Goal: Task Accomplishment & Management: Manage account settings

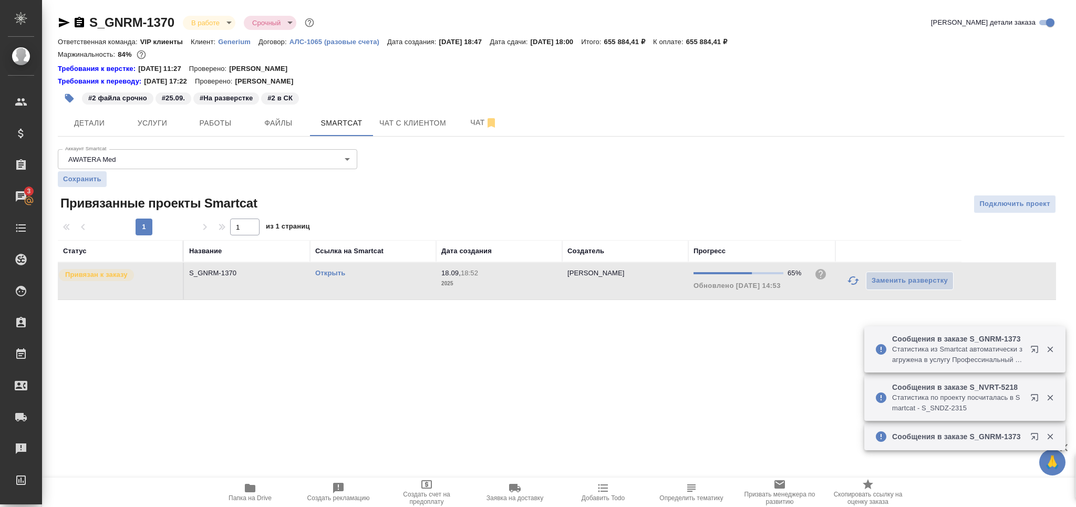
scroll to position [15, 0]
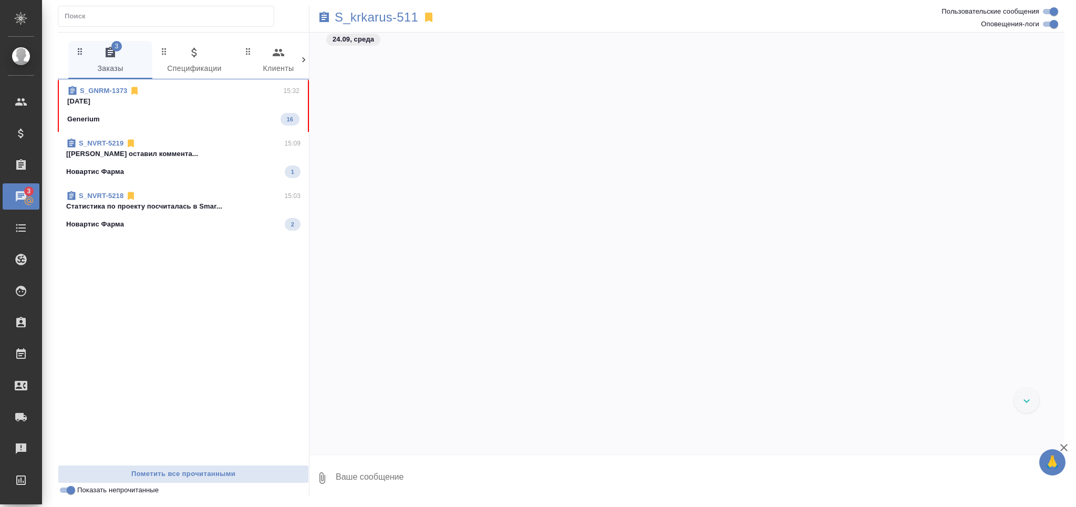
scroll to position [21400, 0]
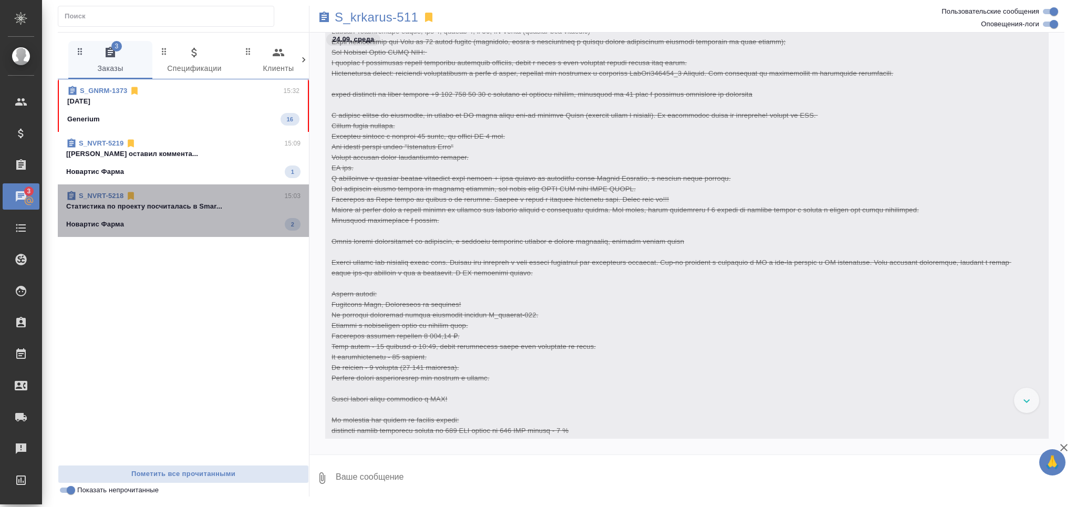
click at [182, 217] on span "S_NVRT-5218 15:03 Cтатистика по проекту посчиталась в Smar... Новартис Фарма 2" at bounding box center [183, 211] width 234 height 40
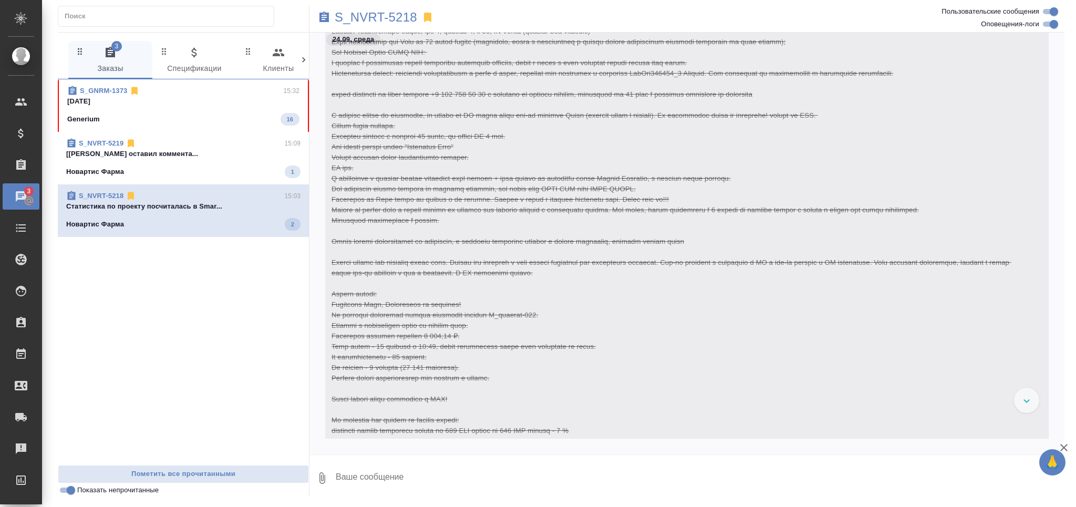
scroll to position [8502, 0]
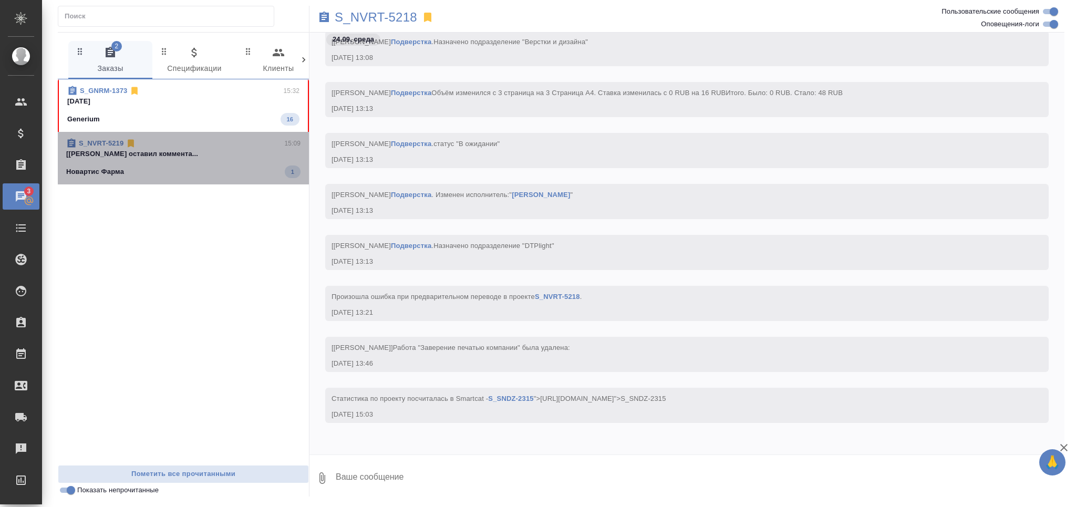
click at [183, 170] on div "Новартис Фарма 1" at bounding box center [183, 172] width 234 height 13
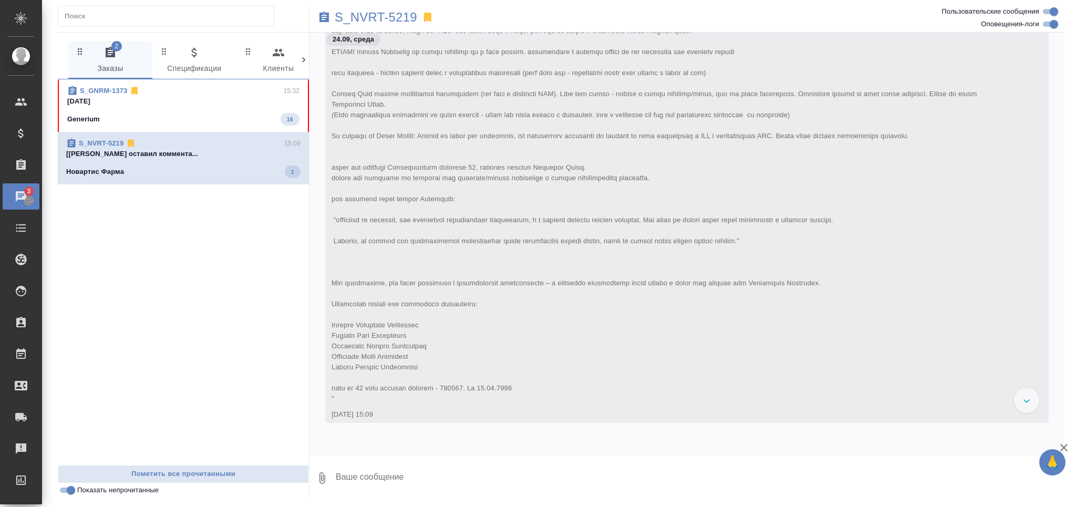
scroll to position [0, 0]
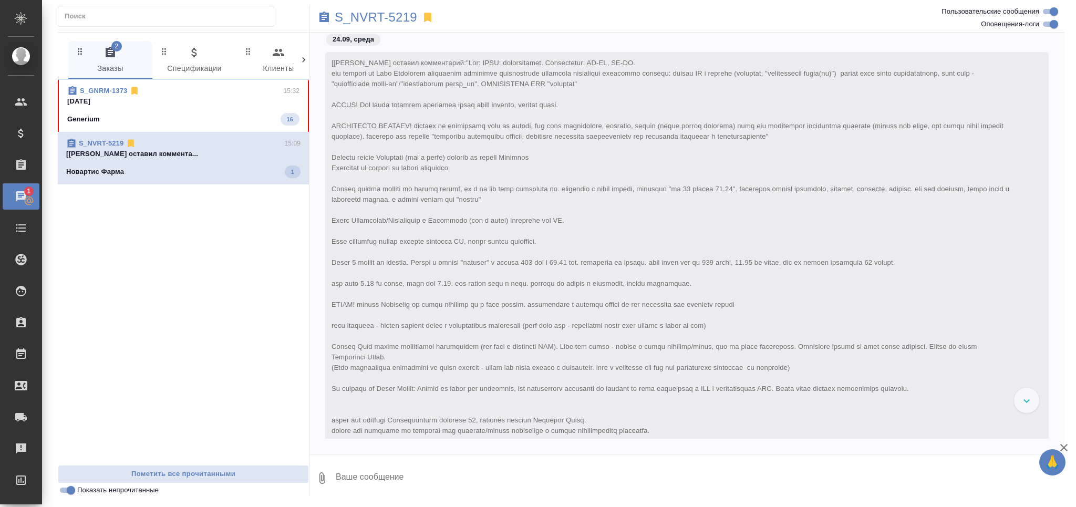
click at [189, 122] on div "Generium 16" at bounding box center [183, 119] width 232 height 13
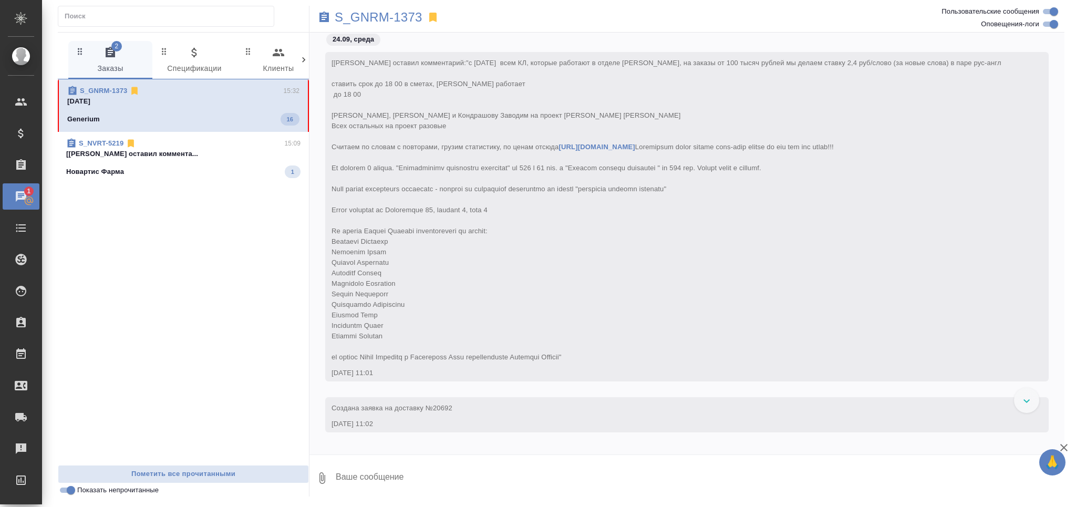
scroll to position [9250, 0]
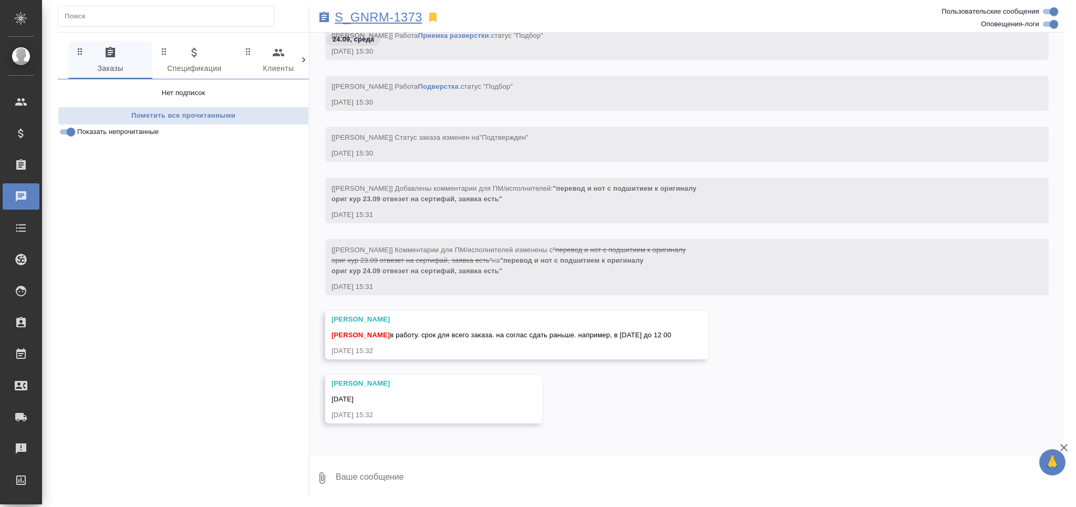
click at [387, 21] on p "S_GNRM-1373" at bounding box center [379, 17] width 88 height 11
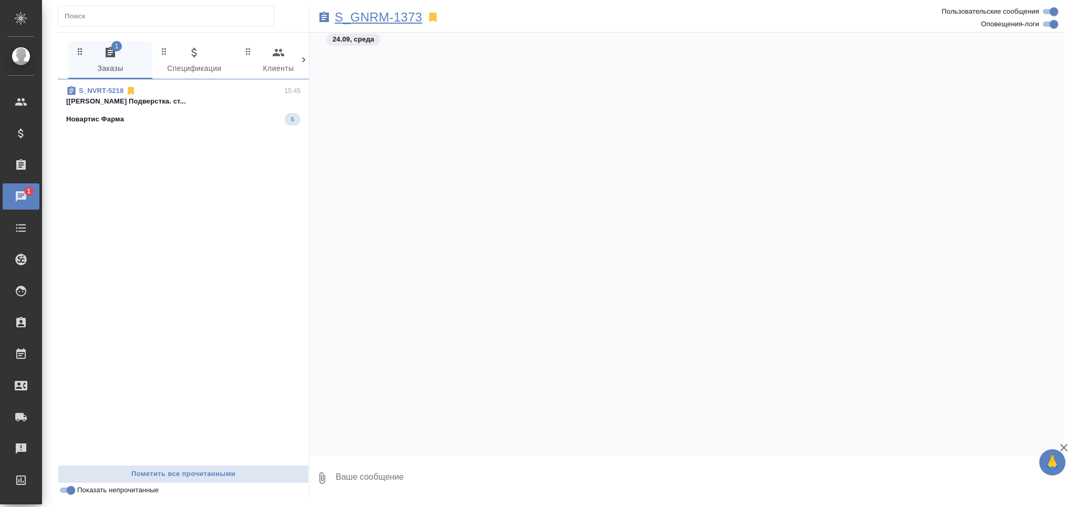
scroll to position [13434, 0]
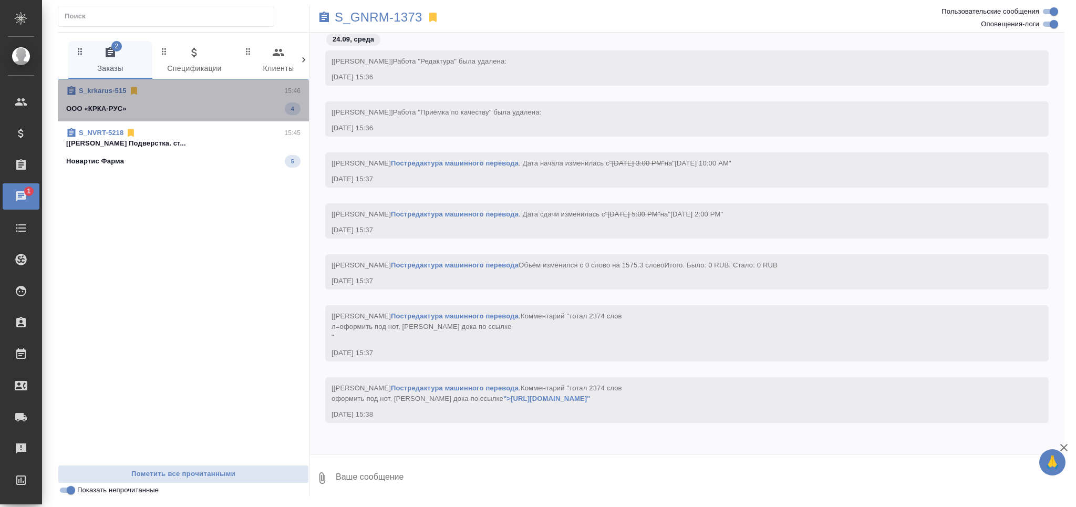
click at [205, 112] on div "ООО «КРКА-РУС» 4" at bounding box center [183, 108] width 234 height 13
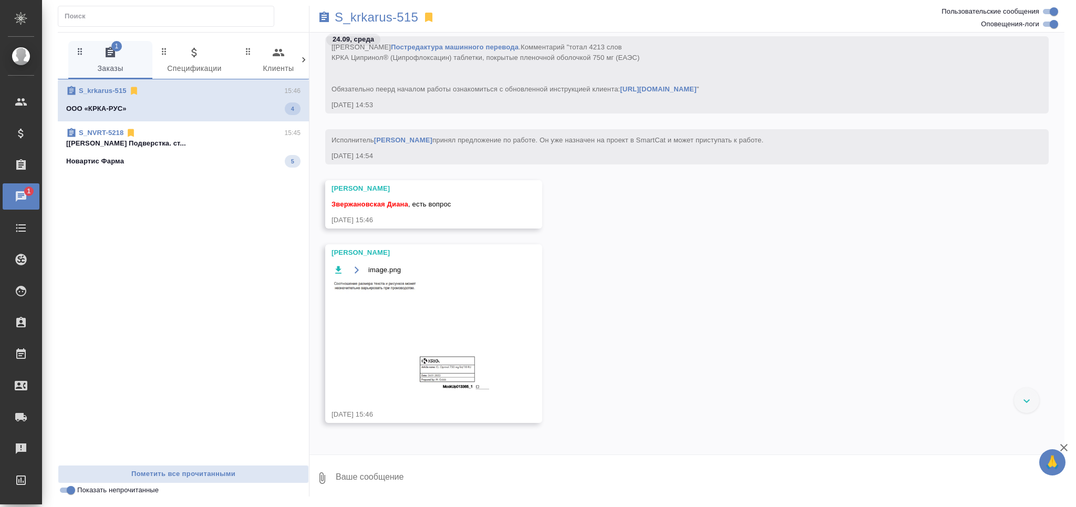
scroll to position [36041, 0]
click at [387, 302] on img at bounding box center [411, 336] width 158 height 109
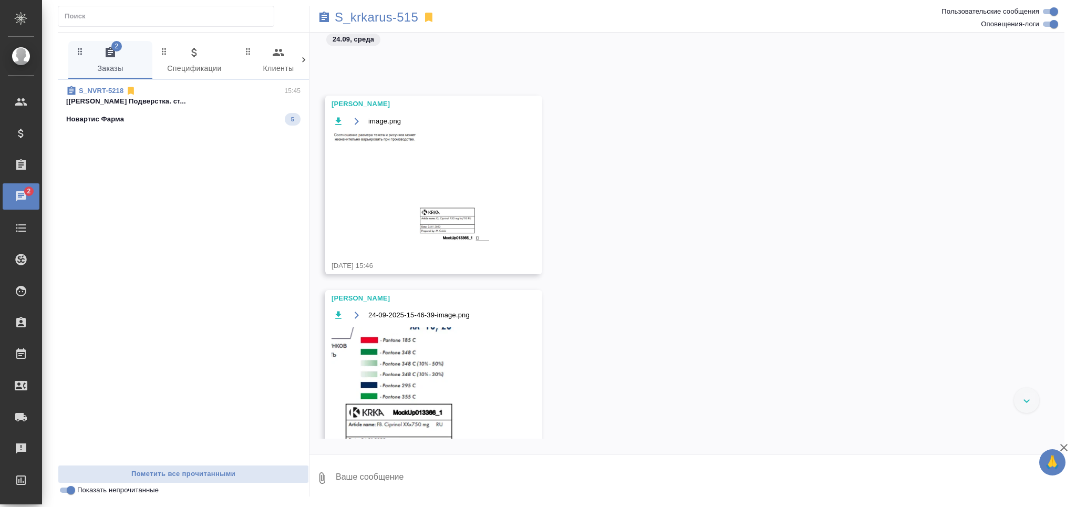
scroll to position [36384, 0]
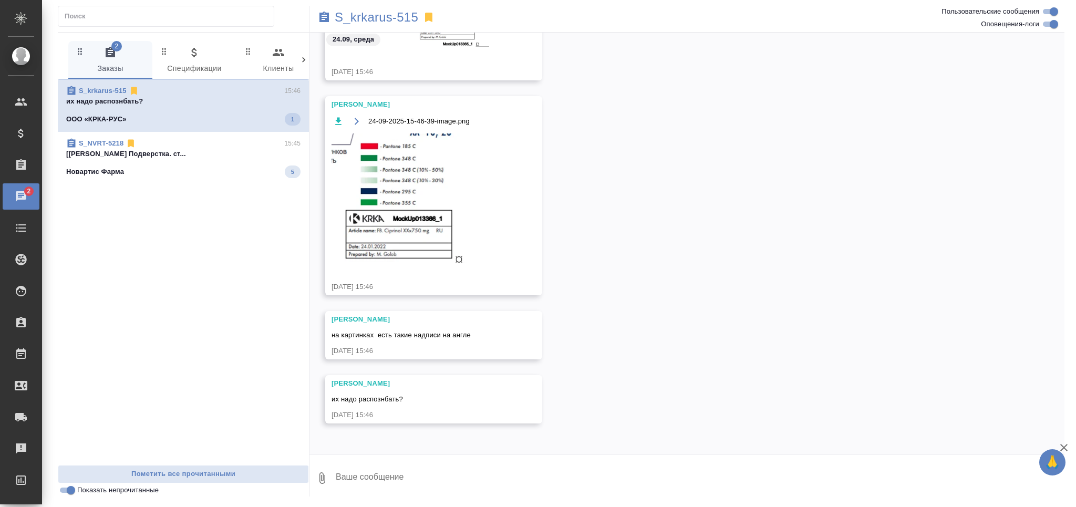
click at [369, 192] on img at bounding box center [411, 198] width 158 height 130
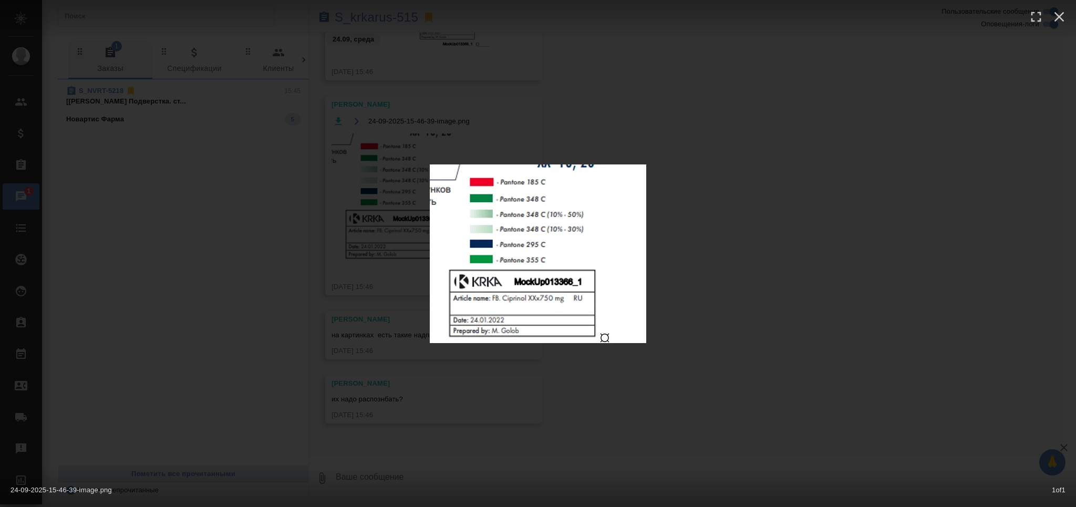
click at [729, 331] on div "24-09-2025-15-46-39-image.png 1 of 1" at bounding box center [538, 253] width 1076 height 507
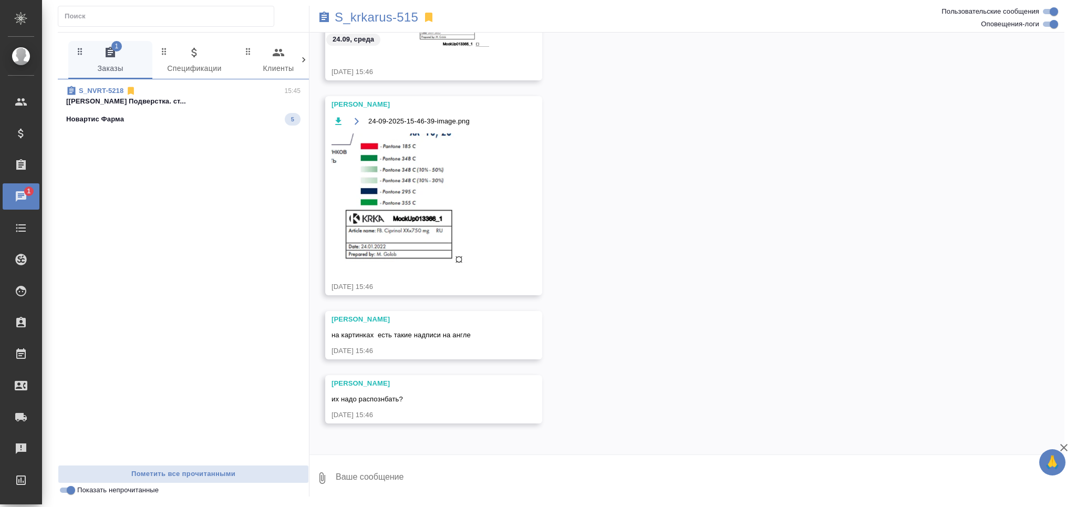
click at [178, 121] on div "Новартис Фарма 5" at bounding box center [183, 119] width 234 height 13
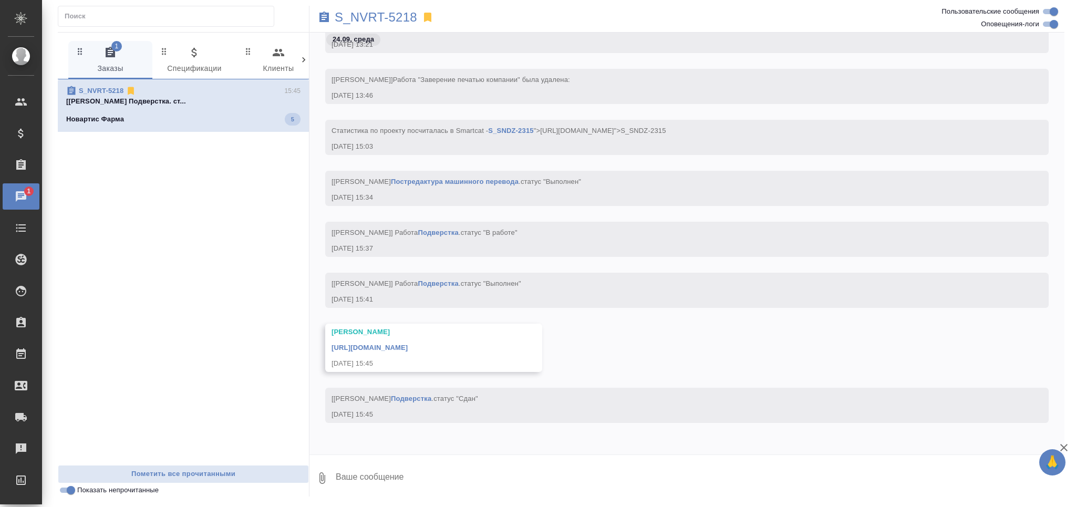
scroll to position [33951, 0]
click at [375, 12] on p "S_NVRT-5218" at bounding box center [376, 17] width 82 height 11
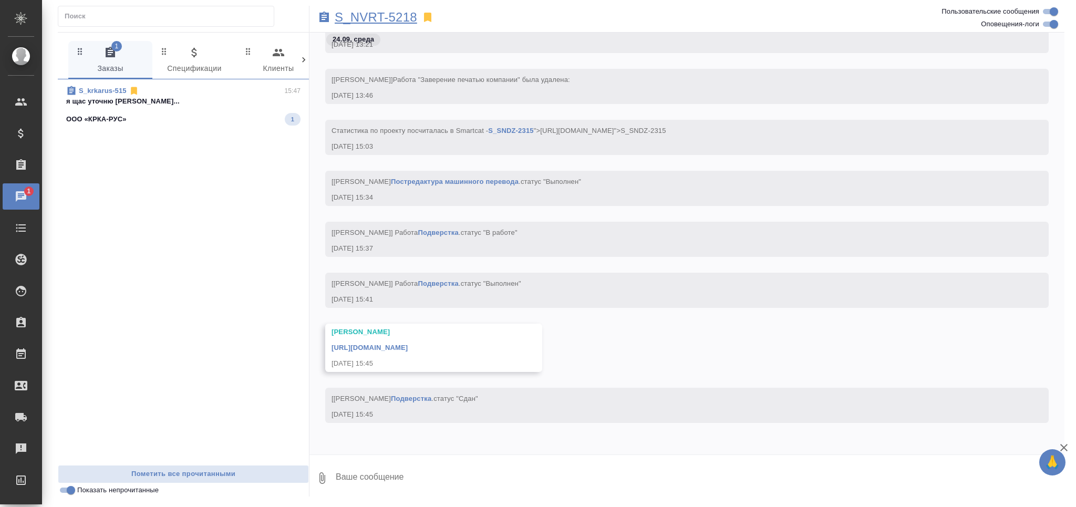
scroll to position [34216, 0]
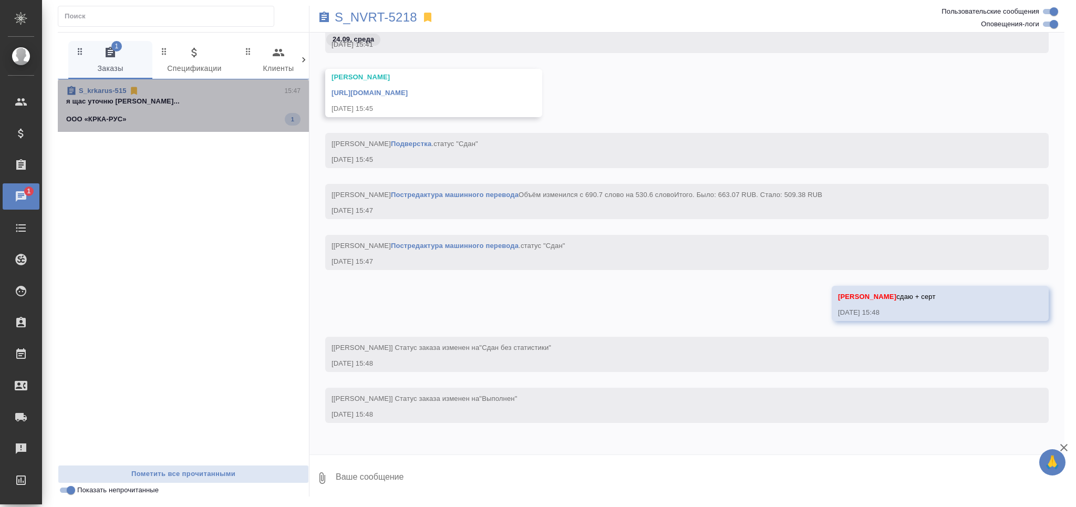
click at [222, 106] on p "я щас уточню Оксютович Ирина..." at bounding box center [183, 101] width 234 height 11
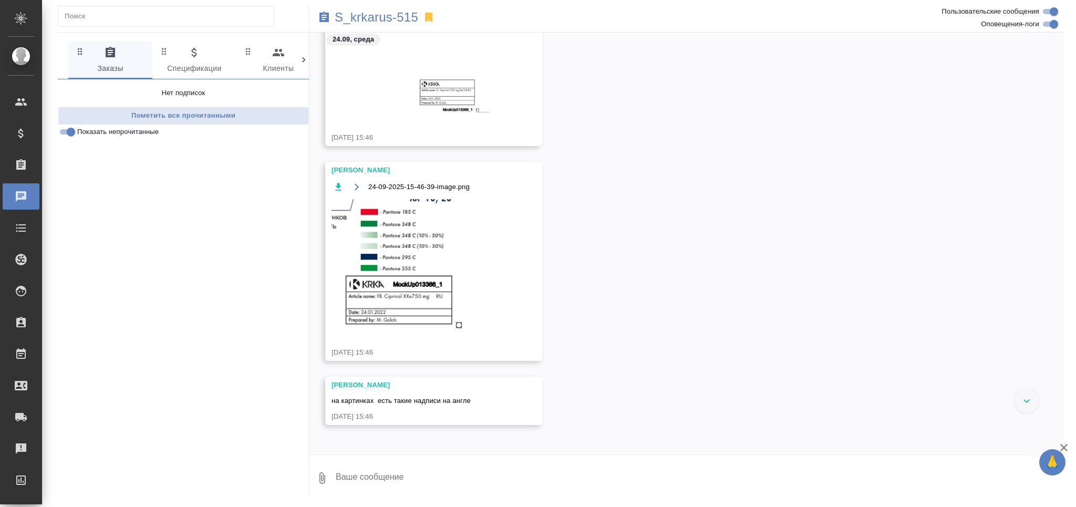
scroll to position [34386, 0]
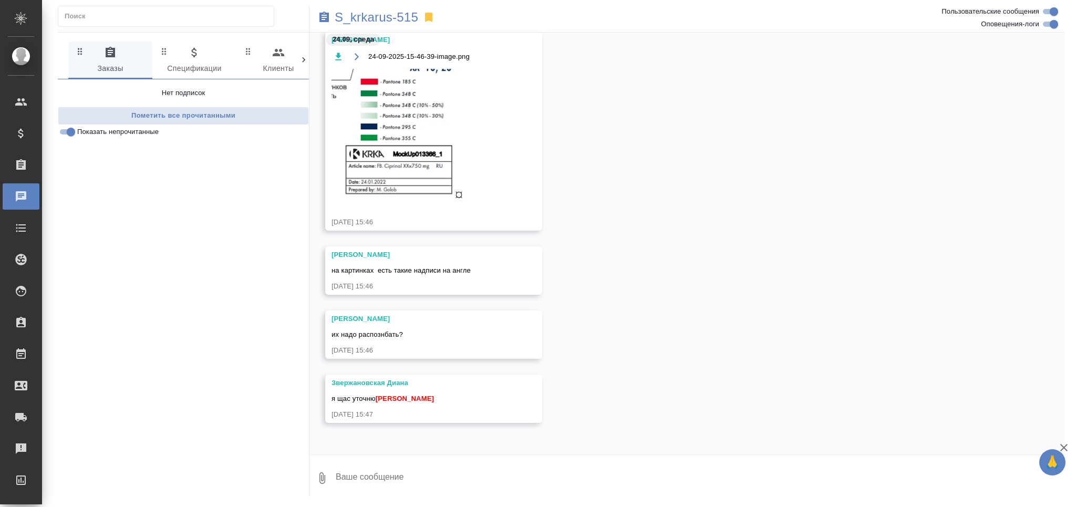
click at [441, 133] on img at bounding box center [411, 134] width 158 height 130
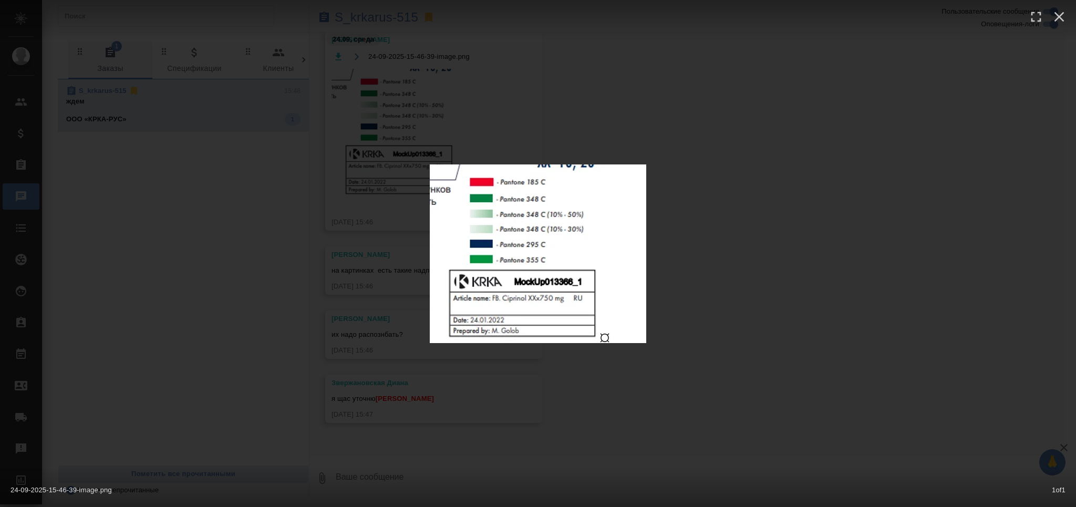
scroll to position [34451, 0]
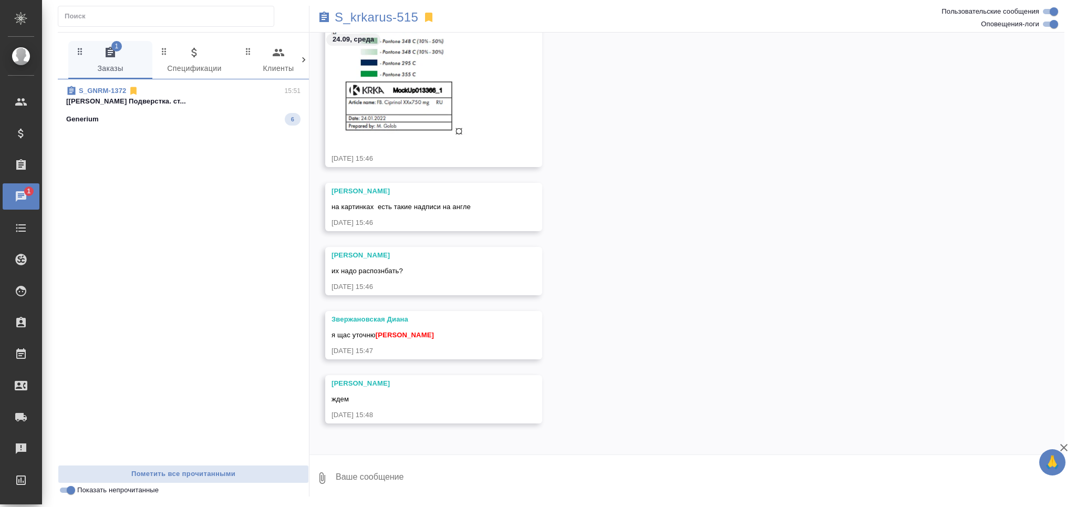
drag, startPoint x: 189, startPoint y: 136, endPoint x: 190, endPoint y: 123, distance: 12.6
click at [189, 136] on div "S_GNRM-1372 15:51 [Оксютович Ирина] Работа Подверстка. ст... Generium 6" at bounding box center [183, 272] width 251 height 386
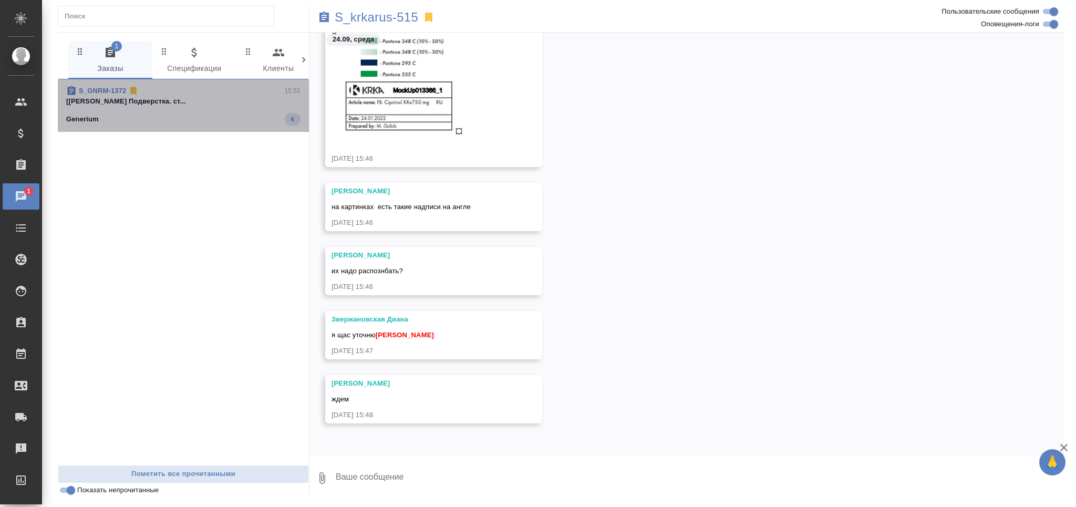
click at [189, 108] on span "S_GNRM-1372 15:51 [Оксютович Ирина] Работа Подверстка. ст... Generium 6" at bounding box center [183, 106] width 234 height 40
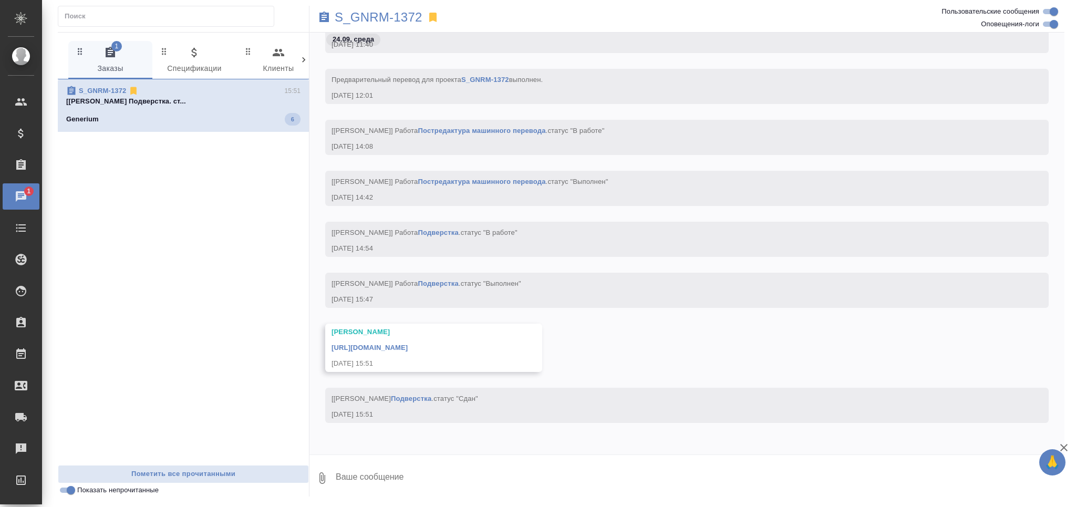
scroll to position [27051, 0]
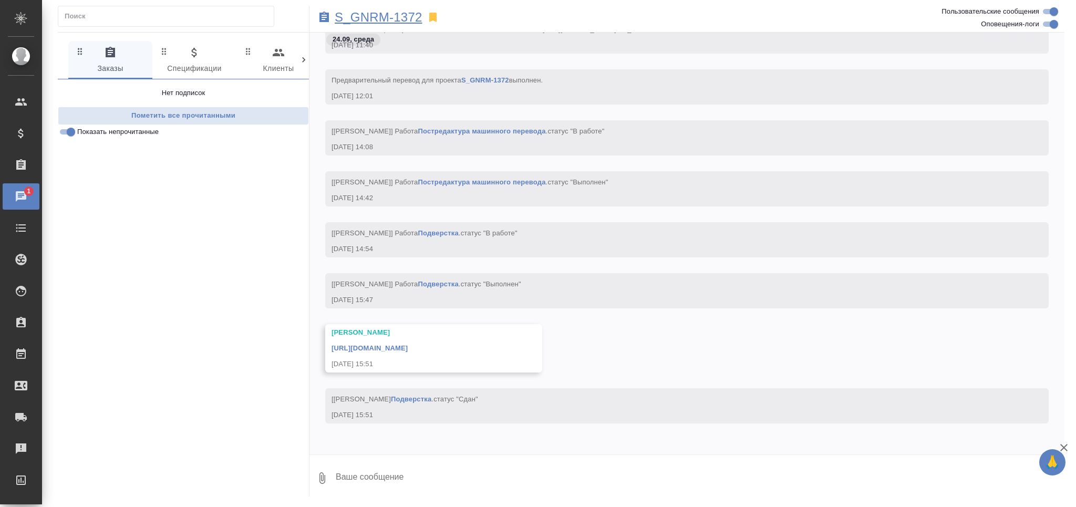
click at [375, 14] on p "S_GNRM-1372" at bounding box center [379, 17] width 88 height 11
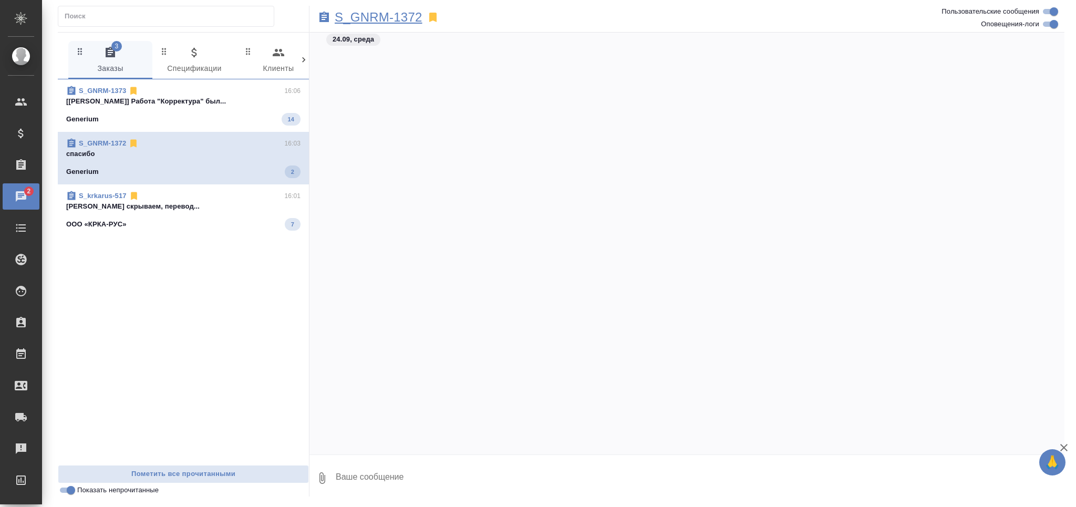
scroll to position [27217, 0]
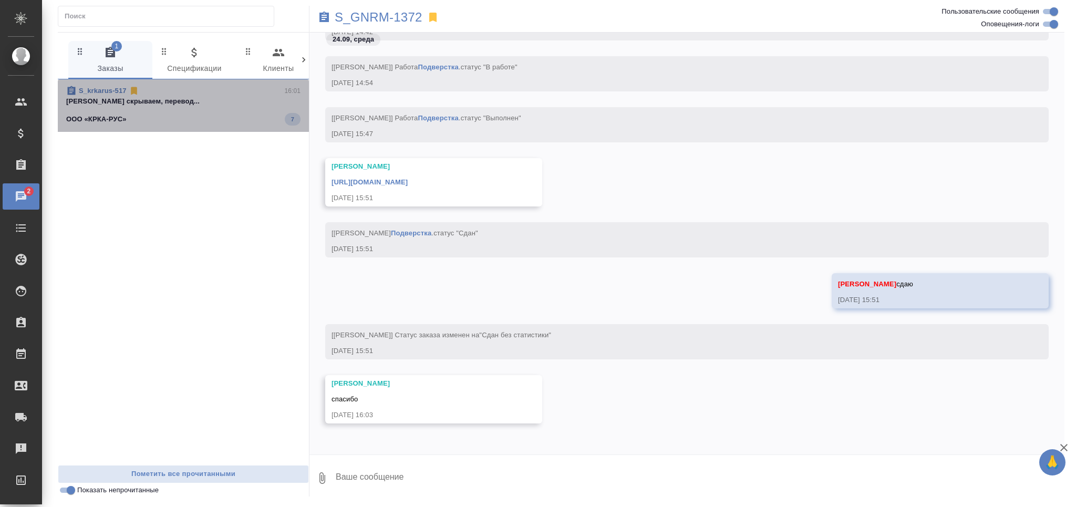
click at [166, 113] on div "ООО «КРКА-РУС» 7" at bounding box center [183, 119] width 234 height 13
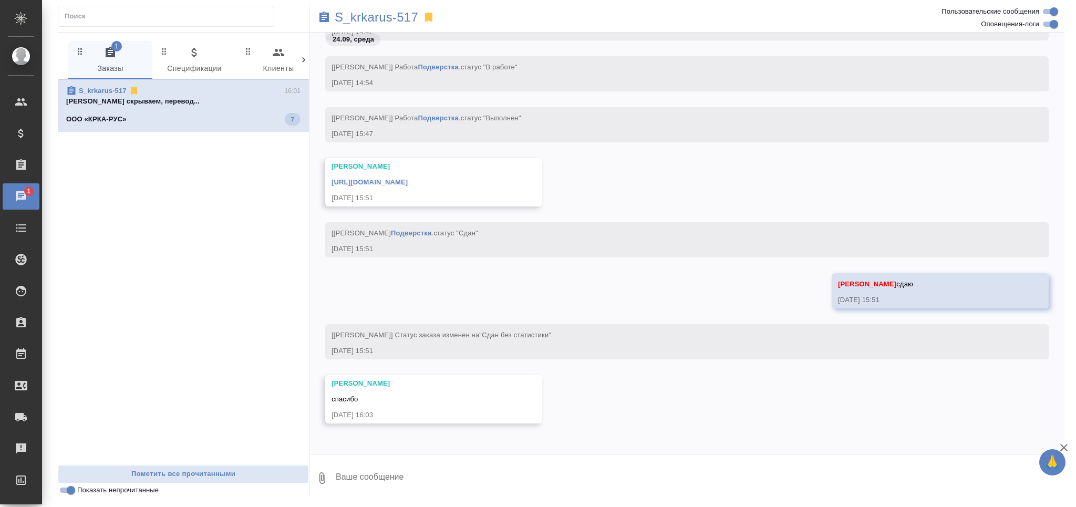
scroll to position [766, 0]
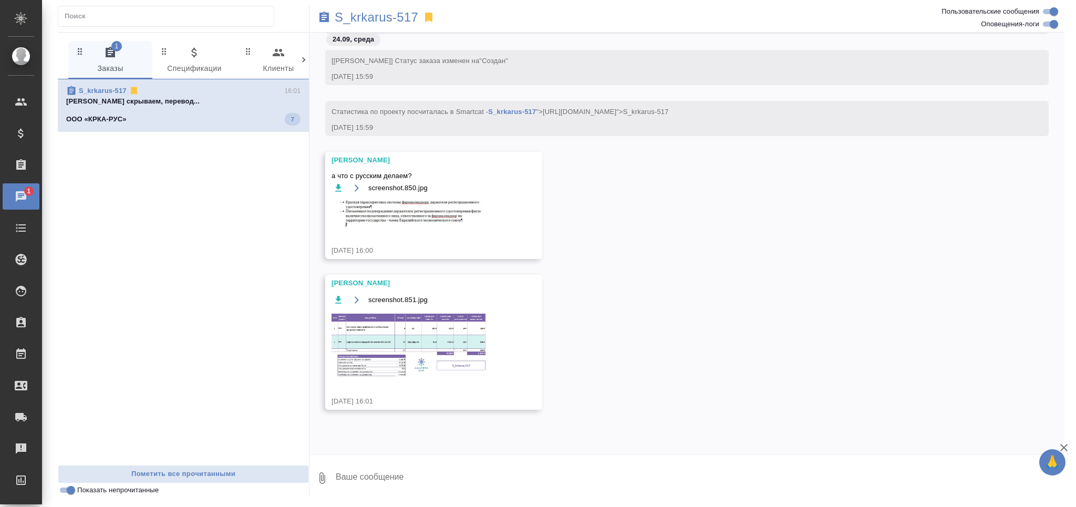
click at [417, 227] on img at bounding box center [411, 213] width 158 height 27
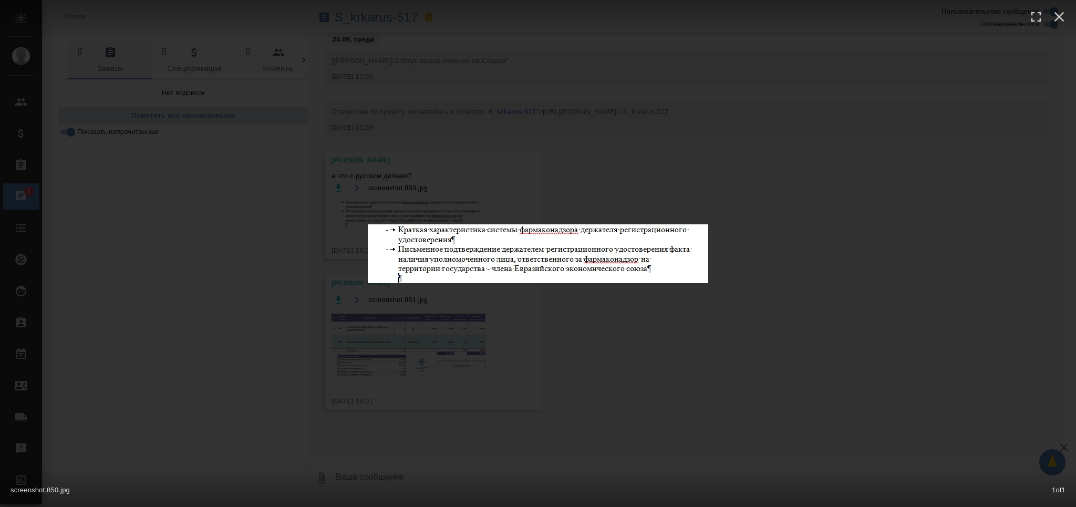
click at [586, 364] on div "screenshot.850.jpg 1 of 1" at bounding box center [538, 253] width 1076 height 507
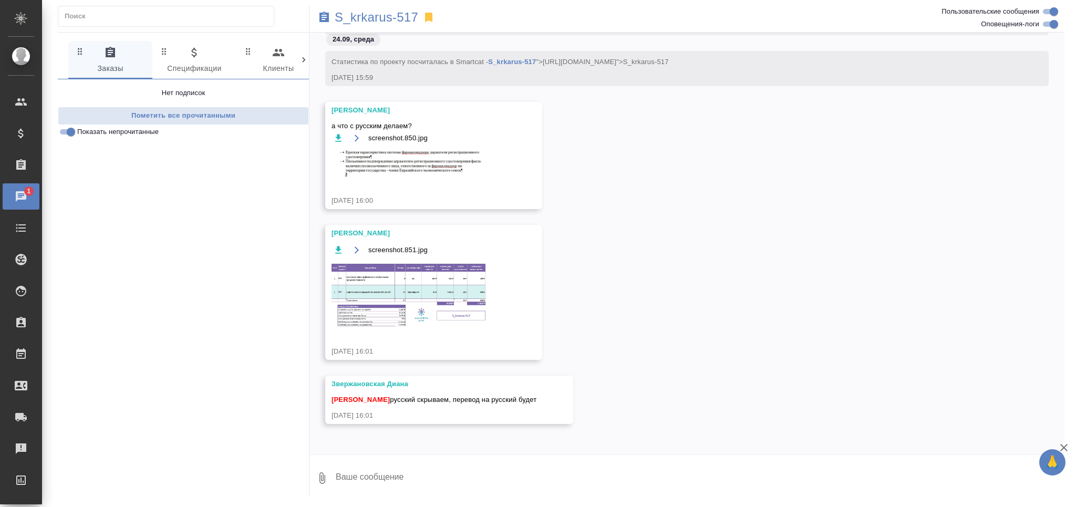
scroll to position [859, 0]
click at [402, 15] on p "S_krkarus-517" at bounding box center [377, 17] width 84 height 11
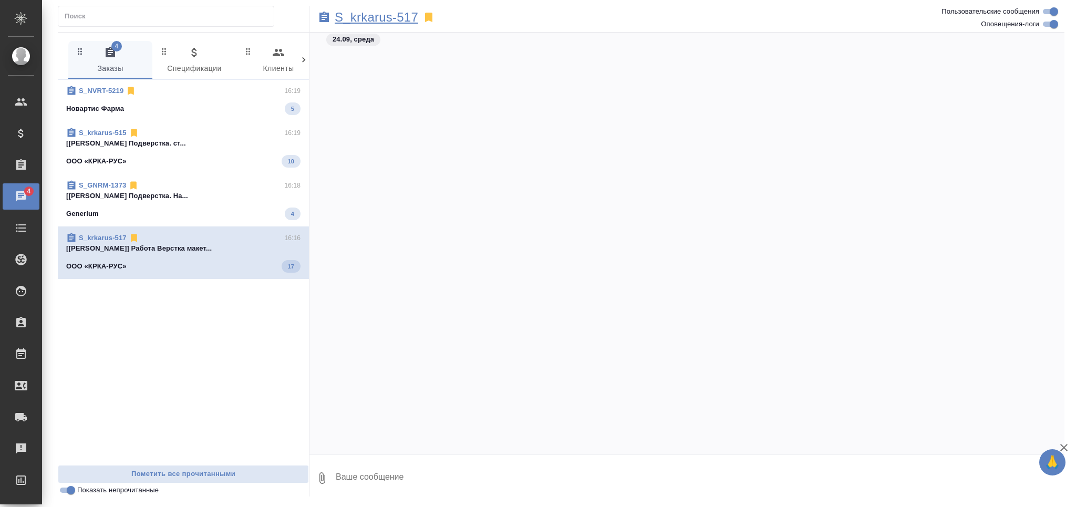
scroll to position [16383, 0]
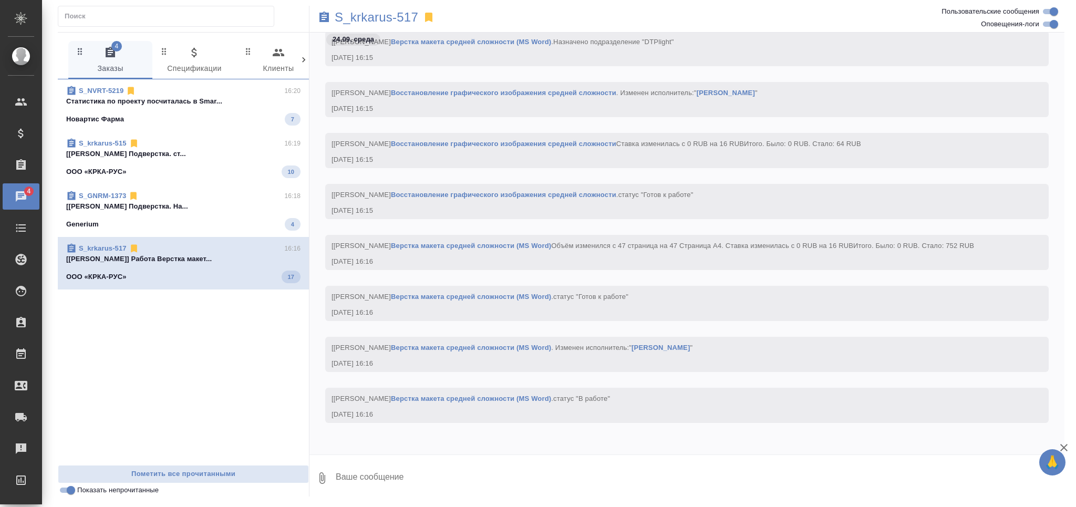
click at [146, 107] on span "S_NVRT-5219 16:20 Cтатистика по проекту посчиталась в Smar... Новартис Фарма 7" at bounding box center [183, 106] width 234 height 40
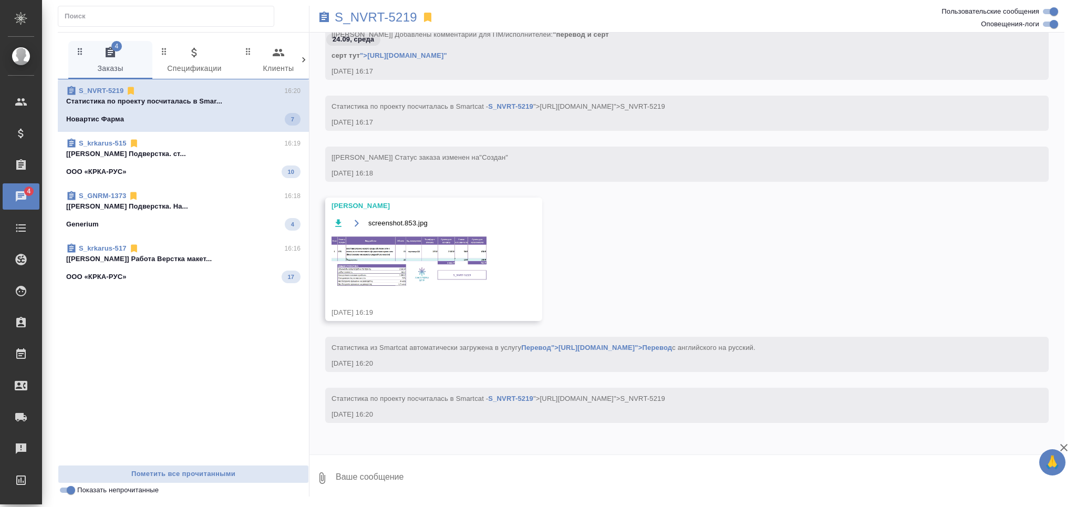
scroll to position [665, 0]
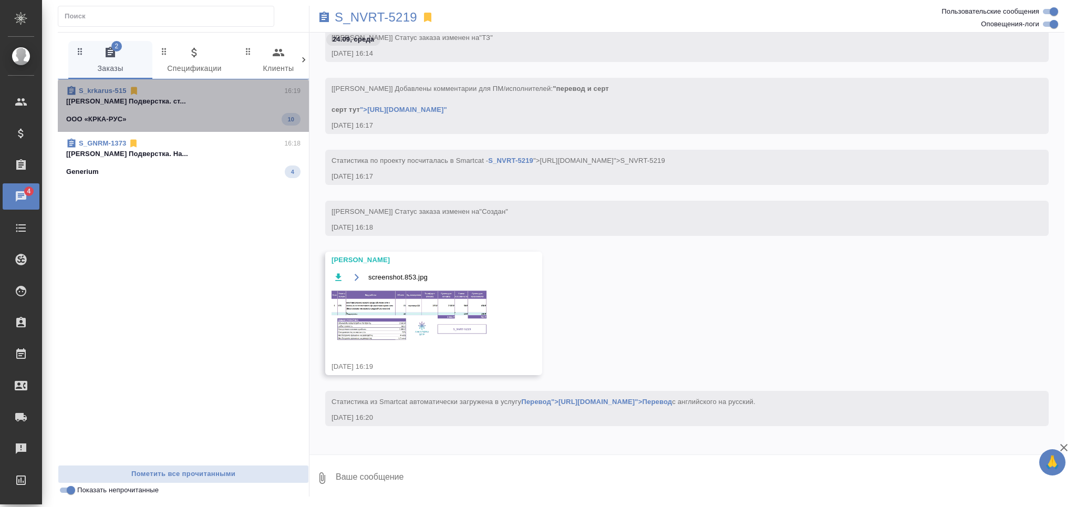
click at [146, 107] on span "S_krkarus-515 16:19 [Оксютович Ирина] Работа Подверстка. ст... ООО «КРКА-РУС» 10" at bounding box center [183, 106] width 234 height 40
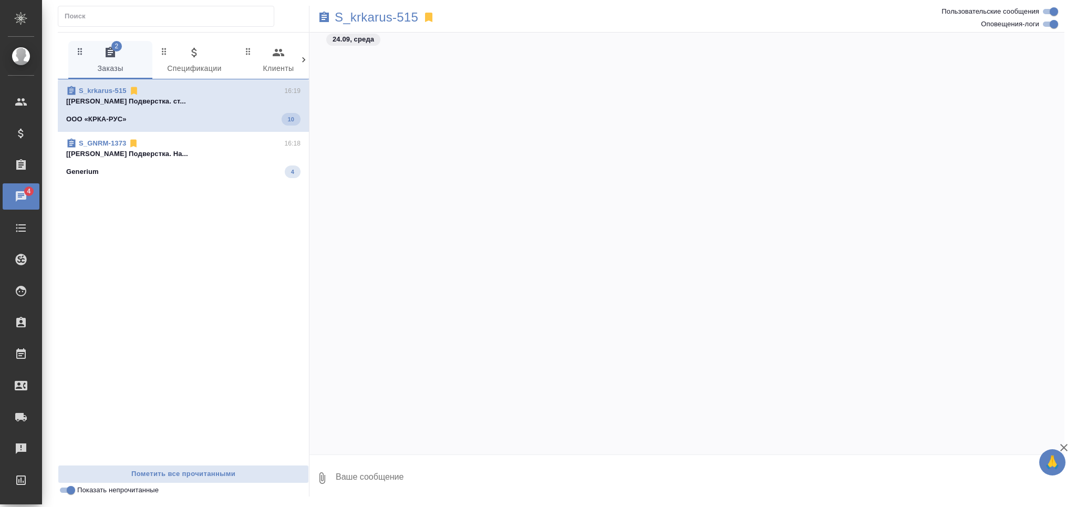
scroll to position [54604, 0]
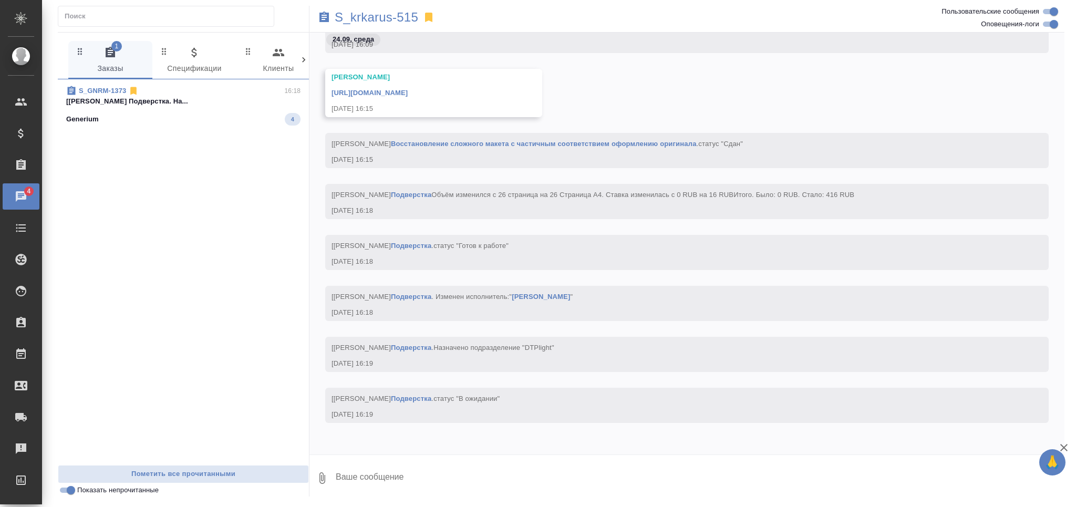
click at [146, 107] on span "S_GNRM-1373 16:18 [Оксютович Ирина] Работа Подверстка. На... Generium 4" at bounding box center [183, 106] width 234 height 40
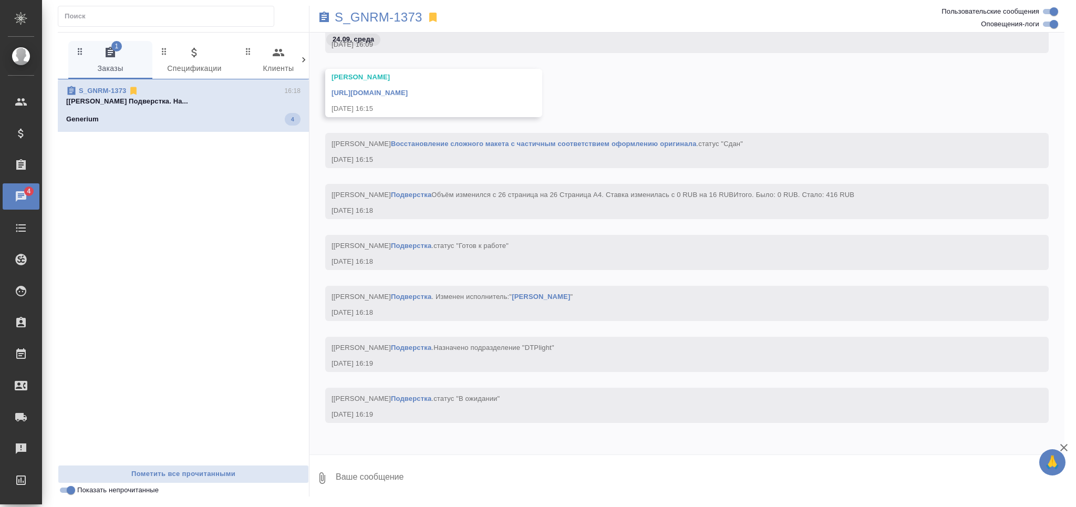
scroll to position [26276, 0]
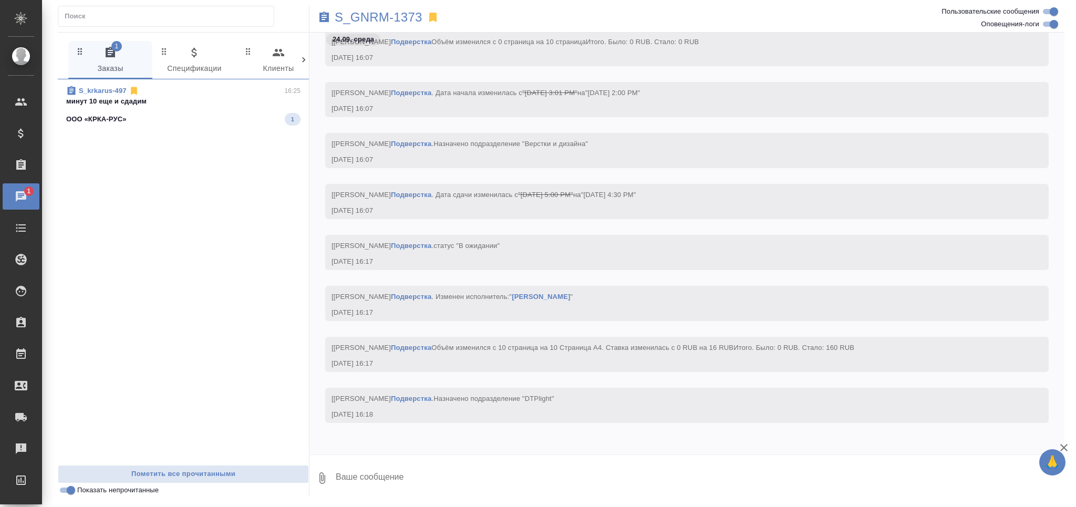
click at [190, 118] on div "ООО «КРКА-РУС» 1" at bounding box center [183, 119] width 234 height 13
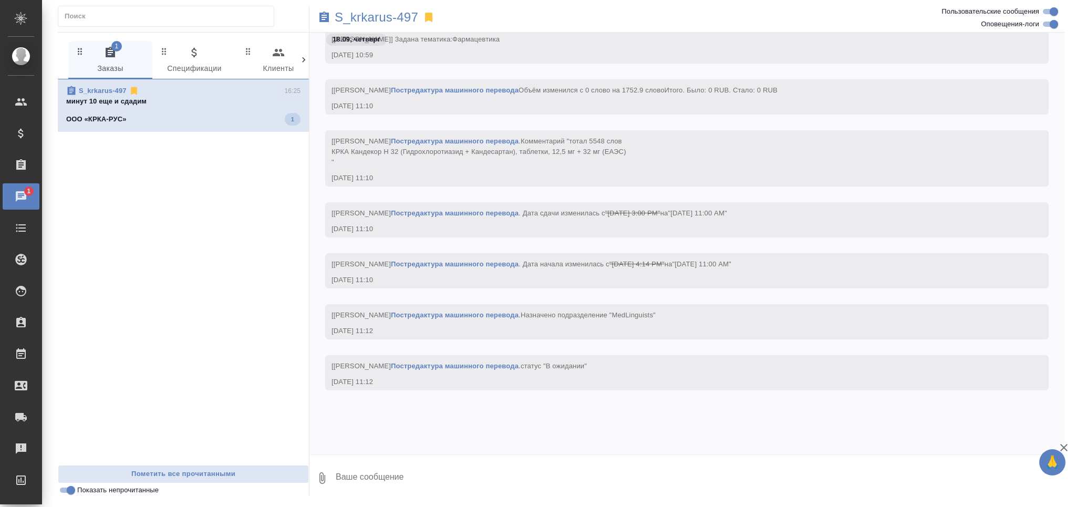
scroll to position [60054, 0]
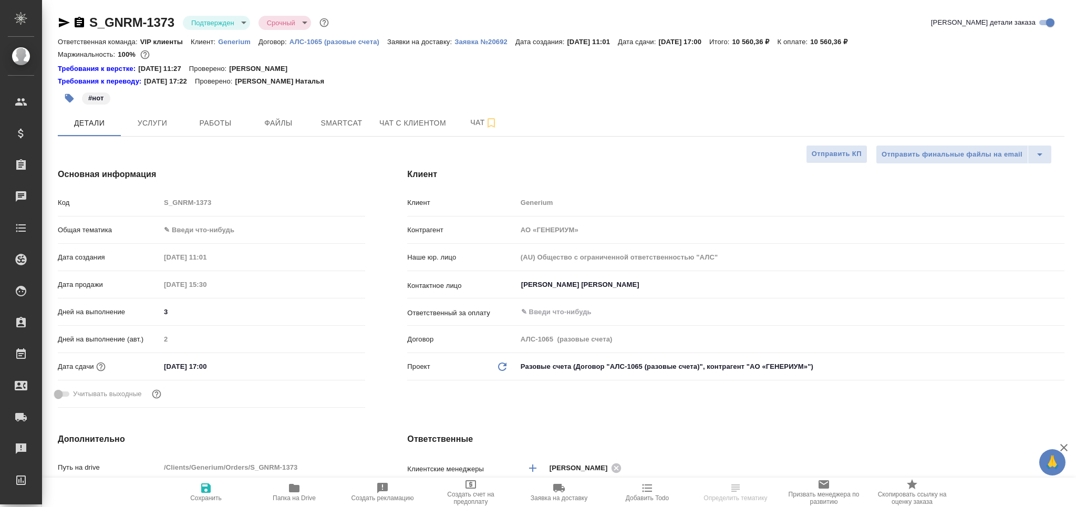
select select "RU"
type textarea "x"
type input "[PERSON_NAME]"
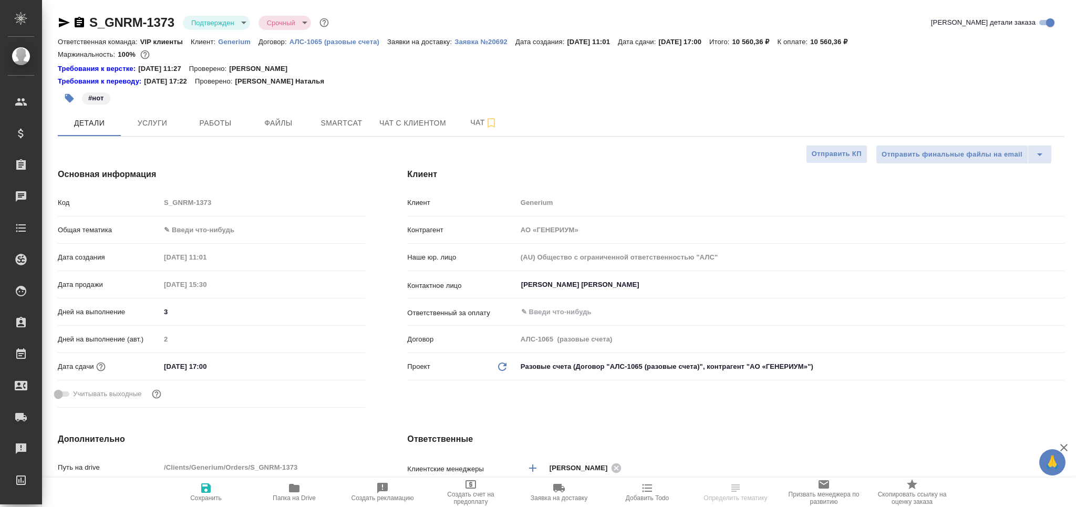
type input "Комаров Роман"
type textarea "x"
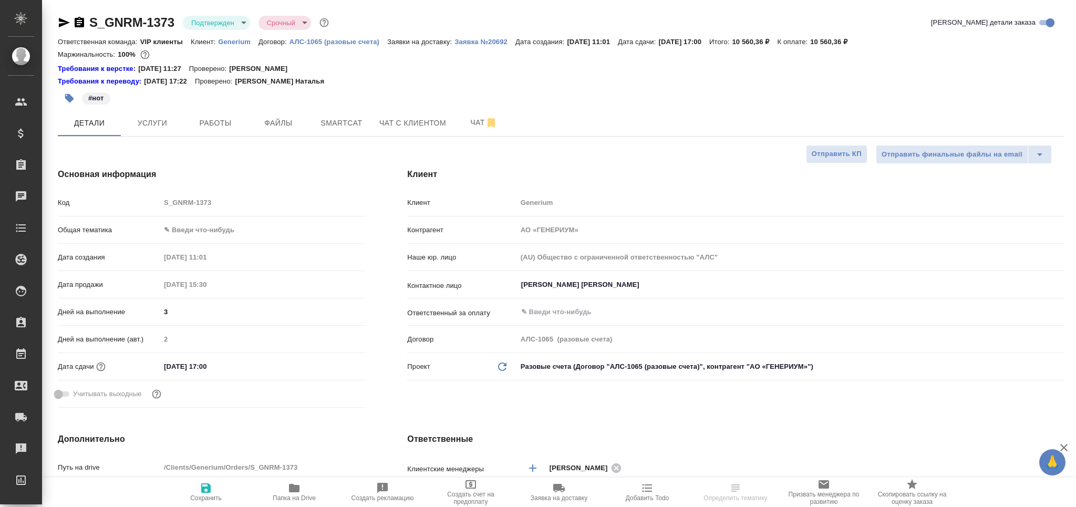
type textarea "x"
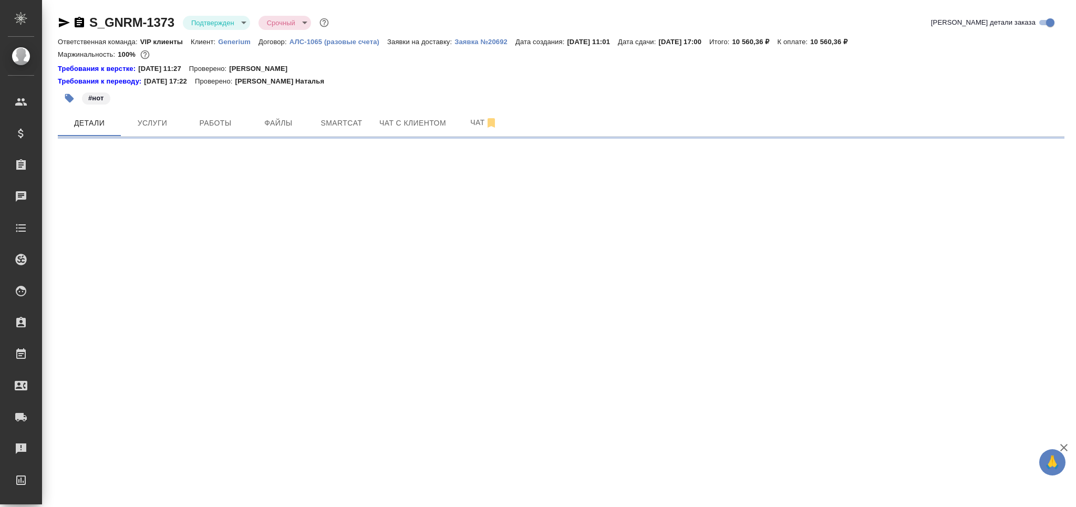
select select "RU"
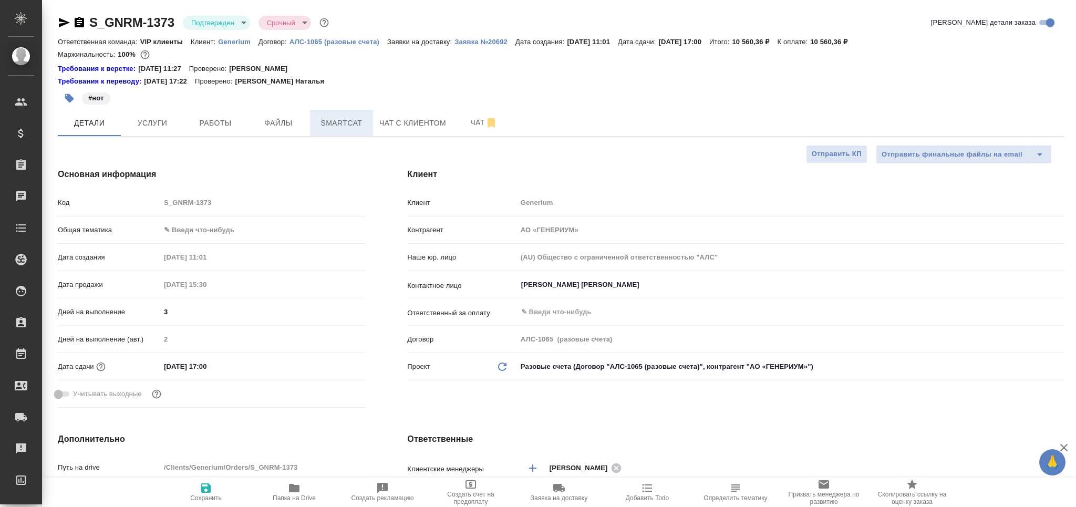
type textarea "x"
click at [216, 17] on body "🙏 .cls-1 fill:#fff; AWATERA Grabko Mariya Клиенты Спецификации Заказы 0 Чаты To…" at bounding box center [538, 253] width 1076 height 507
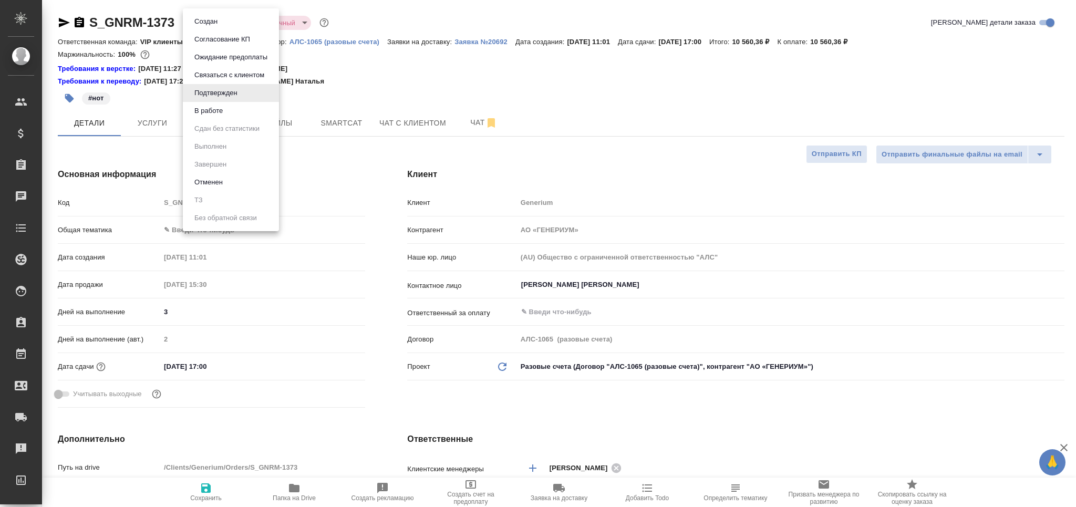
click at [214, 108] on button "В работе" at bounding box center [208, 111] width 35 height 12
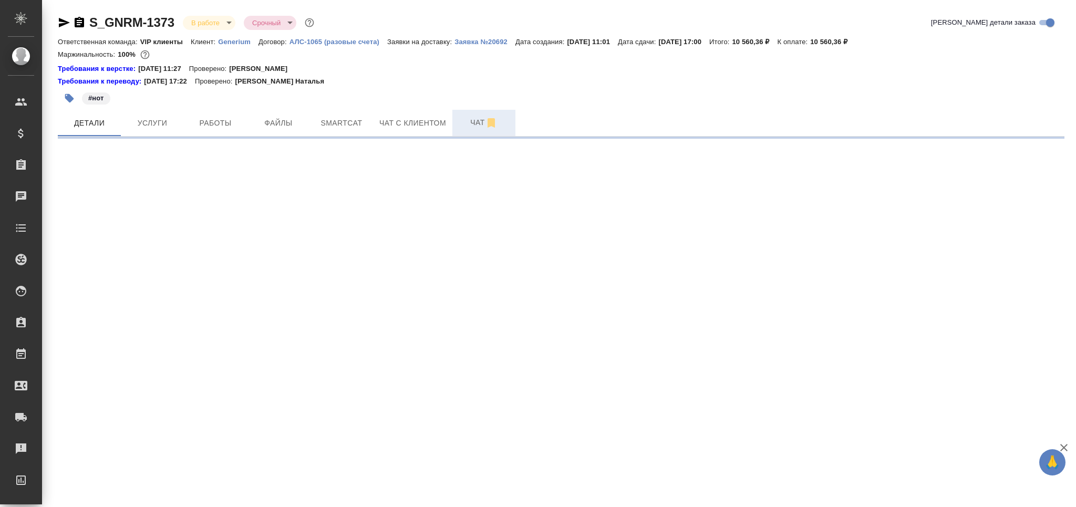
select select "RU"
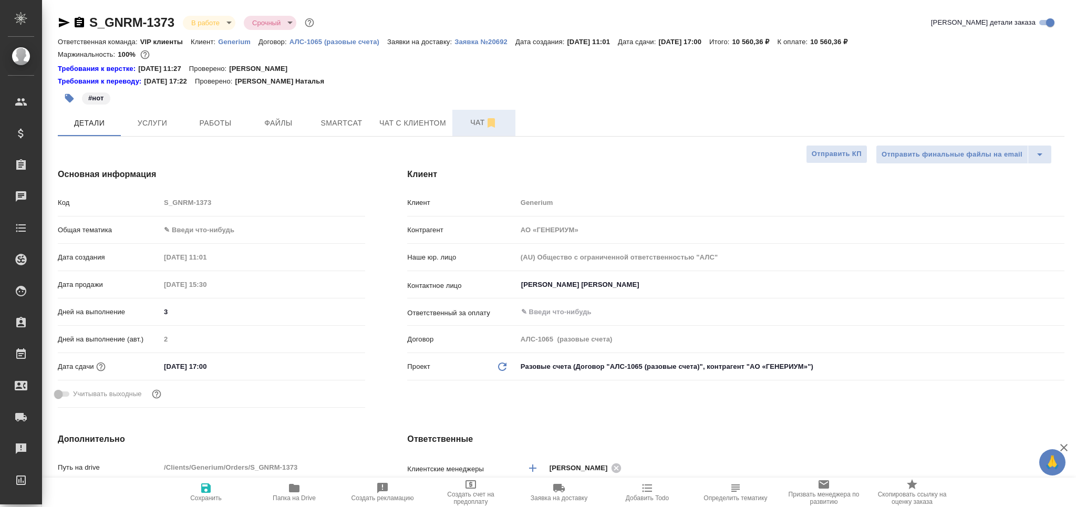
type textarea "x"
click at [468, 122] on span "Чат" at bounding box center [484, 122] width 50 height 13
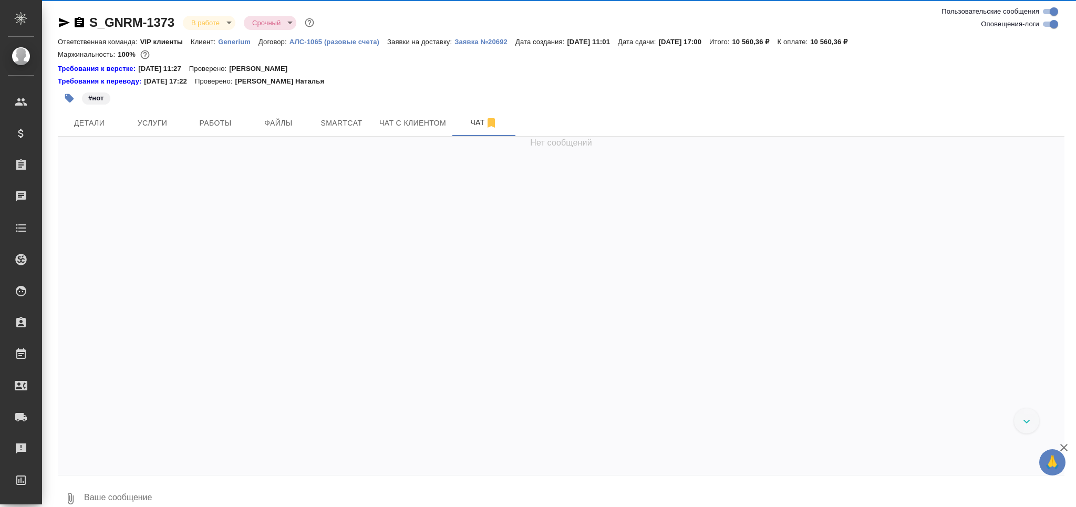
scroll to position [6463, 0]
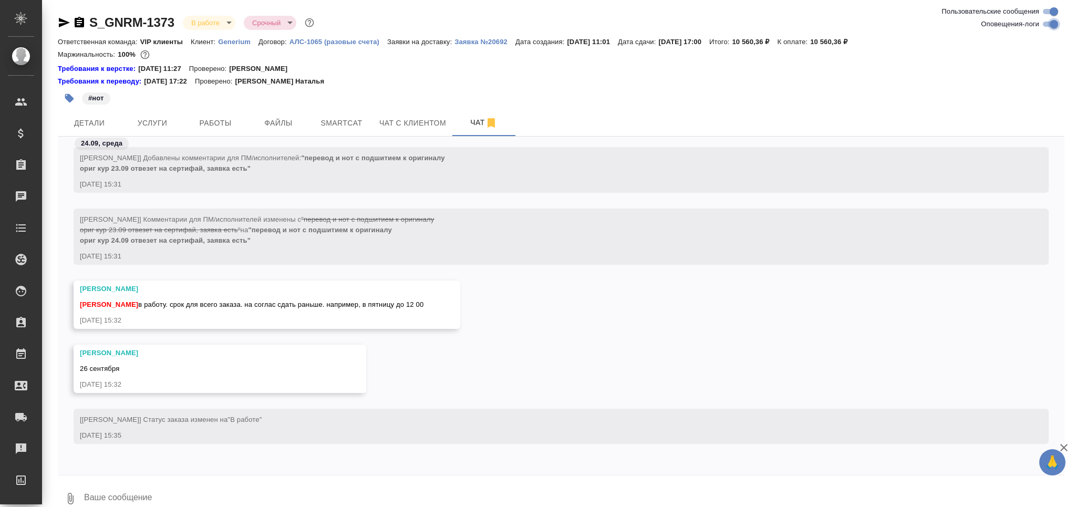
drag, startPoint x: 1051, startPoint y: 26, endPoint x: 670, endPoint y: 140, distance: 397.8
click at [1045, 28] on input "Оповещения-логи" at bounding box center [1054, 24] width 38 height 13
checkbox input "false"
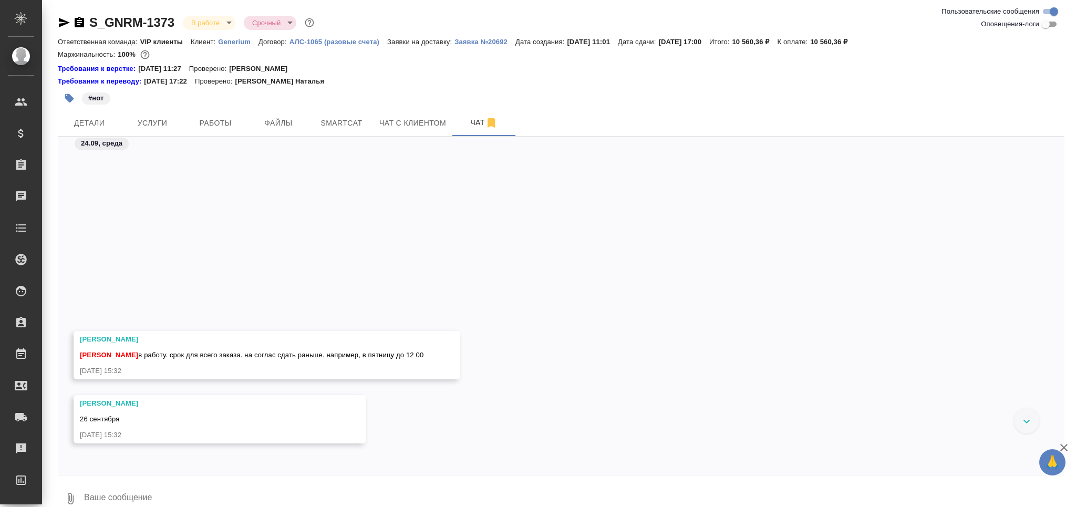
scroll to position [0, 0]
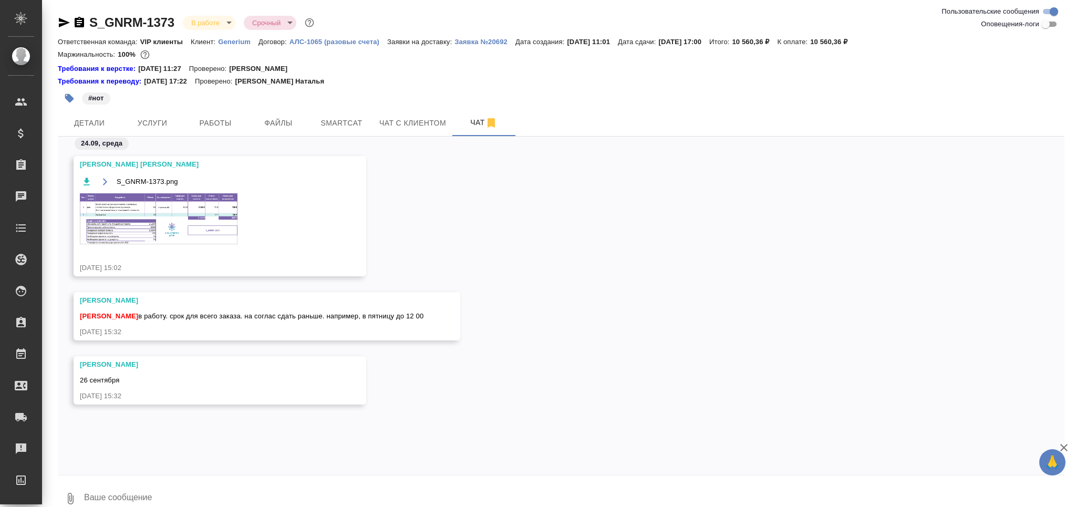
click at [221, 206] on img at bounding box center [159, 218] width 158 height 51
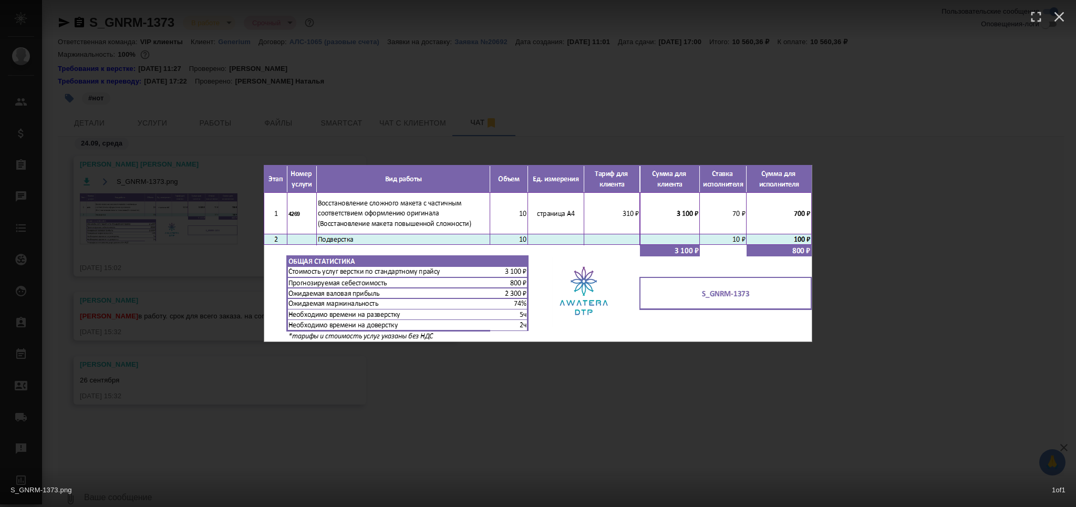
click at [175, 314] on div "S_GNRM-1373.png 1 of 1" at bounding box center [538, 253] width 1076 height 507
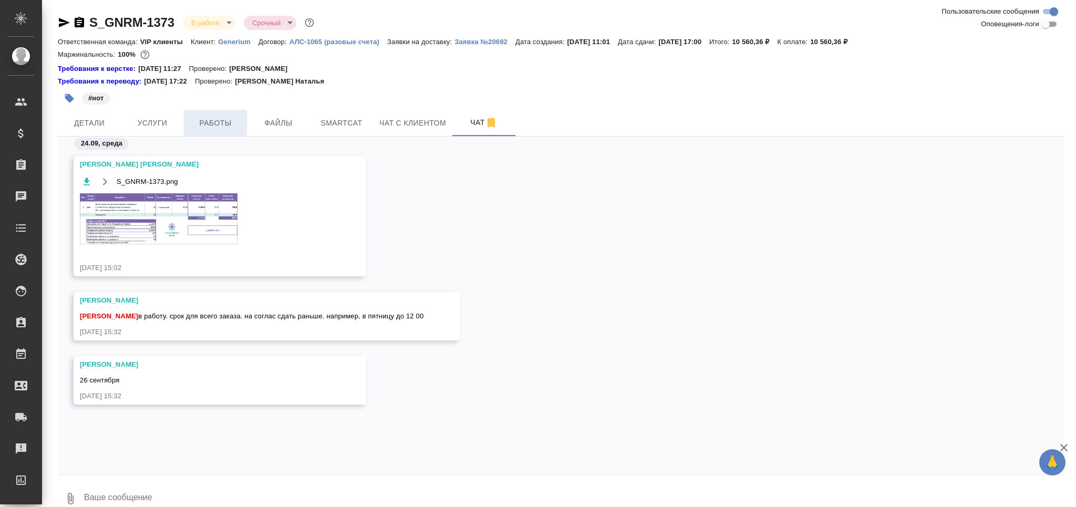
click at [225, 117] on span "Работы" at bounding box center [215, 123] width 50 height 13
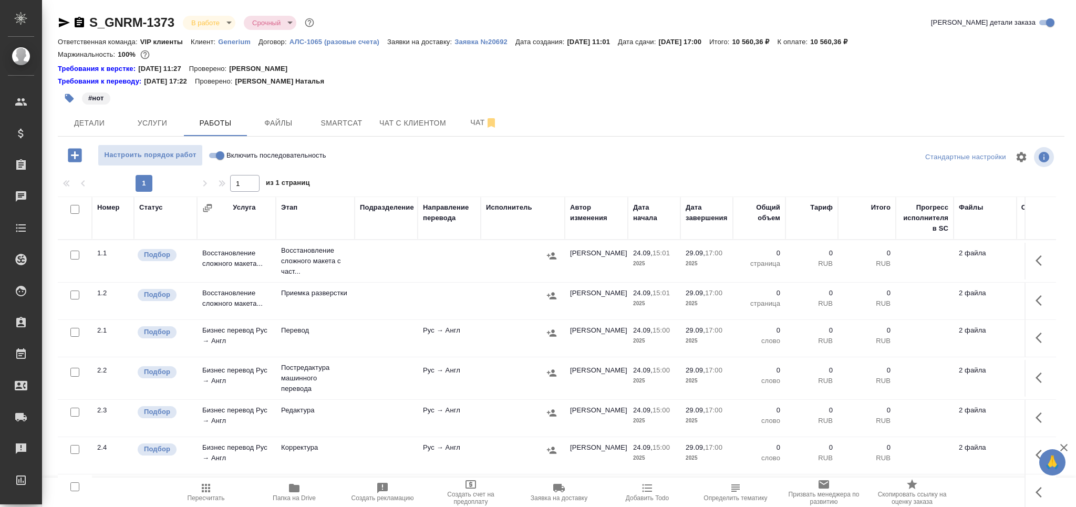
click at [421, 259] on td at bounding box center [449, 261] width 63 height 37
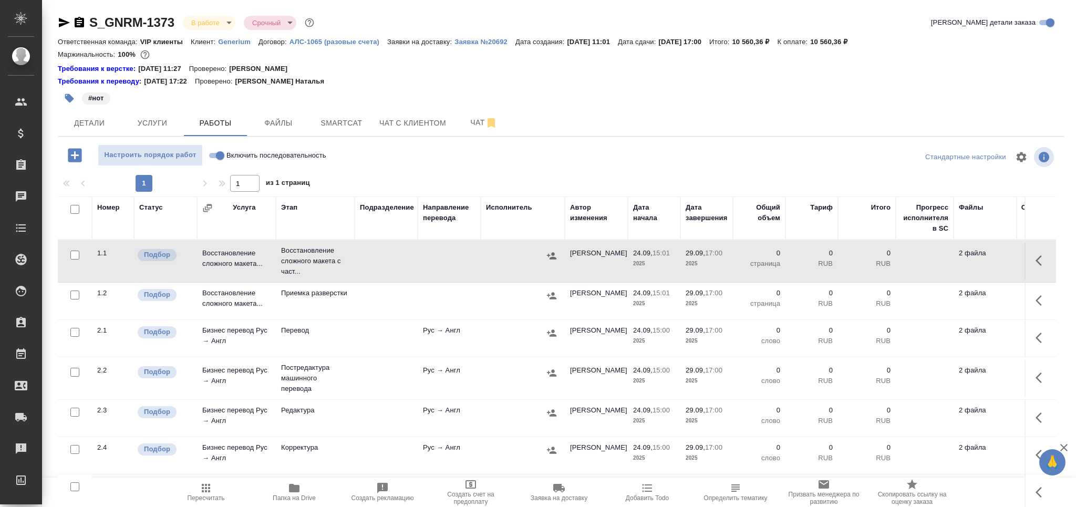
click at [53, 101] on div "S_GNRM-1373 В работе inProgress Срочный urgent Кратко детали заказа Ответственн…" at bounding box center [561, 282] width 1018 height 565
click at [64, 98] on icon "button" at bounding box center [69, 98] width 11 height 11
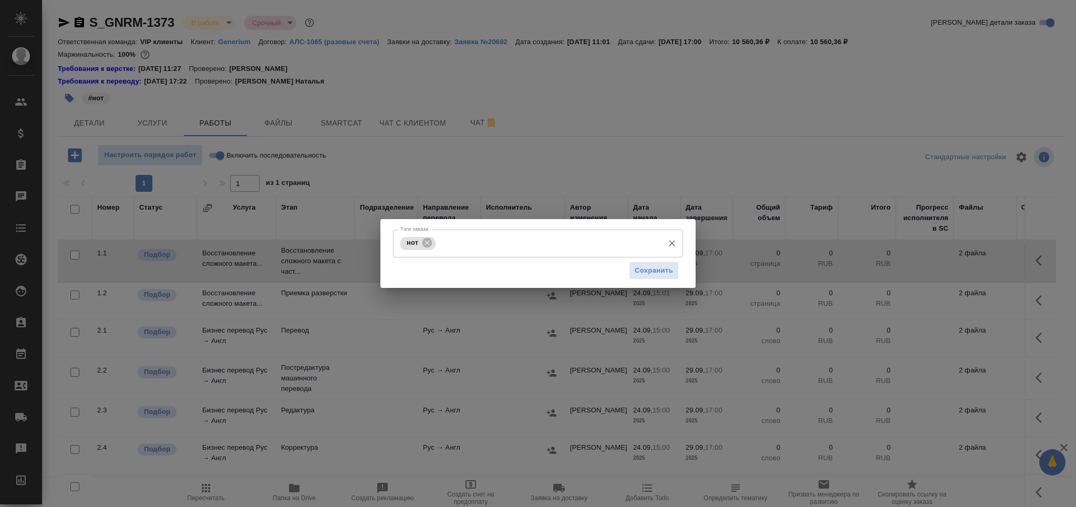
click at [470, 247] on input "Тэги заказа" at bounding box center [548, 243] width 220 height 18
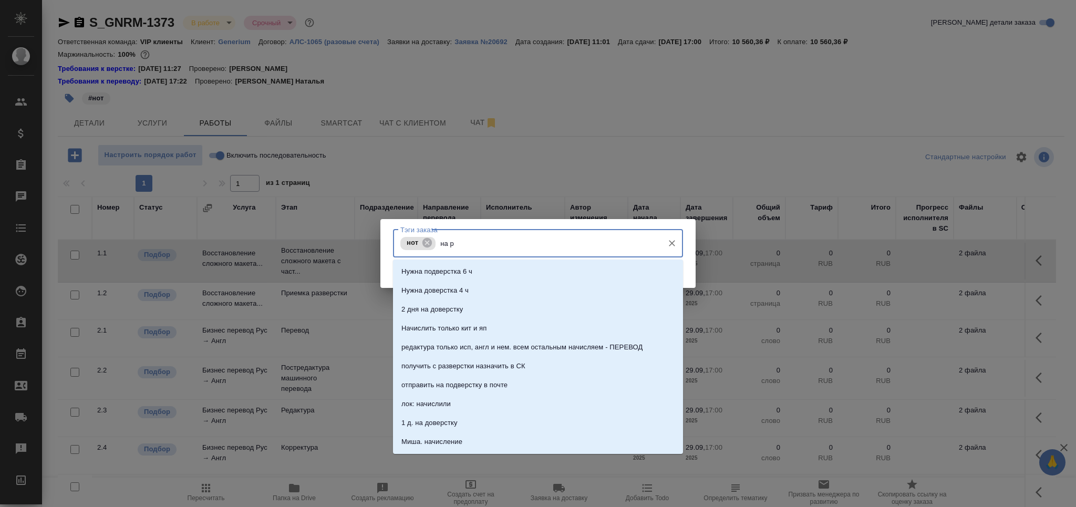
type input "на ра"
click at [465, 270] on li "На разверстке" at bounding box center [538, 271] width 290 height 19
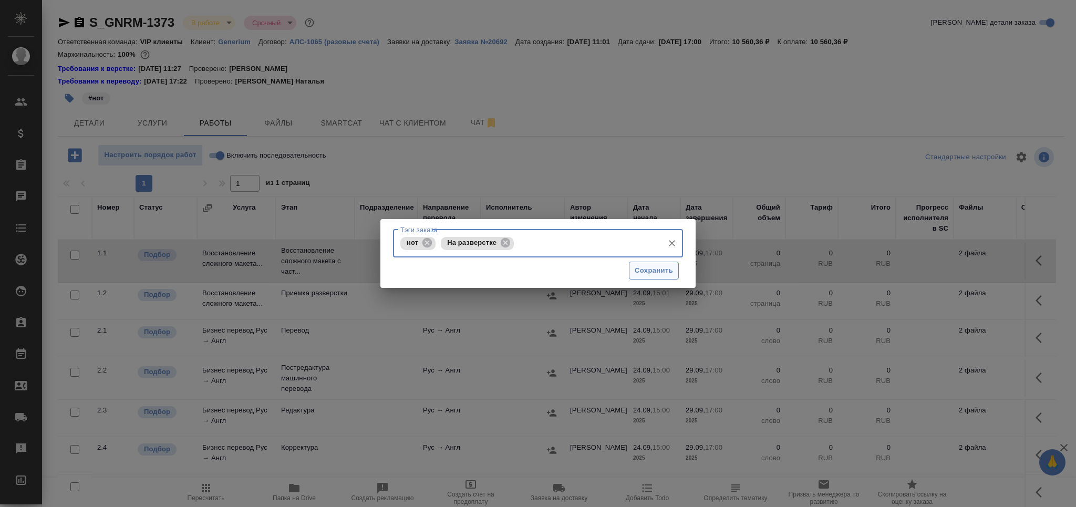
click at [654, 270] on span "Сохранить" at bounding box center [654, 271] width 38 height 12
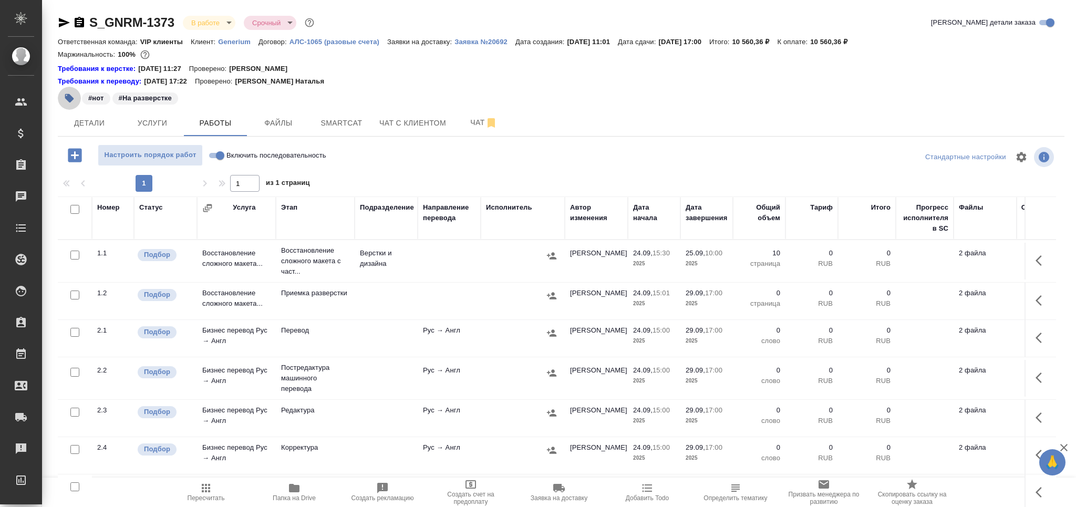
click at [65, 93] on icon "button" at bounding box center [69, 98] width 11 height 11
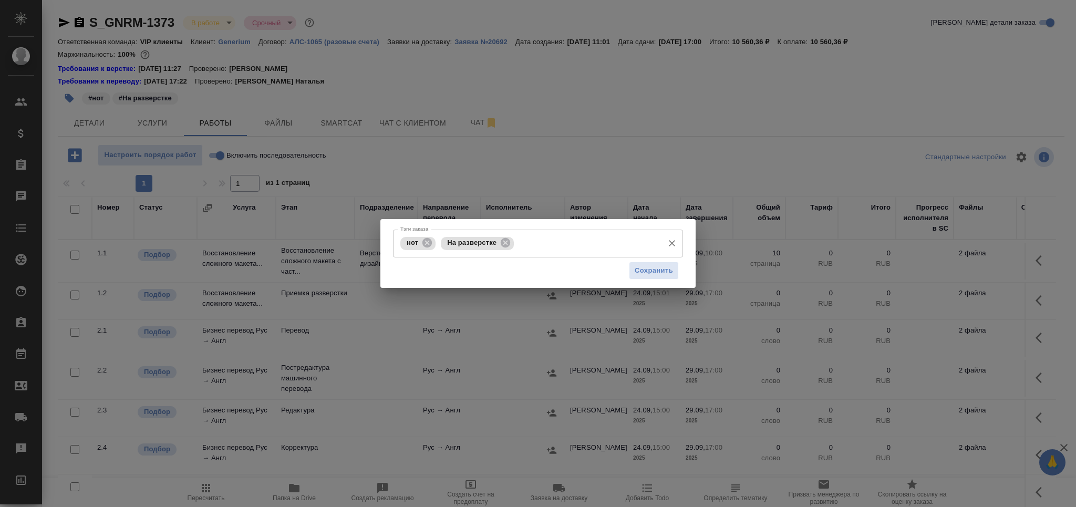
click at [543, 236] on input "Тэги заказа" at bounding box center [588, 243] width 142 height 18
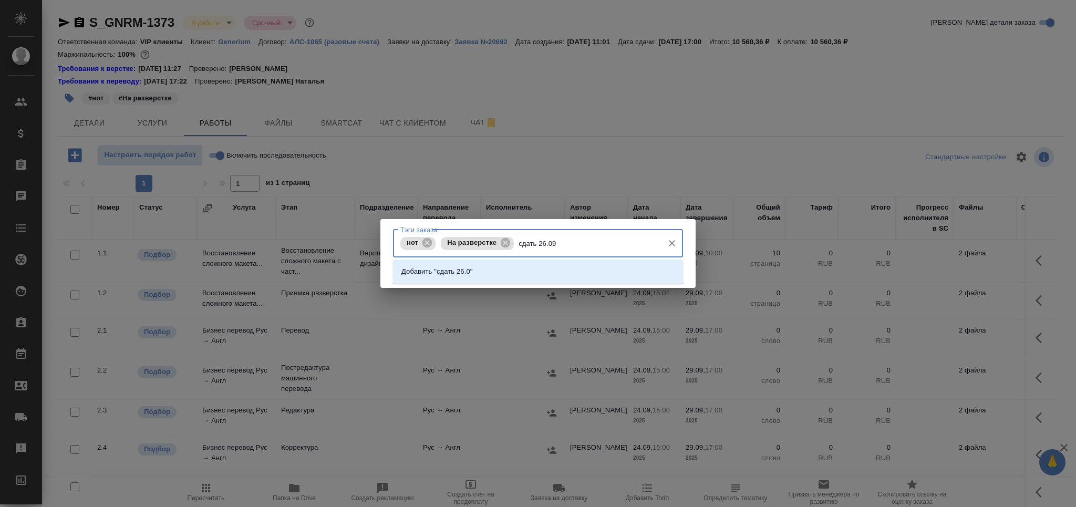
type input "сдать 26.09."
click at [486, 269] on li "Добавить "сдать 26.09."" at bounding box center [538, 271] width 290 height 19
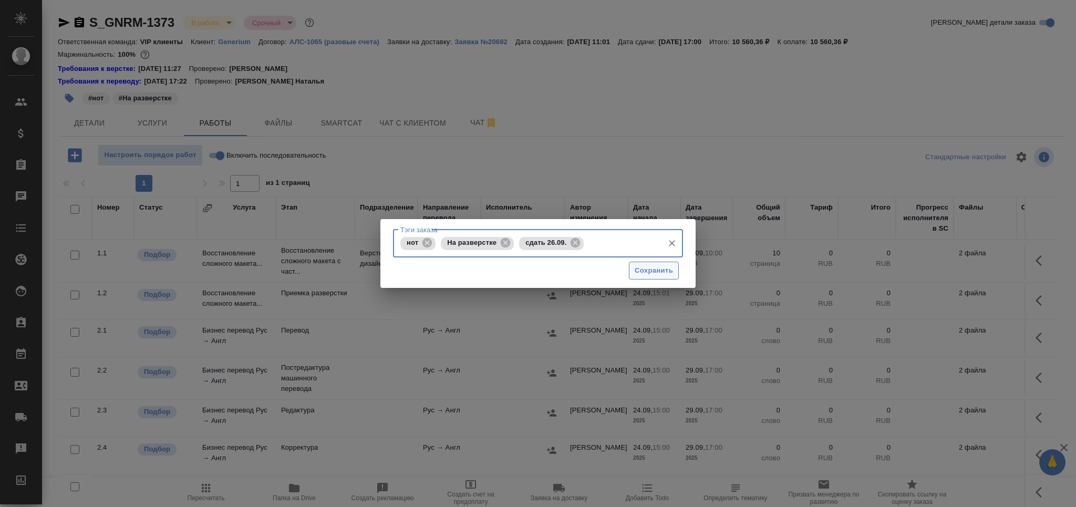
click at [639, 272] on span "Сохранить" at bounding box center [654, 271] width 38 height 12
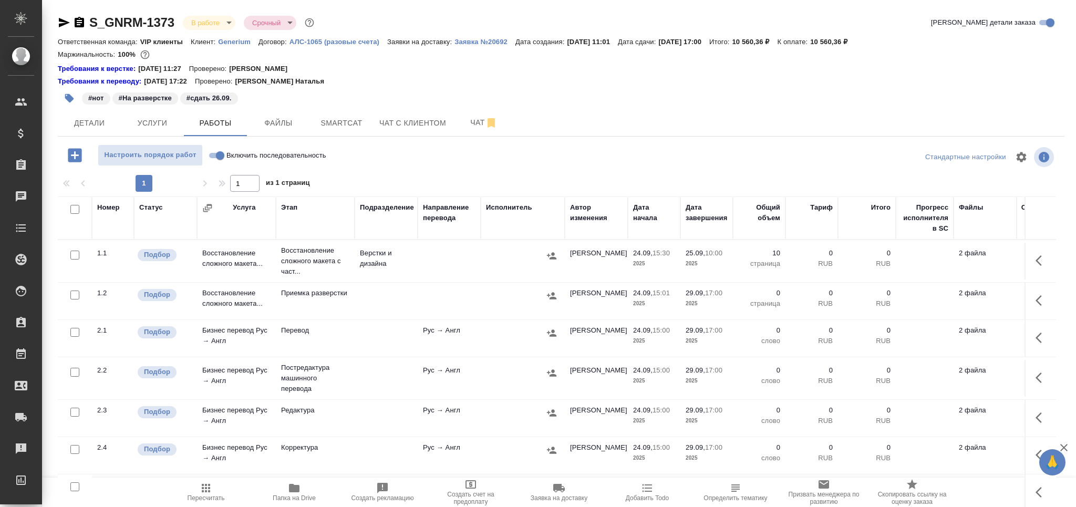
click at [72, 332] on input "checkbox" at bounding box center [74, 332] width 9 height 9
checkbox input "true"
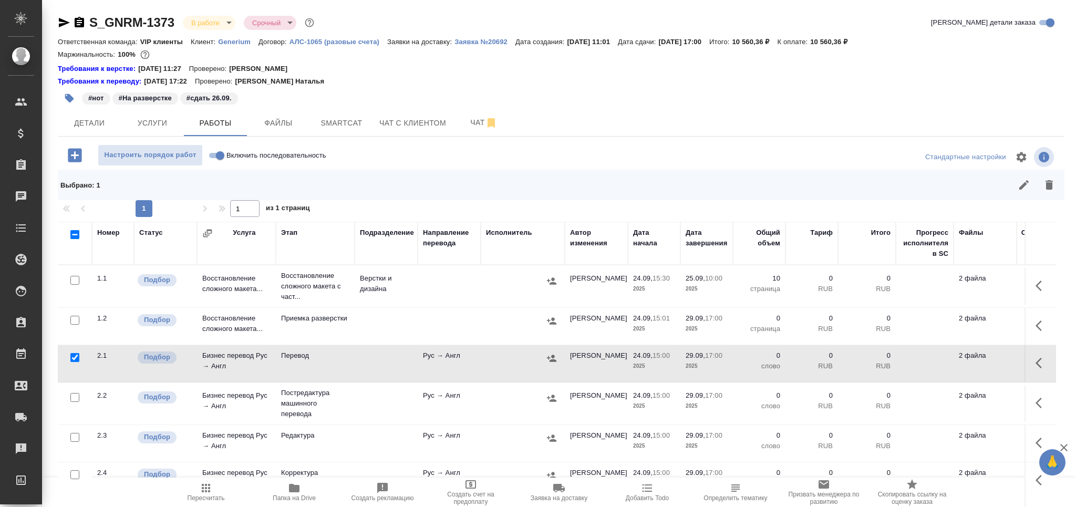
click at [72, 438] on input "checkbox" at bounding box center [74, 437] width 9 height 9
checkbox input "true"
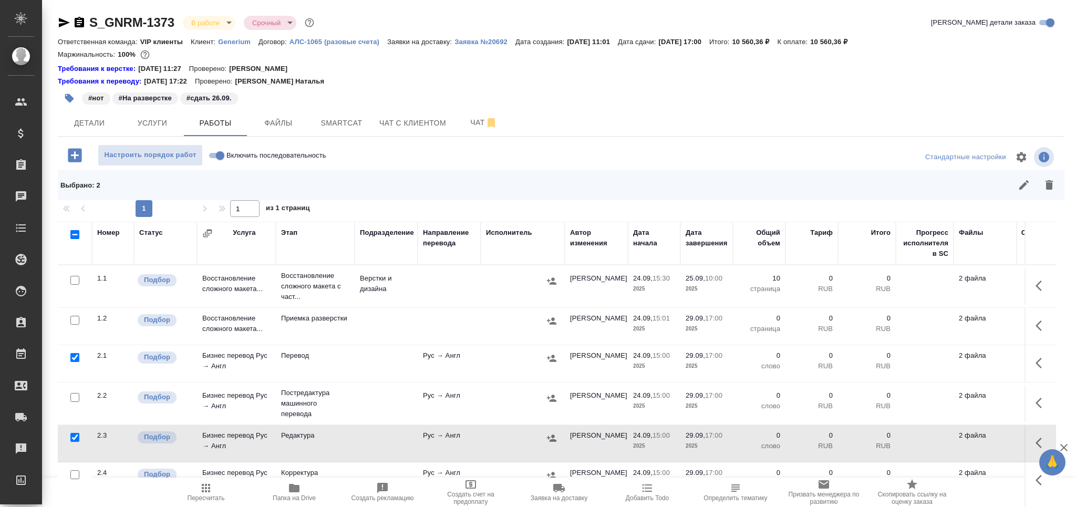
scroll to position [82, 0]
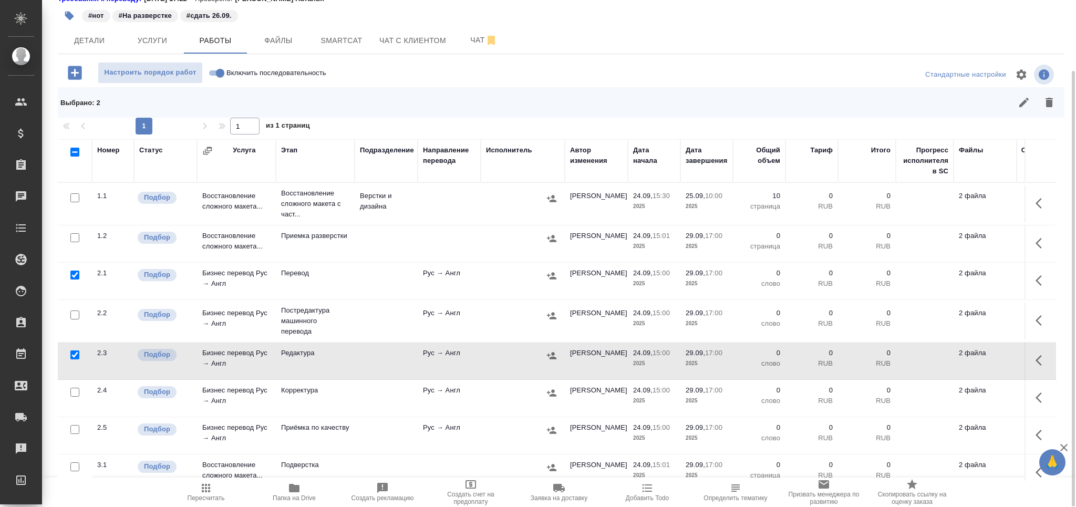
click at [76, 427] on input "checkbox" at bounding box center [74, 429] width 9 height 9
checkbox input "true"
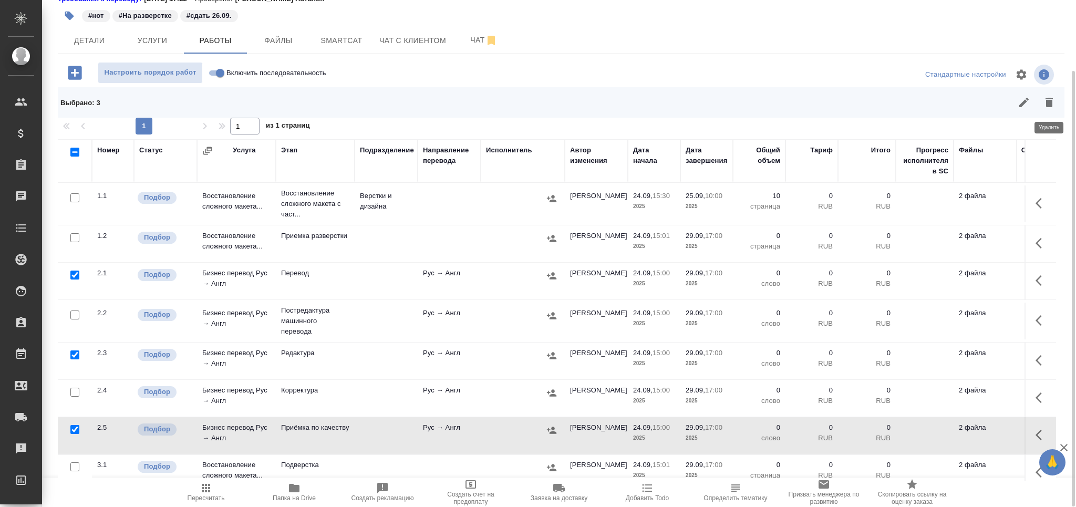
click at [1046, 105] on icon "button" at bounding box center [1049, 102] width 13 height 13
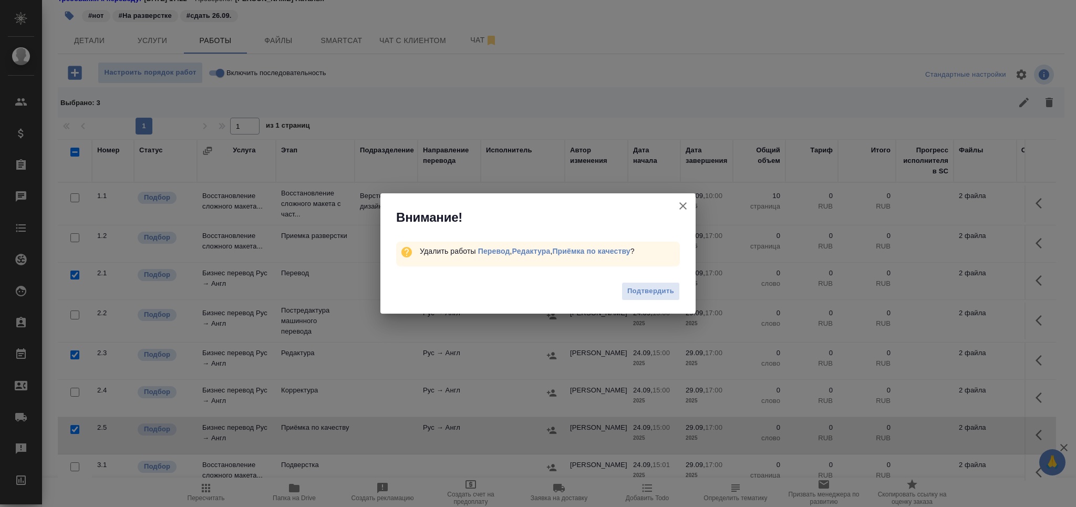
click at [654, 292] on span "Подтвердить" at bounding box center [650, 291] width 47 height 12
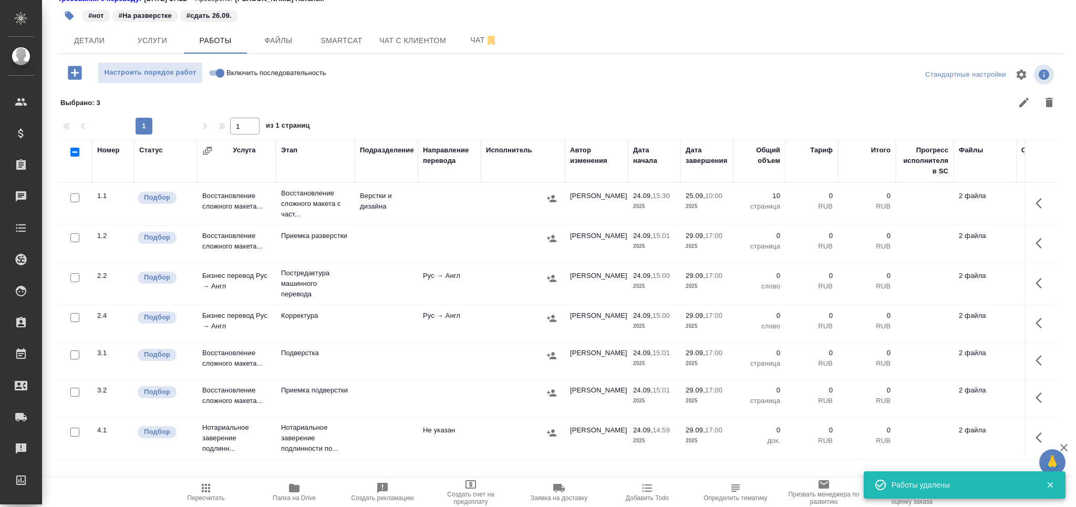
click at [80, 46] on button "Детали" at bounding box center [89, 40] width 63 height 26
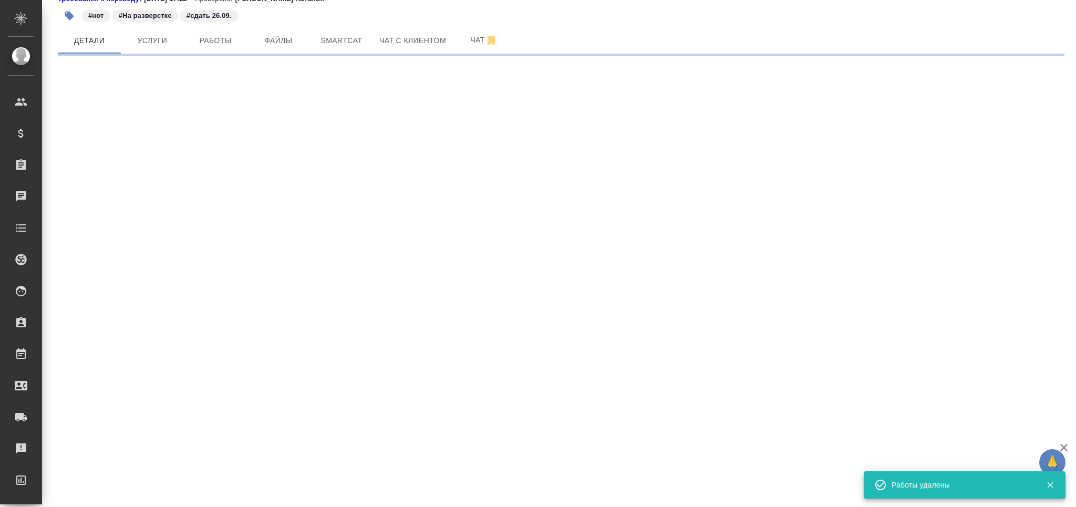
select select "RU"
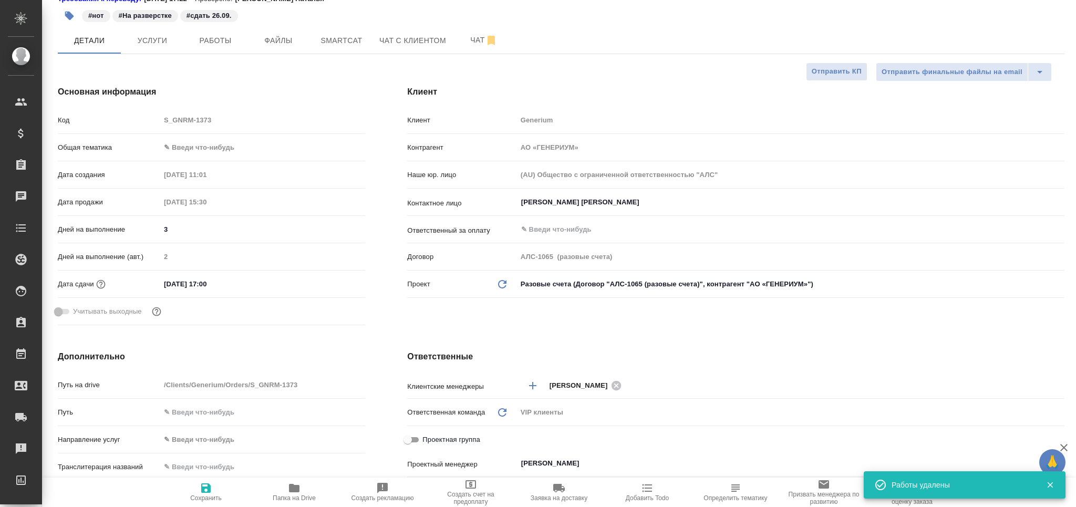
type textarea "x"
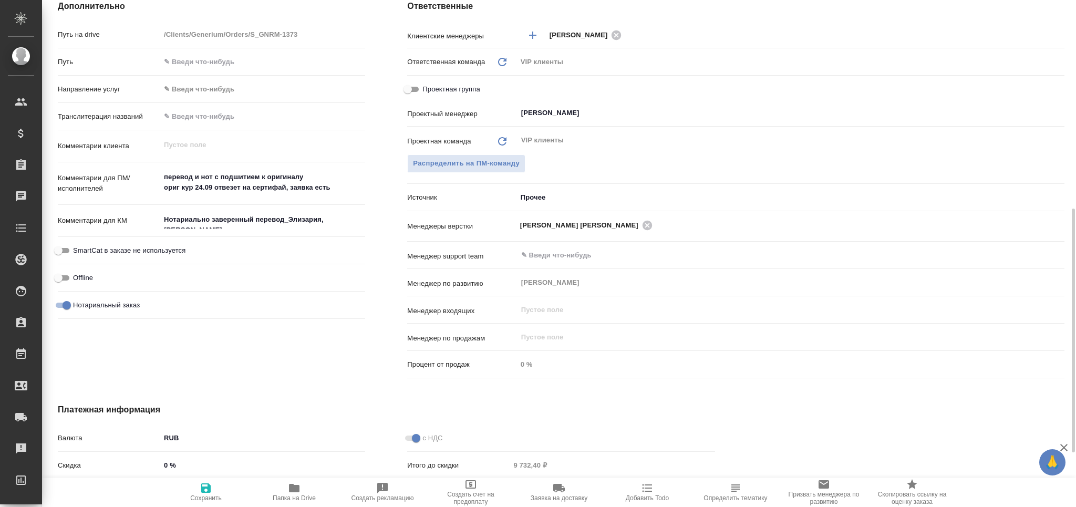
scroll to position [82, 0]
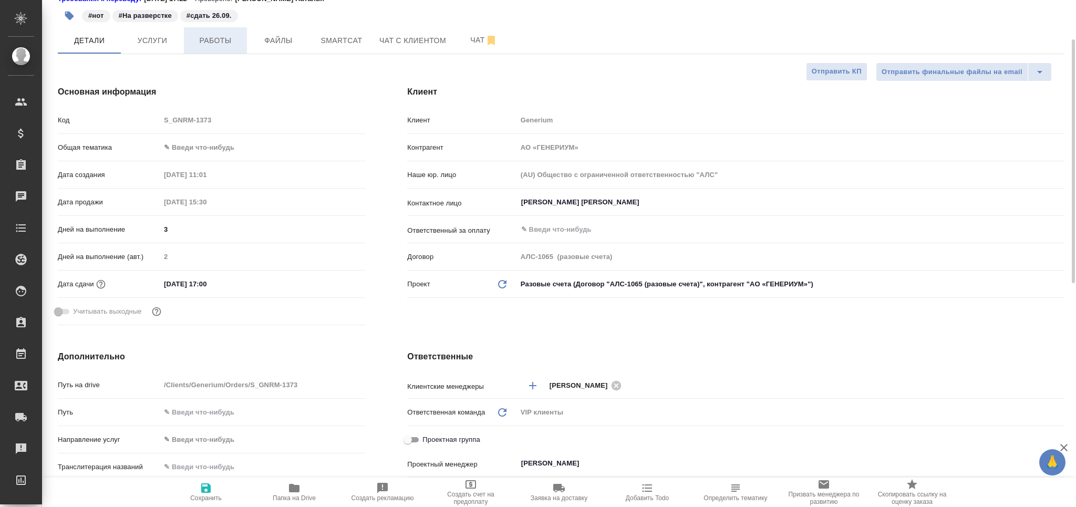
click at [210, 43] on span "Работы" at bounding box center [215, 40] width 50 height 13
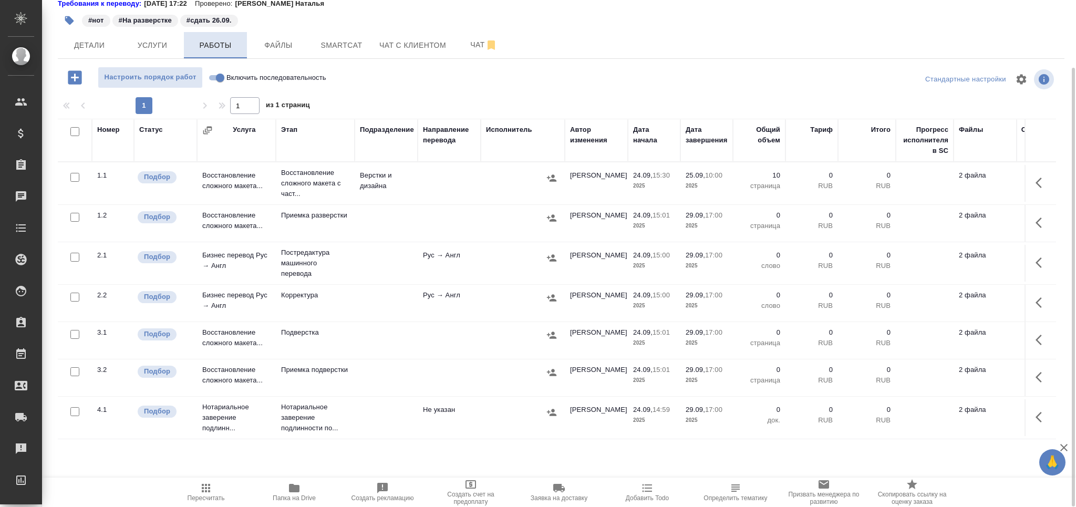
scroll to position [77, 0]
click at [305, 501] on span "Папка на Drive" at bounding box center [294, 497] width 43 height 7
click at [339, 36] on button "Smartcat" at bounding box center [341, 46] width 63 height 26
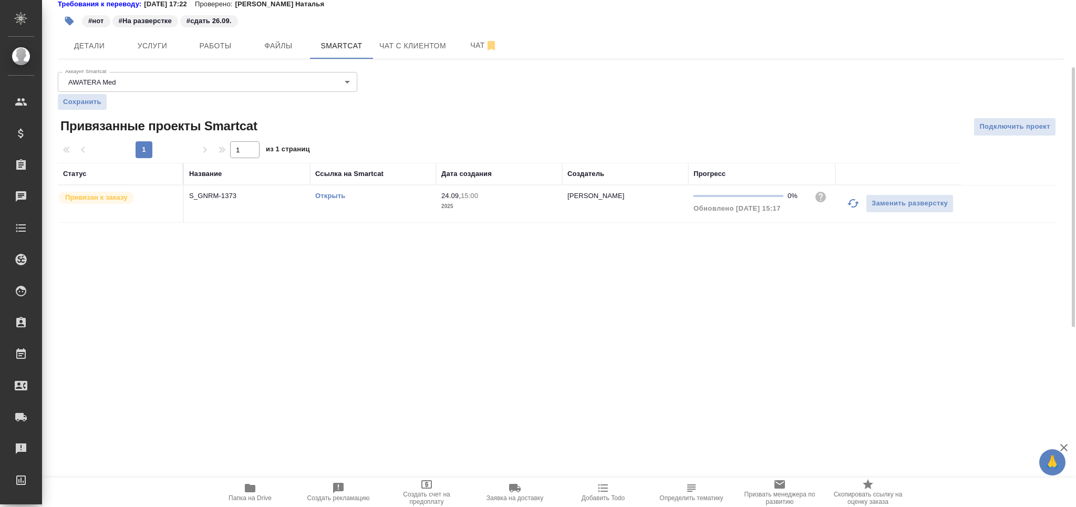
drag, startPoint x: 339, startPoint y: 200, endPoint x: 341, endPoint y: 194, distance: 5.5
click at [339, 199] on div "Открыть" at bounding box center [373, 196] width 116 height 11
click at [339, 194] on link "Открыть" at bounding box center [330, 196] width 30 height 8
click at [205, 49] on span "Работы" at bounding box center [215, 45] width 50 height 13
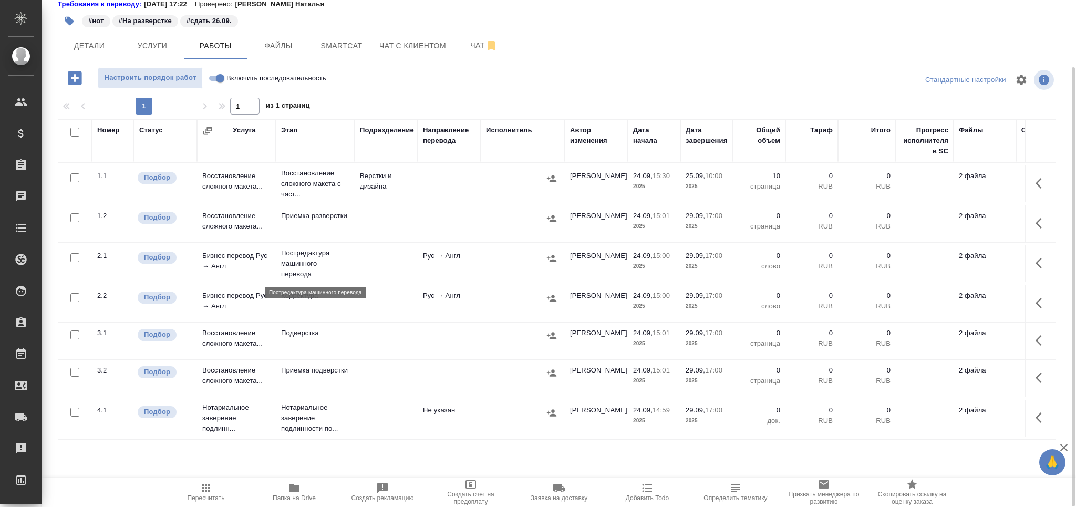
click at [292, 261] on p "Постредактура машинного перевода" at bounding box center [315, 264] width 68 height 32
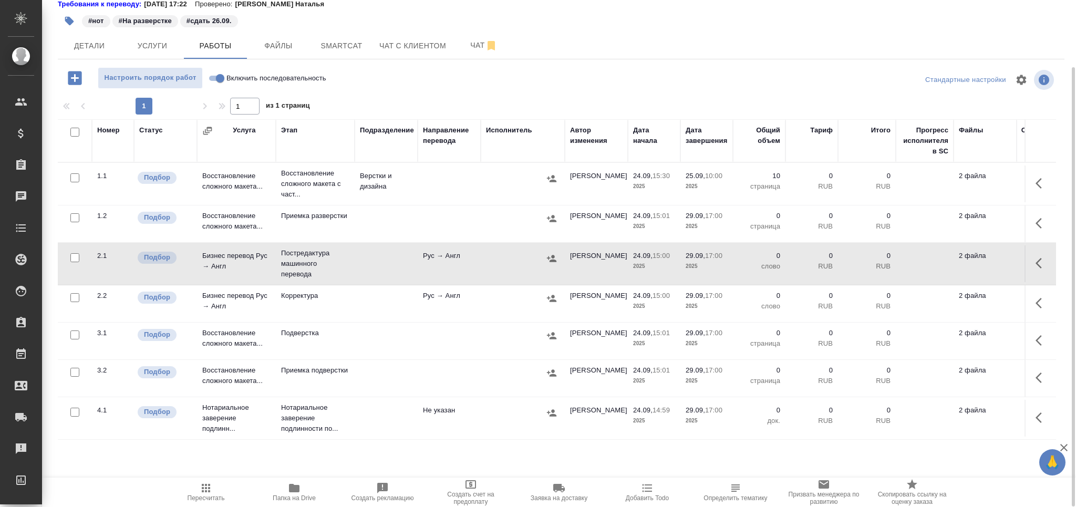
click at [76, 22] on button "button" at bounding box center [69, 20] width 23 height 23
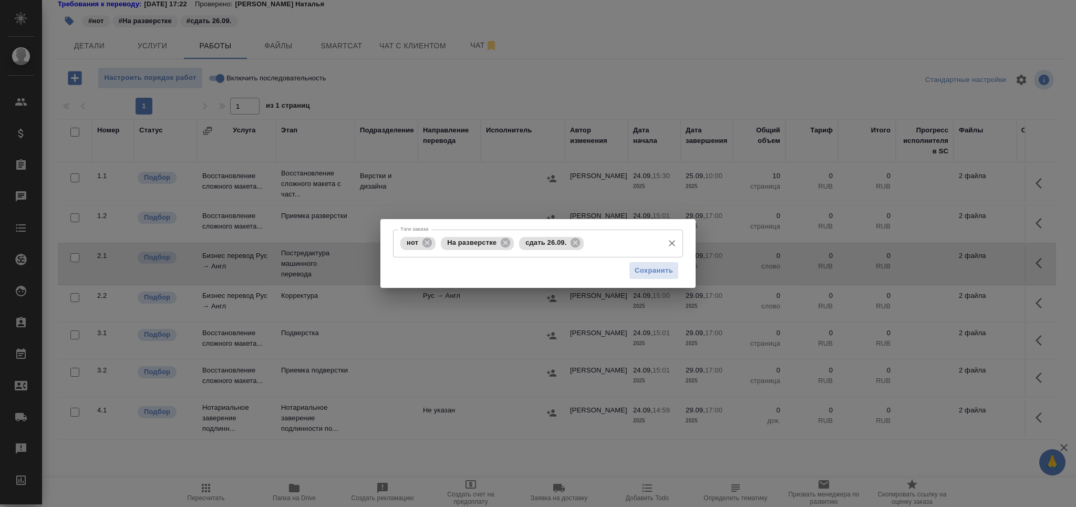
click at [616, 251] on input "Тэги заказа" at bounding box center [622, 243] width 72 height 18
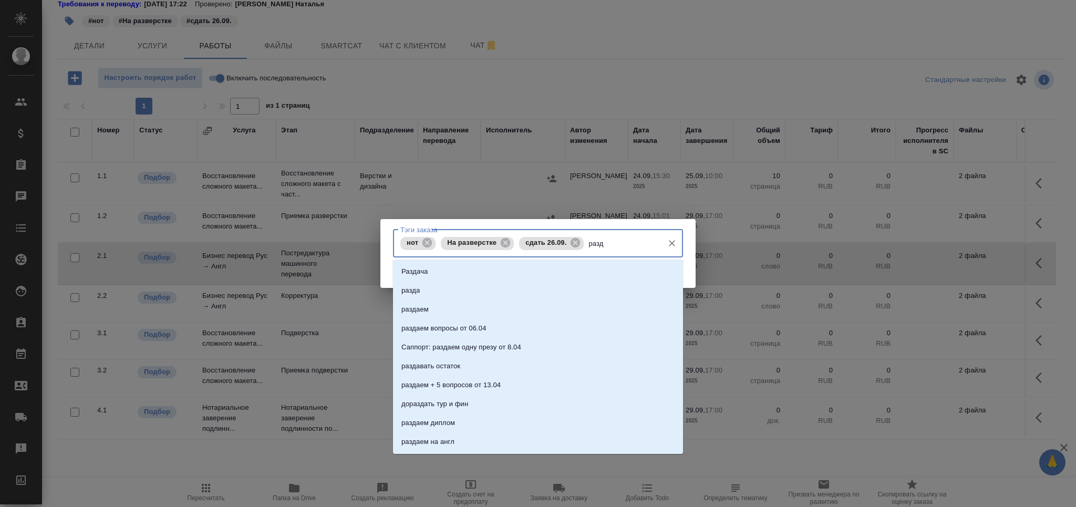
type input "разда"
drag, startPoint x: 457, startPoint y: 274, endPoint x: 604, endPoint y: 274, distance: 147.1
click at [458, 275] on li "Раздача" at bounding box center [538, 271] width 290 height 19
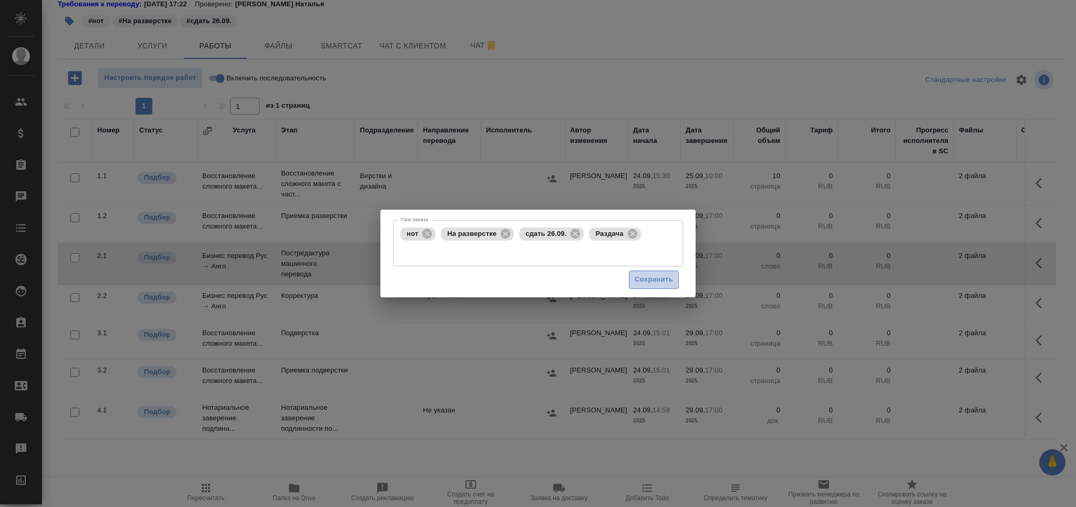
click at [632, 277] on button "Сохранить" at bounding box center [654, 280] width 50 height 18
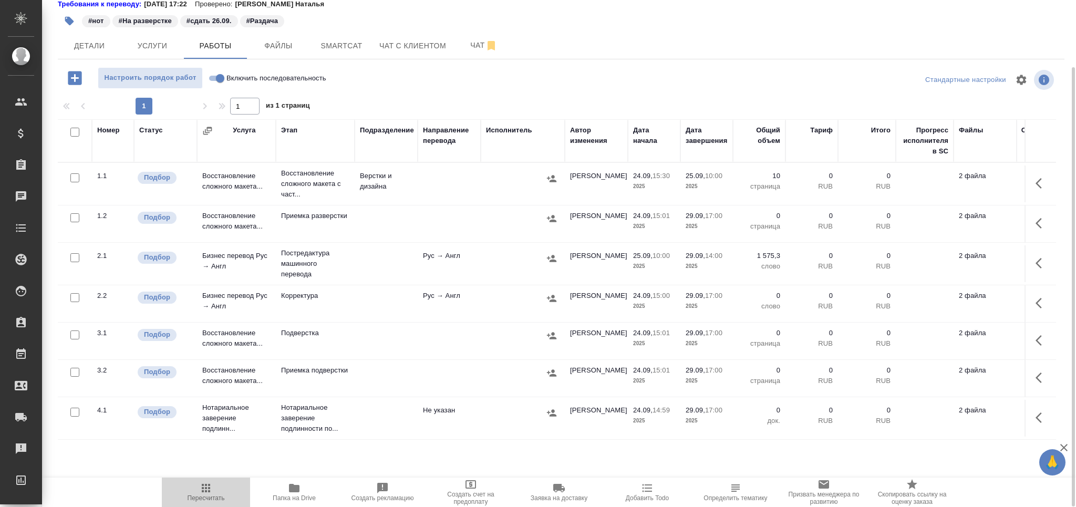
click at [211, 501] on span "Пересчитать" at bounding box center [206, 497] width 37 height 7
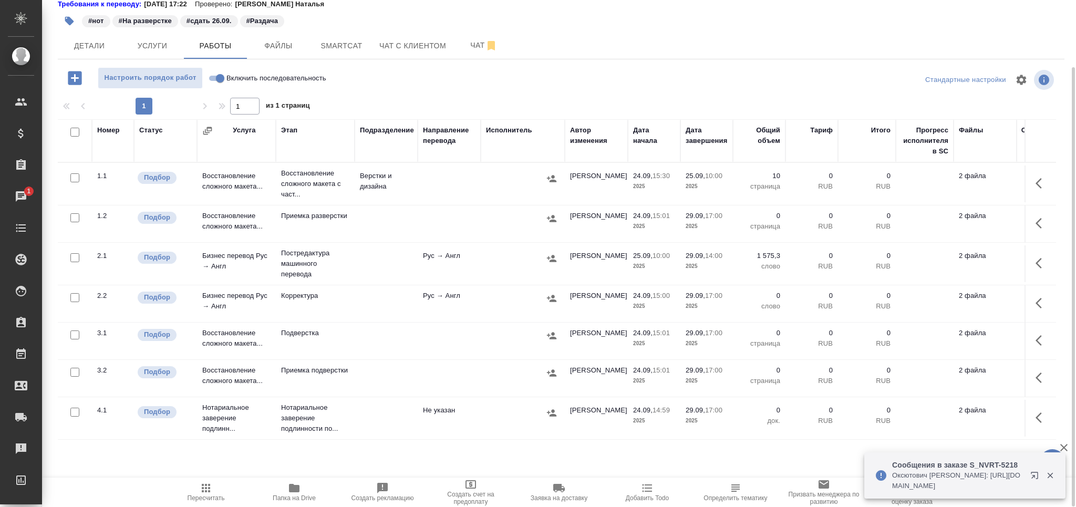
click at [185, 490] on span "Пересчитать" at bounding box center [206, 492] width 76 height 20
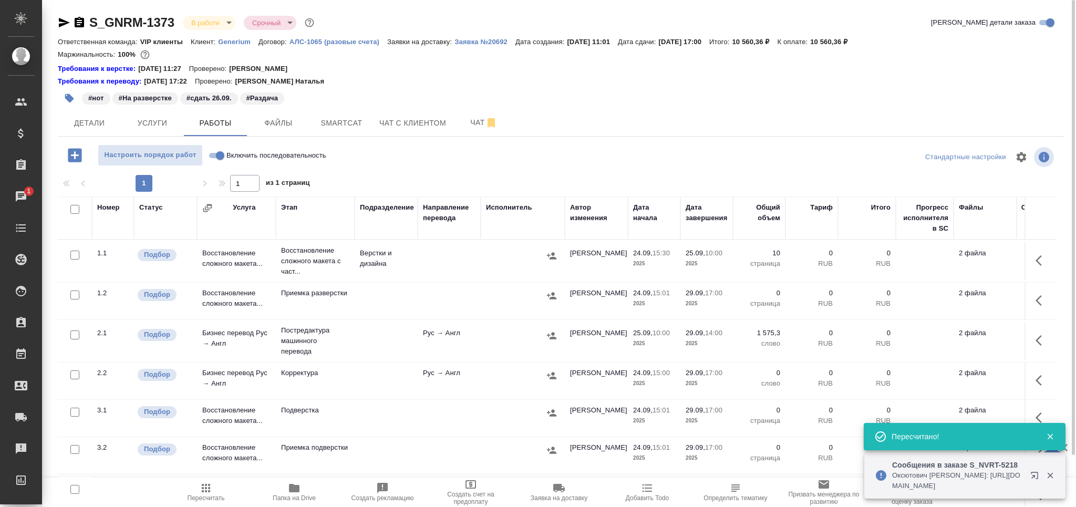
click at [69, 97] on icon "button" at bounding box center [69, 98] width 9 height 9
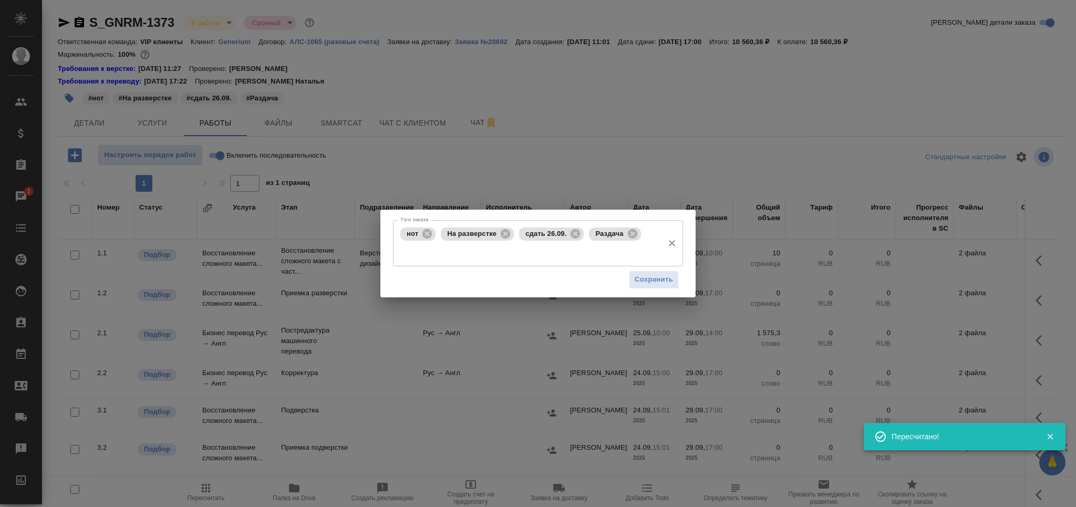
click at [501, 256] on input "Тэги заказа" at bounding box center [528, 252] width 261 height 18
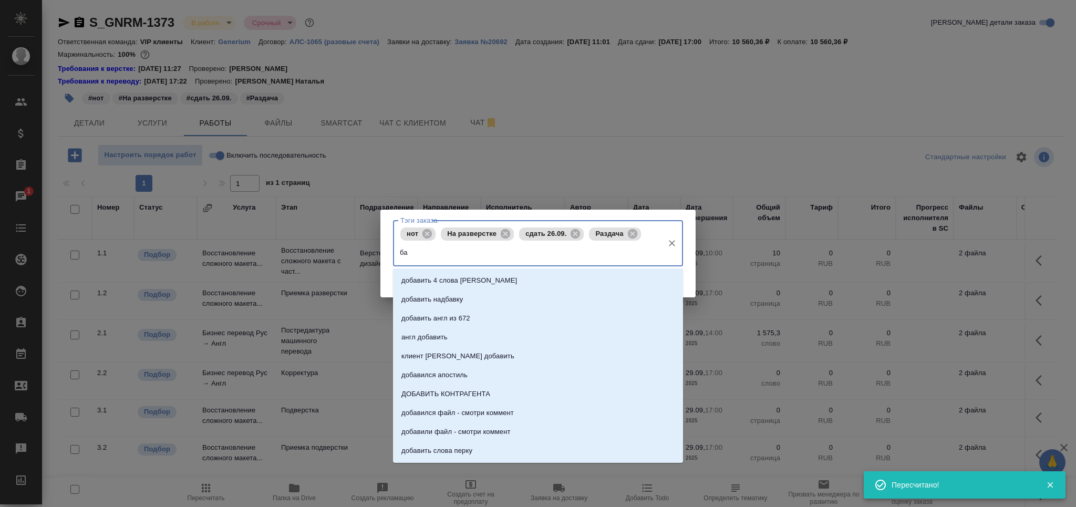
type input "баз"
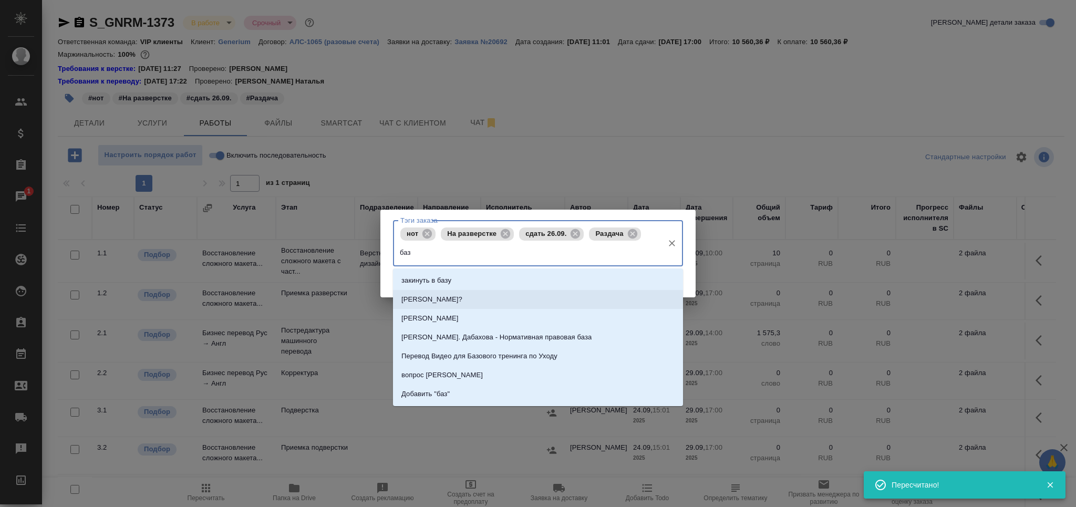
click at [466, 300] on li "Лена Базюк?" at bounding box center [538, 299] width 290 height 19
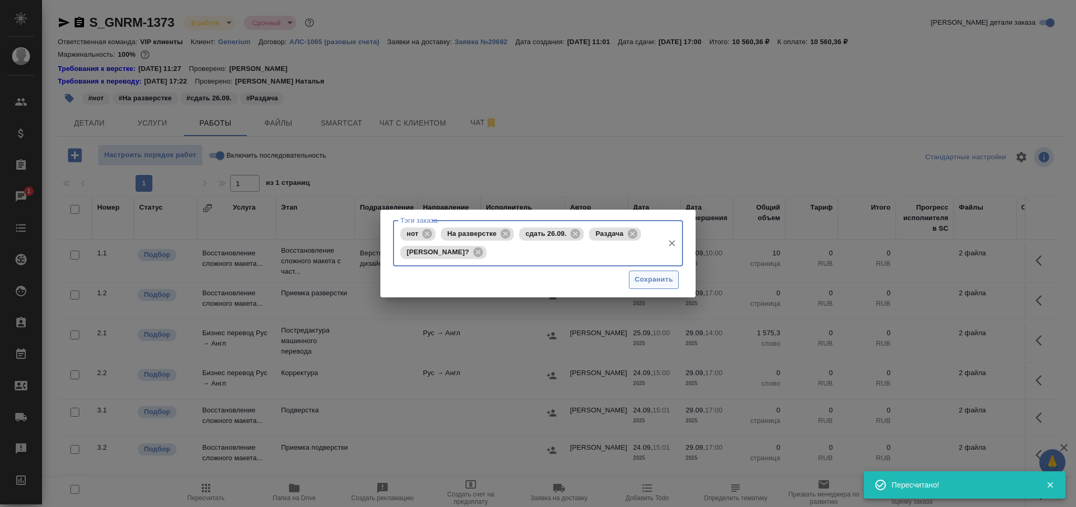
click at [633, 272] on button "Сохранить" at bounding box center [654, 280] width 50 height 18
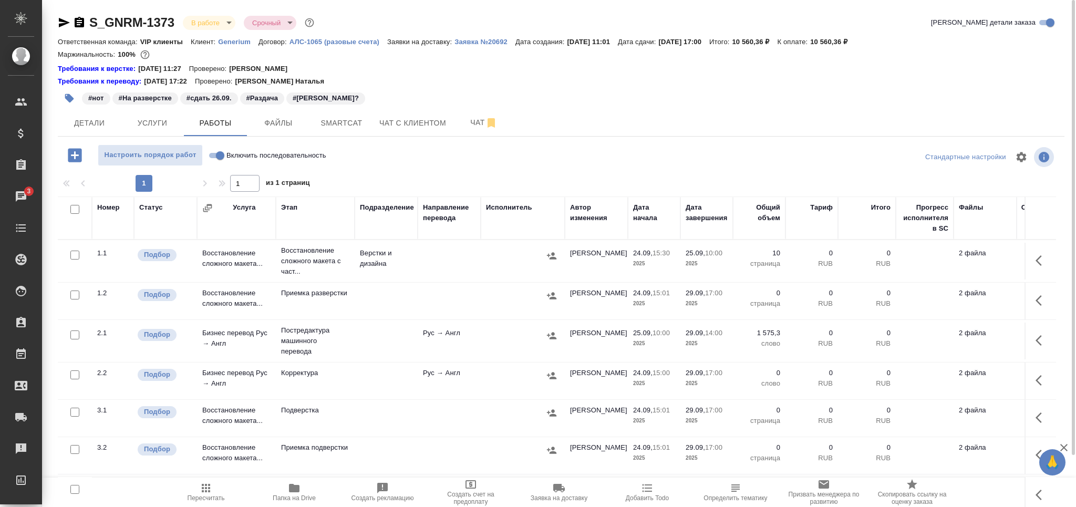
click at [191, 488] on span "Пересчитать" at bounding box center [206, 492] width 76 height 20
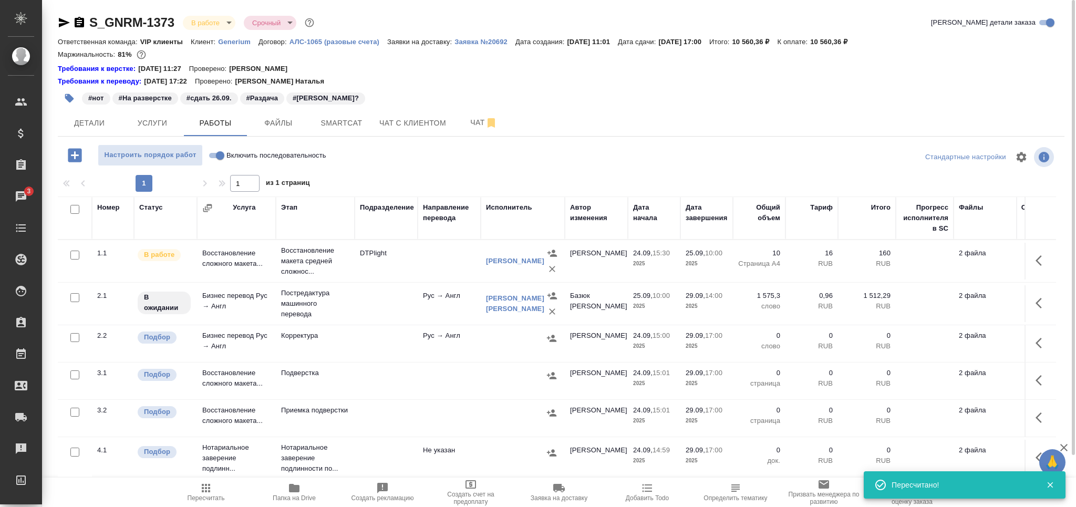
click at [76, 336] on input "checkbox" at bounding box center [74, 337] width 9 height 9
checkbox input "true"
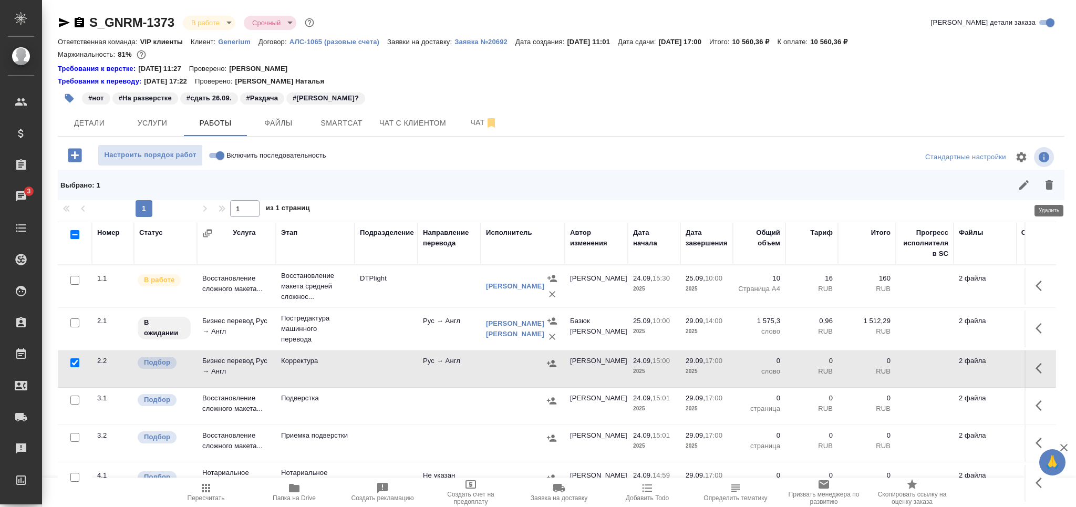
drag, startPoint x: 1052, startPoint y: 181, endPoint x: 918, endPoint y: 262, distance: 156.5
click at [1053, 181] on icon "button" at bounding box center [1049, 184] width 7 height 9
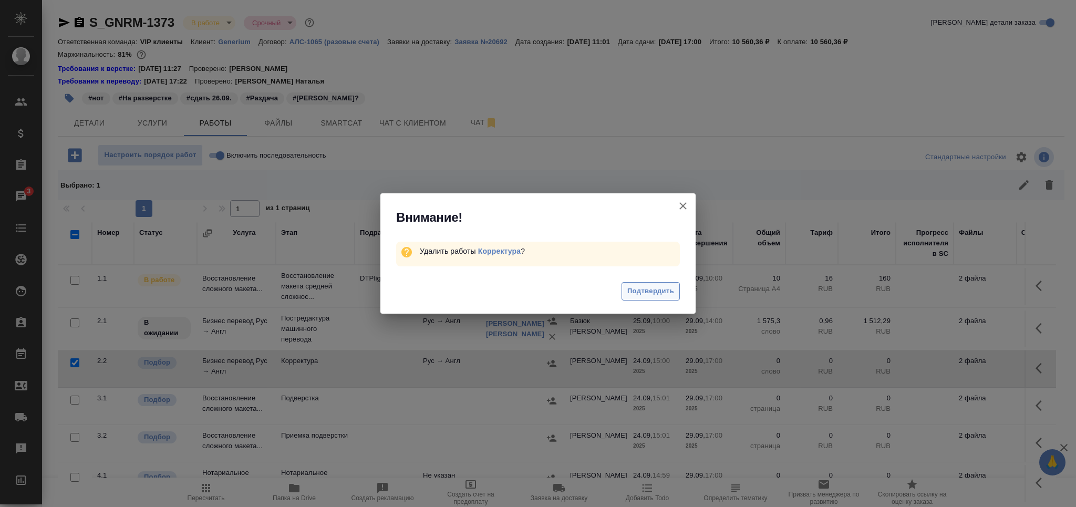
drag, startPoint x: 684, startPoint y: 288, endPoint x: 656, endPoint y: 294, distance: 28.0
click at [676, 288] on div "Подтвердить" at bounding box center [537, 293] width 315 height 42
click at [648, 291] on span "Подтвердить" at bounding box center [650, 291] width 47 height 12
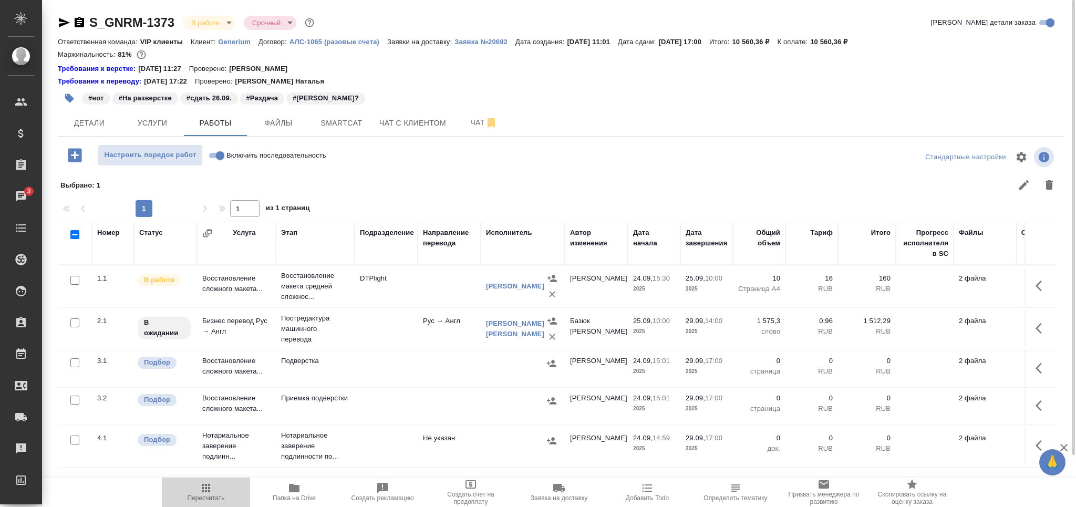
click at [211, 493] on icon "button" at bounding box center [206, 488] width 13 height 13
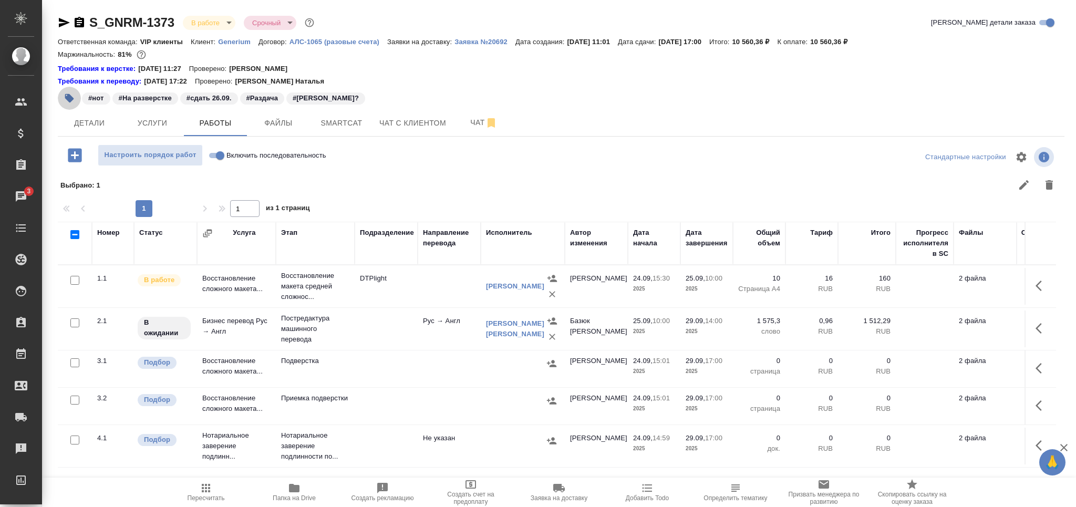
click at [69, 102] on icon "button" at bounding box center [69, 98] width 11 height 11
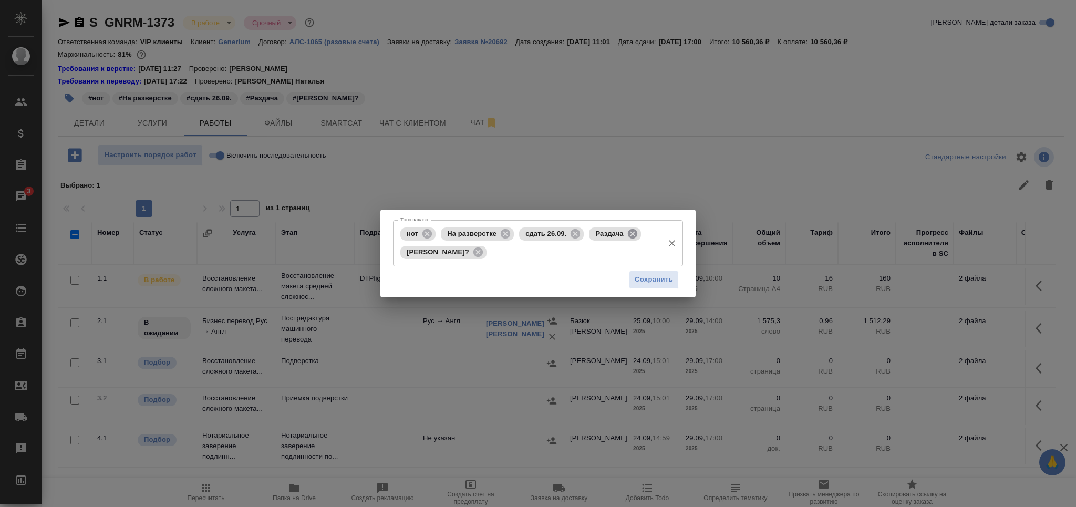
click at [633, 231] on icon at bounding box center [631, 233] width 9 height 9
drag, startPoint x: 648, startPoint y: 234, endPoint x: 641, endPoint y: 245, distance: 13.7
click at [484, 246] on icon at bounding box center [478, 252] width 12 height 12
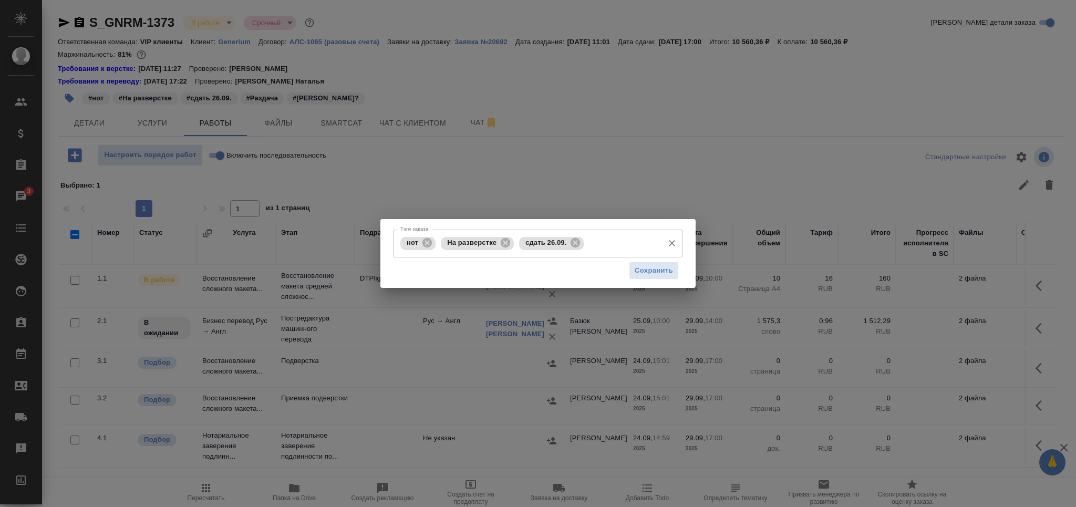
click at [641, 245] on input "Тэги заказа" at bounding box center [622, 243] width 72 height 18
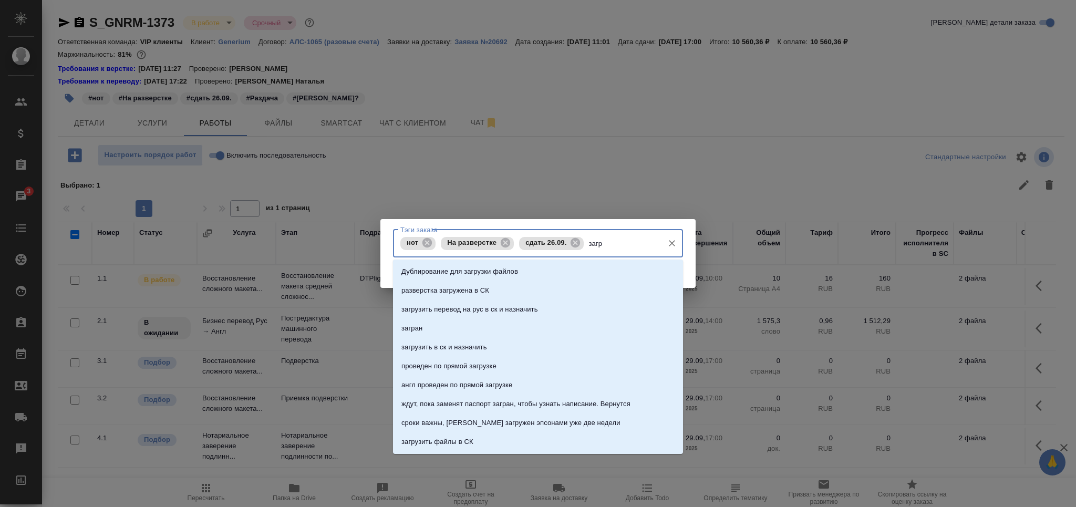
type input "загру"
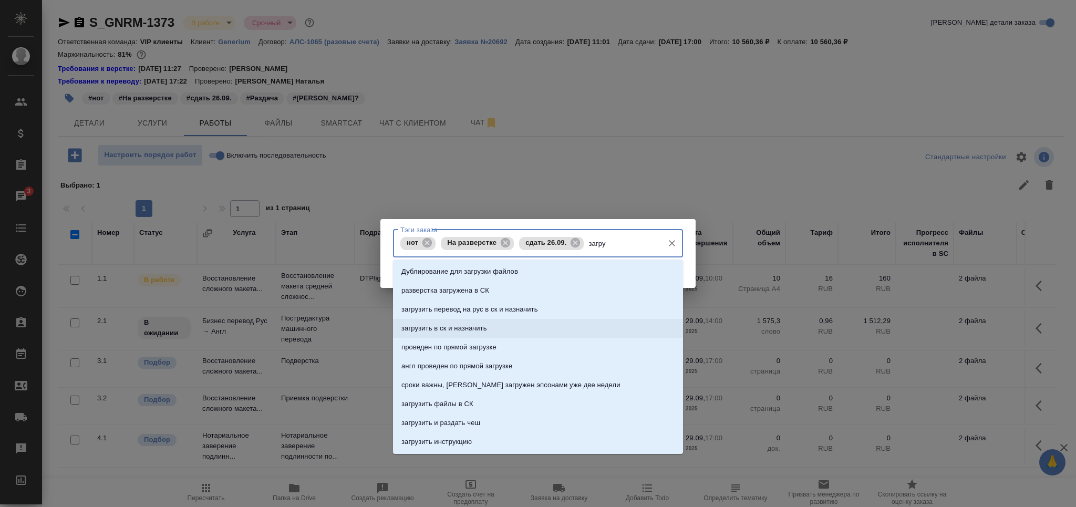
click at [464, 321] on li "загрузить в ск и назначить" at bounding box center [538, 328] width 290 height 19
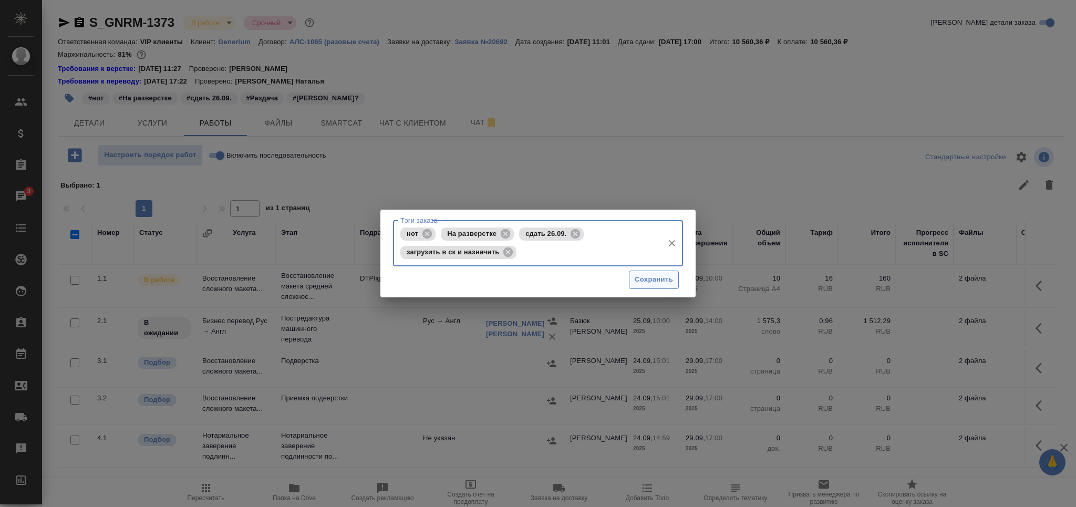
click at [636, 280] on span "Сохранить" at bounding box center [654, 280] width 38 height 12
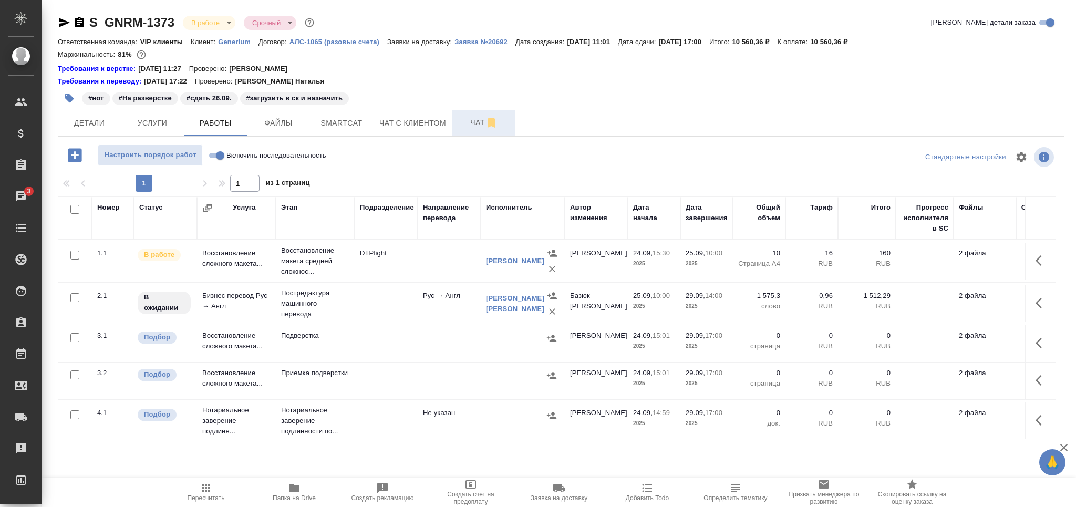
click at [469, 120] on span "Чат" at bounding box center [484, 122] width 50 height 13
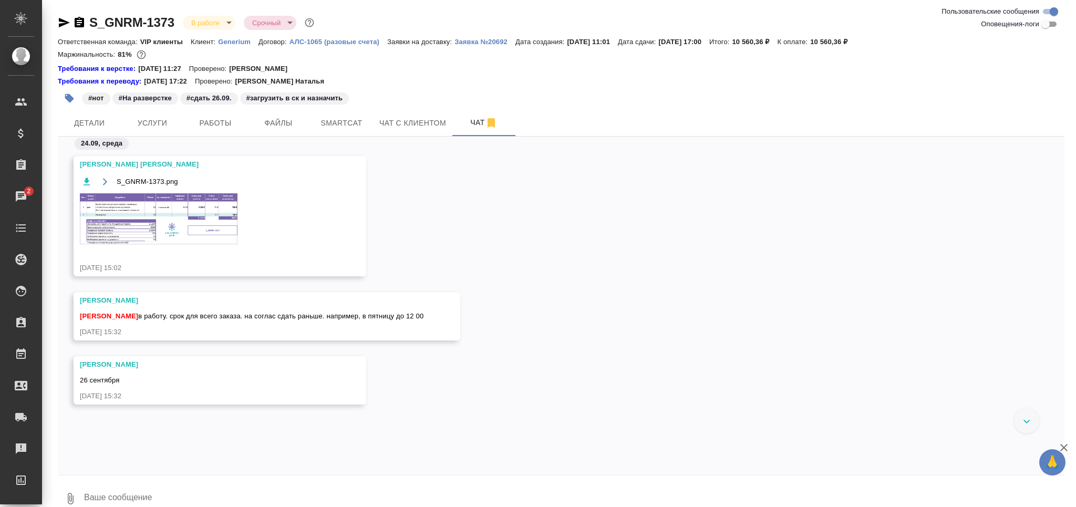
click at [176, 231] on img at bounding box center [159, 218] width 158 height 51
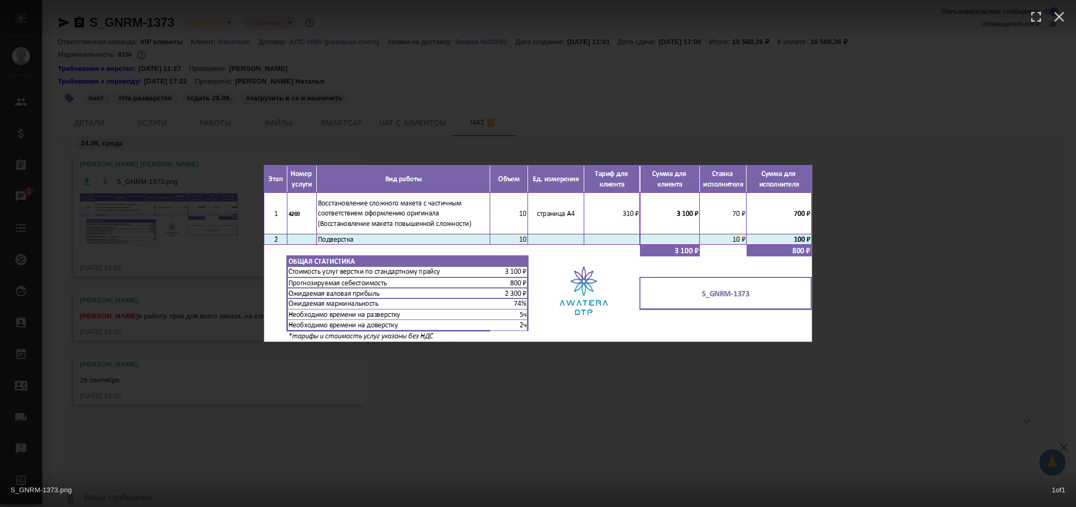
click at [148, 240] on div "S_GNRM-1373.png 1 of 1" at bounding box center [538, 253] width 1076 height 507
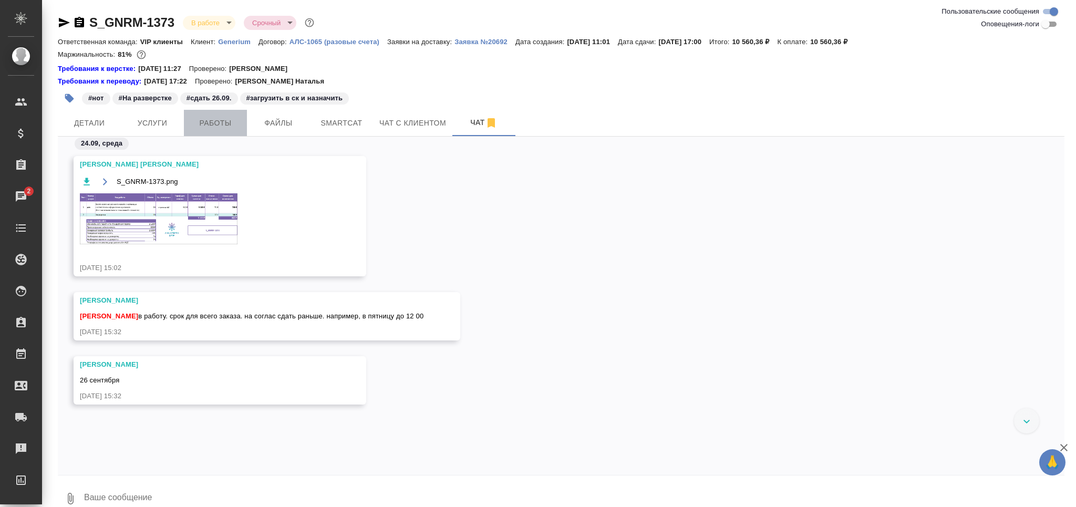
click at [213, 121] on span "Работы" at bounding box center [215, 123] width 50 height 13
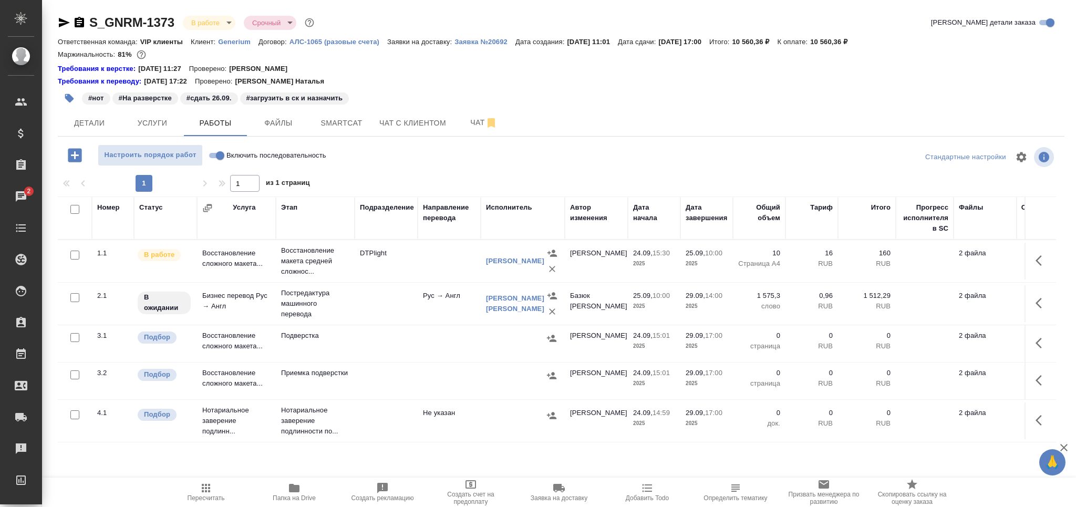
click at [306, 343] on td "Подверстка" at bounding box center [315, 343] width 79 height 37
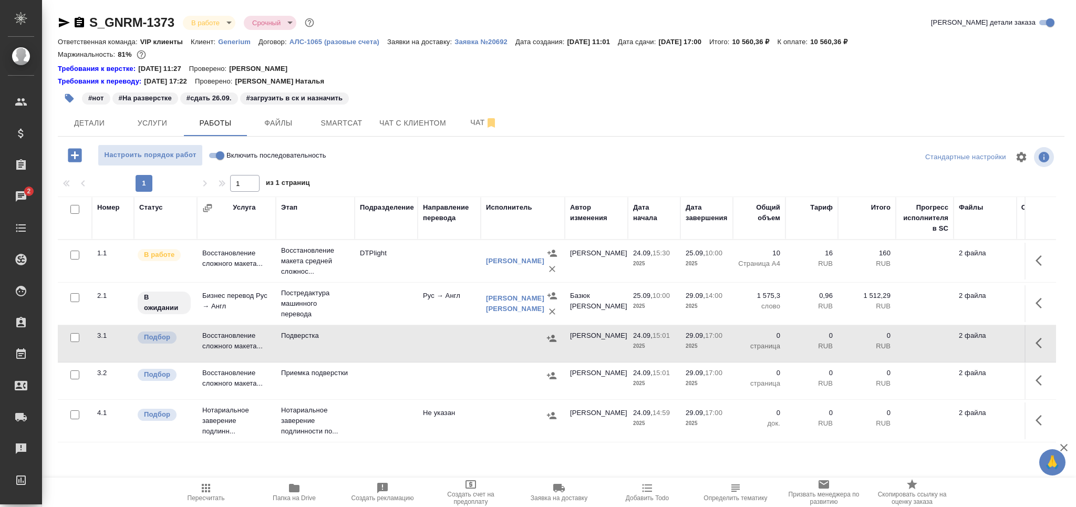
click at [306, 343] on td "Подверстка" at bounding box center [315, 343] width 79 height 37
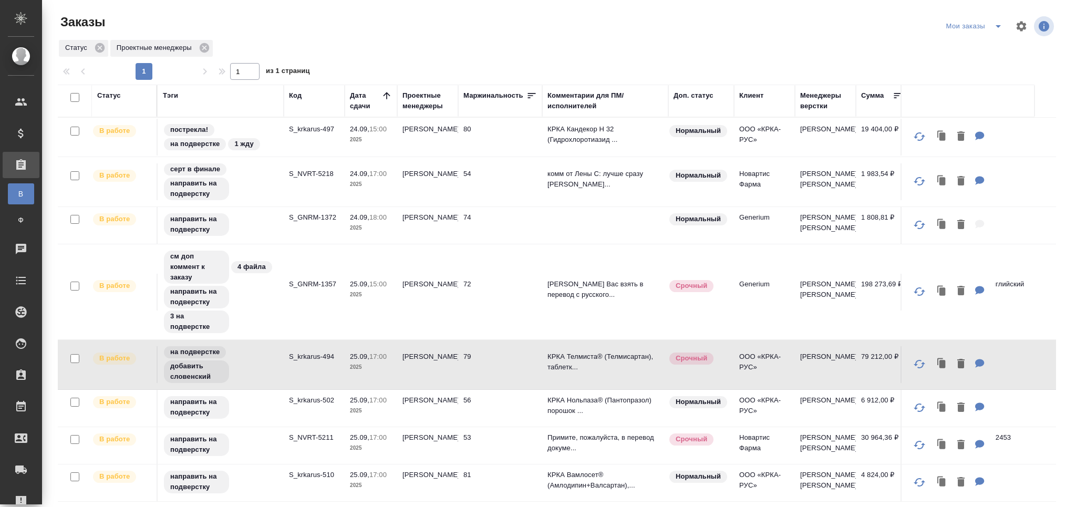
click at [317, 173] on p "S_NVRT-5218" at bounding box center [314, 174] width 50 height 11
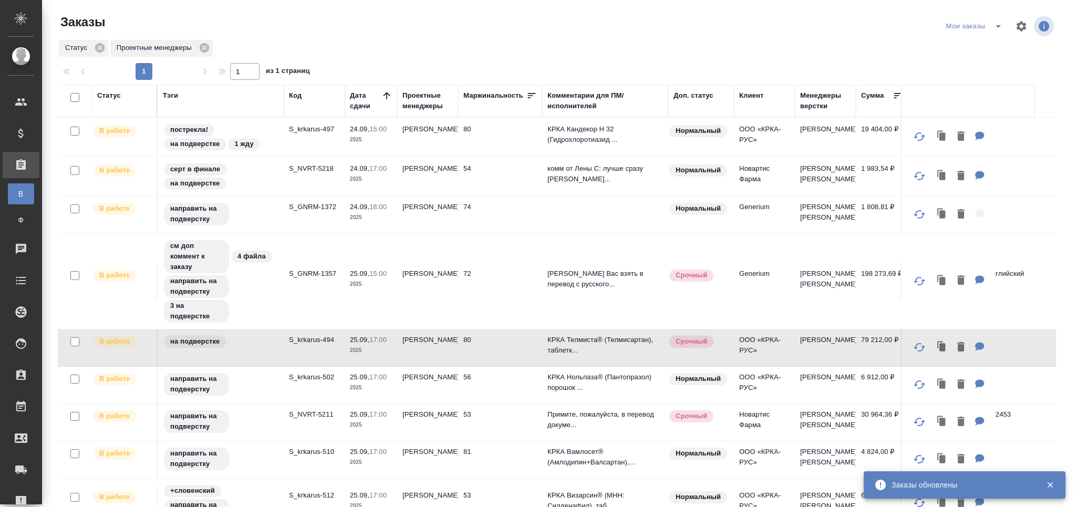
click at [272, 308] on div "см доп коммент к заказу 4 файла направить на подверстку 3 на подверстке" at bounding box center [221, 281] width 116 height 85
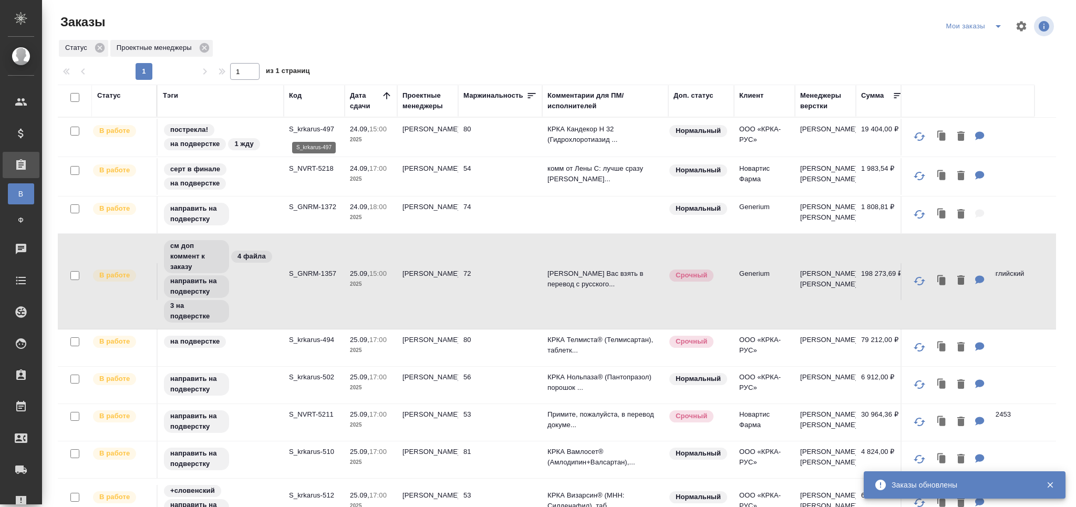
click at [313, 130] on p "S_krkarus-497" at bounding box center [314, 129] width 50 height 11
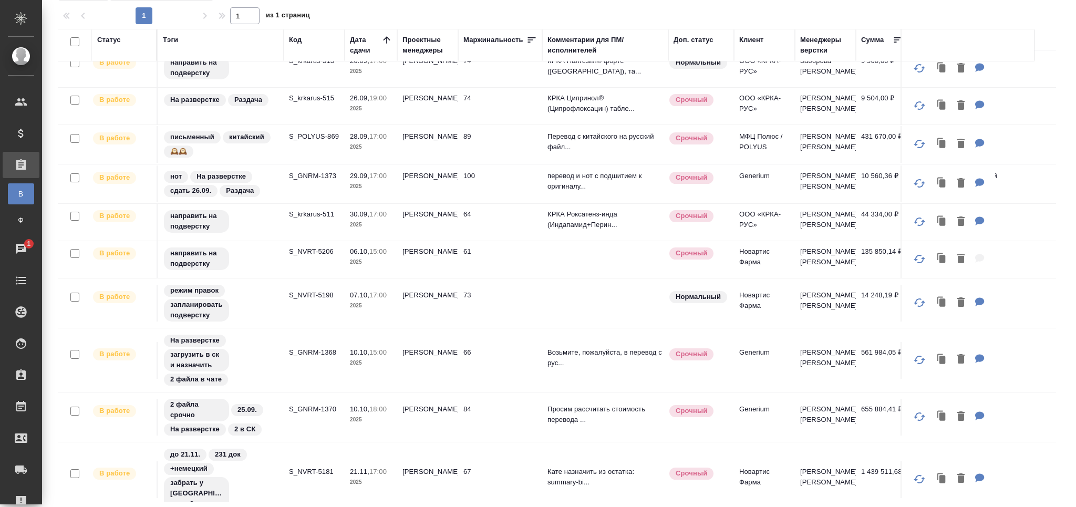
scroll to position [575, 0]
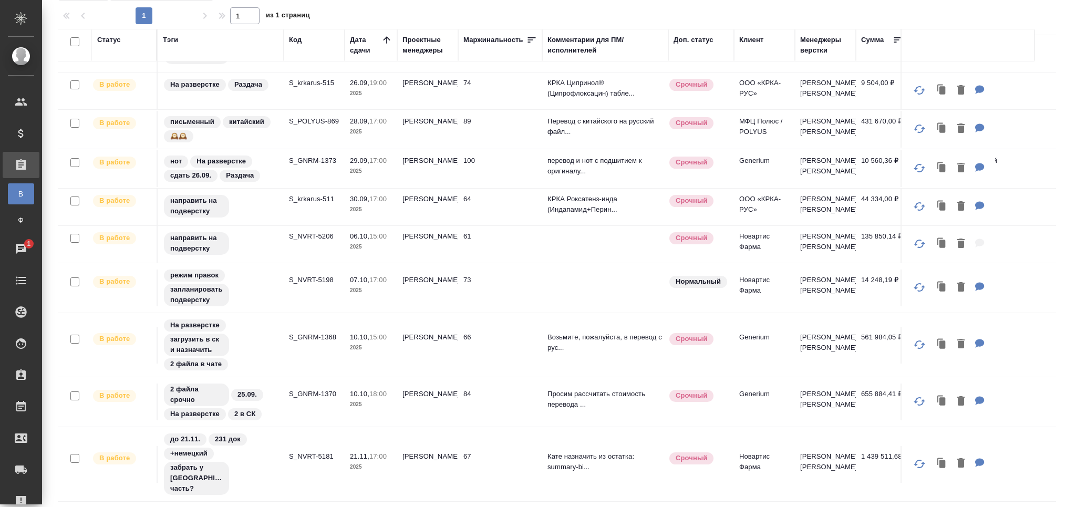
click at [324, 390] on p "S_GNRM-1370" at bounding box center [314, 394] width 50 height 11
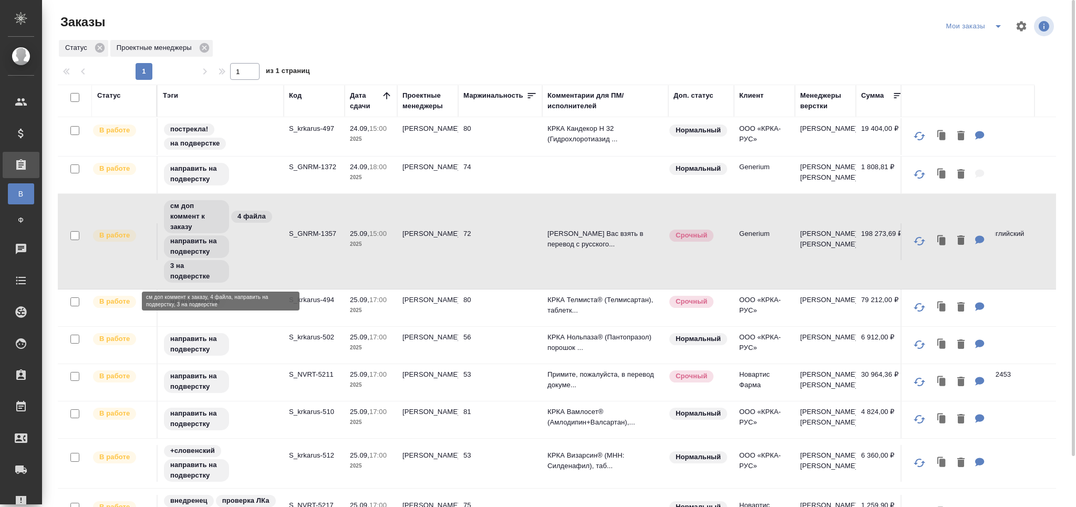
scroll to position [0, 0]
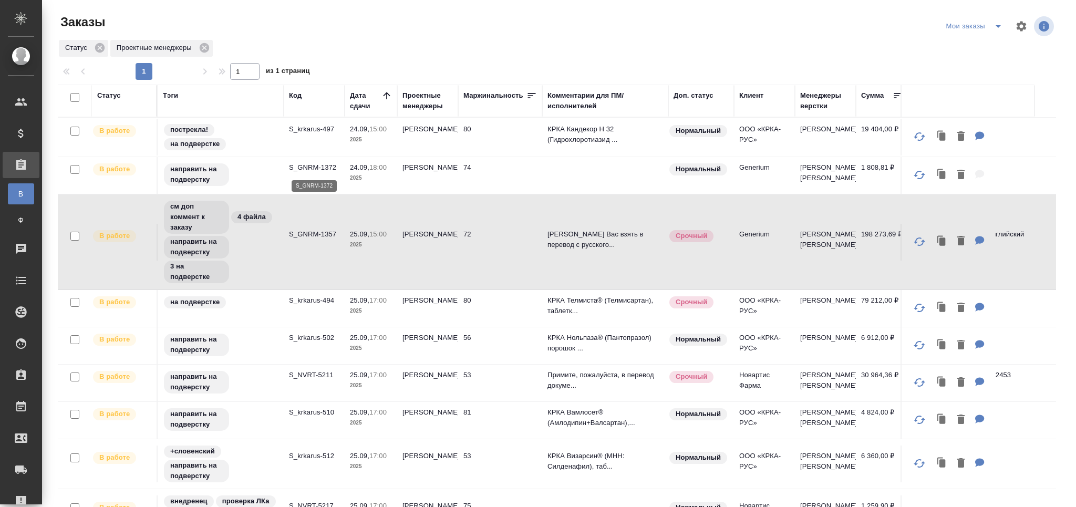
click at [329, 166] on p "S_GNRM-1372" at bounding box center [314, 167] width 50 height 11
click at [307, 233] on p "S_GNRM-1357" at bounding box center [314, 234] width 50 height 11
click at [310, 350] on td "S_krkarus-502" at bounding box center [314, 345] width 61 height 37
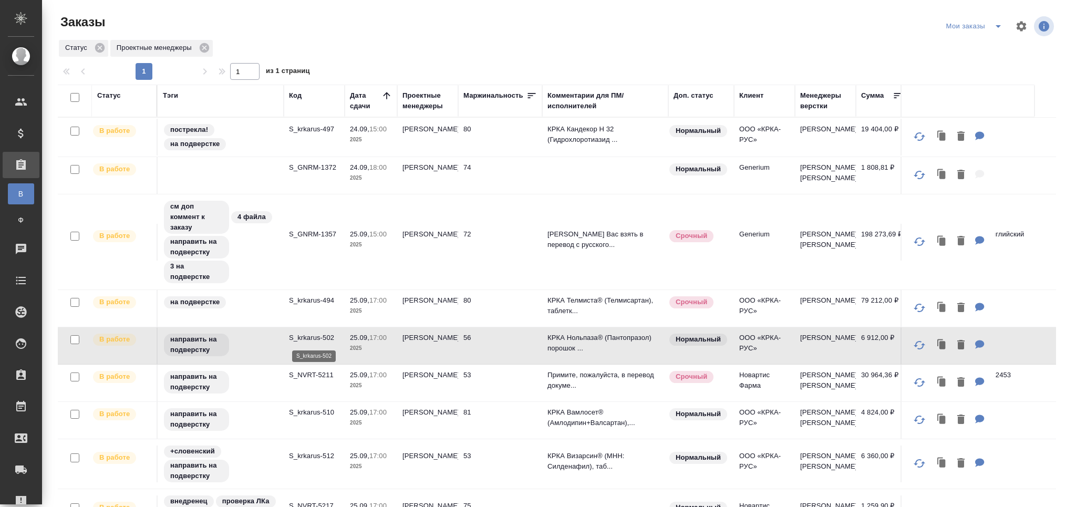
click at [316, 337] on p "S_krkarus-502" at bounding box center [314, 338] width 50 height 11
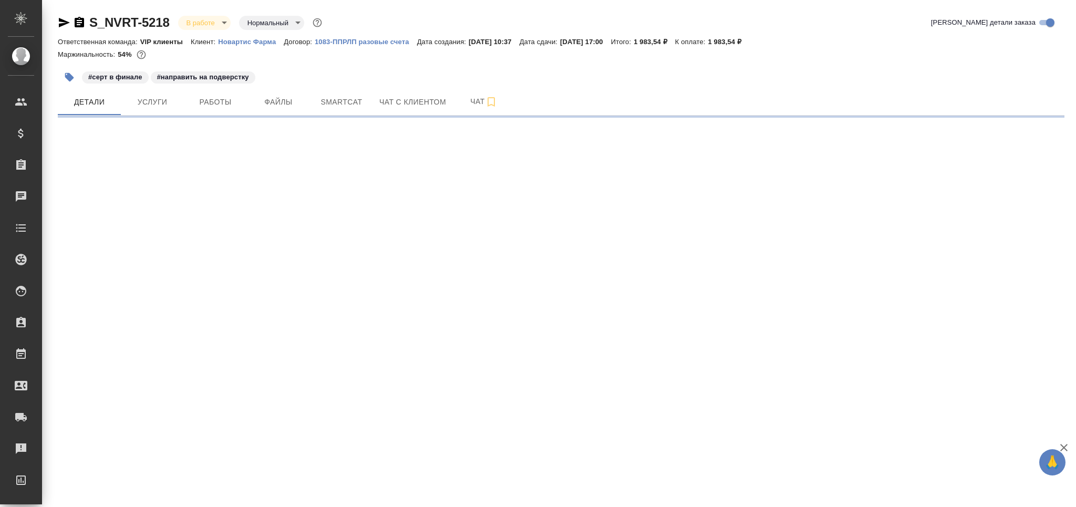
select select "RU"
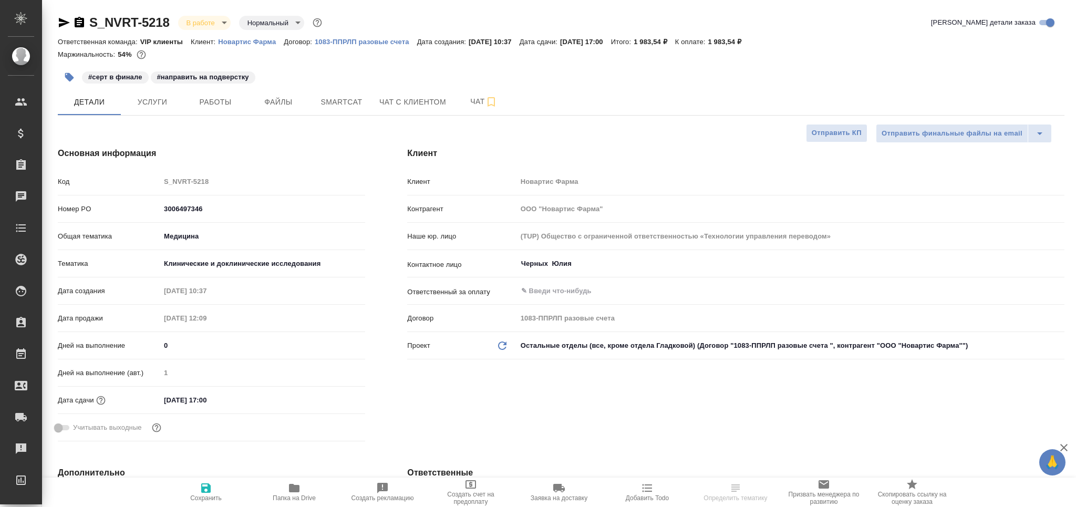
type textarea "x"
click at [241, 106] on button "Работы" at bounding box center [215, 102] width 63 height 26
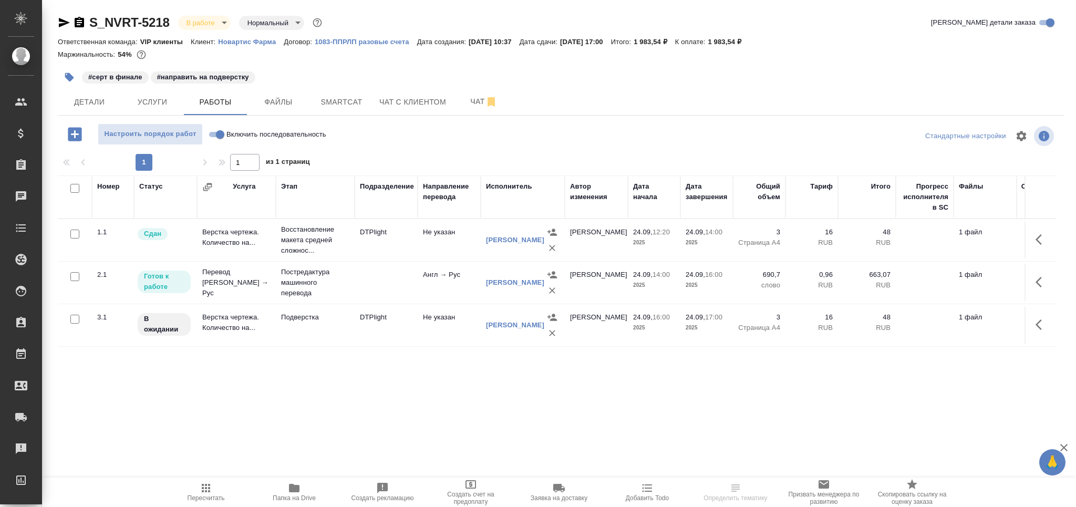
click at [1041, 284] on icon "button" at bounding box center [1042, 282] width 13 height 13
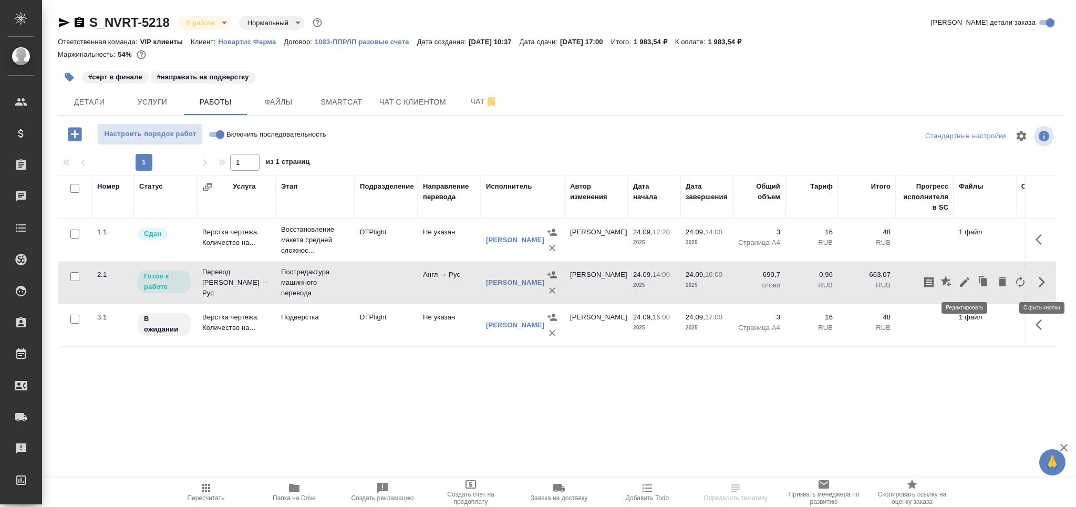
click at [963, 287] on icon "button" at bounding box center [964, 282] width 13 height 13
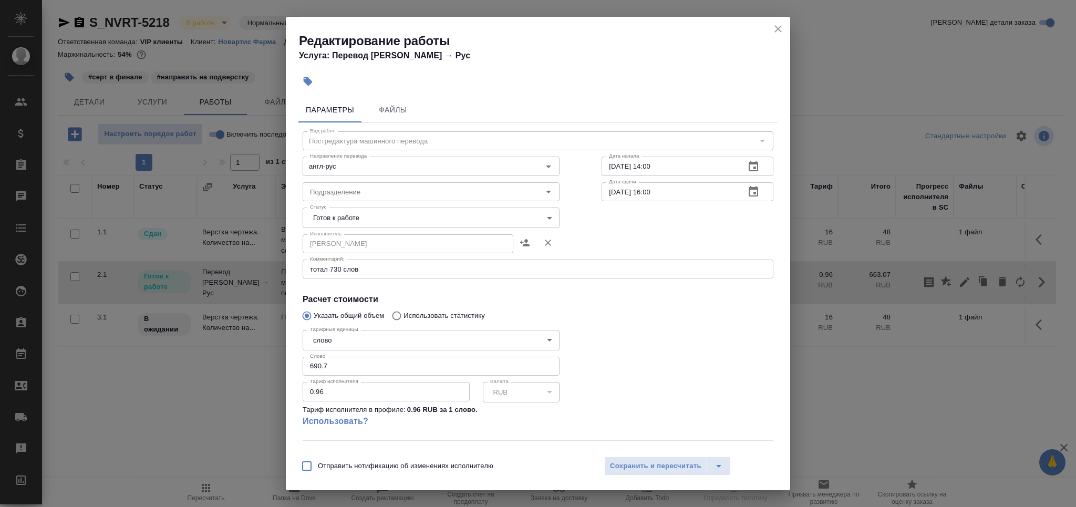
click at [381, 215] on body "🙏 .cls-1 fill:#fff; AWATERA Grabko Mariya Клиенты Спецификации Заказы 0 Чаты To…" at bounding box center [538, 253] width 1076 height 507
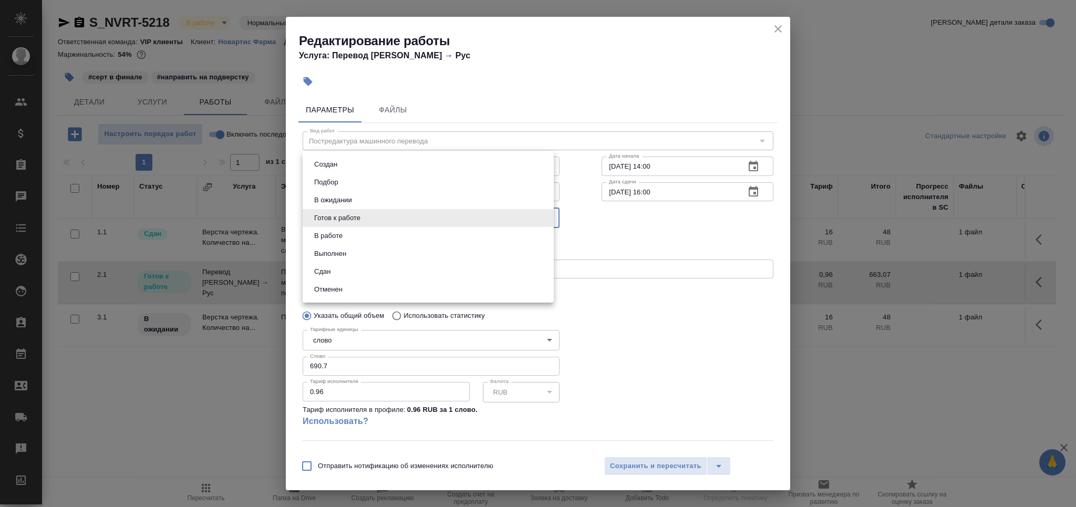
click at [365, 249] on li "Выполнен" at bounding box center [428, 254] width 251 height 18
type input "completed"
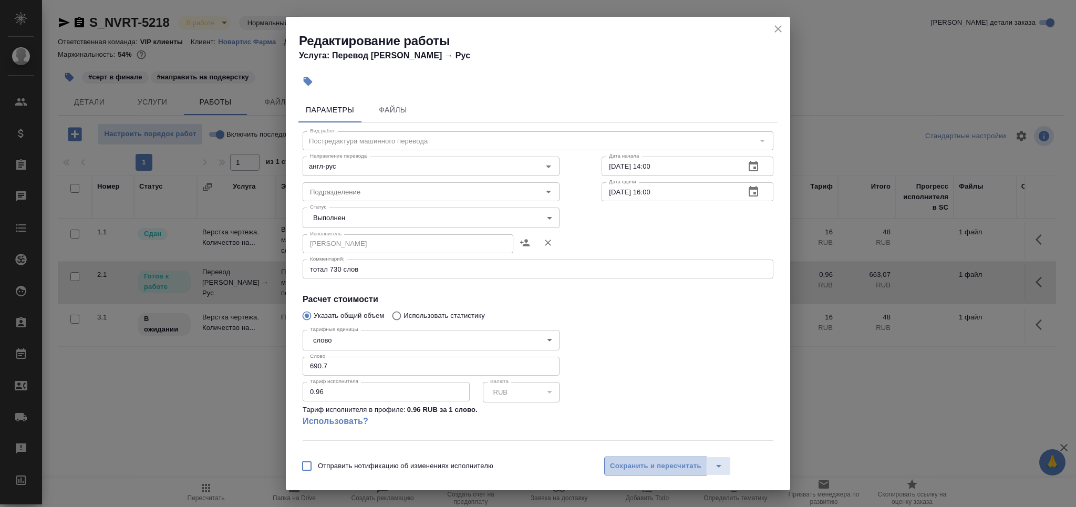
click at [643, 465] on span "Сохранить и пересчитать" at bounding box center [655, 466] width 91 height 12
click at [628, 464] on span "Сохранить и пересчитать" at bounding box center [655, 466] width 91 height 12
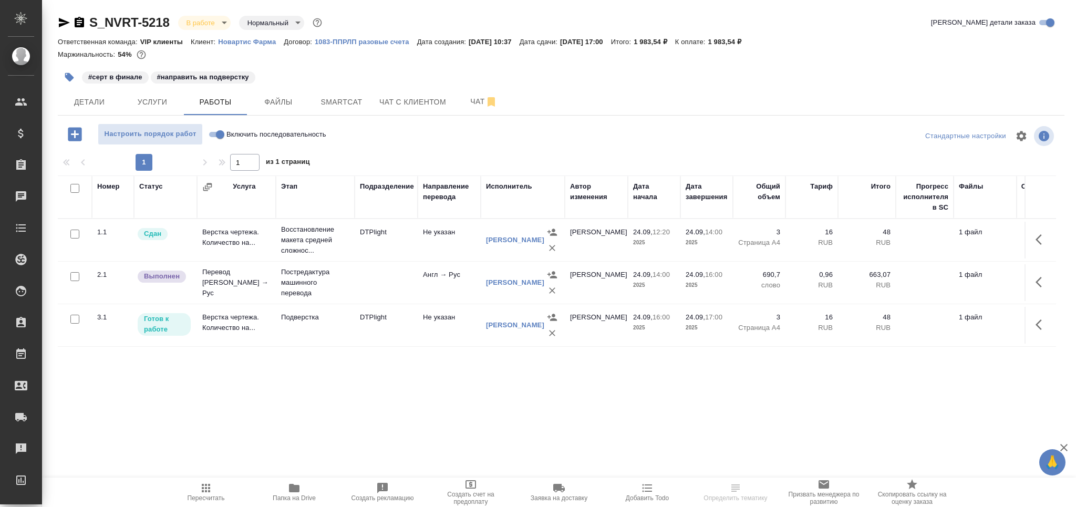
click at [310, 338] on td "Подверстка" at bounding box center [315, 325] width 79 height 37
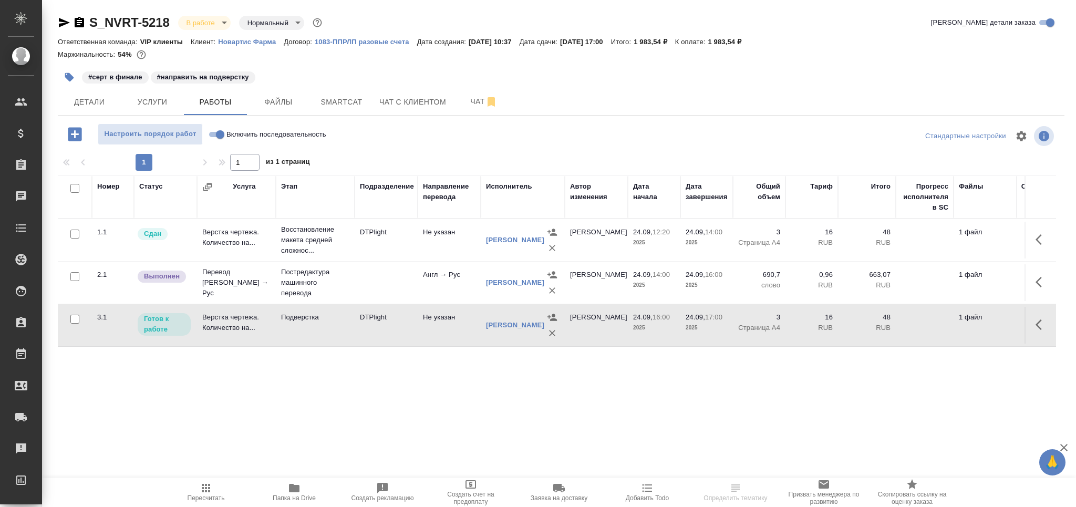
click at [310, 338] on td "Подверстка" at bounding box center [315, 325] width 79 height 37
click at [65, 73] on icon "button" at bounding box center [69, 77] width 11 height 11
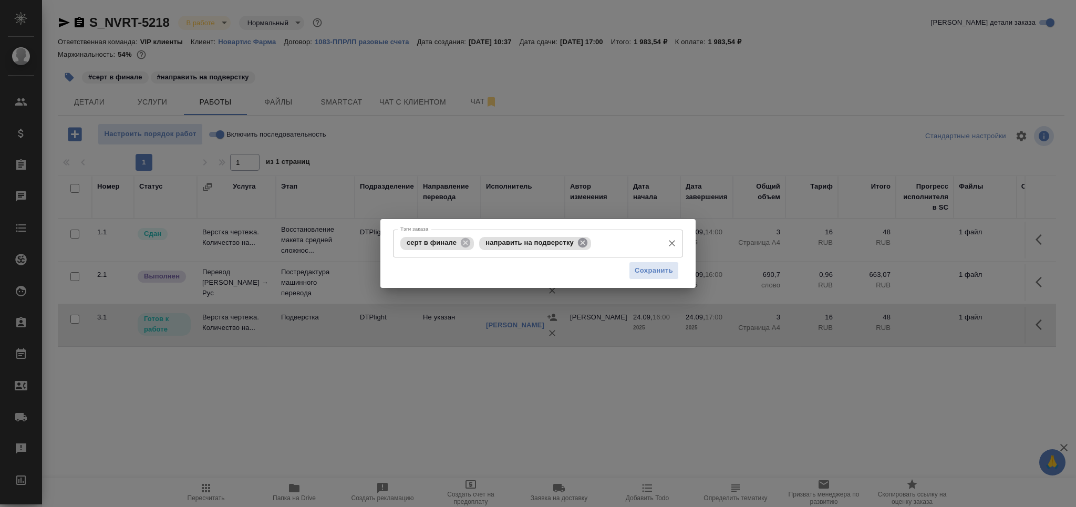
click at [582, 245] on icon at bounding box center [582, 242] width 9 height 9
click at [594, 245] on input "Тэги заказа" at bounding box center [626, 243] width 65 height 18
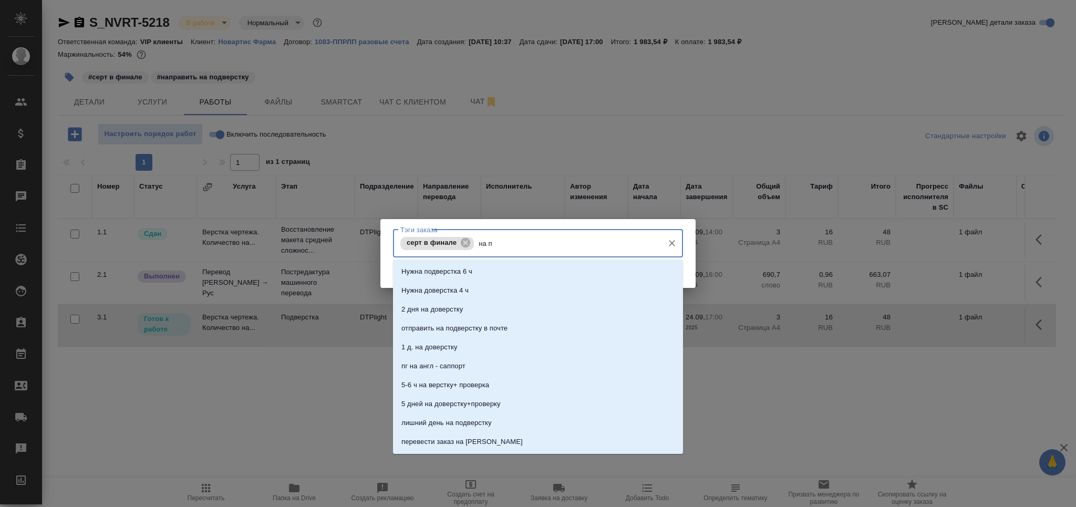
type input "на по"
click at [525, 347] on li "на подверстке" at bounding box center [538, 347] width 290 height 19
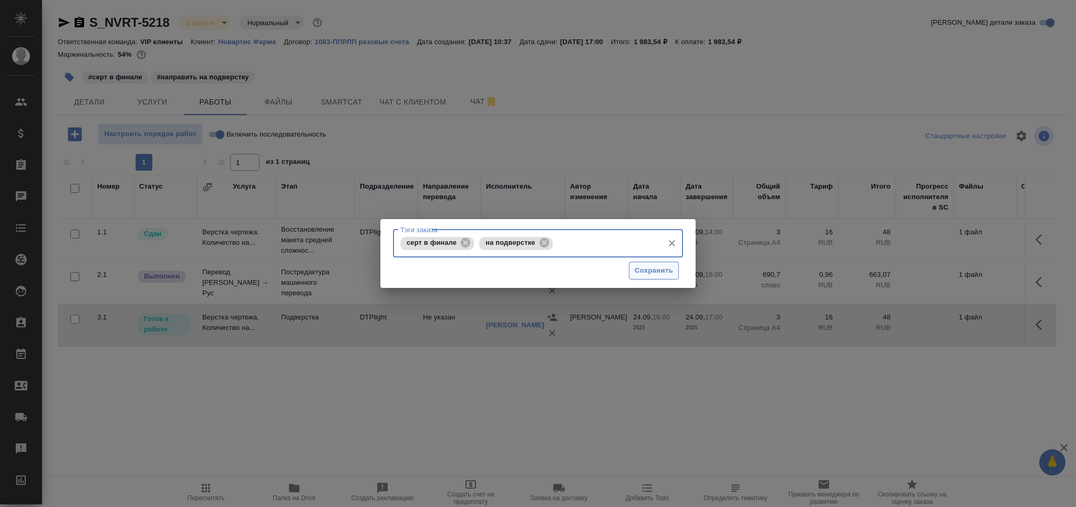
click at [643, 270] on span "Сохранить" at bounding box center [654, 271] width 38 height 12
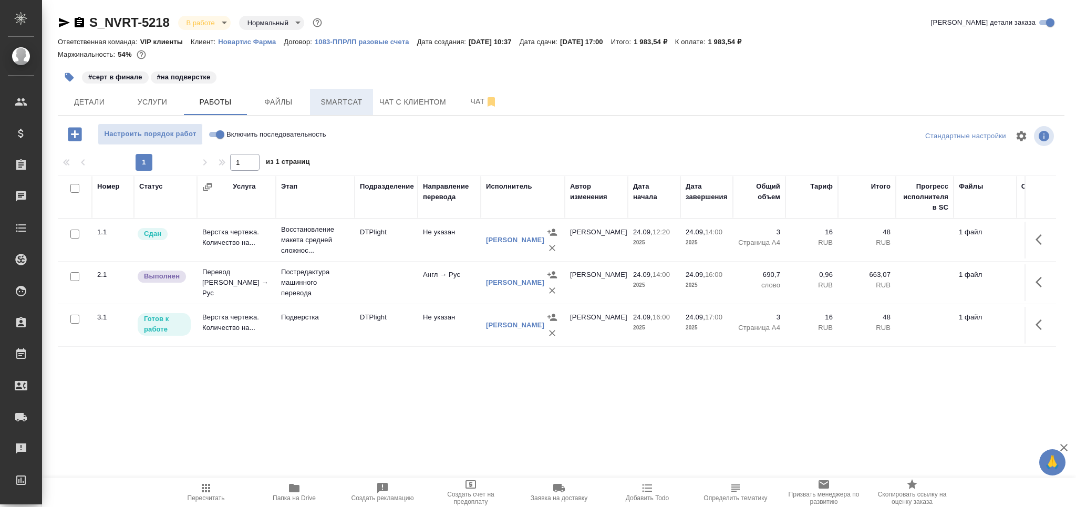
click at [337, 108] on button "Smartcat" at bounding box center [341, 102] width 63 height 26
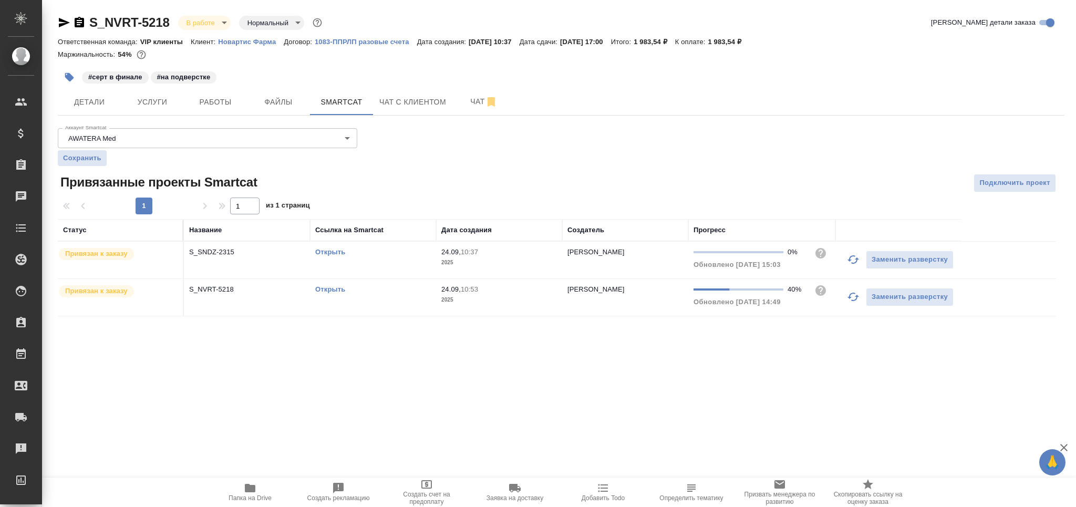
click at [419, 298] on td "Открыть" at bounding box center [373, 297] width 126 height 37
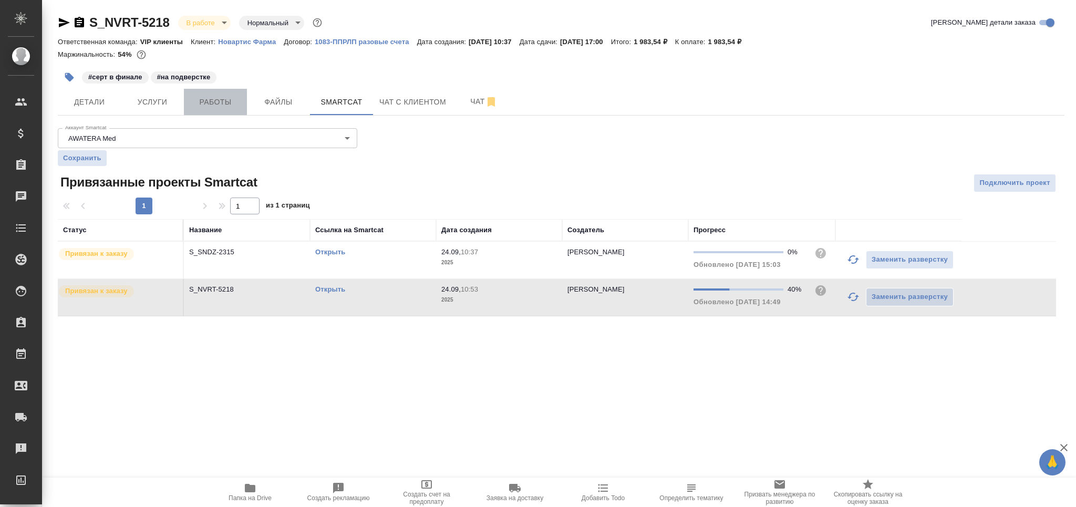
click at [221, 93] on button "Работы" at bounding box center [215, 102] width 63 height 26
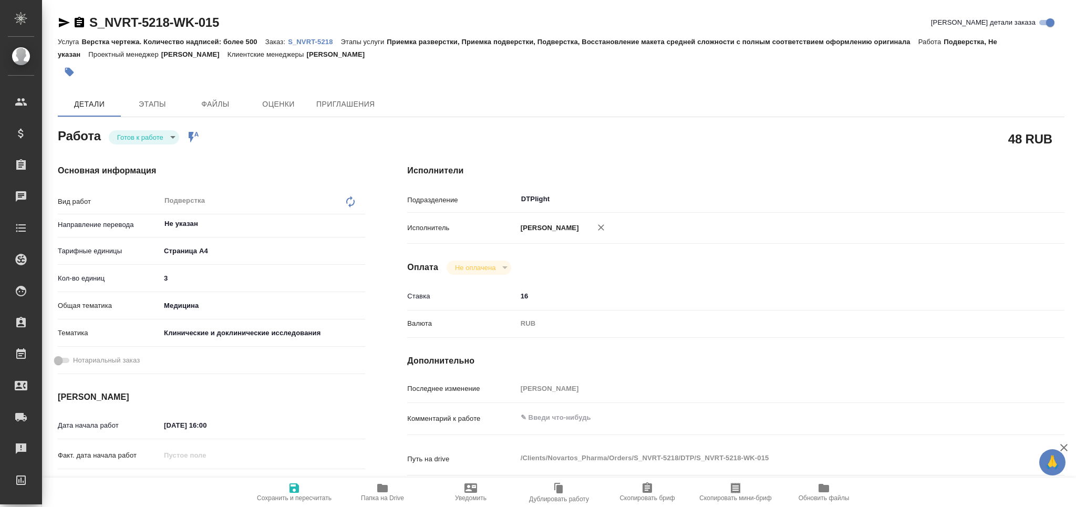
type textarea "x"
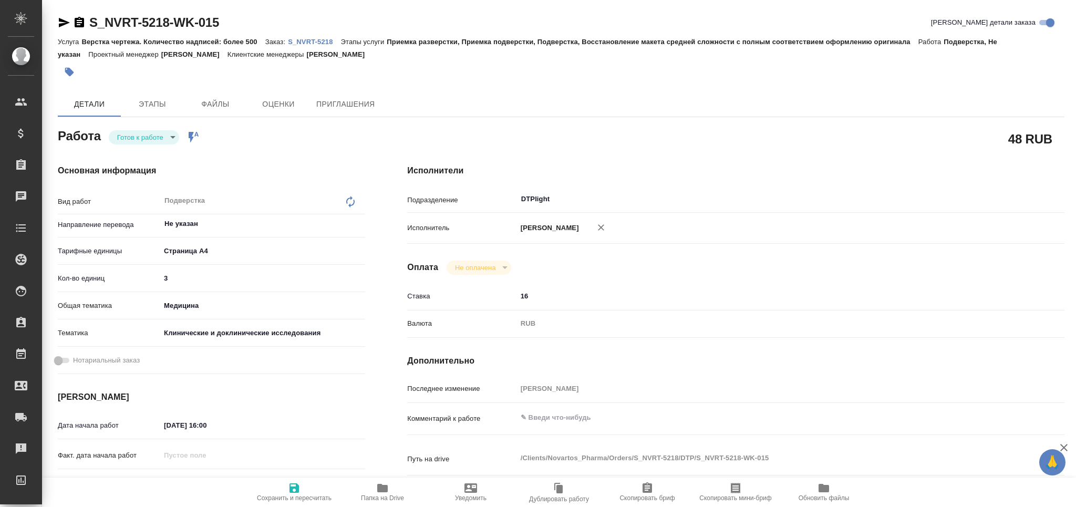
type textarea "x"
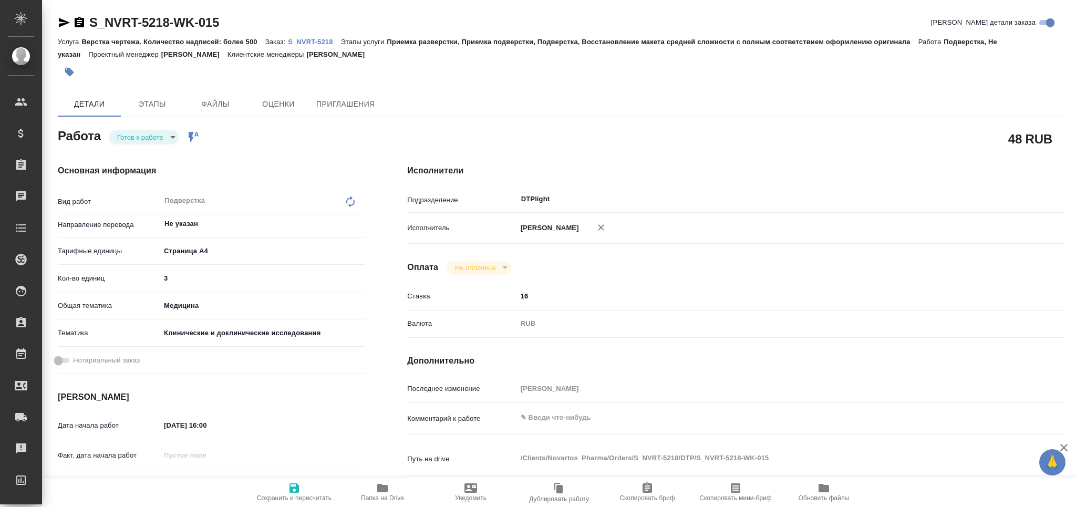
type textarea "x"
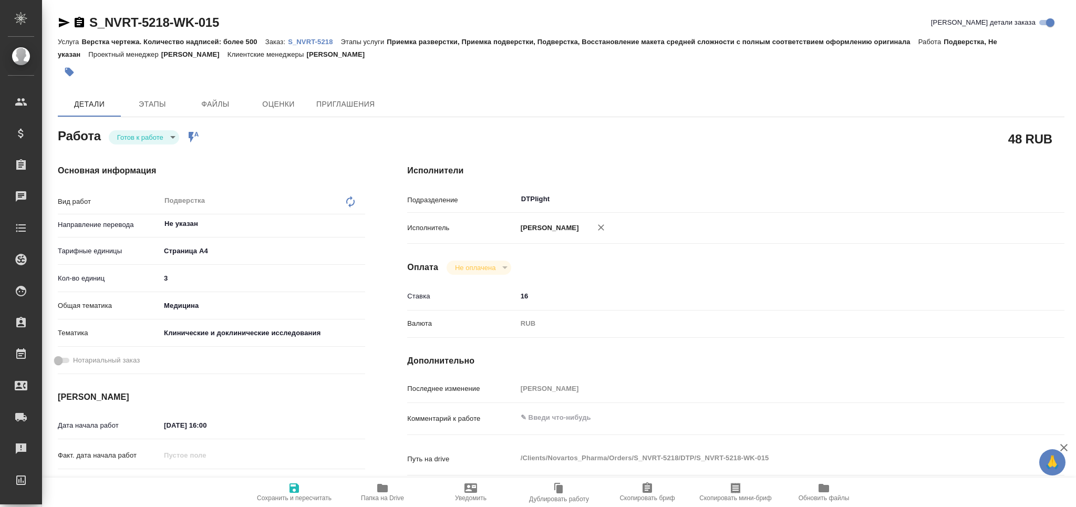
type textarea "x"
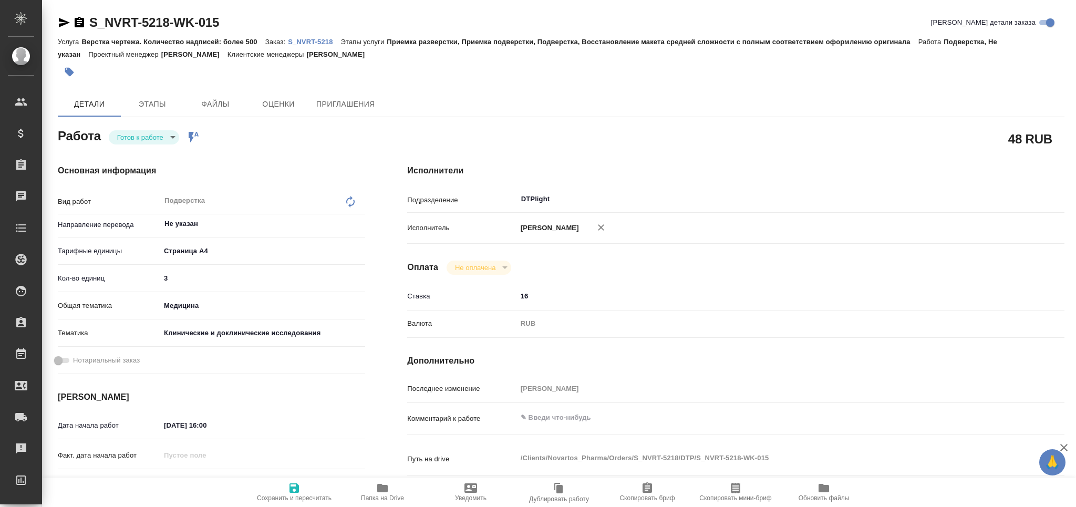
type textarea "x"
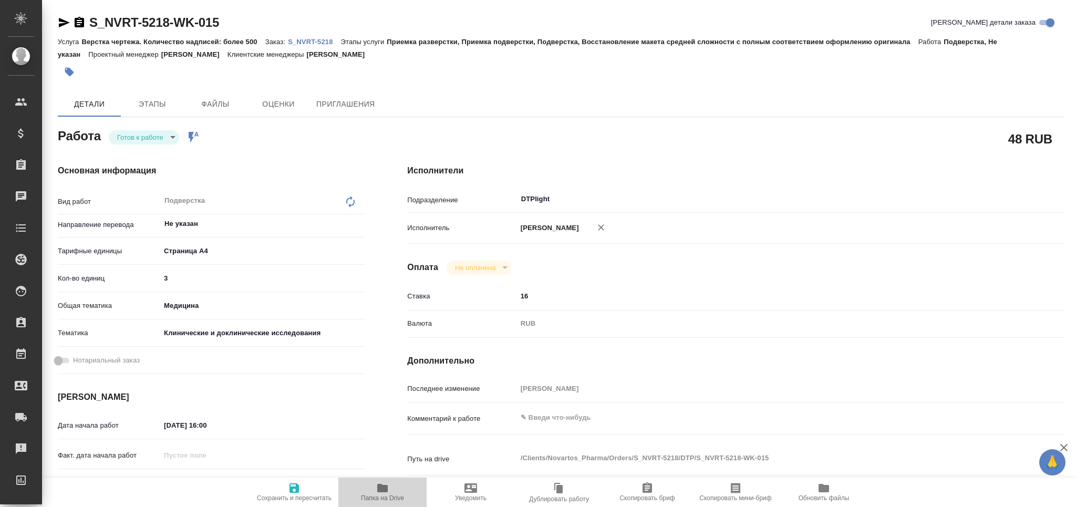
click at [375, 493] on span "Папка на Drive" at bounding box center [383, 492] width 76 height 20
type textarea "x"
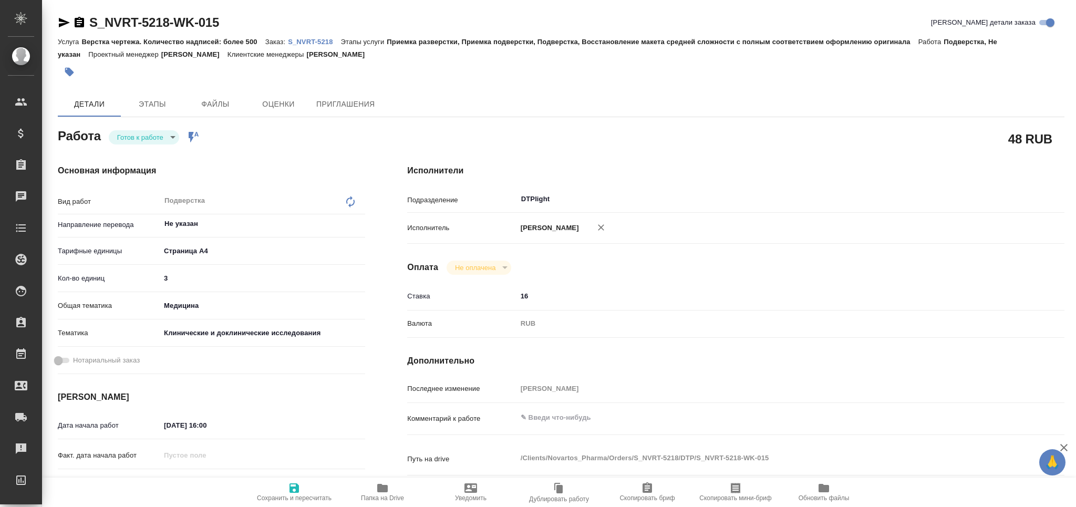
type textarea "x"
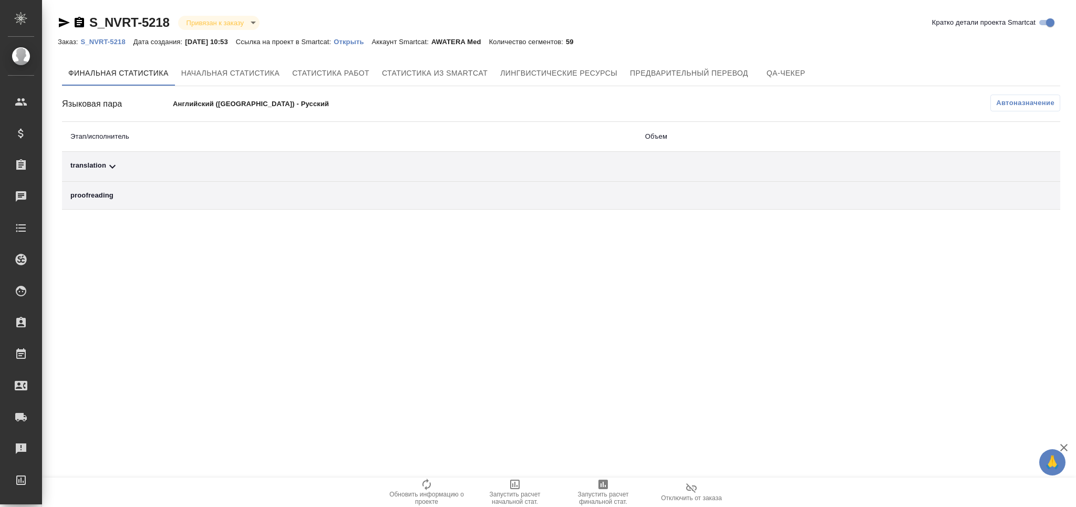
click at [1030, 99] on span "Автоназначение" at bounding box center [1025, 103] width 58 height 11
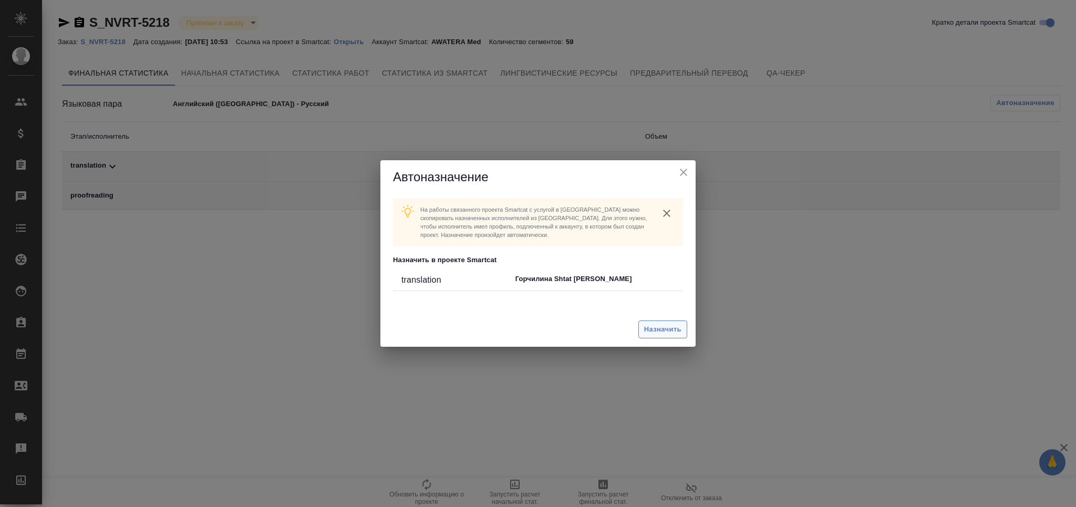
click at [648, 324] on span "Назначить" at bounding box center [662, 330] width 37 height 12
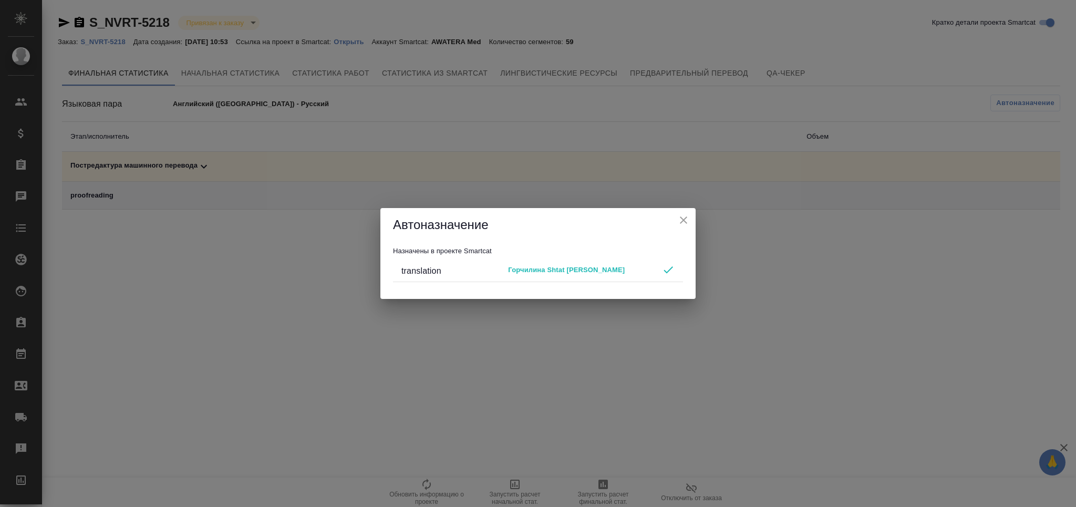
click at [692, 218] on div "Автоназначение" at bounding box center [537, 225] width 315 height 34
click at [686, 223] on icon "close" at bounding box center [683, 219] width 7 height 7
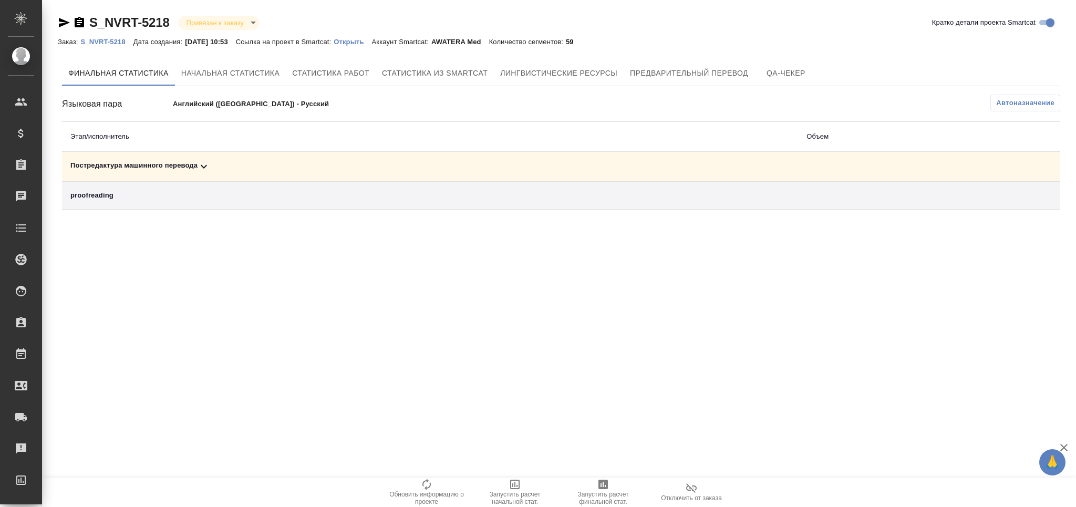
click at [603, 492] on span "Запустить расчет финальной стат." at bounding box center [603, 498] width 76 height 15
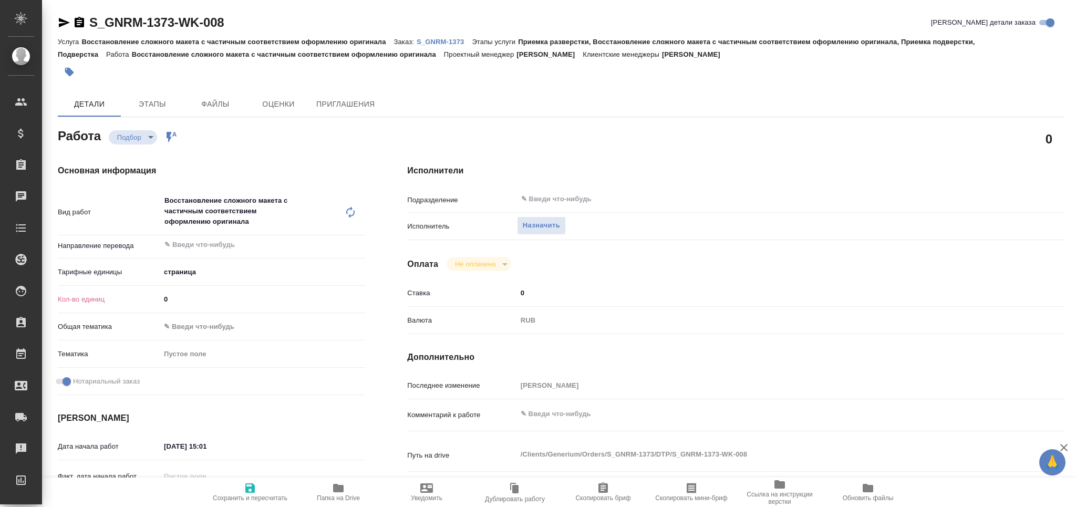
type textarea "x"
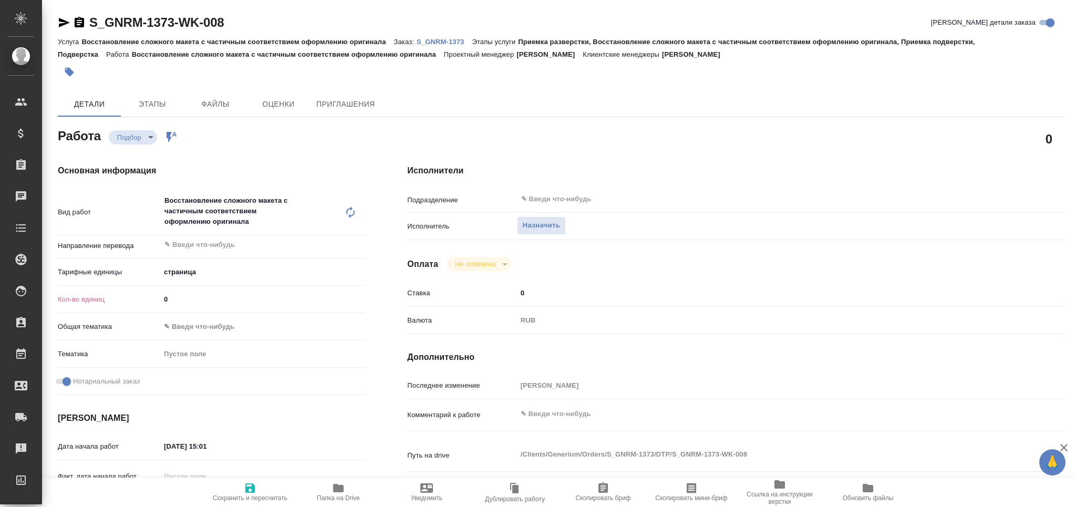
type textarea "x"
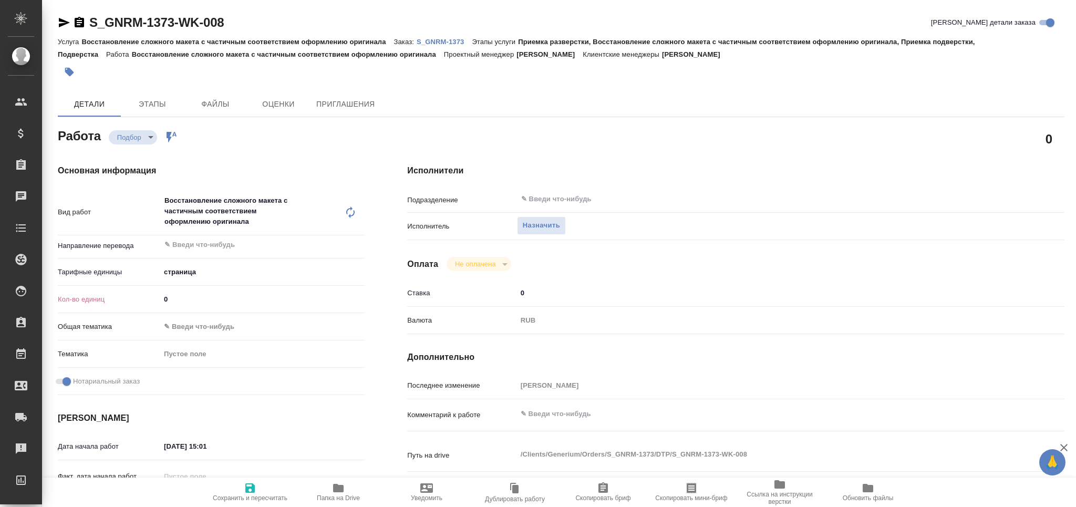
type textarea "x"
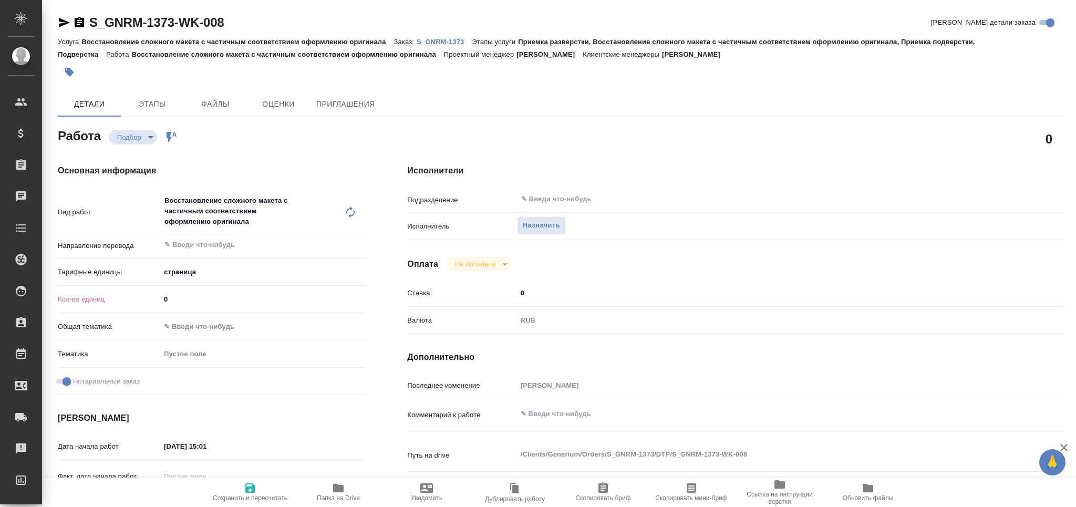
type textarea "x"
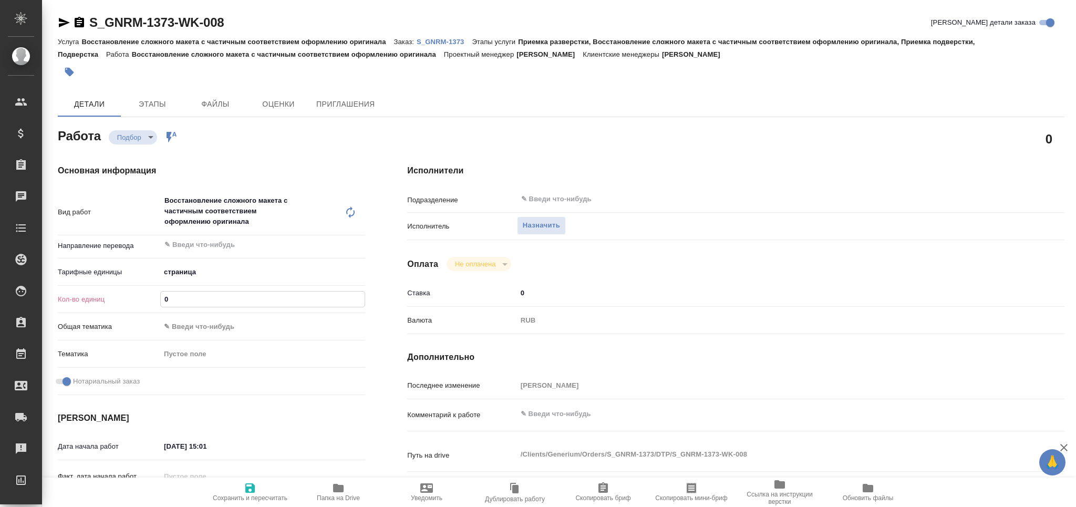
drag, startPoint x: 172, startPoint y: 306, endPoint x: 164, endPoint y: 306, distance: 7.9
click at [164, 306] on input "0" at bounding box center [263, 299] width 204 height 15
type input "1"
type textarea "x"
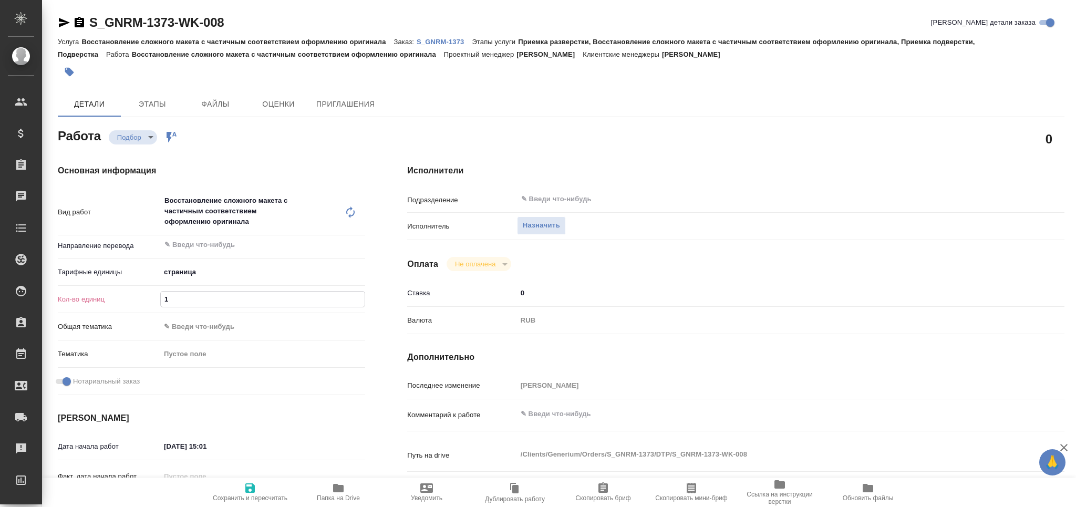
type textarea "x"
type input "10"
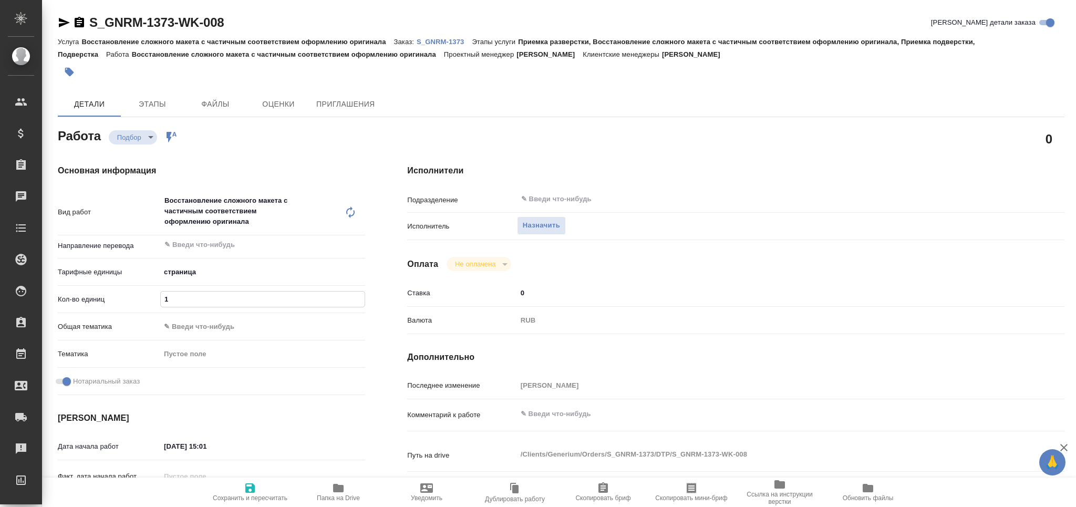
type textarea "x"
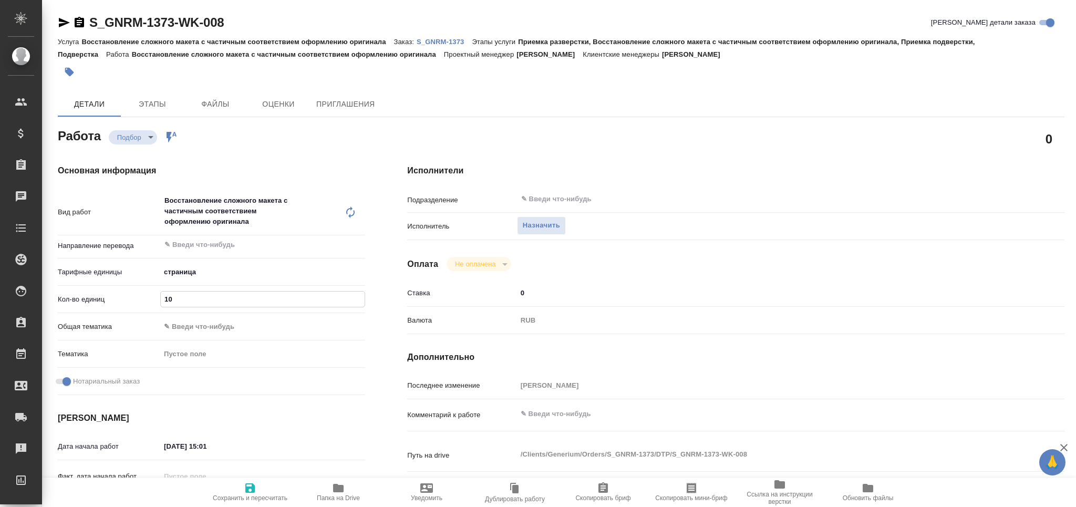
type textarea "x"
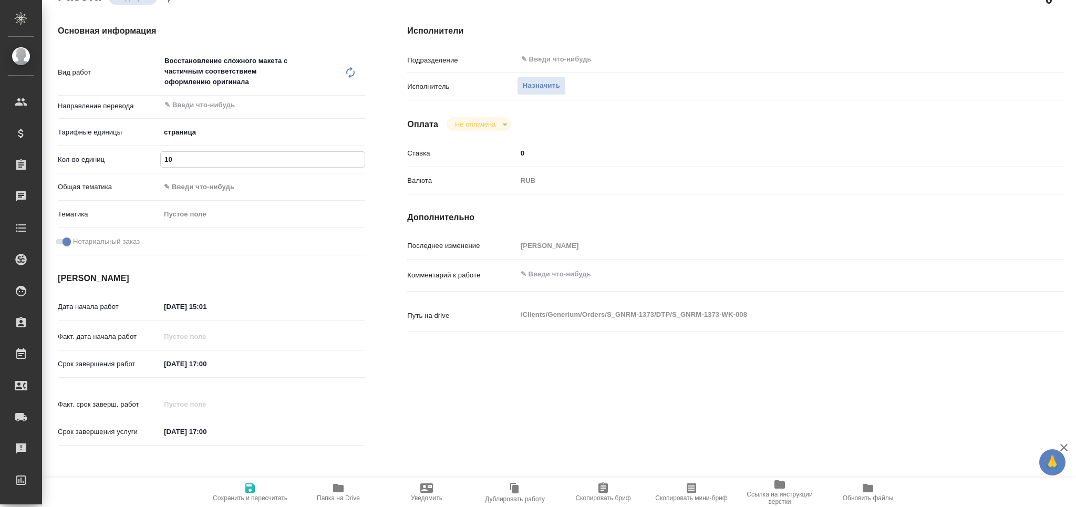
type textarea "x"
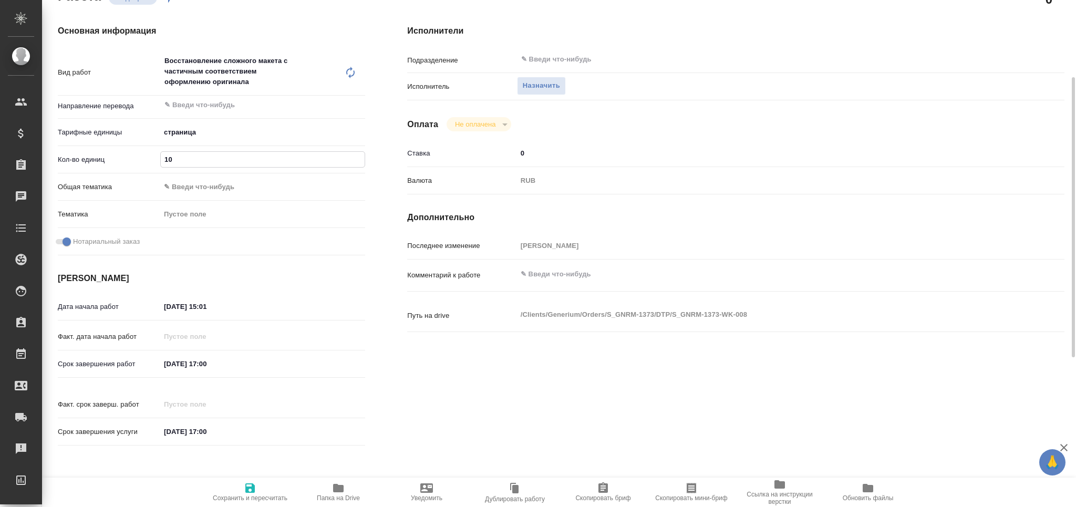
type input "10"
drag, startPoint x: 231, startPoint y: 300, endPoint x: 212, endPoint y: 308, distance: 20.5
click at [212, 308] on input "24.09.2025 15:01" at bounding box center [207, 306] width 92 height 15
type input "24.09.2025 15:3_"
type textarea "x"
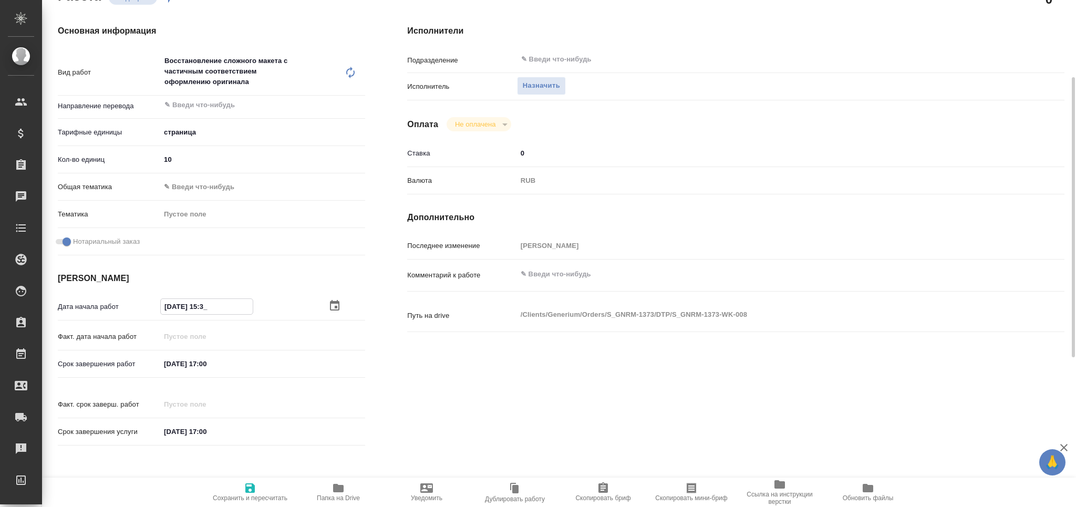
type textarea "x"
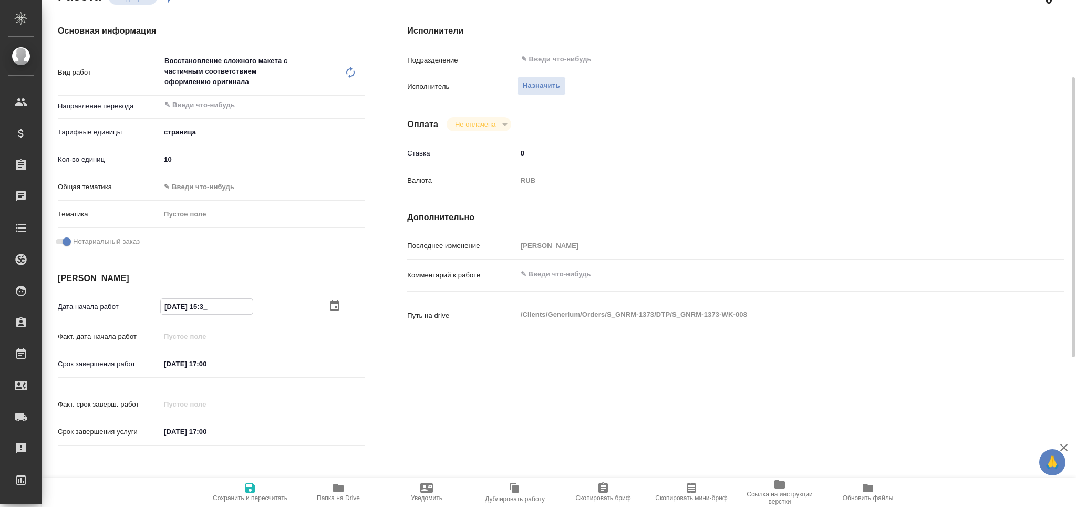
type input "24.09.2025 15:30"
type textarea "x"
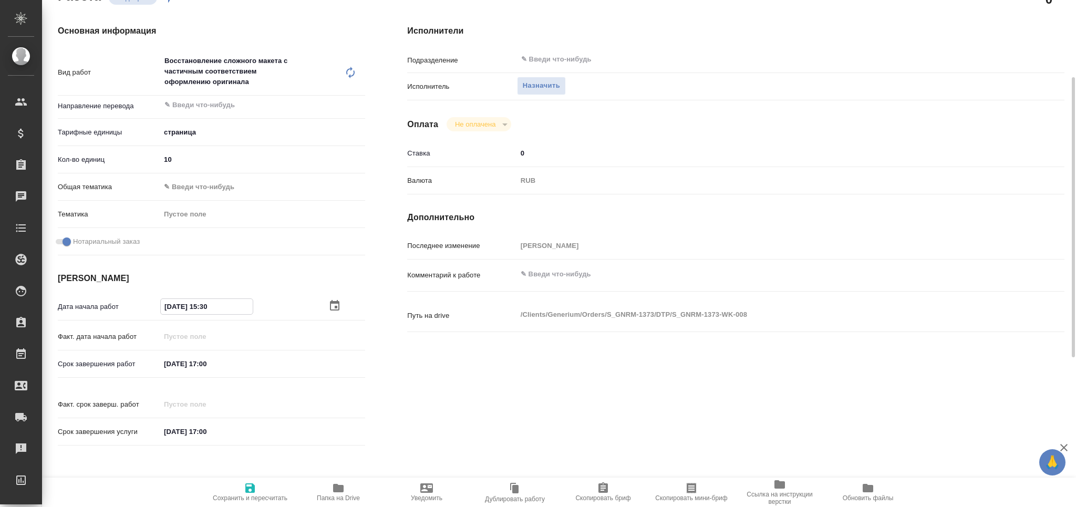
type input "24.09.2025 15:30"
drag, startPoint x: 171, startPoint y: 364, endPoint x: 164, endPoint y: 364, distance: 6.8
click at [164, 364] on input "29.09.2025 17:00" at bounding box center [207, 363] width 92 height 15
type textarea "x"
type input "20.92.0251 70:0_"
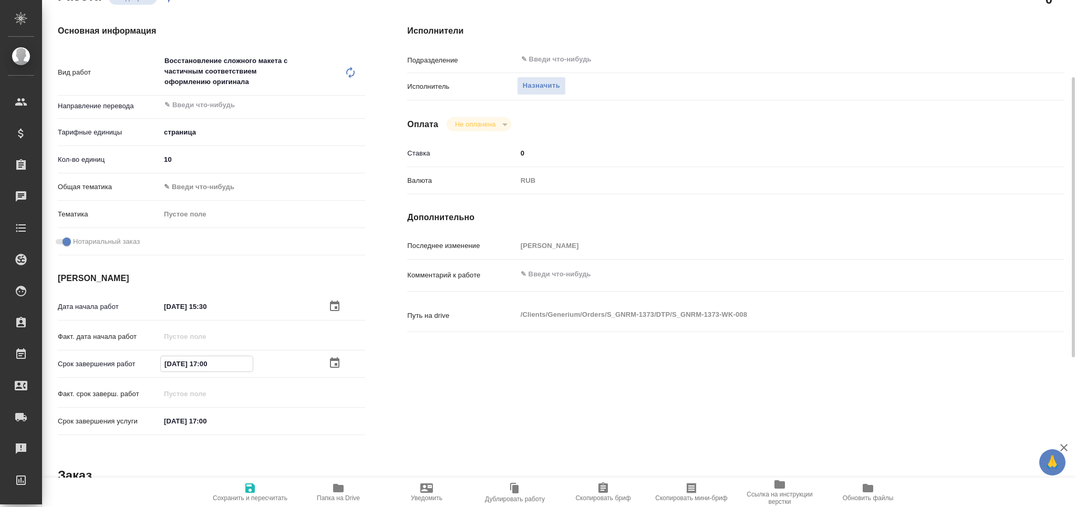
type textarea "x"
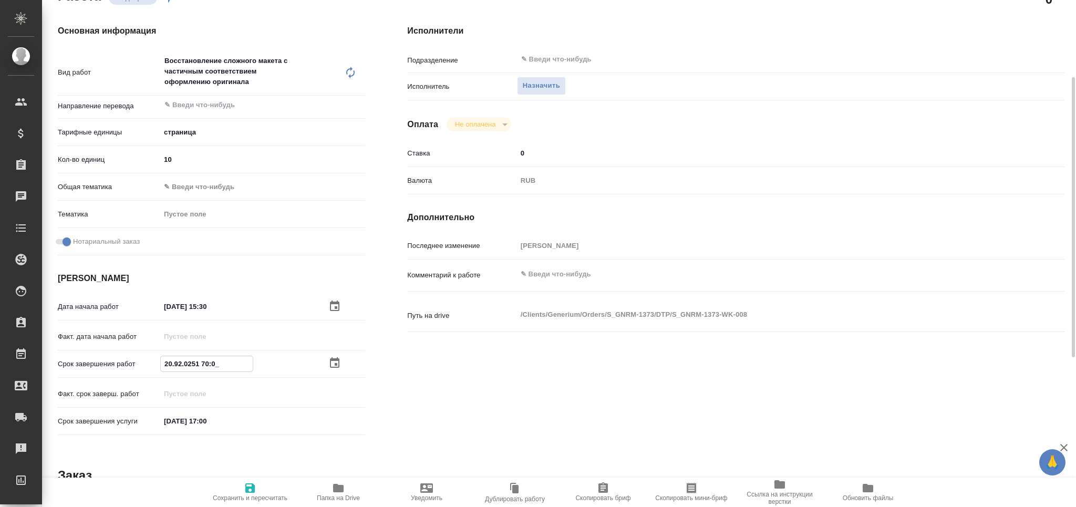
type input "25.09.2025 17:00"
type textarea "x"
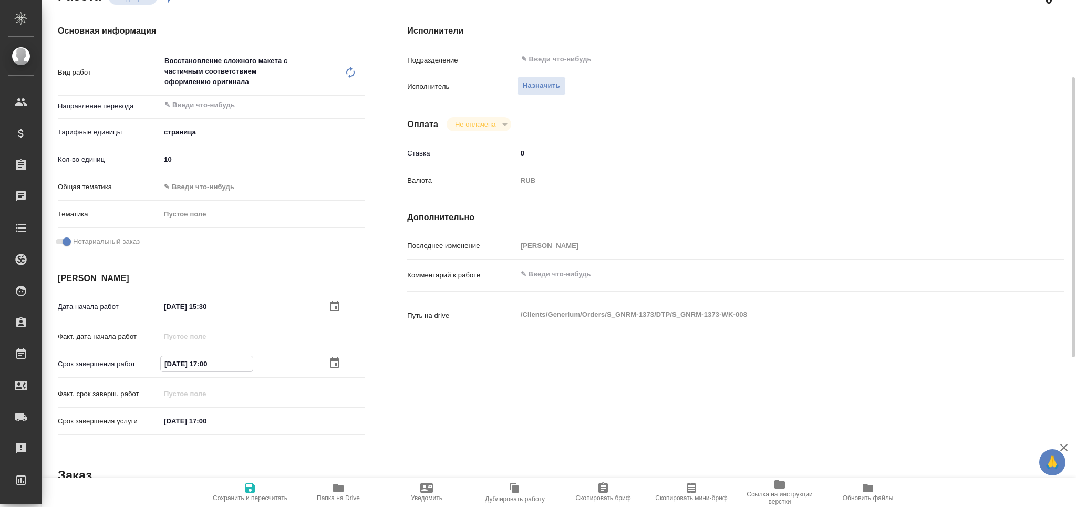
click at [202, 358] on input "25.09.2025 17:00" at bounding box center [207, 363] width 92 height 15
click at [203, 358] on input "25.09.2025 17:00" at bounding box center [207, 363] width 92 height 15
type textarea "x"
type input "25.09.2025 10:0_"
type textarea "x"
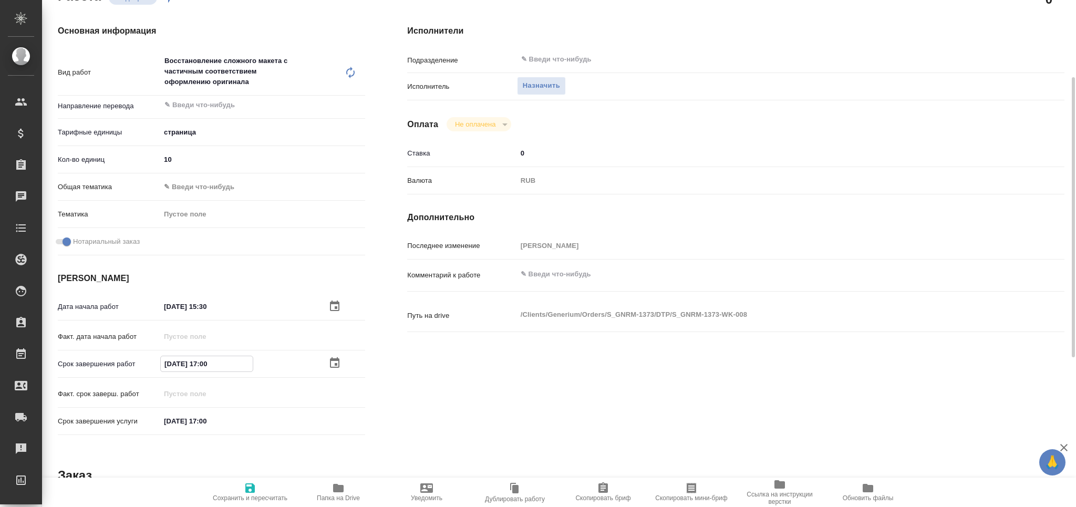
type textarea "x"
type input "25.09.2025 10:00"
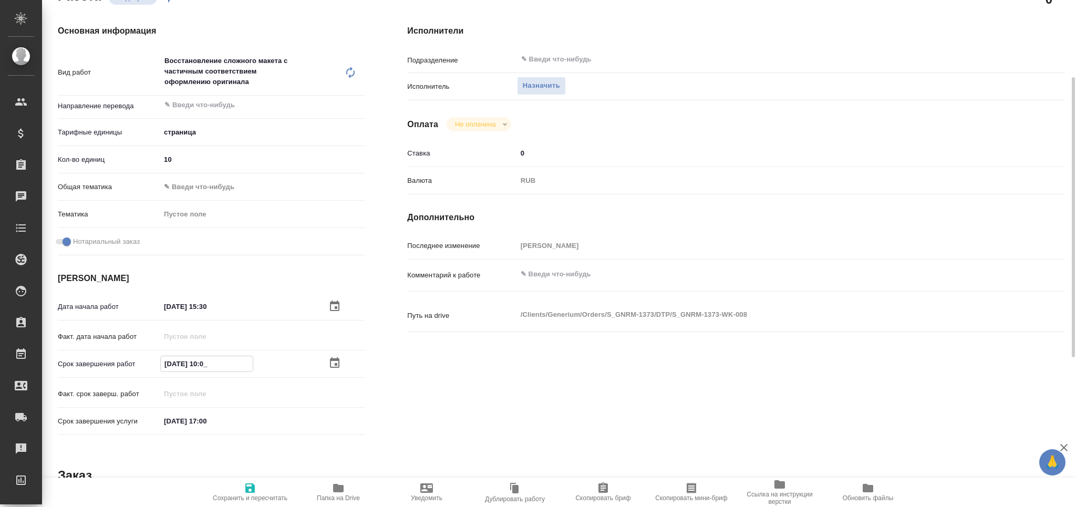
type textarea "x"
type input "25.09.2025 10:00"
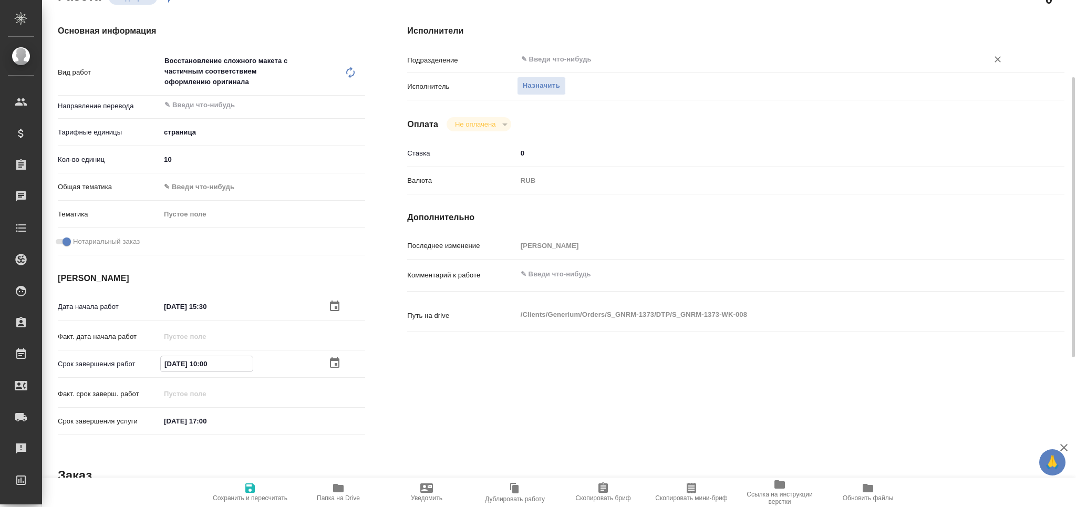
click at [594, 56] on input "text" at bounding box center [745, 59] width 451 height 13
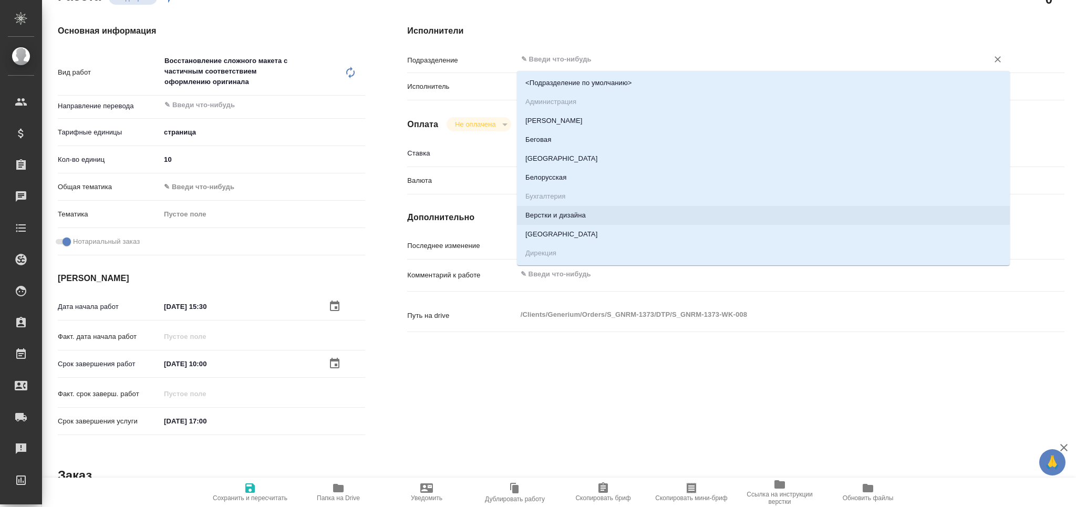
click at [560, 215] on li "Верстки и дизайна" at bounding box center [763, 215] width 493 height 19
type textarea "x"
type input "Верстки и дизайна"
type textarea "x"
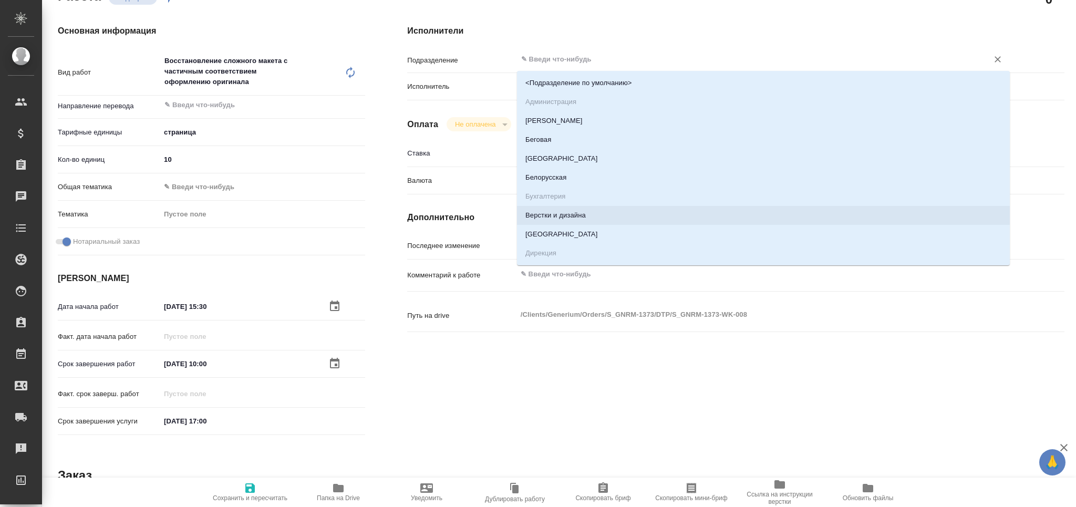
type textarea "x"
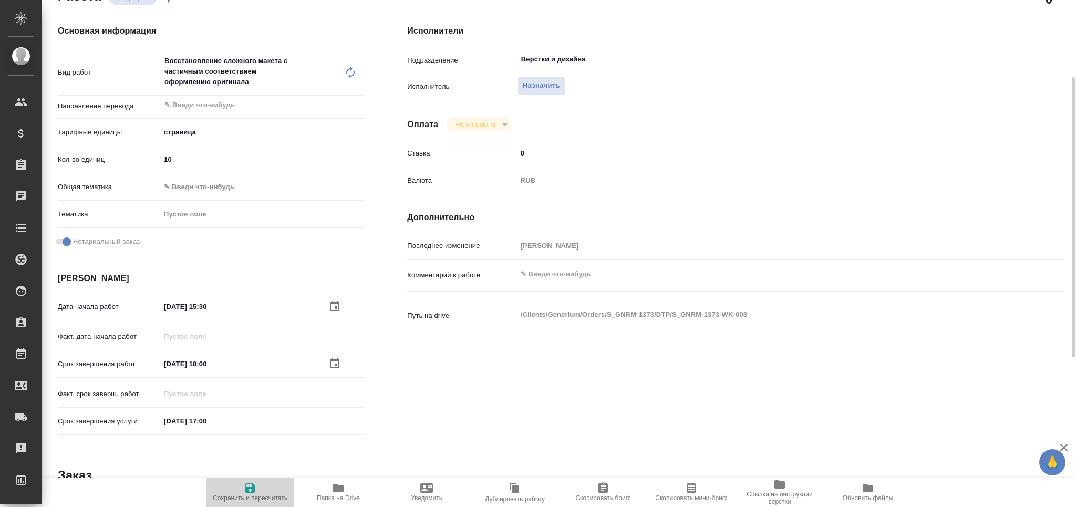
click at [255, 485] on icon "button" at bounding box center [250, 488] width 13 height 13
type textarea "x"
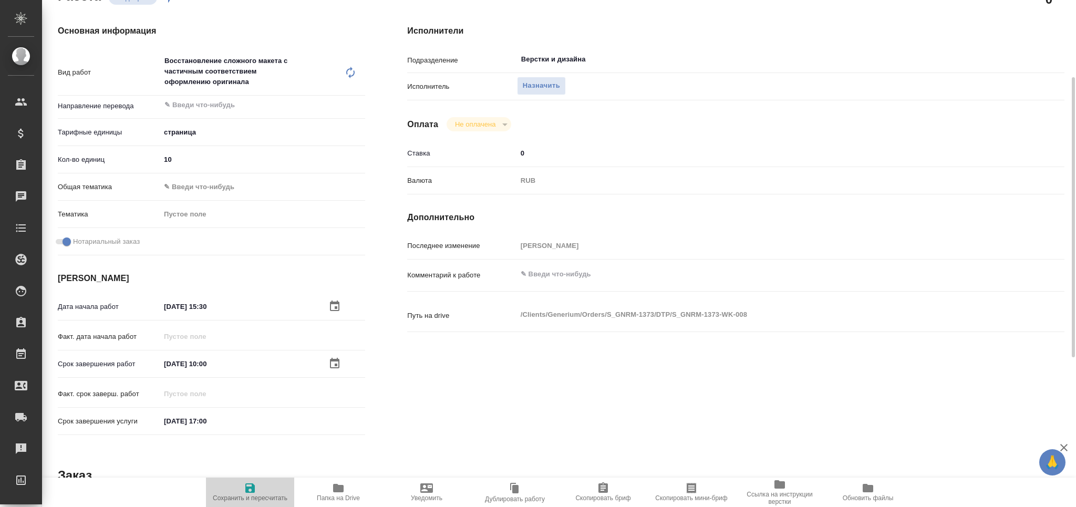
type textarea "x"
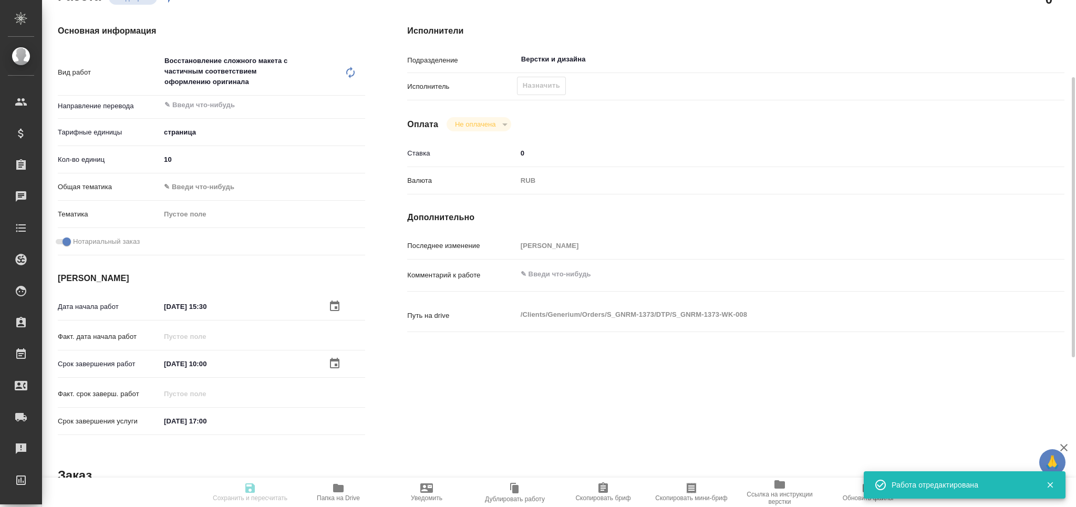
type input "recruiting"
type textarea "Восстановление сложного макета с частичным соответствием оформлению оригинала"
type textarea "x"
type input "5a8b1489cc6b4906c91bfdb2"
type input "10"
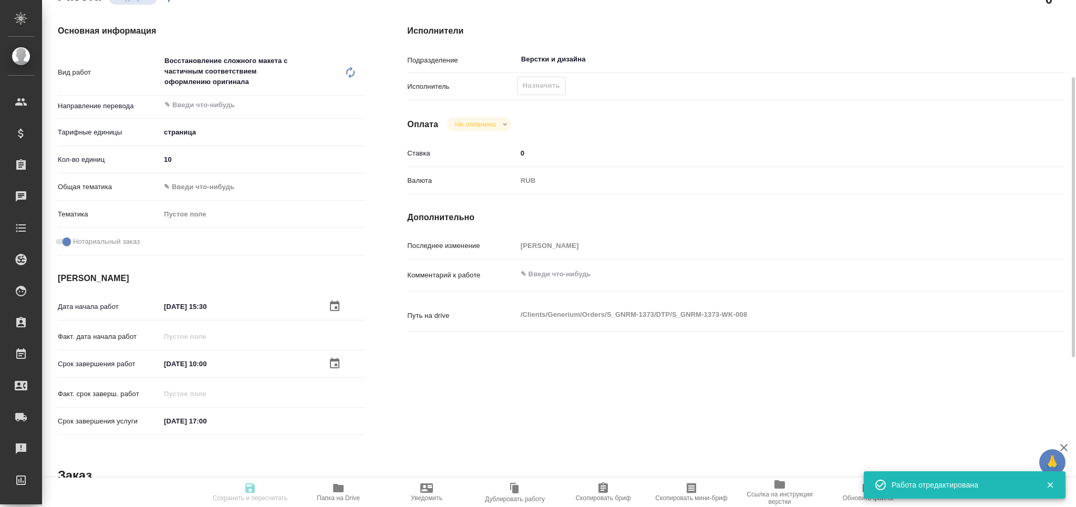
checkbox input "true"
type input "24.09.2025 15:30"
type input "25.09.2025 10:00"
type input "29.09.2025 17:00"
type input "Верстки и дизайна"
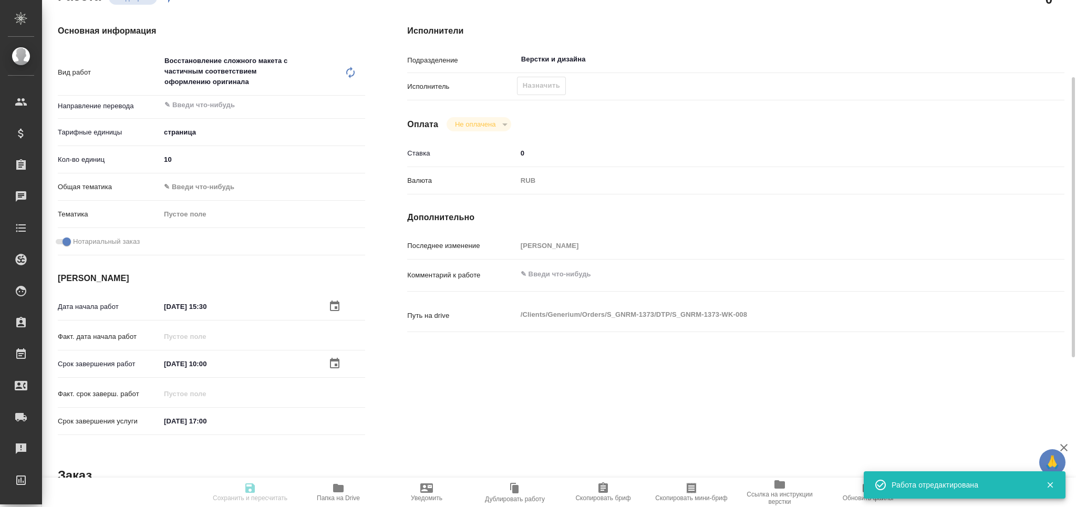
type input "notPayed"
type input "0"
type input "RUB"
type input "[PERSON_NAME]"
type textarea "x"
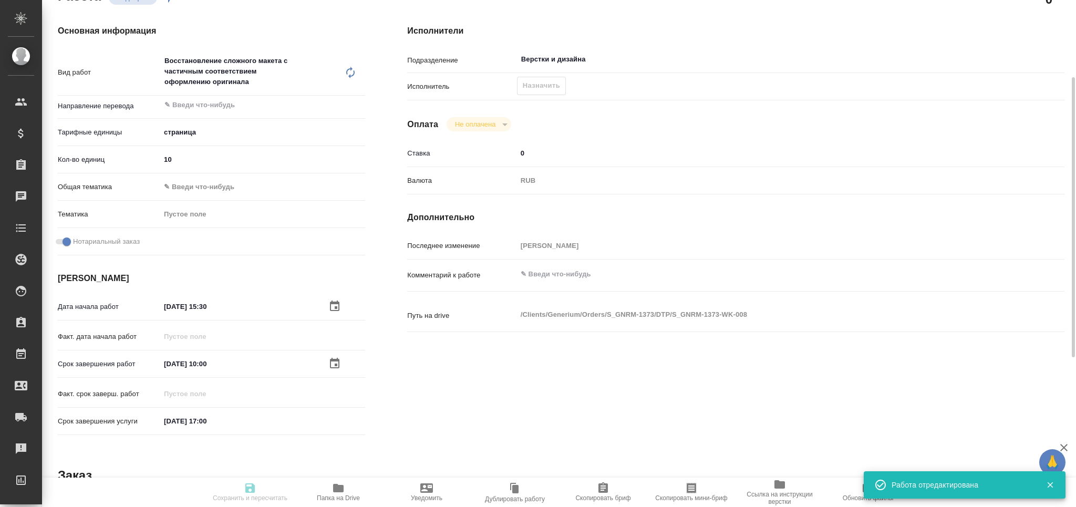
type textarea "/Clients/Generium/Orders/S_GNRM-1373/DTP/S_GNRM-1373-WK-008"
type textarea "x"
type input "S_GNRM-1373"
type input "Восстановление сложного макета с частичным соответствием оформлению оригинала"
type input "Приемка разверстки, Восстановление сложного макета с частичным соответствием оф…"
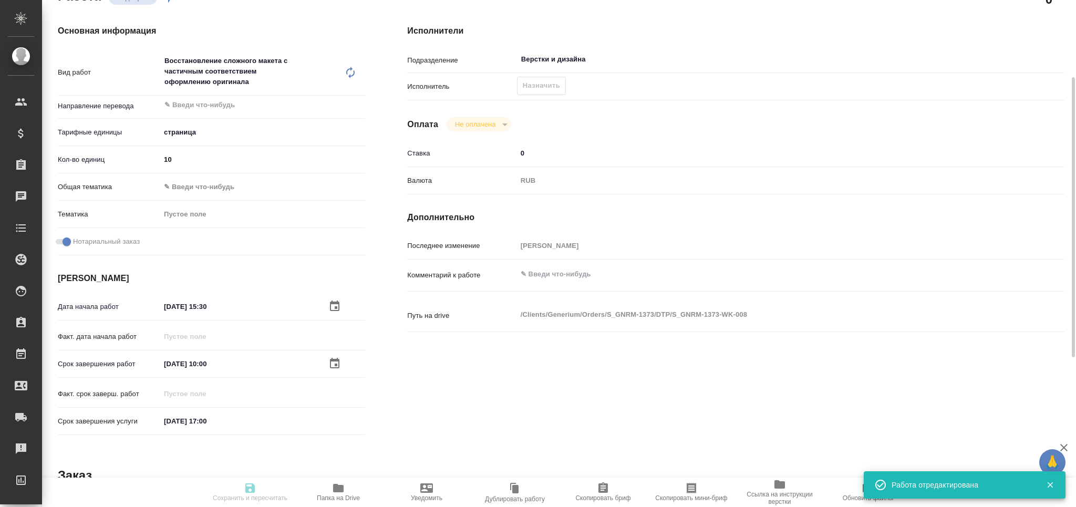
type input "Кабаргина Анна"
type input "Оксютович Ирина"
type input "/Clients/Generium/Orders/S_GNRM-1373"
type textarea "x"
type textarea "перевод и нот с подшитием к оригиналу ориг кур 24.09 отвезет на сертифай, заявк…"
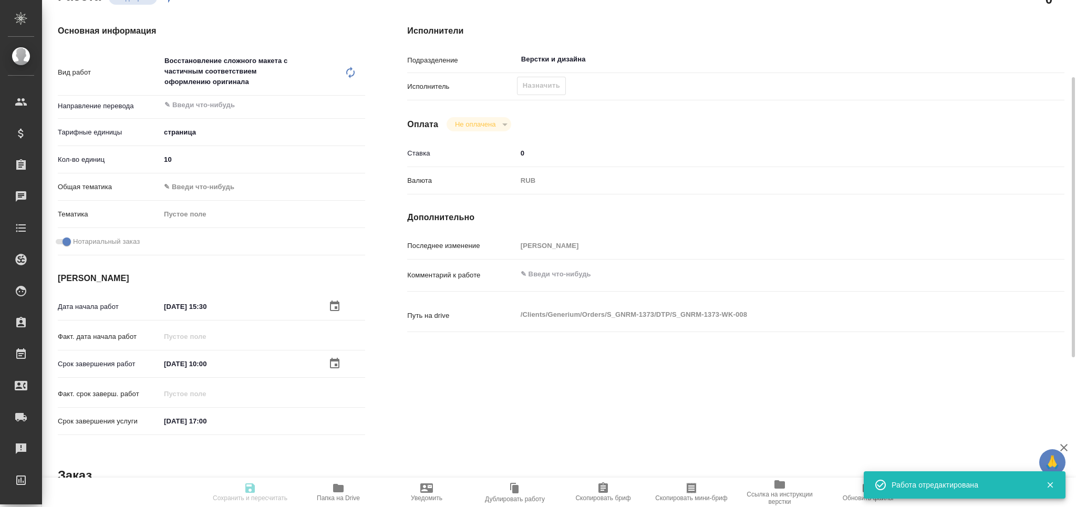
type textarea "x"
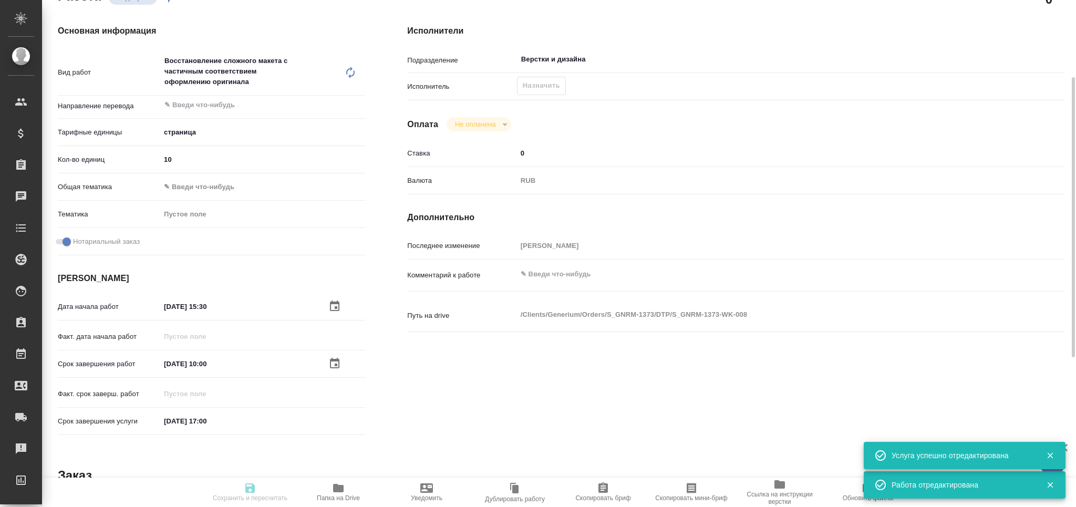
type textarea "x"
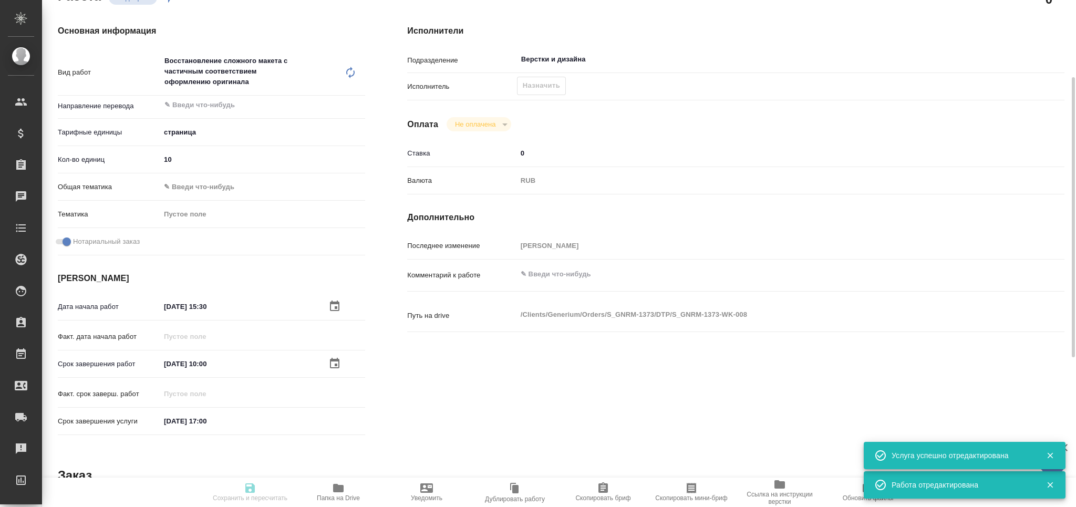
type textarea "x"
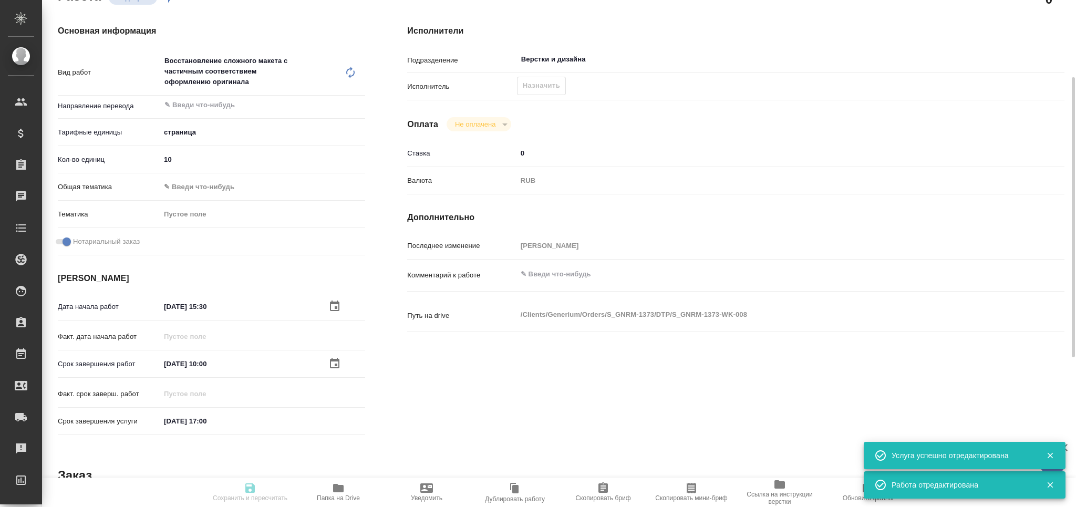
type textarea "x"
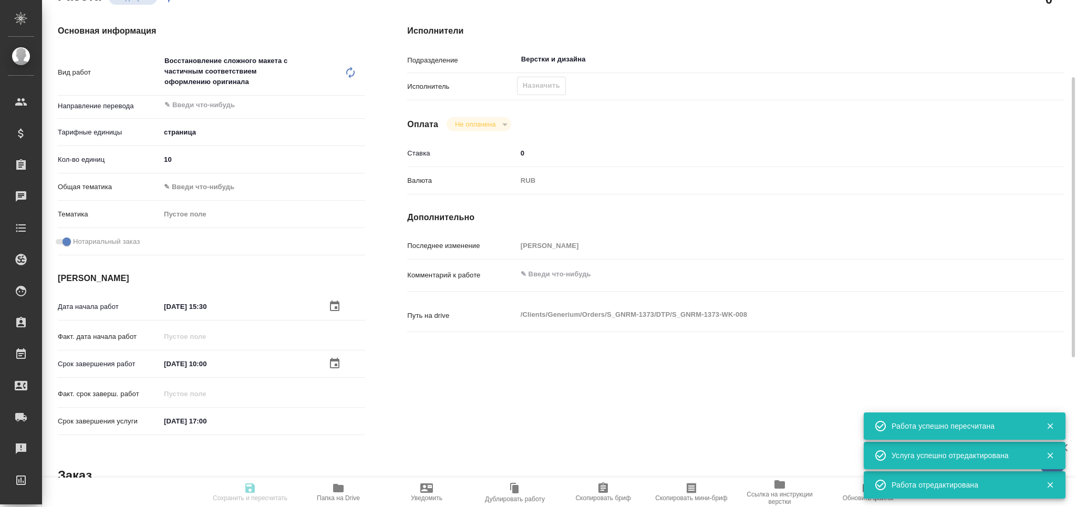
type input "recruiting"
type textarea "Восстановление сложного макета с частичным соответствием оформлению оригинала"
type textarea "x"
type input "5a8b1489cc6b4906c91bfdb2"
type input "10"
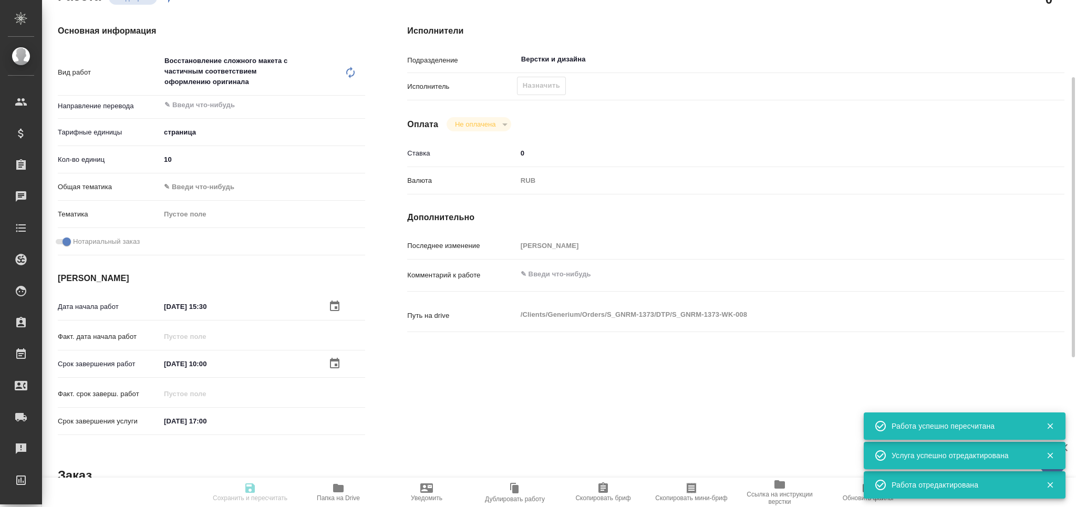
checkbox input "true"
type input "24.09.2025 15:30"
type input "25.09.2025 10:00"
type input "29.09.2025 17:00"
type input "Верстки и дизайна"
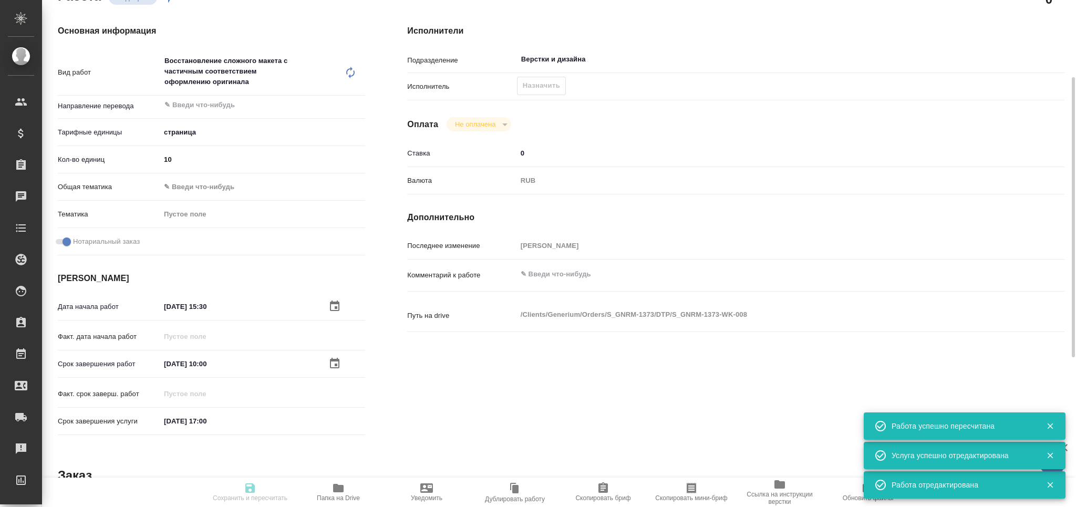
type input "notPayed"
type input "0"
type input "RUB"
type input "[PERSON_NAME]"
type textarea "x"
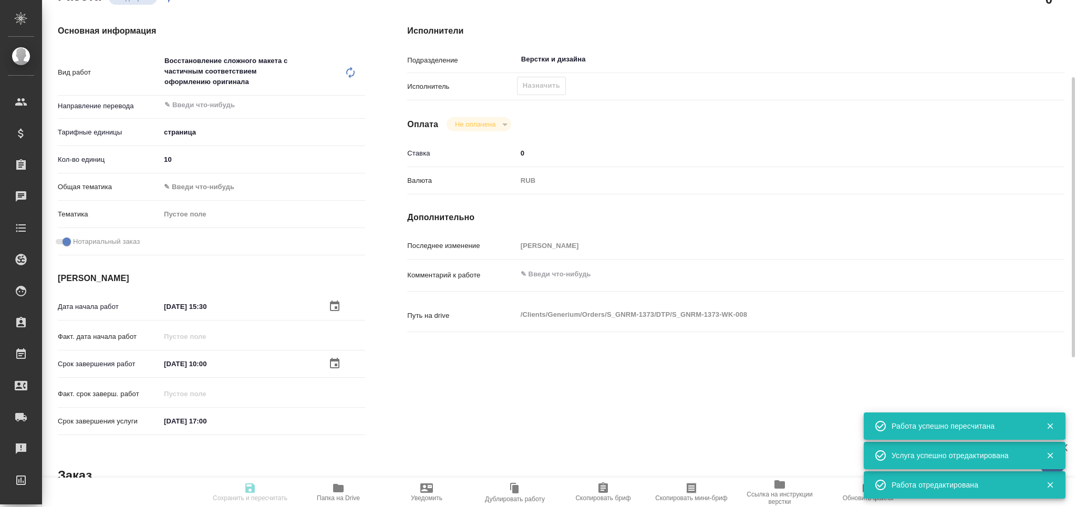
type textarea "/Clients/Generium/Orders/S_GNRM-1373/DTP/S_GNRM-1373-WK-008"
type textarea "x"
type input "S_GNRM-1373"
type input "Восстановление сложного макета с частичным соответствием оформлению оригинала"
type input "Приемка разверстки, Восстановление сложного макета с частичным соответствием оф…"
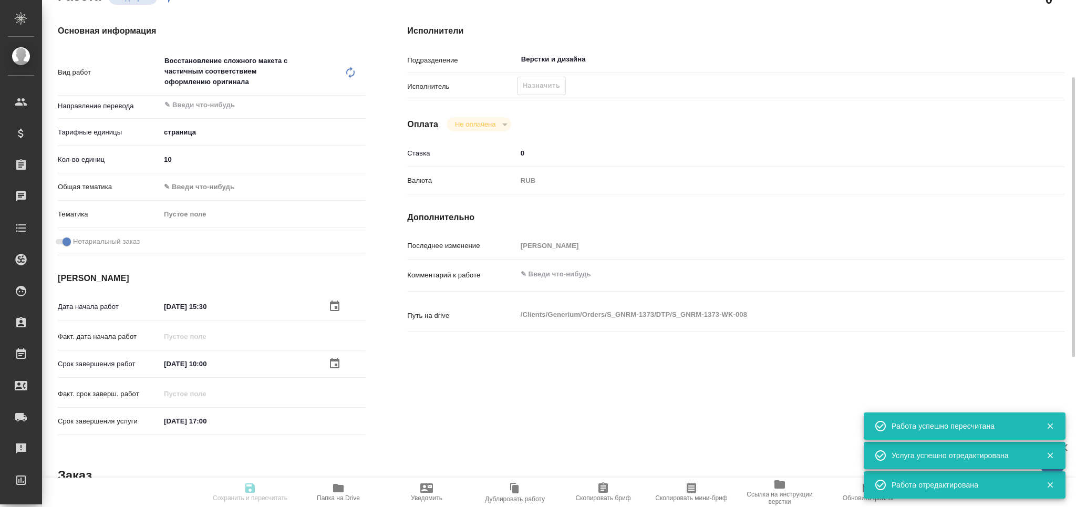
type input "Кабаргина Анна"
type input "Оксютович Ирина"
type input "/Clients/Generium/Orders/S_GNRM-1373"
type textarea "x"
type textarea "перевод и нот с подшитием к оригиналу ориг кур 24.09 отвезет на сертифай, заявк…"
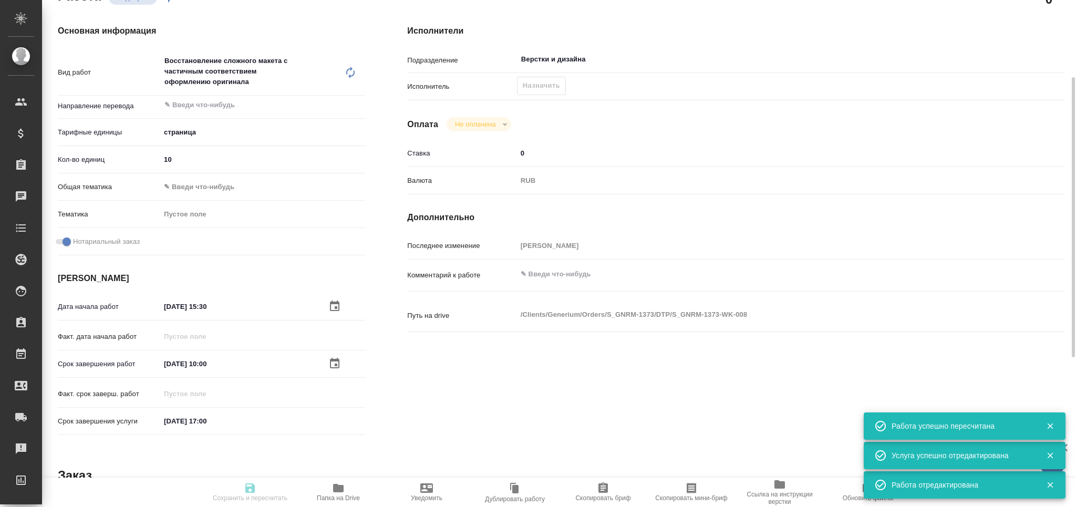
type textarea "x"
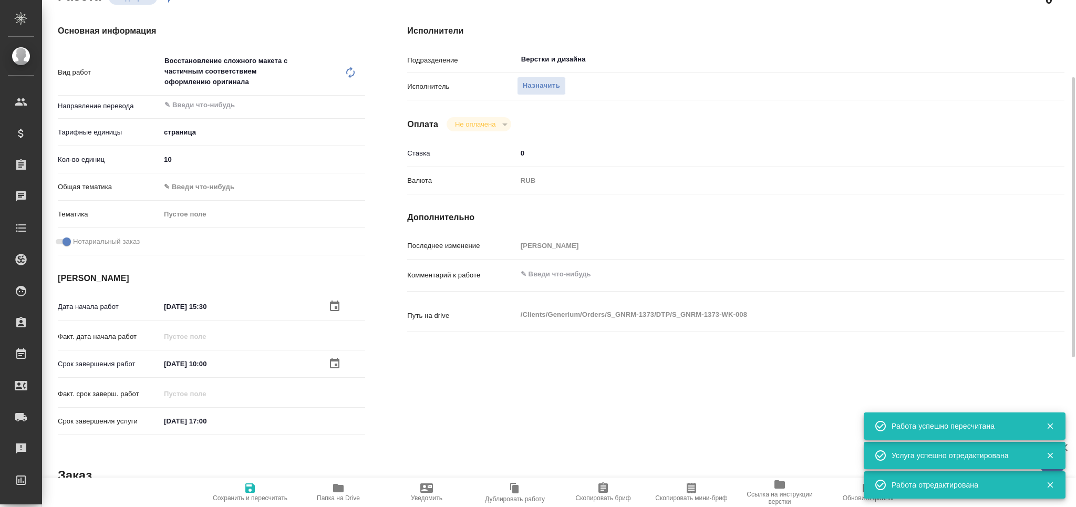
type textarea "x"
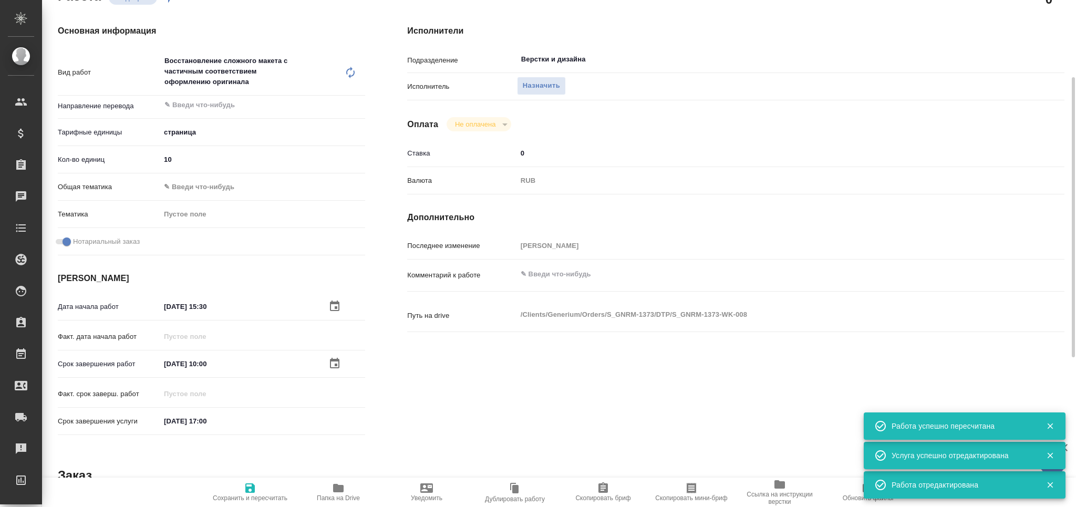
type textarea "x"
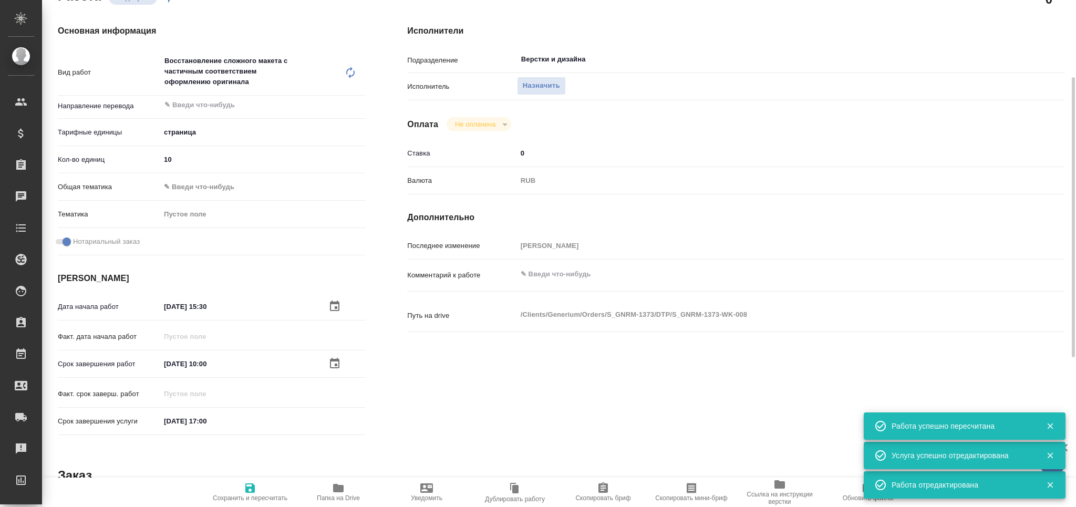
type textarea "x"
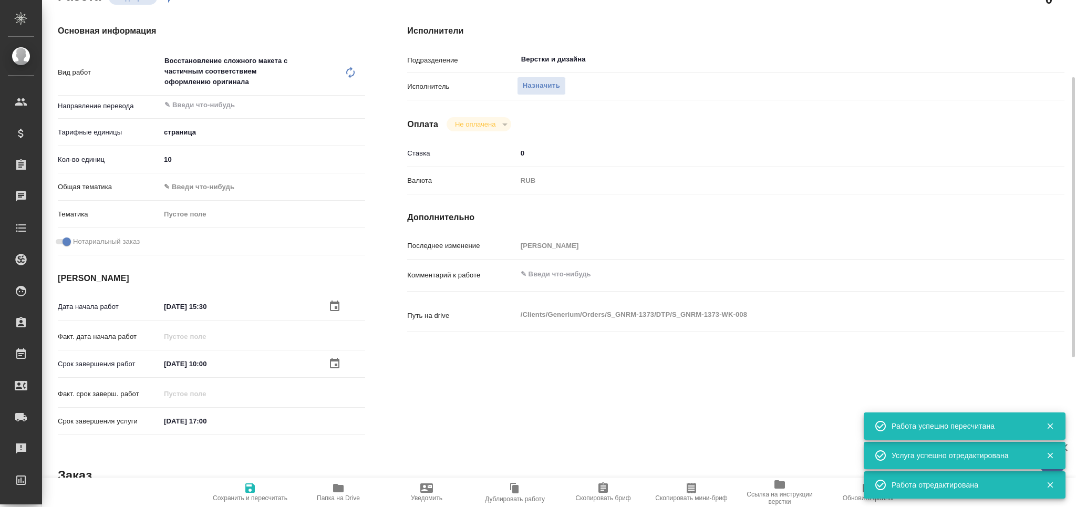
type textarea "x"
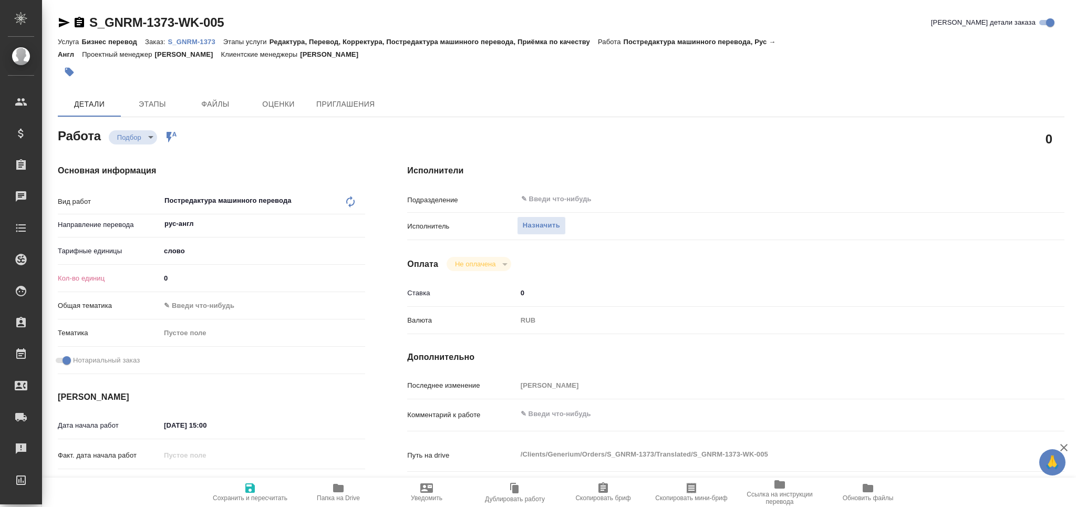
type textarea "x"
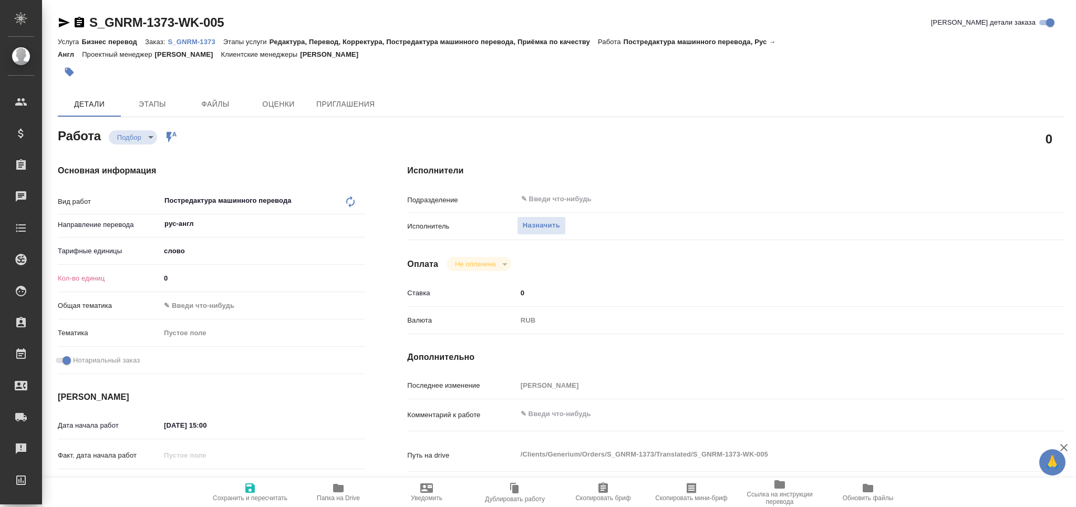
type textarea "x"
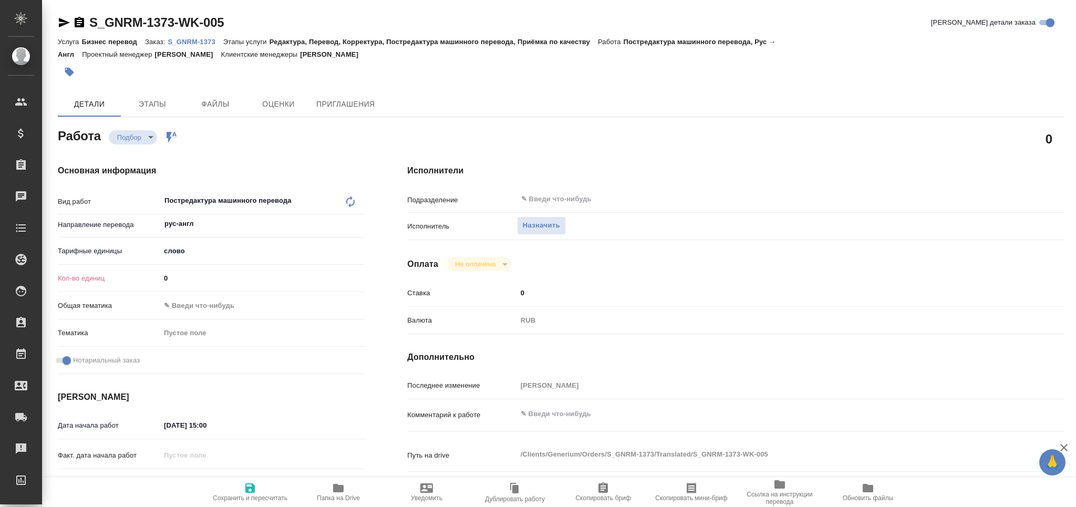
type textarea "x"
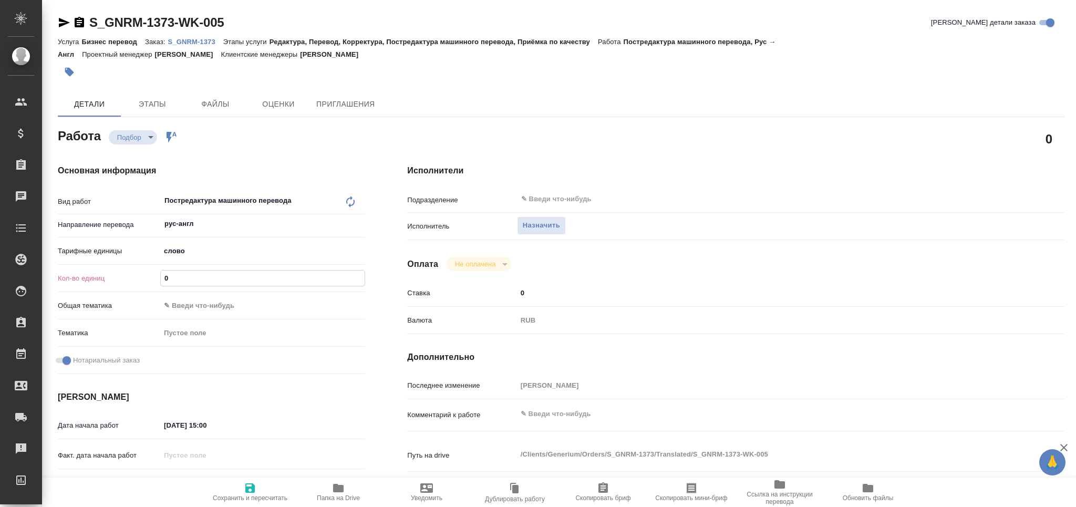
click at [146, 274] on div "Кол-во единиц 0" at bounding box center [211, 278] width 307 height 18
paste input "1575.3"
type input "1575.3"
type textarea "x"
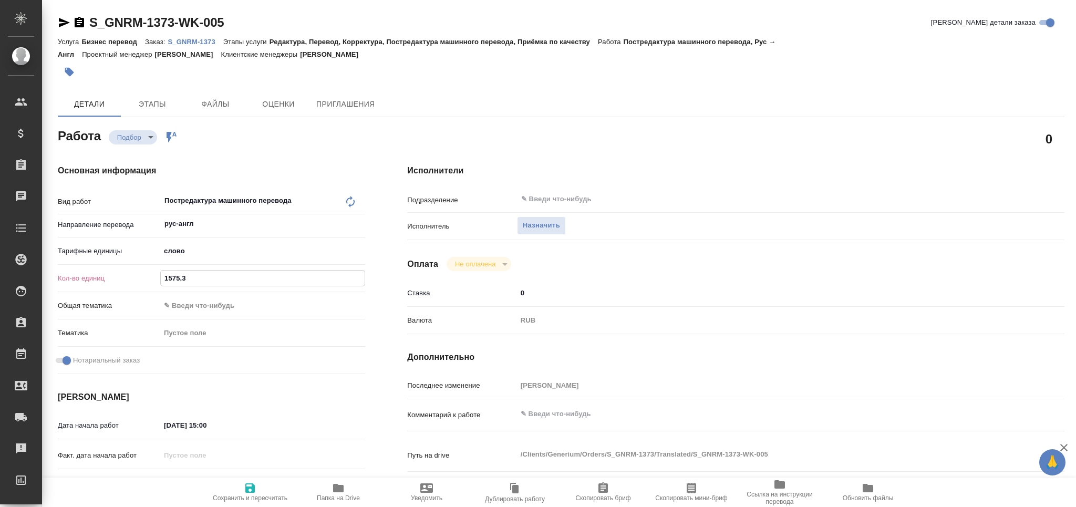
type textarea "x"
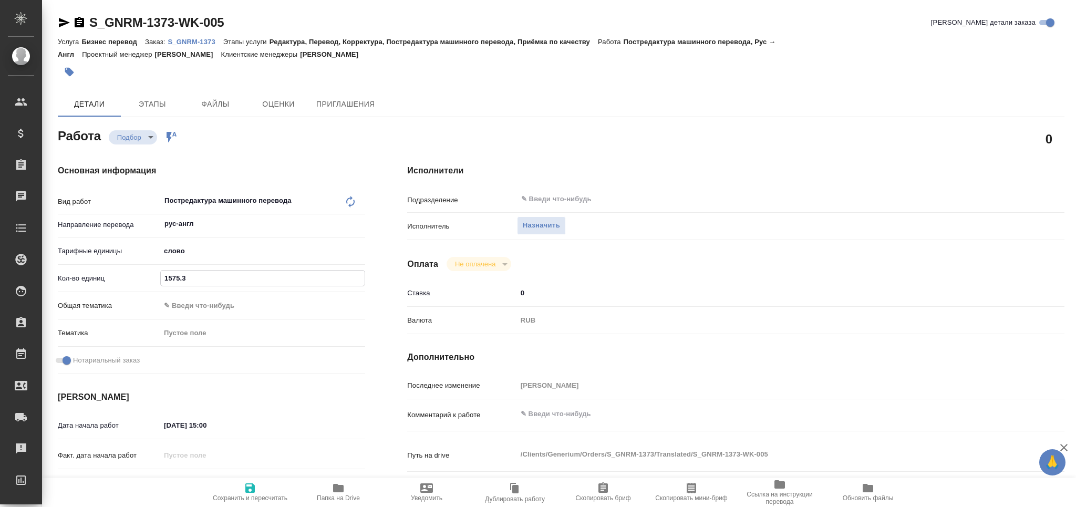
type textarea "x"
type input "1575.3"
drag, startPoint x: 172, startPoint y: 420, endPoint x: 166, endPoint y: 423, distance: 6.8
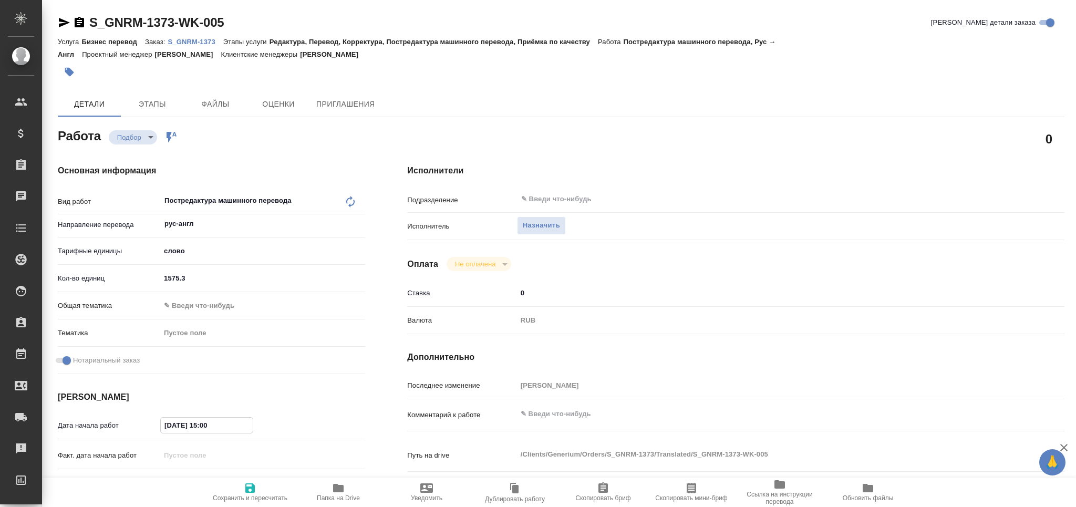
click at [166, 423] on input "[DATE] 15:00" at bounding box center [207, 425] width 92 height 15
type textarea "x"
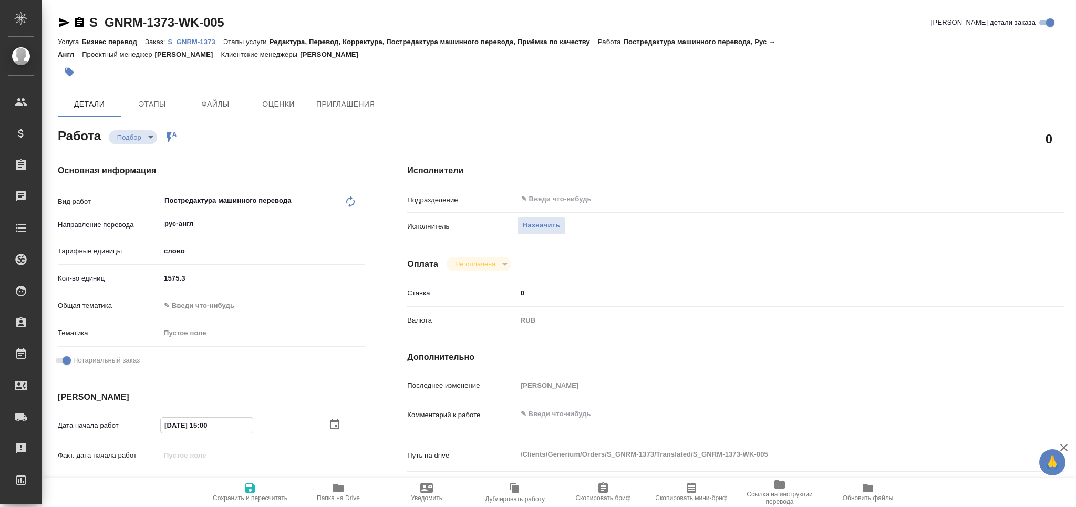
type textarea "x"
type input "20.92.0251 50:0_"
type textarea "x"
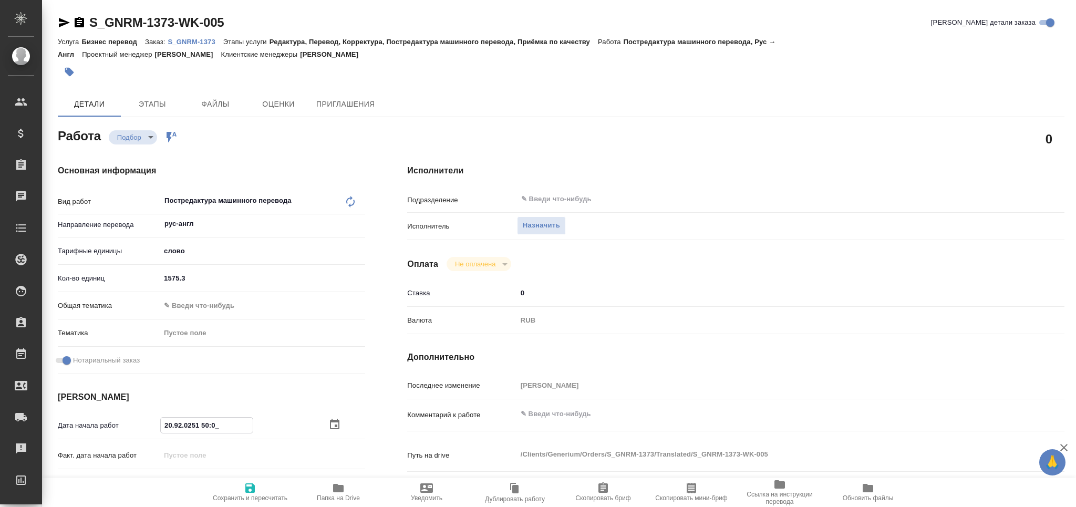
type textarea "x"
type input "25.09.2025 15:00"
type textarea "x"
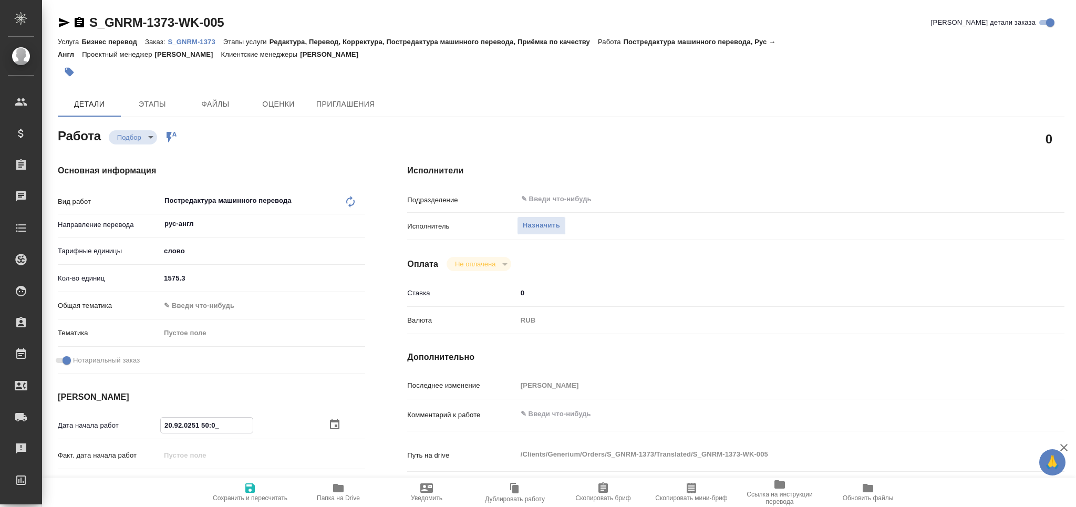
type textarea "x"
click at [209, 429] on input "25.09.2025 15:00" at bounding box center [207, 425] width 92 height 15
type textarea "x"
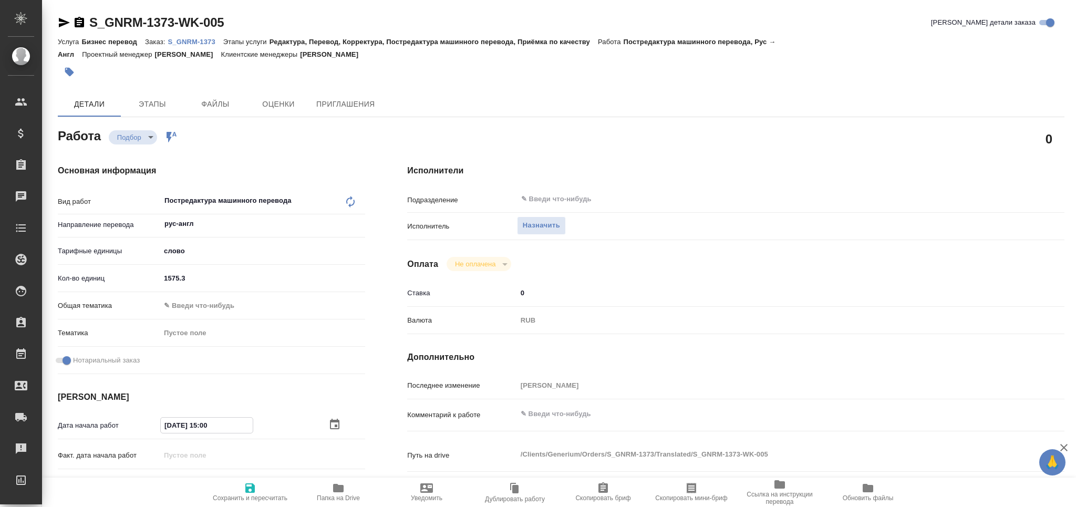
type input "25.09.2025 10:00"
type textarea "x"
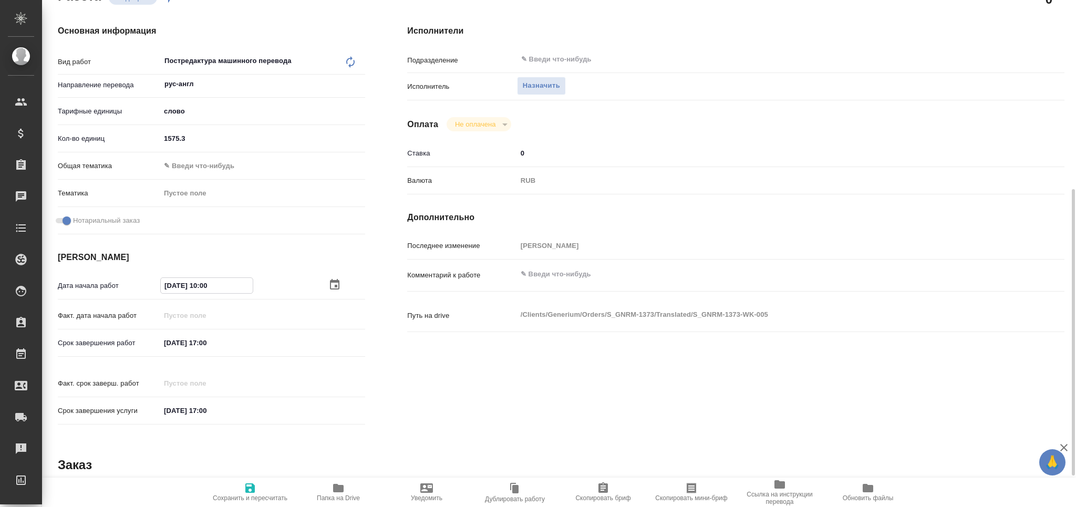
scroll to position [210, 0]
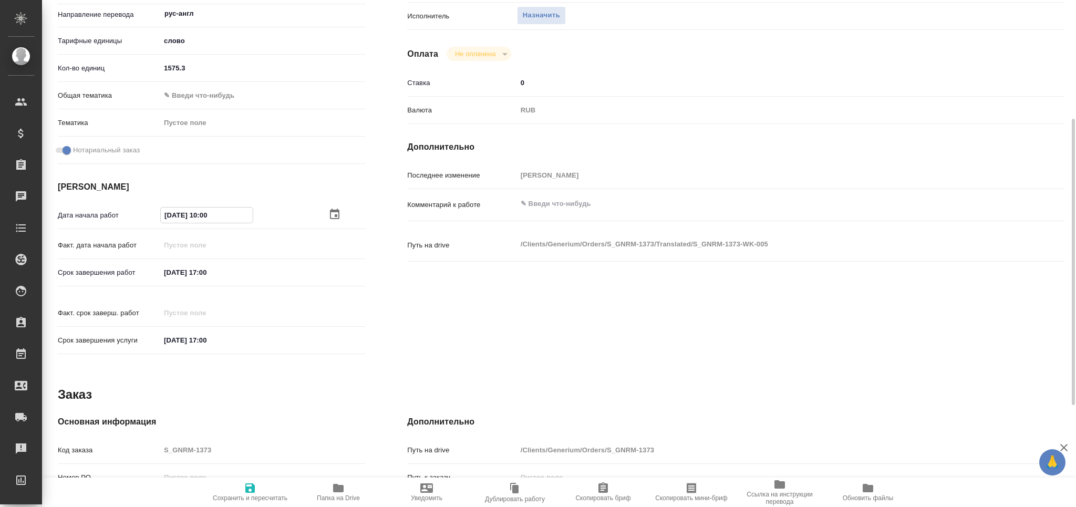
type input "25.09.2025 10:00"
drag, startPoint x: 209, startPoint y: 273, endPoint x: 203, endPoint y: 276, distance: 6.1
click at [203, 276] on input "29.09.2025 17:00" at bounding box center [207, 272] width 92 height 15
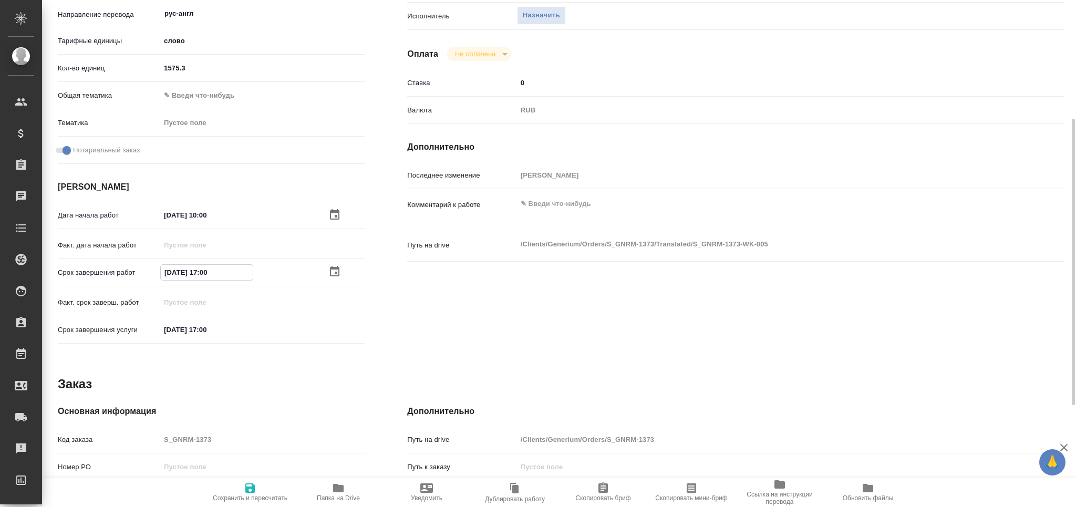
type textarea "x"
type input "29.09.2025 15:00"
type textarea "x"
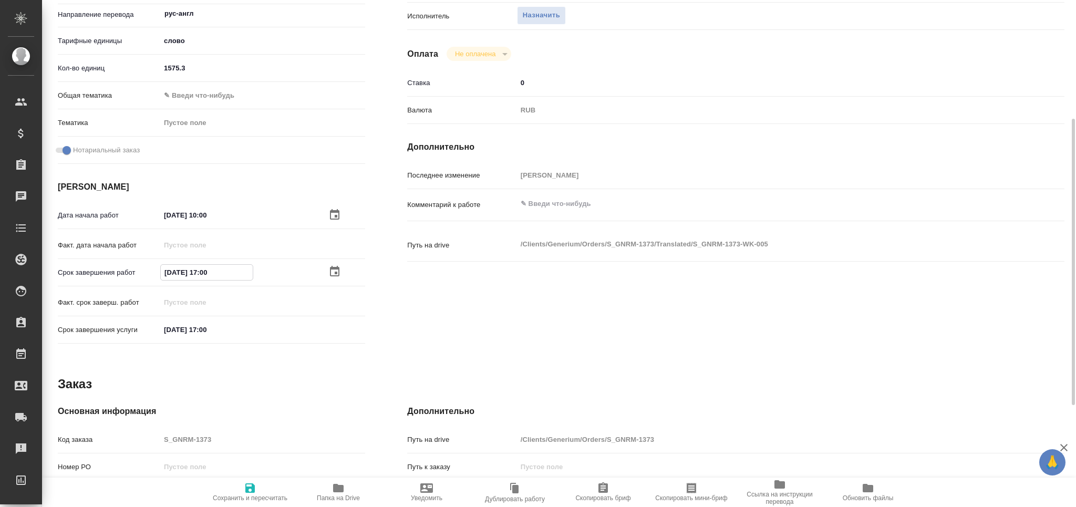
type textarea "x"
type input "29.09.2025 15:00"
type textarea "x"
click at [566, 206] on textarea at bounding box center [763, 204] width 493 height 18
type textarea "x"
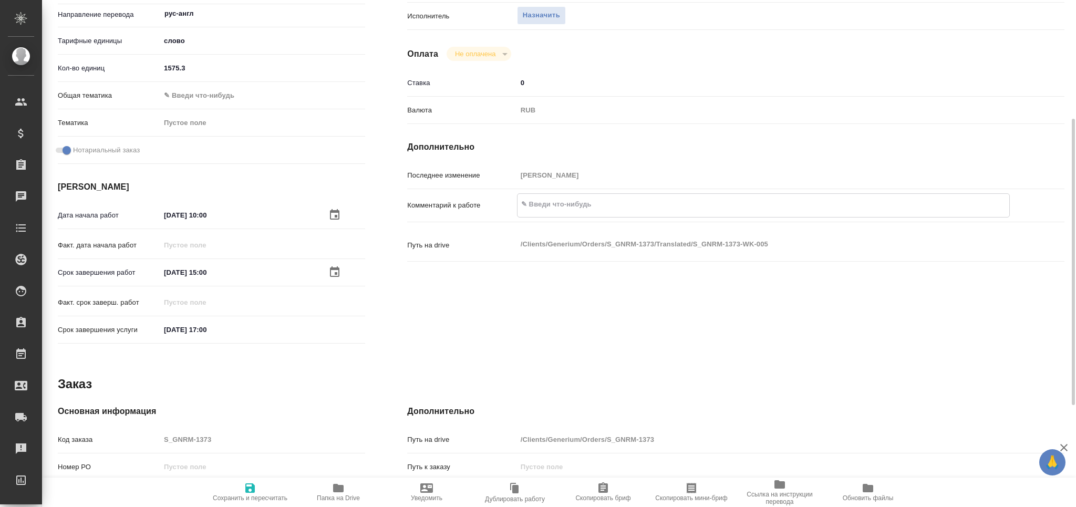
type textarea "т"
type textarea "x"
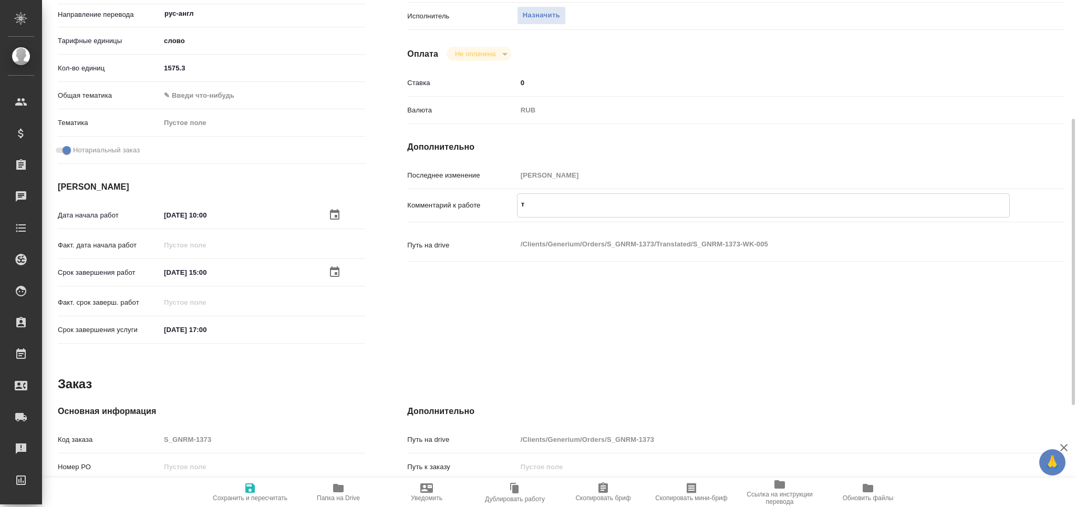
type textarea "x"
type textarea "то"
type textarea "x"
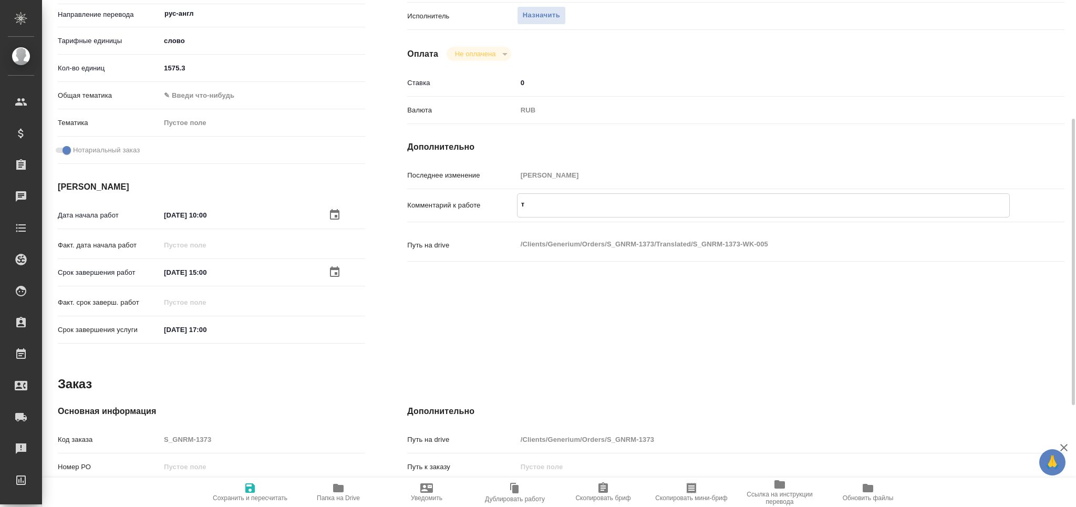
type textarea "x"
type textarea "тот"
type textarea "x"
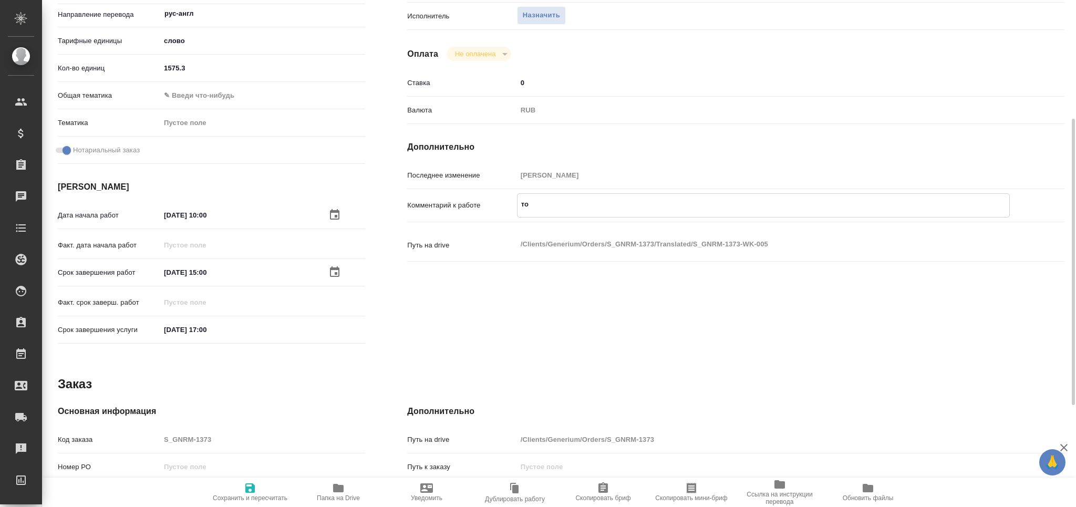
type textarea "x"
type textarea "тота"
type textarea "x"
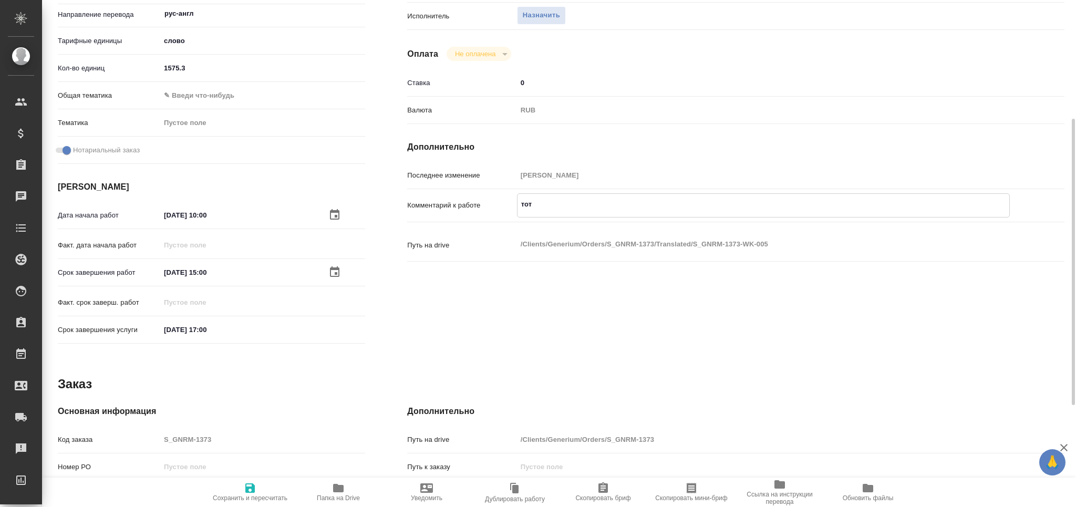
type textarea "x"
type textarea "тотал"
type textarea "x"
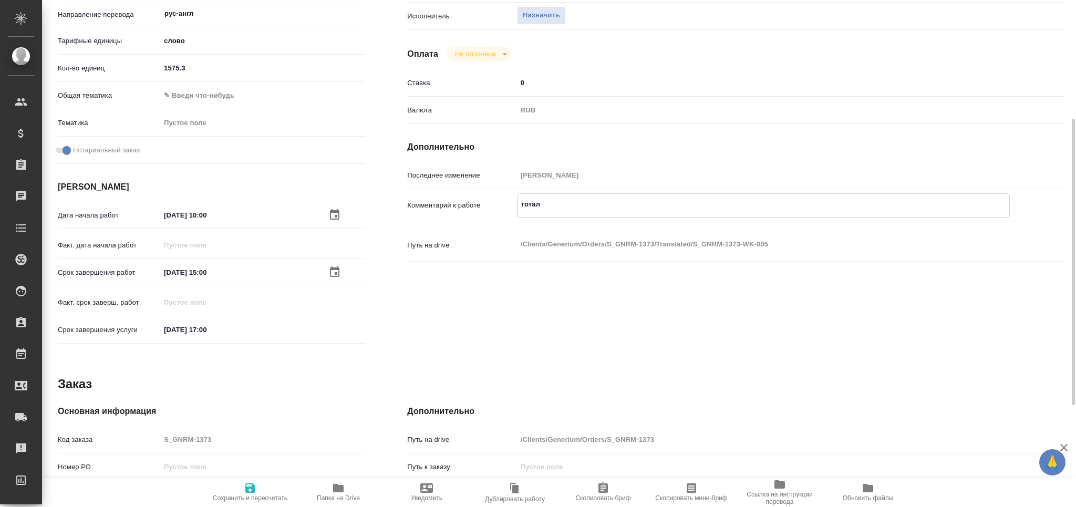
type textarea "x"
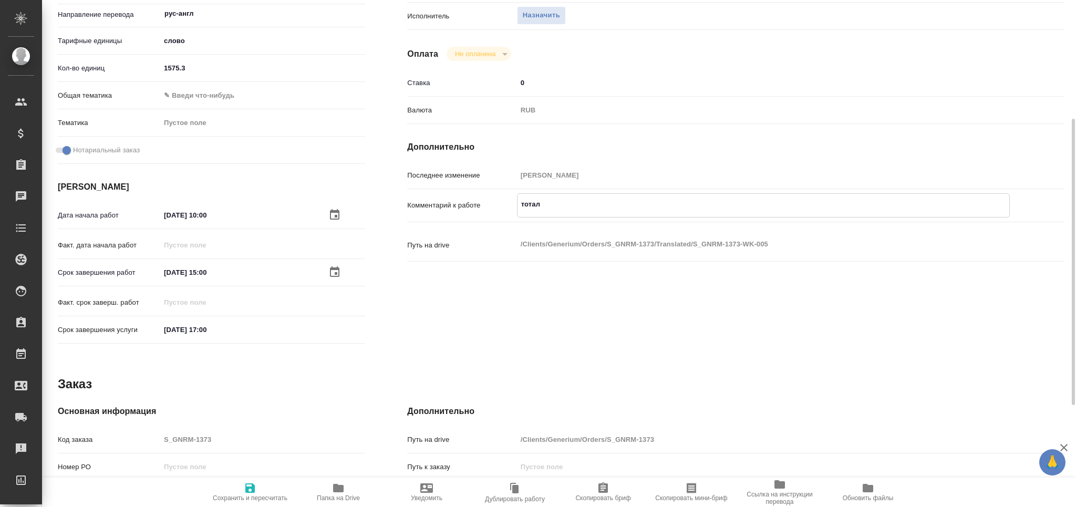
type textarea "тотал"
type textarea "x"
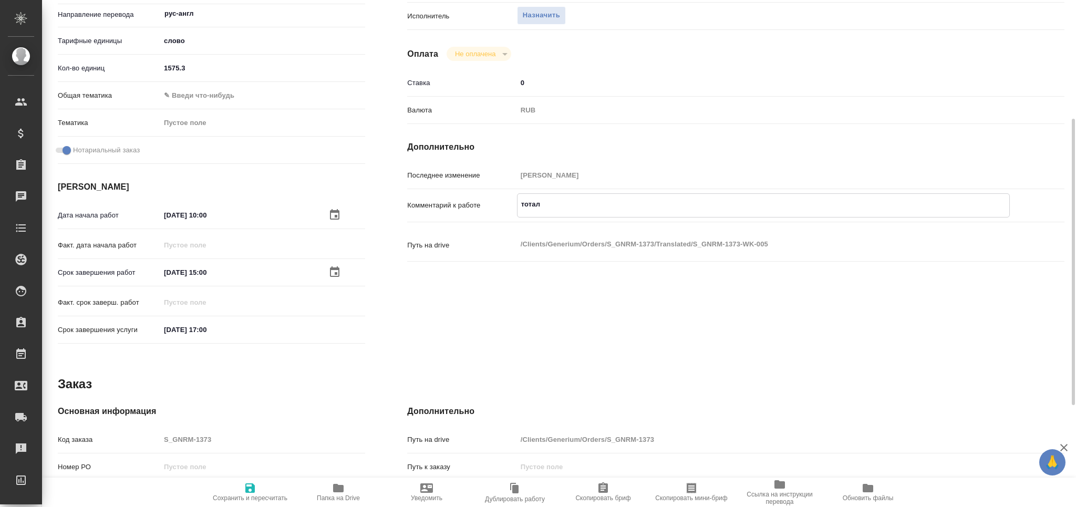
paste textarea "2374"
type textarea "x"
type textarea "тотал 2374"
type textarea "x"
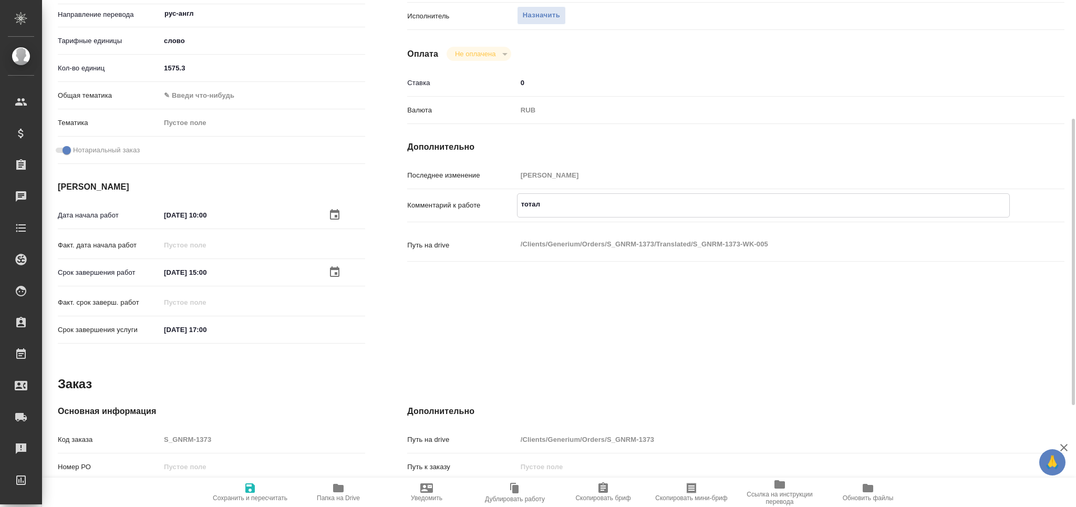
type textarea "x"
type textarea "тотал 2374"
type textarea "x"
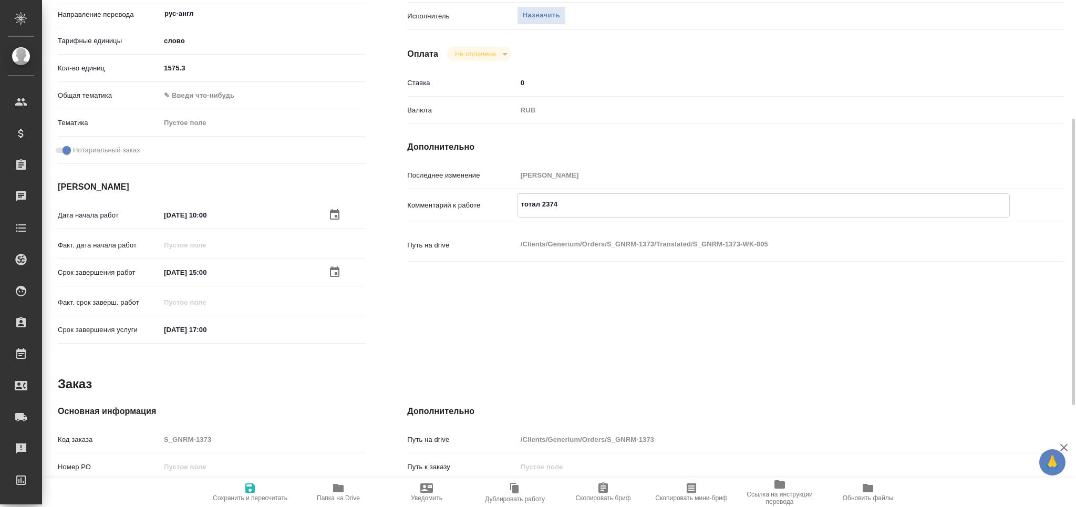
type textarea "x"
type textarea "тотал 2374 с"
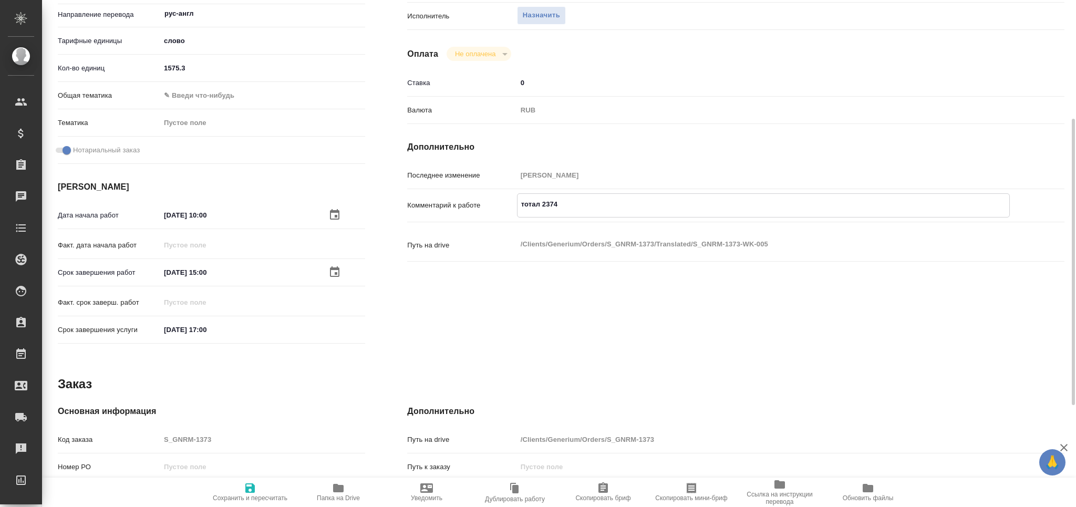
type textarea "x"
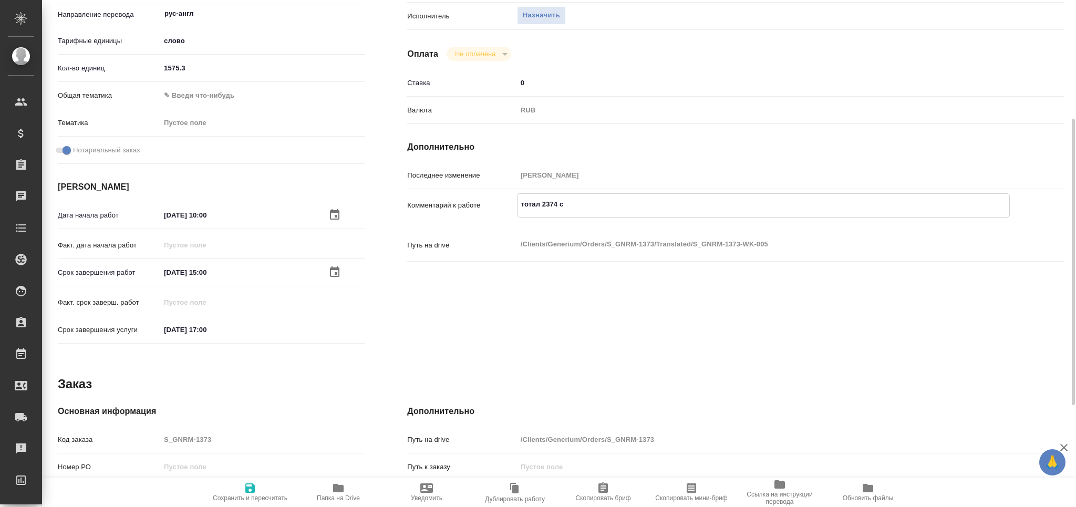
type textarea "тотал 2374 сл"
type textarea "x"
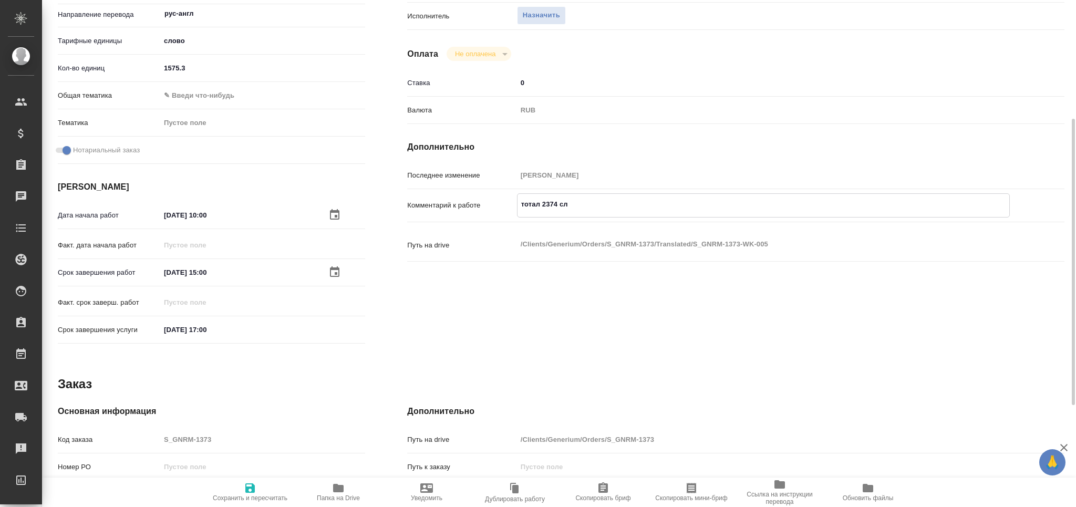
type textarea "x"
type textarea "тотал 2374 слл"
type textarea "x"
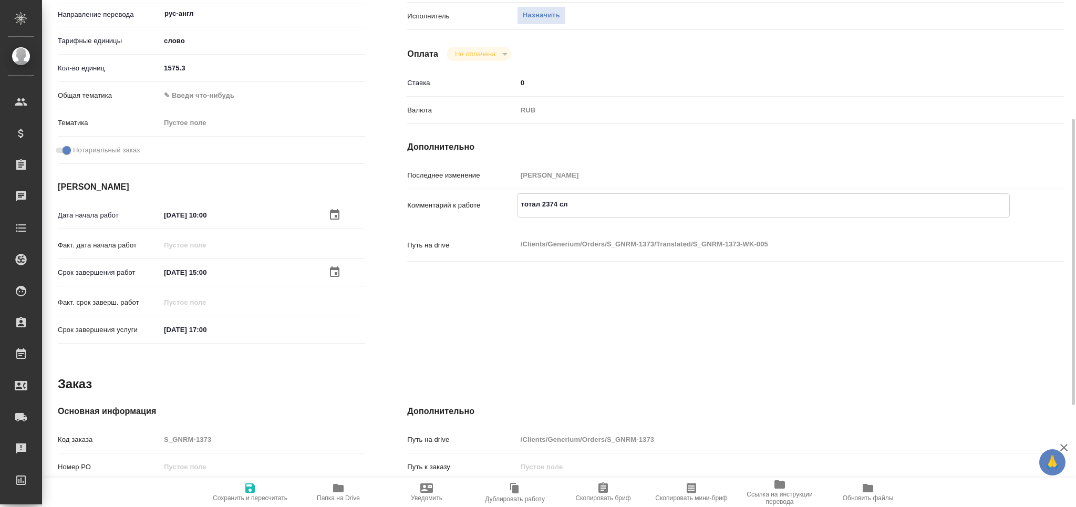
type textarea "x"
type textarea "тотал 2374 сл"
type textarea "x"
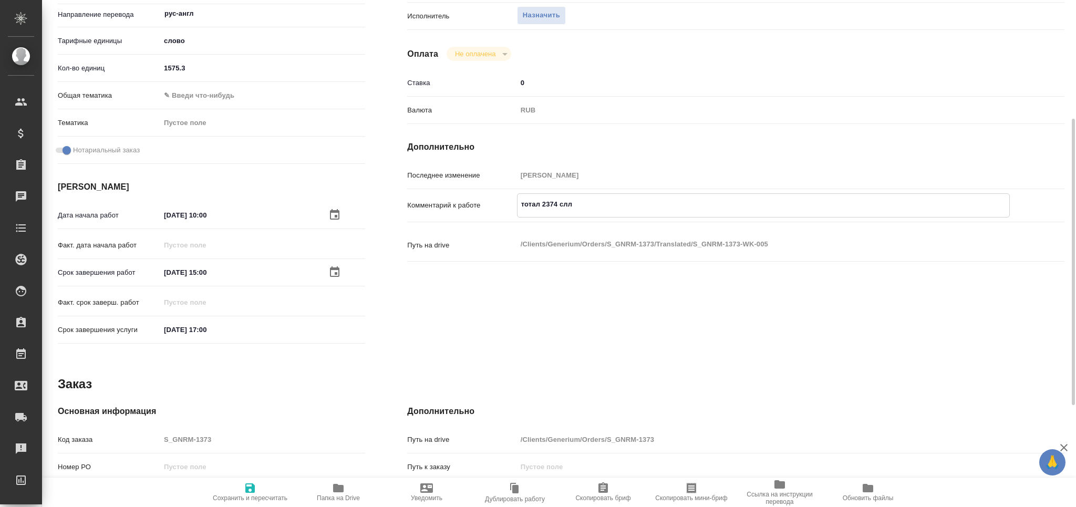
type textarea "x"
type textarea "тотал 2374 сло"
type textarea "x"
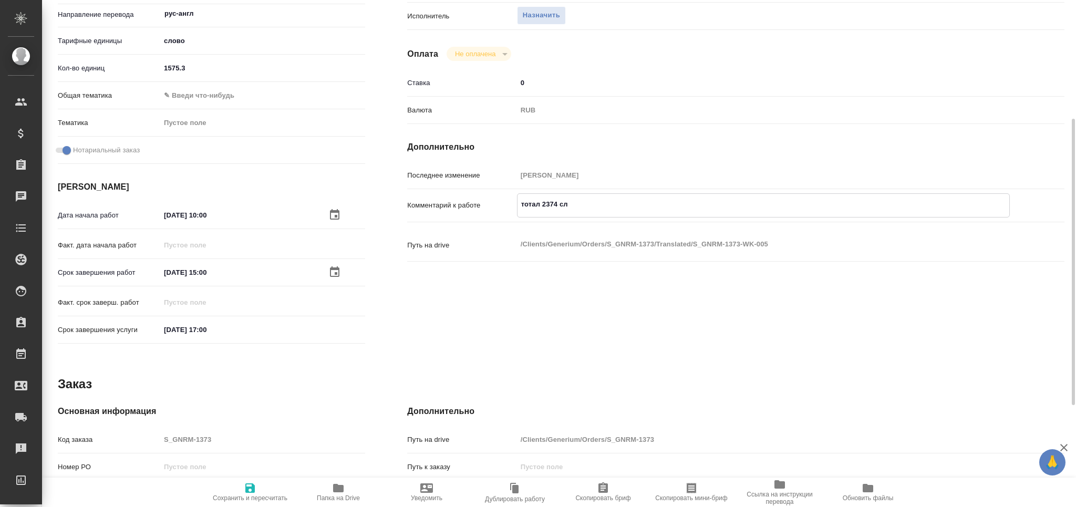
type textarea "x"
type textarea "тотал 2374 слов"
type textarea "x"
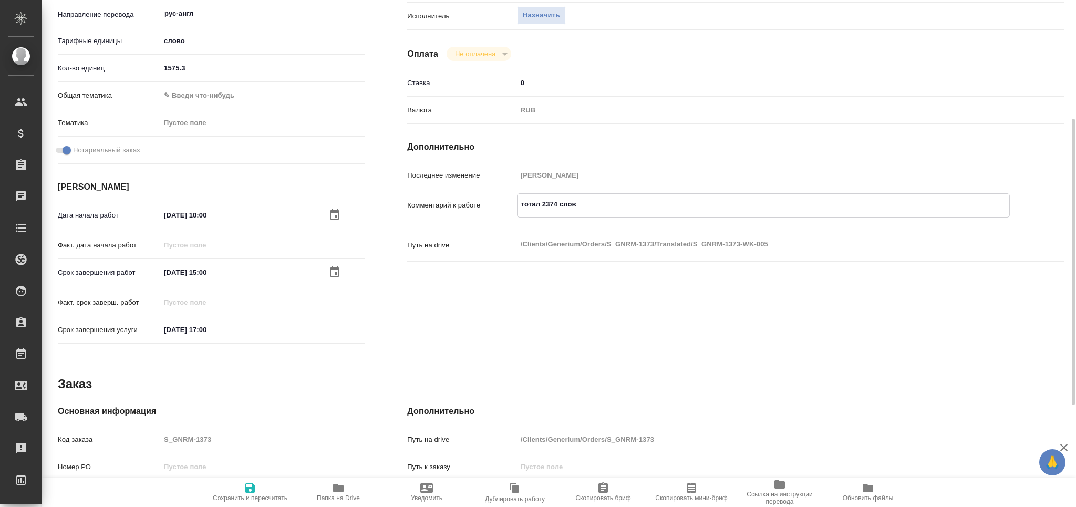
type textarea "x"
type textarea "тотал 2374 слов"
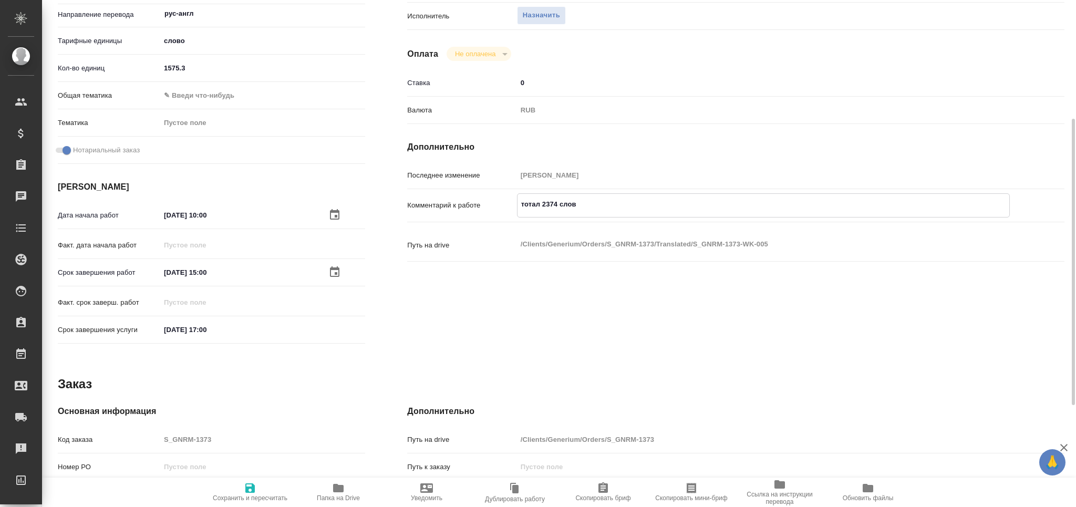
type textarea "x"
click at [207, 273] on input "29.09.2025 15:00" at bounding box center [207, 272] width 92 height 15
type input "29.09.2025 14:00"
type textarea "x"
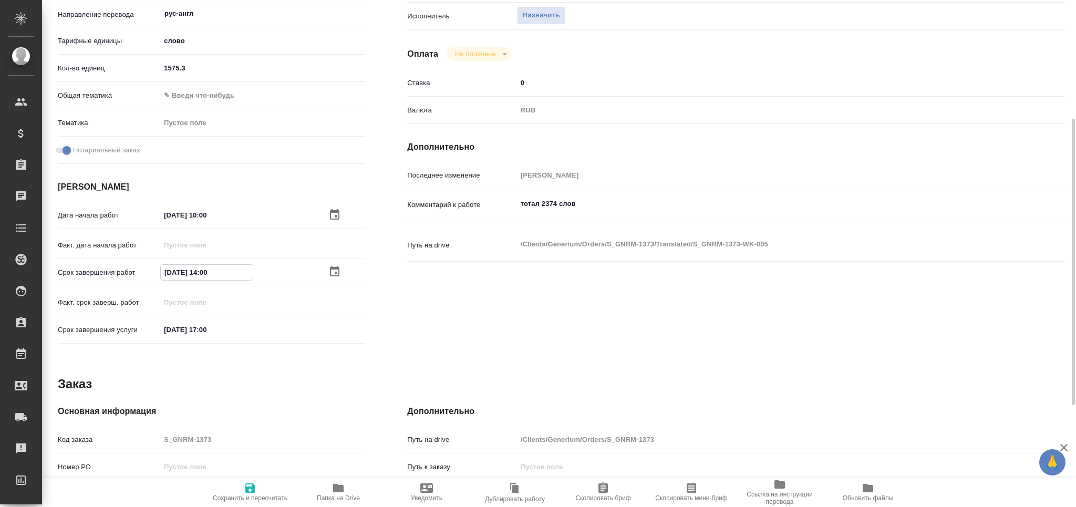
type textarea "x"
type input "29.09.2025 14:00"
type textarea "x"
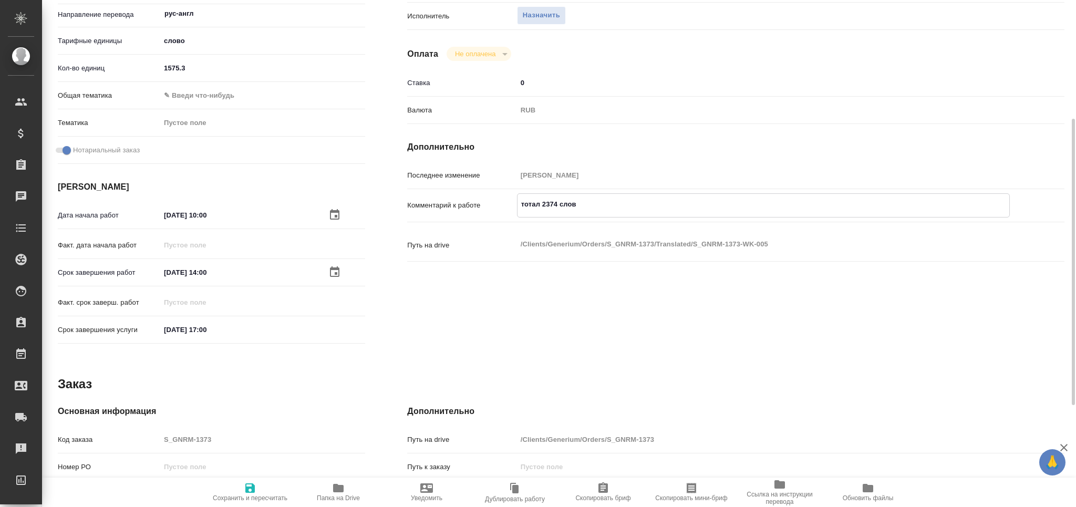
click at [599, 207] on textarea "тотал 2374 слов" at bounding box center [764, 204] width 492 height 18
type textarea "x"
type textarea "тотал 2374 слов"
type textarea "x"
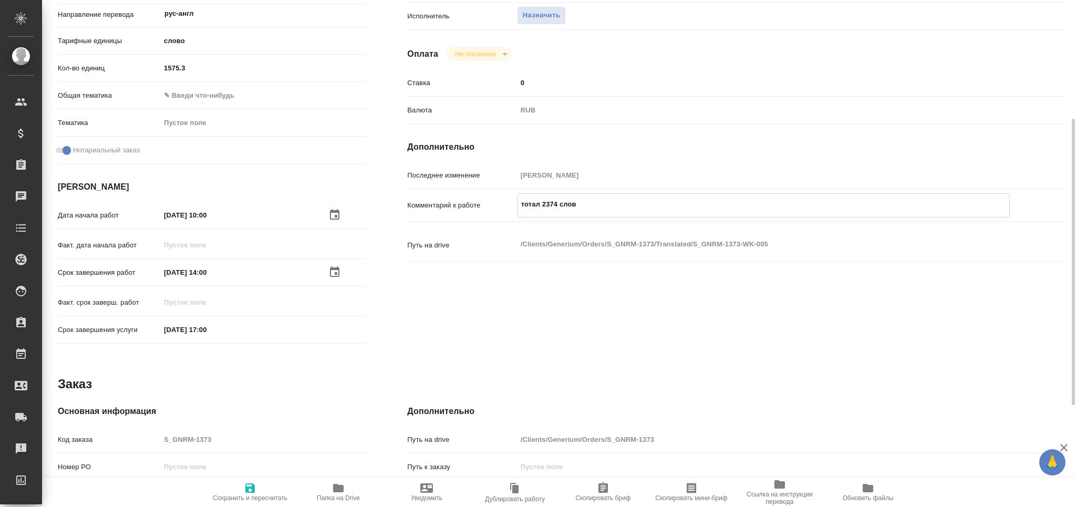
type textarea "x"
type textarea "тотал 2374 слов л"
type textarea "x"
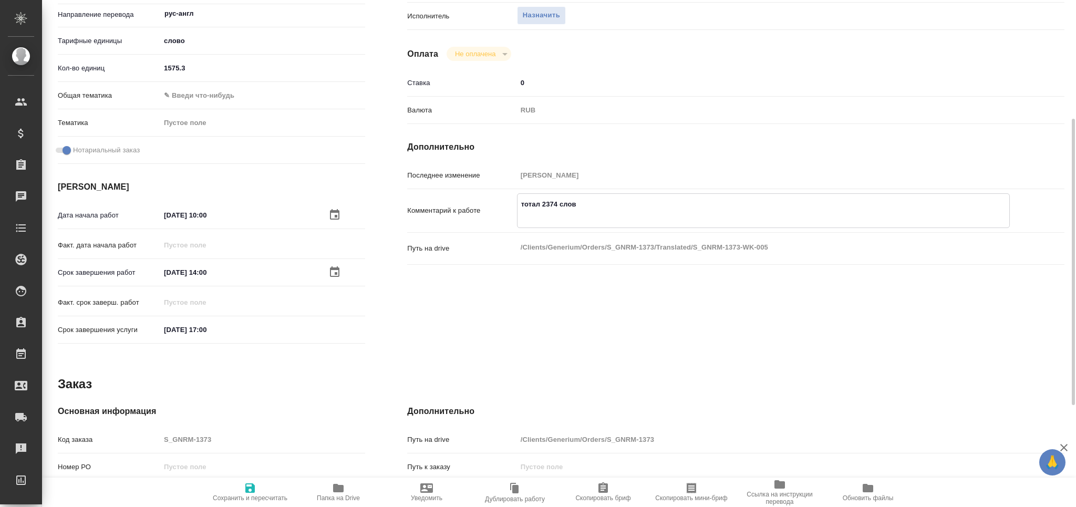
type textarea "x"
type textarea "тотал 2374 слов л="
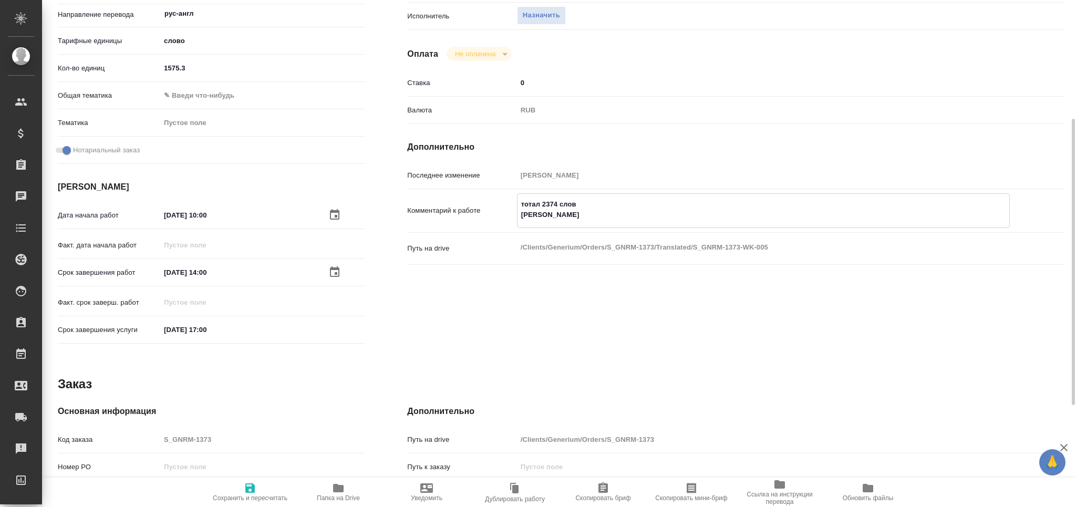
type textarea "x"
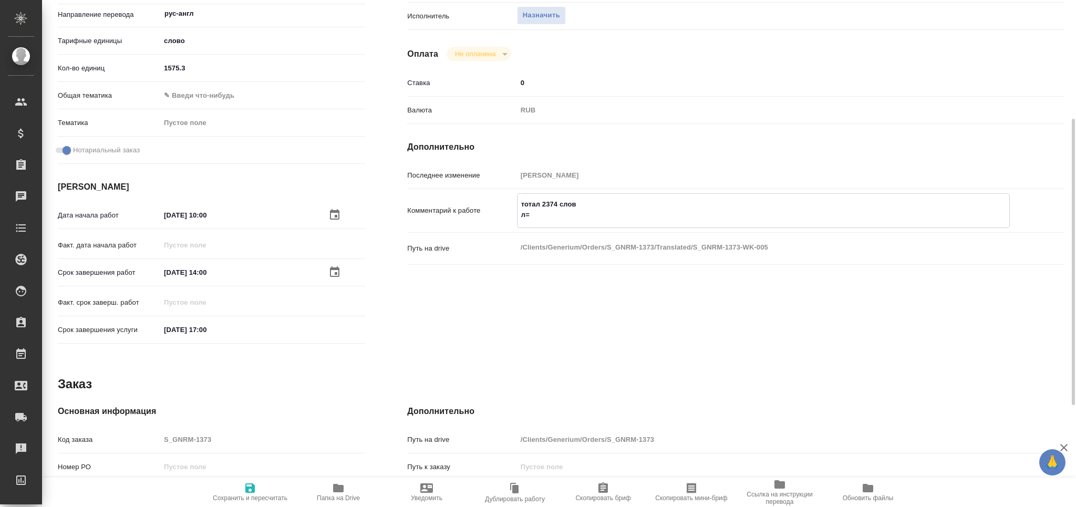
type textarea "тотал 2374 слов л=о"
type textarea "x"
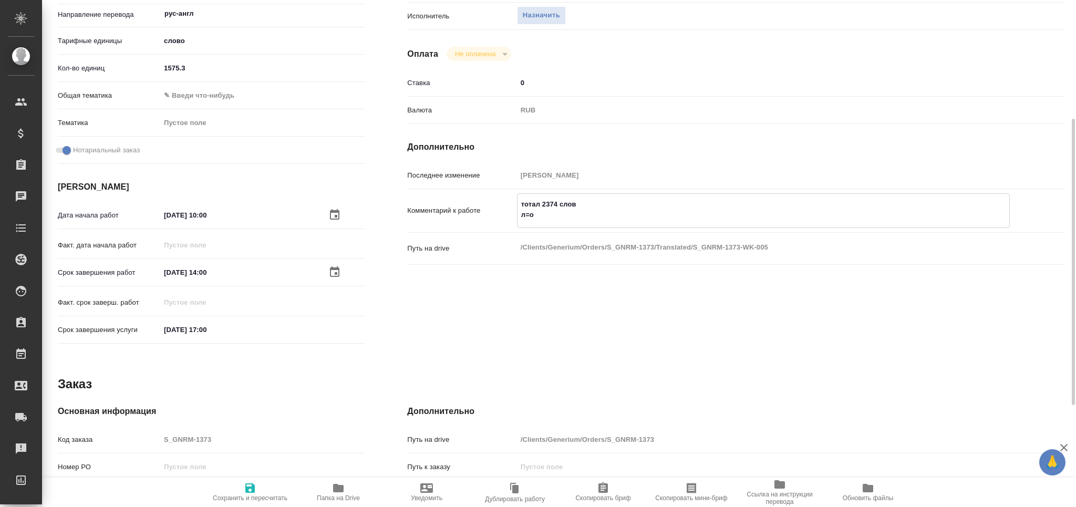
type textarea "x"
type textarea "тотал 2374 слов л=оф"
type textarea "x"
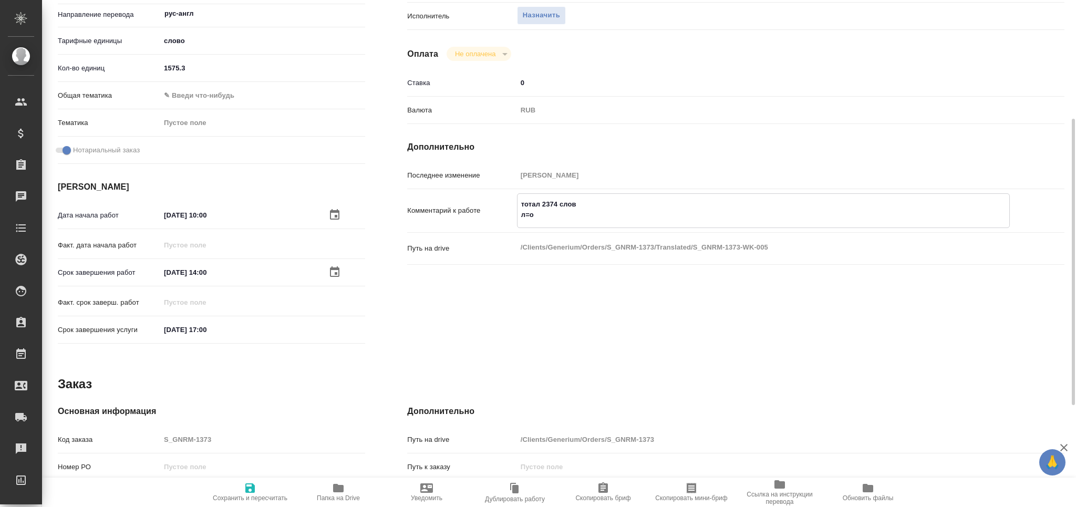
type textarea "x"
type textarea "тотал 2374 слов л=офо"
type textarea "x"
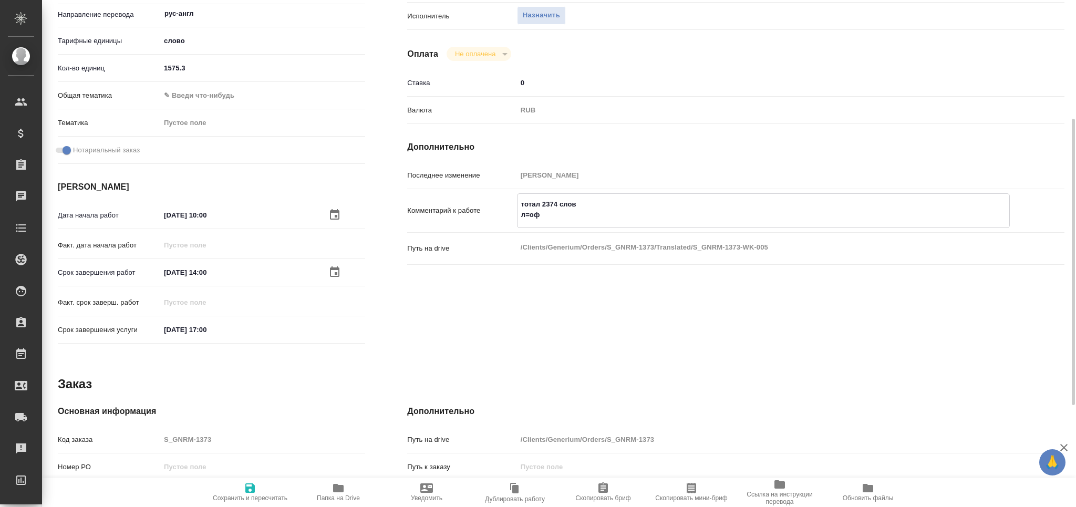
type textarea "x"
type textarea "тотал 2374 слов л=офор"
type textarea "x"
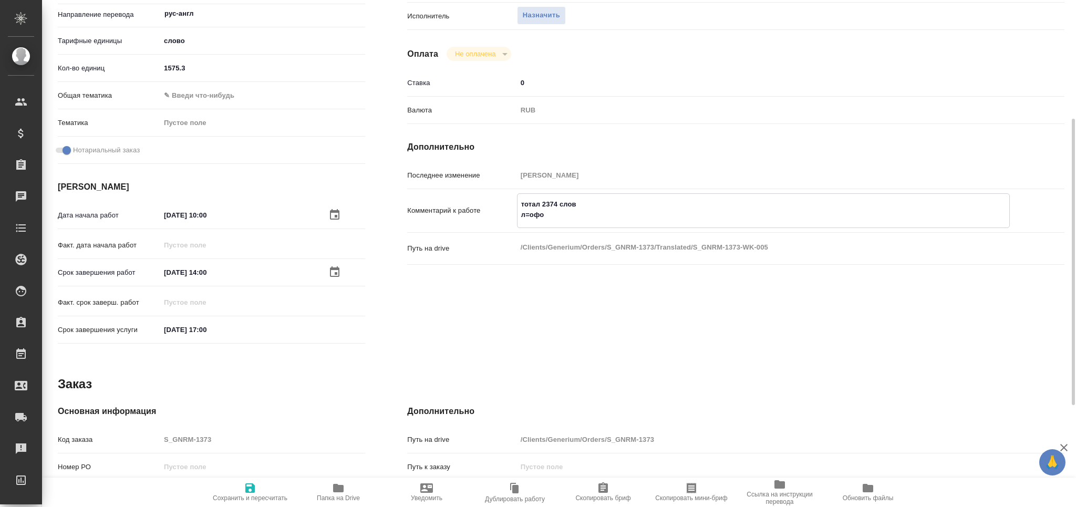
type textarea "x"
type textarea "тотал 2374 слов л=оформ"
type textarea "x"
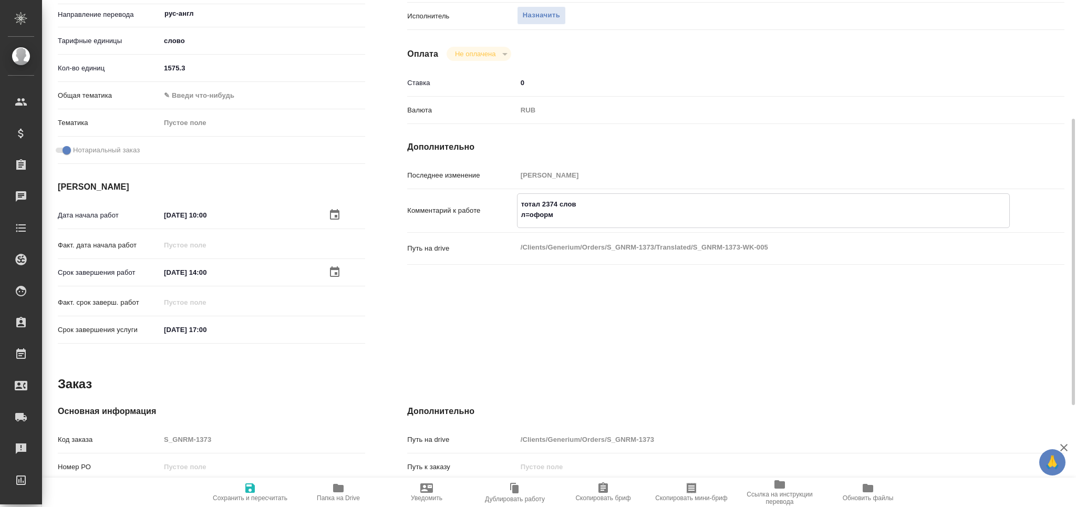
type textarea "x"
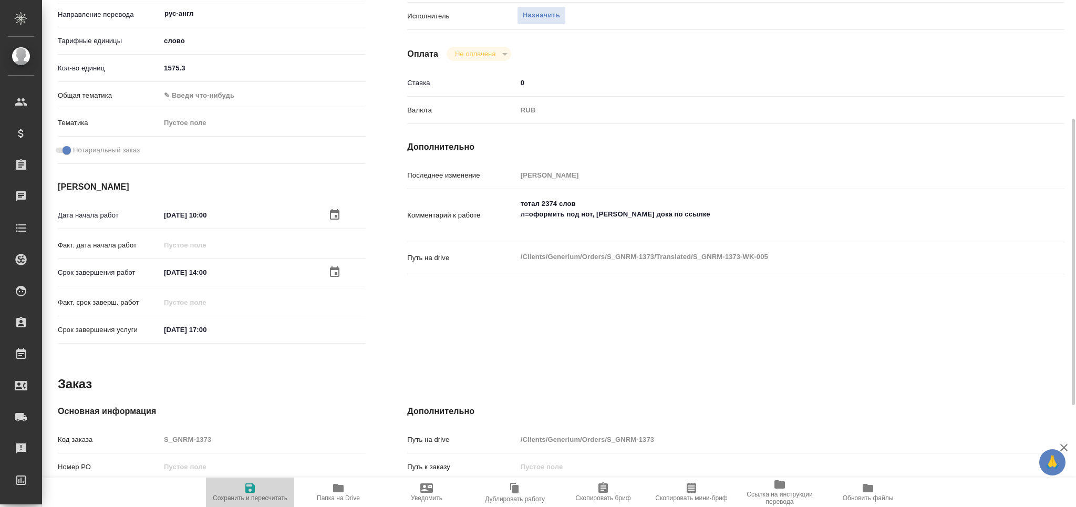
click at [267, 492] on span "Сохранить и пересчитать" at bounding box center [250, 492] width 76 height 20
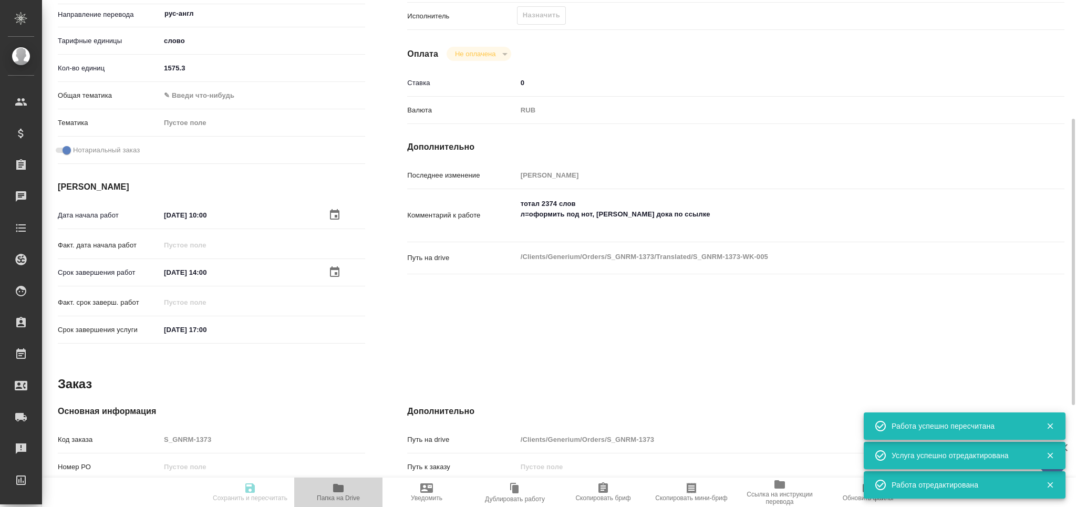
click at [340, 490] on icon "button" at bounding box center [338, 488] width 11 height 8
click at [531, 214] on textarea "тотал 2374 слов л=оформить под нот, шаблон дока по ссылке" at bounding box center [763, 214] width 493 height 39
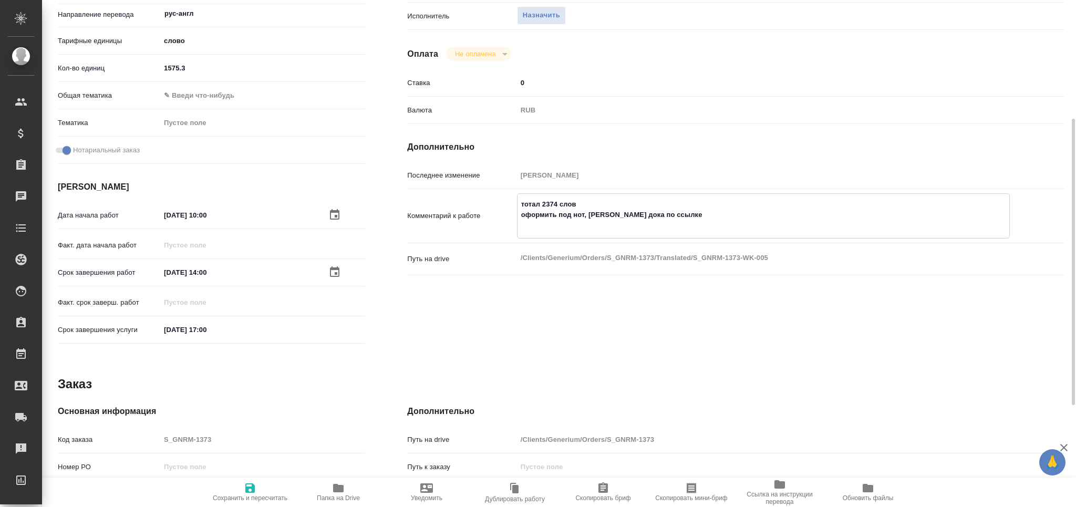
click at [537, 233] on textarea "тотал 2374 слов оформить под нот, шаблон дока по ссылке" at bounding box center [764, 214] width 492 height 39
paste textarea "https://drive.awatera.com/s/Eg6JA6wy9ZoYpZk"
click at [249, 497] on span "Сохранить и пересчитать" at bounding box center [250, 497] width 75 height 7
click at [692, 492] on icon "button" at bounding box center [691, 488] width 9 height 11
drag, startPoint x: 675, startPoint y: 212, endPoint x: 509, endPoint y: 198, distance: 166.6
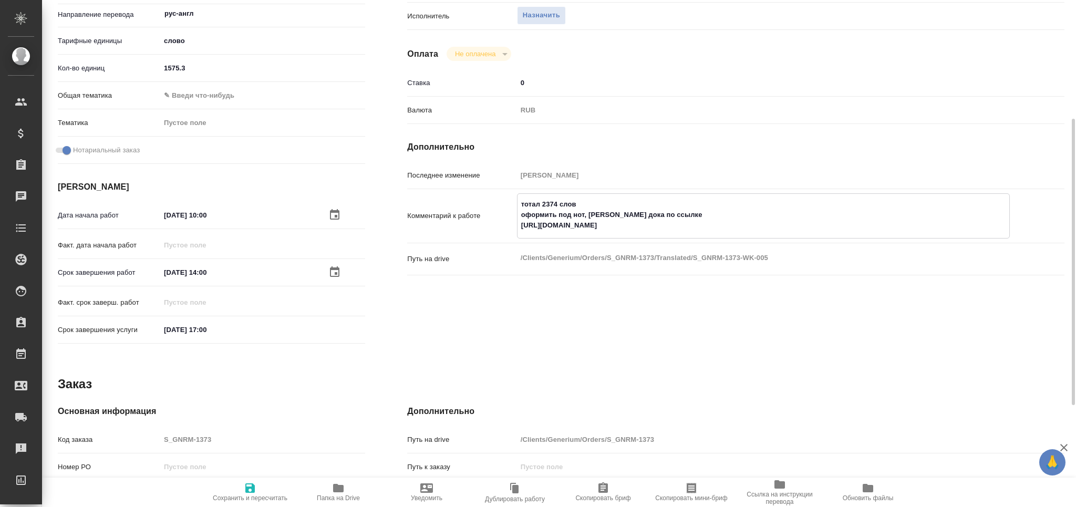
click at [509, 198] on div "Комментарий к работе тотал 2374 слов оформить под нот, шаблон дока по ссылке ht…" at bounding box center [735, 215] width 657 height 45
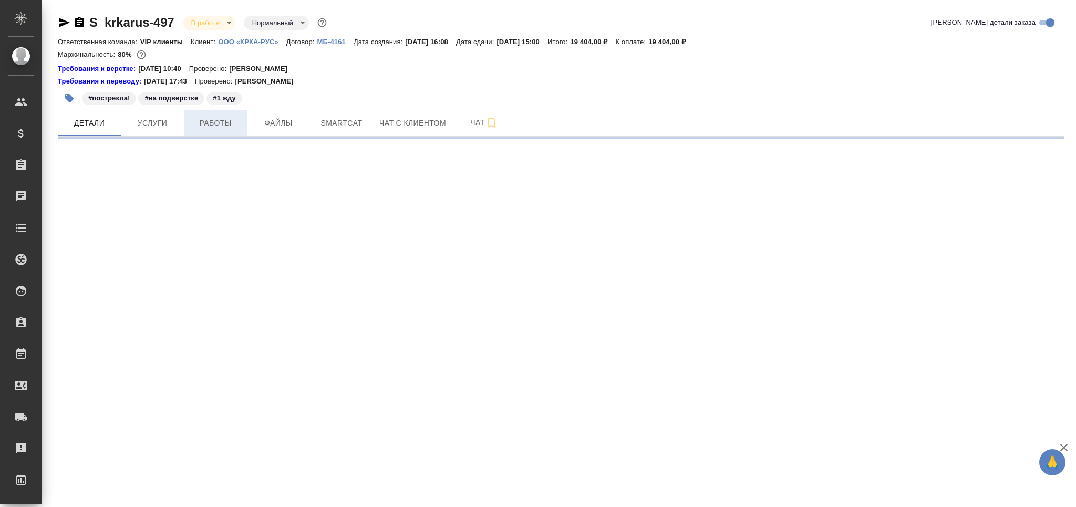
select select "RU"
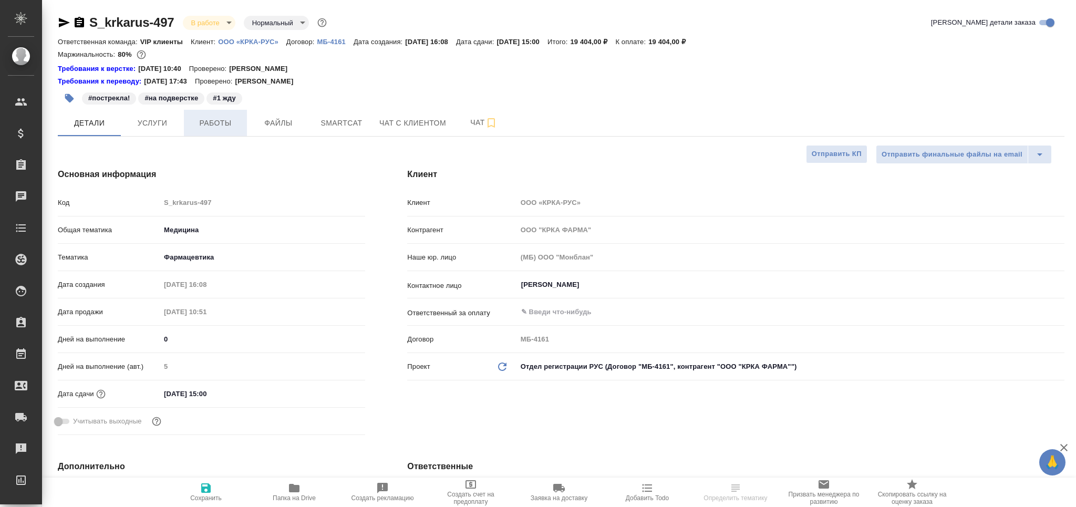
click at [224, 123] on span "Работы" at bounding box center [215, 123] width 50 height 13
type textarea "x"
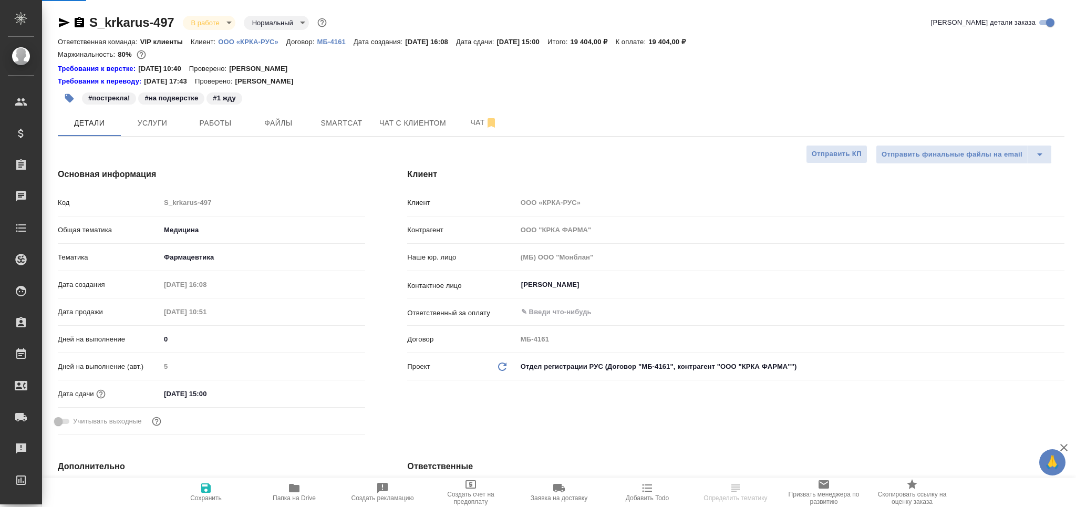
type textarea "x"
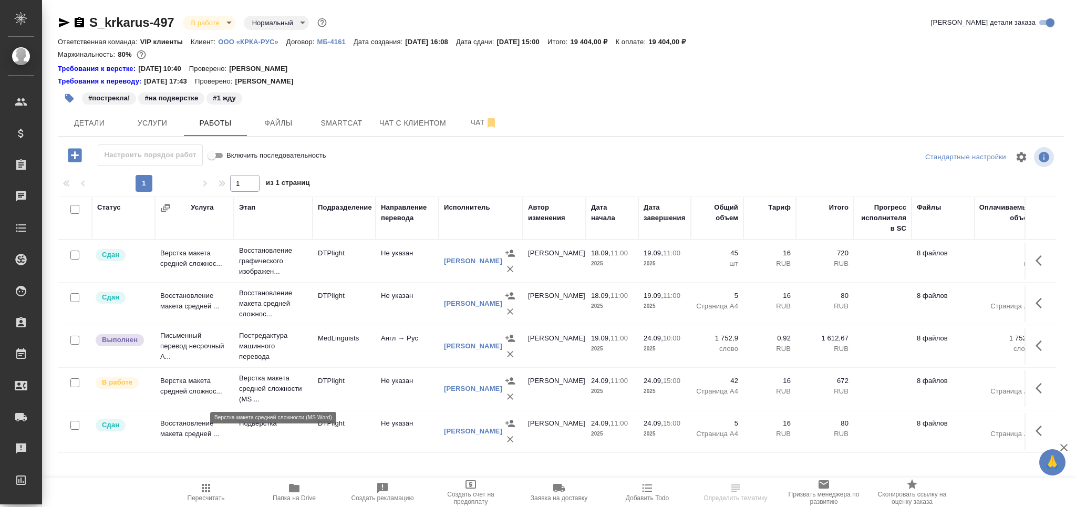
click at [293, 385] on p "Верстка макета средней сложности (MS ..." at bounding box center [273, 389] width 68 height 32
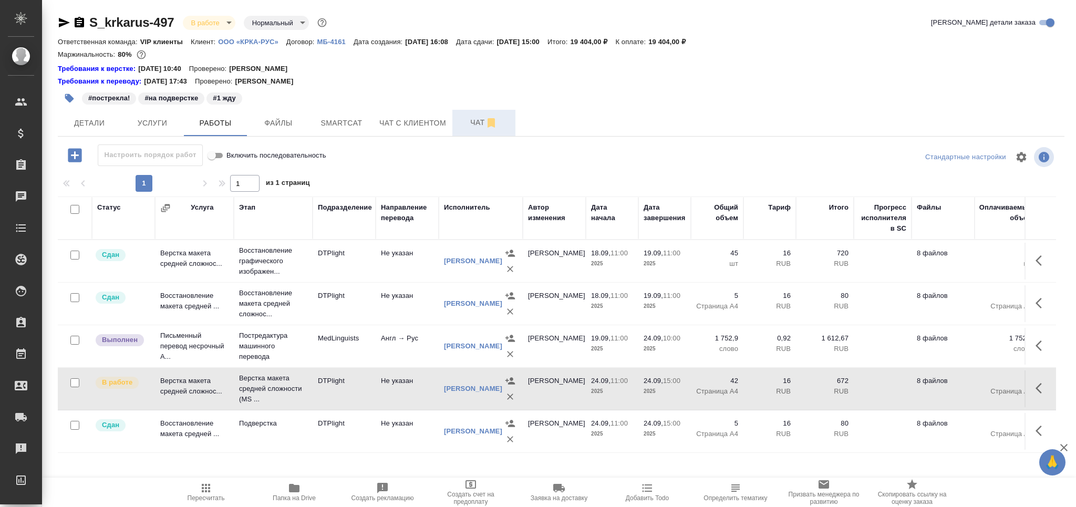
click at [468, 114] on button "Чат" at bounding box center [483, 123] width 63 height 26
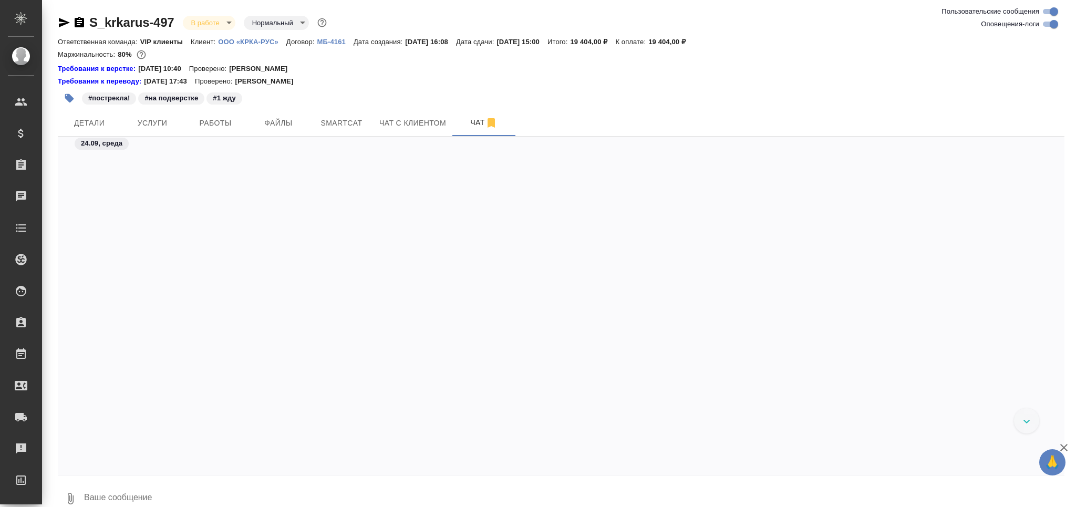
scroll to position [66285, 0]
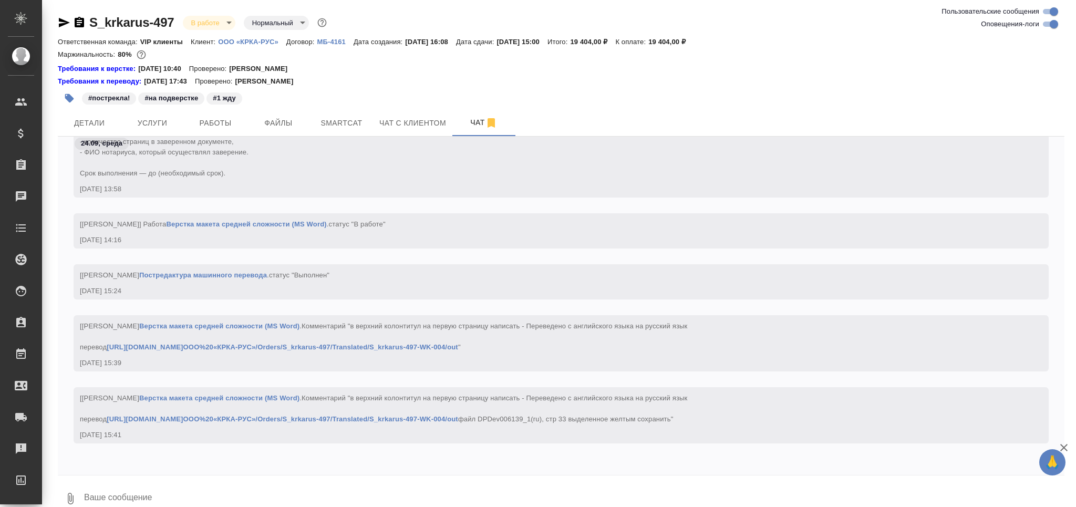
click at [205, 483] on textarea at bounding box center [574, 499] width 982 height 36
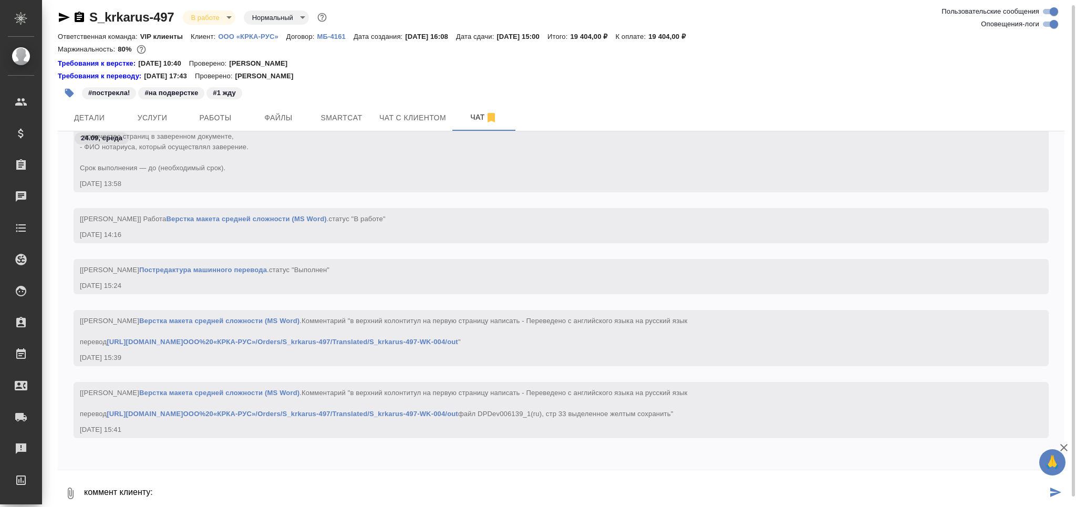
paste textarea "файл DPDev006139_1(ru), стр 33 выделенное желтым сохранить"
drag, startPoint x: 219, startPoint y: 498, endPoint x: 377, endPoint y: 499, distance: 158.2
click at [377, 499] on textarea "коммент клиенту: файл DPDev006139_1(ru), стр 33 выделенное желтым сохранить" at bounding box center [565, 494] width 964 height 36
paste textarea "отметила желтым цветом ошибку в одной из таблиц (должно быть 32 мг вместо 16 мг…"
drag, startPoint x: 217, startPoint y: 496, endPoint x: 219, endPoint y: 501, distance: 5.5
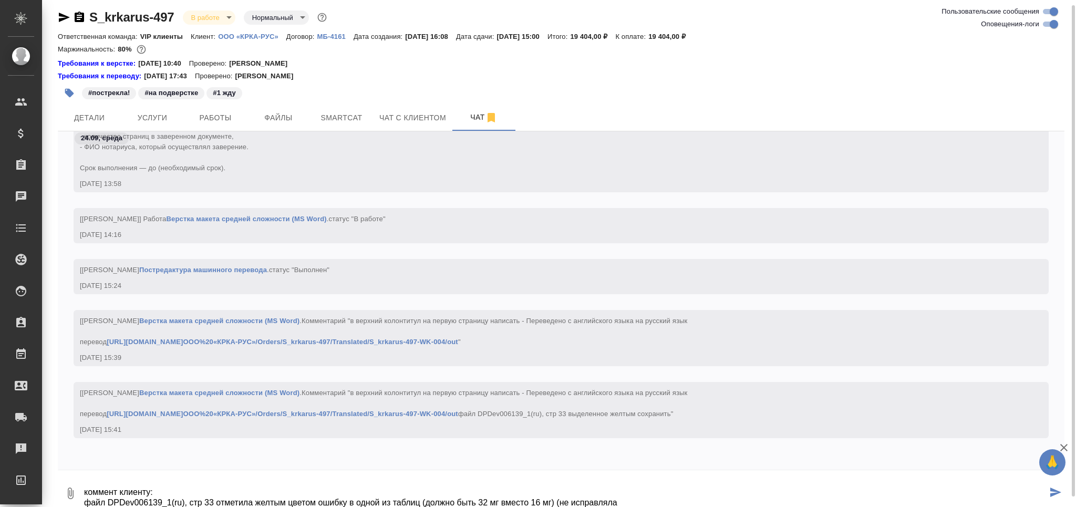
click at [217, 499] on textarea "коммент клиенту: файл DPDev006139_1(ru), стр 33 отметила желтым цветом ошибку в…" at bounding box center [565, 494] width 964 height 36
click at [220, 503] on textarea "коммент клиенту: файл DPDev006139_1(ru), стр 33 отметила желтым цветом ошибку в…" at bounding box center [565, 494] width 964 height 36
click at [675, 499] on textarea "коммент клиенту: файл DPDev006139_1(ru), стр 33 переводчик отметила желтым цвет…" at bounding box center [565, 494] width 964 height 36
type textarea "коммент клиенту: файл DPDev006139_1(ru), стр 33 переводчик отметила желтым цвет…"
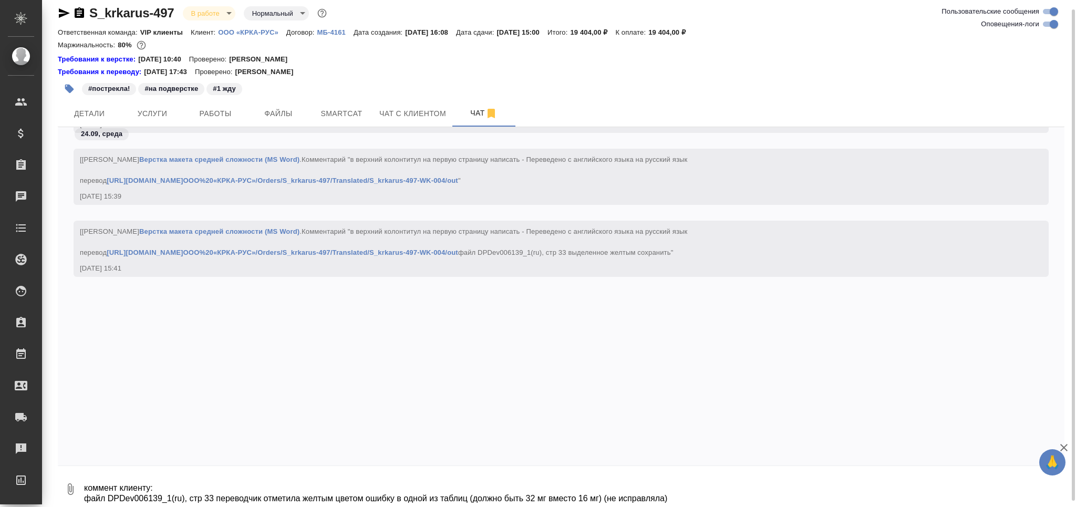
scroll to position [66347, 0]
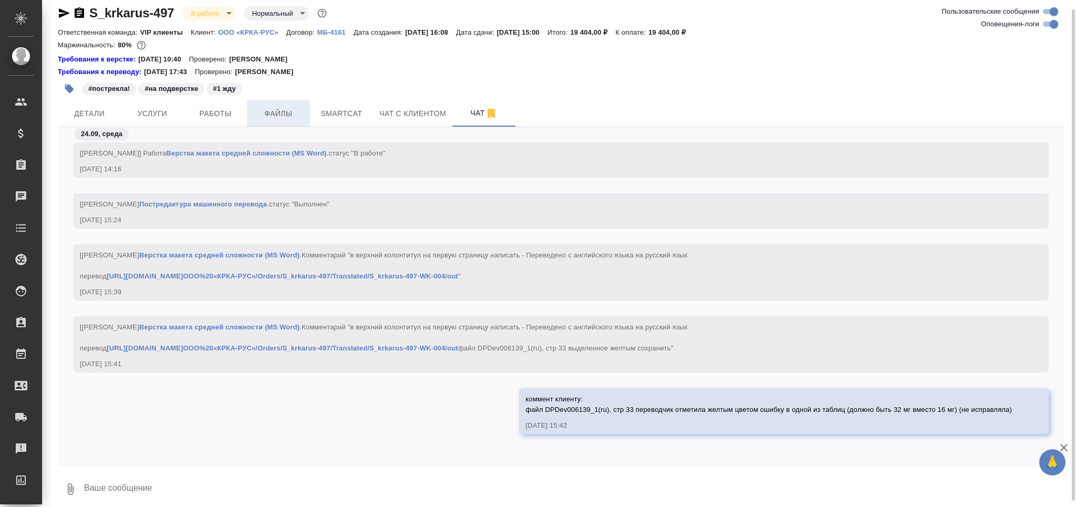
click at [253, 114] on span "Файлы" at bounding box center [278, 113] width 50 height 13
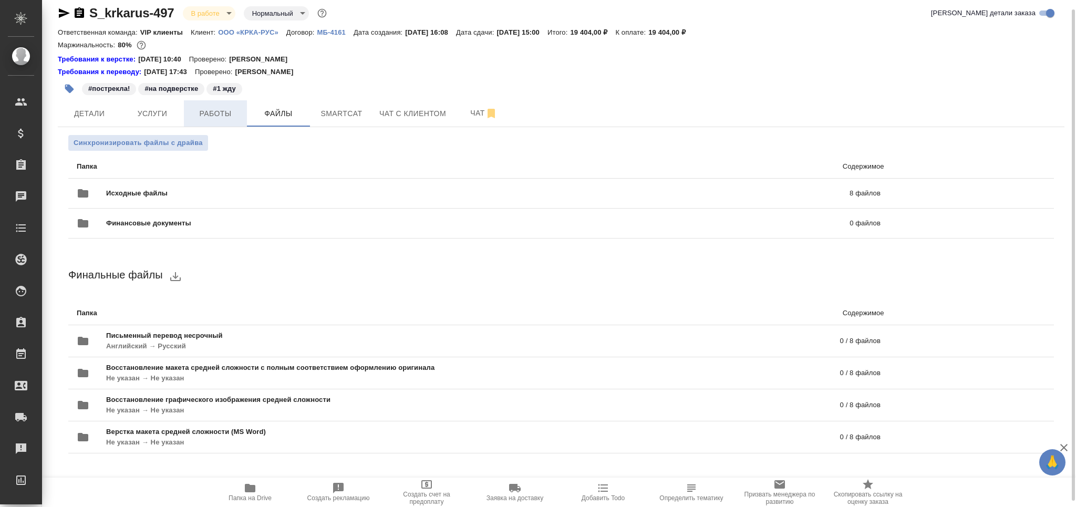
click at [230, 125] on button "Работы" at bounding box center [215, 113] width 63 height 26
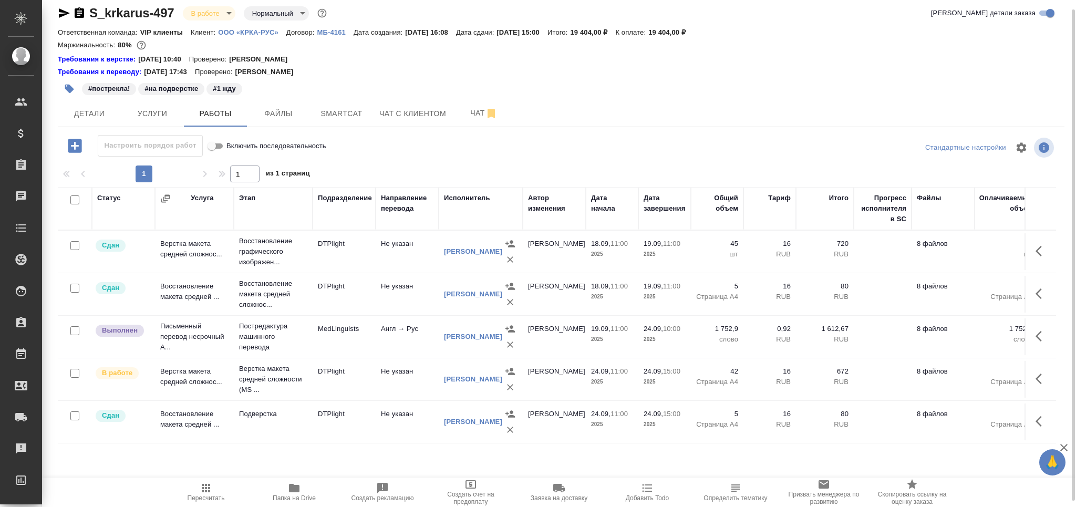
click at [197, 490] on span "Пересчитать" at bounding box center [206, 492] width 76 height 20
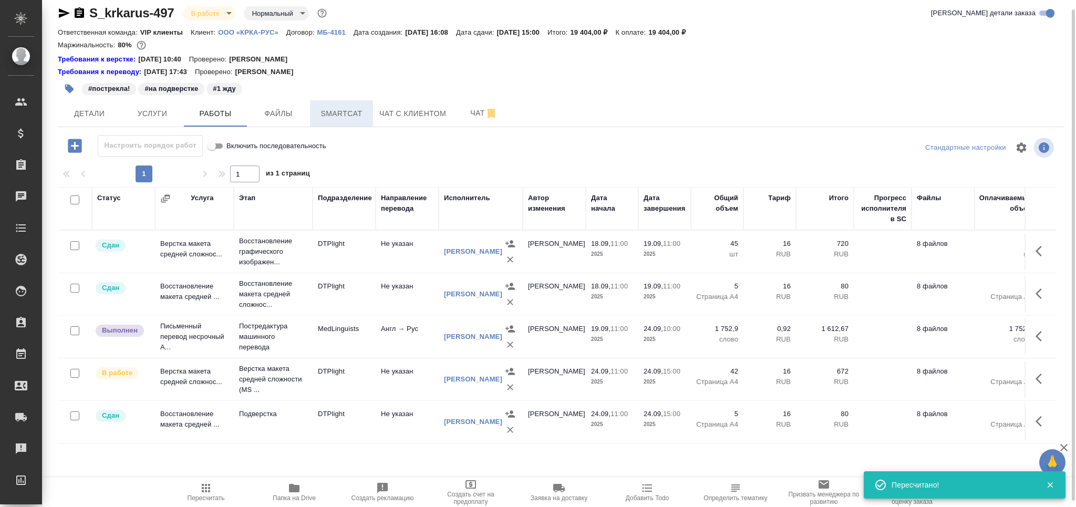
click at [350, 103] on button "Smartcat" at bounding box center [341, 113] width 63 height 26
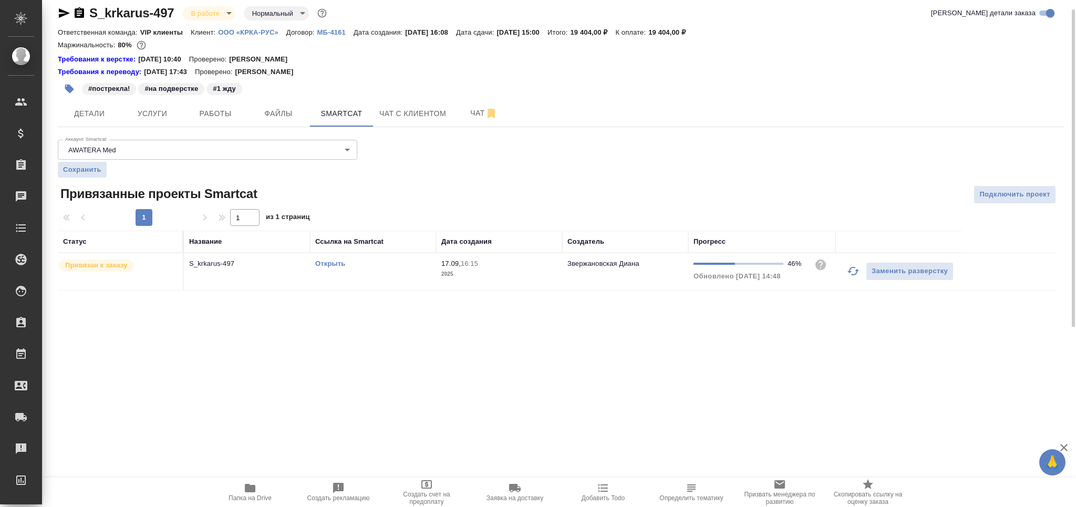
click at [379, 273] on td "Открыть" at bounding box center [373, 271] width 126 height 37
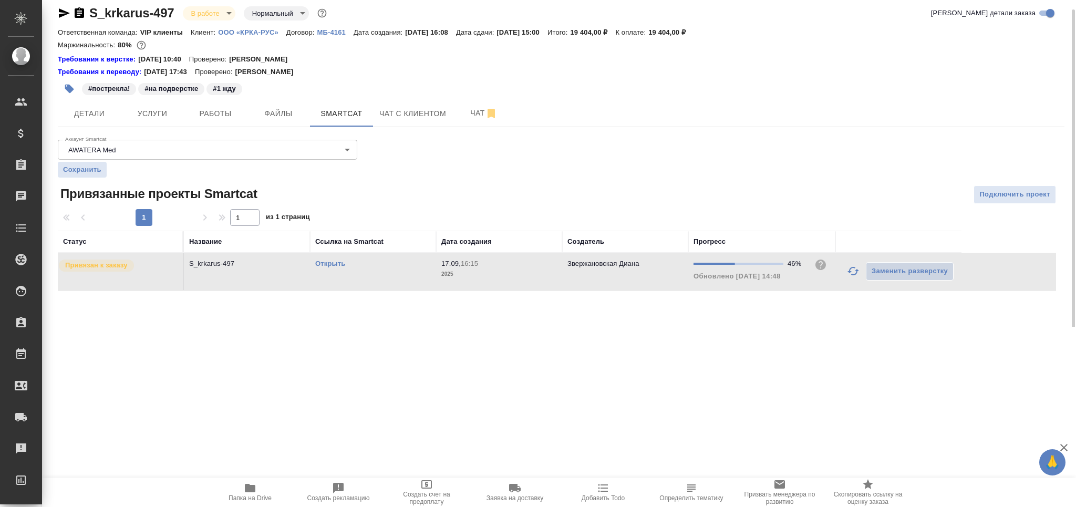
click at [379, 273] on td "Открыть" at bounding box center [373, 271] width 126 height 37
click at [228, 111] on span "Работы" at bounding box center [215, 113] width 50 height 13
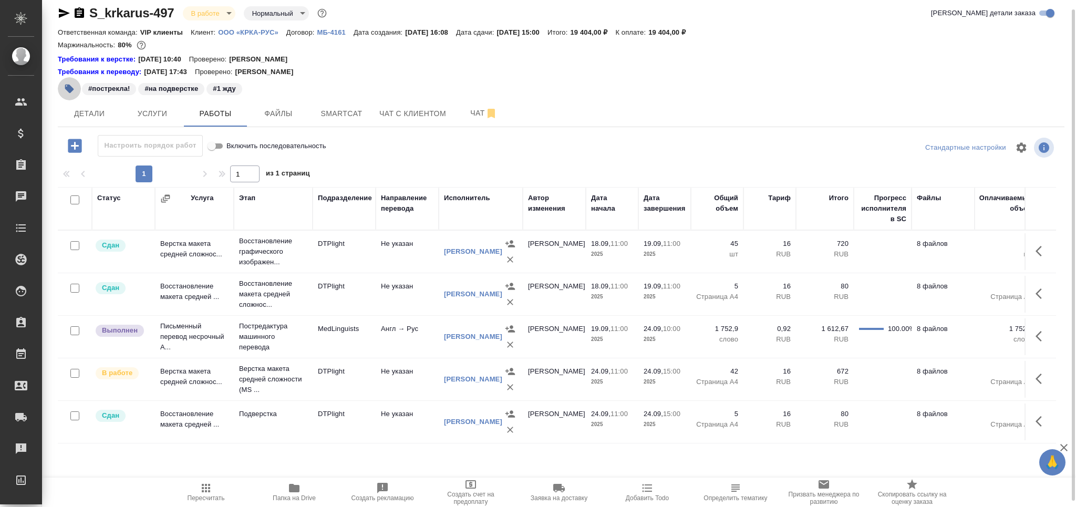
click at [65, 90] on icon "button" at bounding box center [69, 89] width 11 height 11
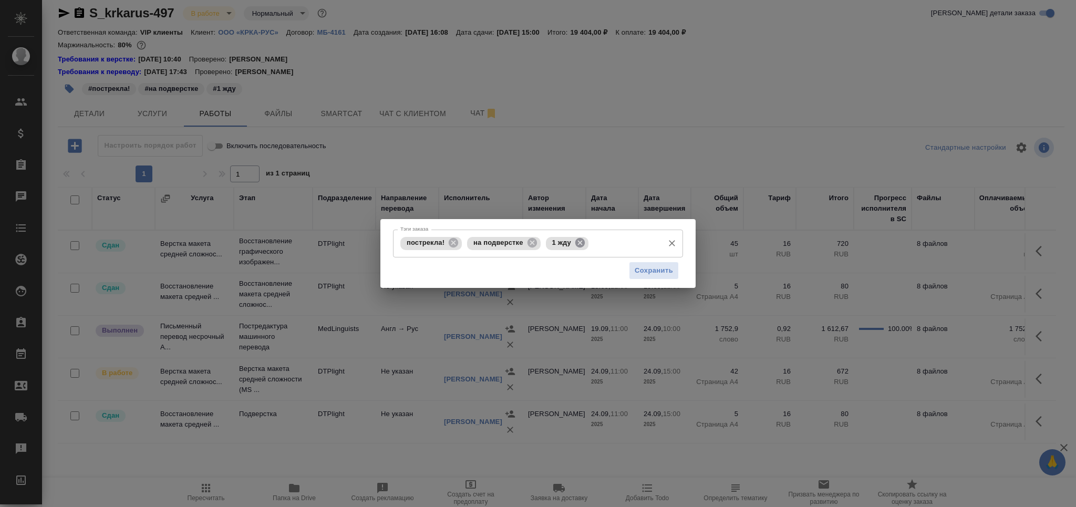
click at [576, 242] on icon at bounding box center [579, 242] width 9 height 9
click at [656, 269] on span "Сохранить" at bounding box center [654, 271] width 38 height 12
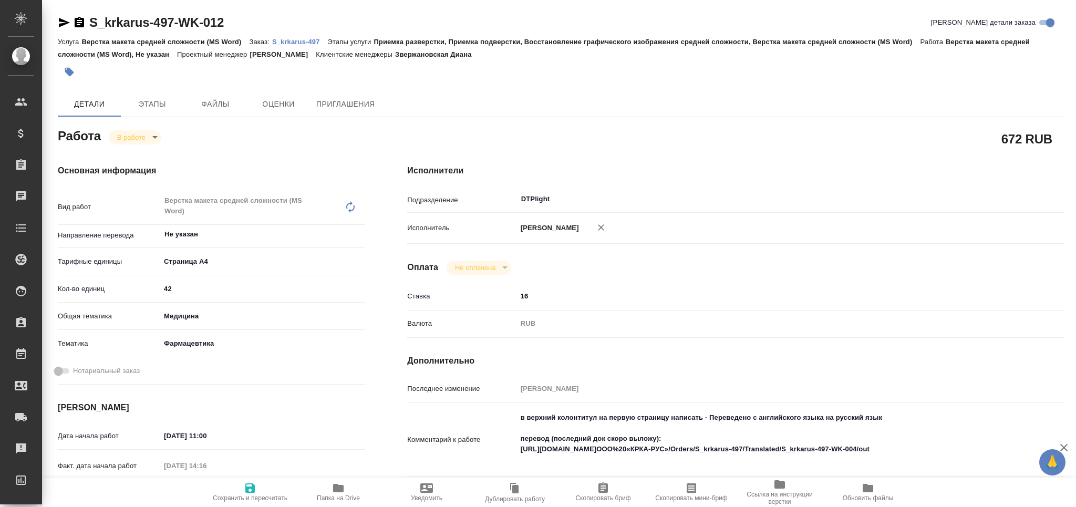
type textarea "x"
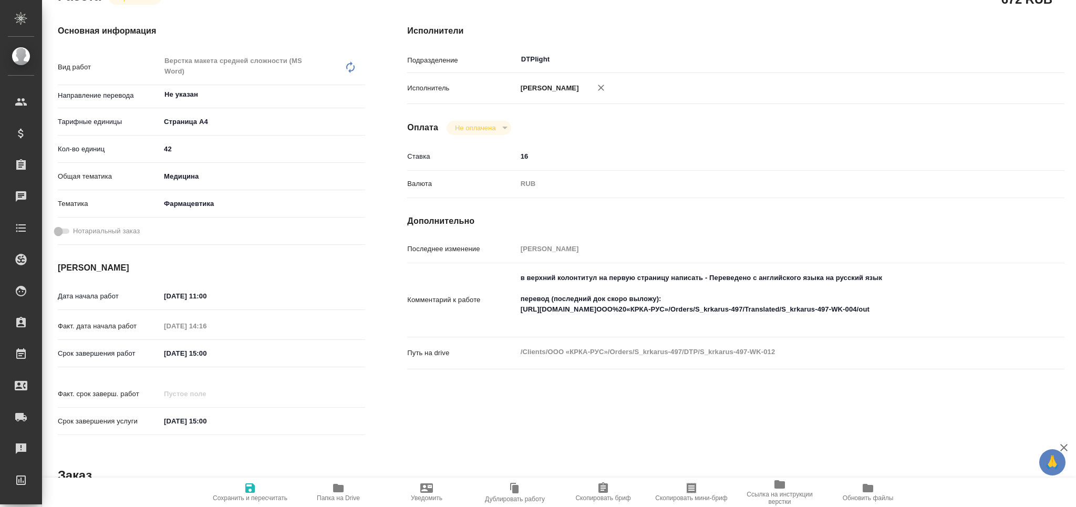
type textarea "x"
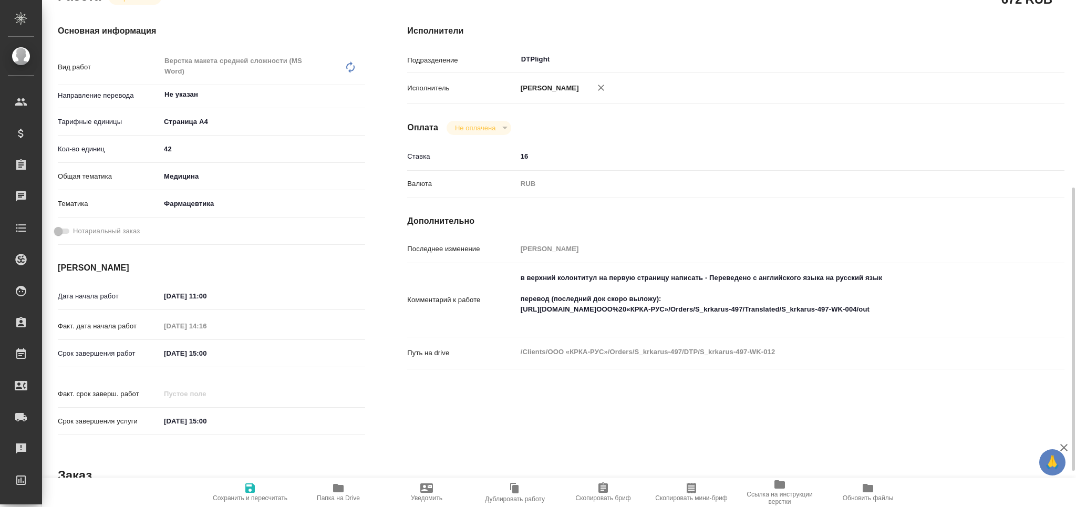
scroll to position [210, 0]
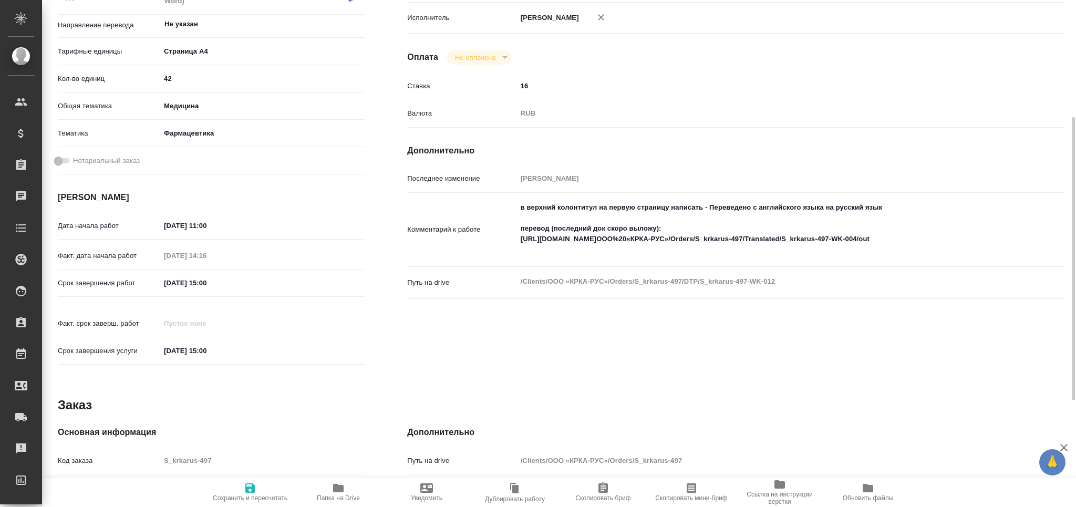
type textarea "x"
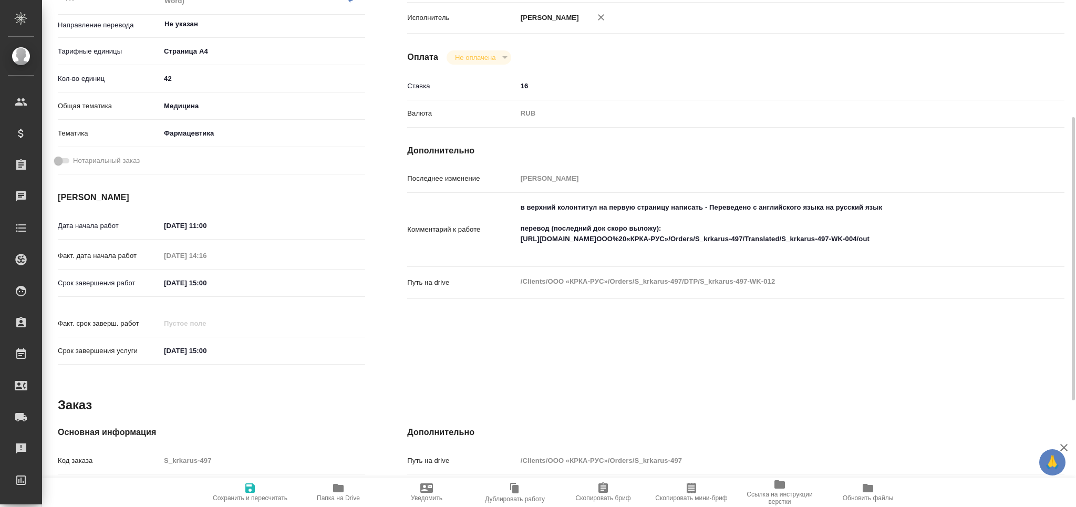
type textarea "x"
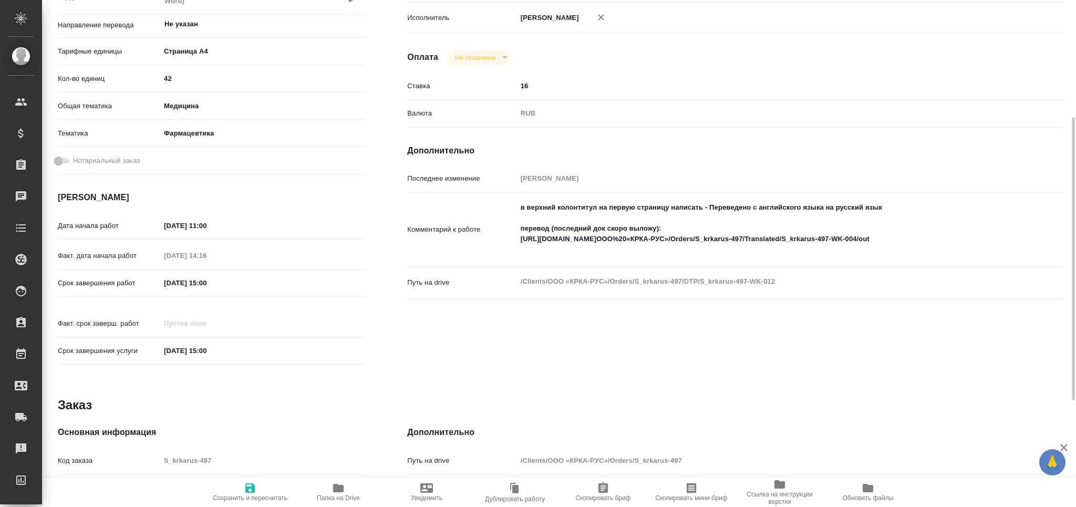
type textarea "x"
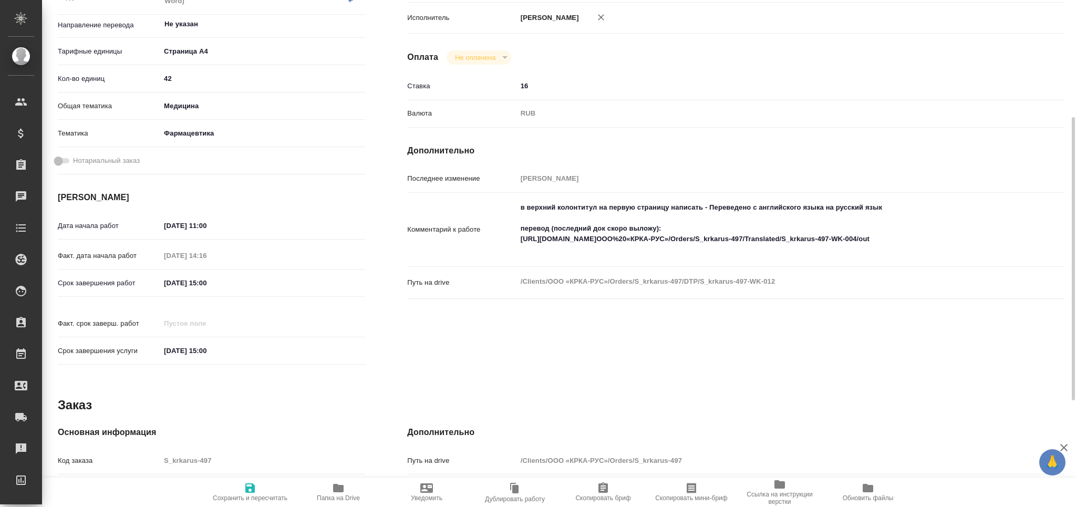
type textarea "x"
drag, startPoint x: 552, startPoint y: 228, endPoint x: 676, endPoint y: 227, distance: 124.5
click at [677, 228] on textarea "в верхний колонтитул на первую страницу написать - Переведено с английского язы…" at bounding box center [764, 229] width 492 height 60
type textarea "в верхний колонтитул на первую страницу написать - Переведено с английского язы…"
type textarea "x"
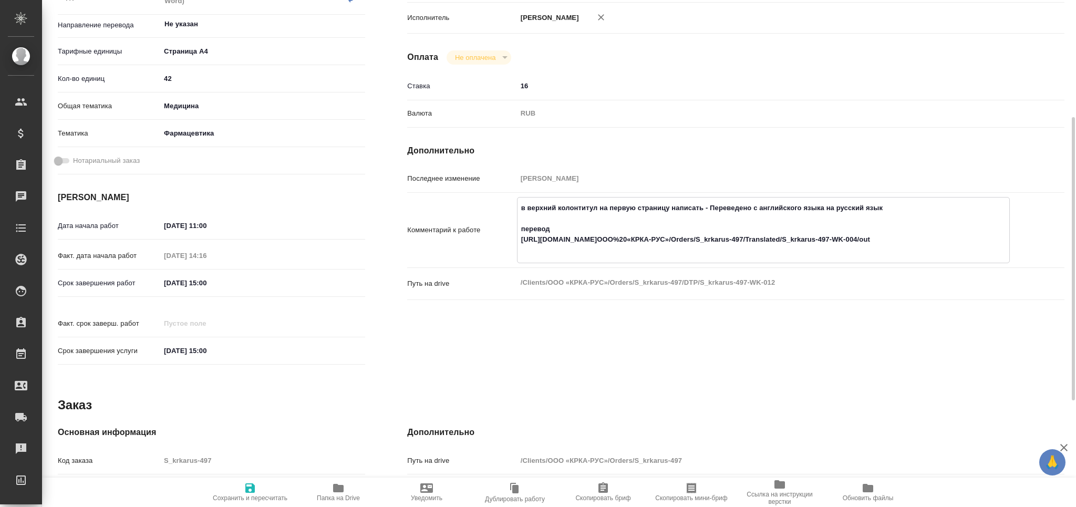
type textarea "x"
type textarea "в верхний колонтитул на первую страницу написать - Переведено с английского язы…"
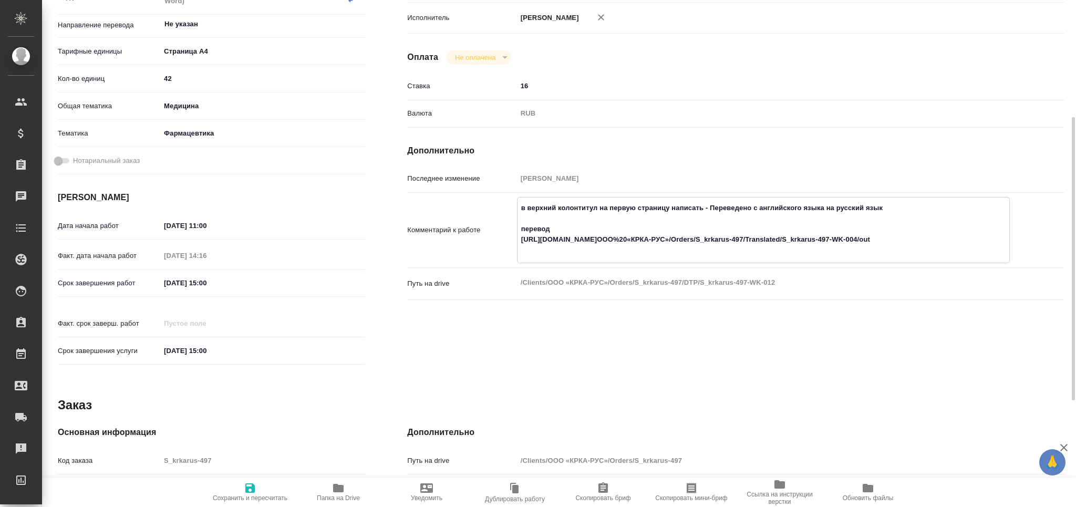
type textarea "x"
click at [244, 492] on icon "button" at bounding box center [250, 488] width 13 height 13
type textarea "x"
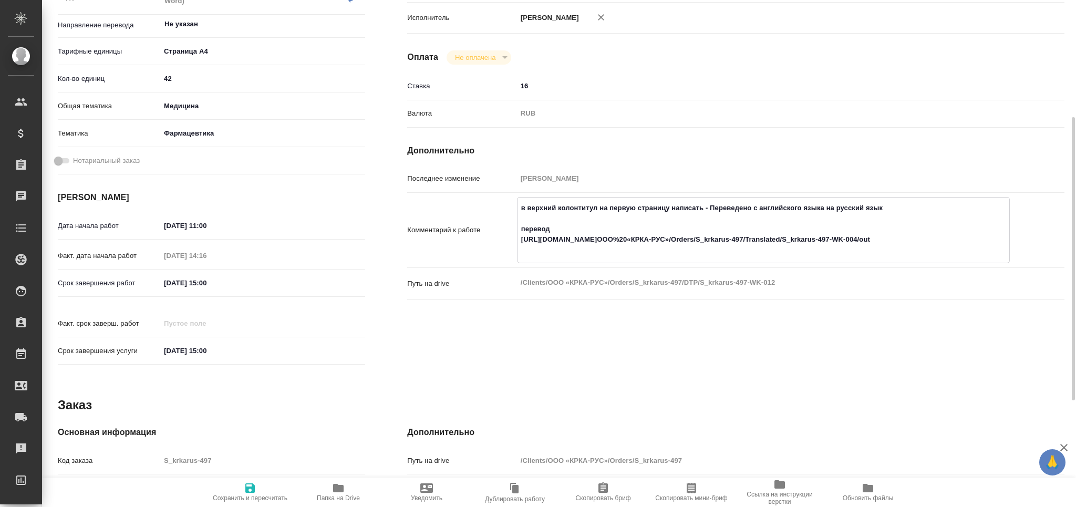
type textarea "x"
click at [581, 242] on textarea "в верхний колонтитул на первую страницу написать - Переведено с английского язы…" at bounding box center [763, 229] width 493 height 60
type input "inProgress"
type textarea "Верстка макета средней сложности (MS Word)"
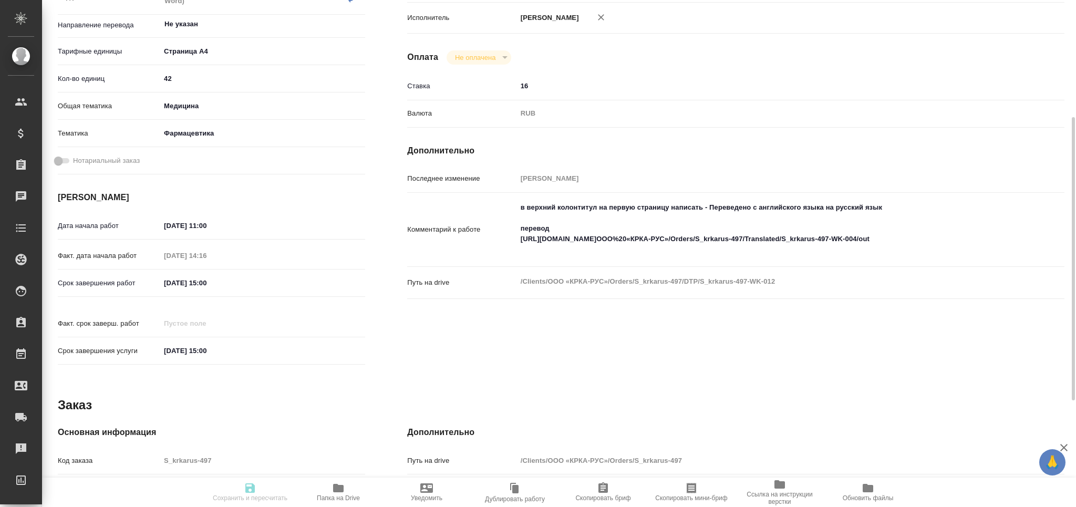
type textarea "x"
type input "Не указан"
type input "5f036ec4e16dec2d6b59c8ff"
type input "42"
type input "med"
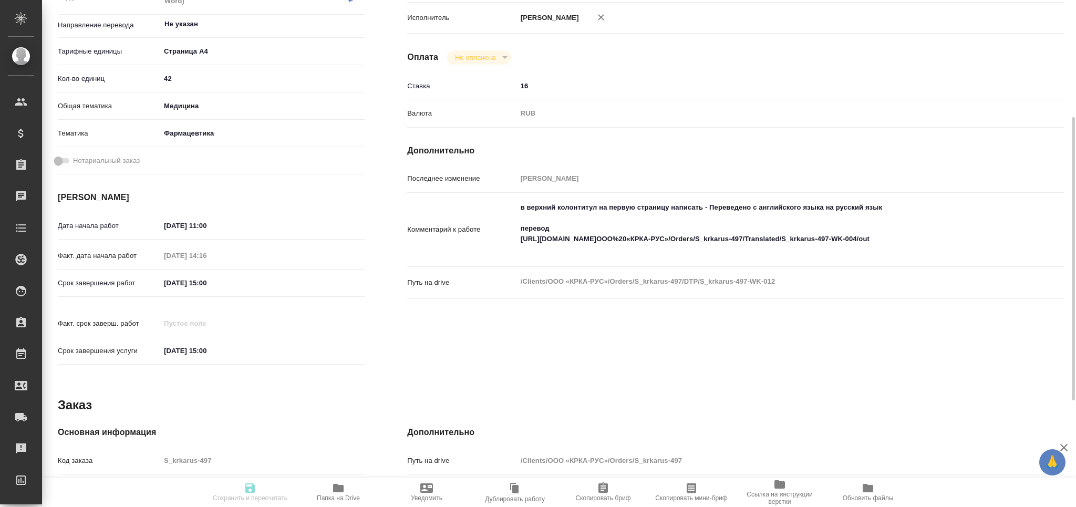
type input "6149832f2b7be24903fd7a82"
type input "24.09.2025 11:00"
type input "24.09.2025 14:16"
type input "24.09.2025 15:00"
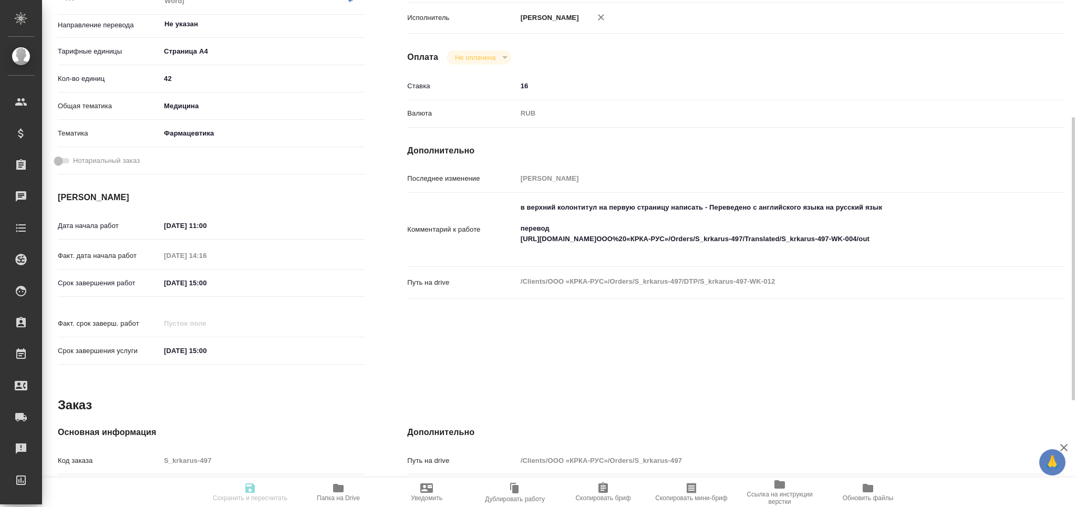
type input "DTPlight"
type input "notPayed"
type input "16"
type input "RUB"
type input "Зубакова Виктория"
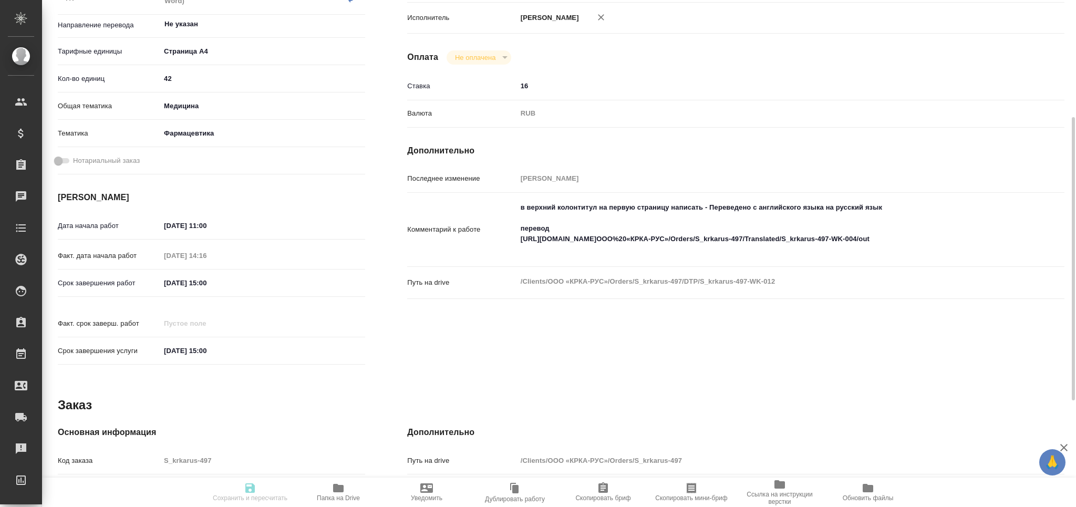
type textarea "в верхний колонтитул на первую страницу написать - Переведено с английского язы…"
type textarea "x"
type textarea "/Clients/ООО «КРКА-РУС»/Orders/S_krkarus-497/DTP/S_krkarus-497-WK-012"
type textarea "x"
type input "S_krkarus-497"
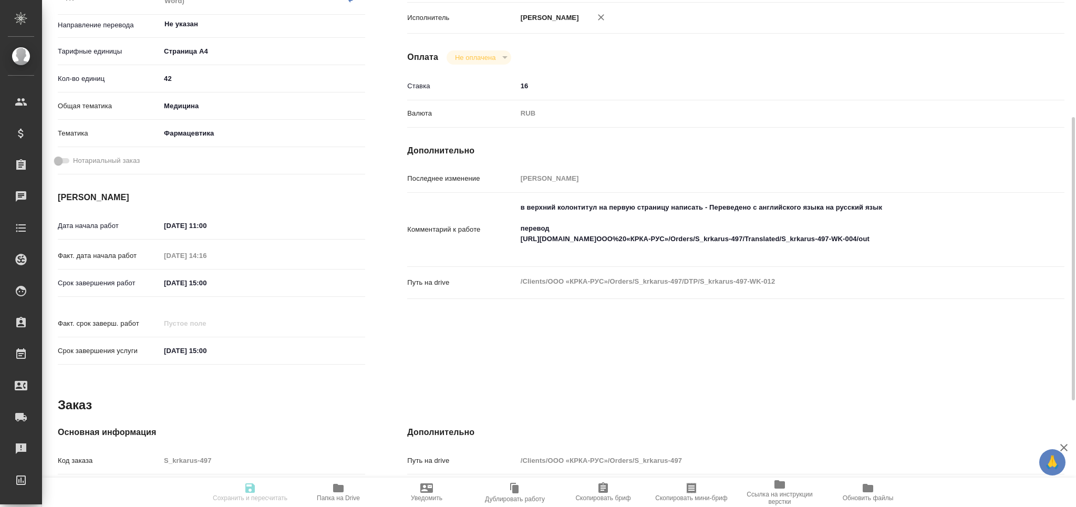
type input "Верстка макета средней сложности (MS Word)"
type input "Приемка разверстки, Приемка подверстки, Восстановление графического изображения…"
type input "Звержановская Диана"
type input "Арсеньева Вера"
type input "/Clients/ООО «КРКА-РУС»/Orders/S_krkarus-497"
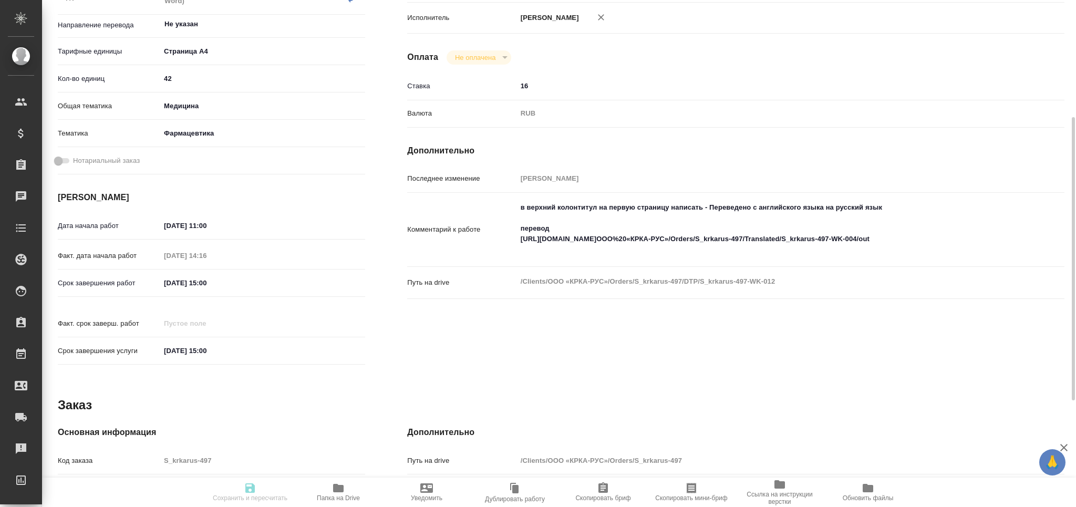
type textarea "x"
type textarea "КРКА Кандекор Н 32 (Гидрохлоротиазид + Кандесартан), таблетки, 12,5 мг + 32 мг …"
type textarea "x"
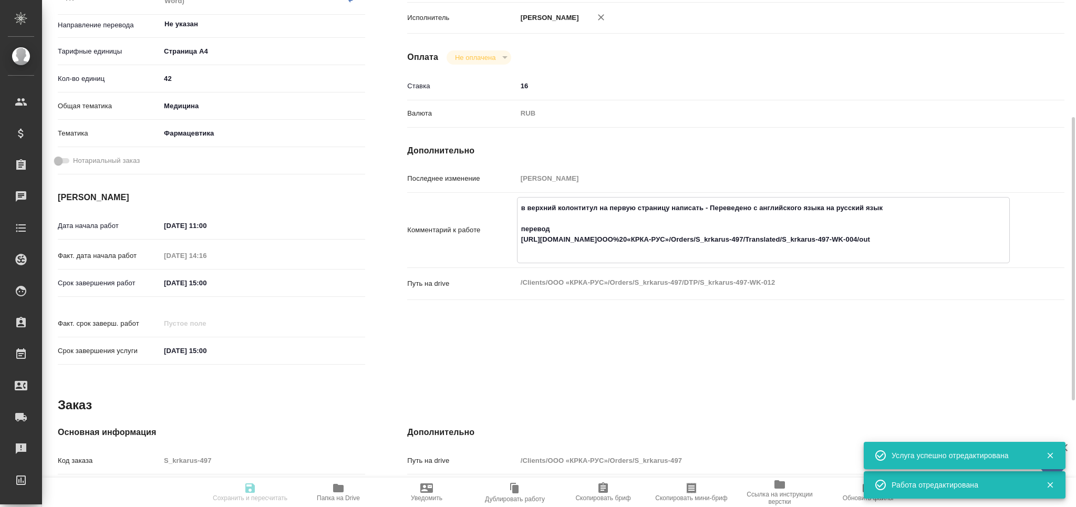
click at [581, 242] on textarea "в верхний колонтитул на первую страницу написать - Переведено с английского язы…" at bounding box center [764, 229] width 492 height 60
type textarea "x"
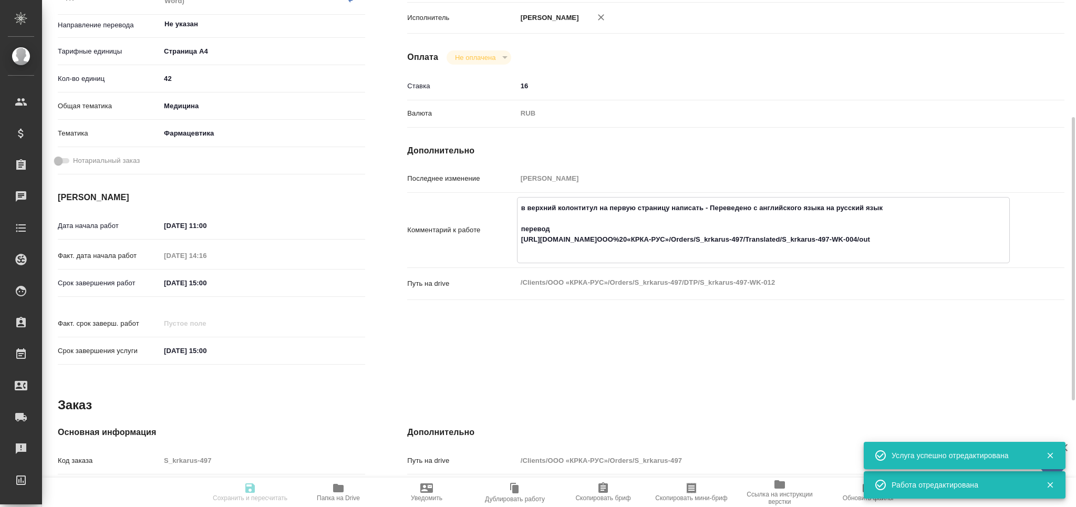
type textarea "x"
click at [581, 242] on textarea "в верхний колонтитул на первую страницу написать - Переведено с английского язы…" at bounding box center [764, 229] width 492 height 60
type textarea "x"
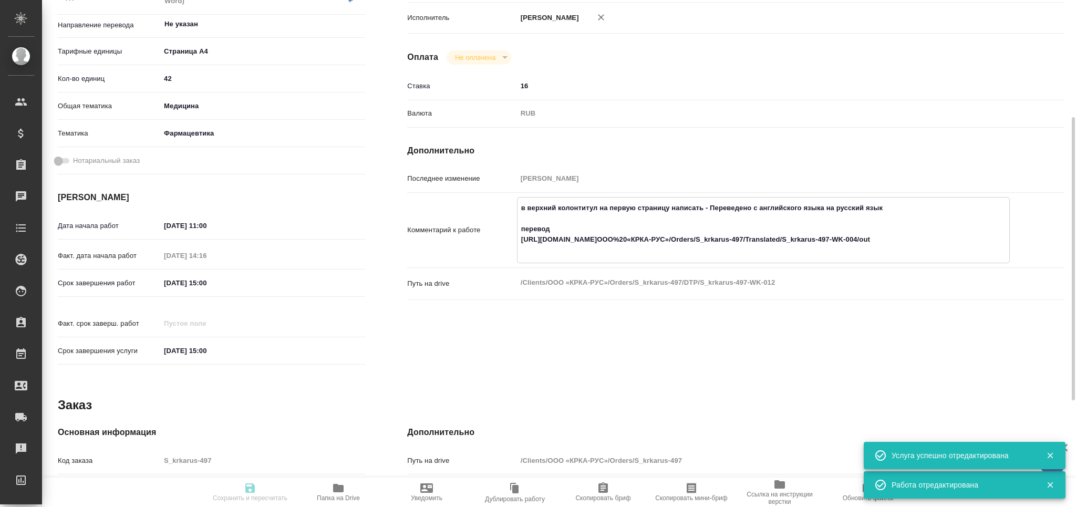
type textarea "x"
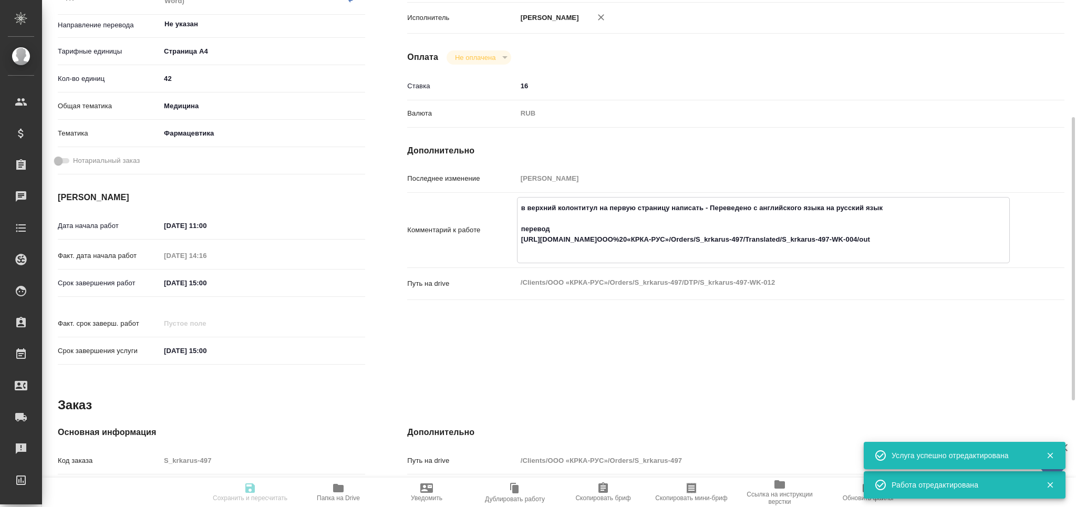
type textarea "x"
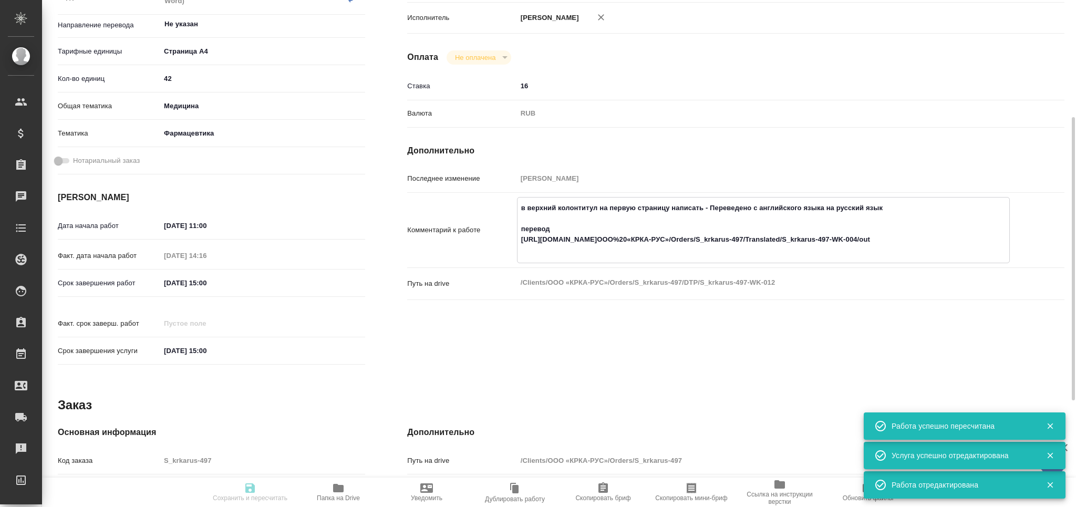
type input "inProgress"
type textarea "Верстка макета средней сложности (MS Word)"
type textarea "x"
type input "Не указан"
type input "5f036ec4e16dec2d6b59c8ff"
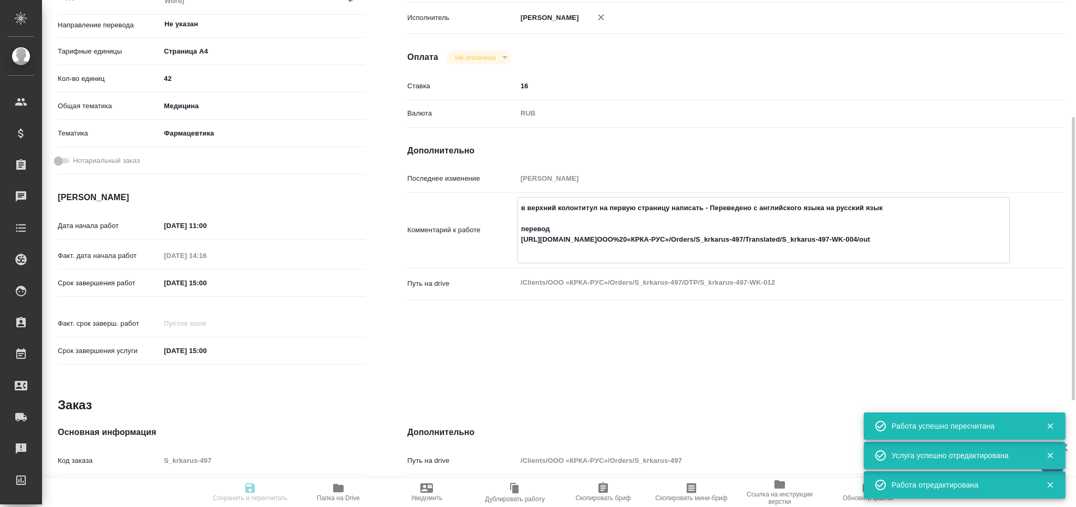
type input "42"
type input "med"
type input "6149832f2b7be24903fd7a82"
type input "24.09.2025 11:00"
type input "24.09.2025 14:16"
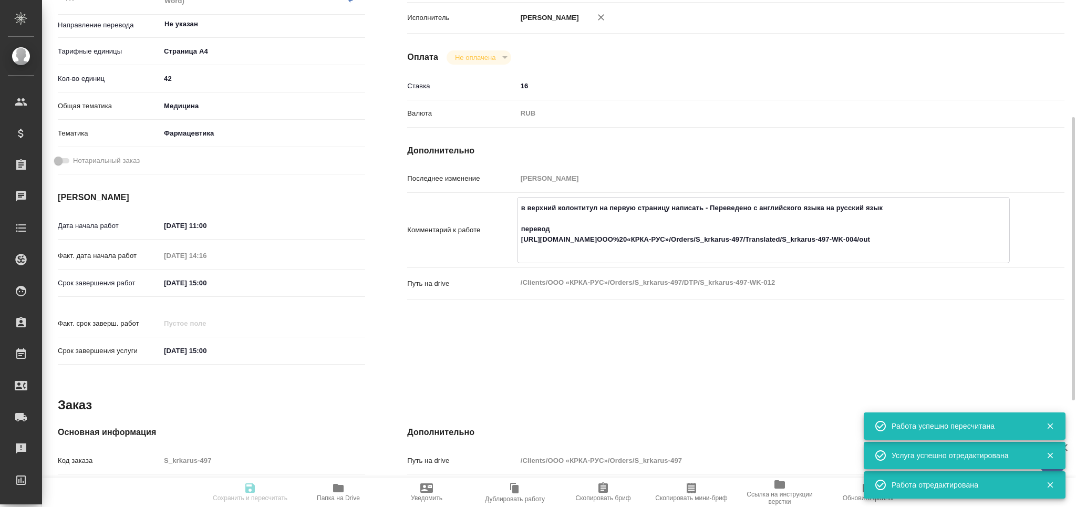
type input "24.09.2025 15:00"
type input "DTPlight"
type input "notPayed"
type input "16"
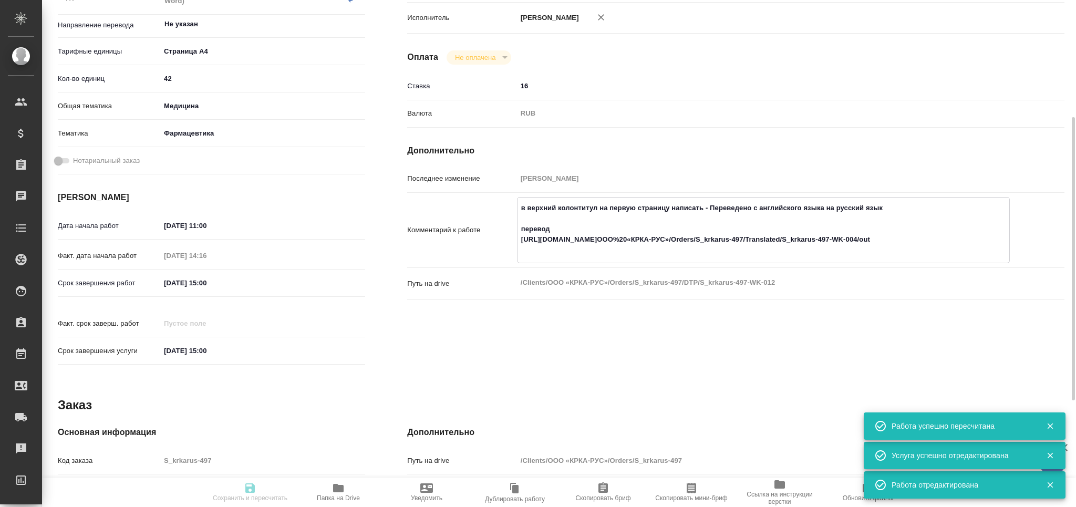
type input "RUB"
type input "Зубакова Виктория"
type textarea "в верхний колонтитул на первую страницу написать - Переведено с английского язы…"
type textarea "x"
type textarea "/Clients/ООО «КРКА-РУС»/Orders/S_krkarus-497/DTP/S_krkarus-497-WK-012"
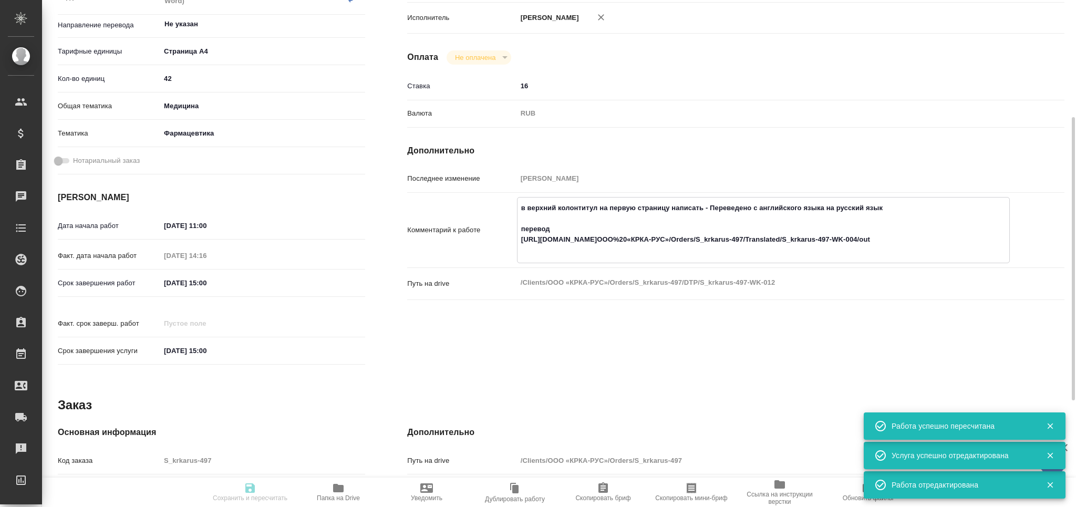
type textarea "x"
type input "S_krkarus-497"
type input "Верстка макета средней сложности (MS Word)"
type input "Приемка разверстки, Приемка подверстки, Восстановление графического изображения…"
type input "Звержановская Диана"
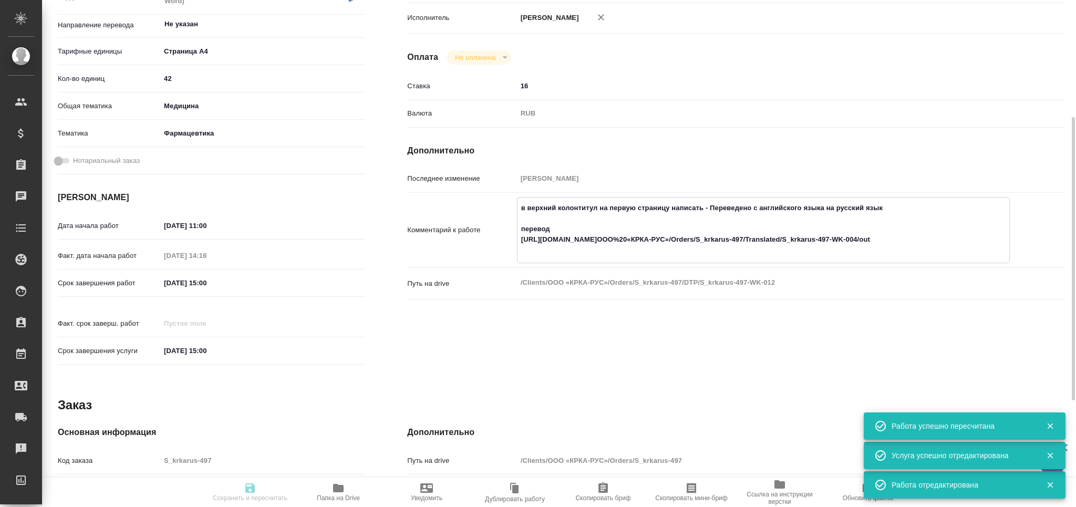
type input "Арсеньева Вера"
type input "/Clients/ООО «КРКА-РУС»/Orders/S_krkarus-497"
type textarea "x"
type textarea "КРКА Кандекор Н 32 (Гидрохлоротиазид + Кандесартан), таблетки, 12,5 мг + 32 мг …"
type textarea "x"
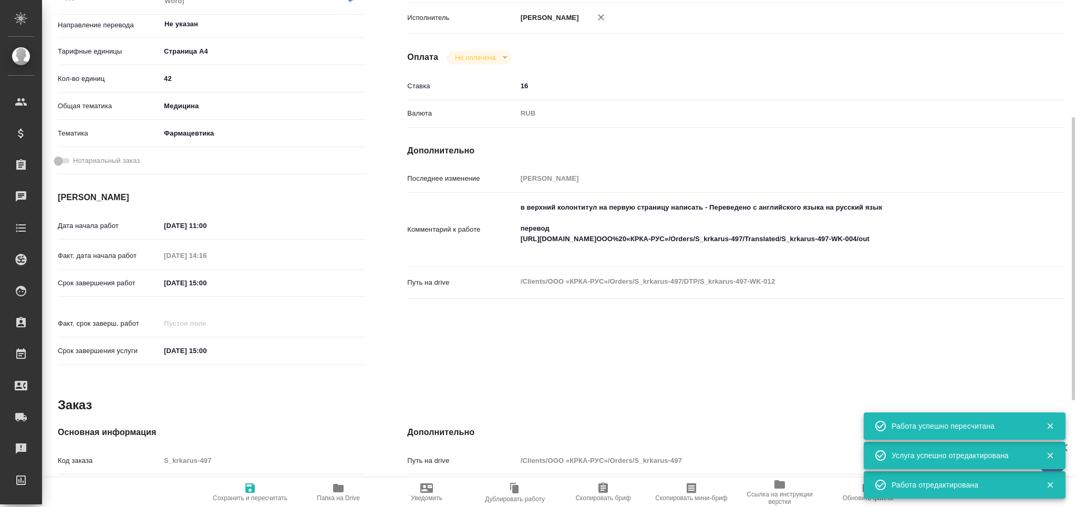
type textarea "x"
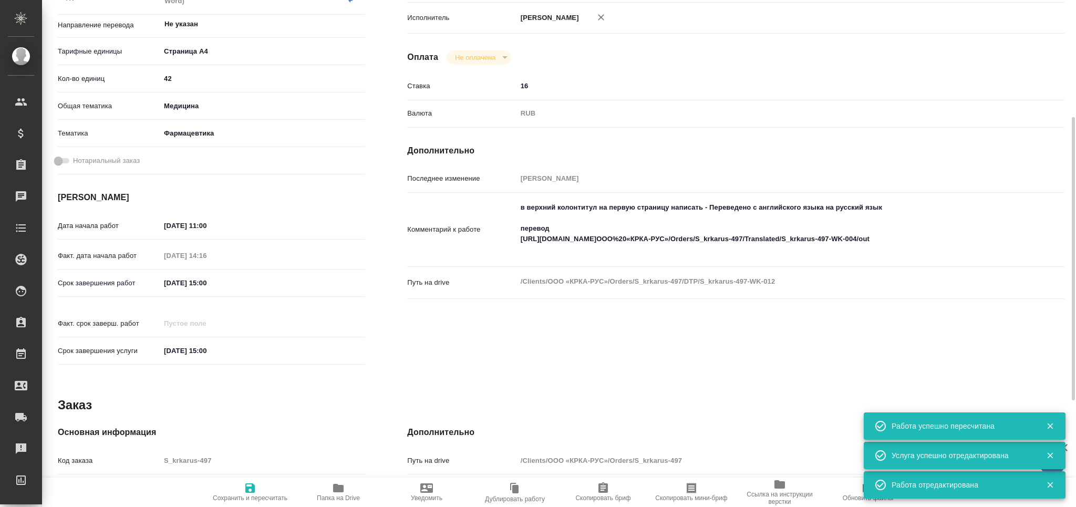
type textarea "x"
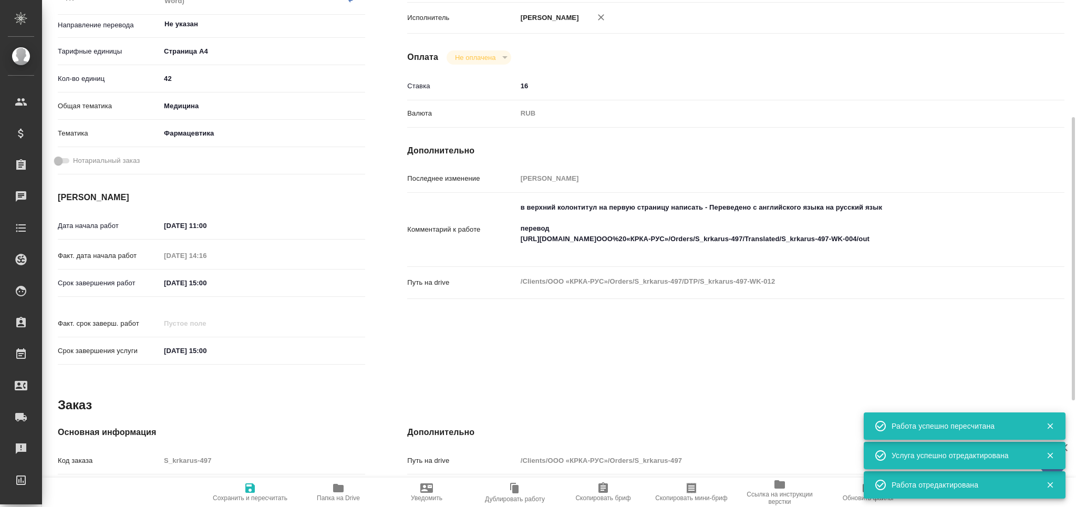
type textarea "x"
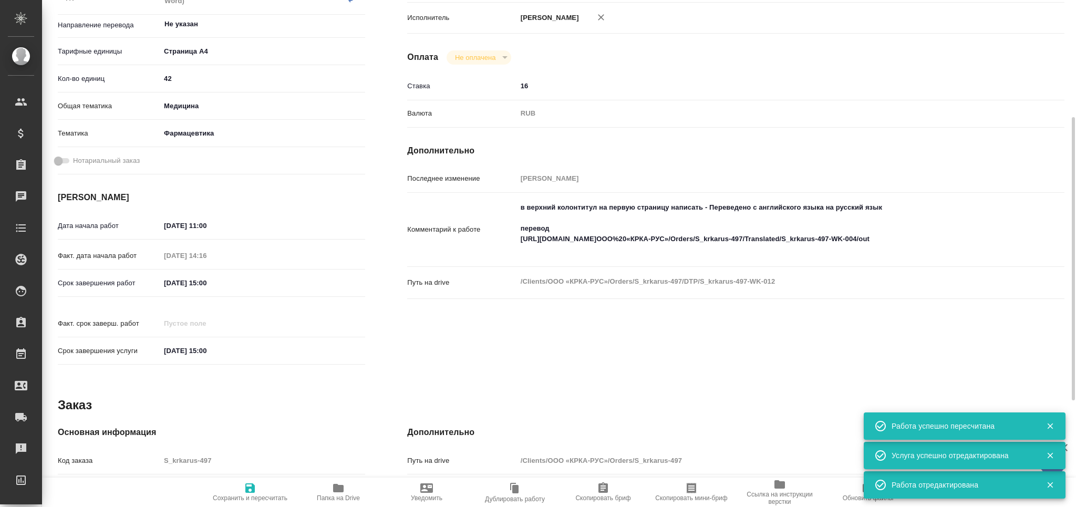
type textarea "x"
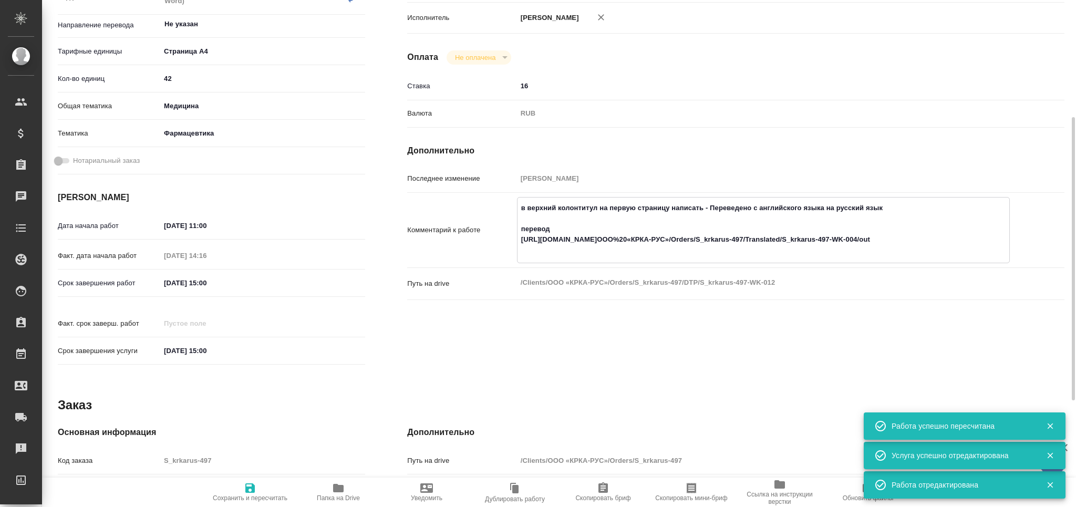
click at [554, 239] on textarea "в верхний колонтитул на первую страницу написать - Переведено с английского язы…" at bounding box center [764, 229] width 492 height 60
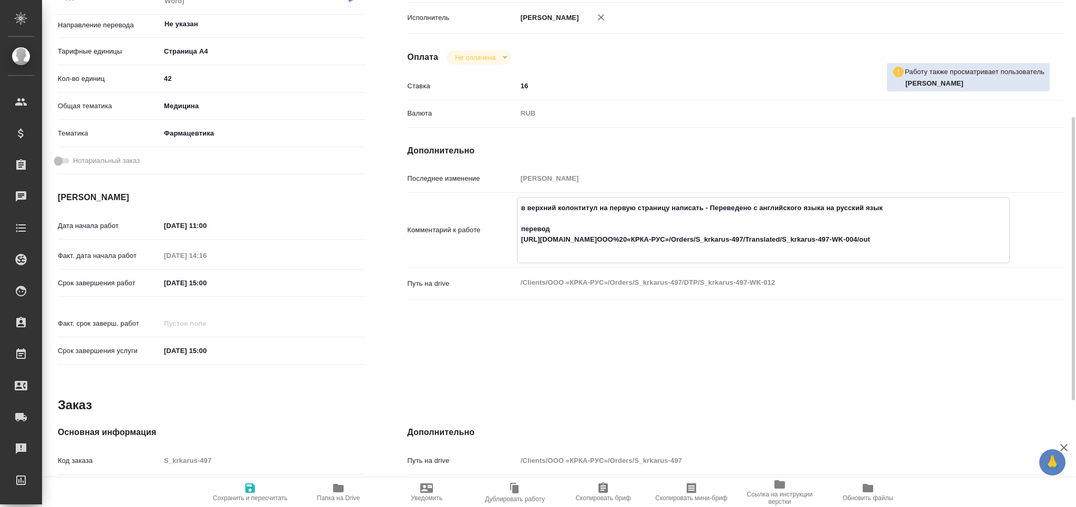
type textarea "x"
click at [557, 255] on textarea "в верхний колонтитул на первую страницу написать - Переведено с английского язы…" at bounding box center [764, 229] width 492 height 60
type textarea "x"
type textarea "в верхний колонтитул на первую страницу написать - Переведено с английского язы…"
type textarea "x"
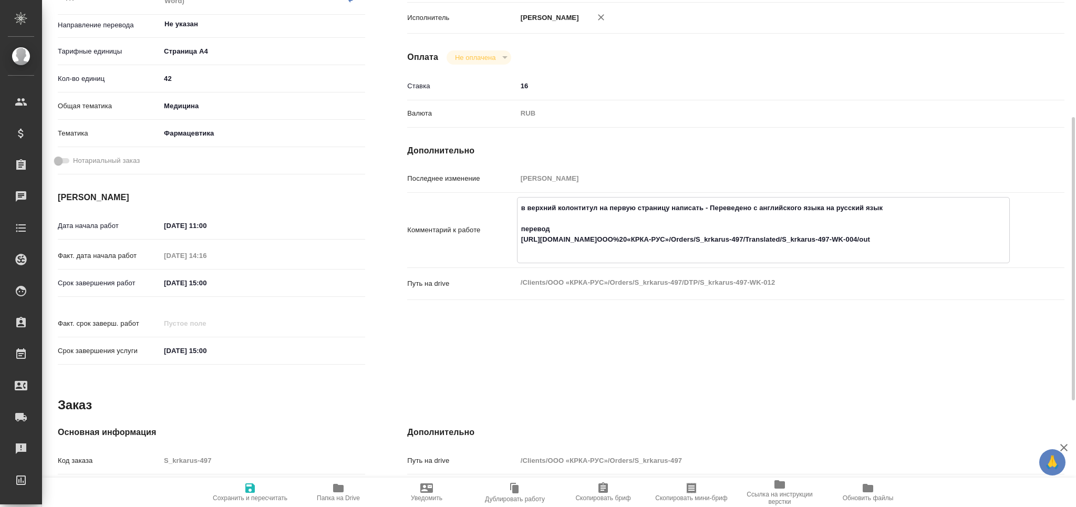
type textarea "x"
type textarea "в верхний колонтитул на первую страницу написать - Переведено с английского язы…"
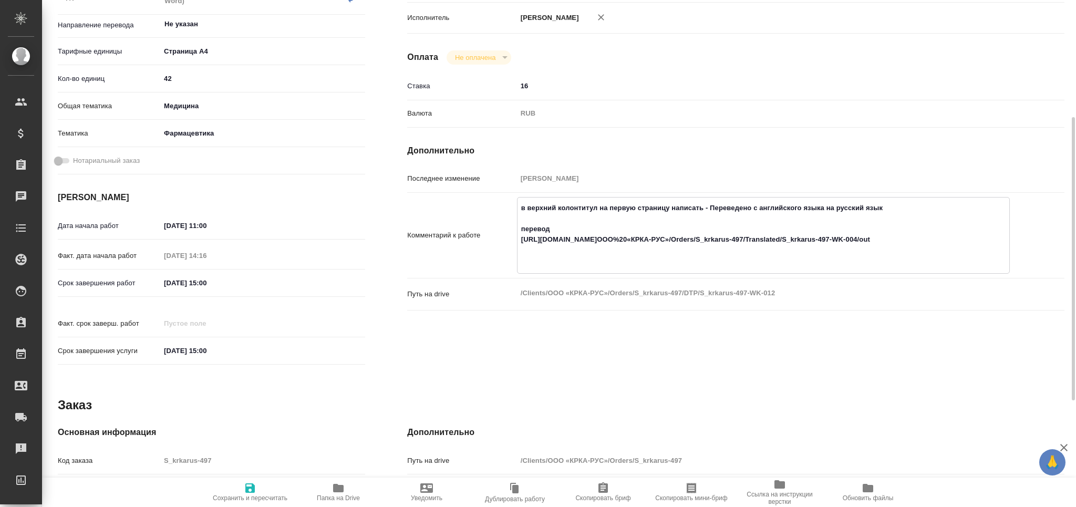
type textarea "x"
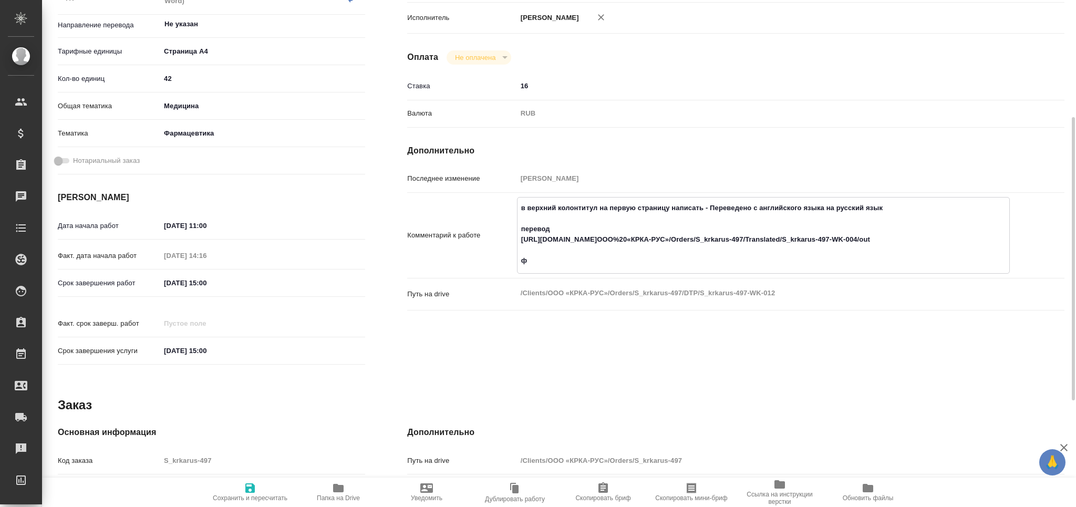
type textarea "в верхний колонтитул на первую страницу написать - Переведено с английского язы…"
type textarea "x"
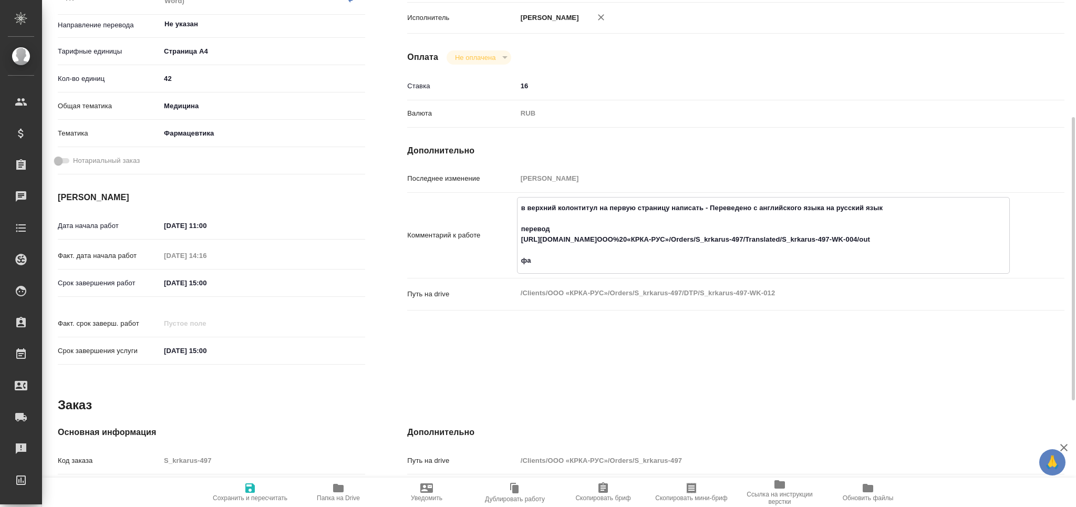
type textarea "x"
type textarea "в верхний колонтитул на первую страницу написать - Переведено с английского язы…"
type textarea "x"
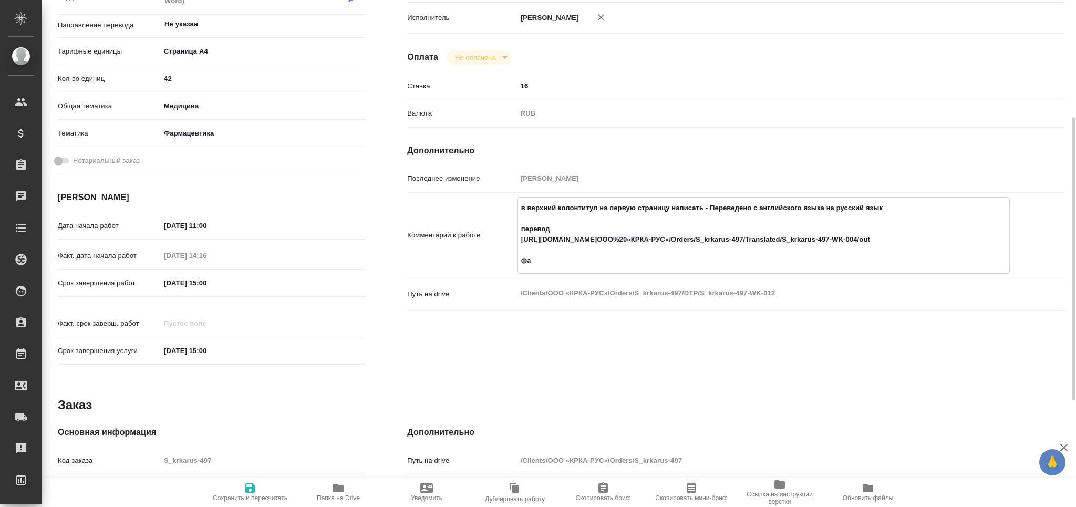
type textarea "x"
type textarea "в верхний колонтитул на первую страницу написать - Переведено с английского язы…"
type textarea "x"
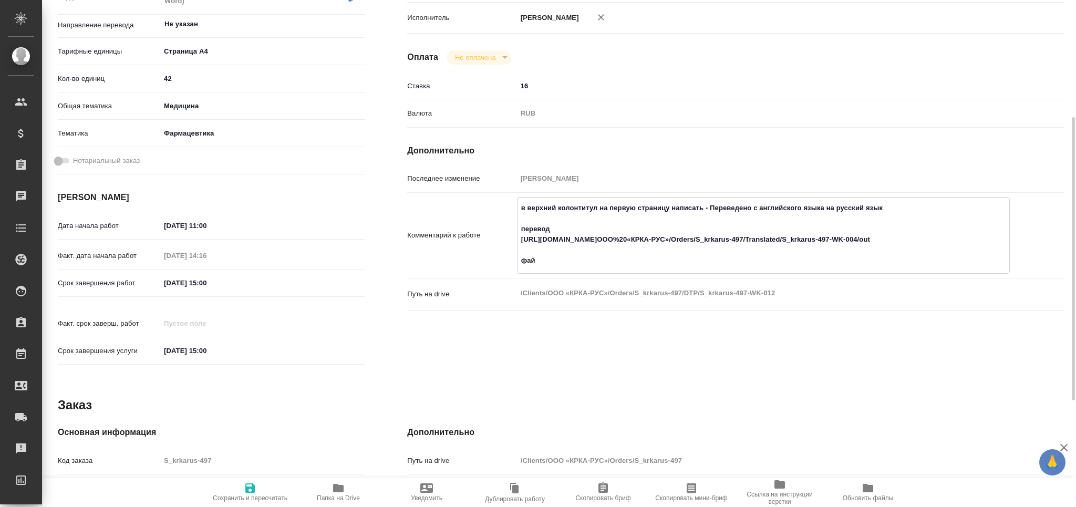
type textarea "x"
type textarea "в верхний колонтитул на первую страницу написать - Переведено с английского язы…"
type textarea "x"
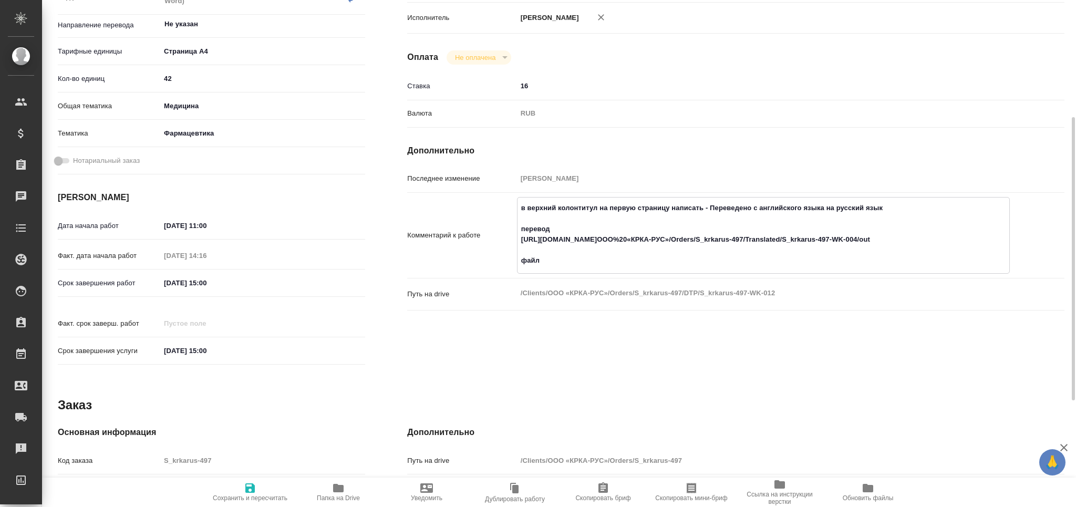
type textarea "x"
paste textarea "DPDev006139_1(ru)"
type textarea "x"
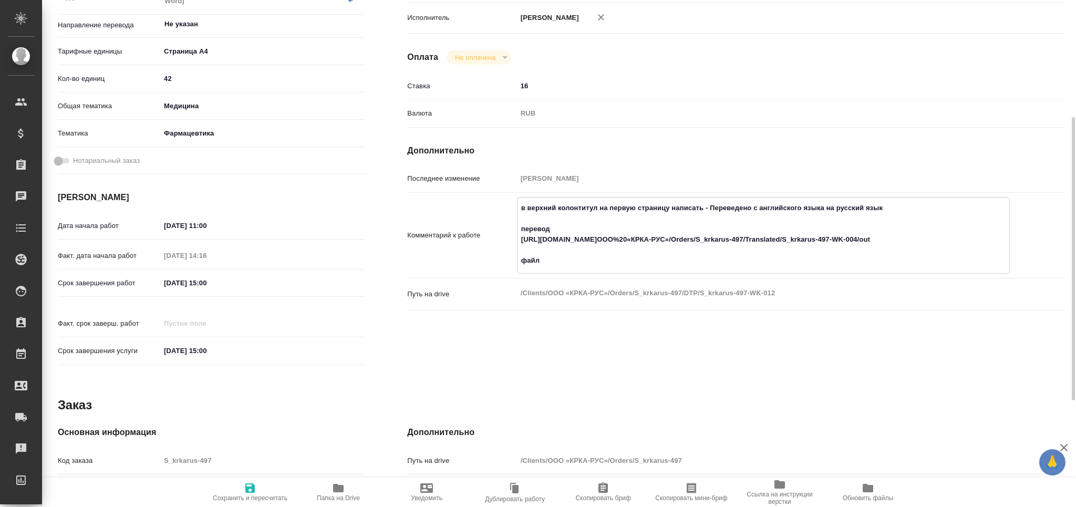
type textarea "в верхний колонтитул на первую страницу написать - Переведено с английского язы…"
type textarea "x"
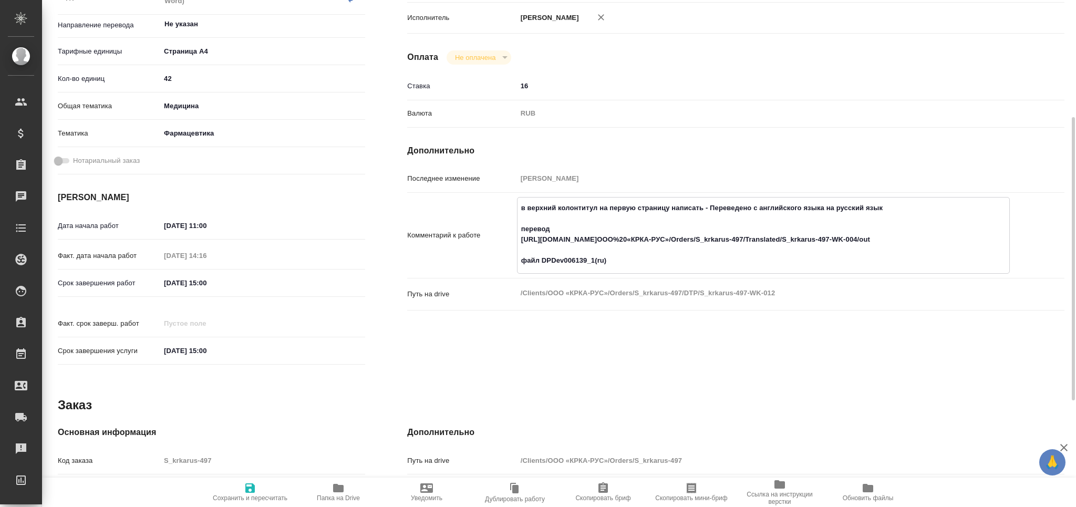
type textarea "x"
type textarea "в верхний колонтитул на первую страницу написать - Переведено с английского язы…"
type textarea "x"
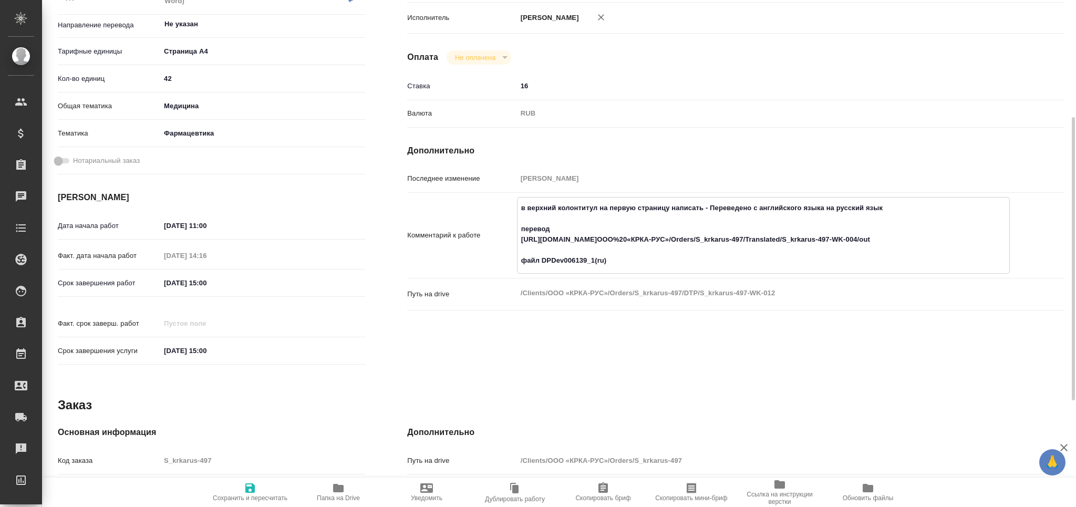
type textarea "x"
type textarea "в верхний колонтитул на первую страницу написать - Переведено с английского язы…"
type textarea "x"
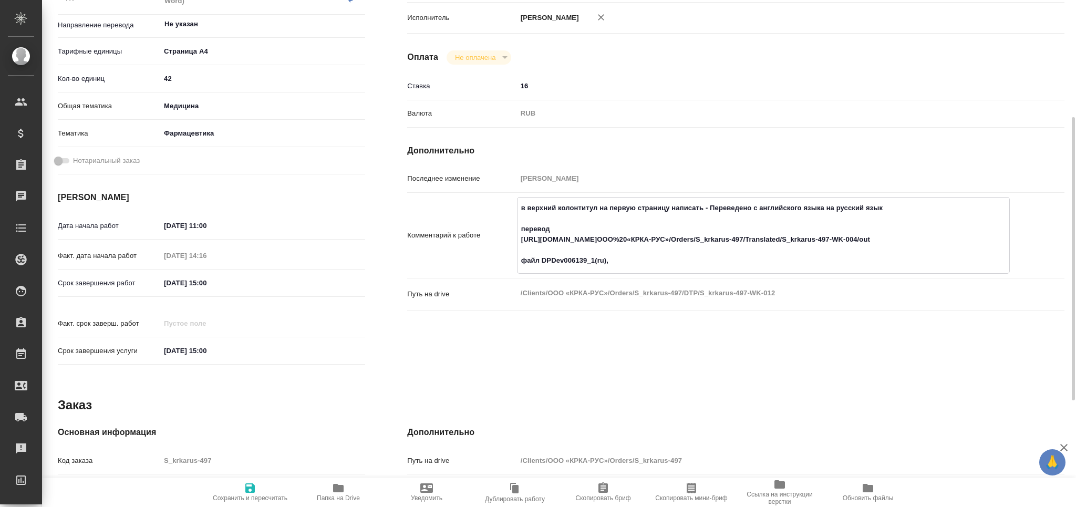
type textarea "x"
type textarea "в верхний колонтитул на первую страницу написать - Переведено с английского язы…"
type textarea "x"
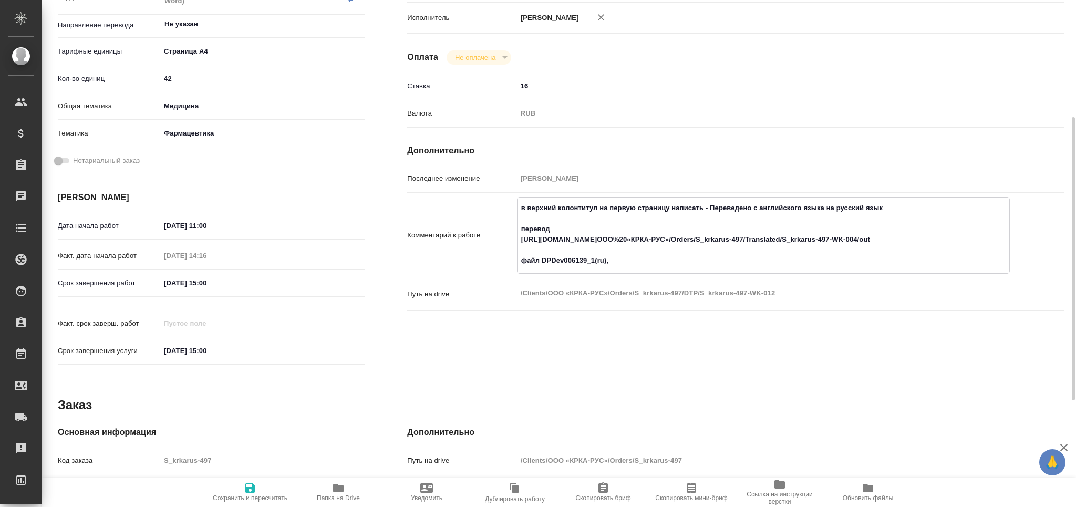
type textarea "x"
type textarea "в верхний колонтитул на первую страницу написать - Переведено с английского язы…"
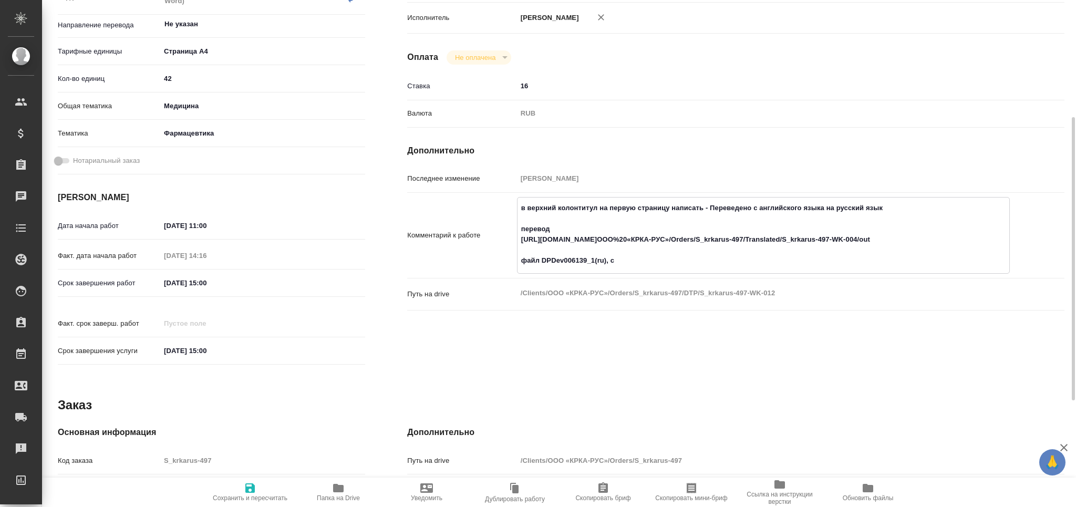
type textarea "x"
click at [257, 489] on span "Сохранить и пересчитать" at bounding box center [250, 492] width 76 height 20
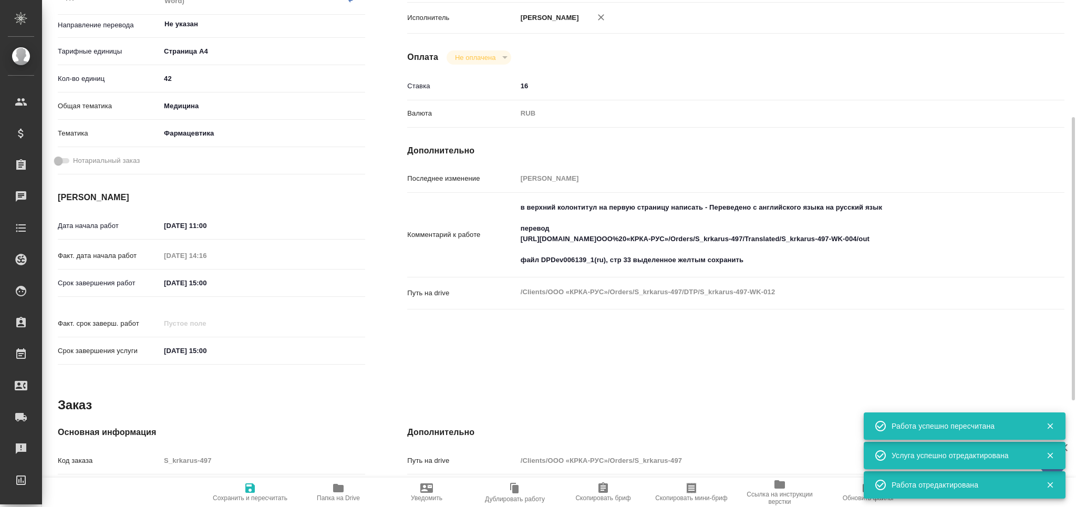
click at [534, 259] on textarea "в верхний колонтитул на первую страницу написать - Переведено с английского язы…" at bounding box center [763, 234] width 493 height 70
click at [534, 259] on textarea "в верхний колонтитул на первую страницу написать - Переведено с английского язы…" at bounding box center [764, 234] width 492 height 70
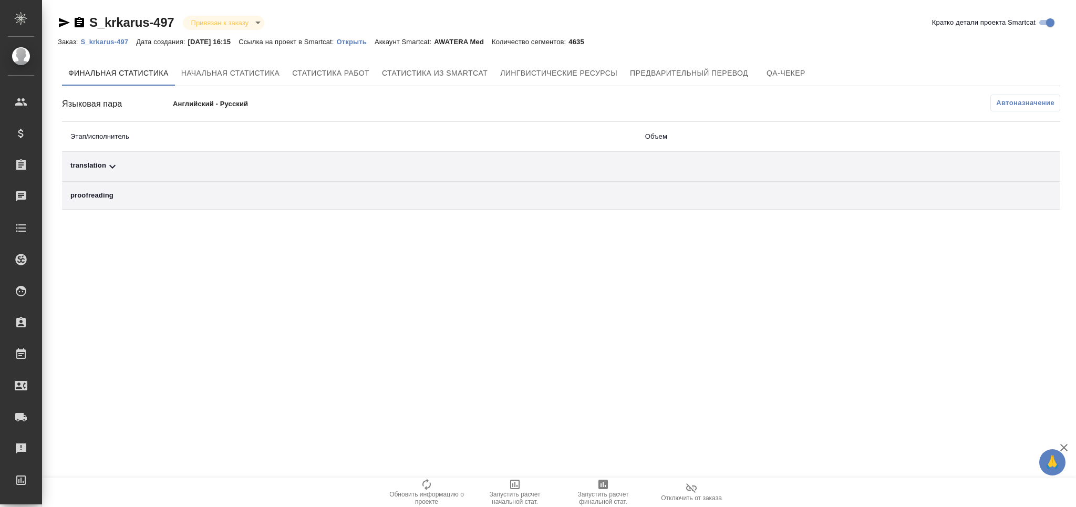
click at [1009, 99] on span "Автоназначение" at bounding box center [1025, 103] width 58 height 11
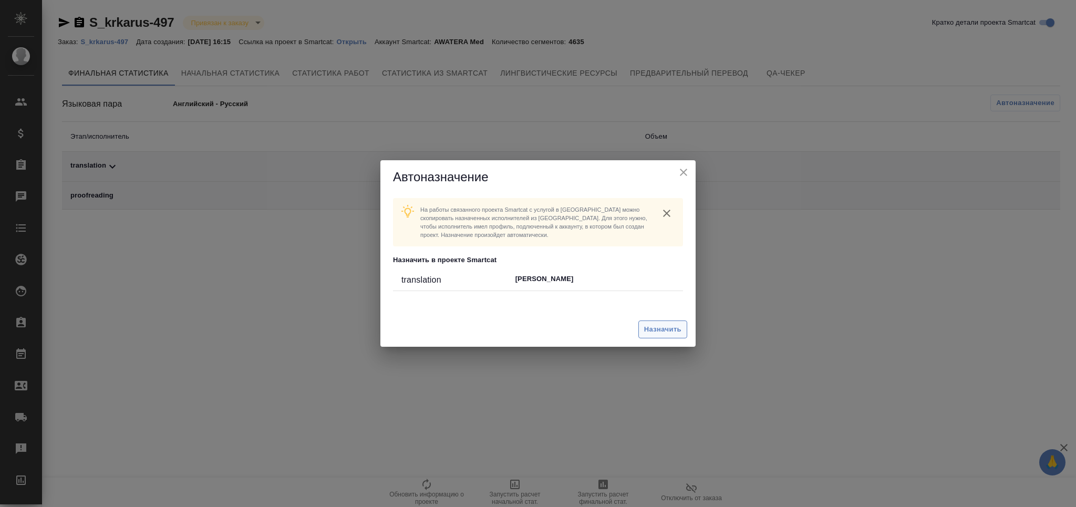
click at [648, 326] on span "Назначить" at bounding box center [662, 330] width 37 height 12
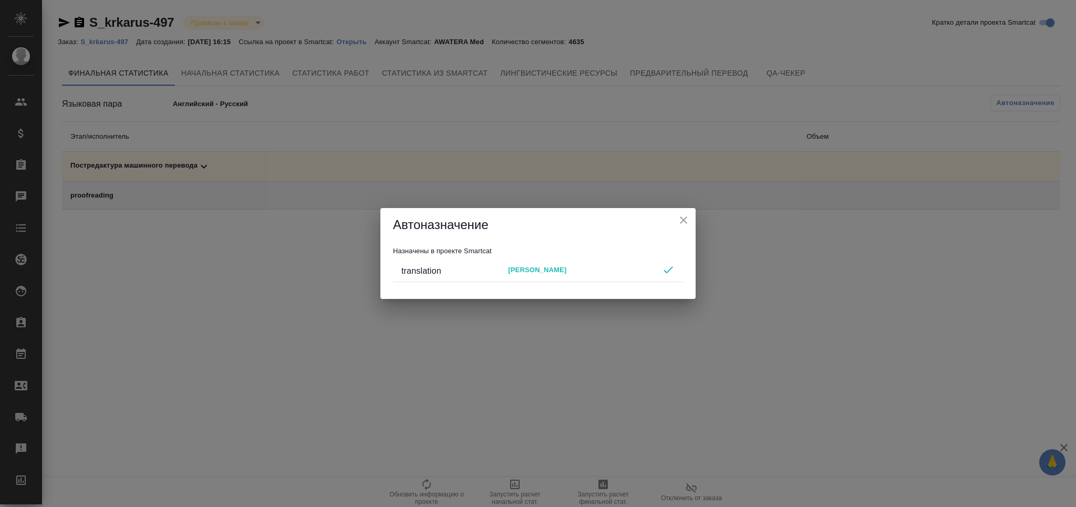
click at [681, 214] on icon "close" at bounding box center [683, 220] width 13 height 13
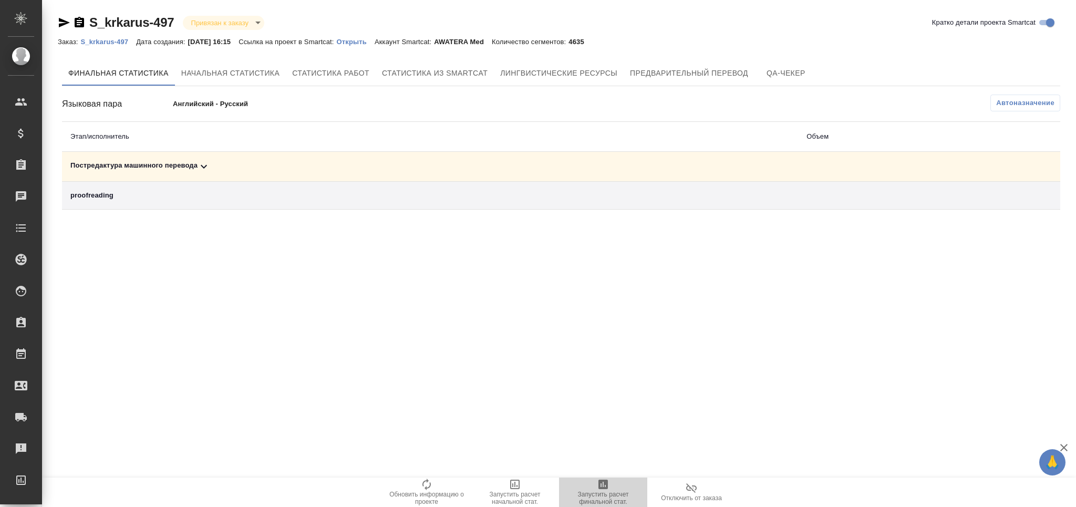
click at [601, 490] on icon "button" at bounding box center [603, 484] width 13 height 13
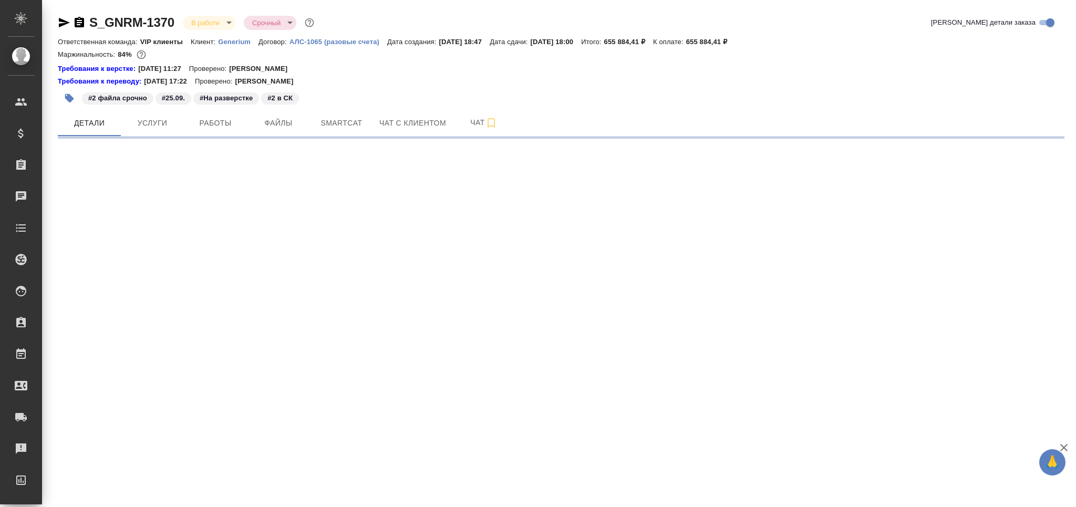
select select "RU"
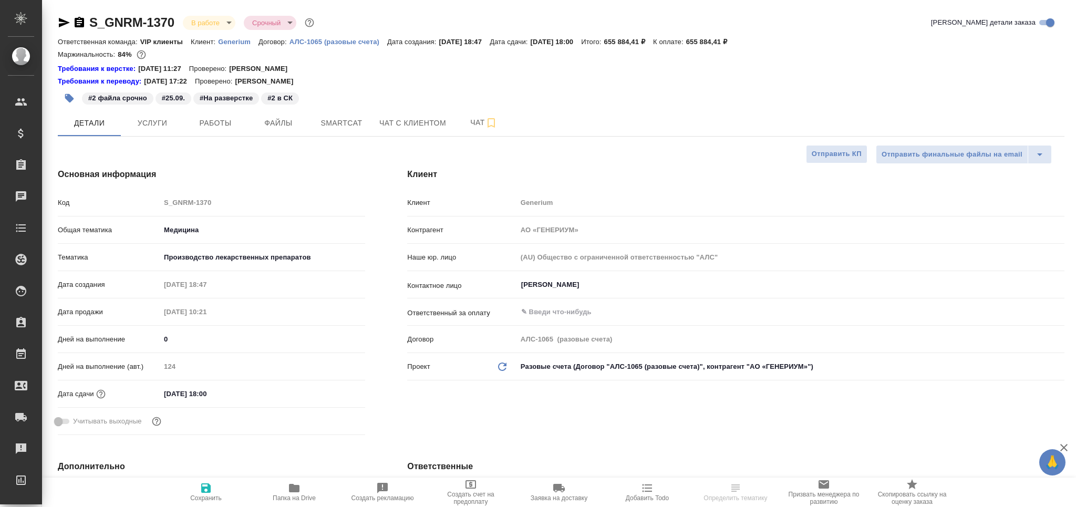
type textarea "x"
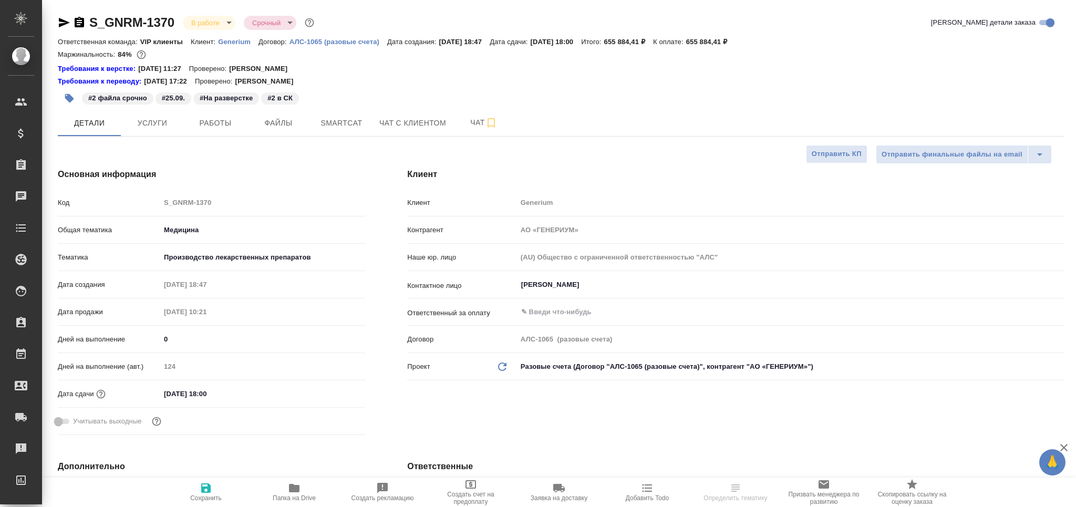
type textarea "x"
click at [335, 120] on span "Smartcat" at bounding box center [341, 123] width 50 height 13
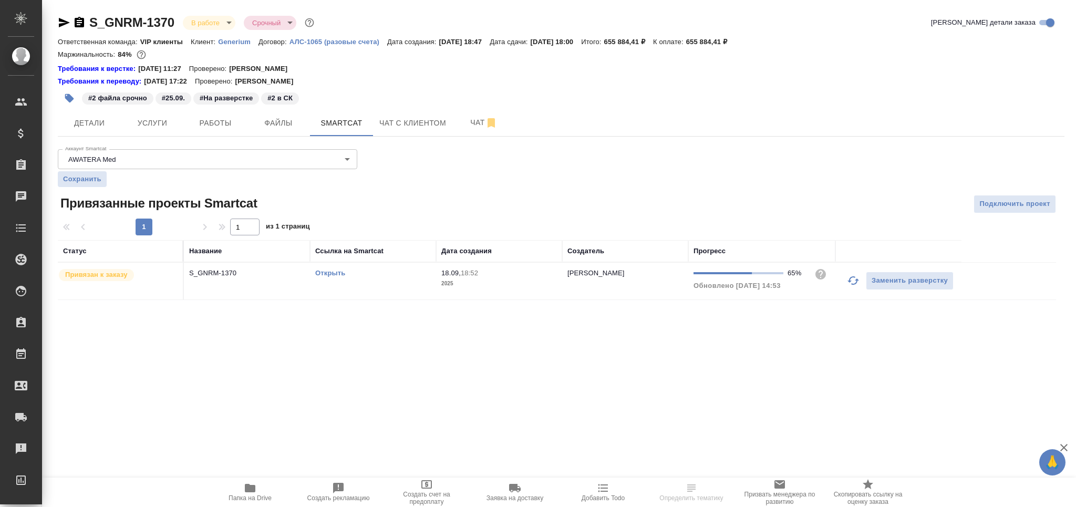
click at [336, 276] on link "Открыть" at bounding box center [330, 273] width 30 height 8
click at [227, 127] on span "Работы" at bounding box center [215, 123] width 50 height 13
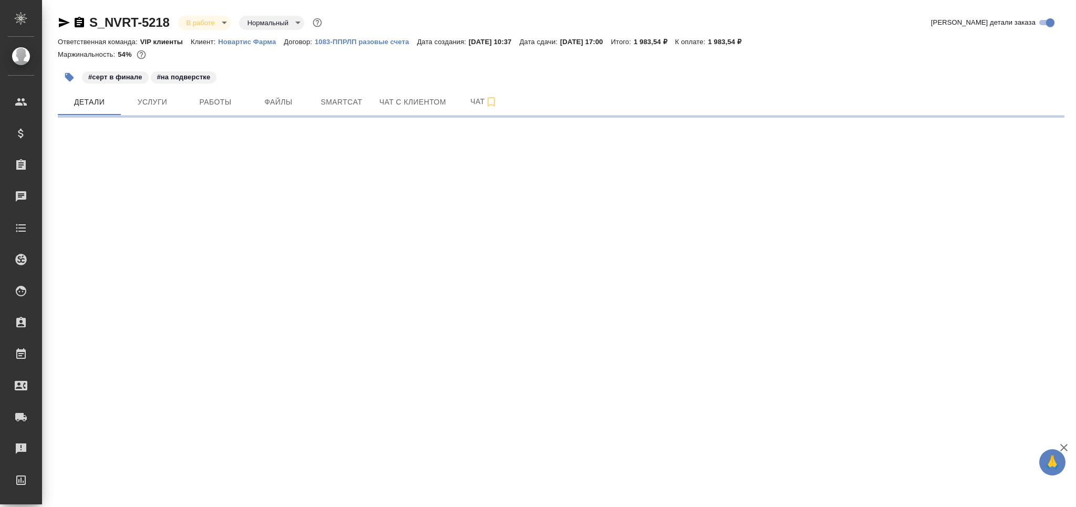
select select "RU"
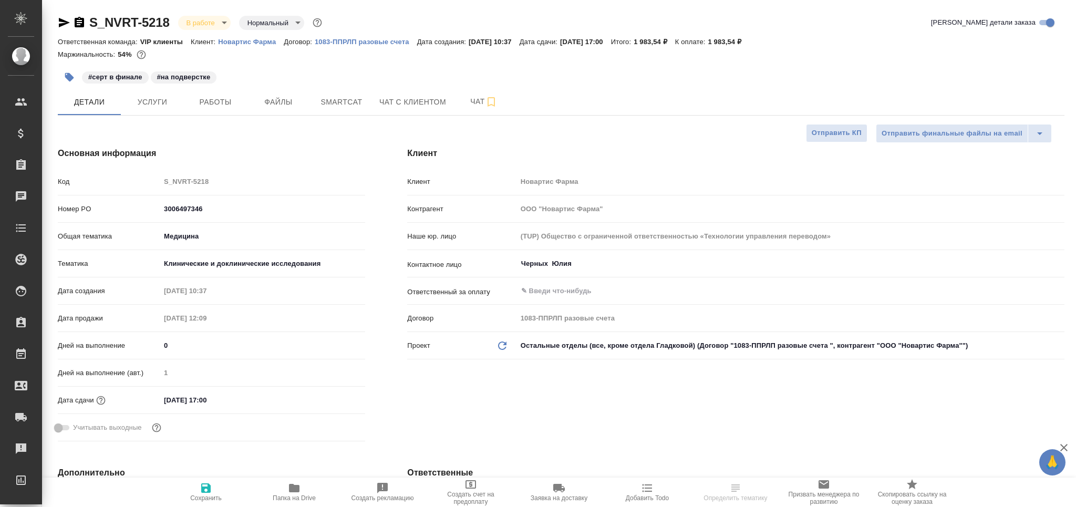
type textarea "x"
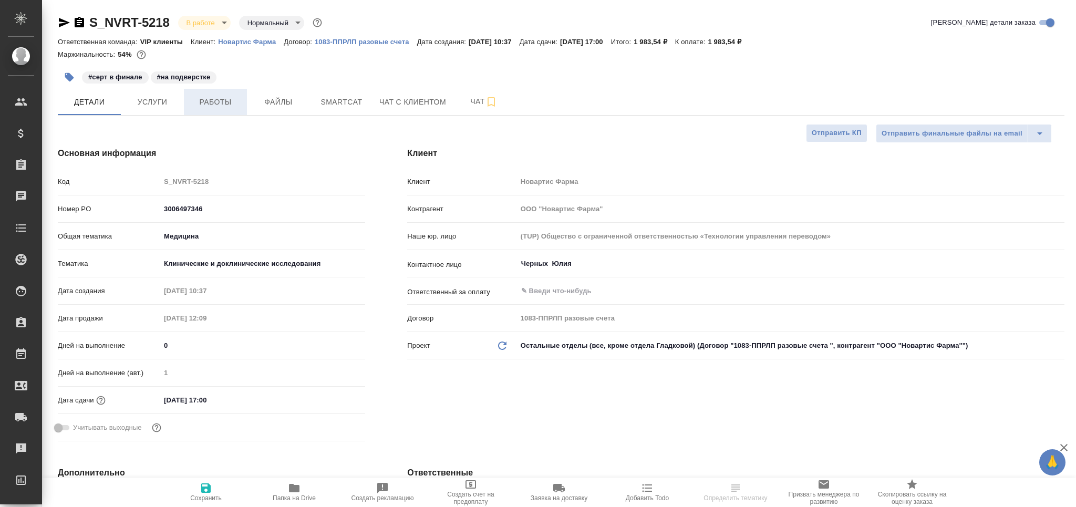
type textarea "x"
click at [215, 107] on span "Работы" at bounding box center [215, 102] width 50 height 13
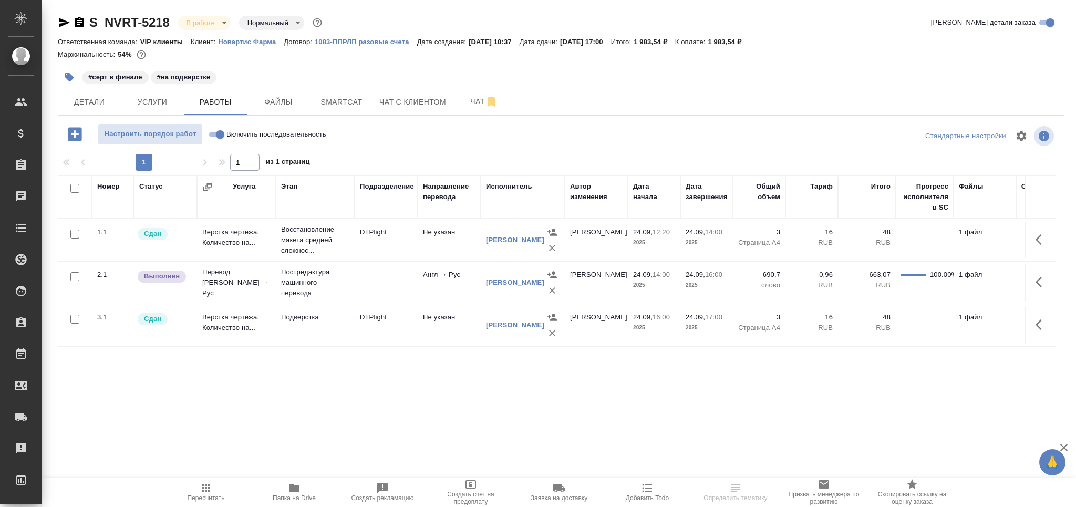
click at [337, 103] on span "Smartcat" at bounding box center [341, 102] width 50 height 13
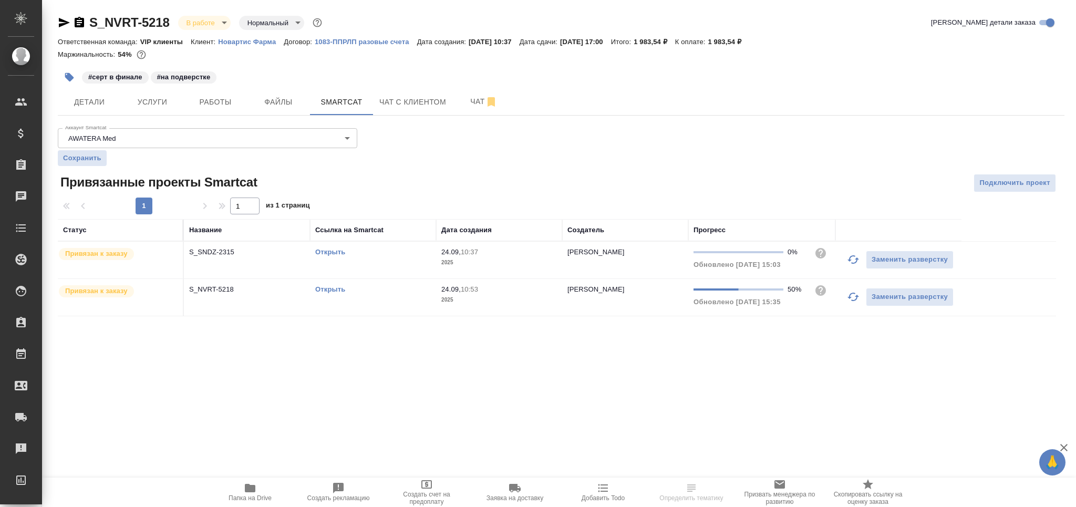
click at [377, 297] on td "Открыть" at bounding box center [373, 297] width 126 height 37
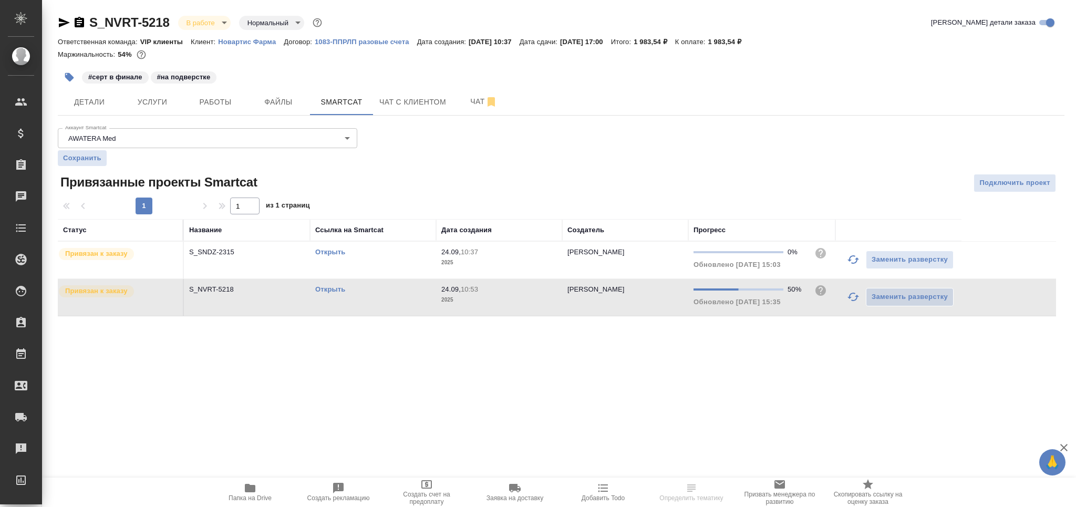
click at [377, 297] on td "Открыть" at bounding box center [373, 297] width 126 height 37
click at [237, 99] on span "Работы" at bounding box center [215, 102] width 50 height 13
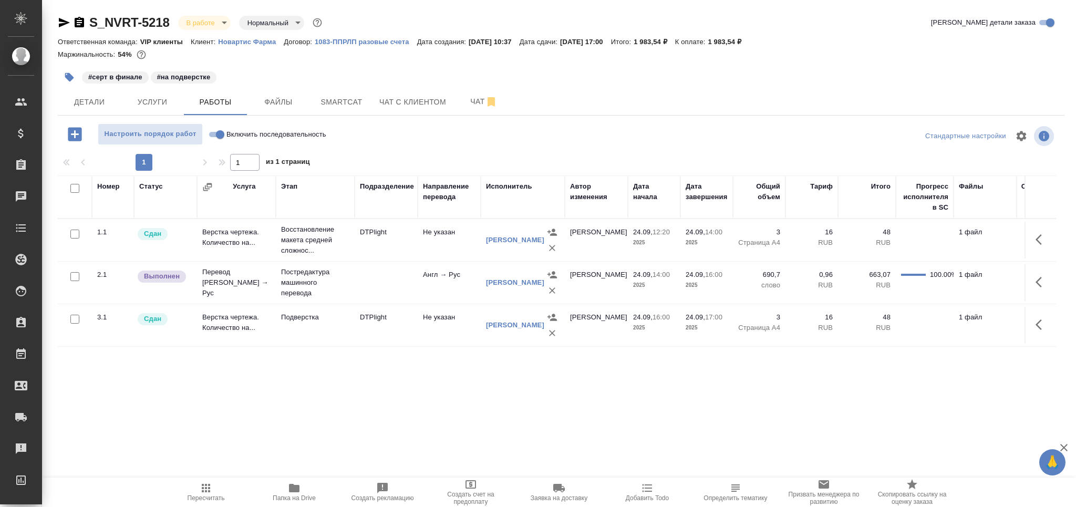
click at [212, 489] on icon "button" at bounding box center [206, 488] width 13 height 13
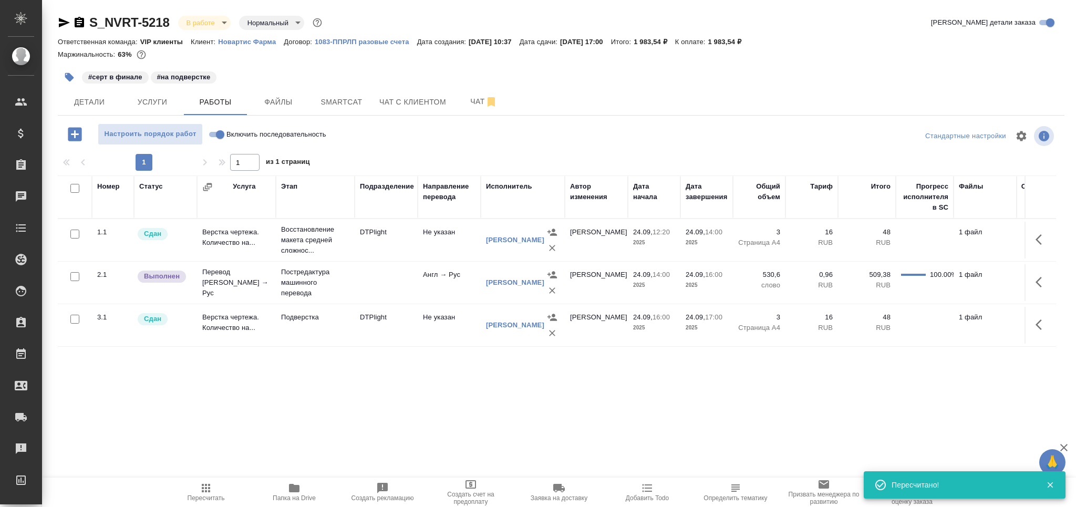
click at [1019, 287] on td "530,6 слово" at bounding box center [1048, 282] width 63 height 37
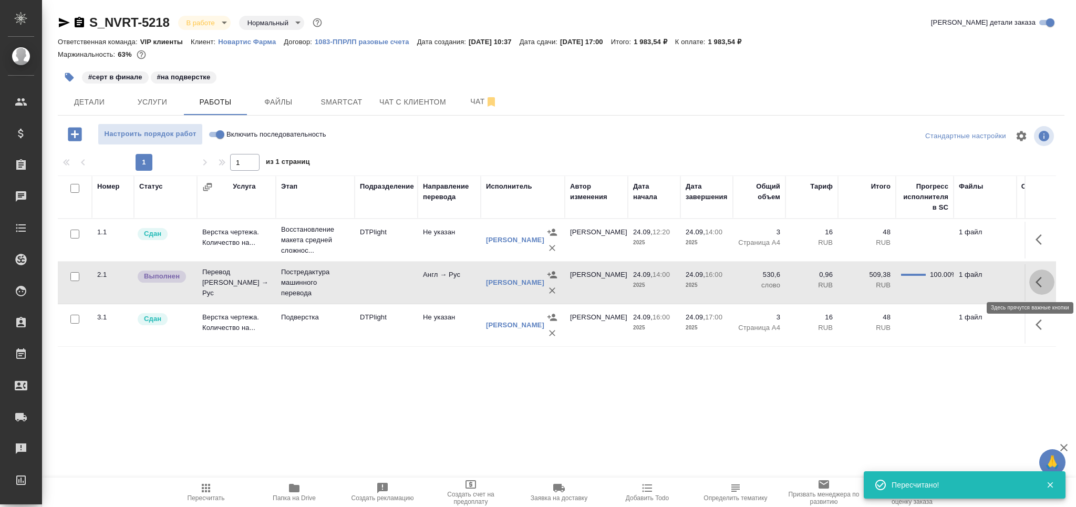
click at [1043, 284] on icon "button" at bounding box center [1042, 282] width 13 height 13
click at [967, 282] on icon "button" at bounding box center [964, 282] width 13 height 13
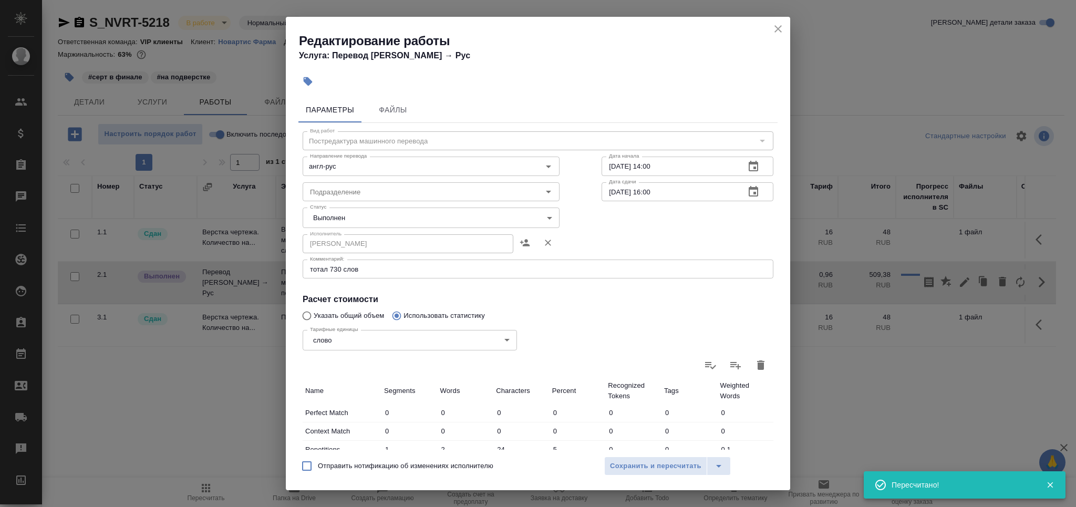
click at [356, 221] on body "🙏 .cls-1 fill:#fff; AWATERA Grabko Mariya Клиенты Спецификации Заказы 0 Чаты To…" at bounding box center [538, 253] width 1076 height 507
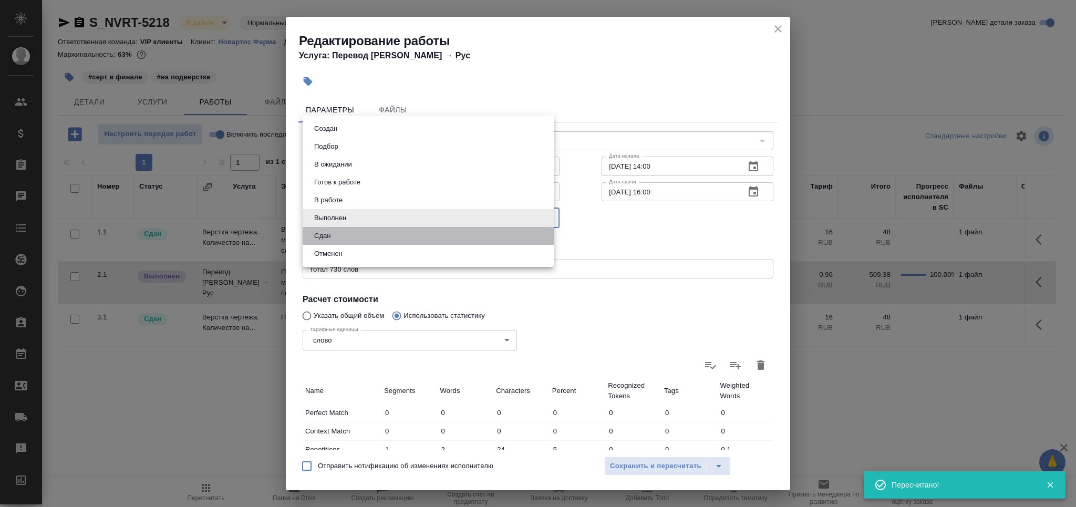
click at [351, 232] on li "Сдан" at bounding box center [428, 236] width 251 height 18
type input "closed"
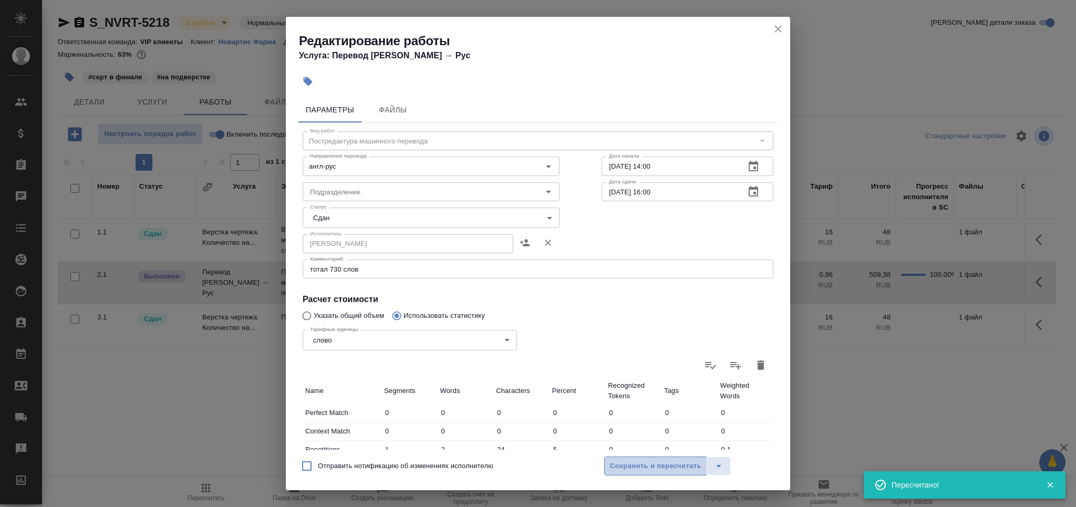
click at [650, 467] on span "Сохранить и пересчитать" at bounding box center [655, 466] width 91 height 12
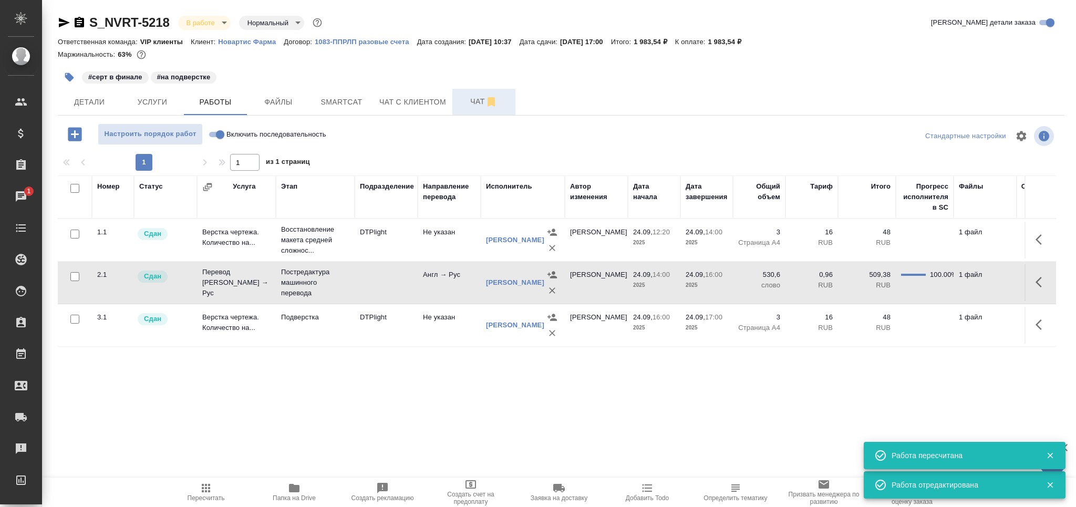
click at [454, 108] on button "Чат" at bounding box center [483, 102] width 63 height 26
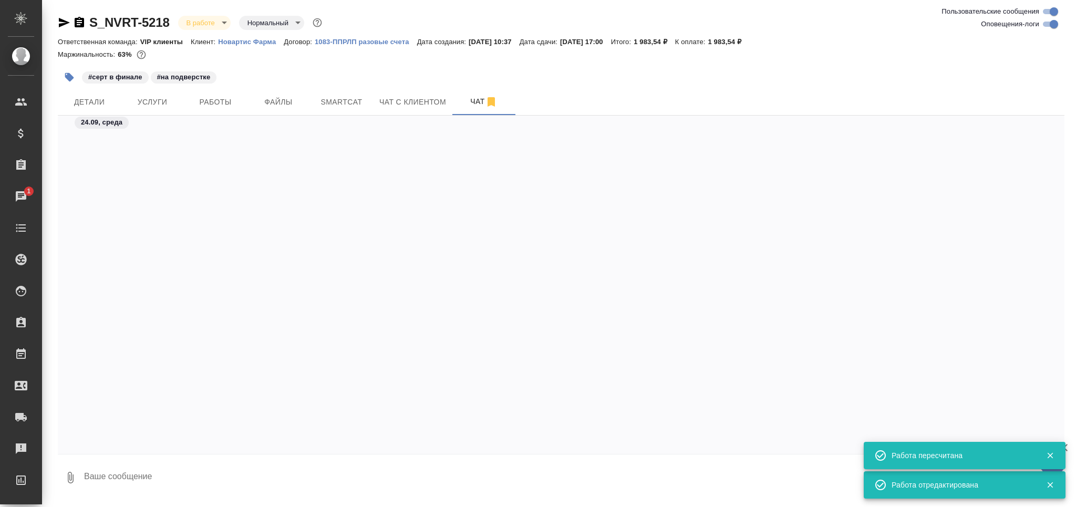
scroll to position [44556, 0]
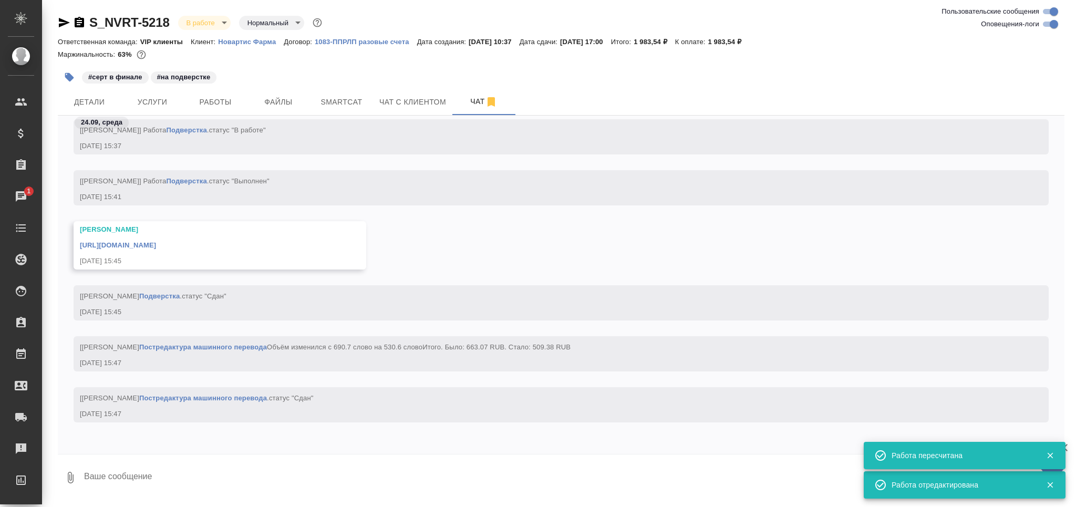
click at [156, 241] on link "https://drive.awatera.com/apps/files/files/10472344?dir=/Shares/Novartos_Pharma…" at bounding box center [118, 245] width 76 height 8
click at [90, 477] on textarea at bounding box center [574, 478] width 982 height 36
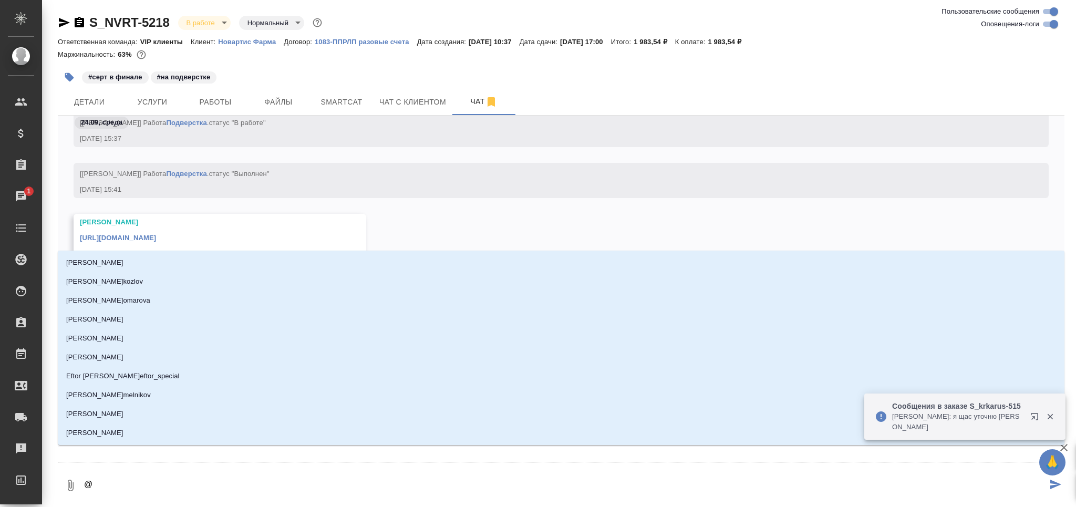
type textarea "@к"
type input "к"
type textarea "@ка"
type input "ка"
type textarea "@каб"
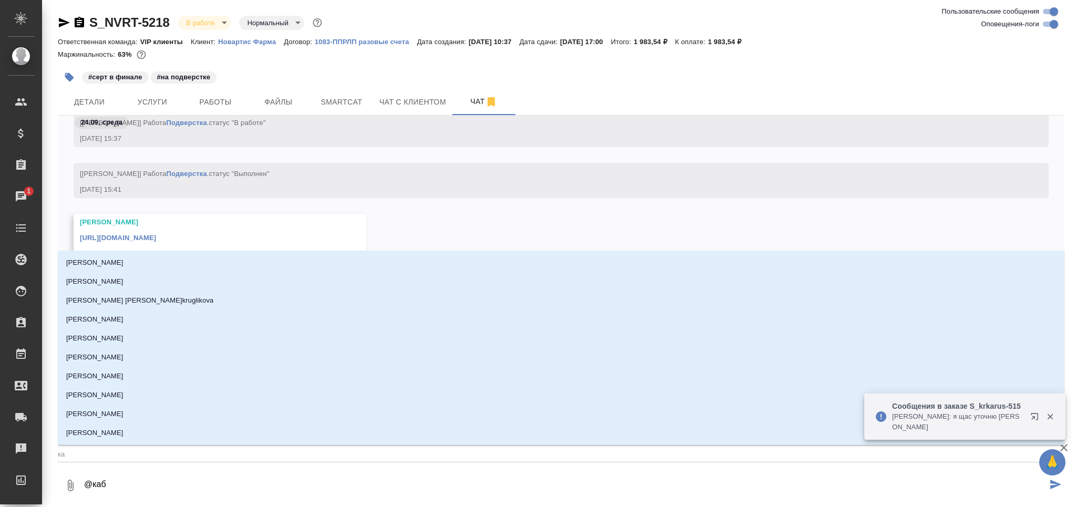
type input "каб"
type textarea "@каба"
type input "каба"
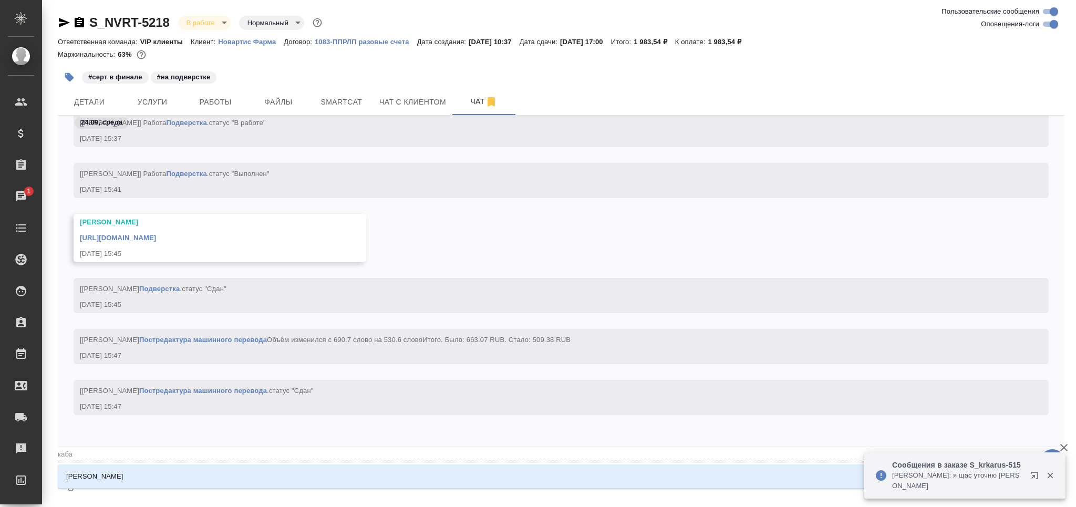
click at [97, 482] on li "Кабаргина Анна" at bounding box center [561, 476] width 1007 height 19
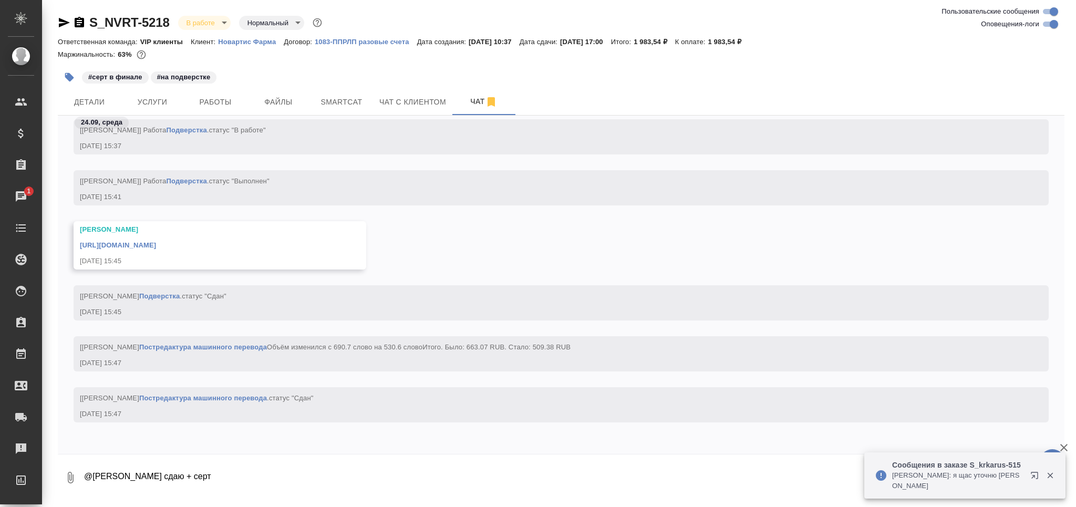
type textarea "@Кабаргина Анна сдаю + серт"
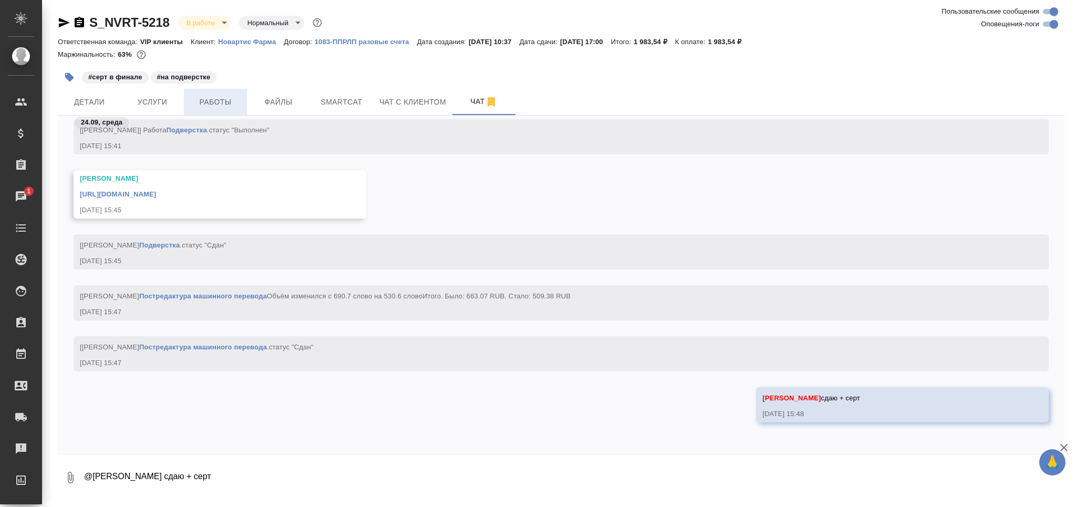
click at [212, 102] on span "Работы" at bounding box center [215, 102] width 50 height 13
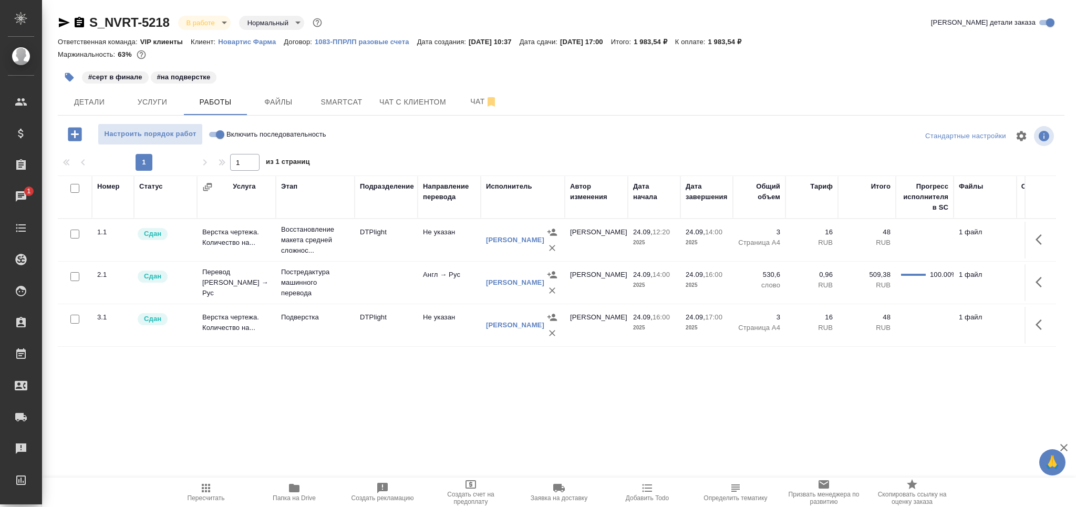
click at [194, 19] on body "🙏 .cls-1 fill:#fff; AWATERA Grabko Mariya Клиенты Спецификации Заказы 1 Чаты To…" at bounding box center [538, 253] width 1076 height 507
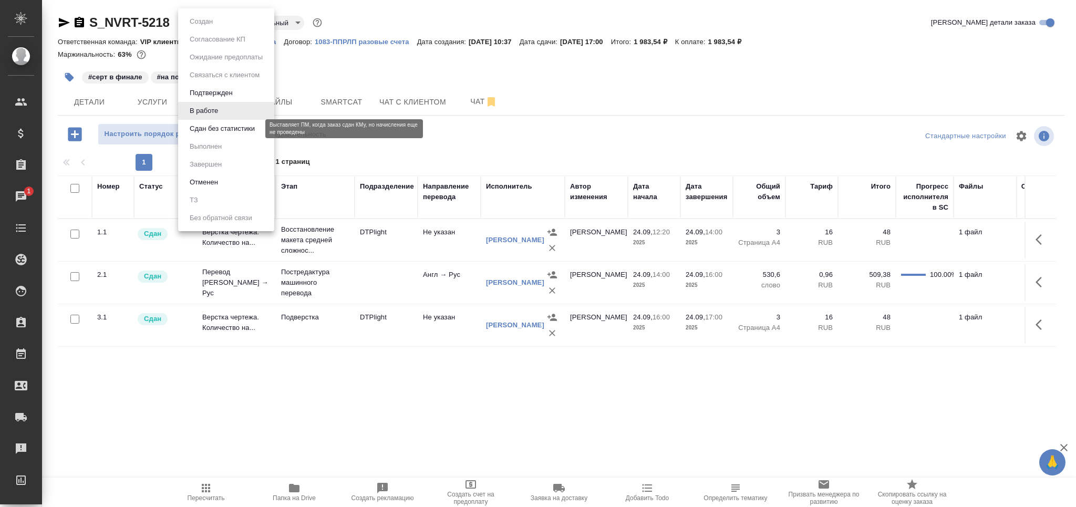
click at [236, 131] on button "Сдан без статистики" at bounding box center [222, 129] width 71 height 12
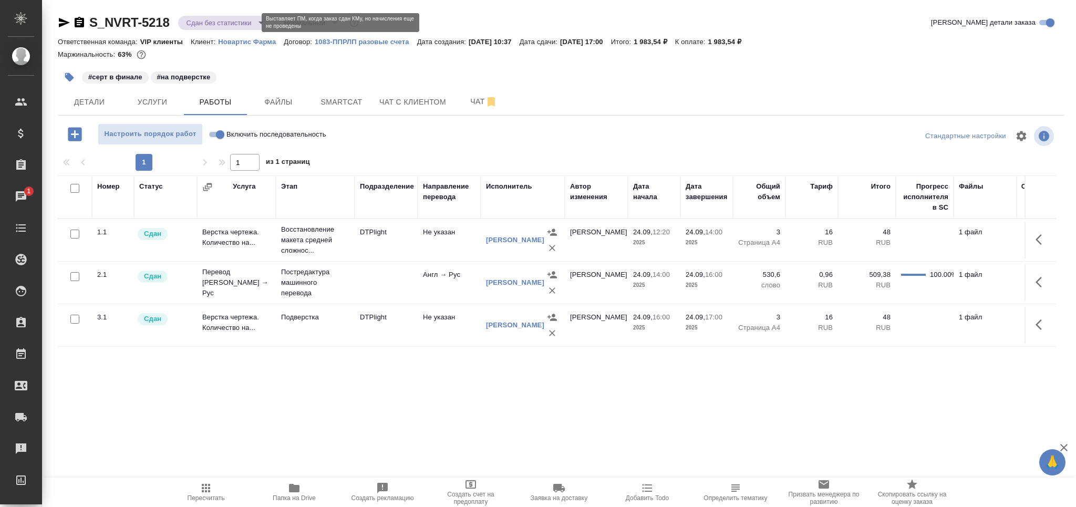
click at [231, 23] on body "🙏 .cls-1 fill:#fff; AWATERA Grabko Mariya Клиенты Спецификации Заказы 1 Чаты To…" at bounding box center [538, 253] width 1076 height 507
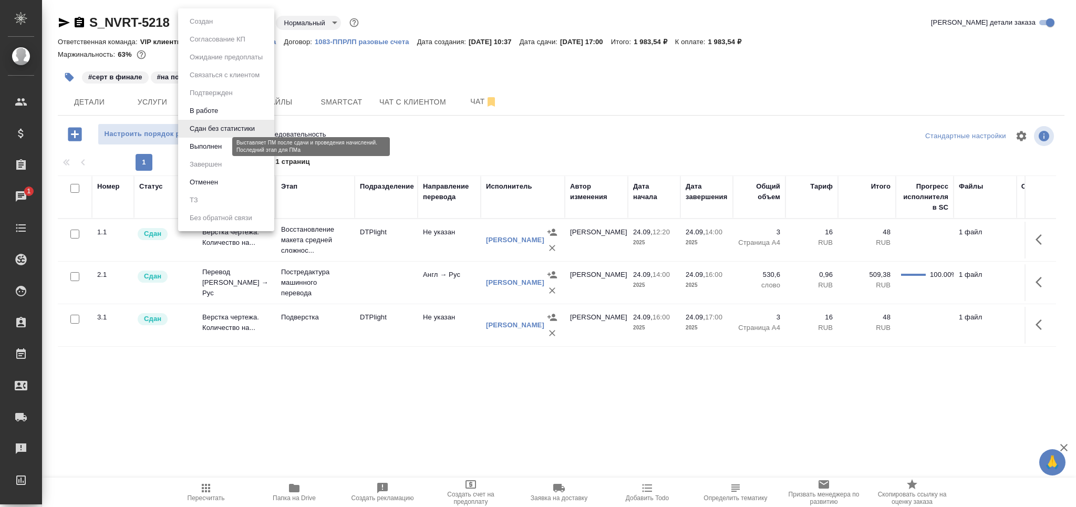
click at [224, 146] on button "Выполнен" at bounding box center [206, 147] width 38 height 12
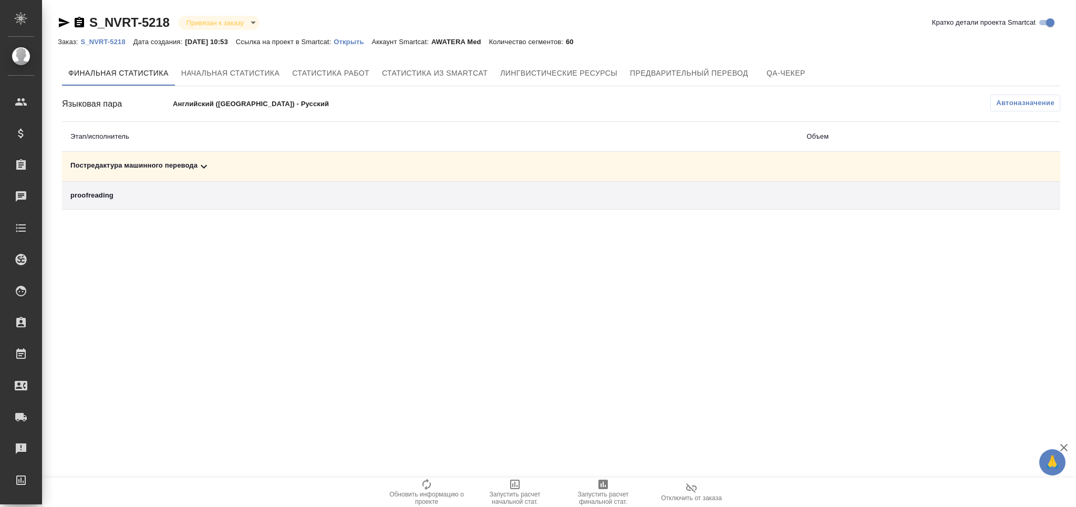
click at [110, 174] on td "Постредактура машинного перевода" at bounding box center [430, 167] width 736 height 30
click at [133, 165] on div "Постредактура машинного перевода" at bounding box center [429, 166] width 719 height 13
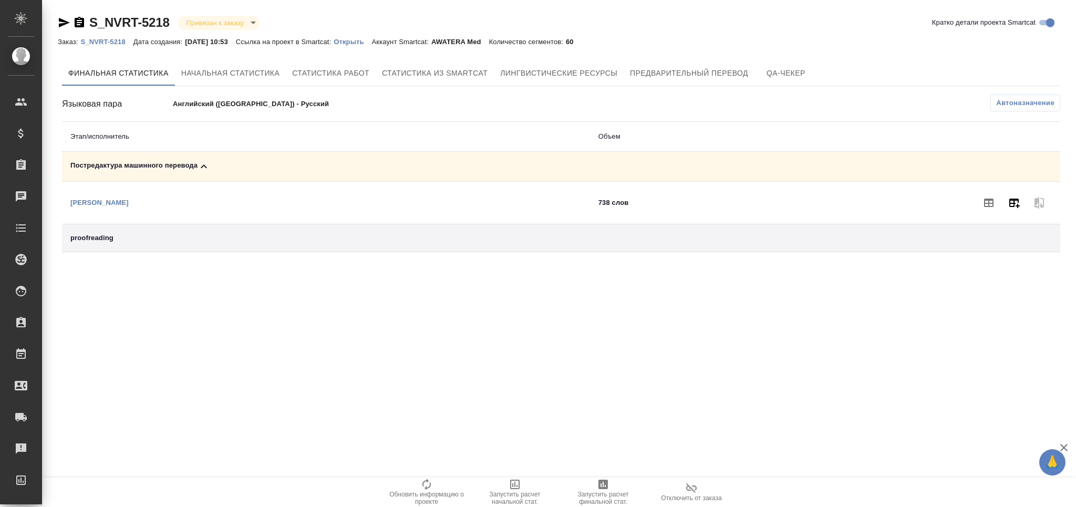
click at [1004, 207] on button "button" at bounding box center [1014, 202] width 25 height 25
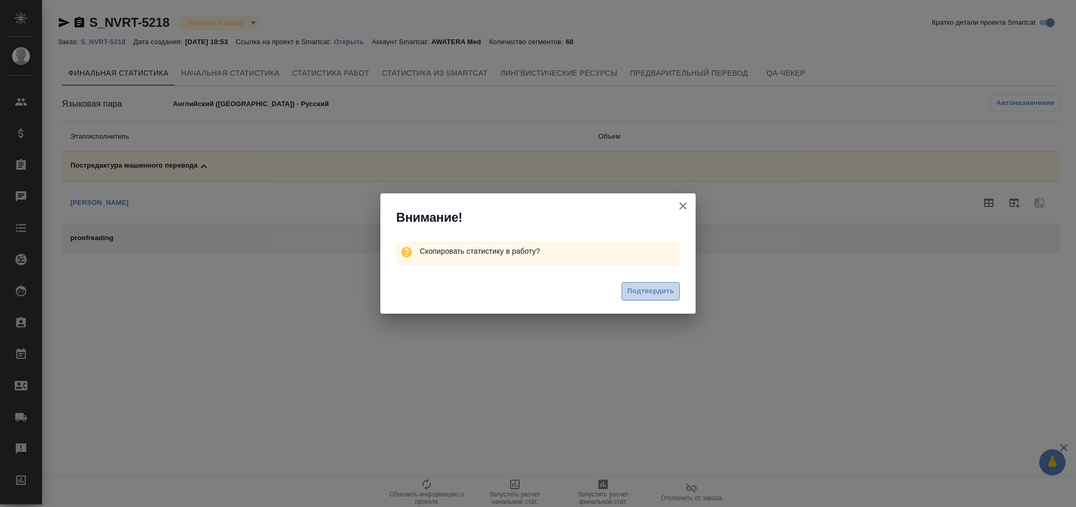
click at [634, 291] on span "Подтвердить" at bounding box center [650, 291] width 47 height 12
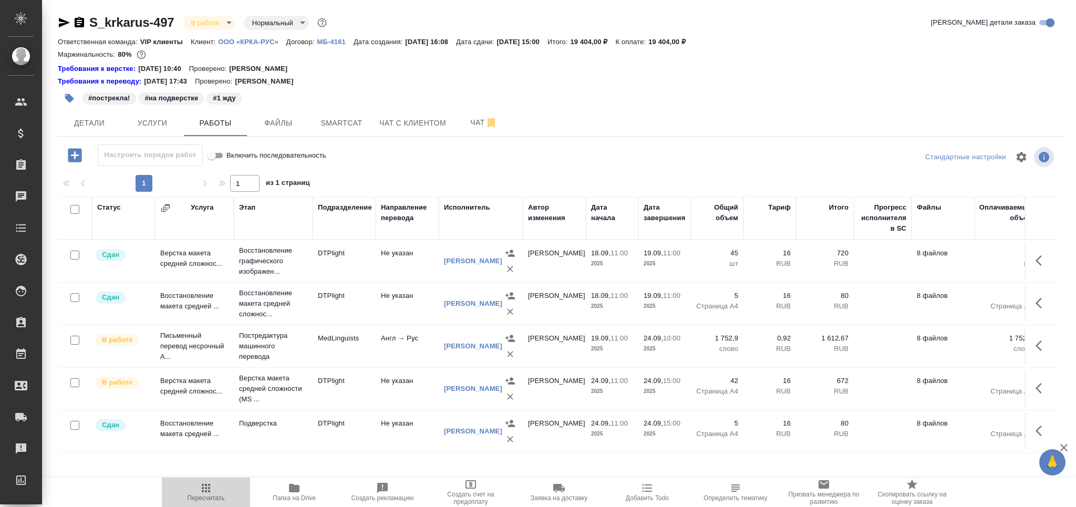
click at [209, 495] on span "Пересчитать" at bounding box center [206, 497] width 37 height 7
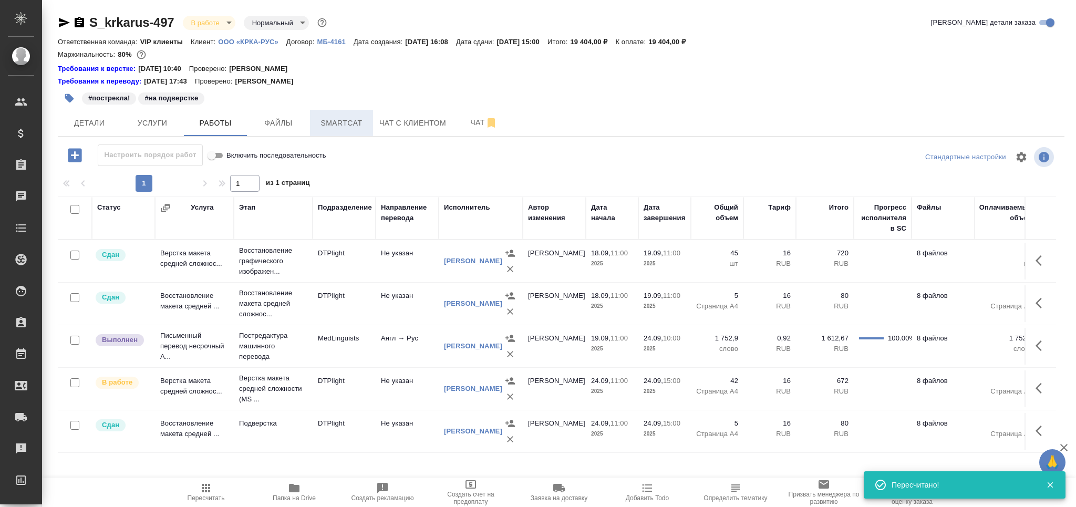
click at [341, 130] on button "Smartcat" at bounding box center [341, 123] width 63 height 26
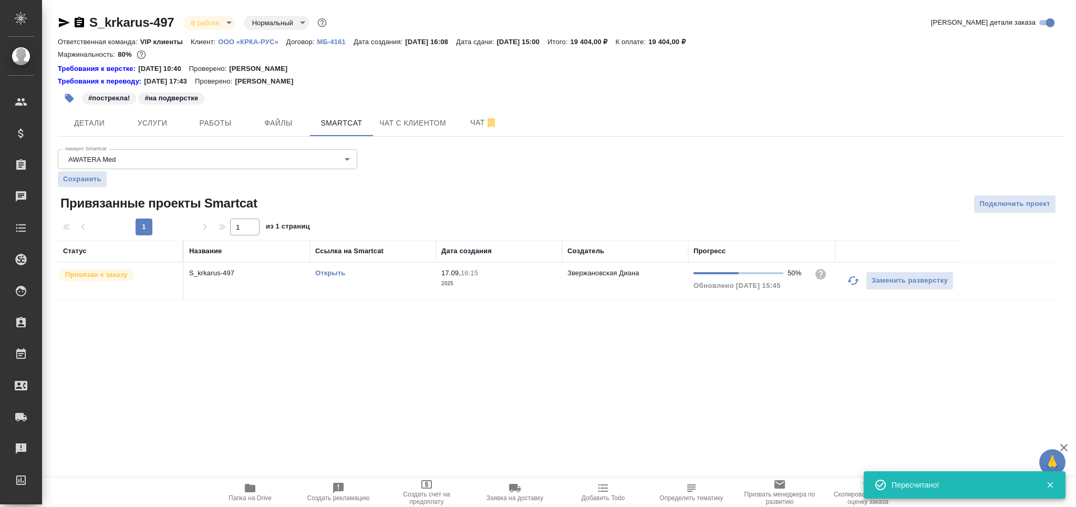
click at [401, 291] on td "Открыть" at bounding box center [373, 281] width 126 height 37
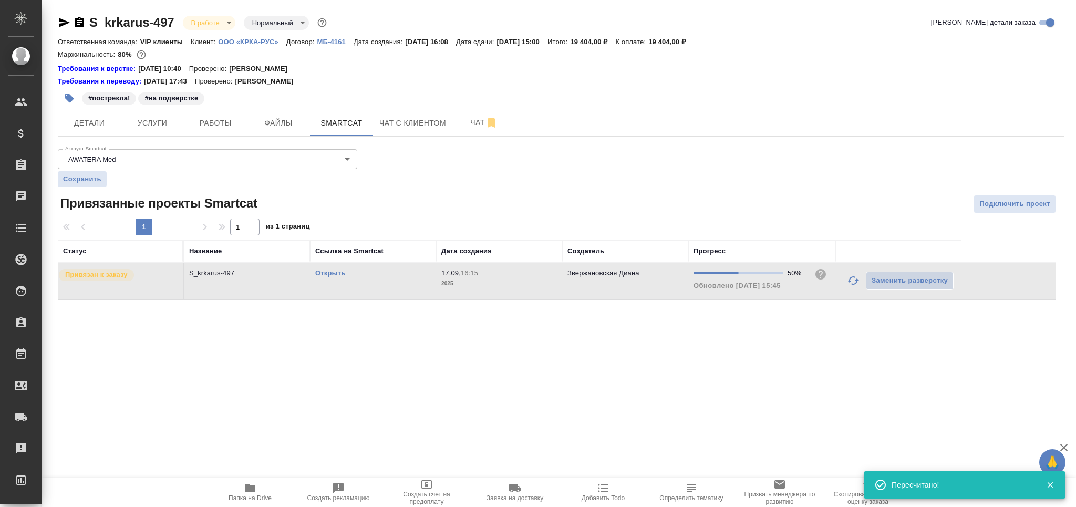
click at [401, 291] on td "Открыть" at bounding box center [373, 281] width 126 height 37
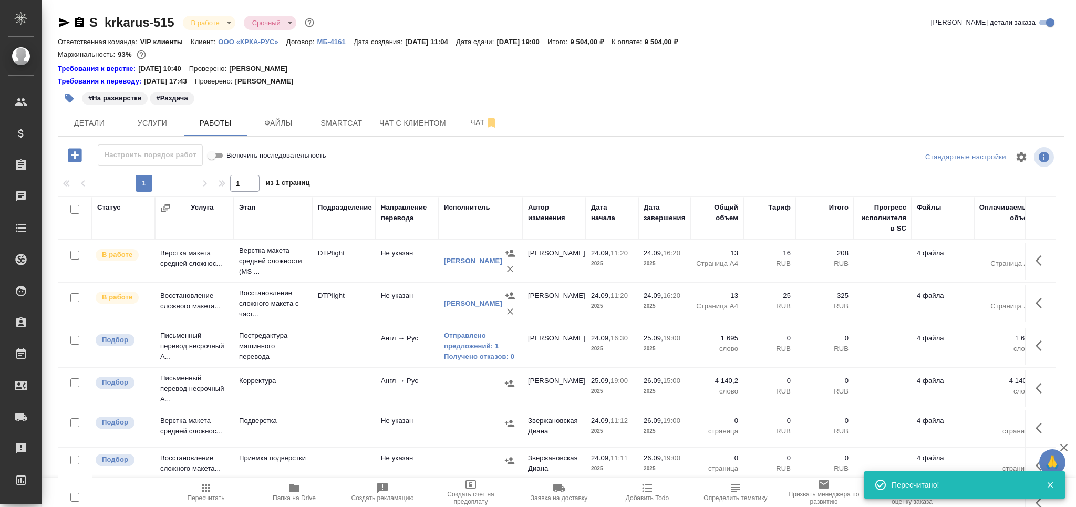
click at [205, 483] on icon "button" at bounding box center [206, 488] width 13 height 13
click at [1036, 387] on icon "button" at bounding box center [1042, 388] width 13 height 13
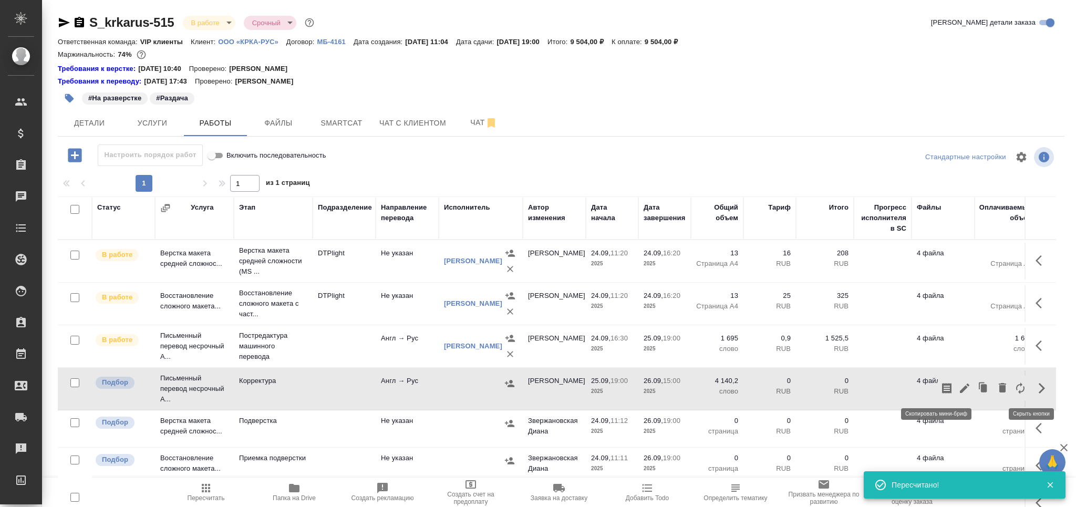
click at [941, 388] on icon "button" at bounding box center [947, 388] width 13 height 13
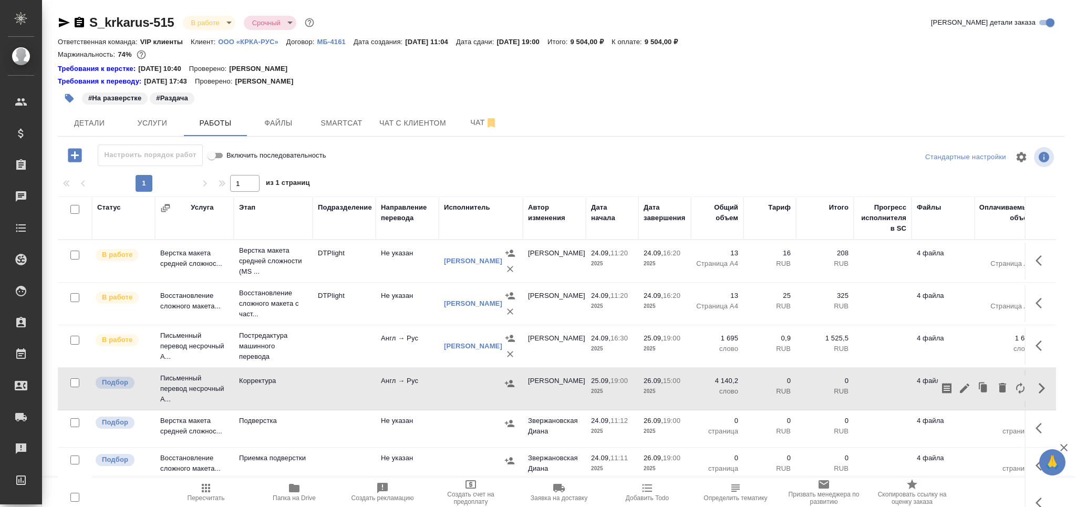
click at [72, 99] on icon "button" at bounding box center [69, 98] width 9 height 9
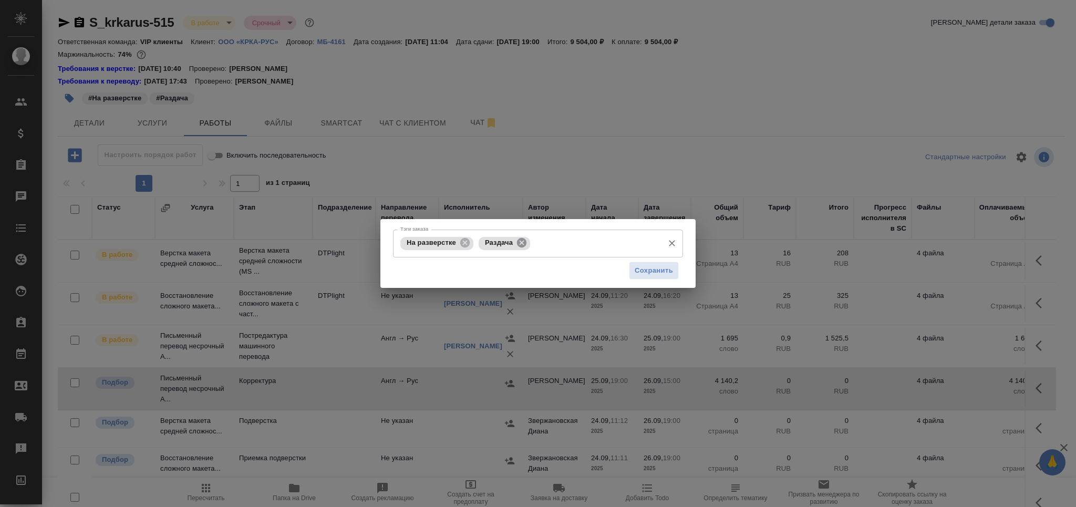
click at [518, 241] on icon at bounding box center [521, 242] width 9 height 9
click at [518, 241] on input "Тэги заказа" at bounding box center [567, 243] width 182 height 18
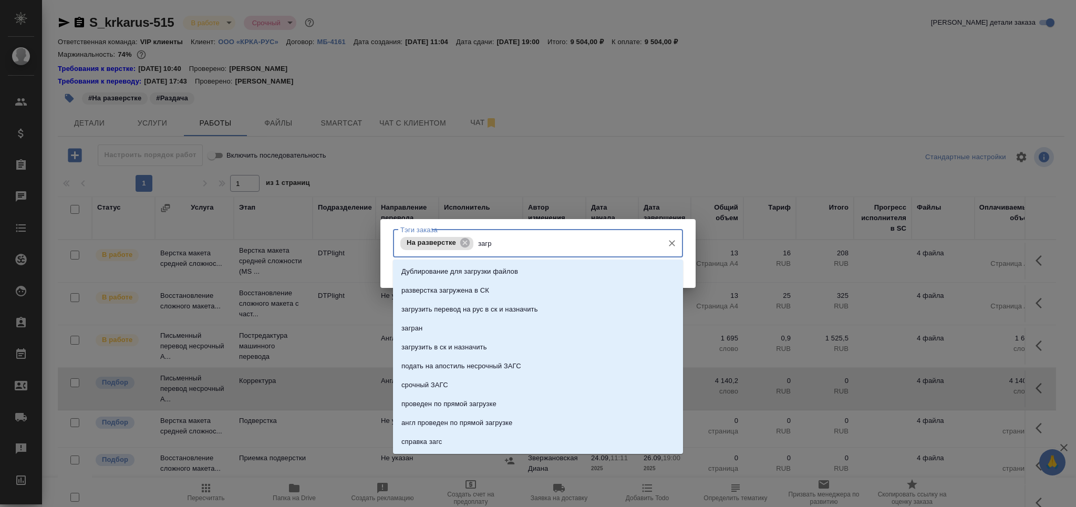
type input "загру"
click at [491, 333] on li "загрузить в ск и назначить" at bounding box center [538, 328] width 290 height 19
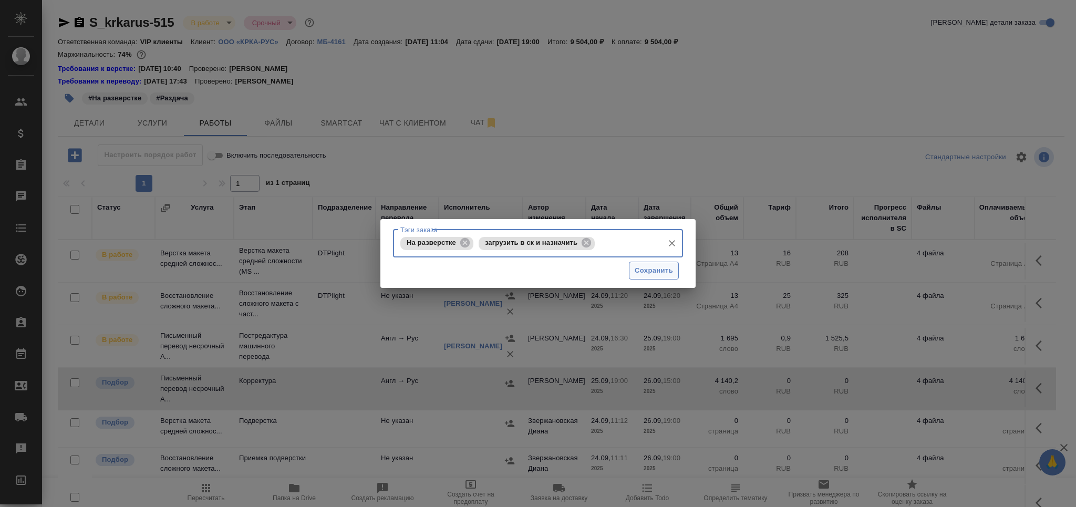
click at [646, 274] on span "Сохранить" at bounding box center [654, 271] width 38 height 12
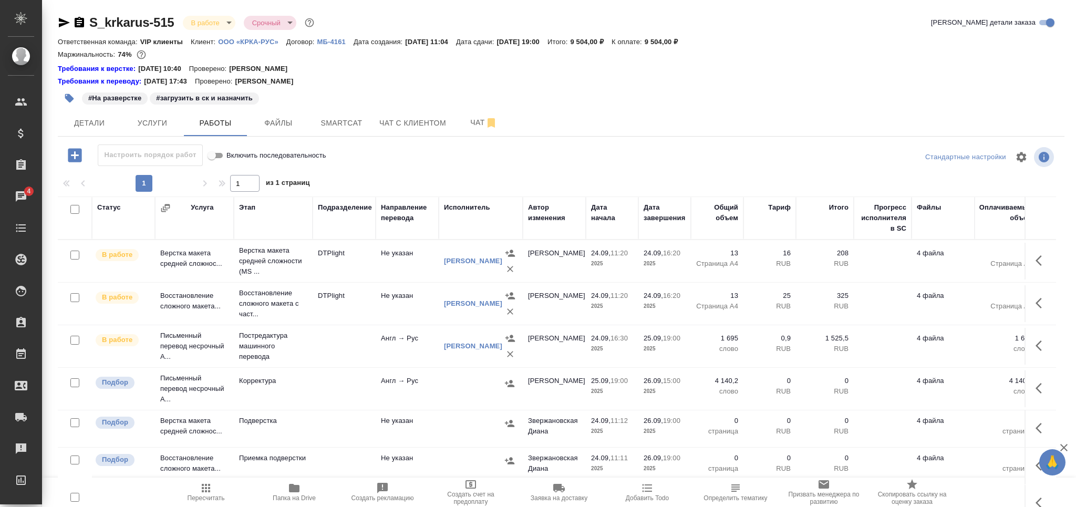
click at [204, 501] on span "Пересчитать" at bounding box center [206, 497] width 37 height 7
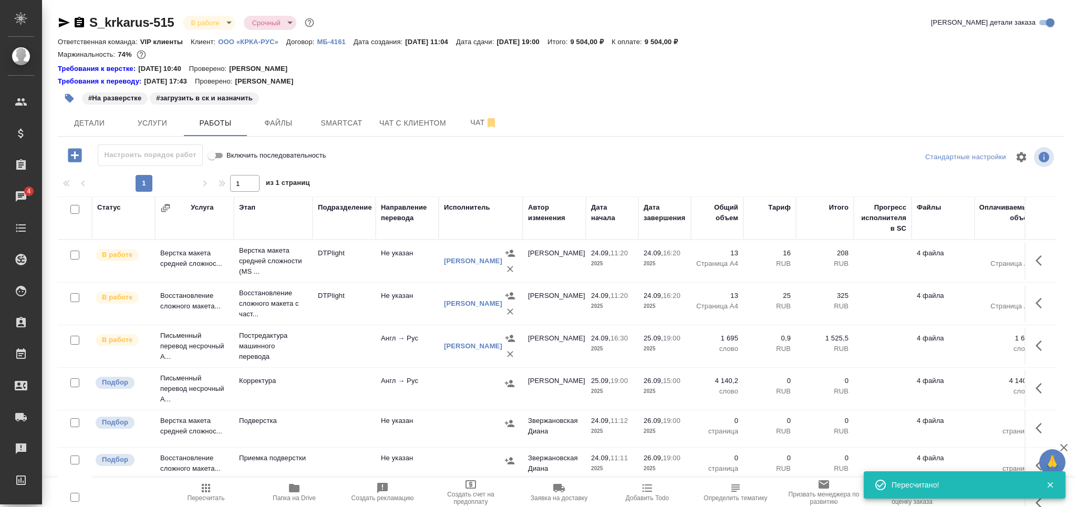
click at [282, 391] on td "Корректура" at bounding box center [273, 388] width 79 height 37
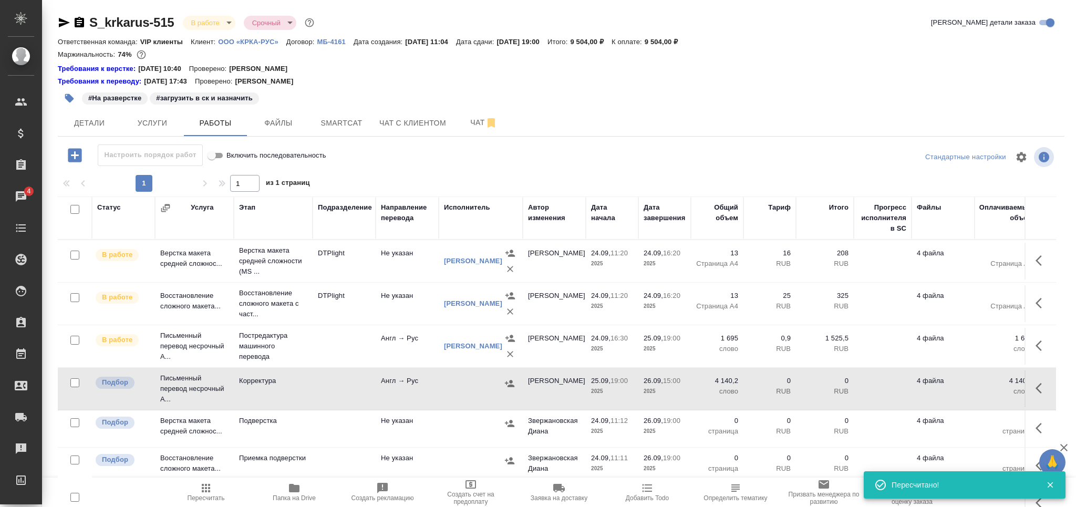
click at [226, 491] on span "Пересчитать" at bounding box center [206, 492] width 76 height 20
click at [201, 499] on span "Пересчитать" at bounding box center [206, 497] width 37 height 7
click at [476, 121] on span "Чат" at bounding box center [484, 122] width 50 height 13
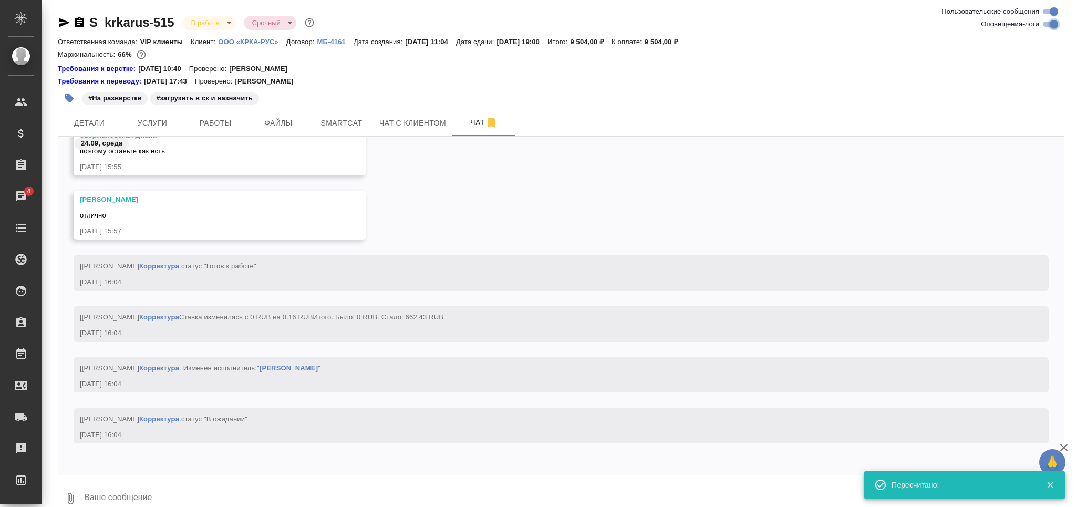
click at [1050, 24] on input "Оповещения-логи" at bounding box center [1054, 24] width 38 height 13
checkbox input "false"
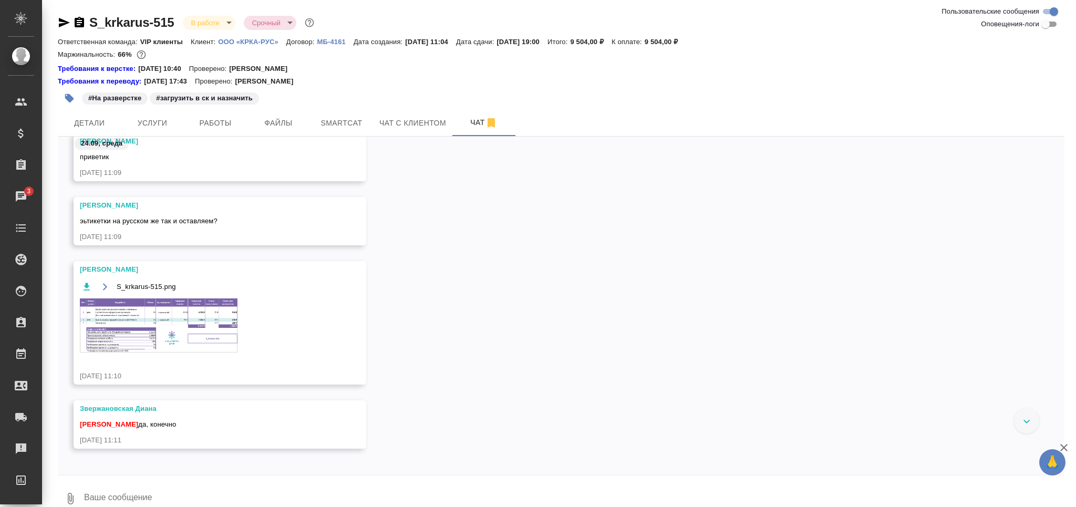
scroll to position [15, 0]
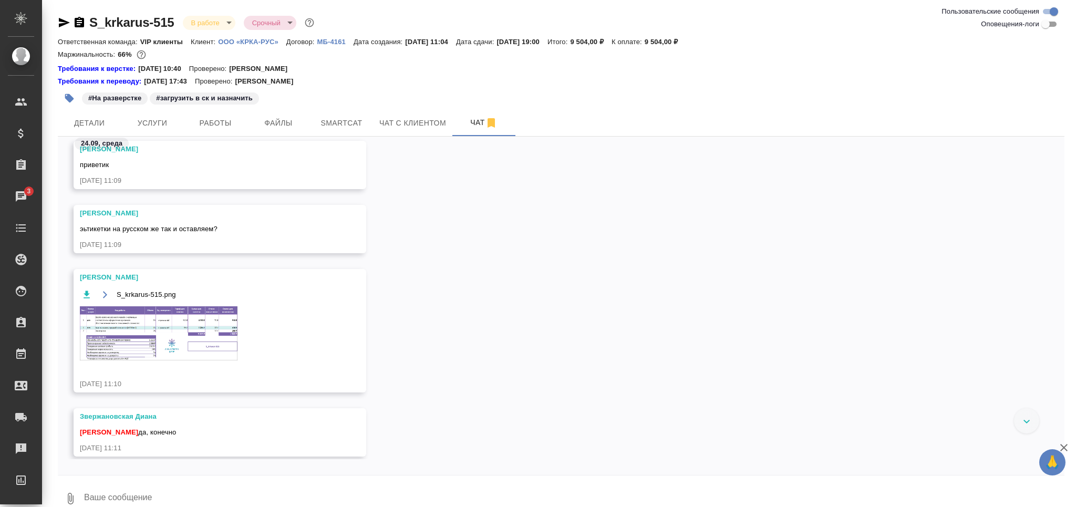
click at [150, 339] on img at bounding box center [159, 333] width 158 height 54
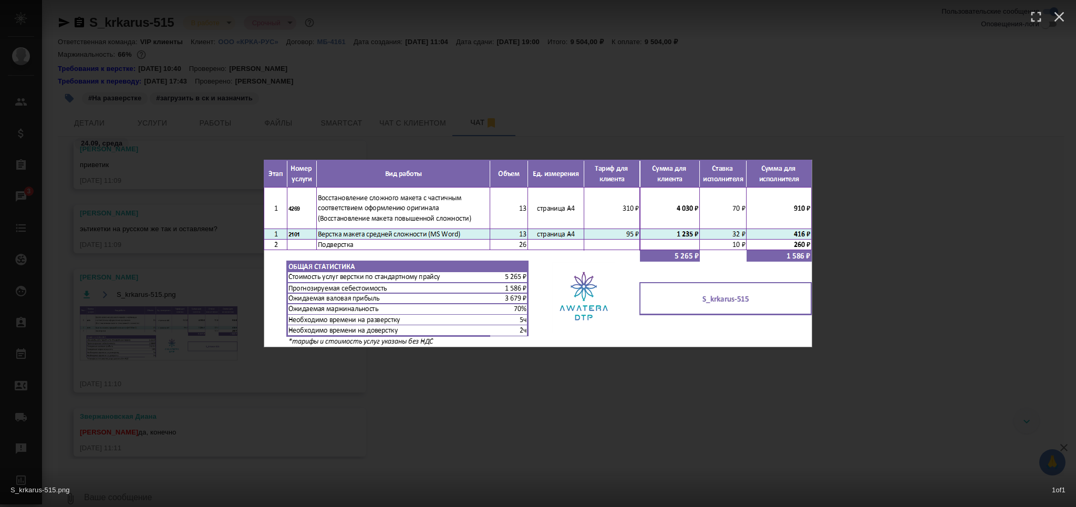
click at [136, 362] on div "S_krkarus-515.png 1 of 1" at bounding box center [538, 253] width 1076 height 507
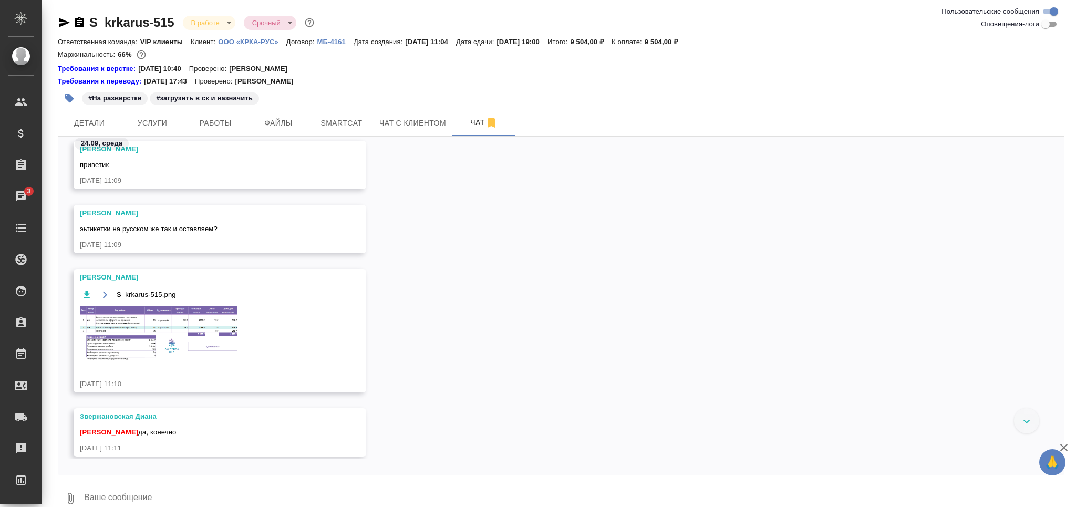
click at [215, 108] on div "#На разверстке #загрузить в ск и назначить" at bounding box center [393, 98] width 671 height 23
click at [215, 121] on span "Работы" at bounding box center [215, 123] width 50 height 13
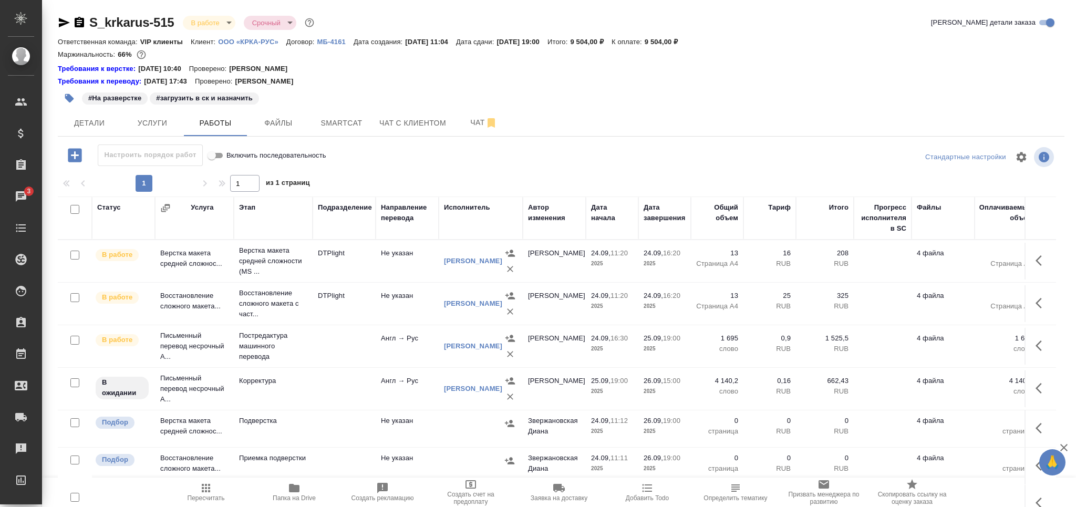
click at [309, 426] on td "Подверстка" at bounding box center [273, 428] width 79 height 37
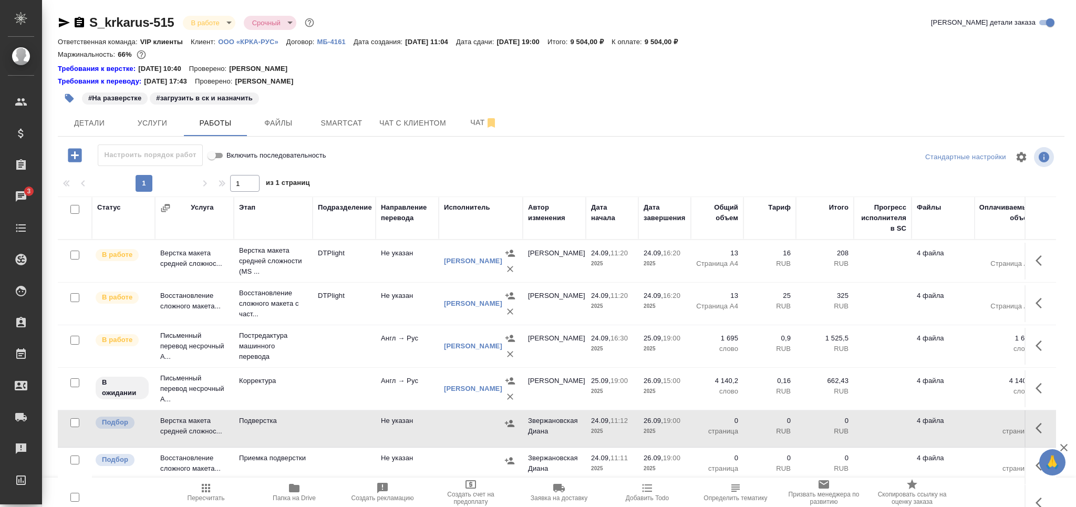
click at [309, 426] on td "Подверстка" at bounding box center [273, 428] width 79 height 37
click at [230, 494] on span "Пересчитать" at bounding box center [206, 492] width 76 height 20
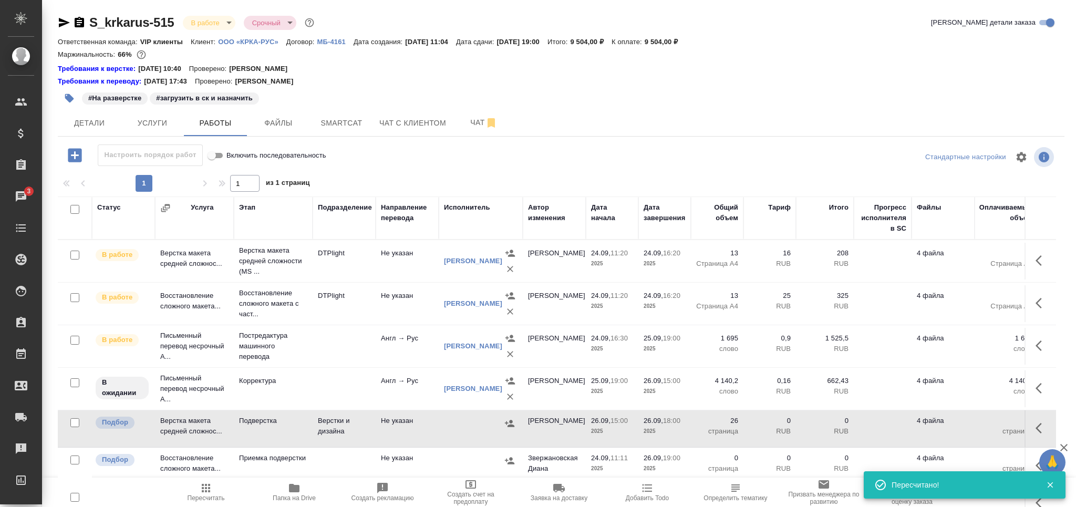
click at [200, 490] on icon "button" at bounding box center [206, 488] width 13 height 13
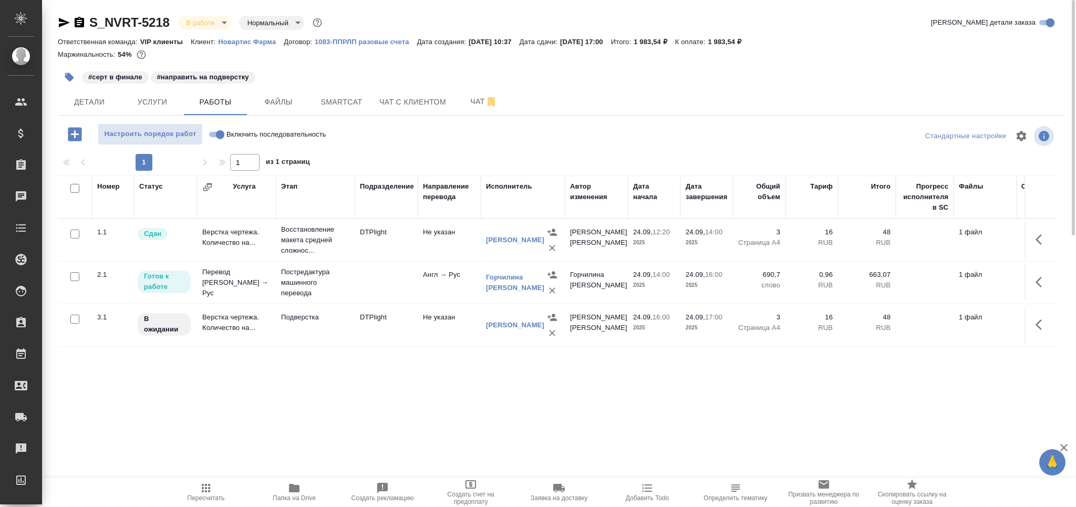
click at [222, 491] on span "Пересчитать" at bounding box center [206, 492] width 76 height 20
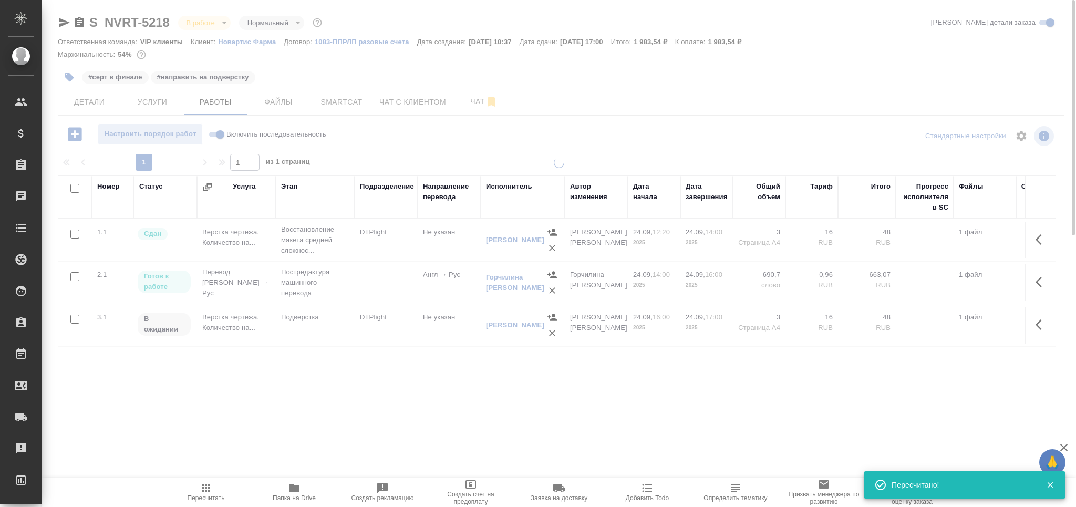
type input "completed"
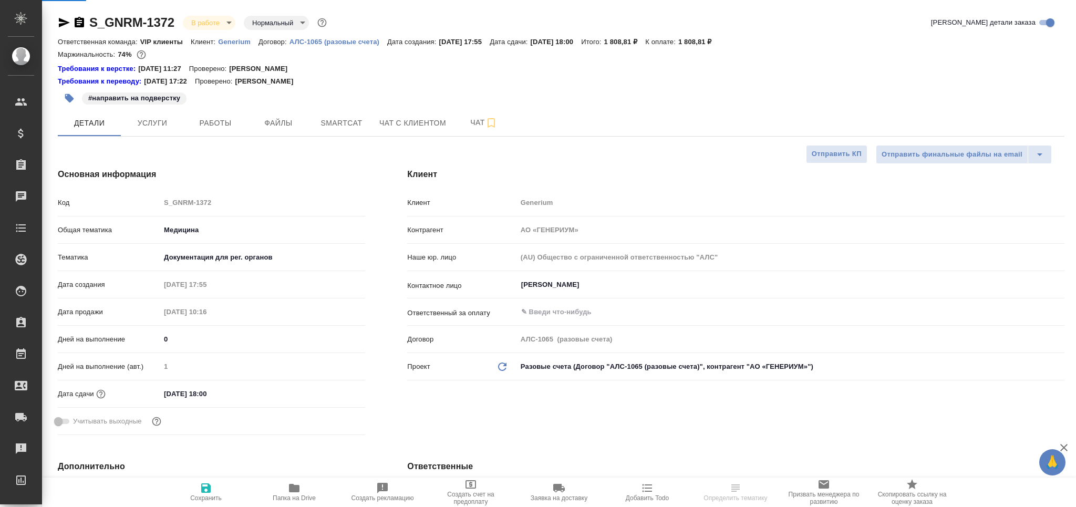
select select "RU"
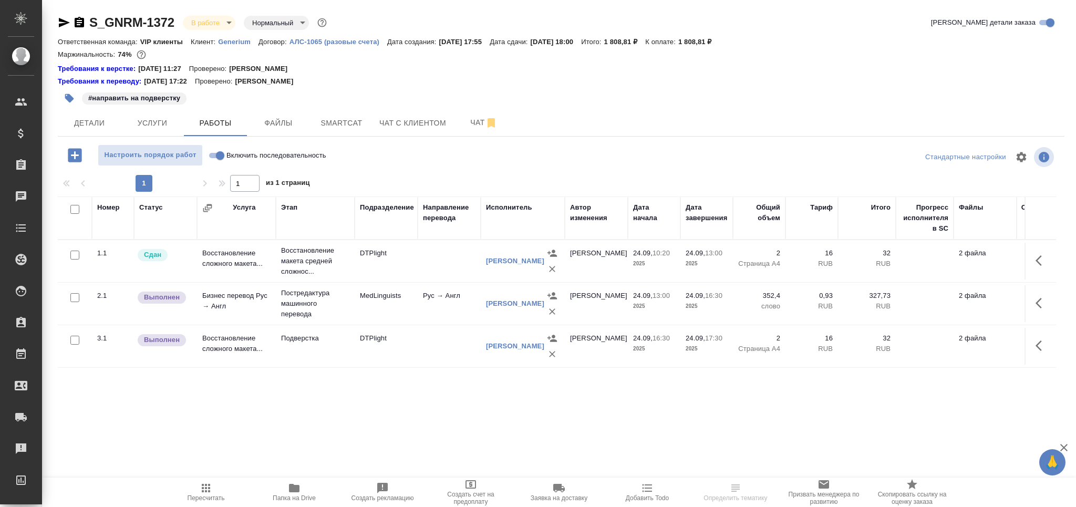
click at [66, 97] on icon "button" at bounding box center [69, 98] width 9 height 9
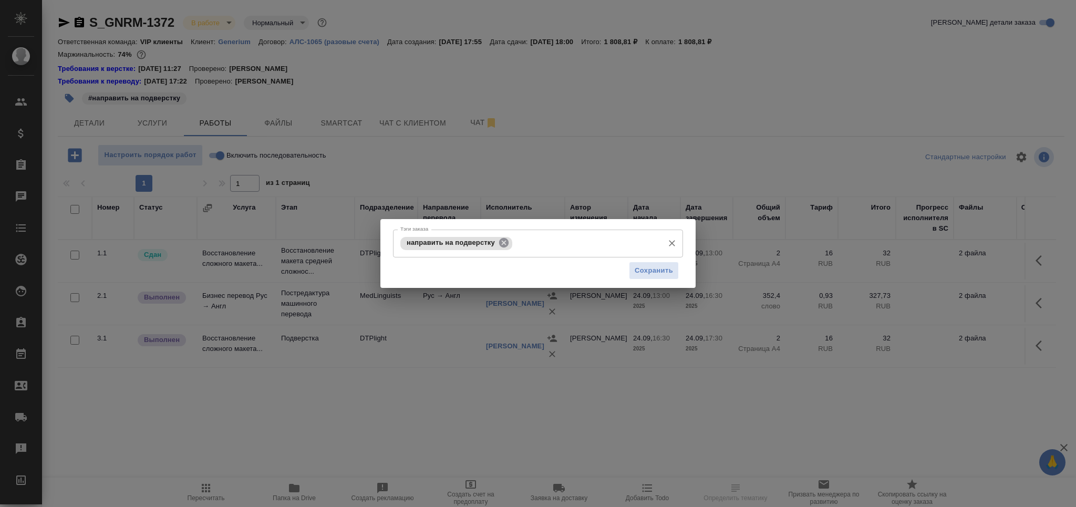
drag, startPoint x: 501, startPoint y: 241, endPoint x: 574, endPoint y: 257, distance: 74.8
click at [502, 242] on icon at bounding box center [503, 242] width 9 height 9
click at [636, 266] on span "Сохранить" at bounding box center [654, 270] width 38 height 12
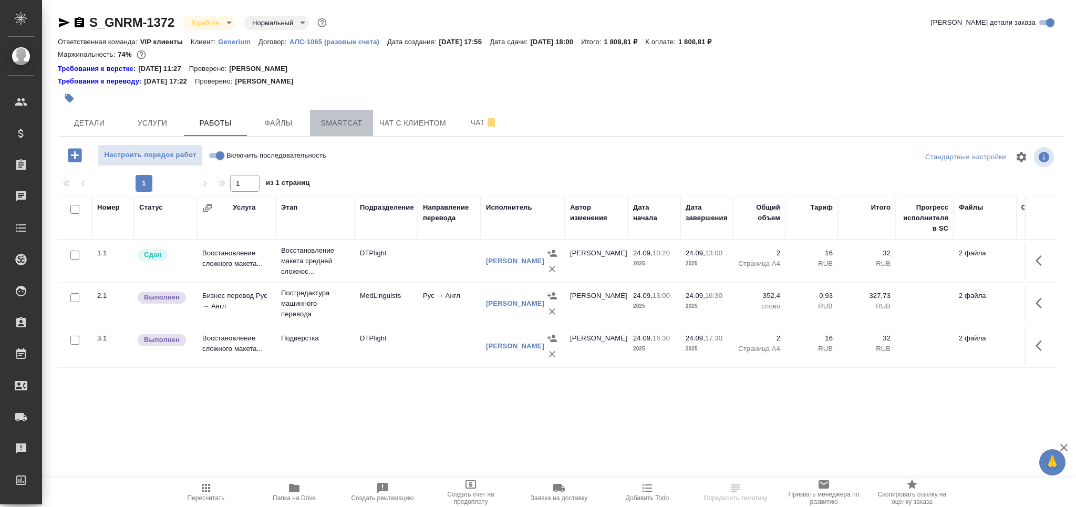
click at [350, 128] on span "Smartcat" at bounding box center [341, 123] width 50 height 13
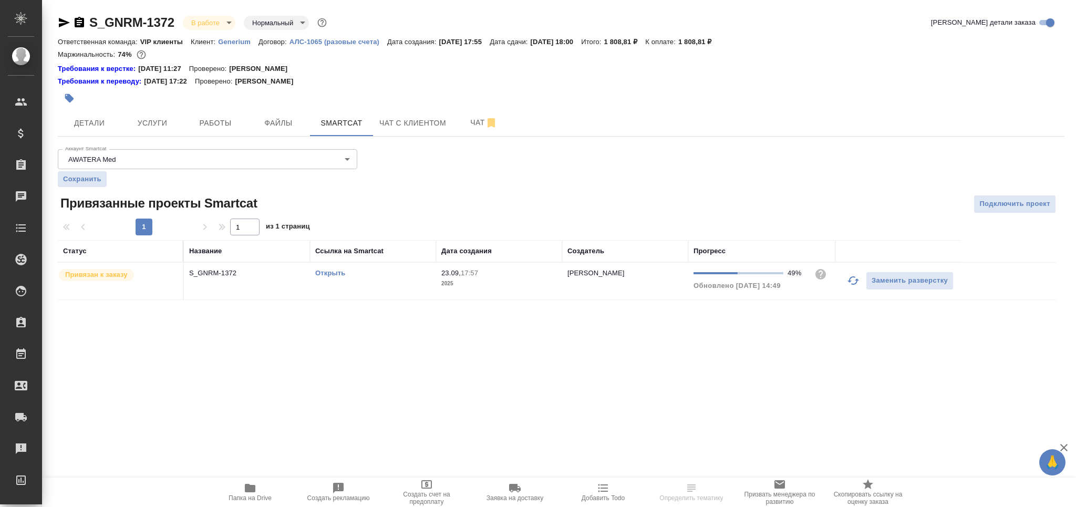
click at [423, 295] on td "Открыть" at bounding box center [373, 281] width 126 height 37
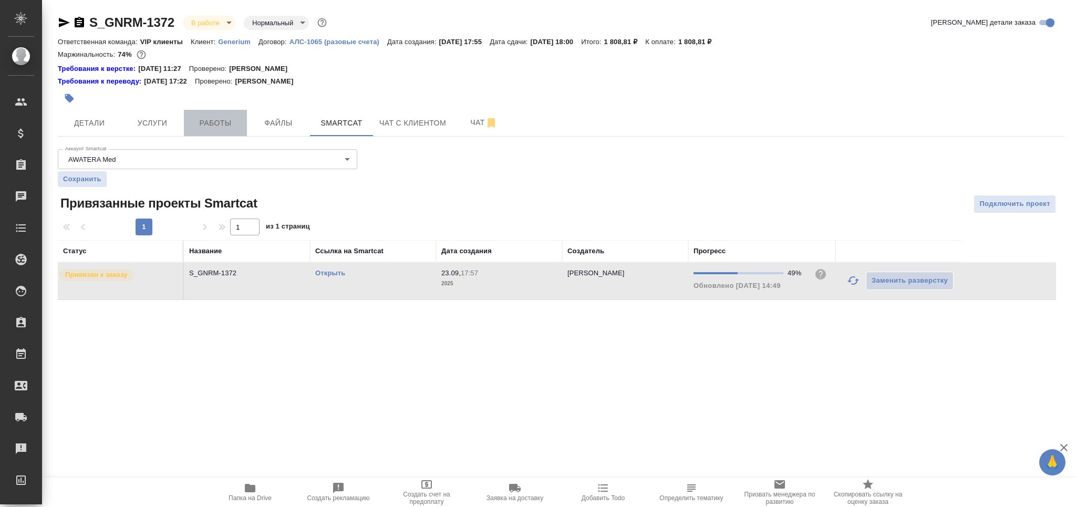
click at [215, 115] on button "Работы" at bounding box center [215, 123] width 63 height 26
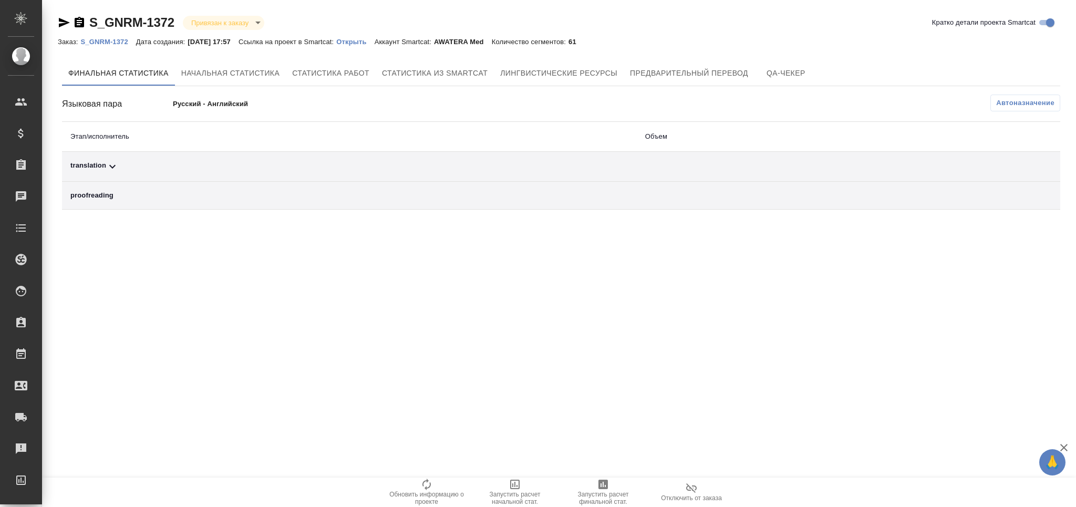
click at [1013, 106] on span "Автоназначение" at bounding box center [1025, 103] width 58 height 11
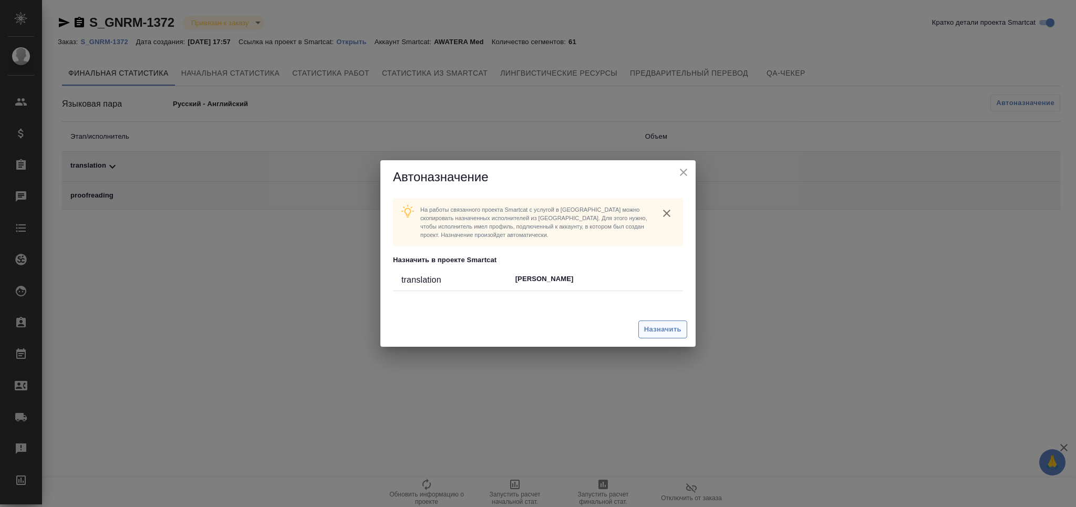
click at [647, 323] on button "Назначить" at bounding box center [662, 330] width 49 height 18
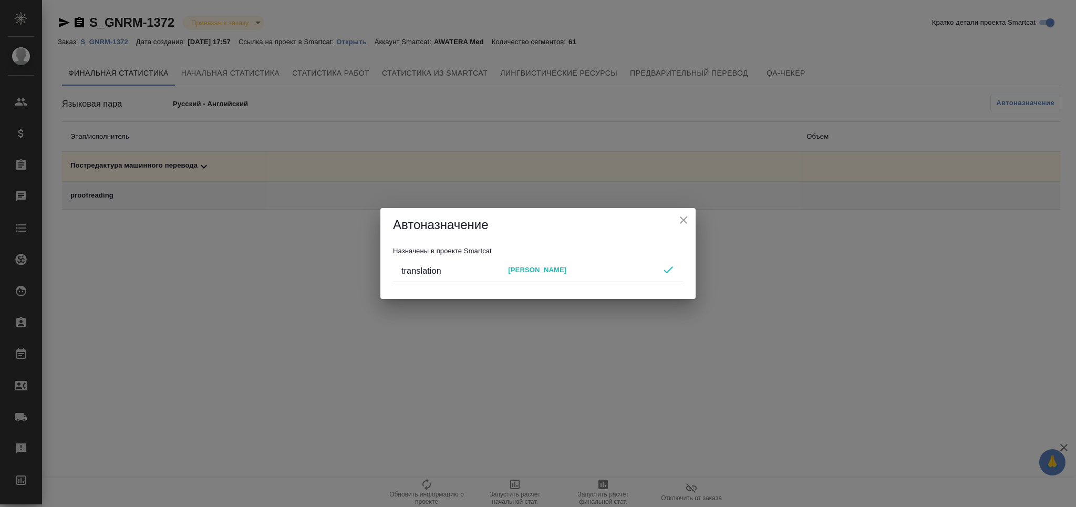
drag, startPoint x: 683, startPoint y: 215, endPoint x: 608, endPoint y: 446, distance: 242.1
click at [683, 219] on icon "close" at bounding box center [683, 220] width 13 height 13
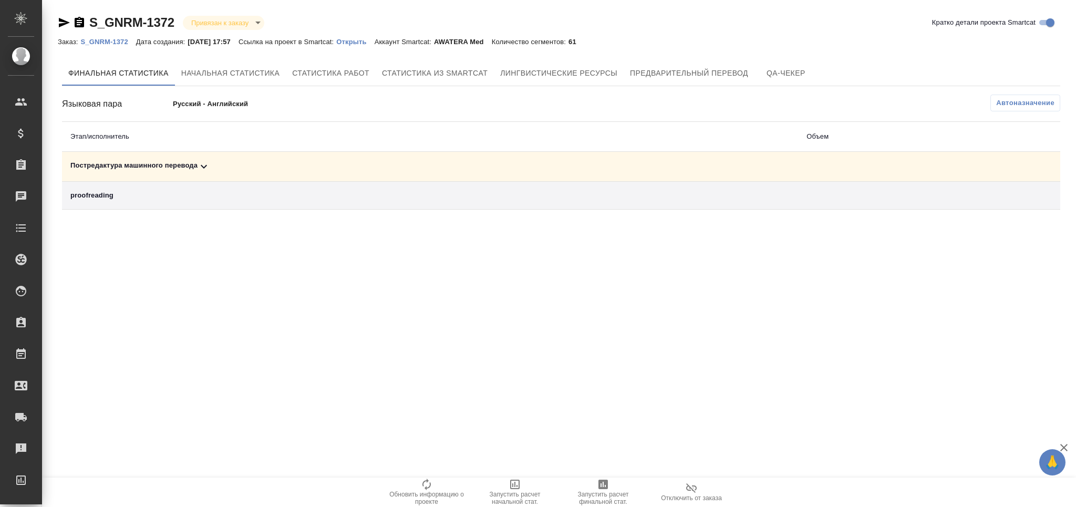
click at [595, 499] on span "Запустить расчет финальной стат." at bounding box center [603, 498] width 76 height 15
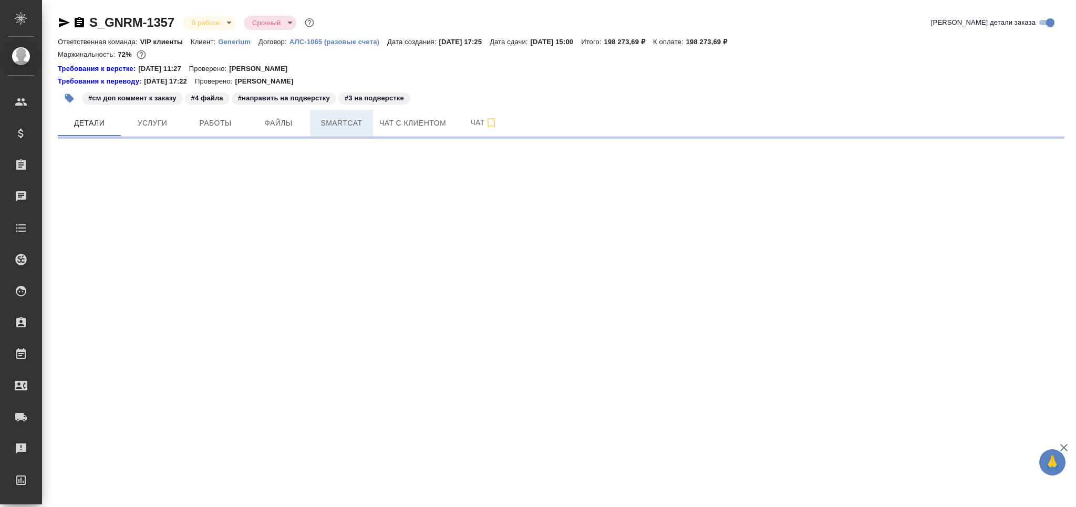
select select "RU"
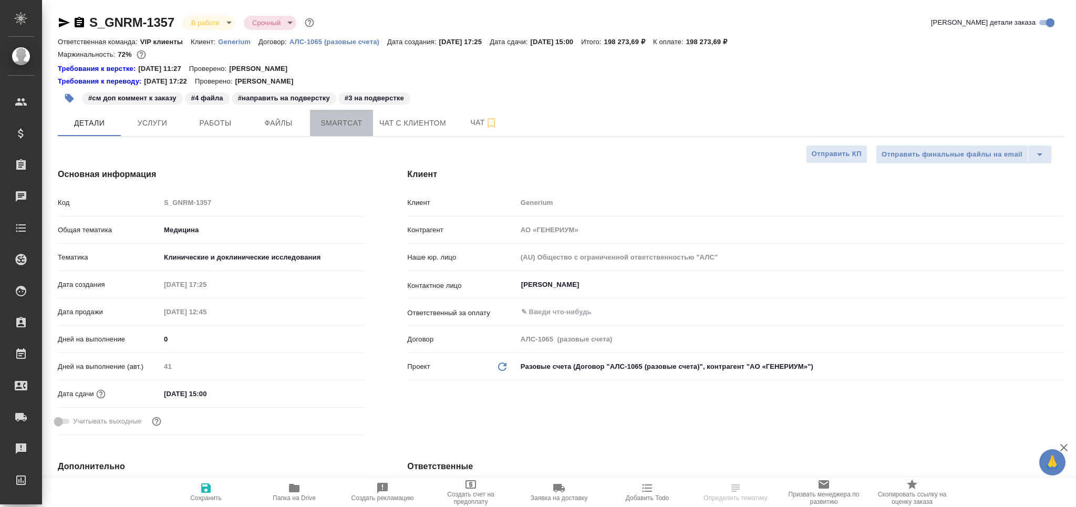
click at [325, 129] on span "Smartcat" at bounding box center [341, 123] width 50 height 13
type textarea "x"
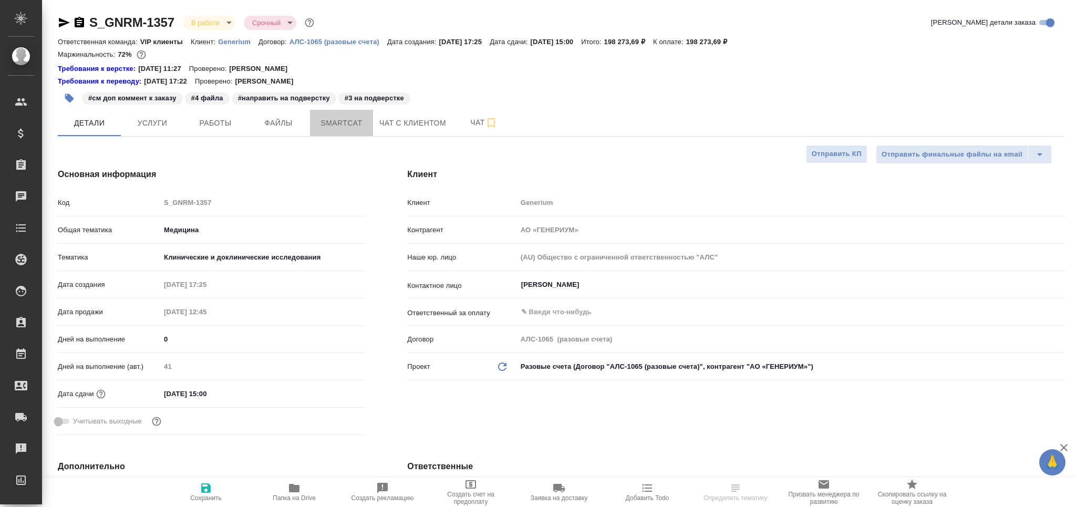
type textarea "x"
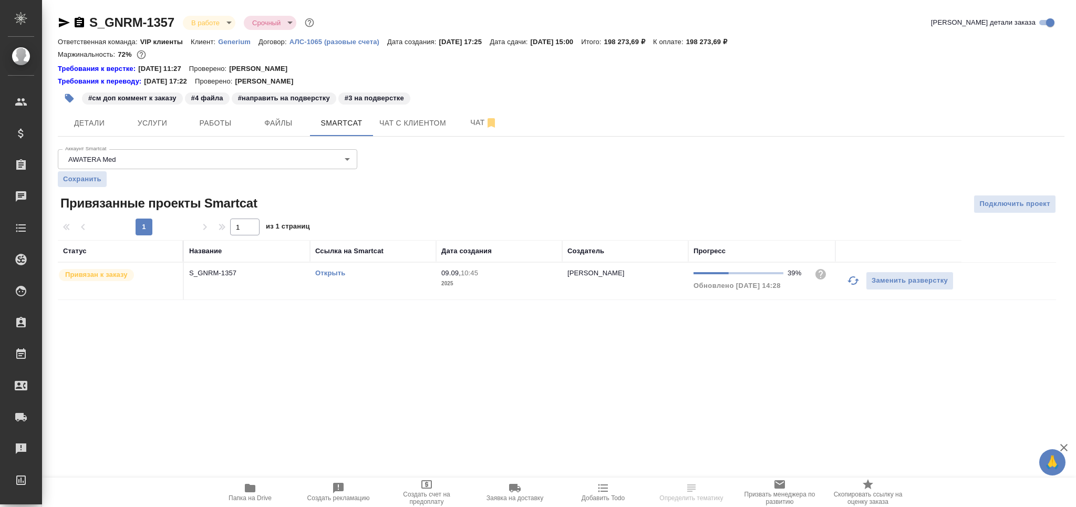
click at [328, 271] on link "Открыть" at bounding box center [330, 273] width 30 height 8
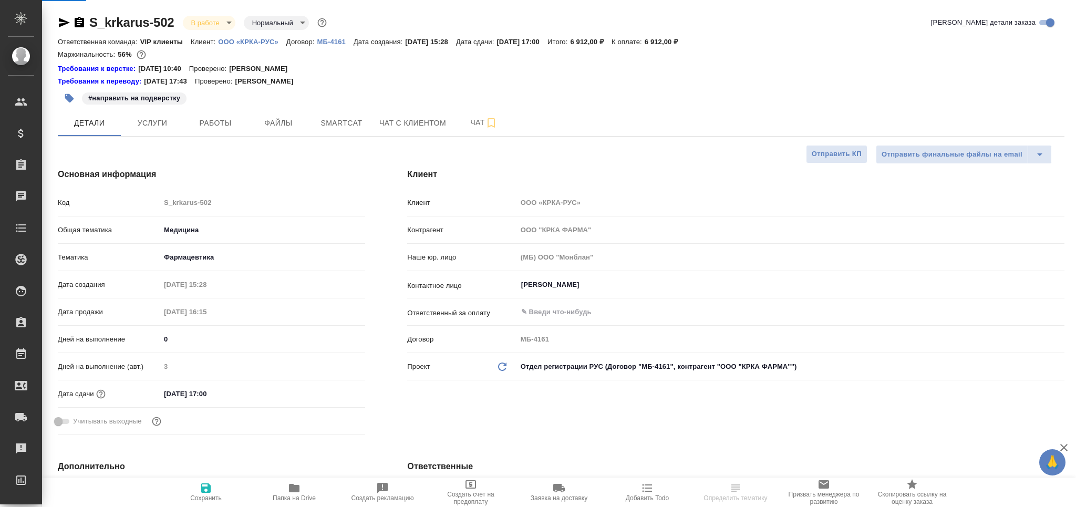
select select "RU"
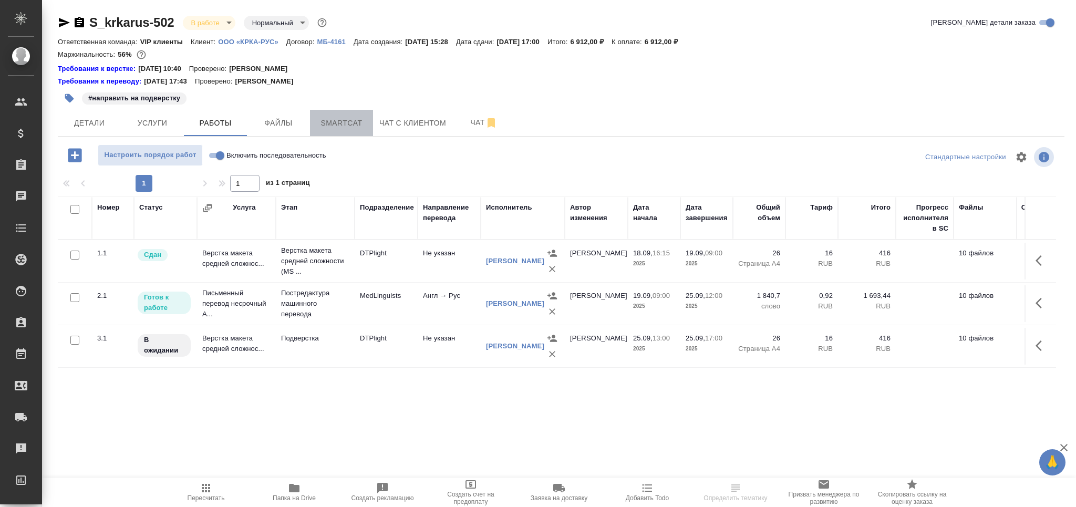
click at [334, 111] on button "Smartcat" at bounding box center [341, 123] width 63 height 26
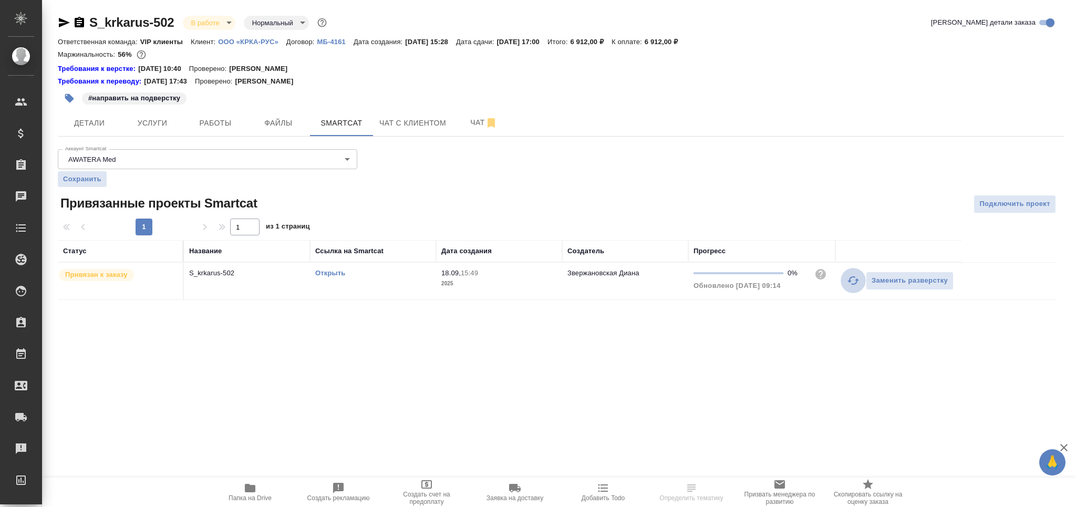
click at [849, 284] on icon "button" at bounding box center [853, 280] width 13 height 13
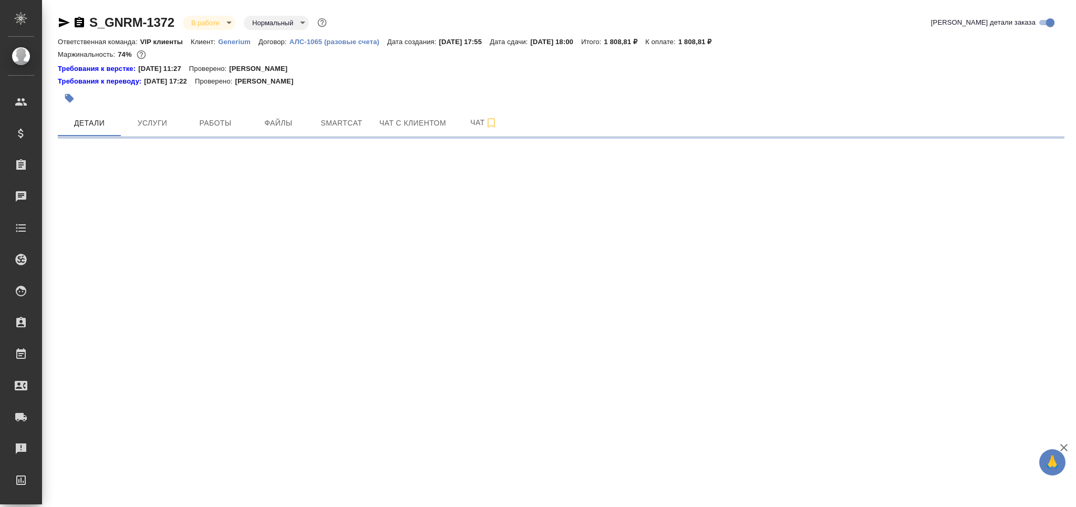
select select "RU"
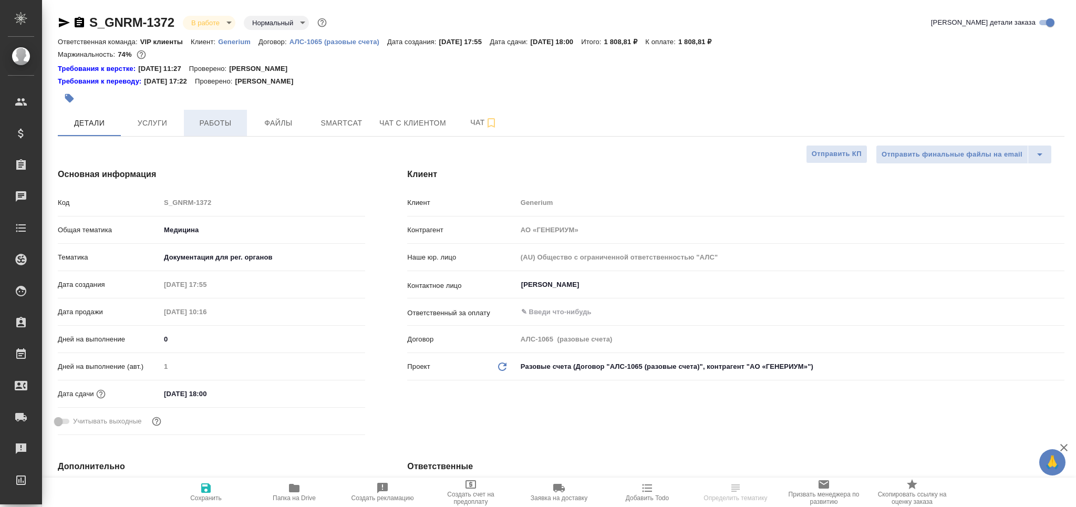
type textarea "x"
click at [222, 120] on span "Работы" at bounding box center [215, 123] width 50 height 13
type textarea "x"
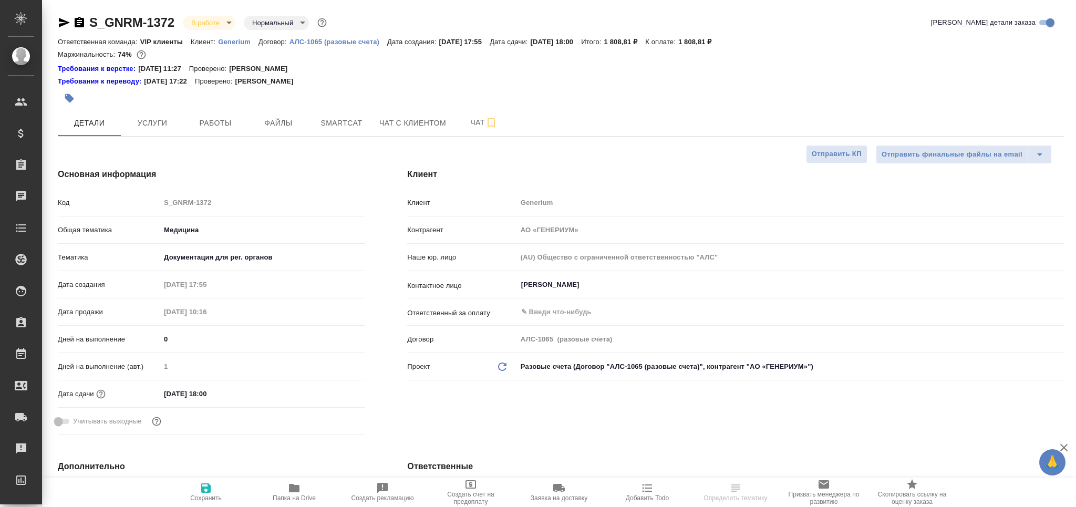
type textarea "x"
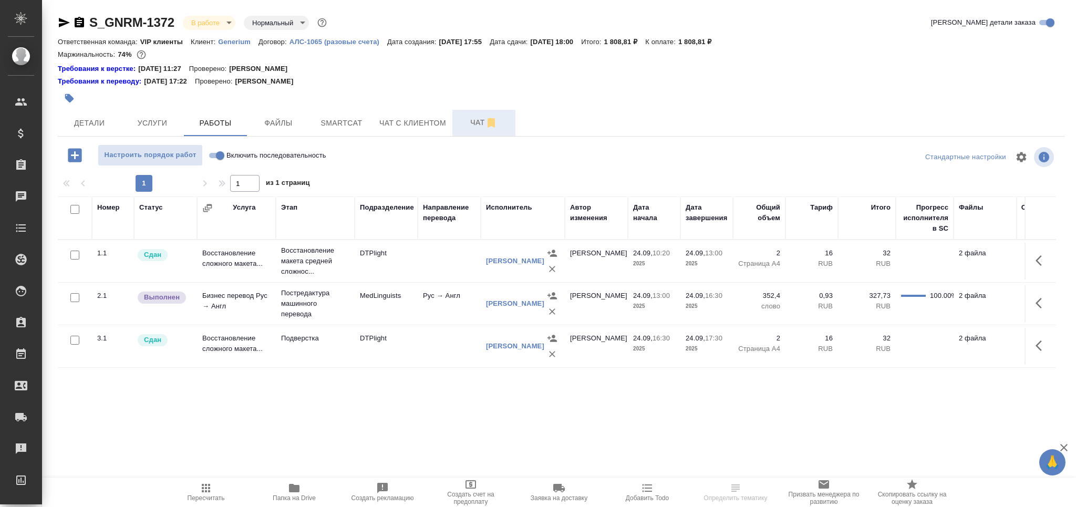
click at [462, 122] on span "Чат" at bounding box center [484, 122] width 50 height 13
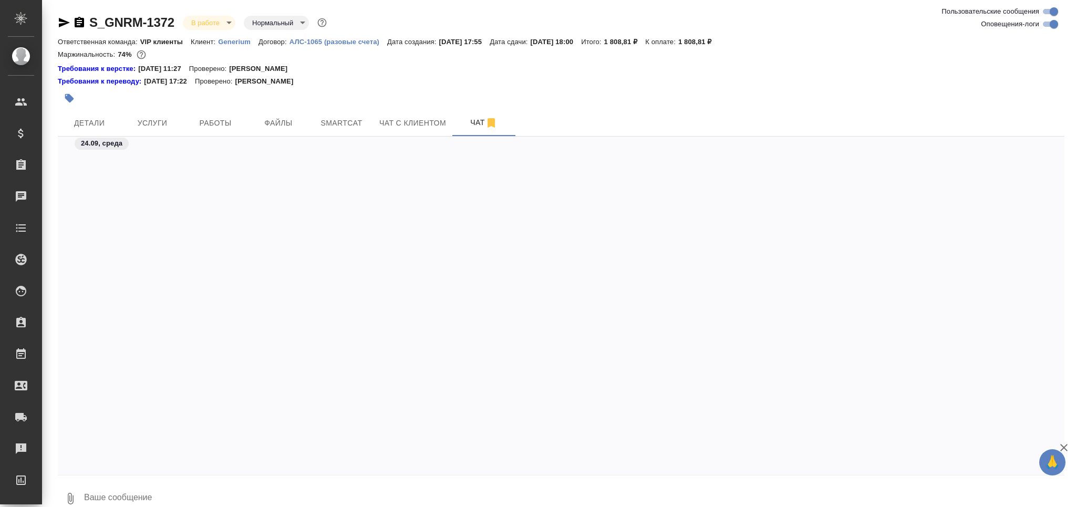
scroll to position [20719, 0]
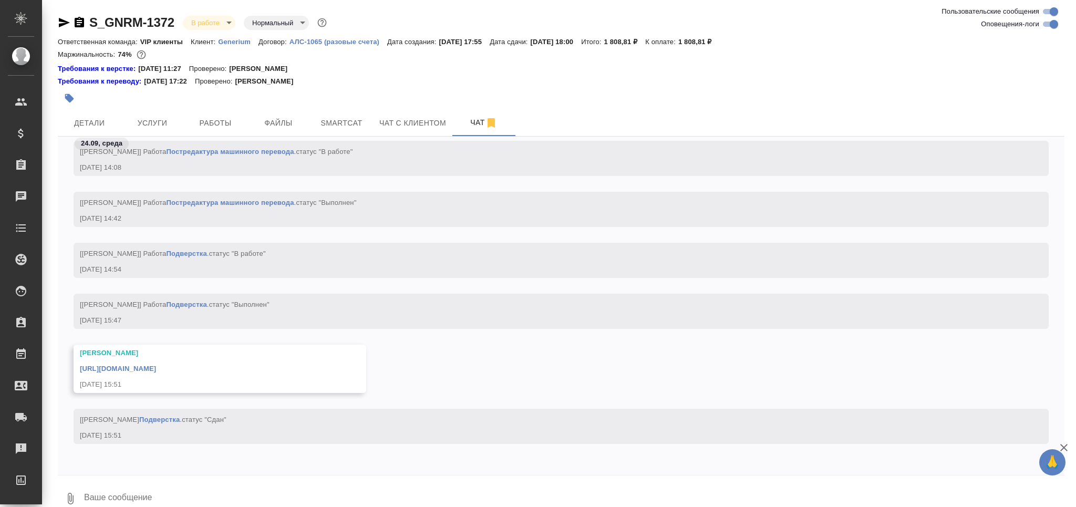
click at [156, 365] on link "https://drive.awatera.com/apps/files/files/10470039?dir=/Shares/Generium/Orders…" at bounding box center [118, 369] width 76 height 8
click at [167, 488] on textarea at bounding box center [574, 499] width 982 height 36
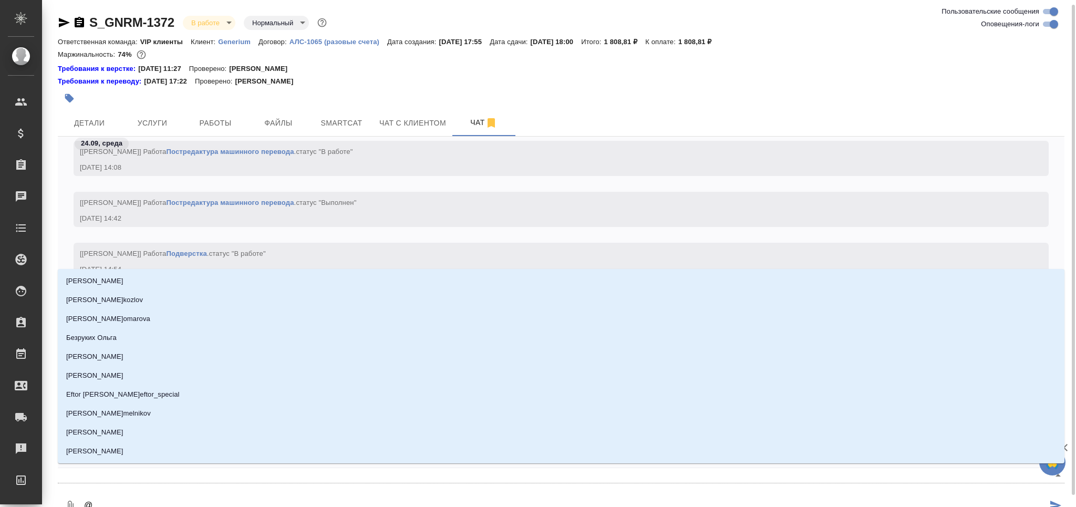
scroll to position [3, 0]
type textarea "@к"
type input "к"
type textarea "@ка"
type input "ка"
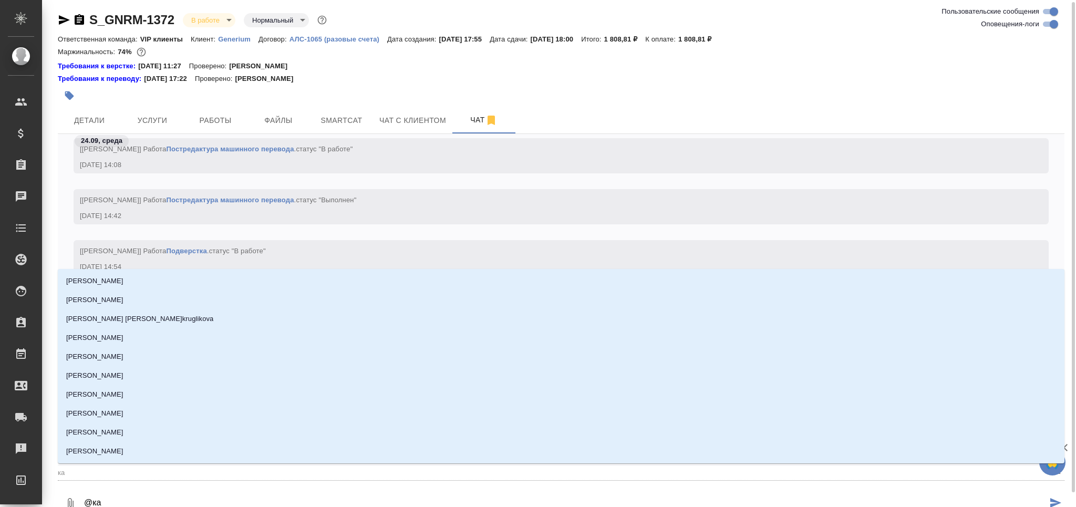
type textarea "@каб"
type input "каб"
type textarea "@каба"
type input "каба"
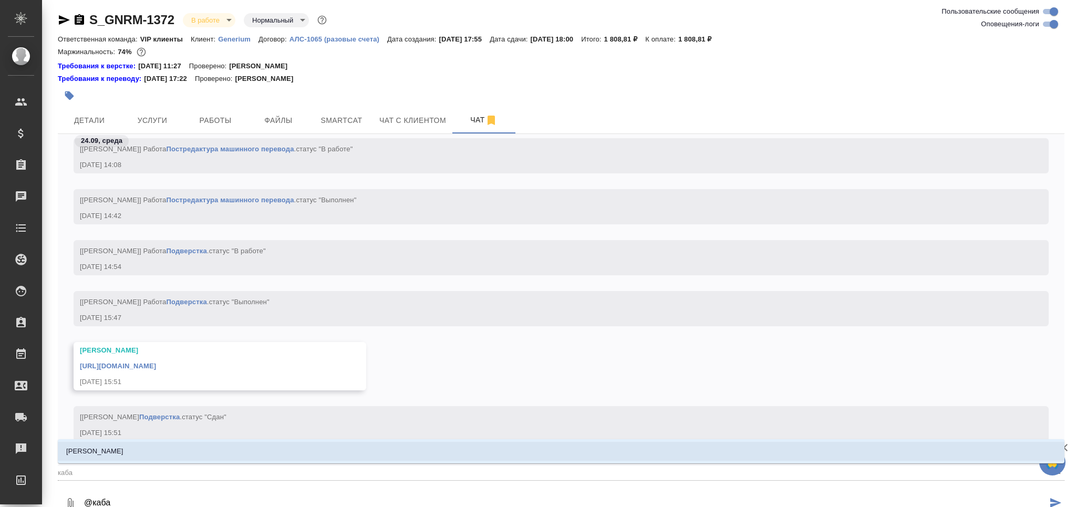
click at [182, 453] on li "Кабаргина Анна" at bounding box center [561, 451] width 1007 height 19
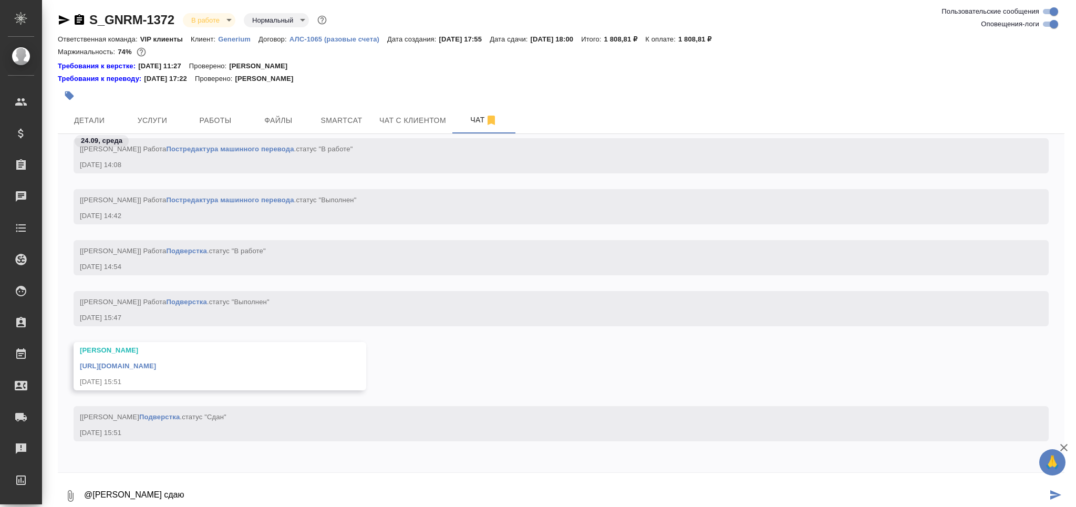
type textarea "@Кабаргина Анна сдаю"
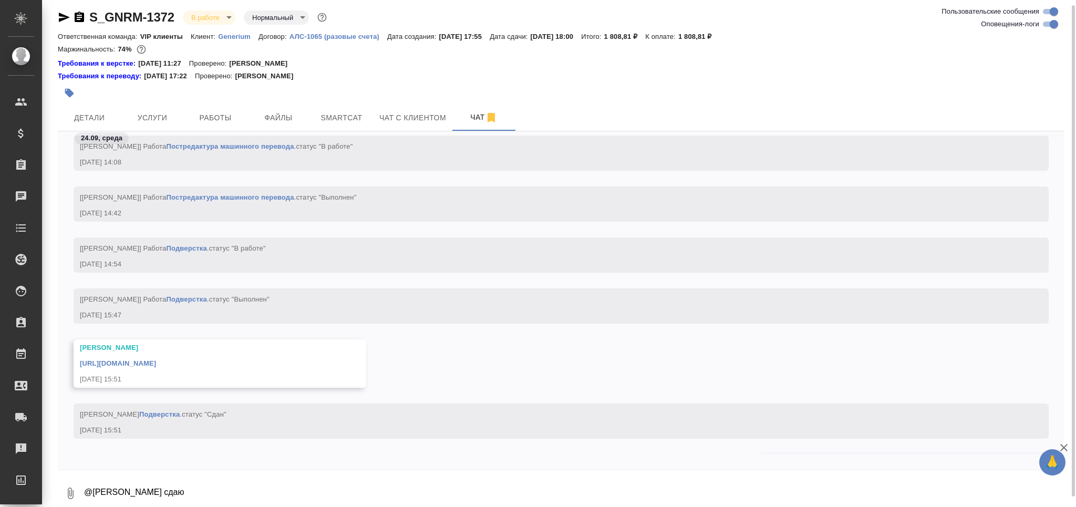
scroll to position [20770, 0]
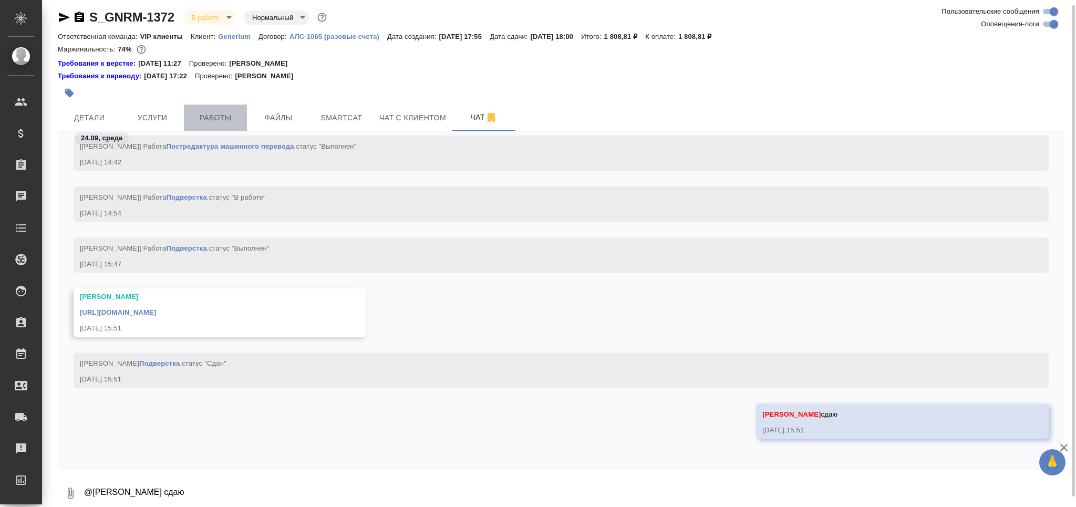
click at [241, 112] on button "Работы" at bounding box center [215, 118] width 63 height 26
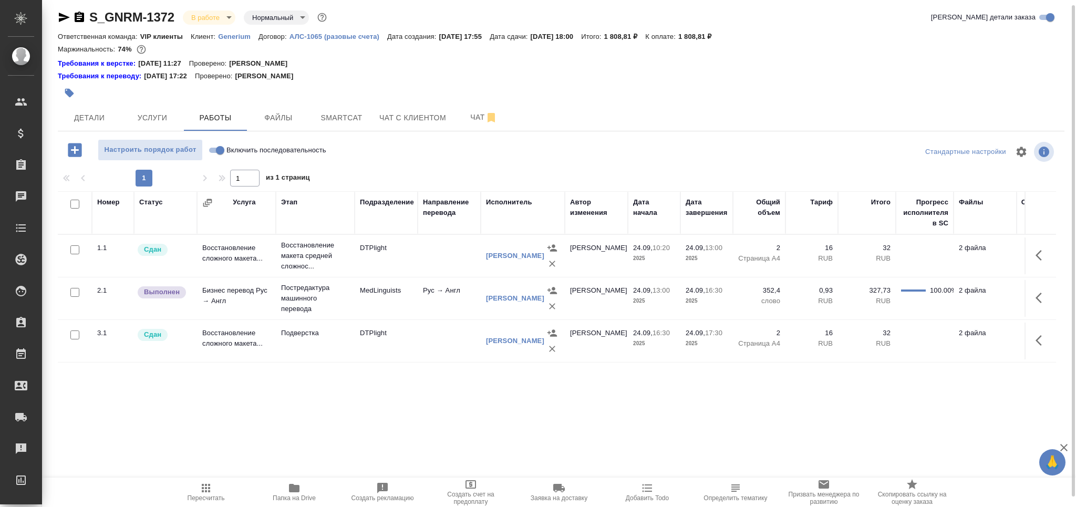
click at [214, 14] on body "🙏 .cls-1 fill:#fff; AWATERA Grabko Mariya Клиенты Спецификации Заказы 0 Чаты To…" at bounding box center [538, 253] width 1076 height 507
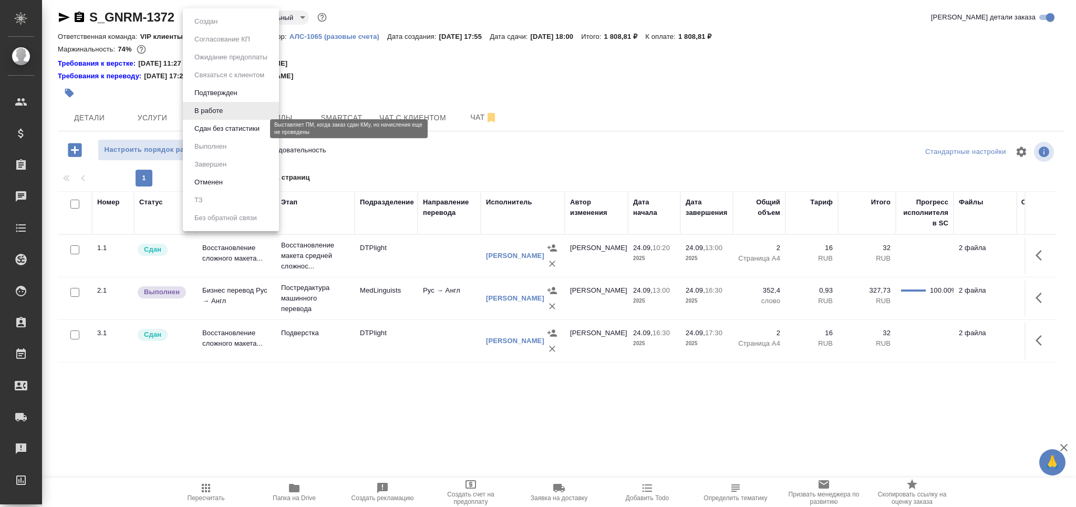
click at [222, 123] on button "Сдан без статистики" at bounding box center [226, 129] width 71 height 12
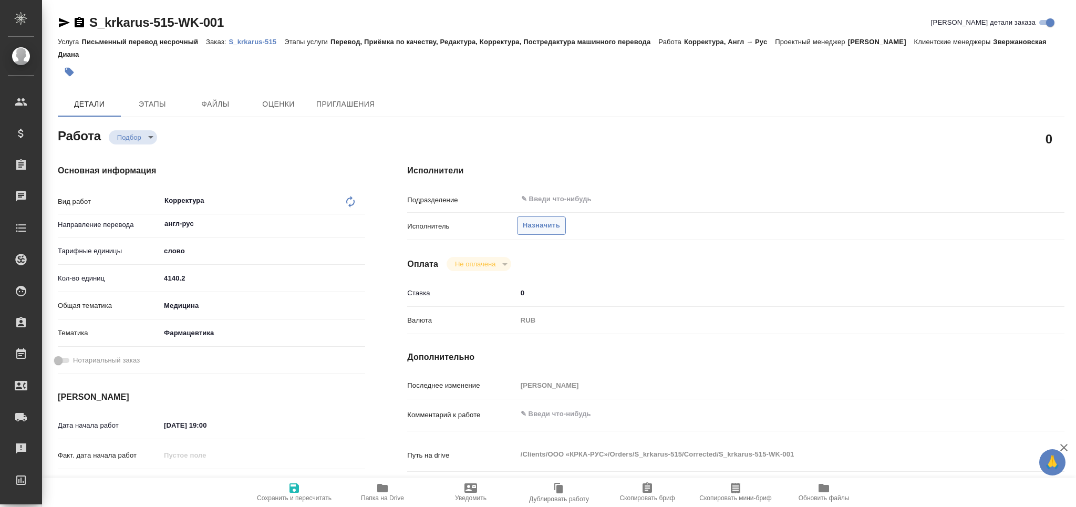
type textarea "x"
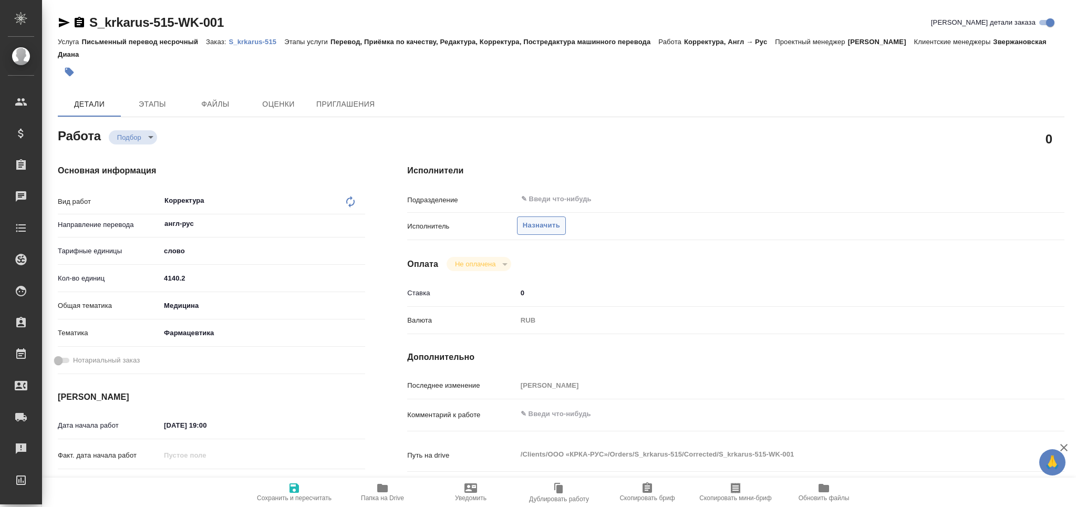
type textarea "x"
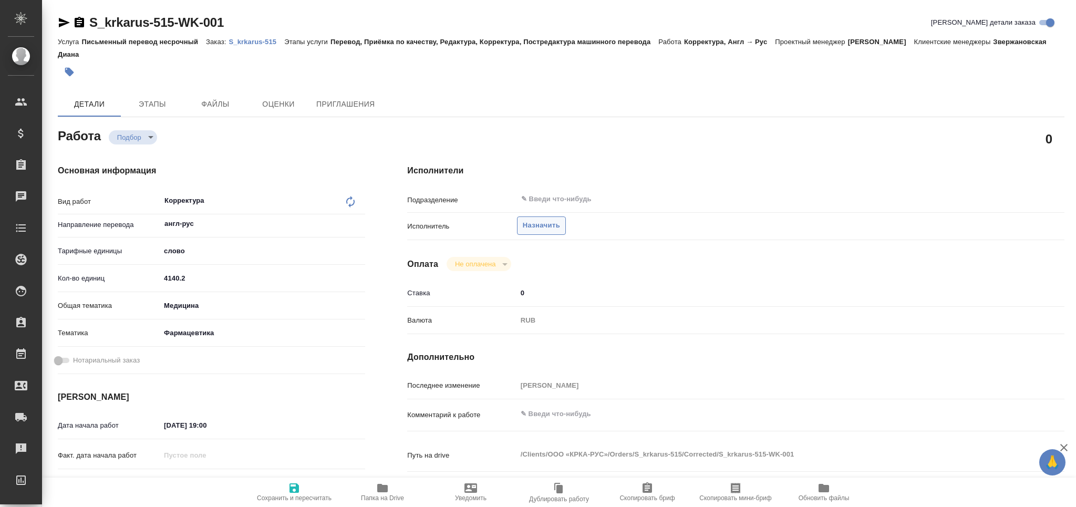
click at [542, 228] on span "Назначить" at bounding box center [541, 226] width 37 height 12
type textarea "x"
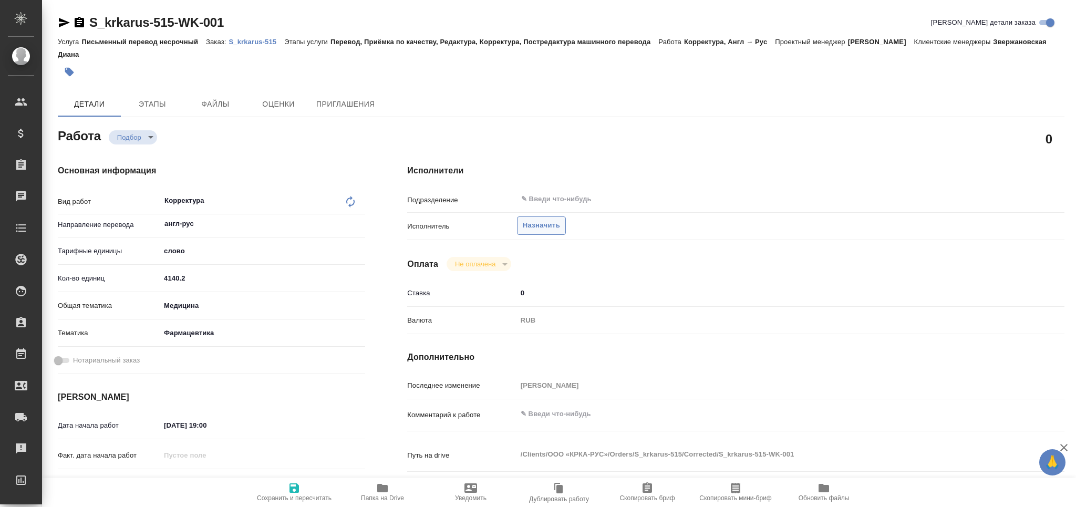
type textarea "x"
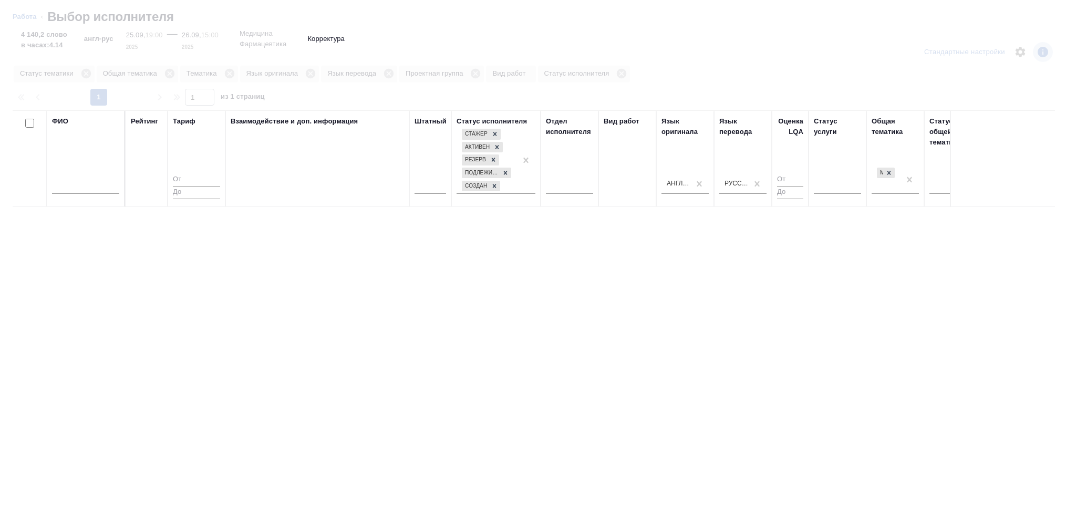
type textarea "x"
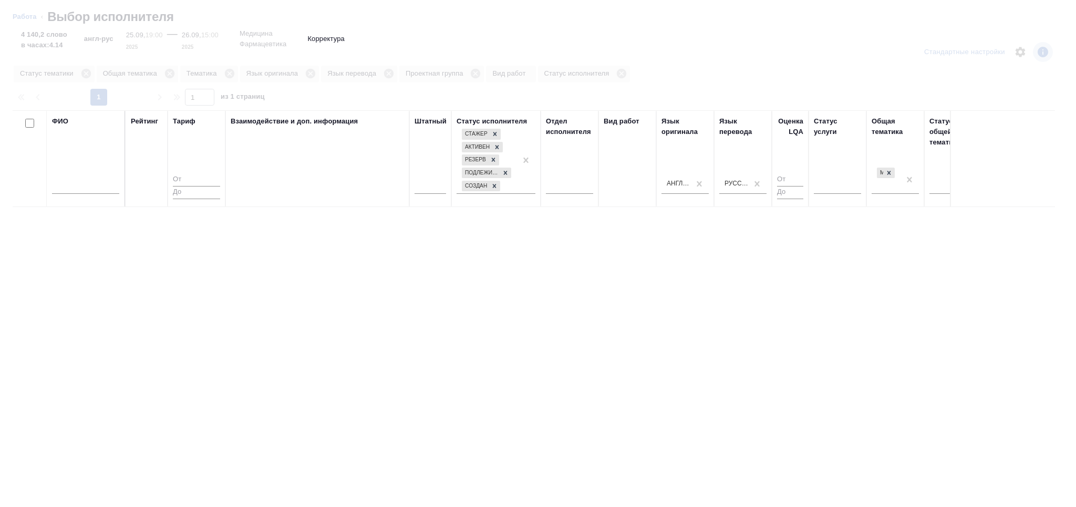
type textarea "x"
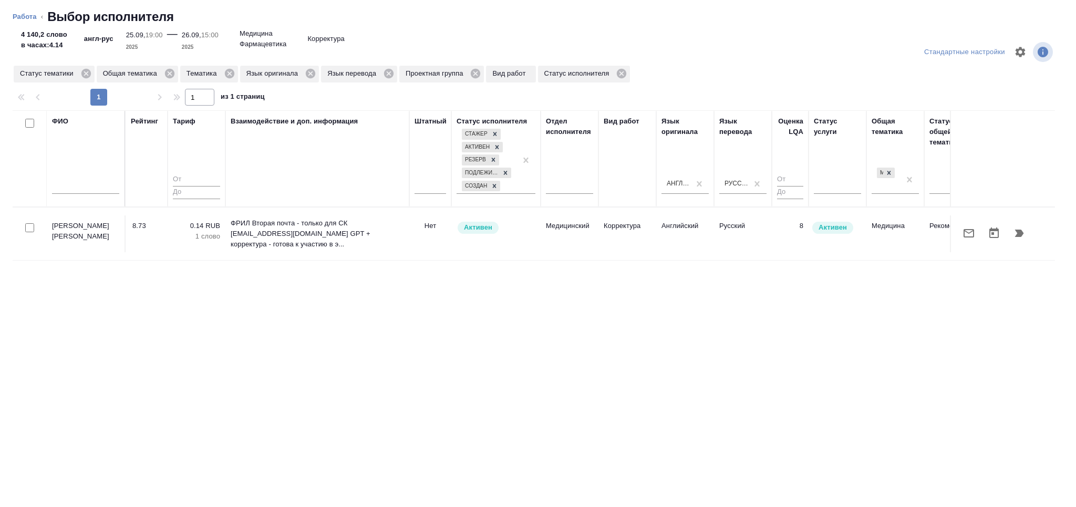
type textarea "x"
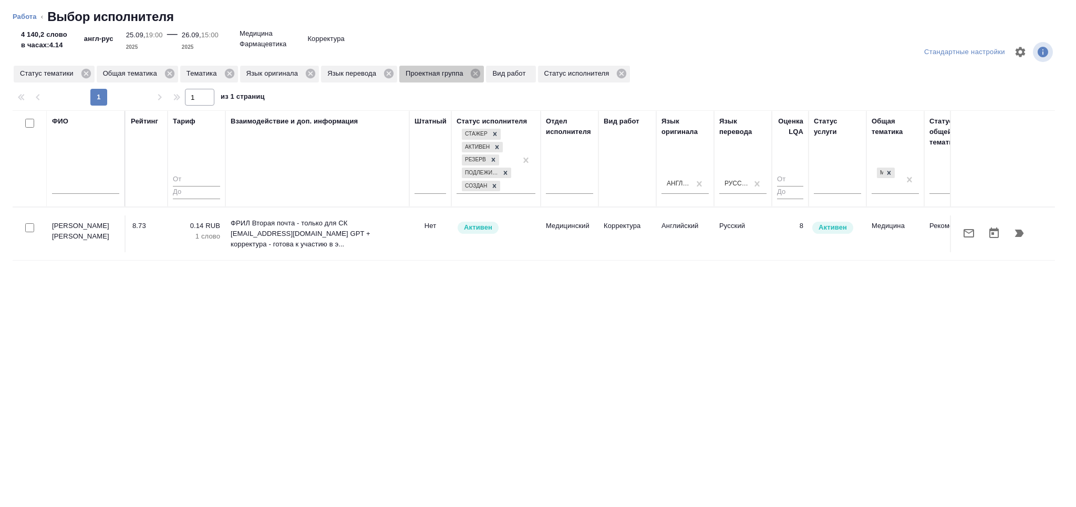
click at [476, 74] on icon at bounding box center [476, 74] width 12 height 12
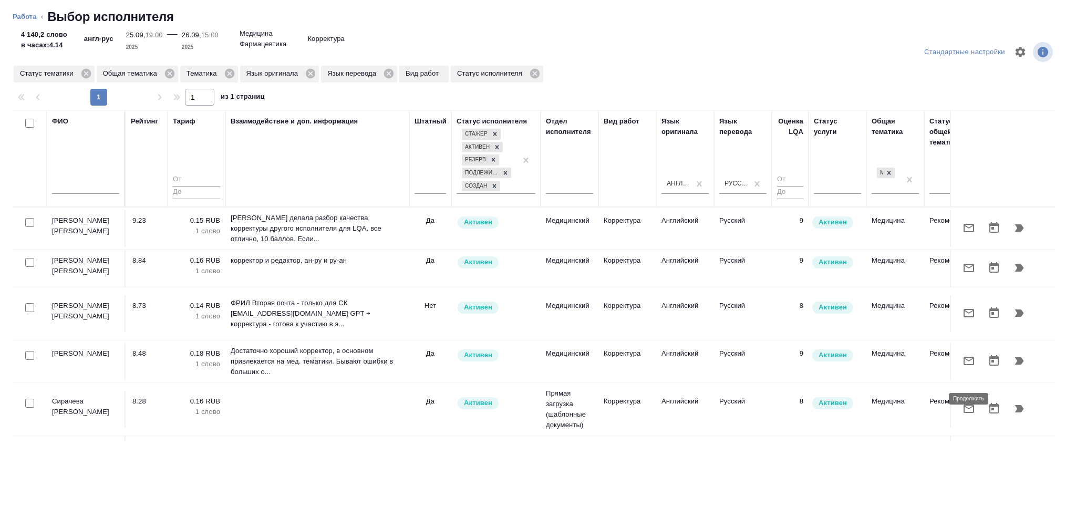
click at [1016, 402] on button "button" at bounding box center [1019, 408] width 25 height 25
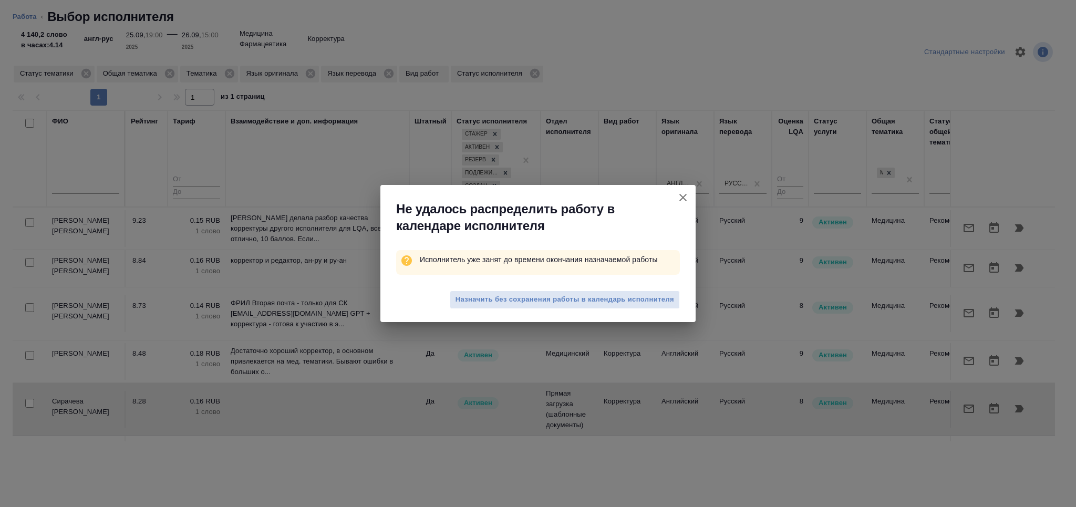
type textarea "x"
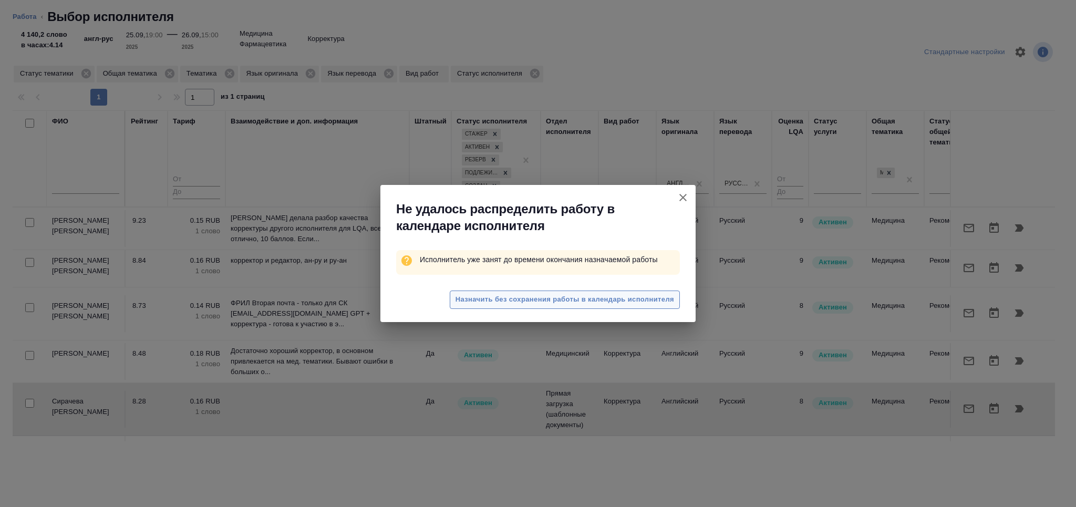
click at [479, 298] on span "Назначить без сохранения работы в календарь исполнителя" at bounding box center [565, 300] width 219 height 12
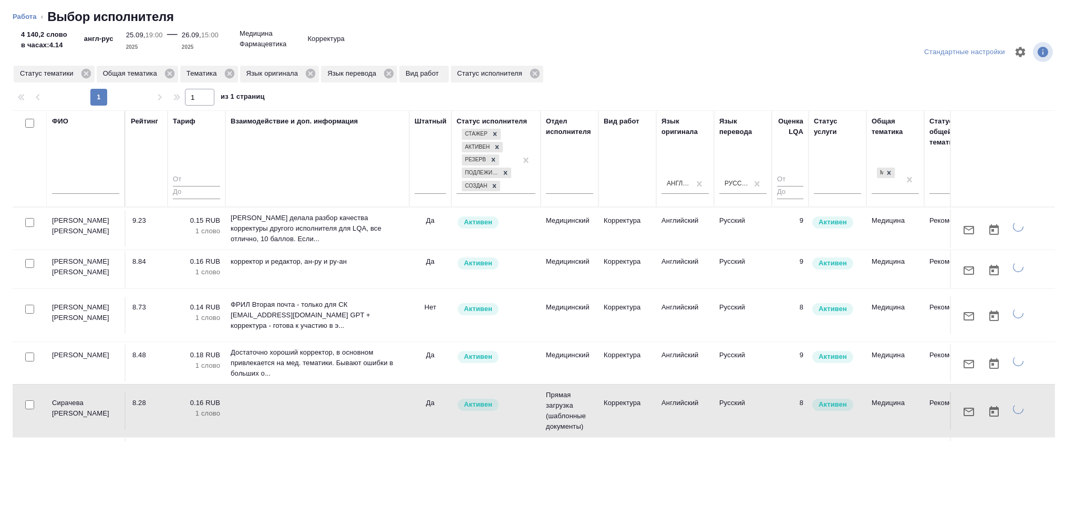
type textarea "x"
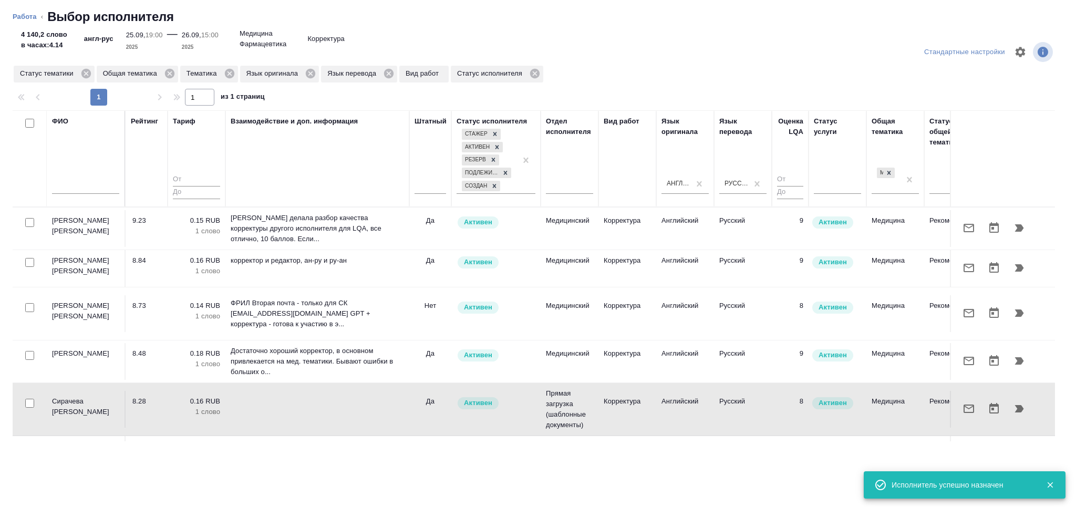
type textarea "x"
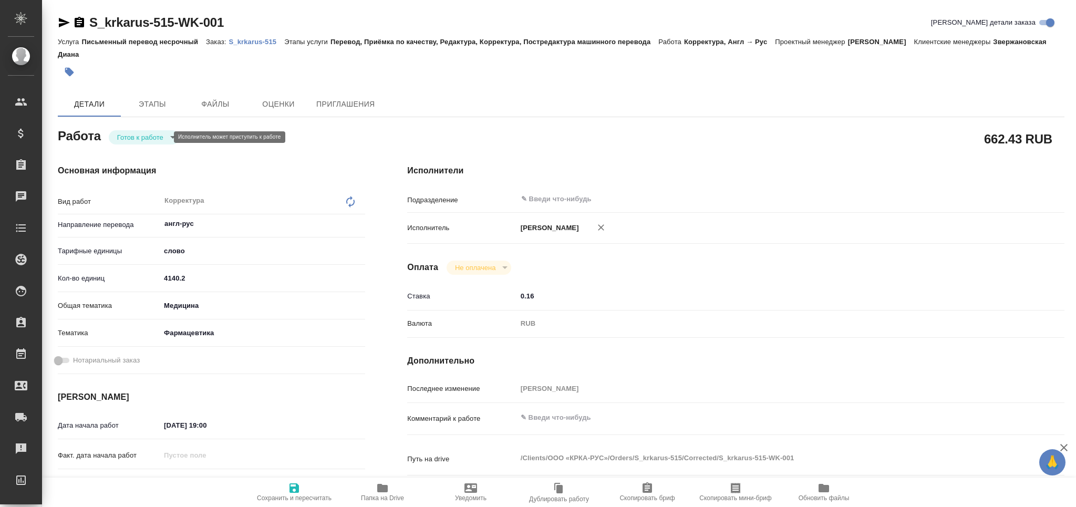
click at [133, 137] on body "🙏 .cls-1 fill:#fff; AWATERA Grabko [PERSON_NAME] Спецификации Заказы Чаты Todo …" at bounding box center [538, 253] width 1076 height 507
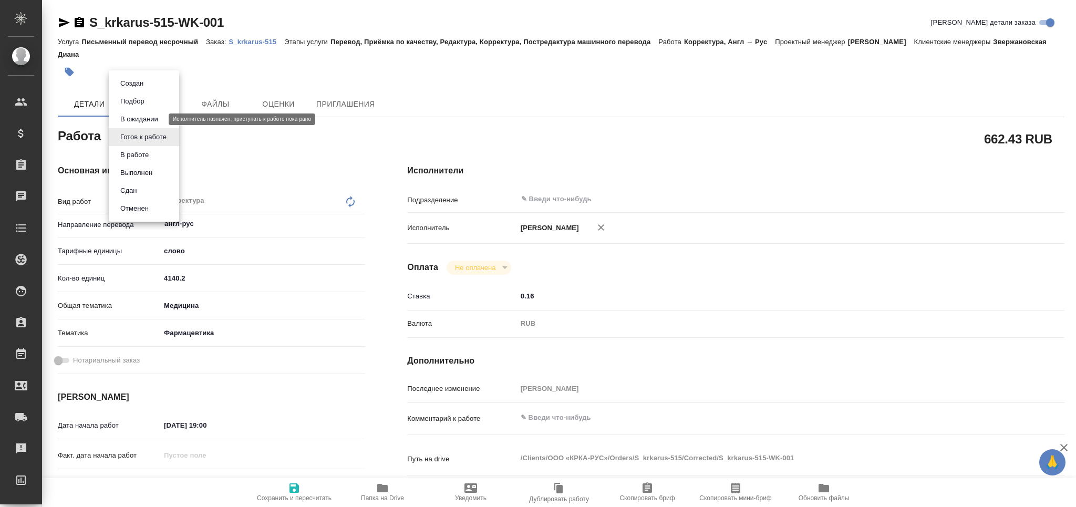
click at [137, 119] on button "В ожидании" at bounding box center [139, 120] width 44 height 12
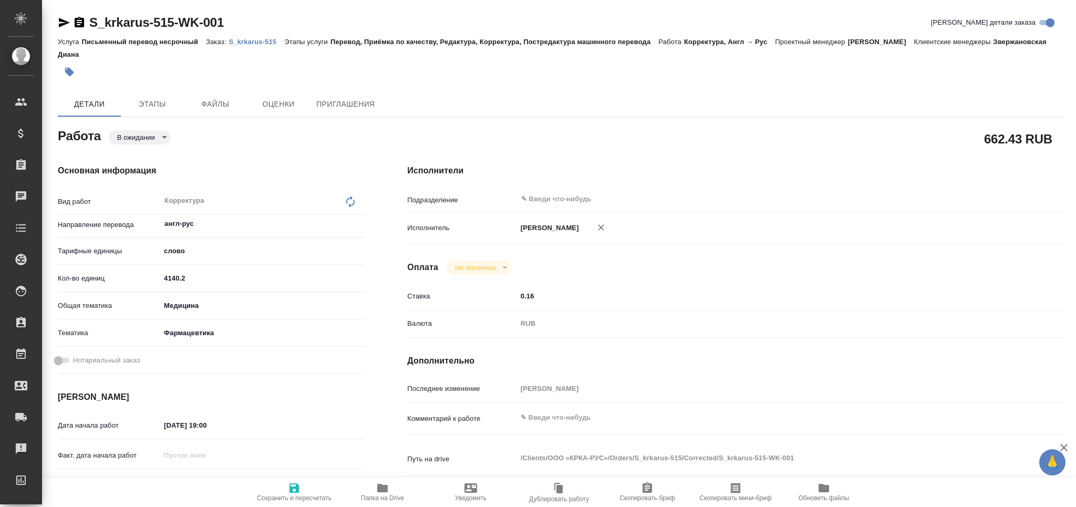
type textarea "x"
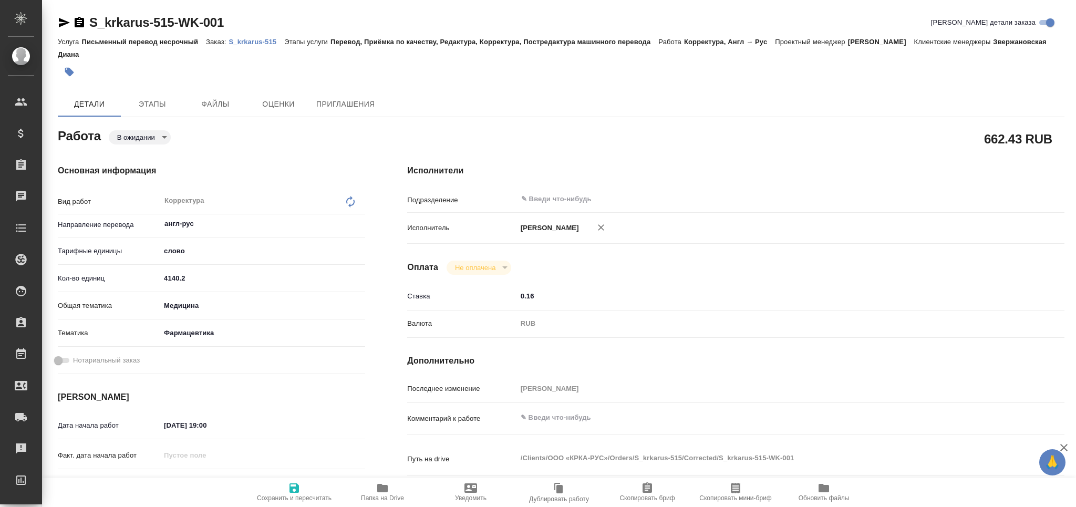
type textarea "x"
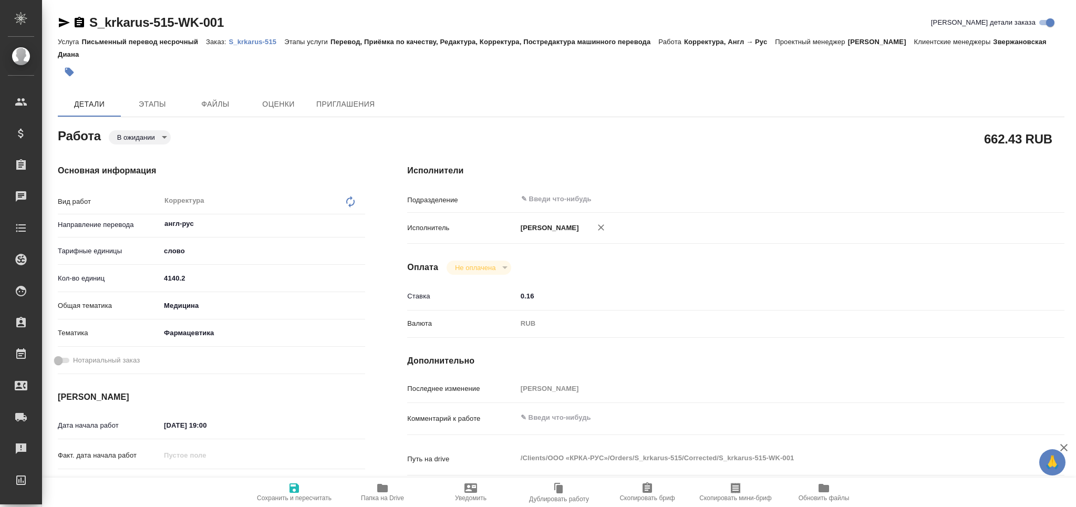
type textarea "x"
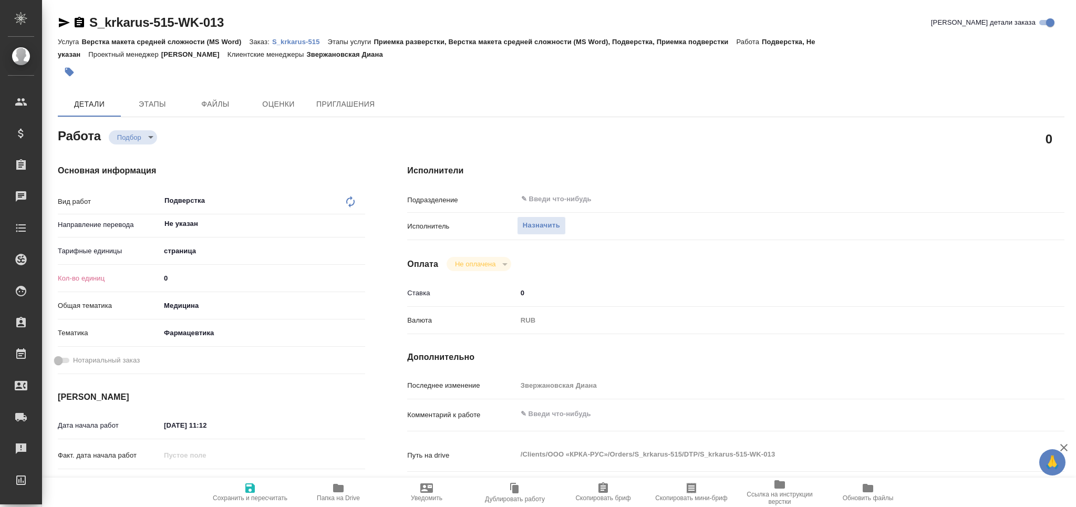
type textarea "x"
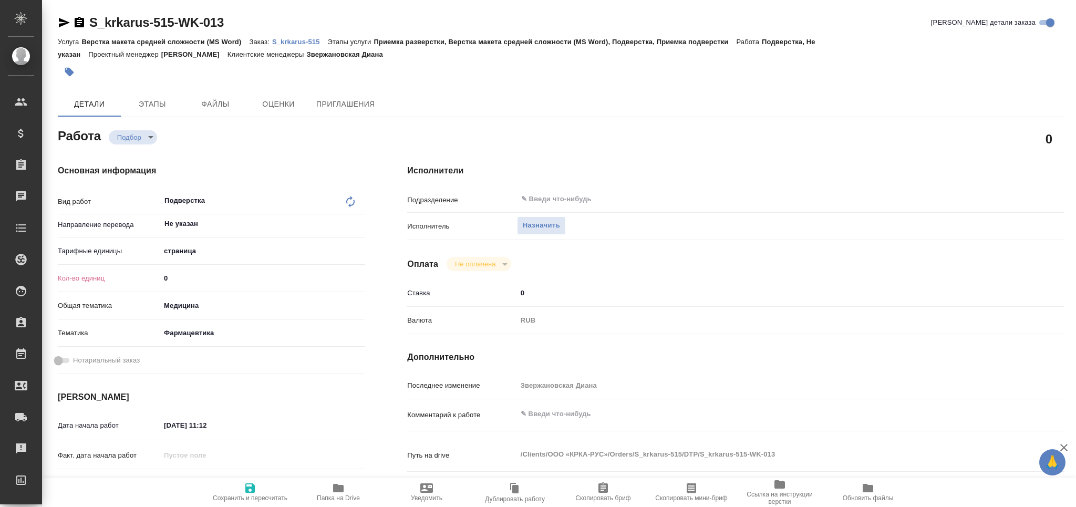
type textarea "x"
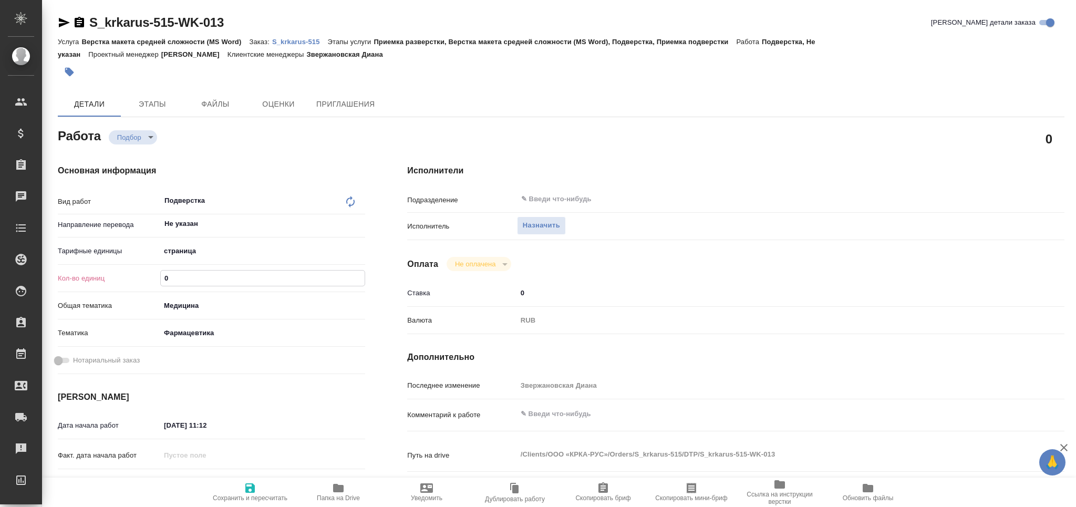
drag, startPoint x: 178, startPoint y: 282, endPoint x: 157, endPoint y: 281, distance: 21.0
click at [157, 281] on div "Кол-во единиц 0" at bounding box center [211, 278] width 307 height 18
type textarea "x"
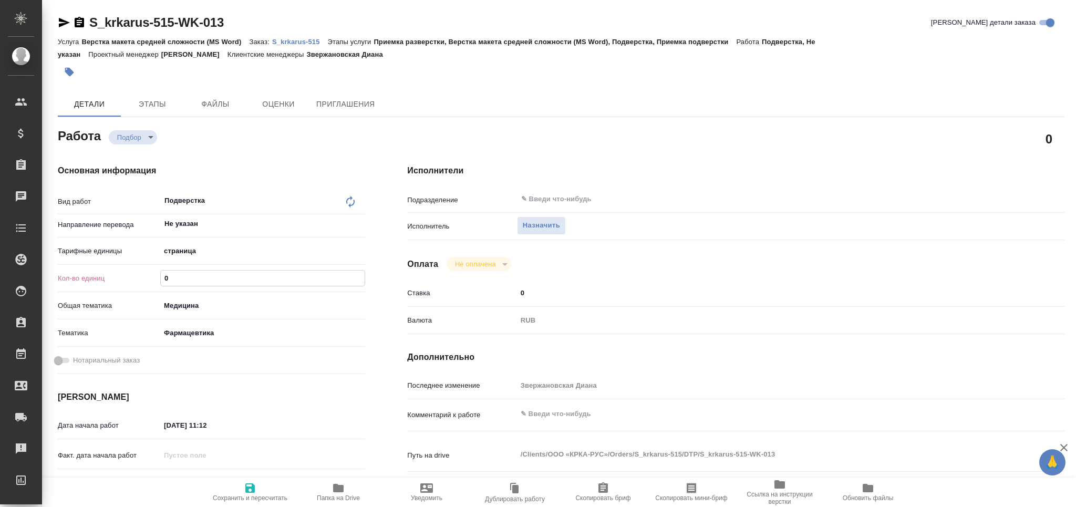
type textarea "x"
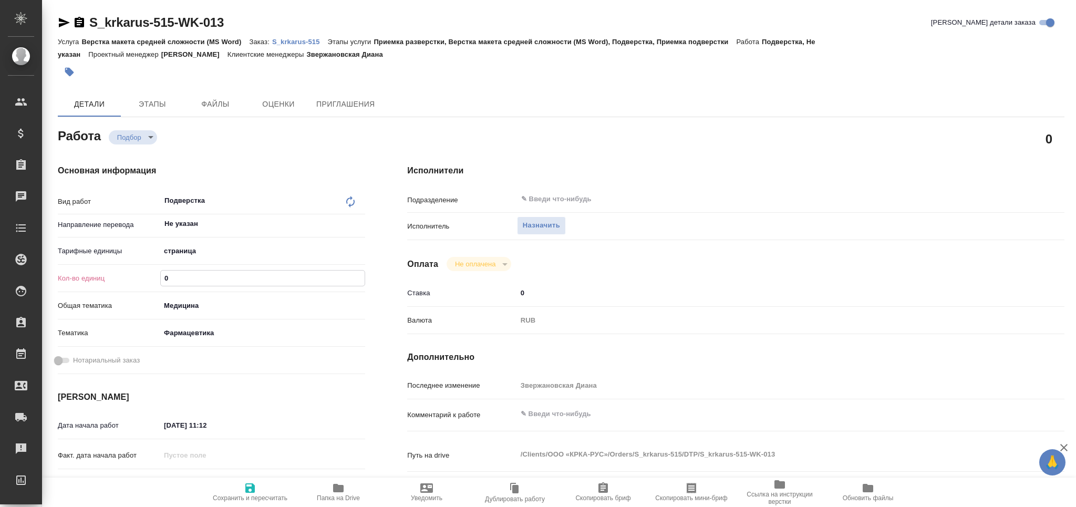
type textarea "x"
type input "2"
type textarea "x"
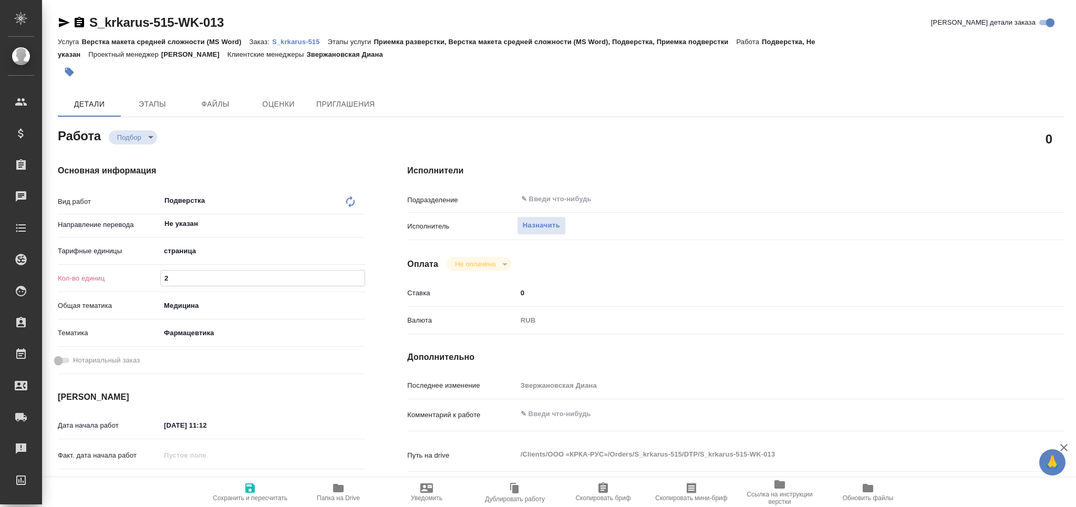
type textarea "x"
type input "26"
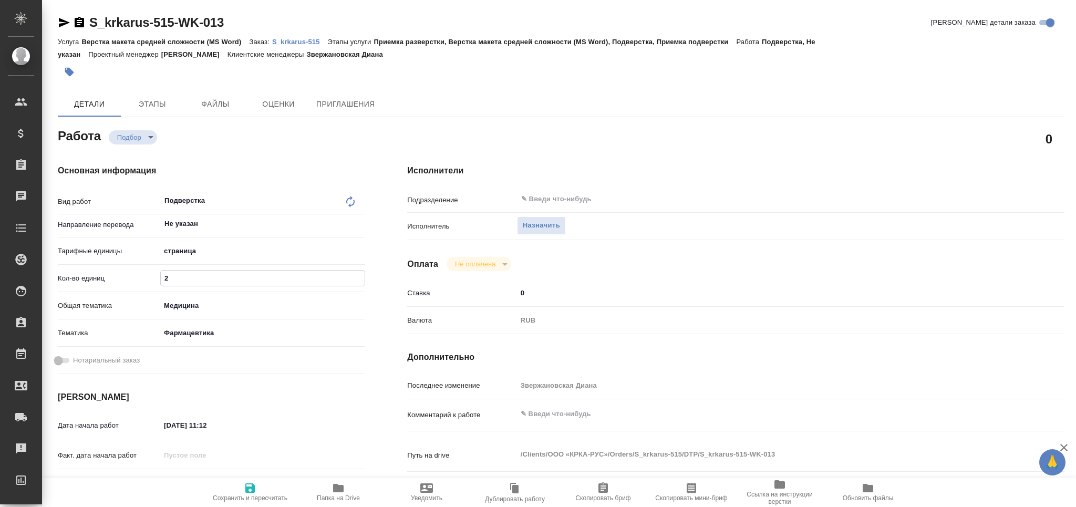
type textarea "x"
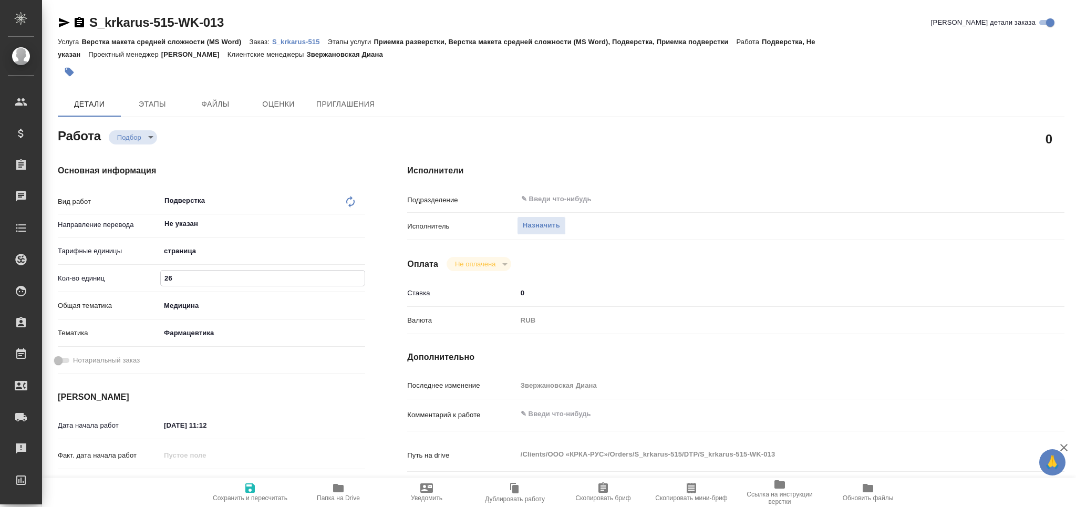
type textarea "x"
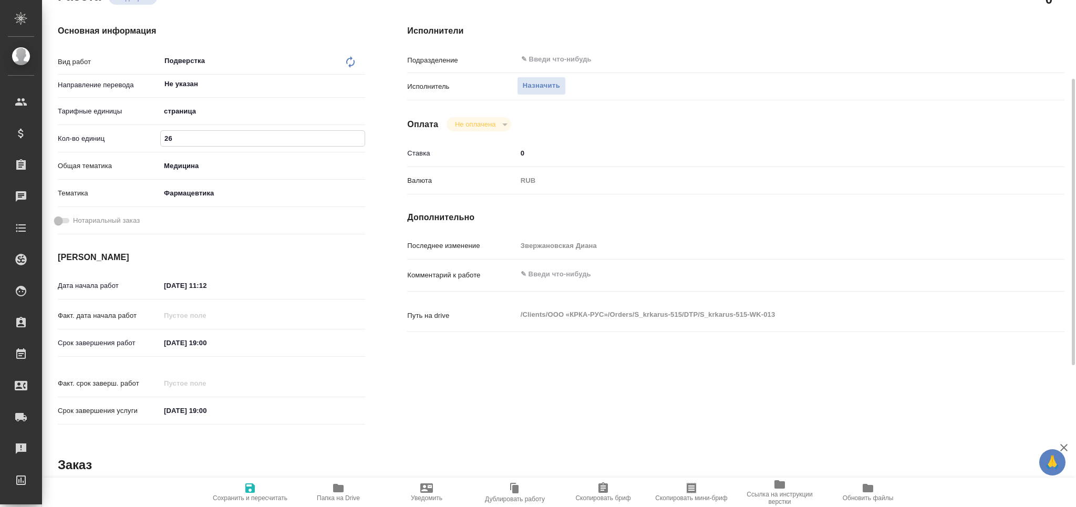
type input "26"
type textarea "x"
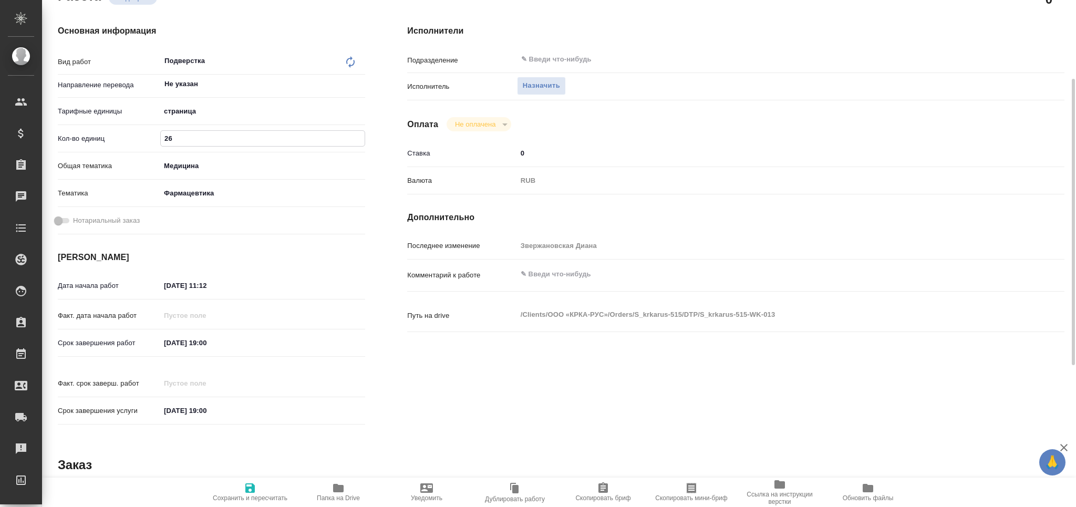
type textarea "x"
drag, startPoint x: 215, startPoint y: 335, endPoint x: 133, endPoint y: 335, distance: 81.4
click at [133, 335] on div "Срок завершения работ 26.09.2025 19:00" at bounding box center [211, 343] width 307 height 18
click at [238, 281] on input "24.09.2025 11:12" at bounding box center [206, 285] width 92 height 15
click at [238, 281] on input "24.09.2025 11:12" at bounding box center [207, 285] width 92 height 15
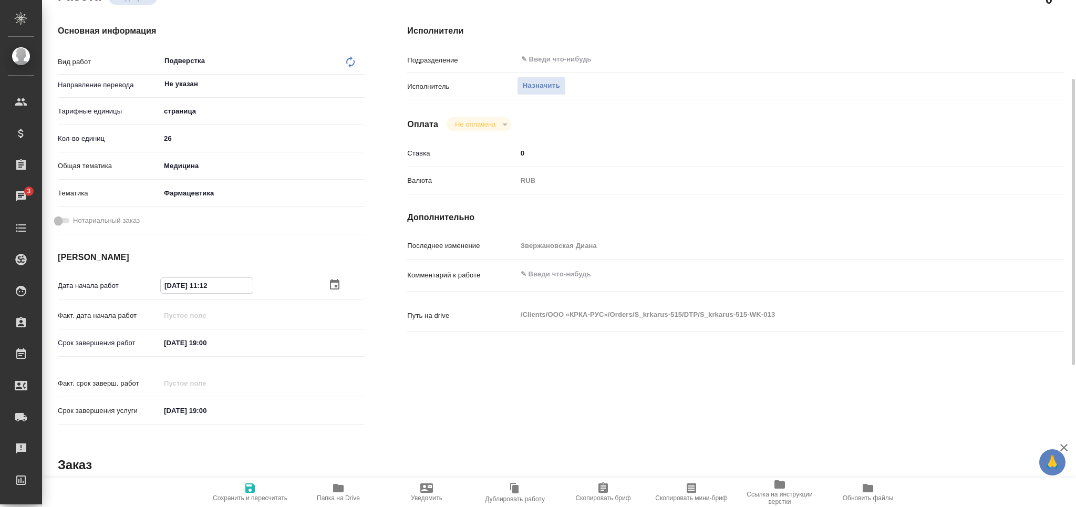
click at [238, 281] on input "24.09.2025 11:12" at bounding box center [207, 285] width 92 height 15
drag, startPoint x: 232, startPoint y: 338, endPoint x: 124, endPoint y: 345, distance: 108.5
click at [124, 345] on div "Срок завершения работ 26.09.2025 19:00" at bounding box center [211, 343] width 307 height 18
drag, startPoint x: 244, startPoint y: 284, endPoint x: 116, endPoint y: 291, distance: 127.8
click at [116, 291] on div "Дата начала работ 24.09.2025 11:12" at bounding box center [211, 285] width 307 height 18
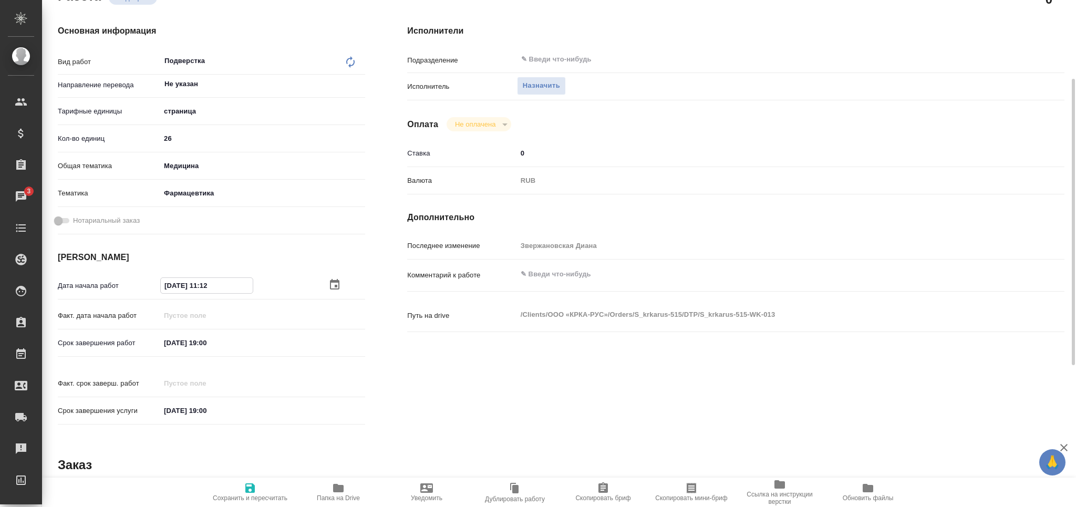
paste input "6.09.2025 19:00"
type textarea "x"
type input "26.09.2025 19:00"
type textarea "x"
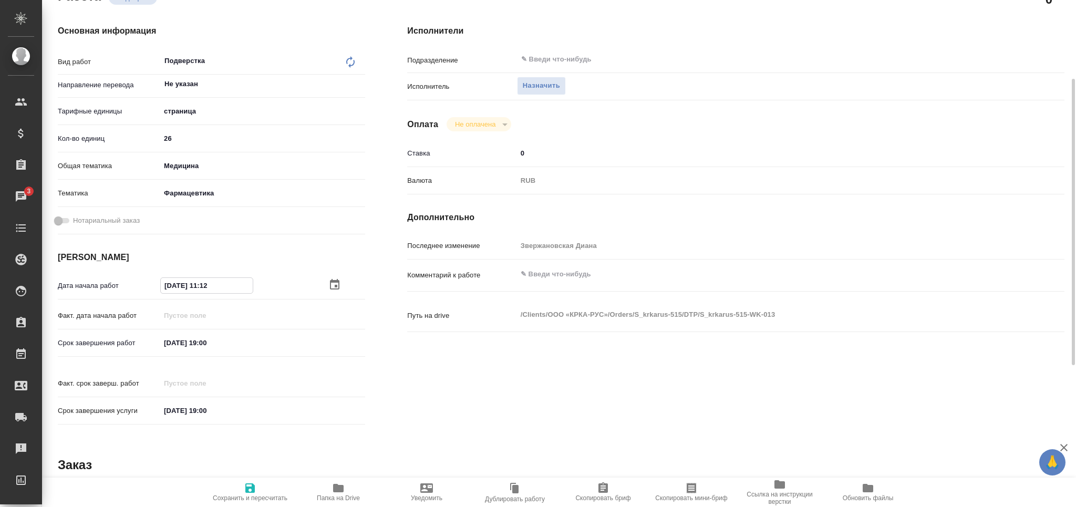
type textarea "x"
click at [207, 286] on input "26.09.2025 19:00" at bounding box center [207, 285] width 92 height 15
type textarea "x"
type input "26.09.2025 15:00"
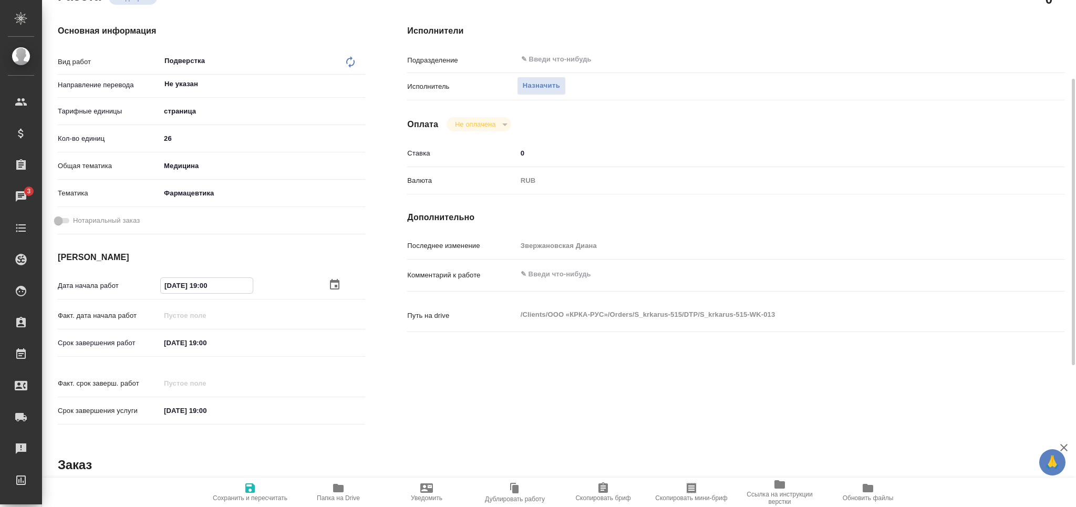
type textarea "x"
type input "26.09.2025 15:00"
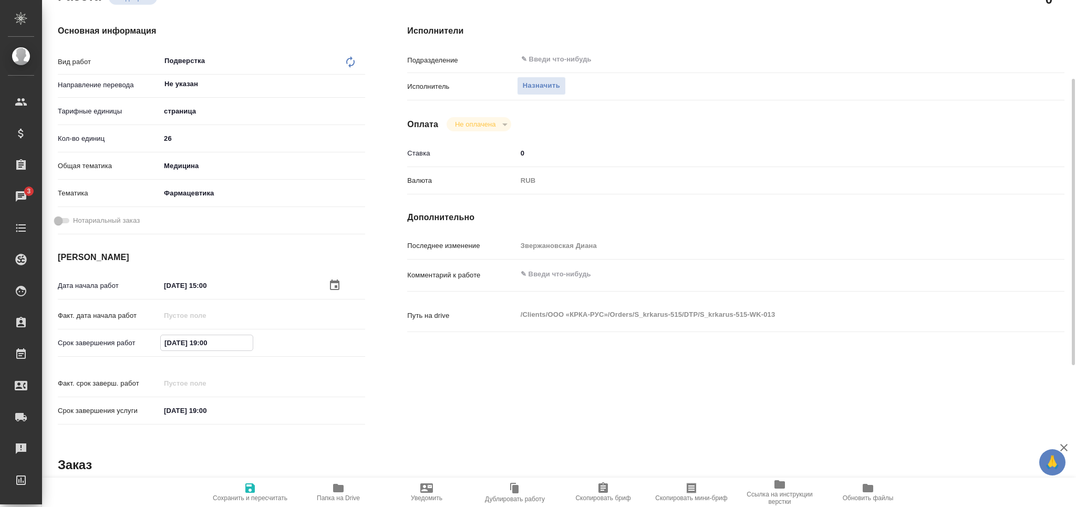
click at [206, 346] on input "26.09.2025 19:00" at bounding box center [207, 342] width 92 height 15
type input "26.09.2025 18:00"
type textarea "x"
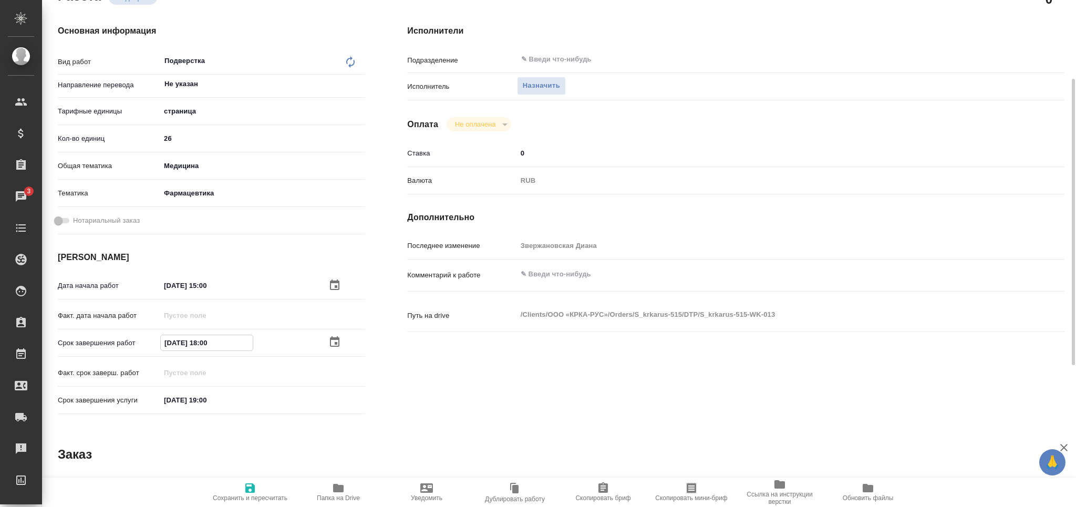
type textarea "x"
type input "26.09.2025 18:00"
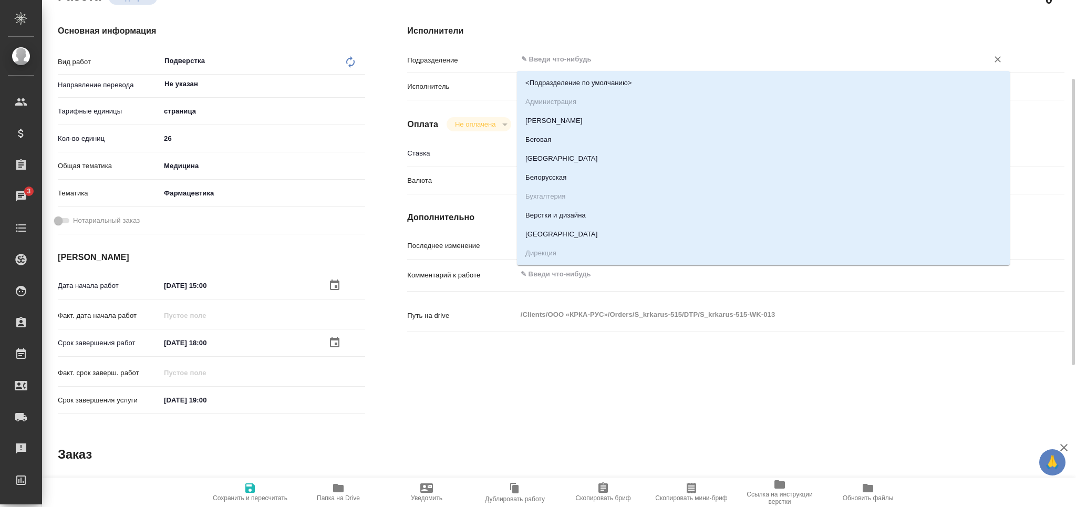
click at [561, 56] on input "text" at bounding box center [745, 59] width 451 height 13
click at [569, 217] on li "Верстки и дизайна" at bounding box center [763, 215] width 493 height 19
type textarea "x"
type input "Верстки и дизайна"
type textarea "x"
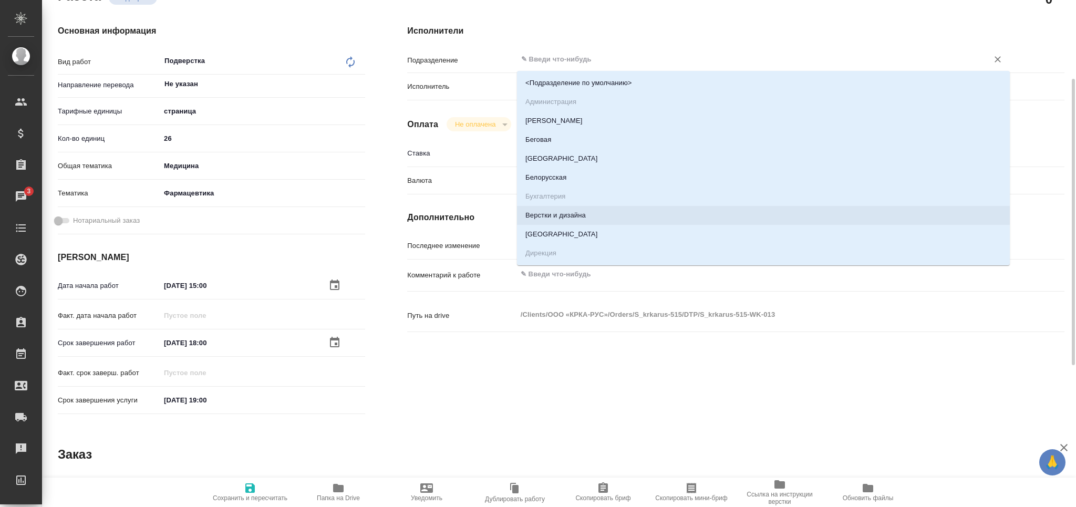
type textarea "x"
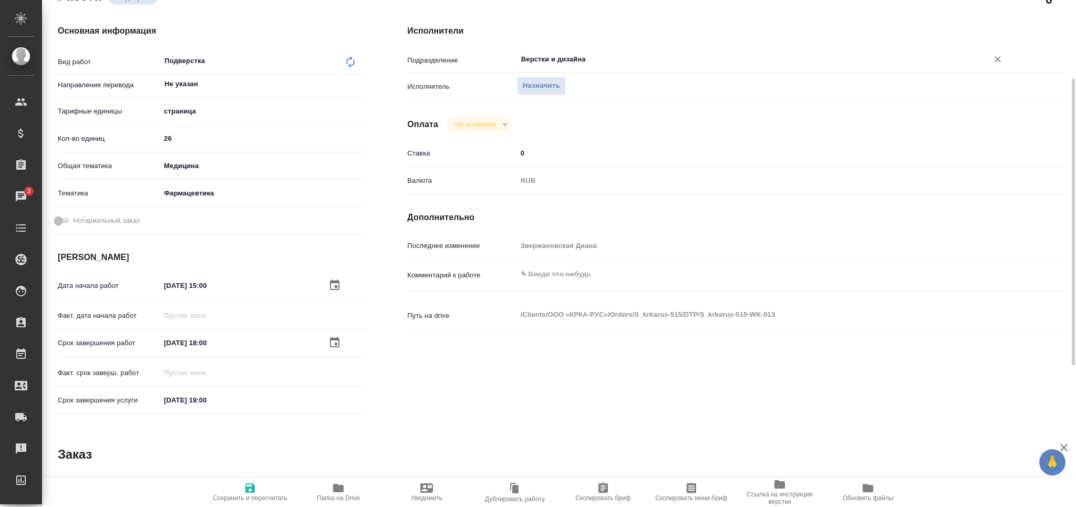
click at [257, 487] on span "Сохранить и пересчитать" at bounding box center [250, 492] width 76 height 20
type textarea "x"
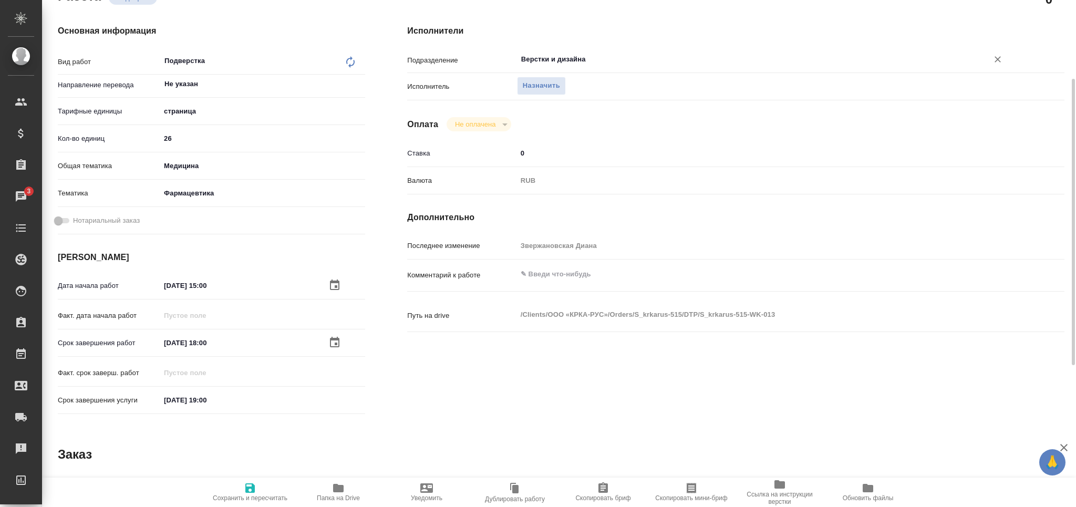
type textarea "x"
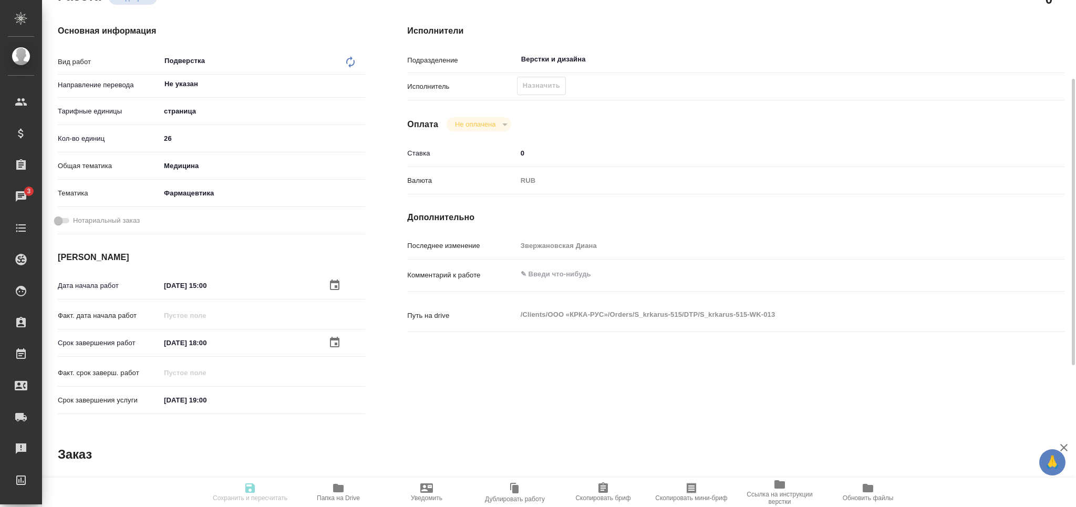
type textarea "x"
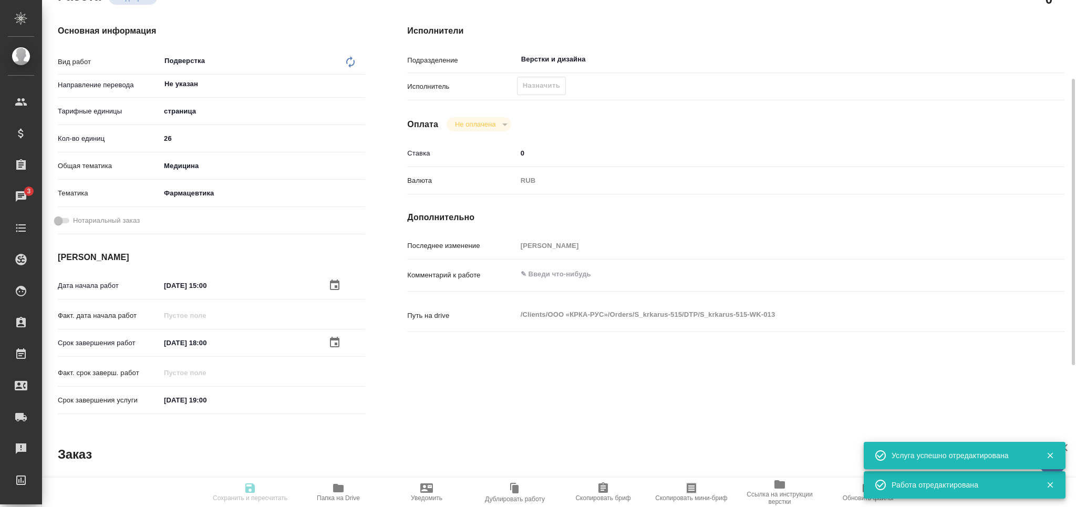
type input "recruiting"
type textarea "Подверстка"
type textarea "x"
type input "Не указан"
type input "5a8b1489cc6b4906c91bfdb2"
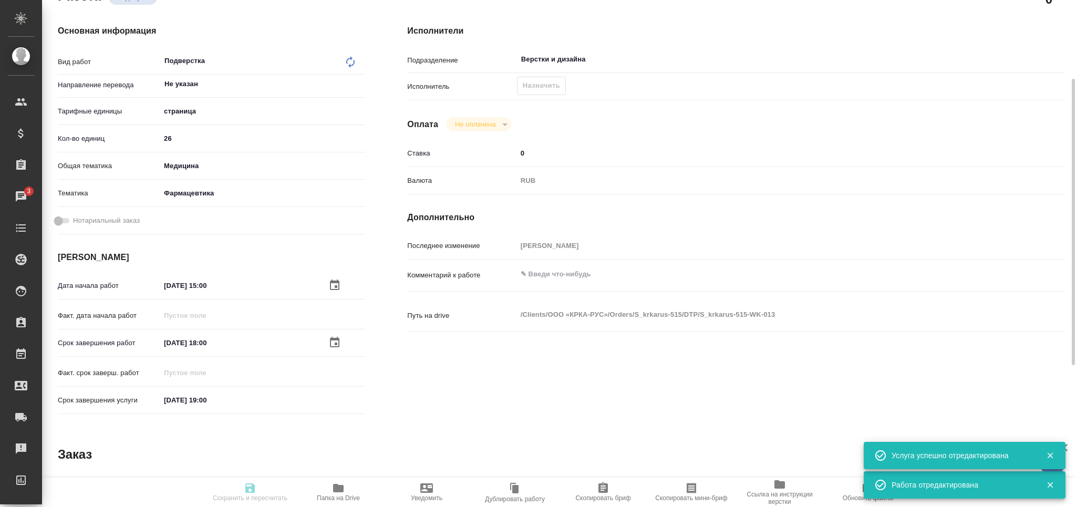
type input "26"
type input "med"
type input "6149832f2b7be24903fd7a82"
type input "26.09.2025 15:00"
type input "26.09.2025 18:00"
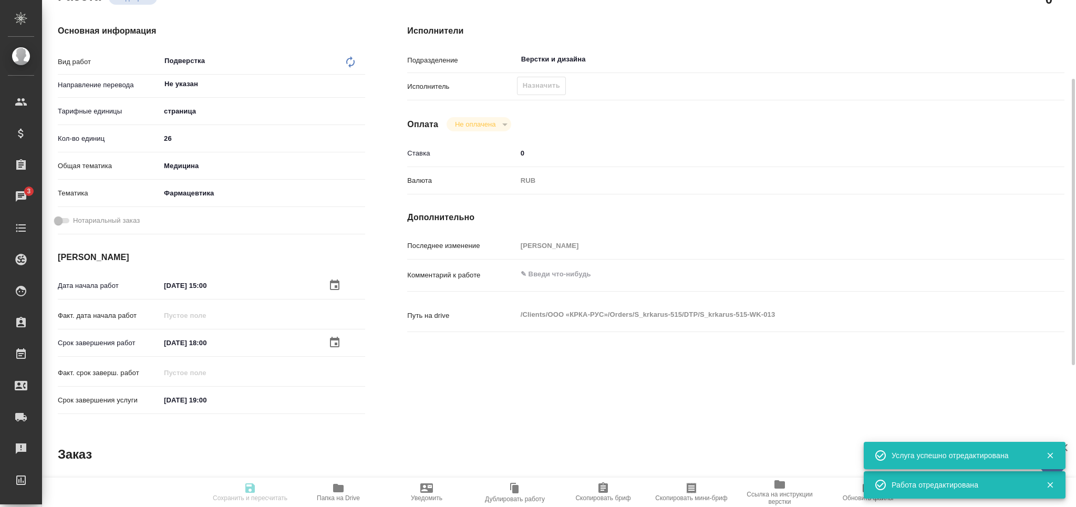
type input "26.09.2025 19:00"
type input "Верстки и дизайна"
type input "notPayed"
type input "0"
type input "RUB"
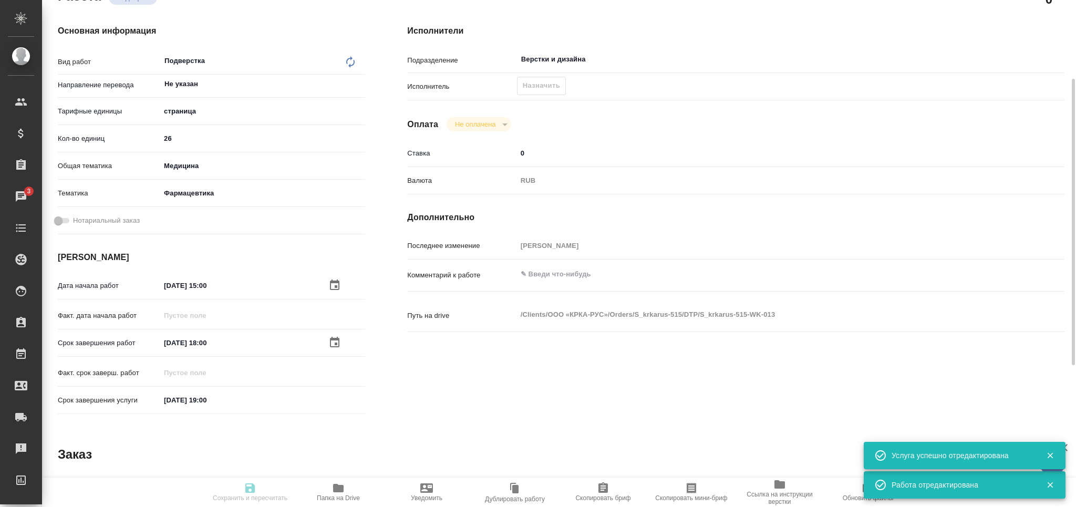
type input "[PERSON_NAME]"
type textarea "x"
type textarea "/Clients/ООО «КРКА-РУС»/Orders/S_krkarus-515/DTP/S_krkarus-515-WK-013"
type textarea "x"
type input "S_krkarus-515"
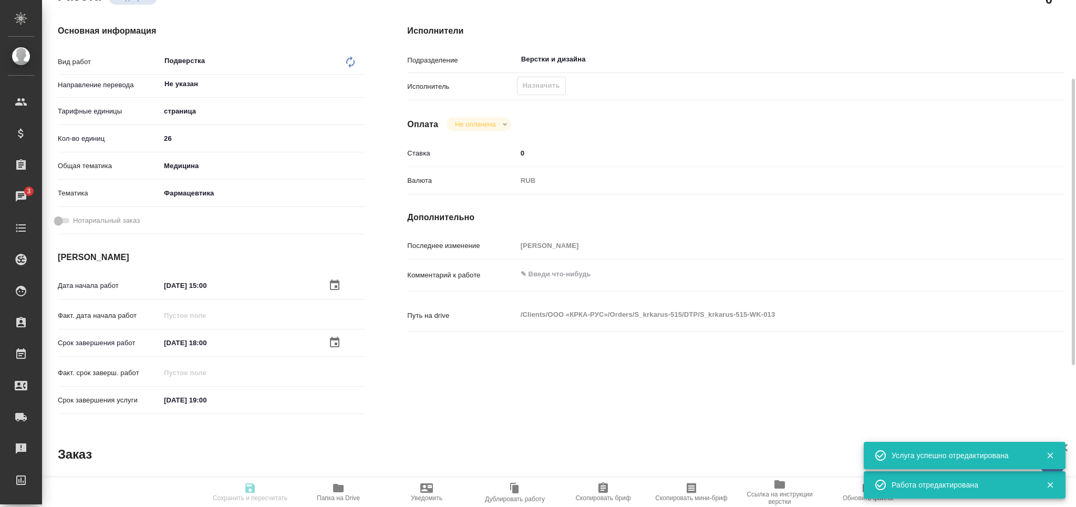
type input "Верстка макета средней сложности (MS Word)"
type input "Приемка разверстки, Верстка макета средней сложности (MS Word), Подверстка, При…"
type input "Звержановская Диана"
type input "Оксютович Ирина"
type input "/Clients/ООО «КРКА-РУС»/Orders/S_krkarus-515"
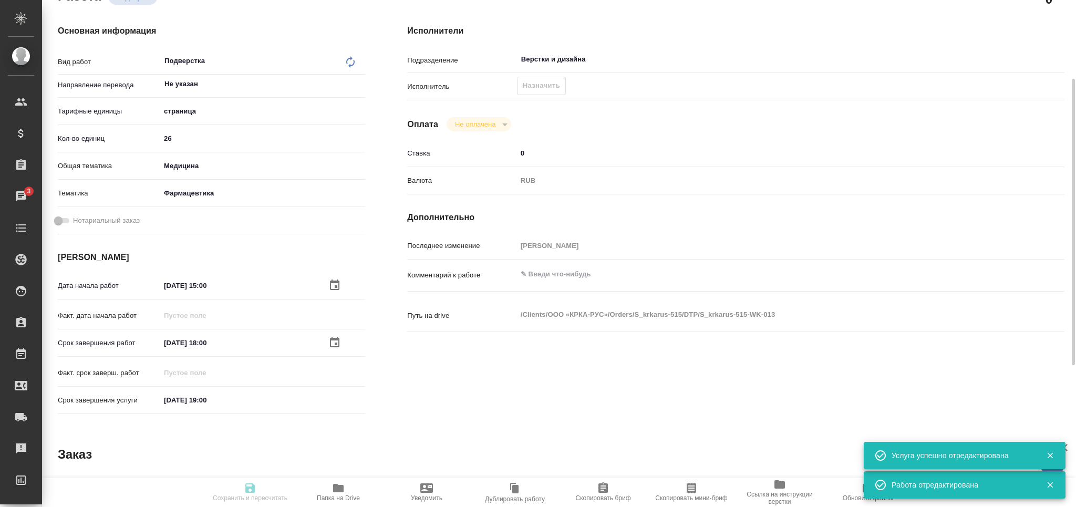
type textarea "x"
type textarea "КРКА Ципринол® (Ципрофлоксацин) таблетки, покрытые пленочной оболочкой 750 мг (…"
type textarea "x"
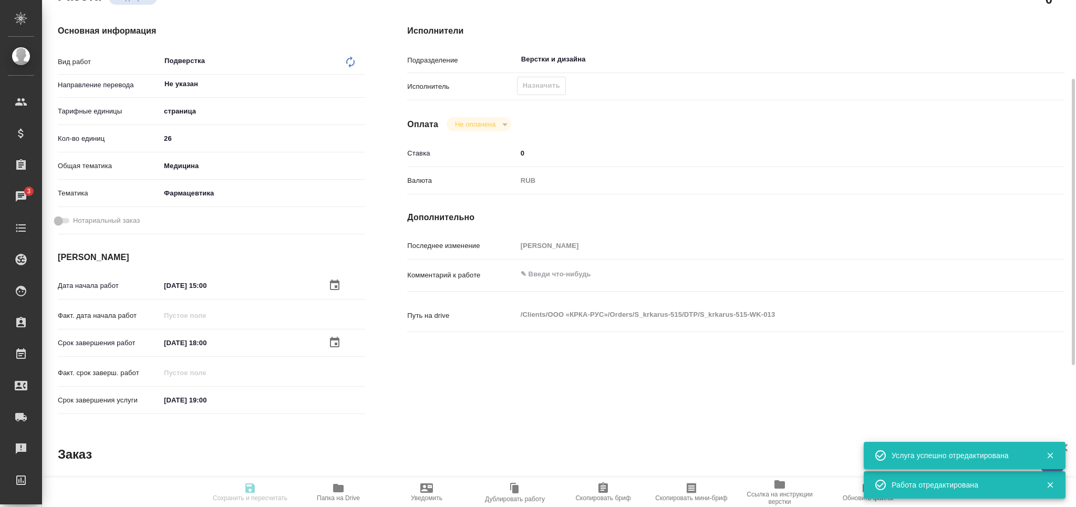
type textarea "x"
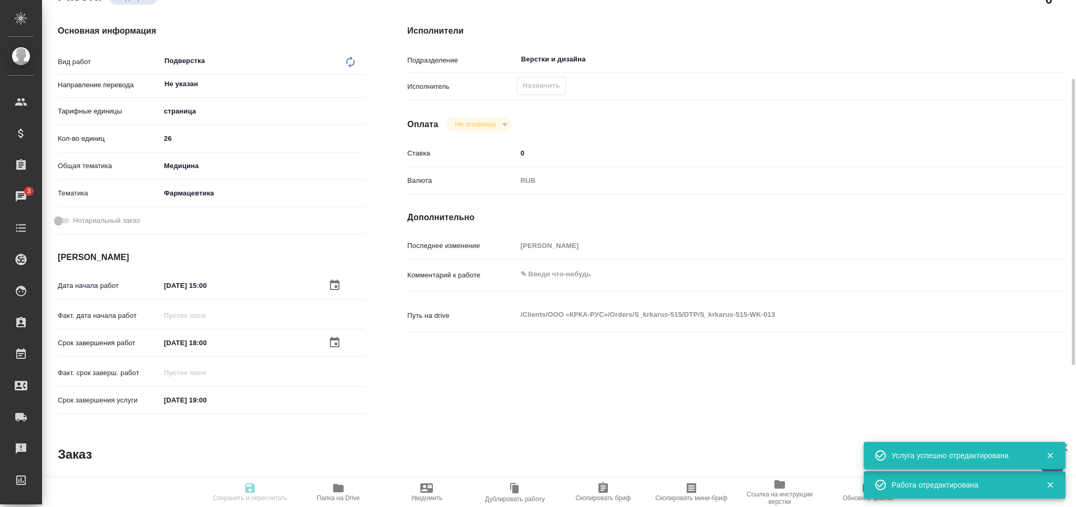
type textarea "x"
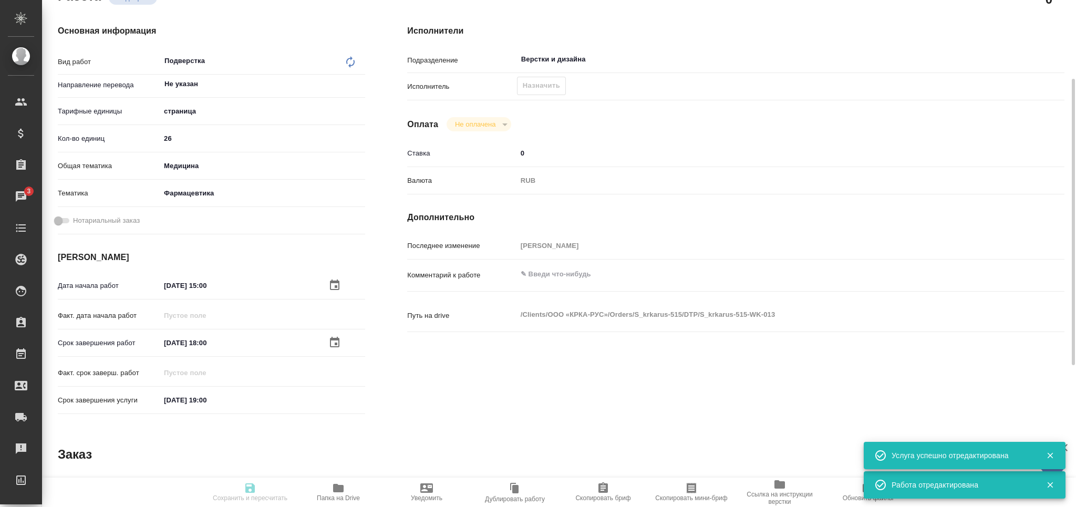
type textarea "x"
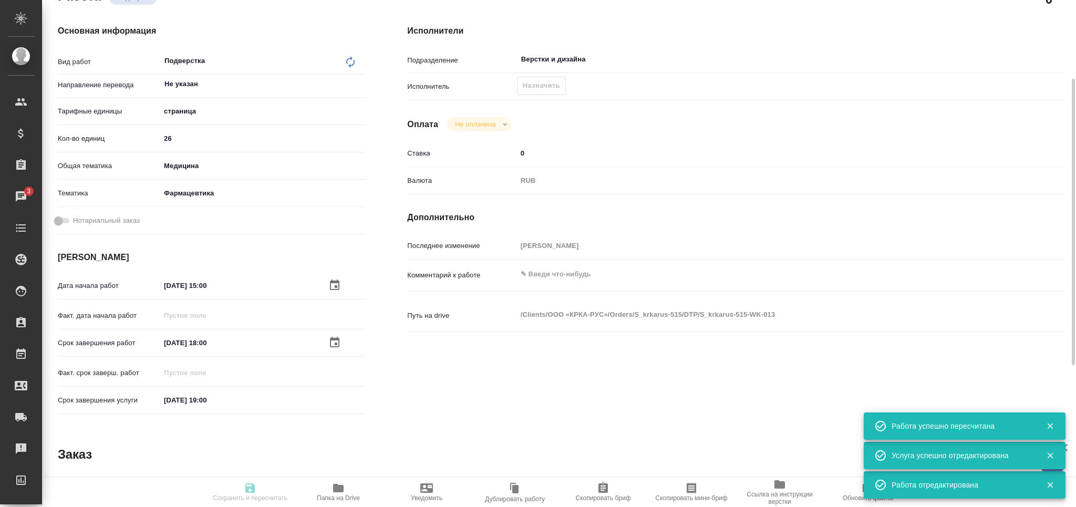
type input "recruiting"
type textarea "Подверстка"
type textarea "x"
type input "Не указан"
type input "5a8b1489cc6b4906c91bfdb2"
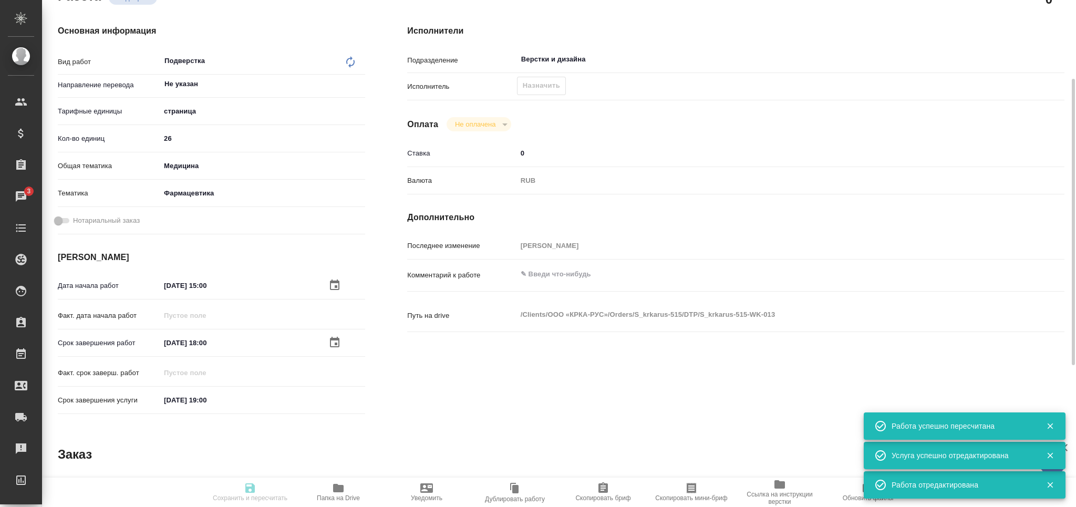
type input "26"
type input "med"
type input "6149832f2b7be24903fd7a82"
type input "26.09.2025 15:00"
type input "26.09.2025 18:00"
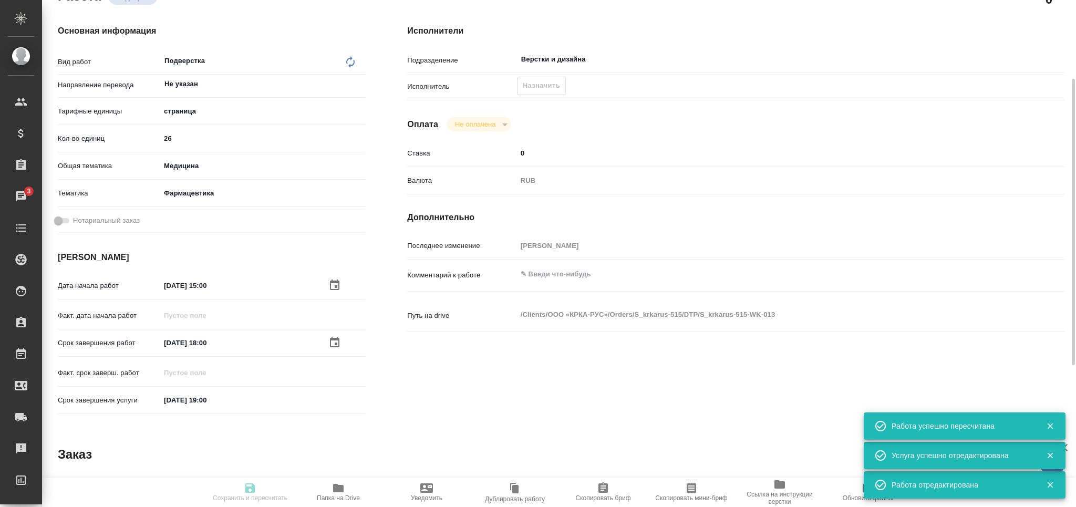
type input "26.09.2025 19:00"
type input "Верстки и дизайна"
type input "notPayed"
type input "0"
type input "RUB"
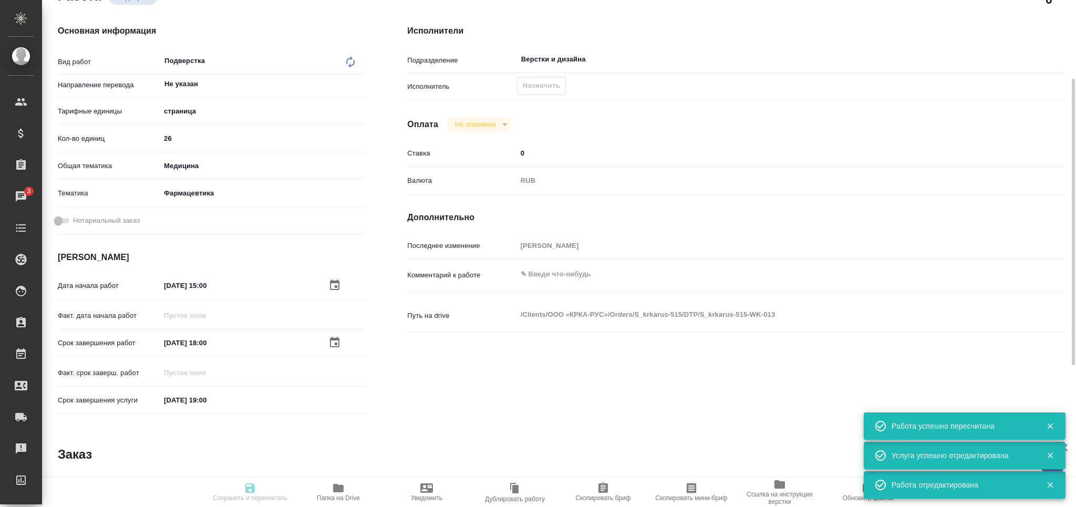
type input "[PERSON_NAME]"
type textarea "x"
type textarea "/Clients/ООО «КРКА-РУС»/Orders/S_krkarus-515/DTP/S_krkarus-515-WK-013"
type textarea "x"
type input "S_krkarus-515"
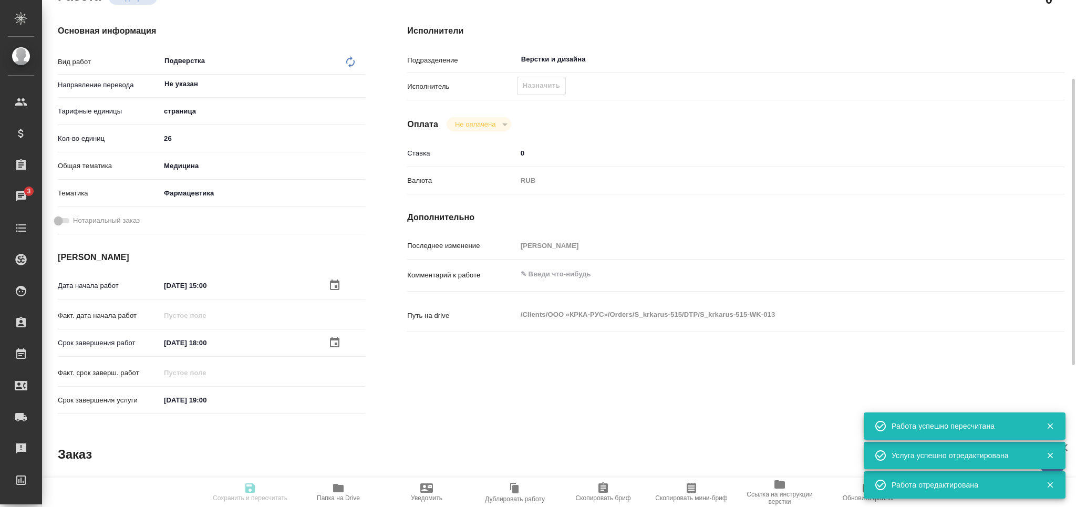
type input "Верстка макета средней сложности (MS Word)"
type input "Приемка разверстки, Верстка макета средней сложности (MS Word), Подверстка, При…"
type input "Звержановская Диана"
type input "Оксютович Ирина"
type input "/Clients/ООО «КРКА-РУС»/Orders/S_krkarus-515"
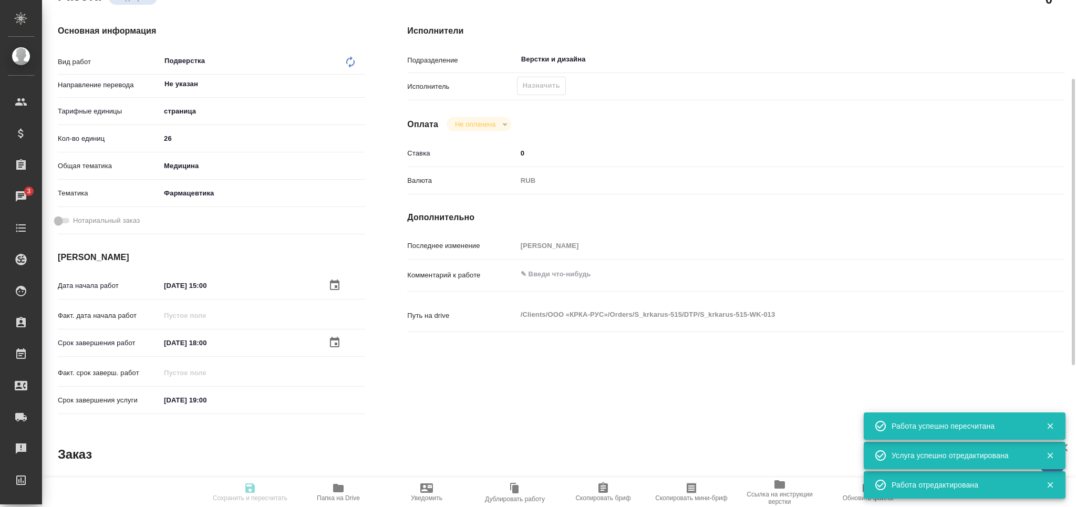
type textarea "x"
type textarea "КРКА Ципринол® (Ципрофлоксацин) таблетки, покрытые пленочной оболочкой 750 мг (…"
type textarea "x"
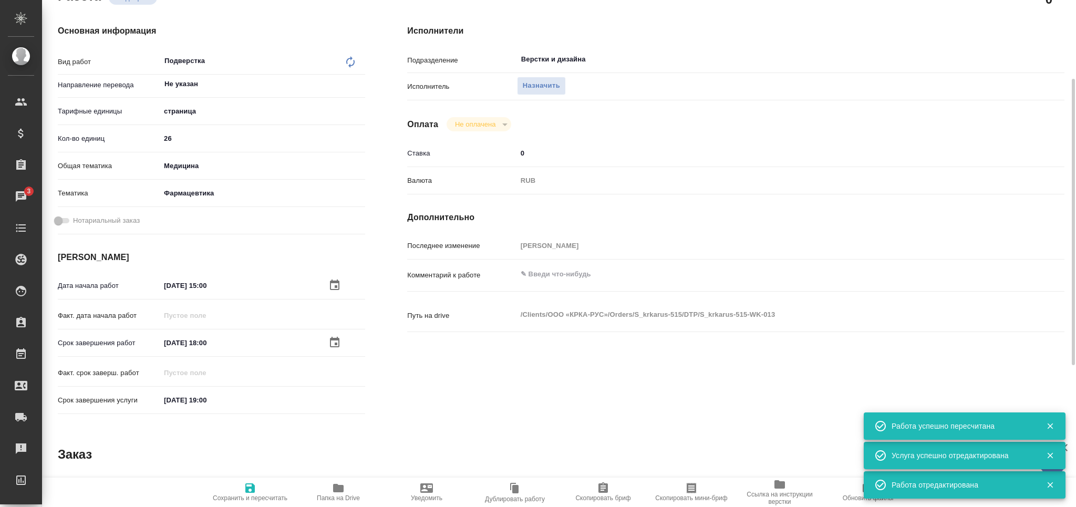
type textarea "x"
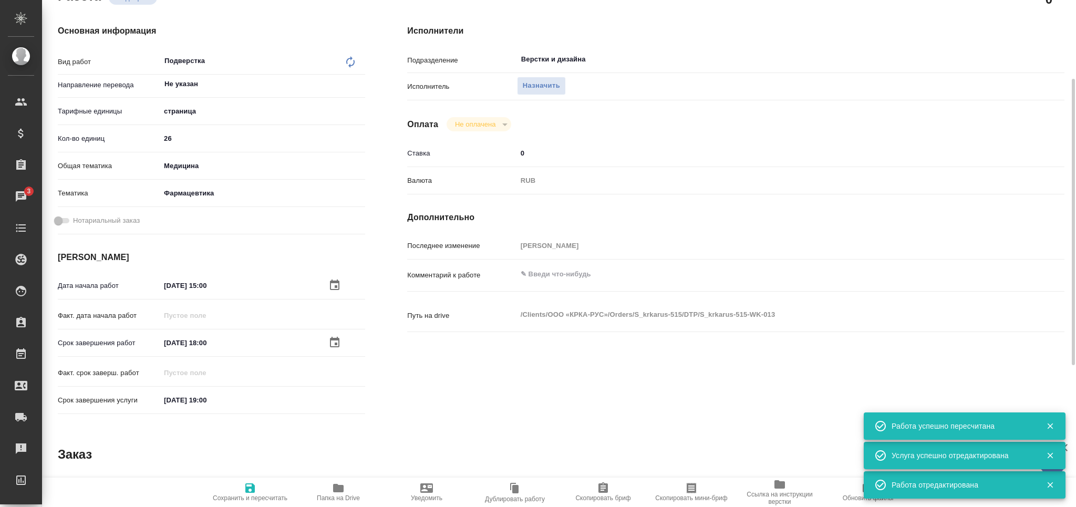
type textarea "x"
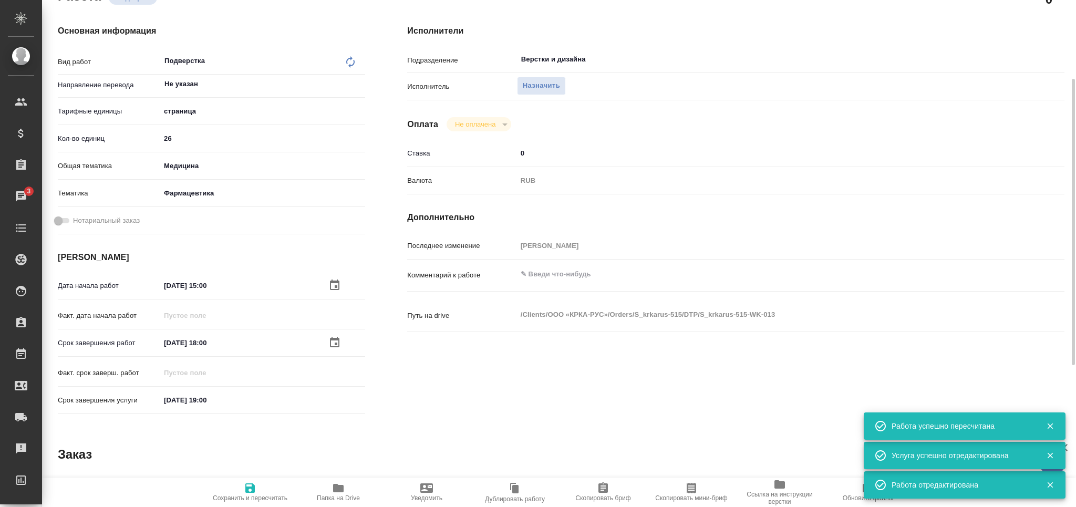
type textarea "x"
click at [576, 278] on textarea at bounding box center [763, 274] width 493 height 18
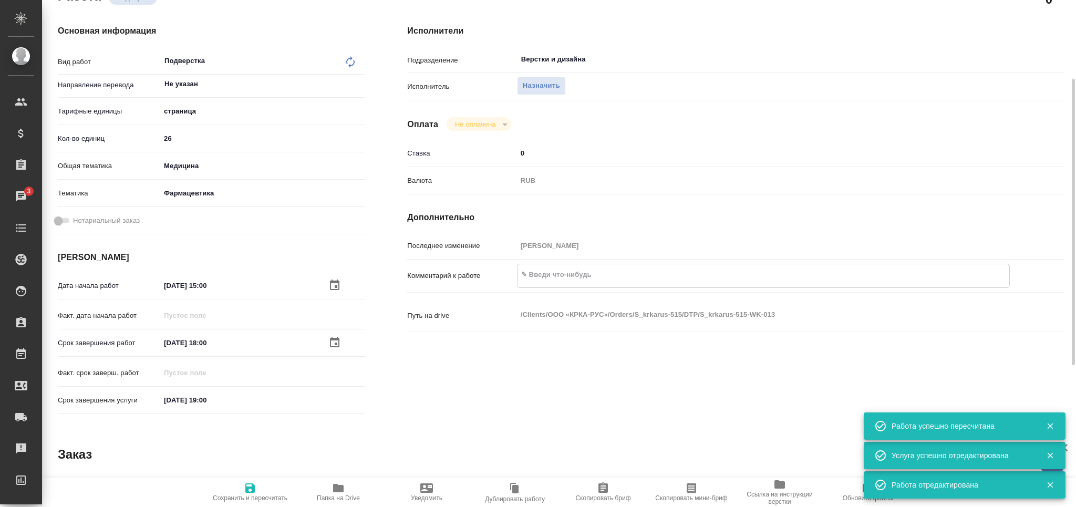
paste textarea "в верхний колонтитул на первую страницу написать - Переведено с английского язы…"
type textarea "в верхний колонтитул на первую страницу написать - Переведено с английского язы…"
type textarea "x"
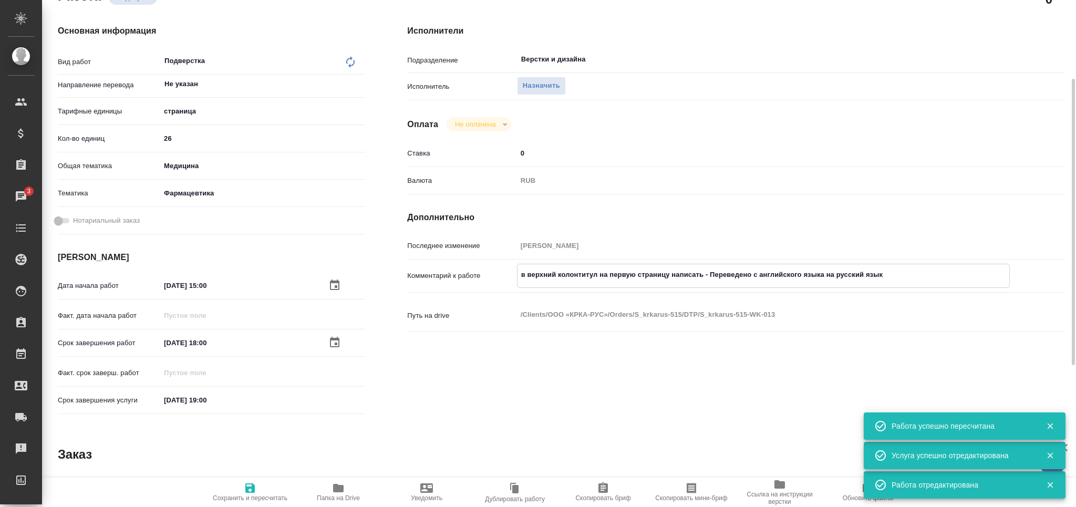
type textarea "x"
type textarea "в верхний колонтитул на первую страницу написать - Переведено с английского язы…"
type textarea "x"
click at [253, 498] on span "Сохранить и пересчитать" at bounding box center [250, 497] width 75 height 7
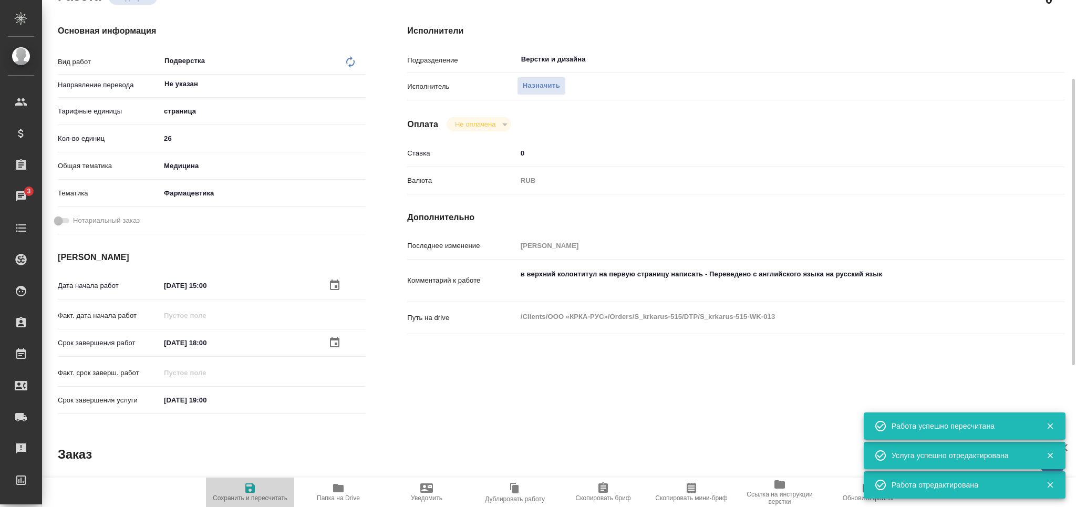
type textarea "x"
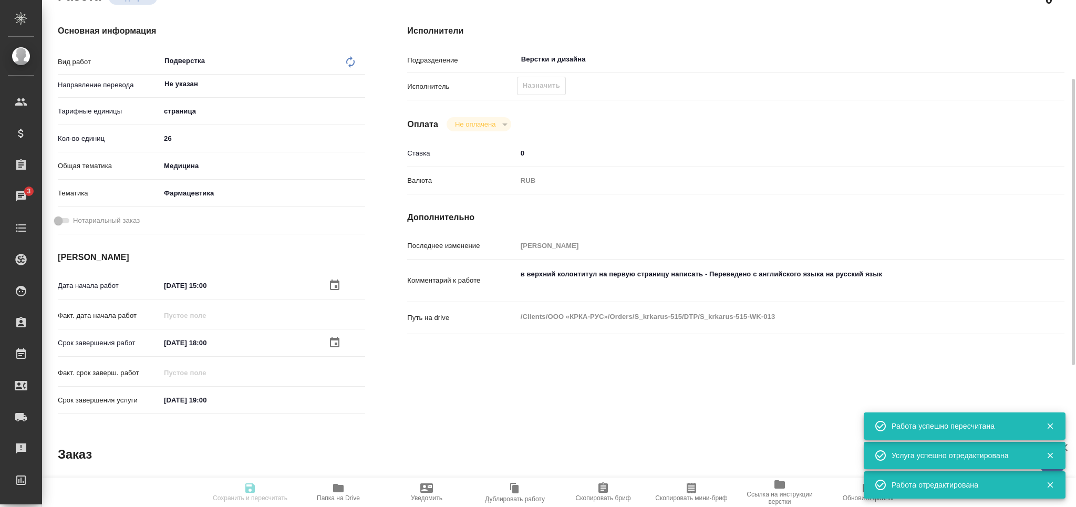
type textarea "x"
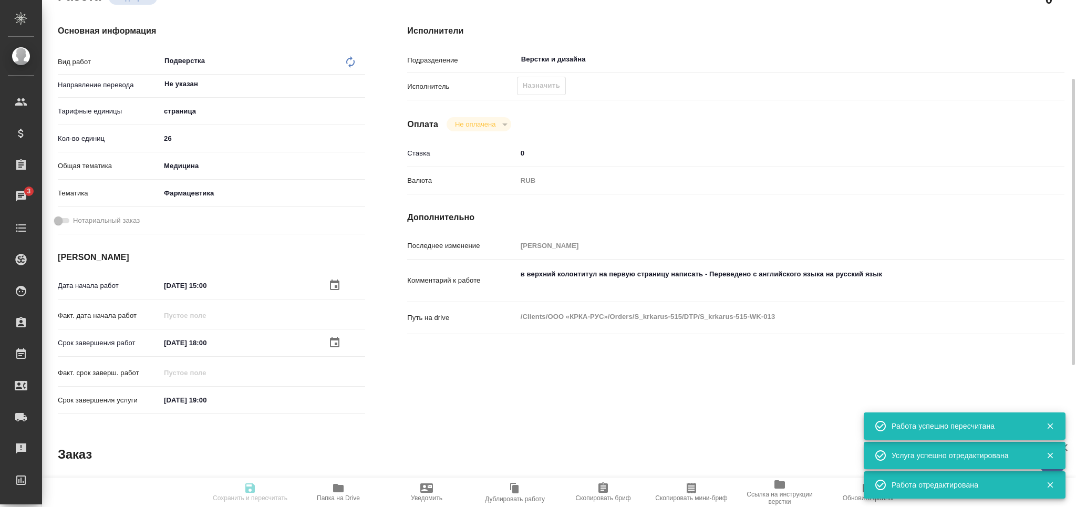
type textarea "x"
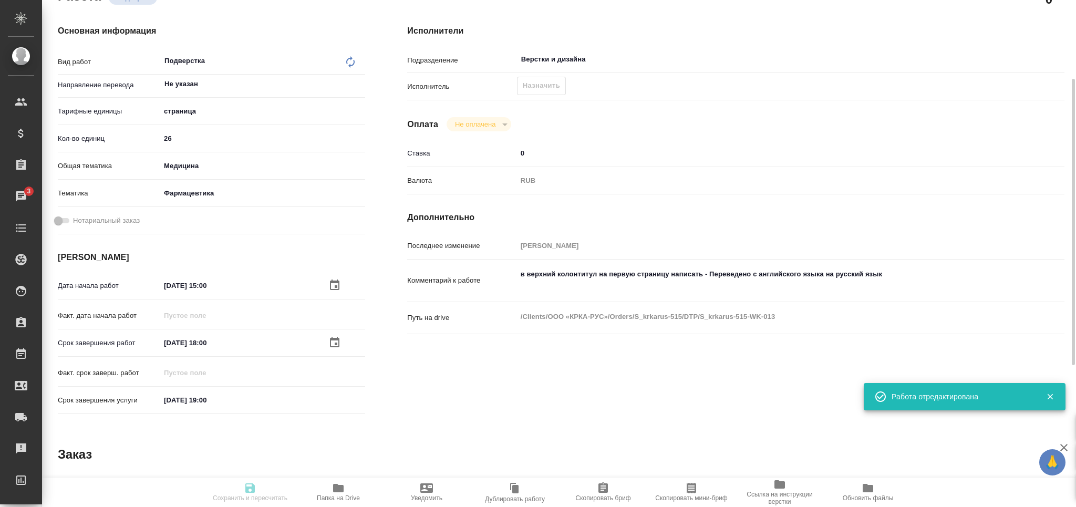
type input "recruiting"
type textarea "Подверстка"
type textarea "x"
type input "Не указан"
type input "5a8b1489cc6b4906c91bfdb2"
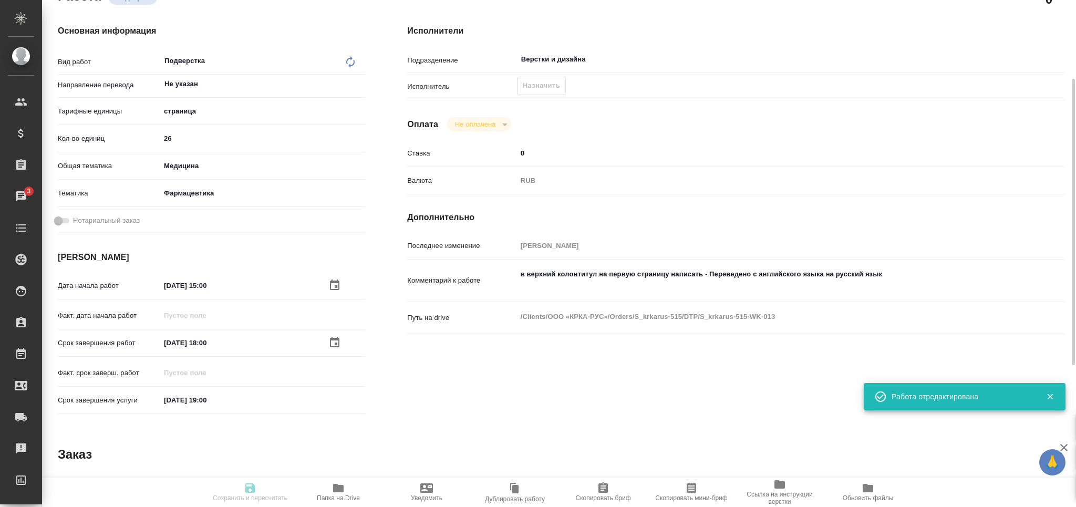
type input "26"
type input "med"
type input "6149832f2b7be24903fd7a82"
type input "26.09.2025 15:00"
type input "26.09.2025 18:00"
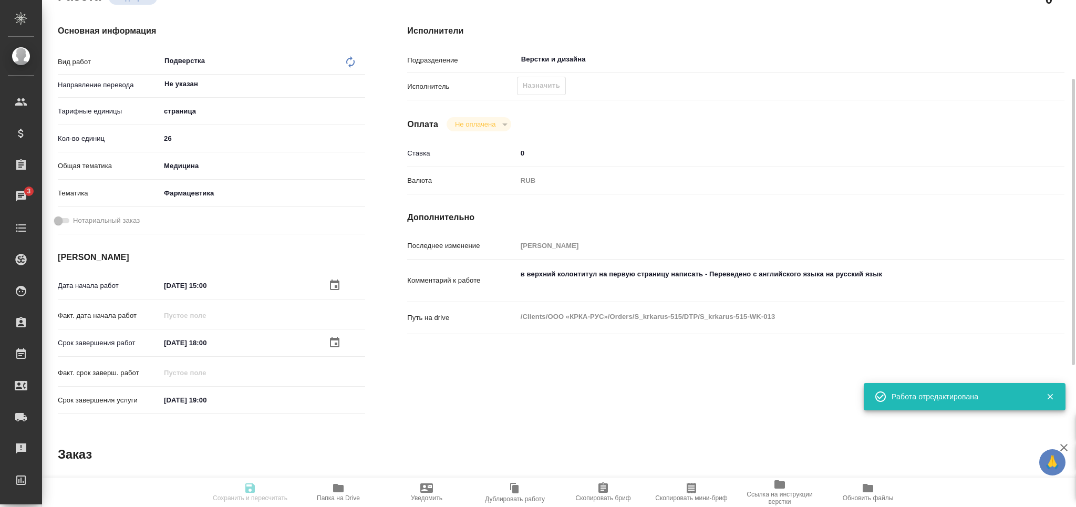
type input "26.09.2025 19:00"
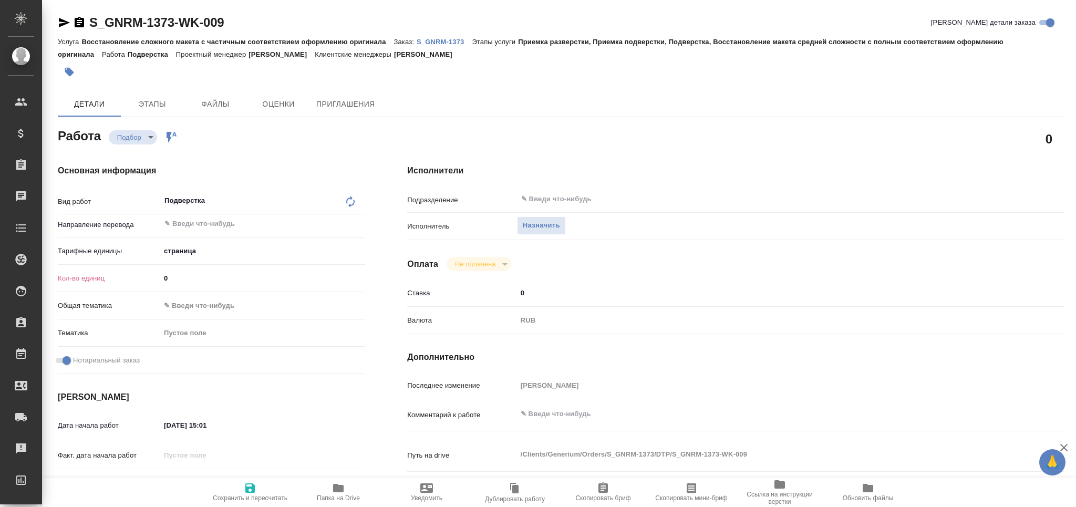
type textarea "x"
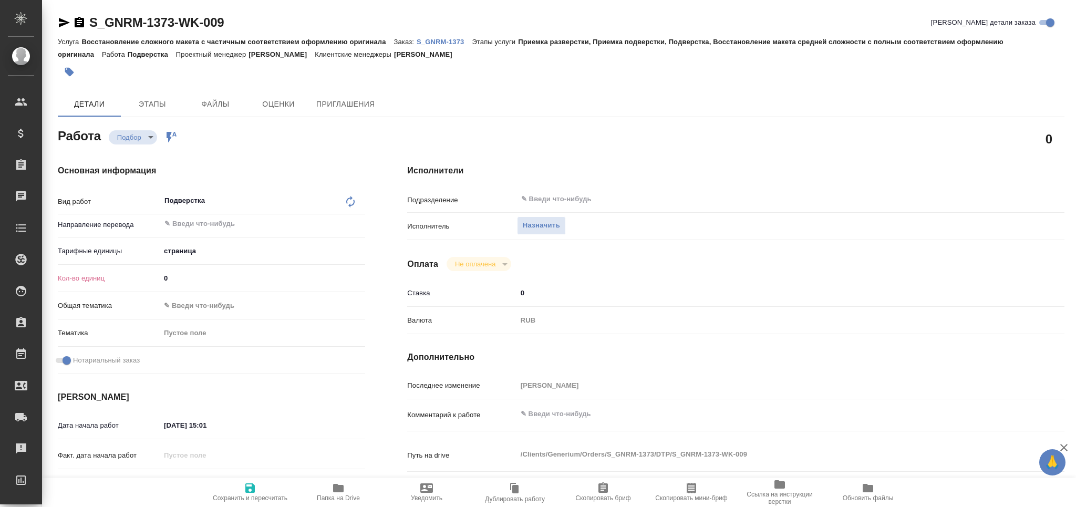
type textarea "x"
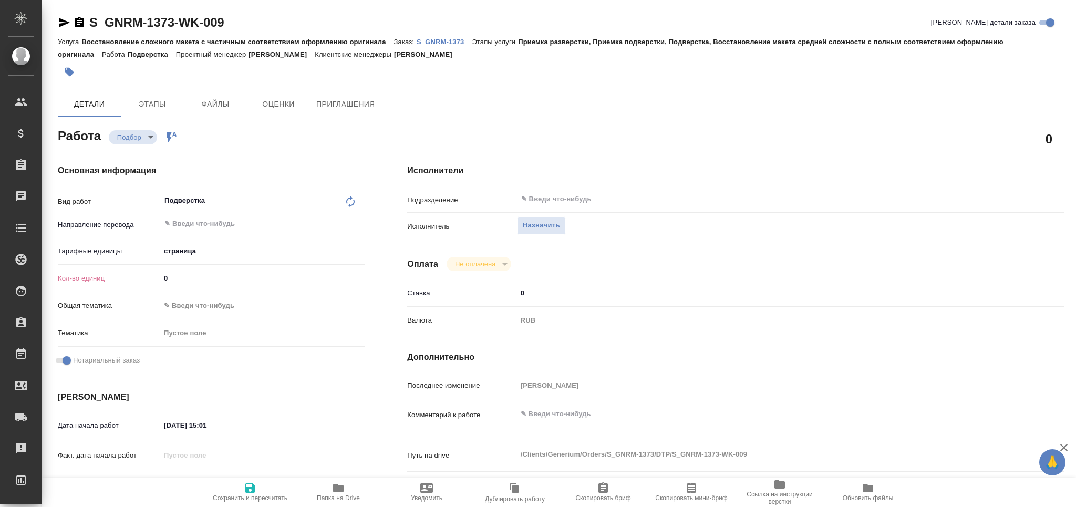
type textarea "x"
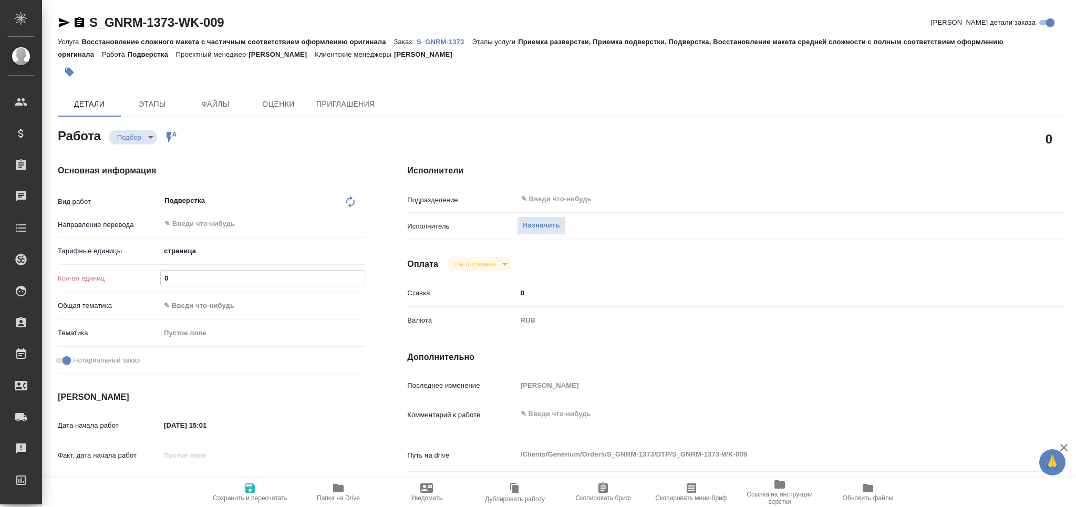
type textarea "x"
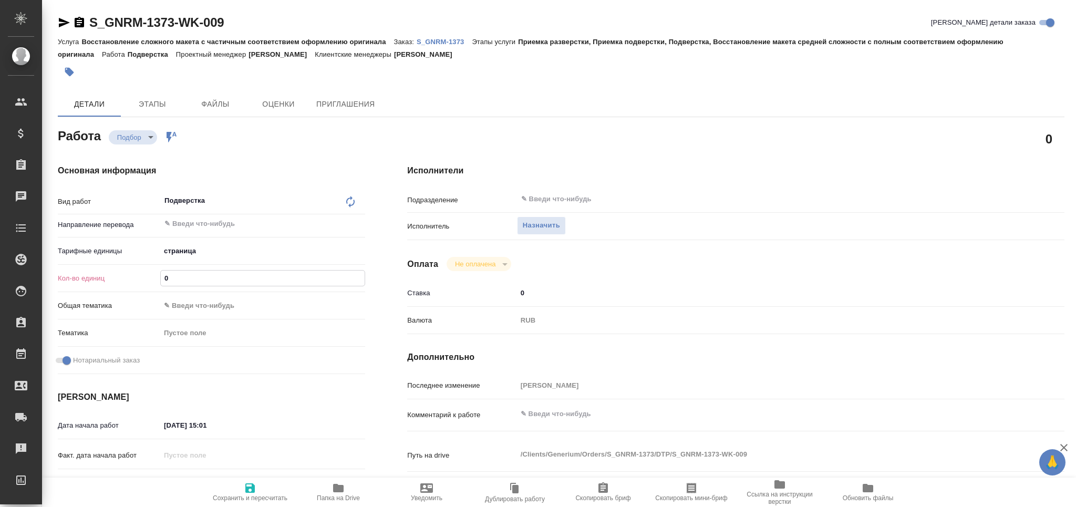
drag, startPoint x: 170, startPoint y: 281, endPoint x: 153, endPoint y: 282, distance: 16.8
click at [153, 282] on div "Кол-во единиц 0" at bounding box center [211, 278] width 307 height 18
type textarea "x"
type input "1"
type textarea "x"
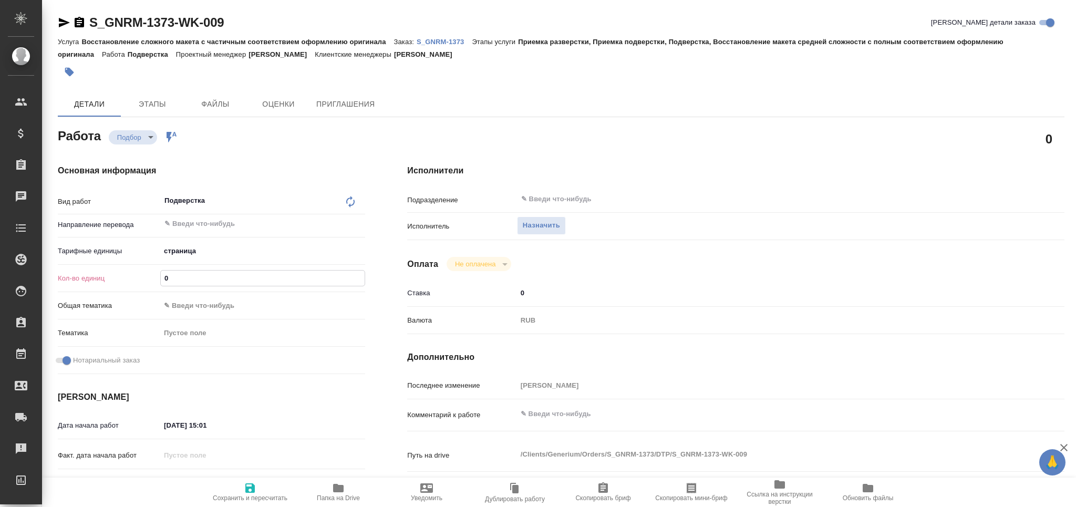
type textarea "x"
type input "10"
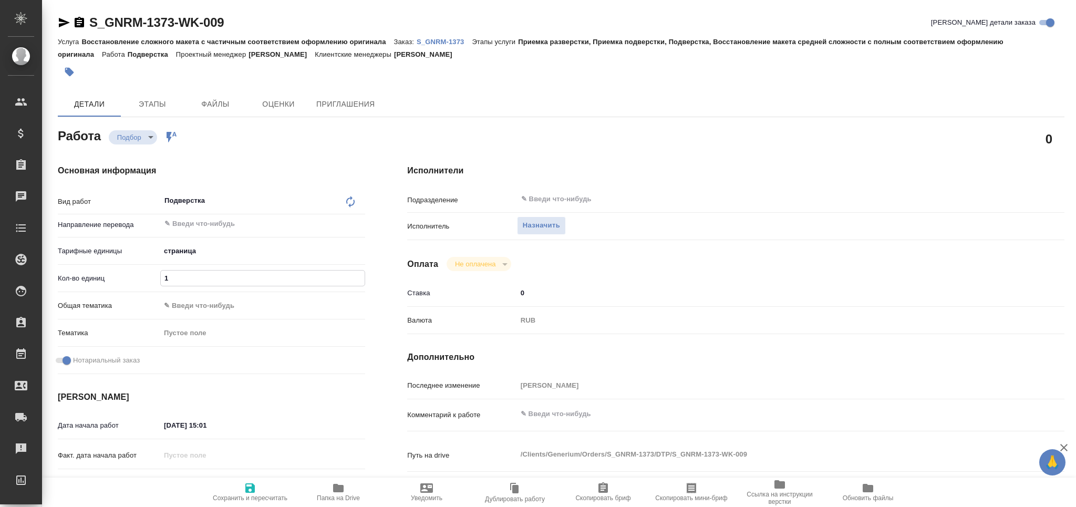
type textarea "x"
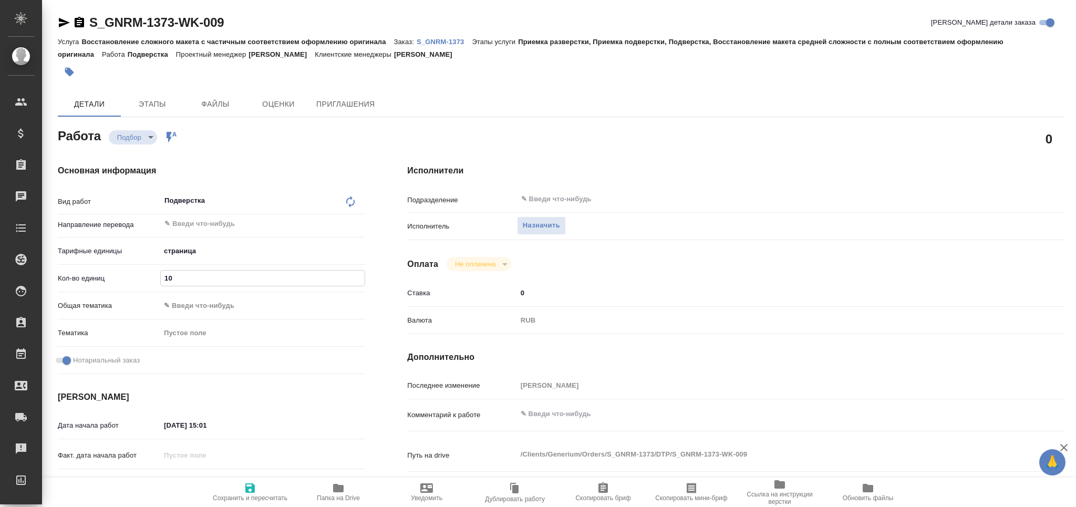
type textarea "x"
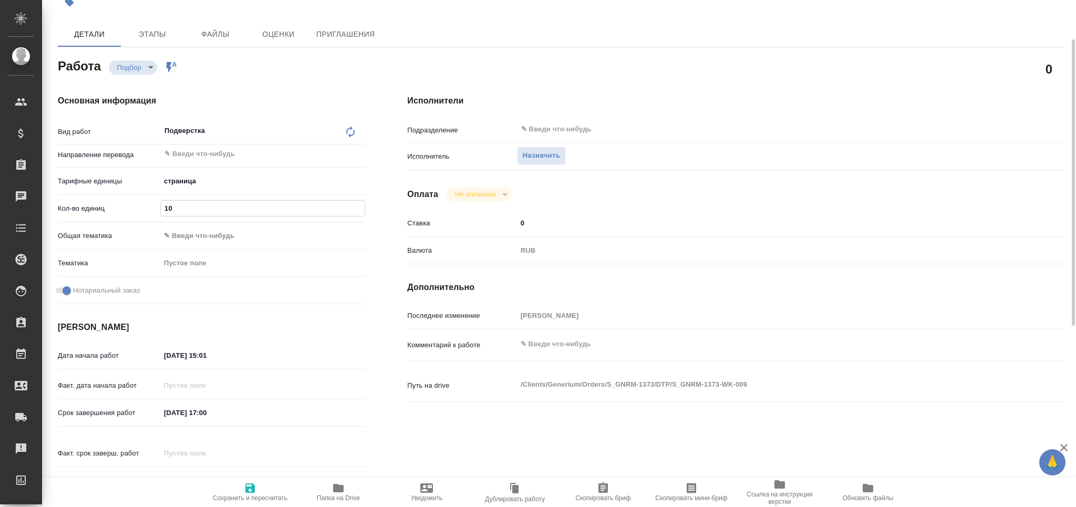
type textarea "x"
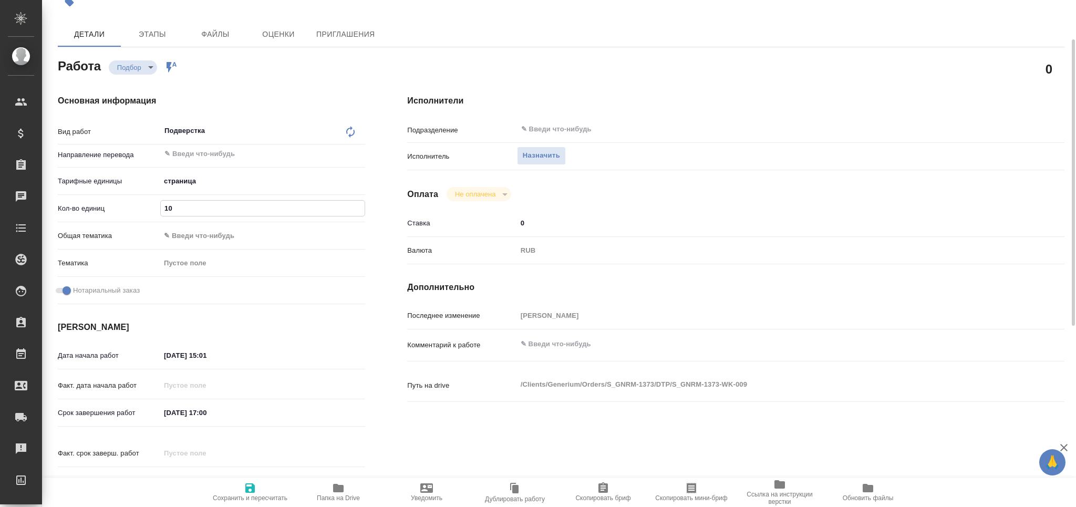
type input "10"
drag, startPoint x: 190, startPoint y: 416, endPoint x: 137, endPoint y: 415, distance: 52.6
click at [137, 415] on div "Срок завершения работ 29.09.2025 17:00" at bounding box center [211, 413] width 307 height 18
click at [169, 360] on input "24.09.2025 15:01" at bounding box center [207, 355] width 92 height 15
type textarea "x"
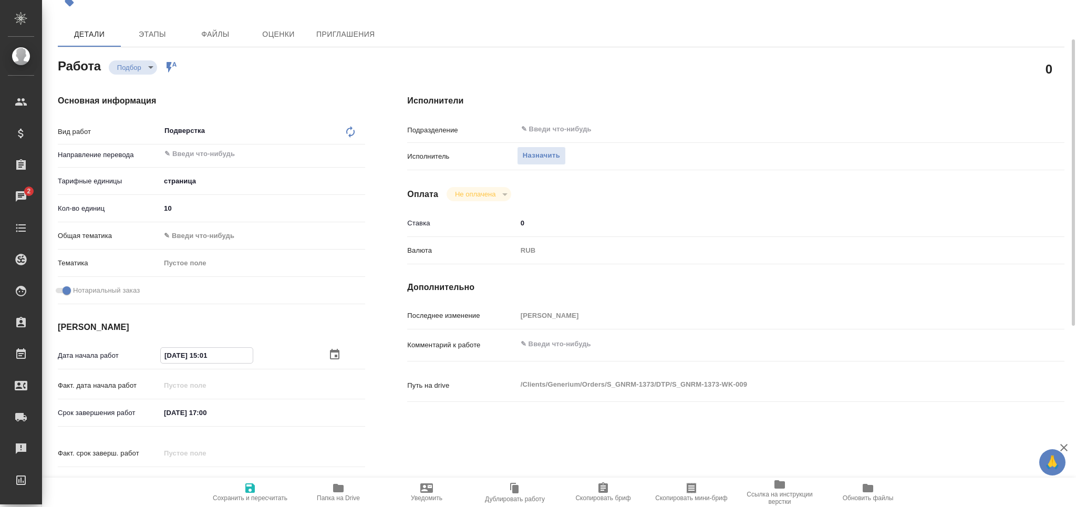
type input "26.09.2025 15:01"
type textarea "x"
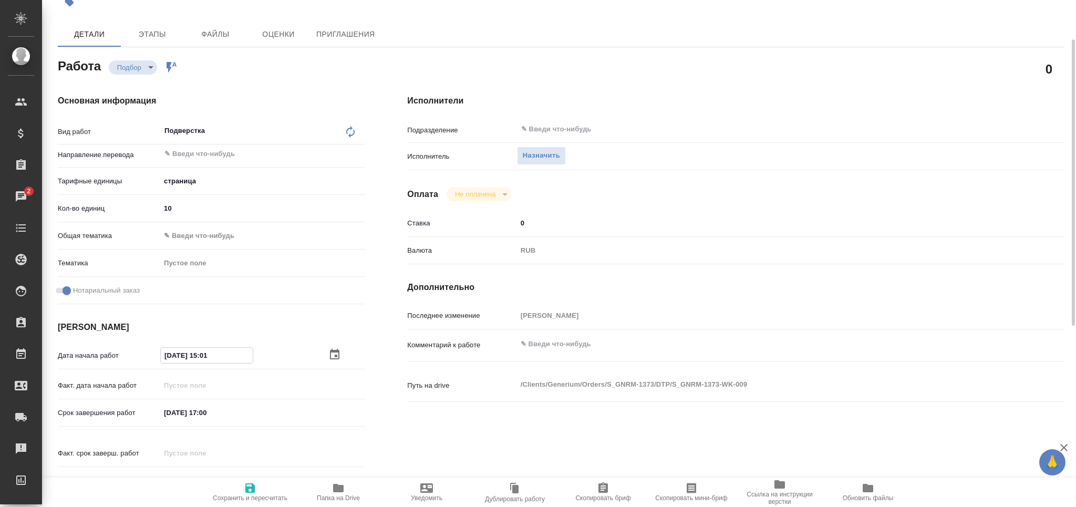
type input "26.09.2025 15:01"
drag, startPoint x: 223, startPoint y: 355, endPoint x: 205, endPoint y: 357, distance: 18.1
click at [205, 357] on input "26.09.2025 15:01" at bounding box center [207, 355] width 92 height 15
type textarea "x"
type input "26.09.2025 14:__"
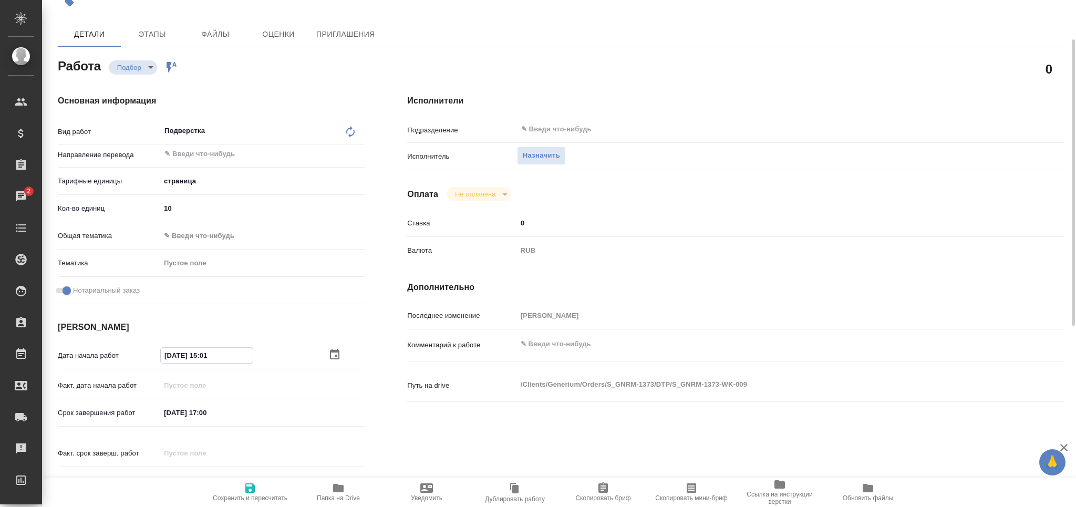
type textarea "x"
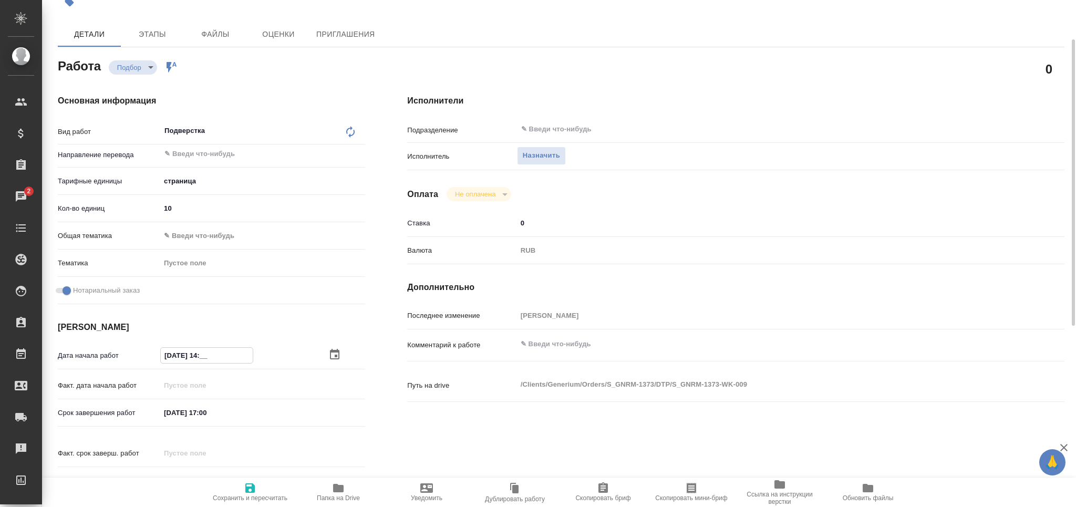
type input "26.09.2025 14:0_"
type textarea "x"
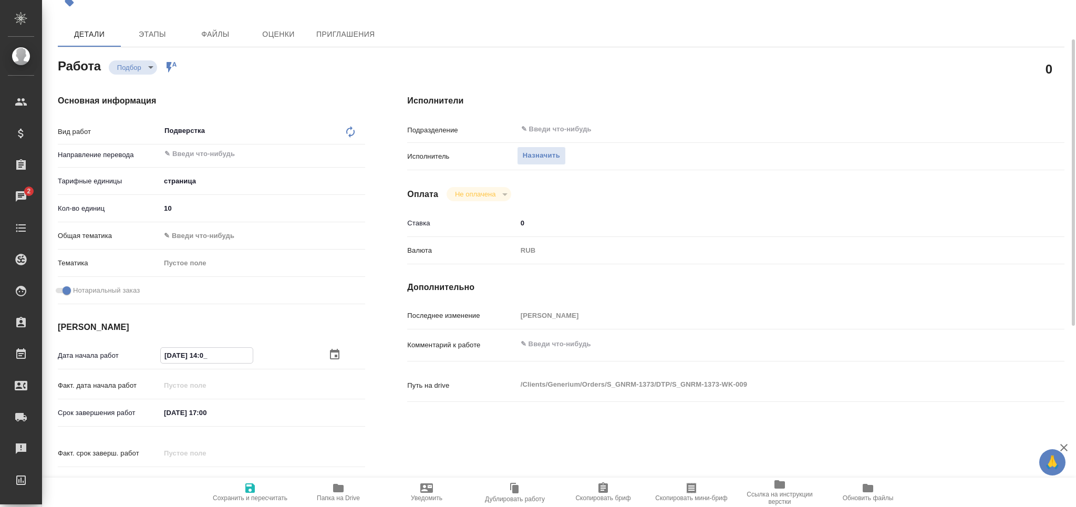
type textarea "x"
type input "26.09.2025 14:00"
type textarea "x"
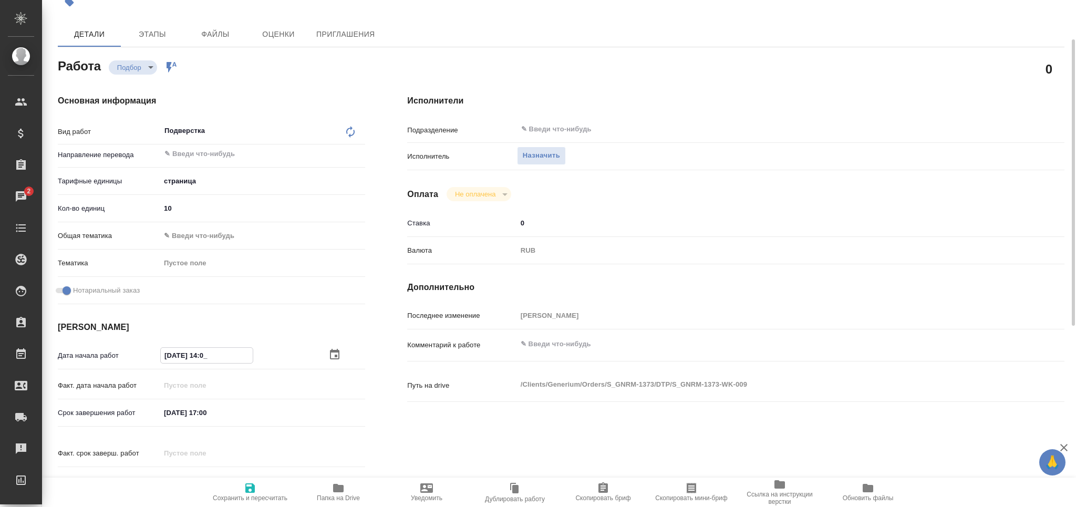
type textarea "x"
type input "26.09.2025 14:00"
click at [169, 417] on input "29.09.2025 17:00" at bounding box center [207, 412] width 92 height 15
type input "26.09.2025 17:00"
type textarea "x"
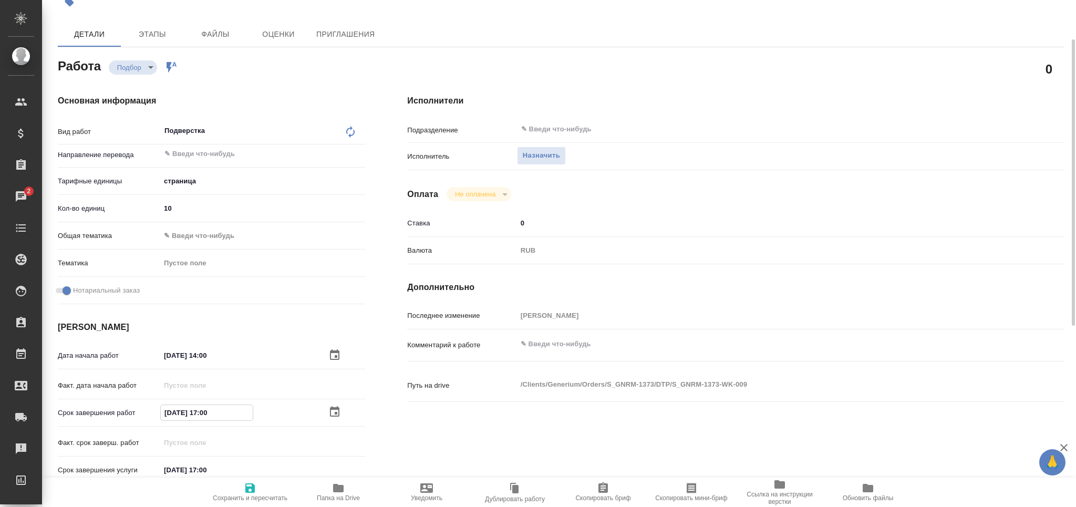
type textarea "x"
drag, startPoint x: 230, startPoint y: 409, endPoint x: 205, endPoint y: 412, distance: 25.4
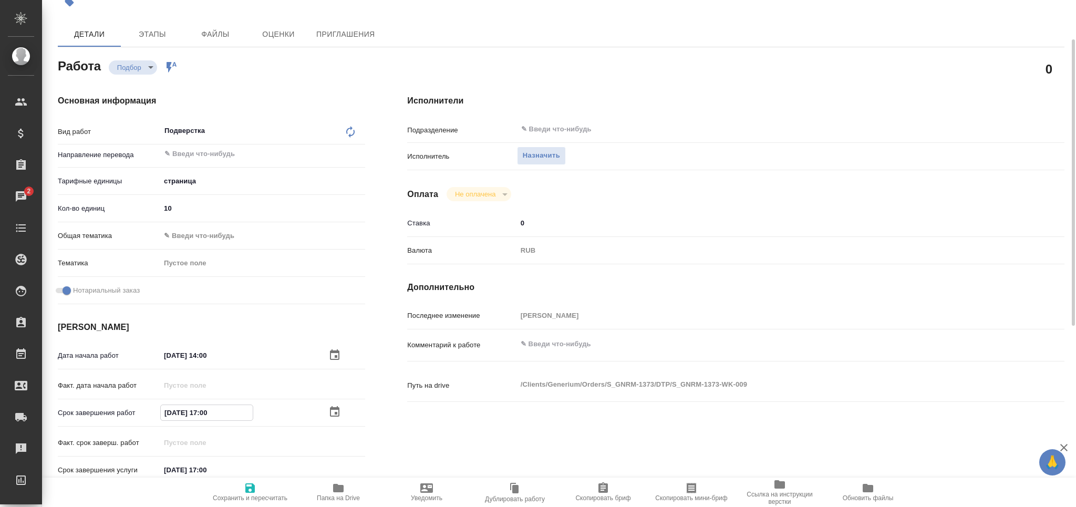
click at [205, 412] on input "26.09.2025 17:00" at bounding box center [207, 412] width 92 height 15
type textarea "x"
type input "26.09.2025 16:__"
type textarea "x"
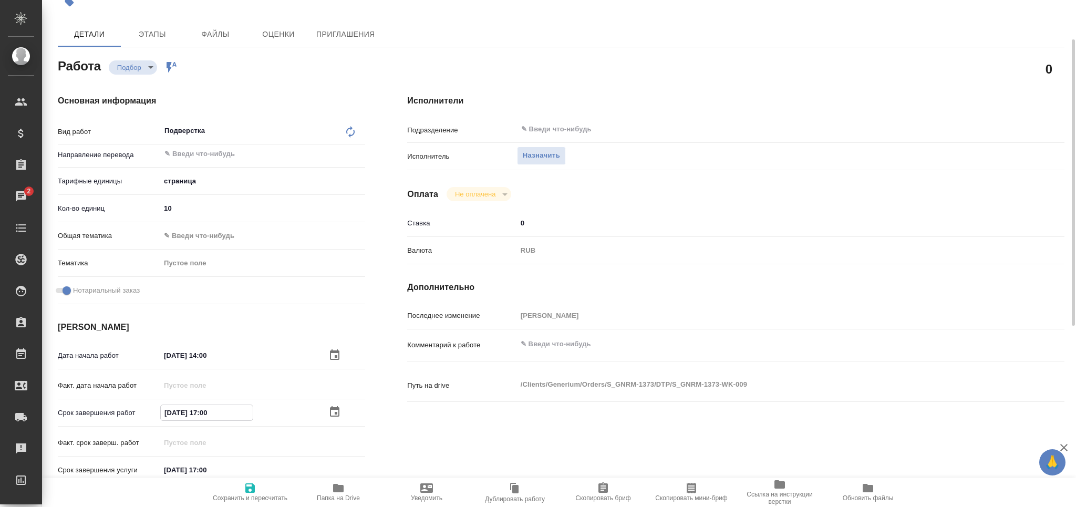
type textarea "x"
type input "26.09.2025 16:3_"
type textarea "x"
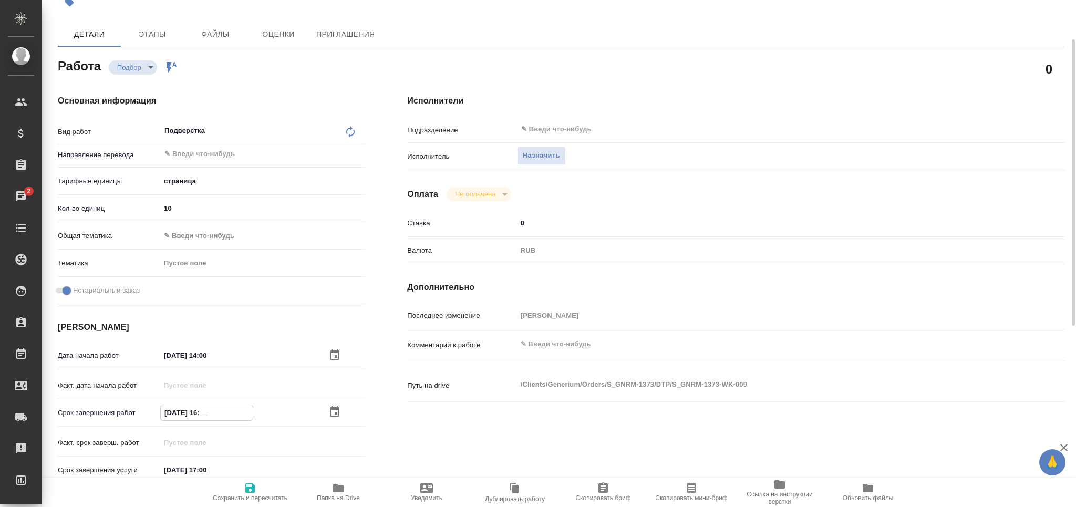
type textarea "x"
type input "26.09.2025 16:30"
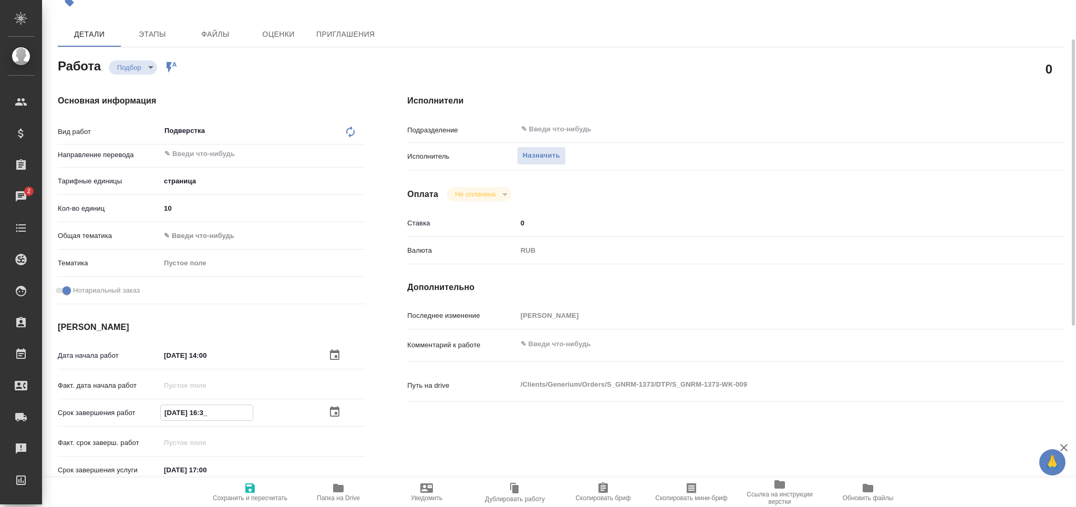
type textarea "x"
type input "26.09.2025 16:30"
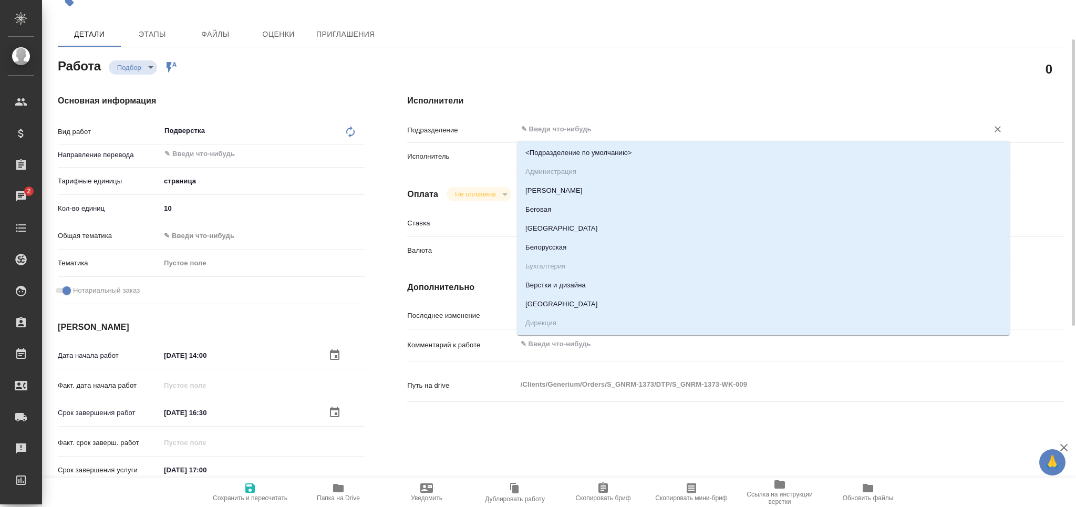
click at [545, 131] on input "text" at bounding box center [745, 129] width 451 height 13
click at [559, 287] on li "Верстки и дизайна" at bounding box center [763, 285] width 493 height 19
type textarea "x"
type input "Верстки и дизайна"
type textarea "x"
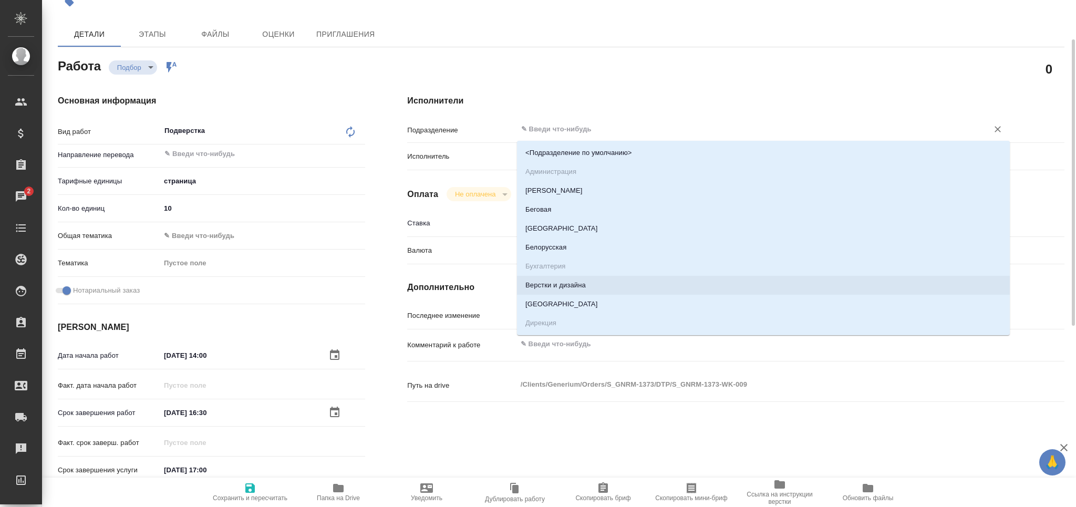
type textarea "x"
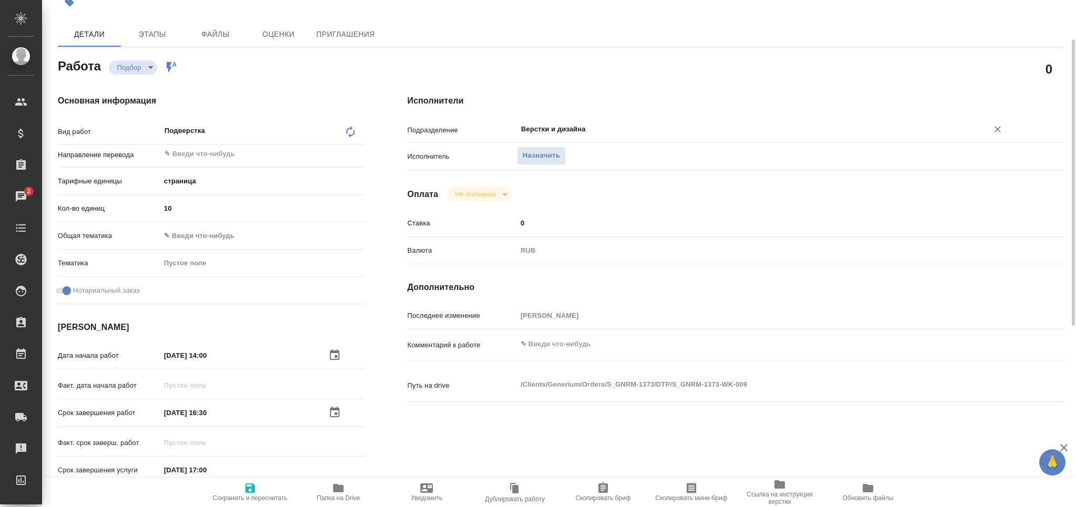
click at [256, 489] on icon "button" at bounding box center [250, 488] width 13 height 13
type textarea "x"
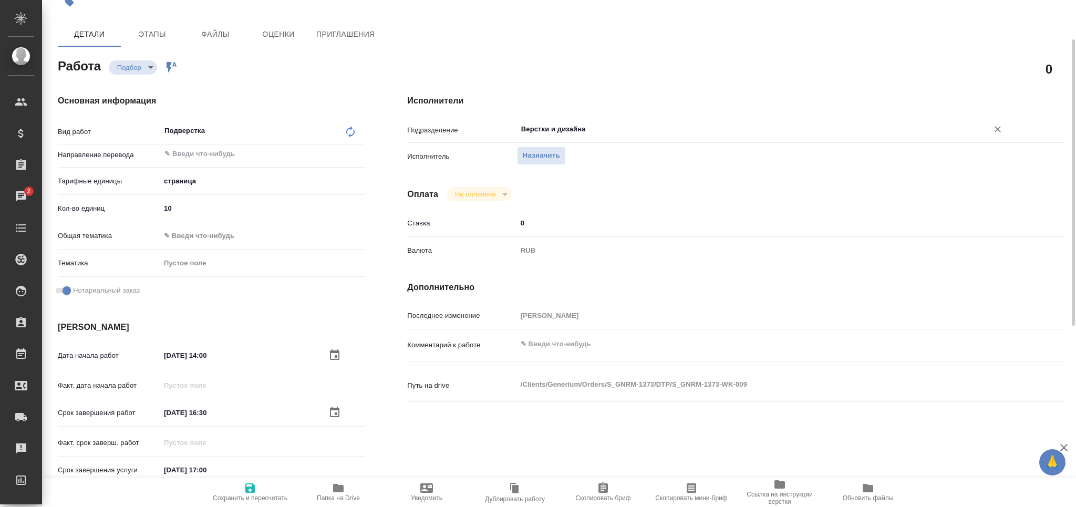
type textarea "x"
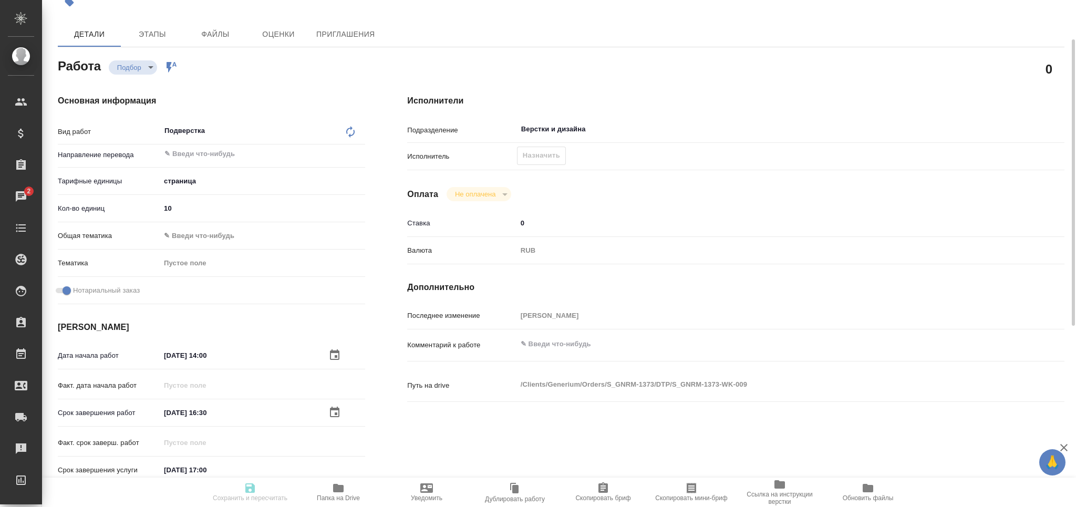
type textarea "x"
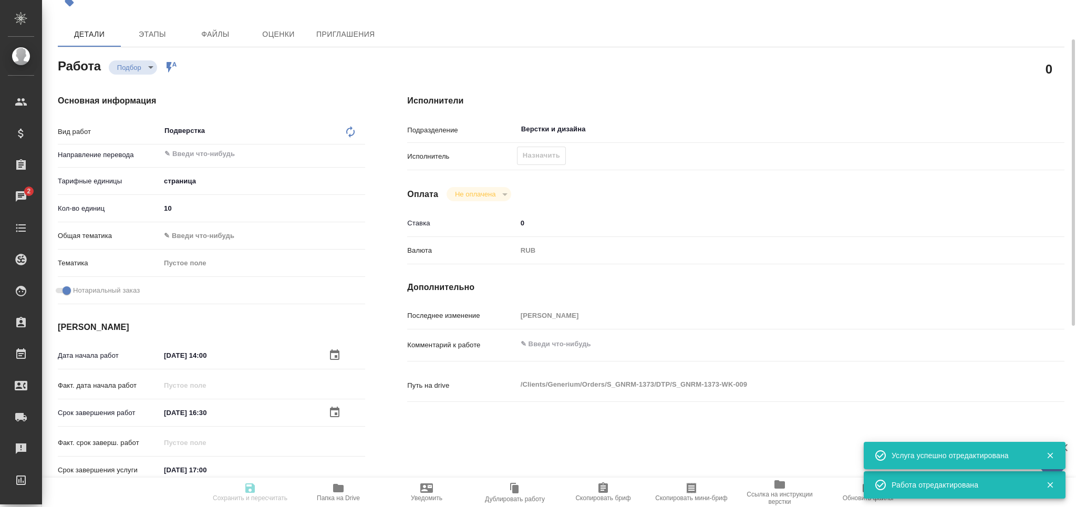
type input "recruiting"
type textarea "Подверстка"
type textarea "x"
type input "5a8b1489cc6b4906c91bfdb2"
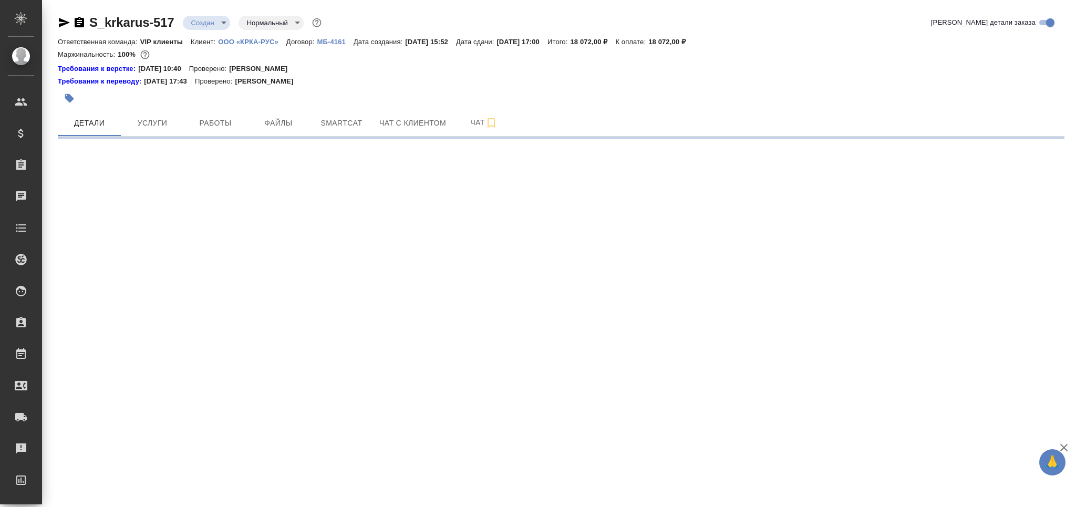
select select "RU"
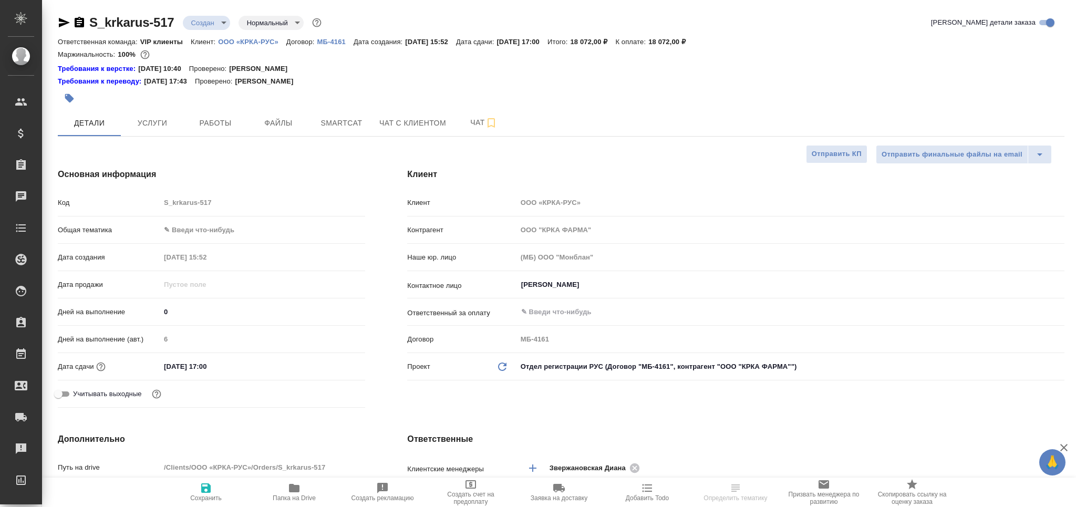
type textarea "x"
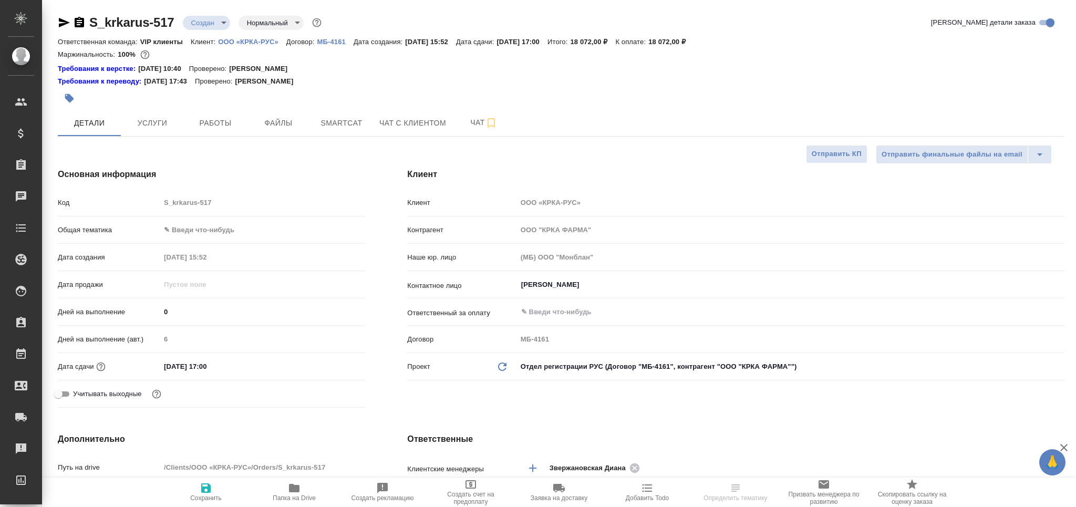
type textarea "x"
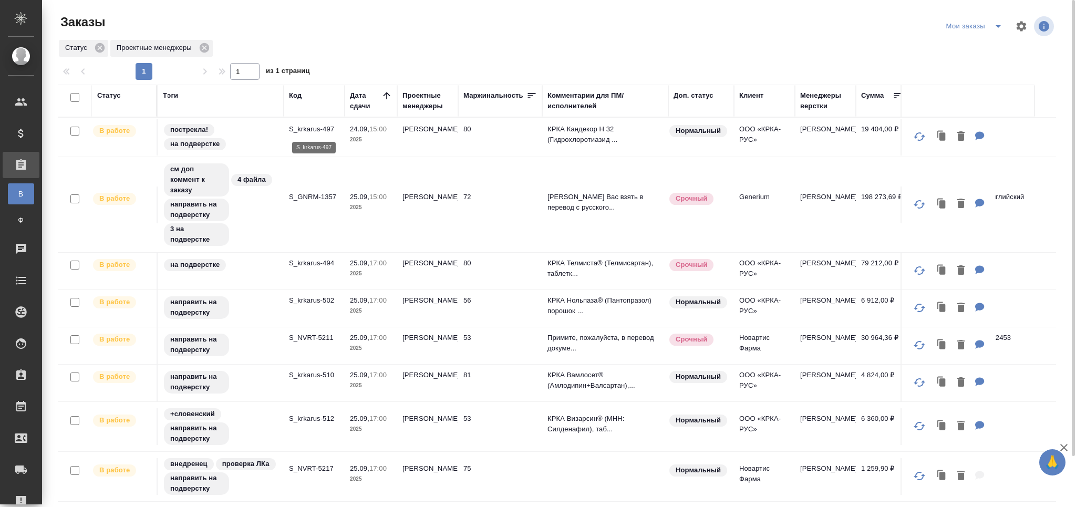
click at [301, 130] on p "S_krkarus-497" at bounding box center [314, 129] width 50 height 11
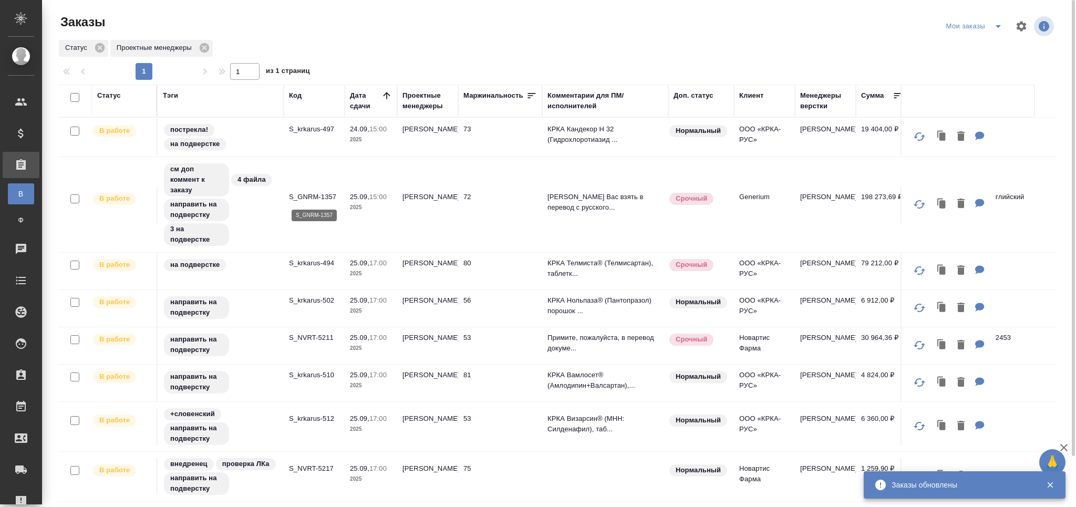
click at [311, 198] on p "S_GNRM-1357" at bounding box center [314, 197] width 50 height 11
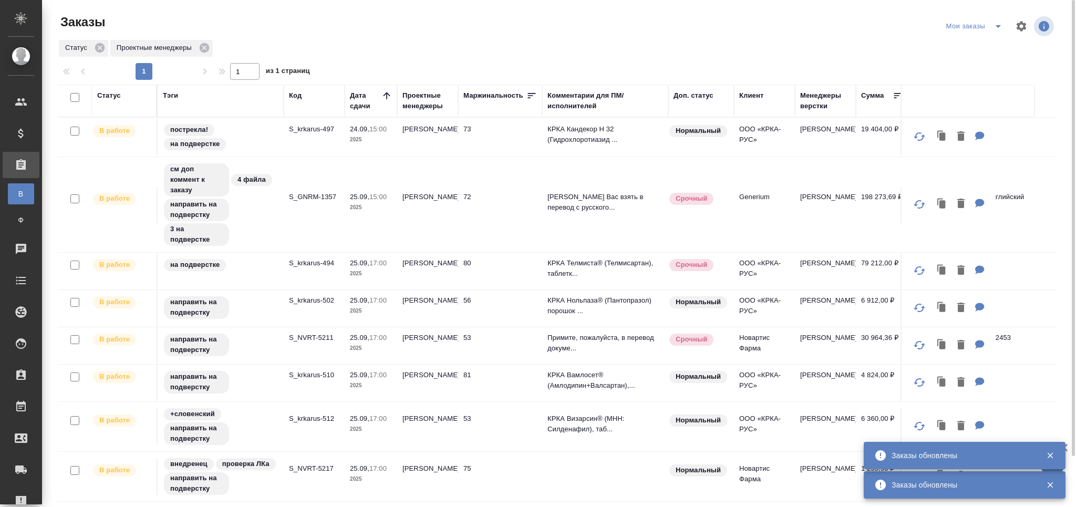
click at [308, 128] on p "S_krkarus-497" at bounding box center [314, 129] width 50 height 11
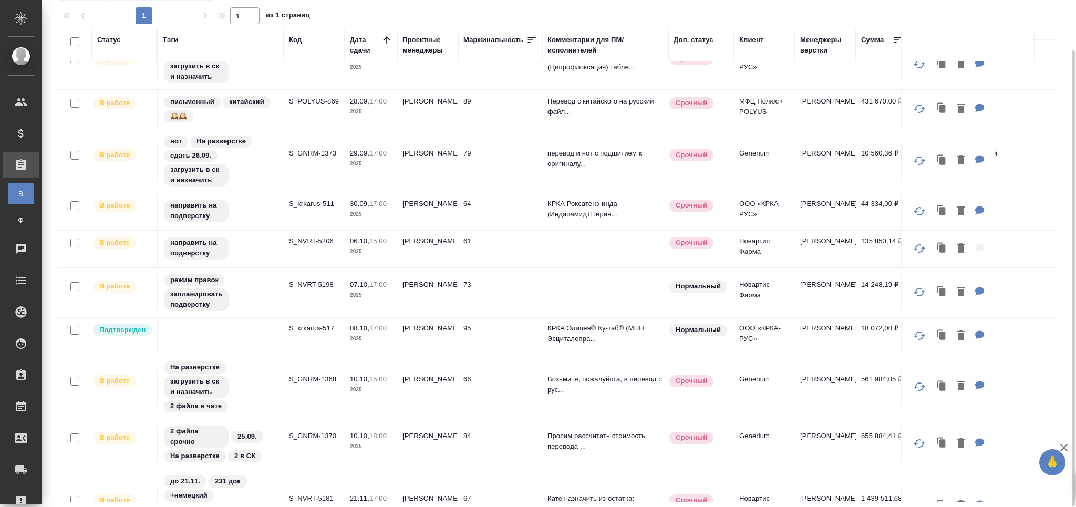
scroll to position [573, 0]
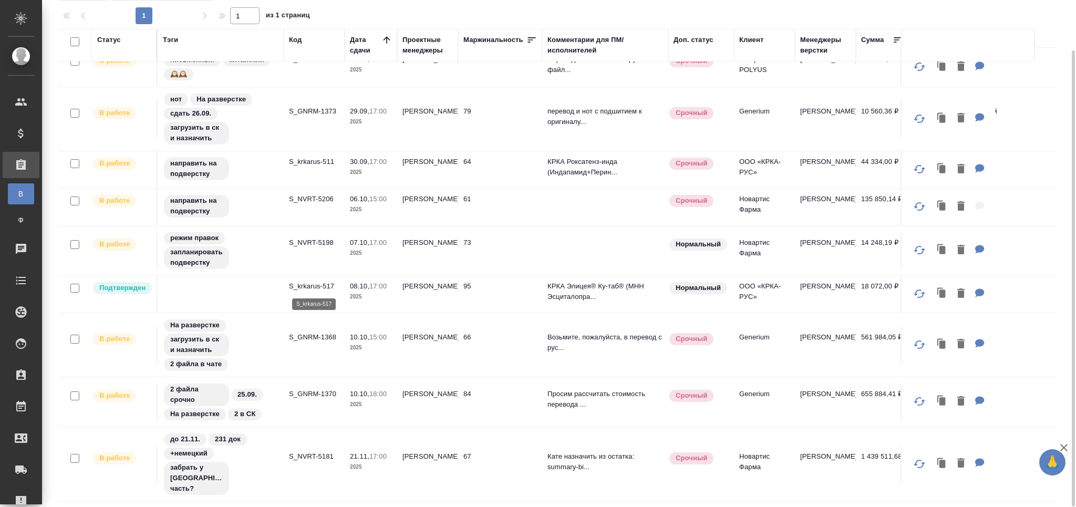
click at [327, 286] on p "S_krkarus-517" at bounding box center [314, 286] width 50 height 11
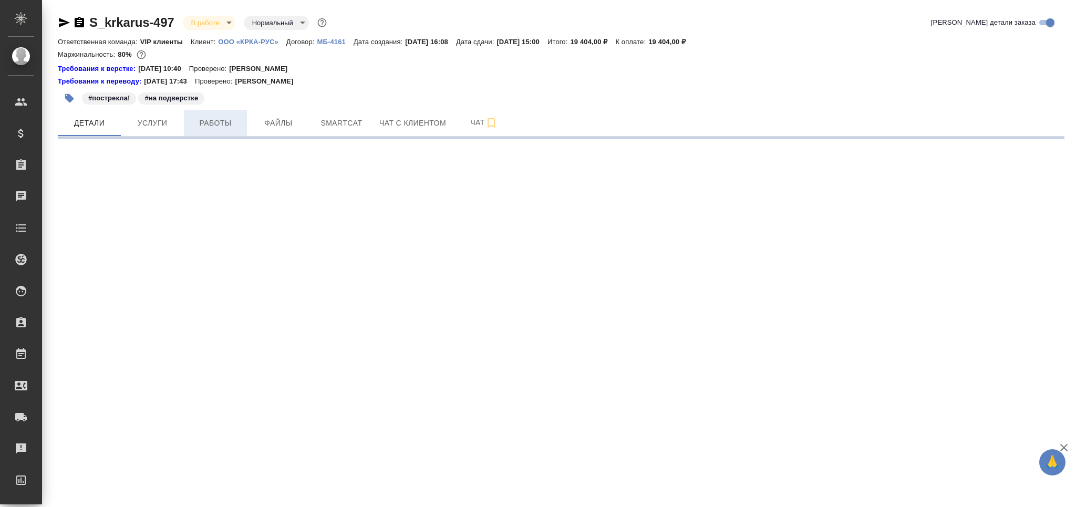
select select "RU"
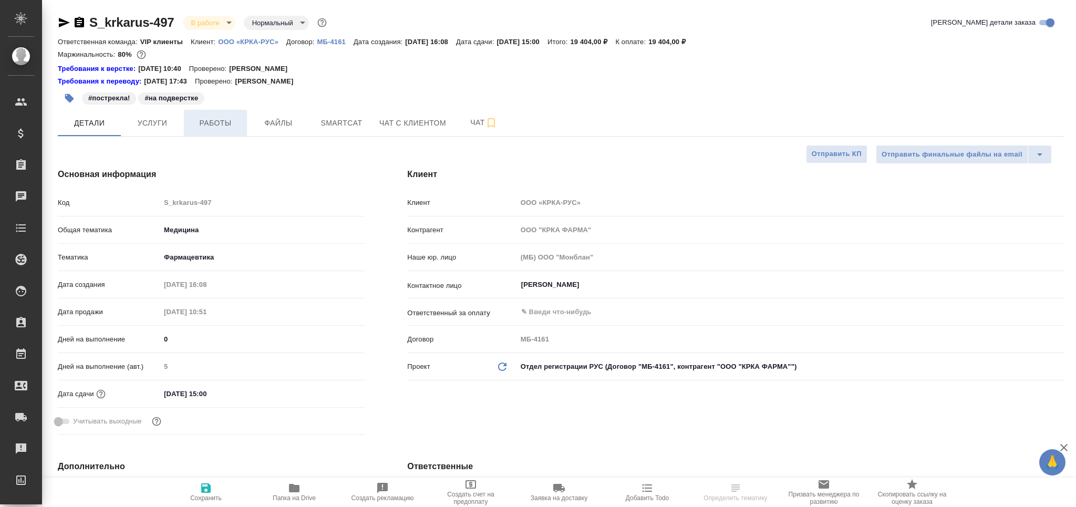
click at [212, 124] on span "Работы" at bounding box center [215, 123] width 50 height 13
type textarea "x"
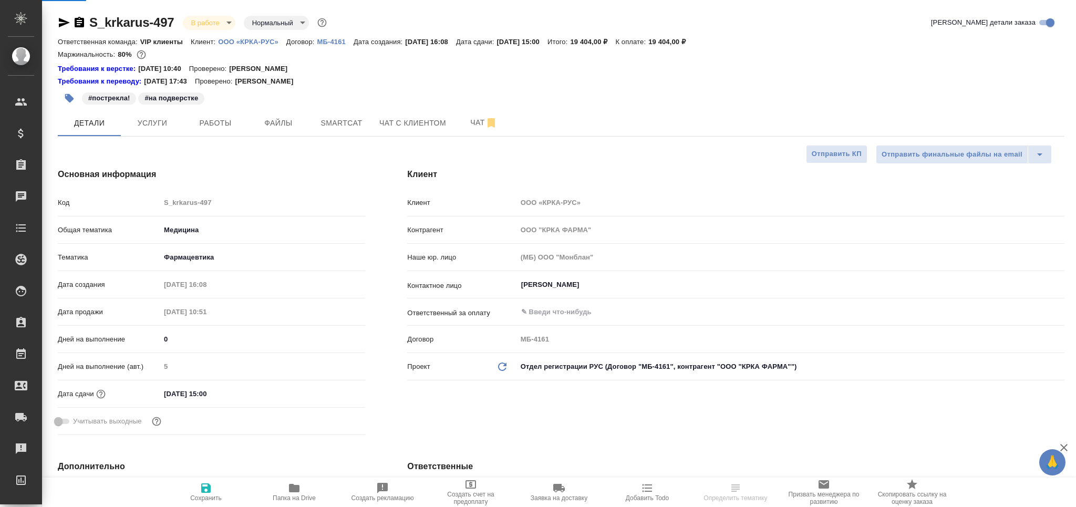
type textarea "x"
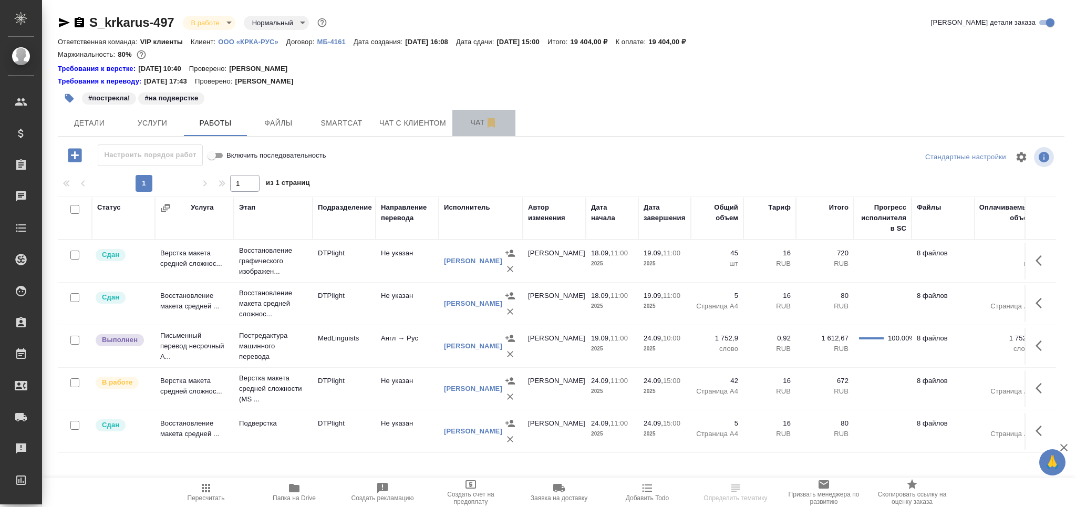
click at [474, 119] on span "Чат" at bounding box center [484, 122] width 50 height 13
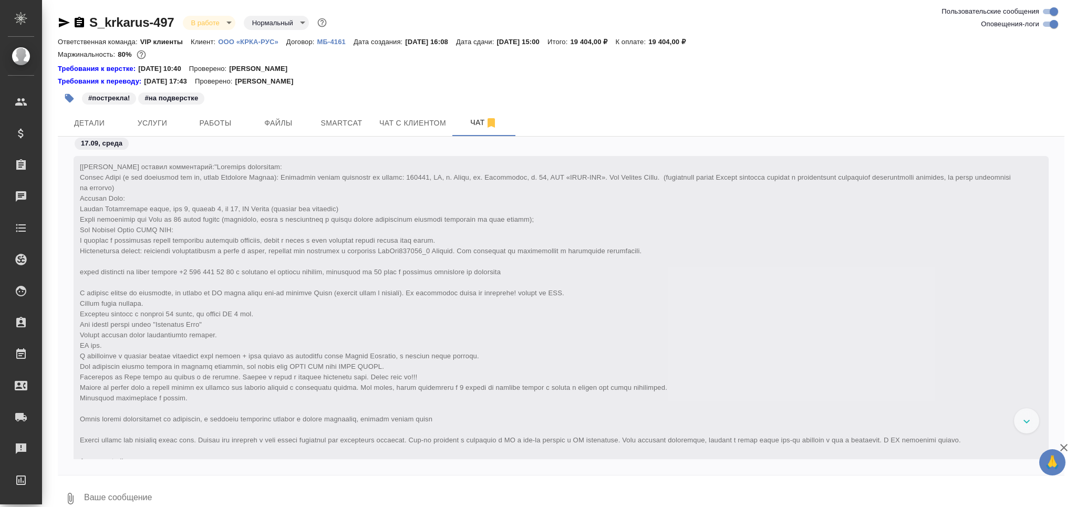
scroll to position [65548, 0]
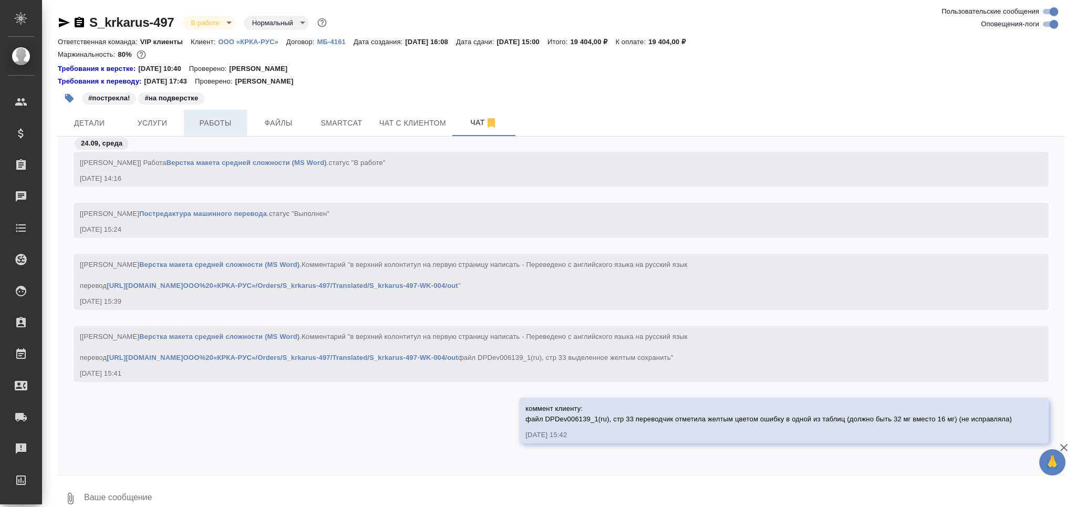
drag, startPoint x: 229, startPoint y: 120, endPoint x: 214, endPoint y: 118, distance: 15.4
click at [229, 120] on span "Работы" at bounding box center [215, 123] width 50 height 13
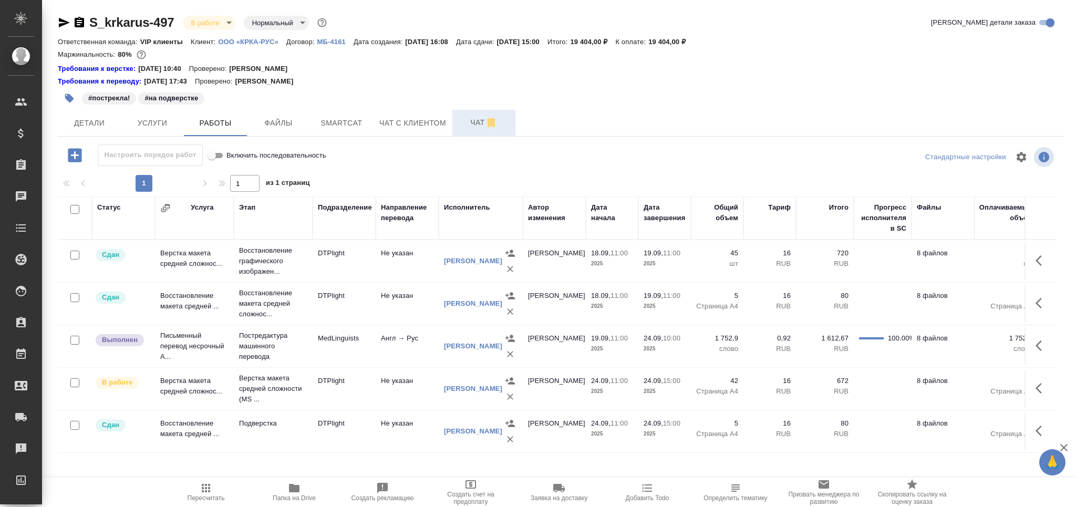
click at [478, 119] on span "Чат" at bounding box center [484, 122] width 50 height 13
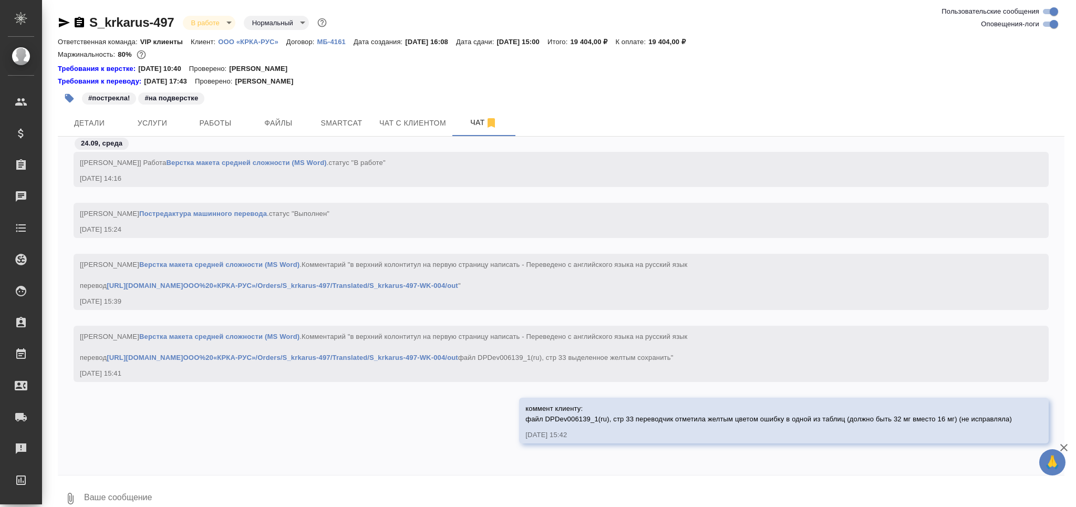
click at [1048, 27] on input "Оповещения-логи" at bounding box center [1054, 24] width 38 height 13
checkbox input "false"
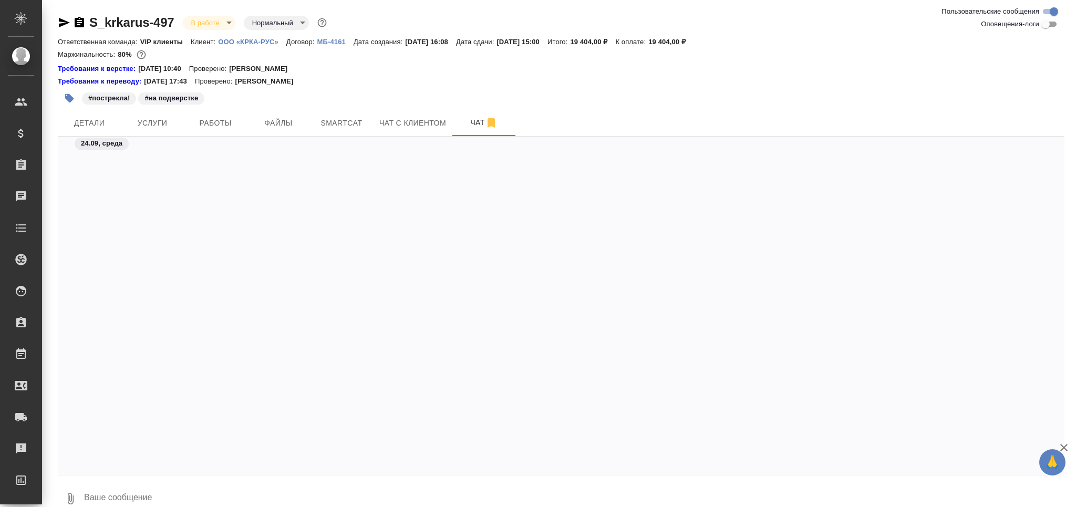
scroll to position [690, 0]
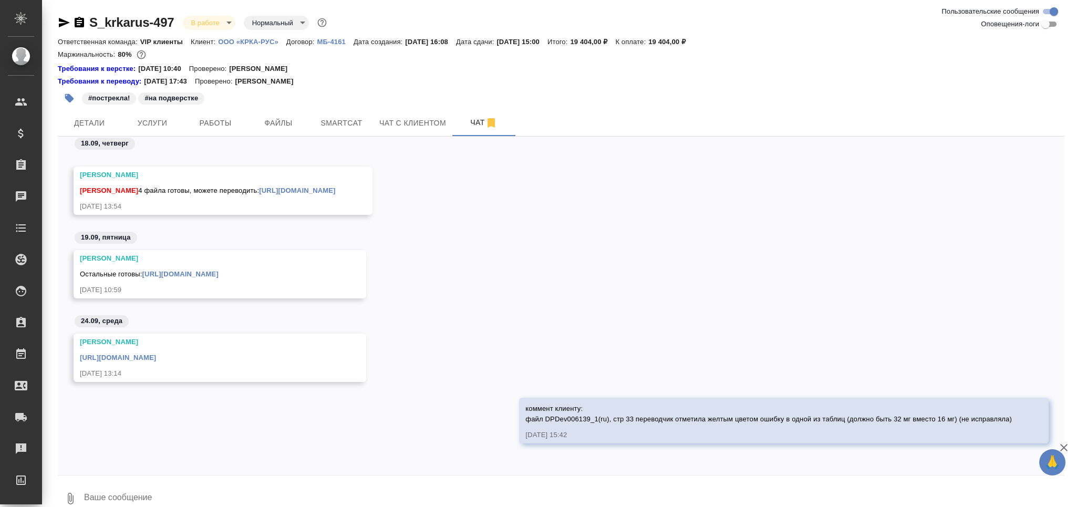
click at [119, 491] on textarea at bounding box center [574, 499] width 982 height 36
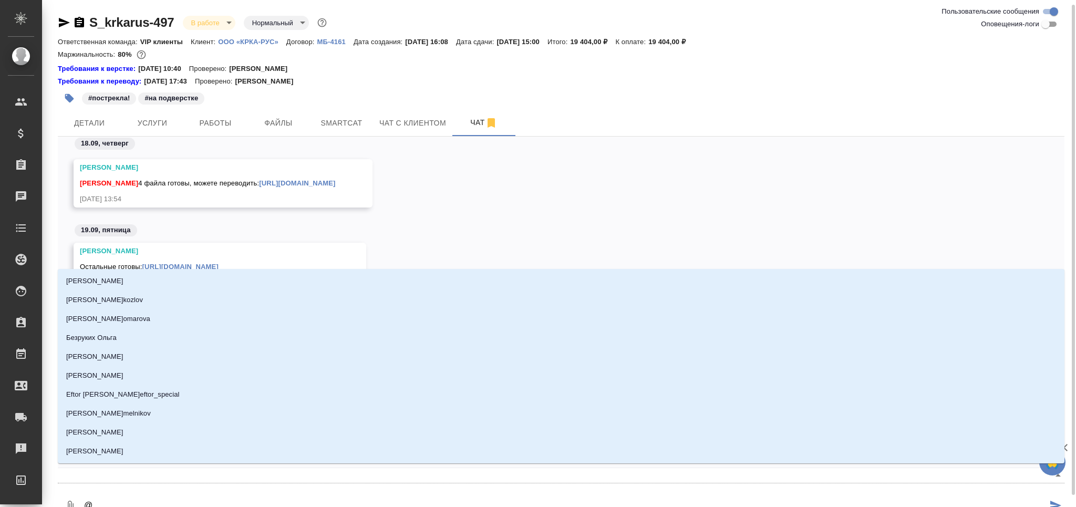
scroll to position [3, 0]
type textarea "@а"
type input "[PERSON_NAME]"
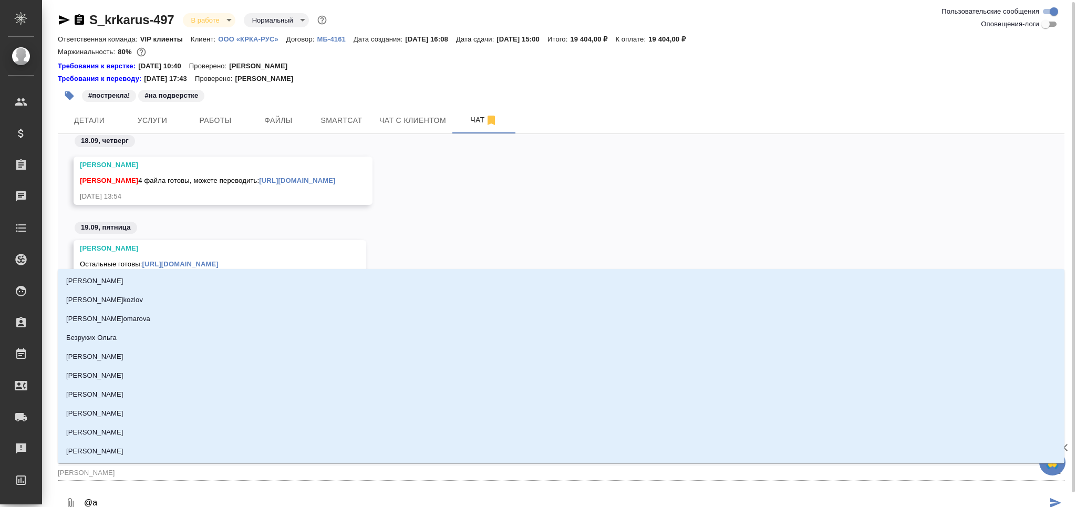
type textarea "@ар"
type input "ар"
type textarea "@арс"
type input "арс"
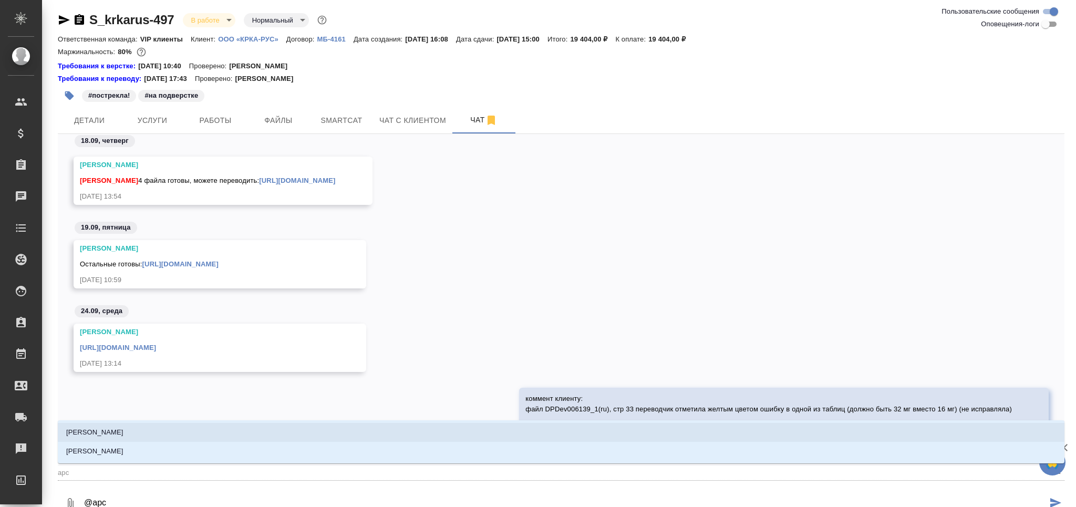
click at [114, 425] on li "[PERSON_NAME]" at bounding box center [561, 432] width 1007 height 19
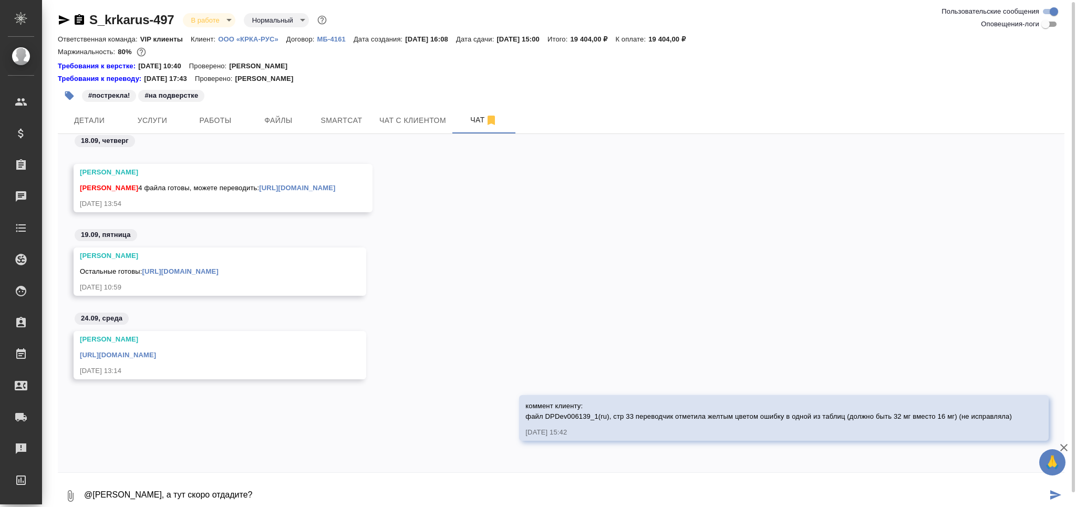
type textarea "@[PERSON_NAME], а тут скоро отдадите?"
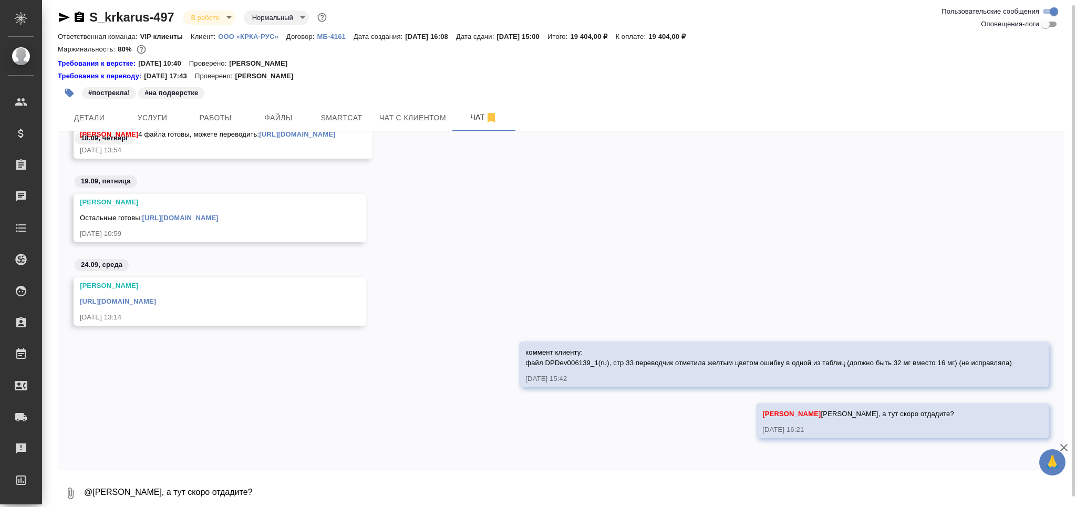
scroll to position [741, 0]
click at [225, 115] on span "Работы" at bounding box center [215, 117] width 50 height 13
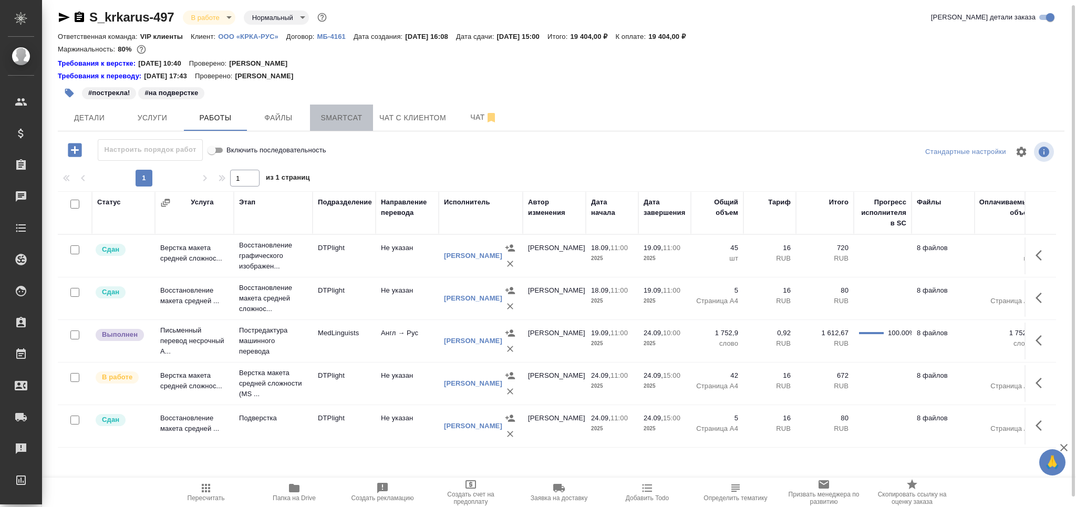
click at [349, 113] on span "Smartcat" at bounding box center [341, 117] width 50 height 13
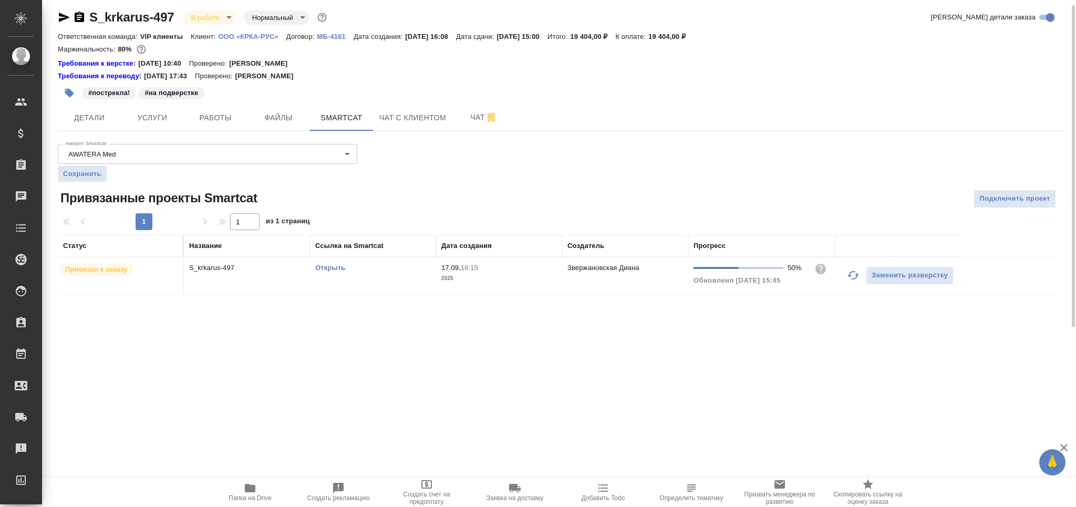
click at [422, 264] on div "Открыть" at bounding box center [373, 268] width 116 height 11
click at [185, 128] on button "Работы" at bounding box center [215, 118] width 63 height 26
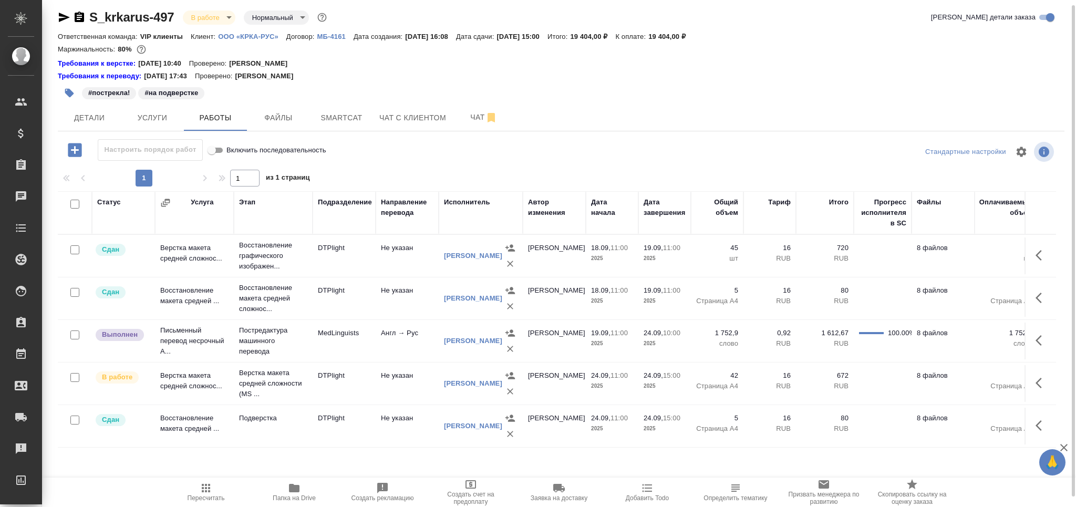
click at [215, 497] on span "Пересчитать" at bounding box center [206, 497] width 37 height 7
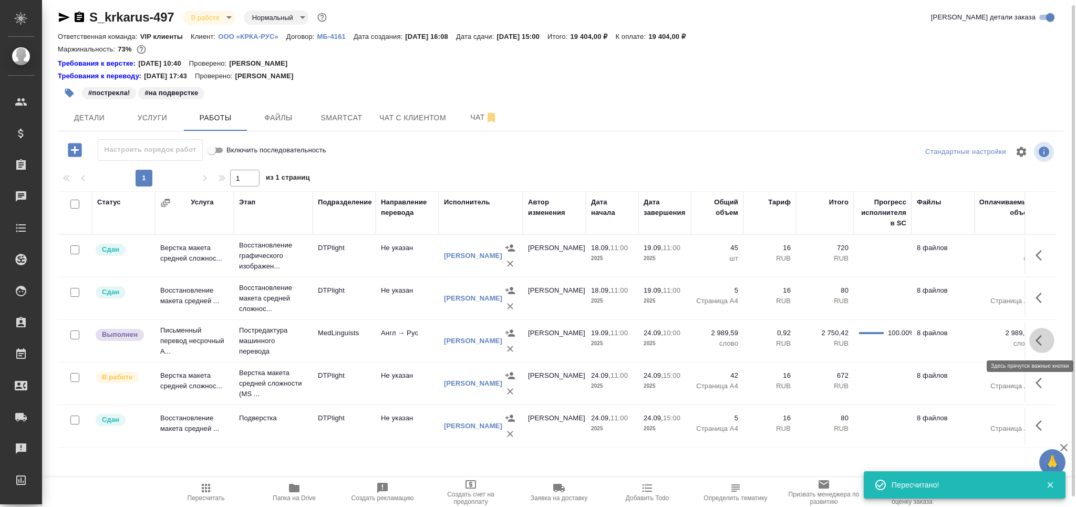
click at [1040, 338] on icon "button" at bounding box center [1042, 340] width 13 height 13
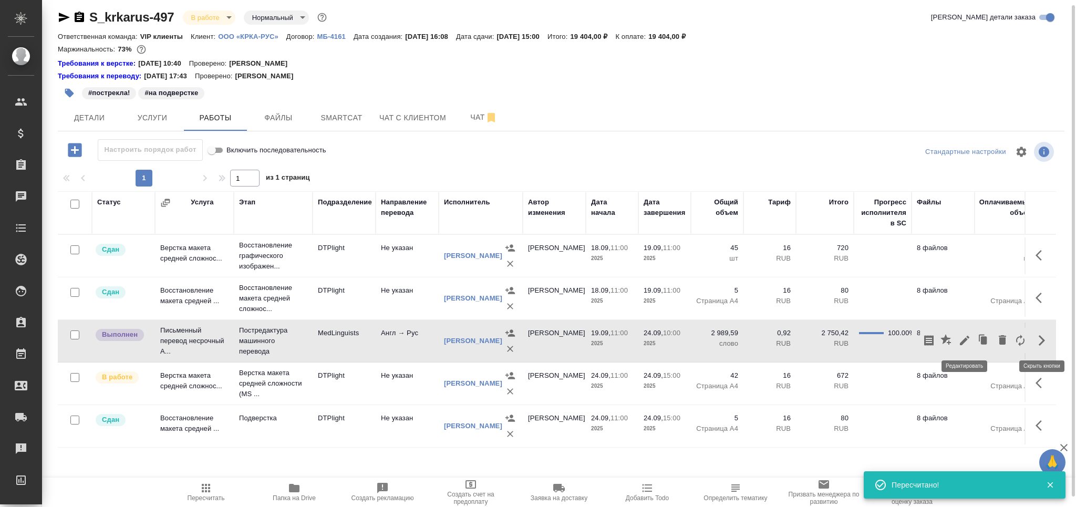
click at [967, 343] on icon "button" at bounding box center [964, 340] width 13 height 13
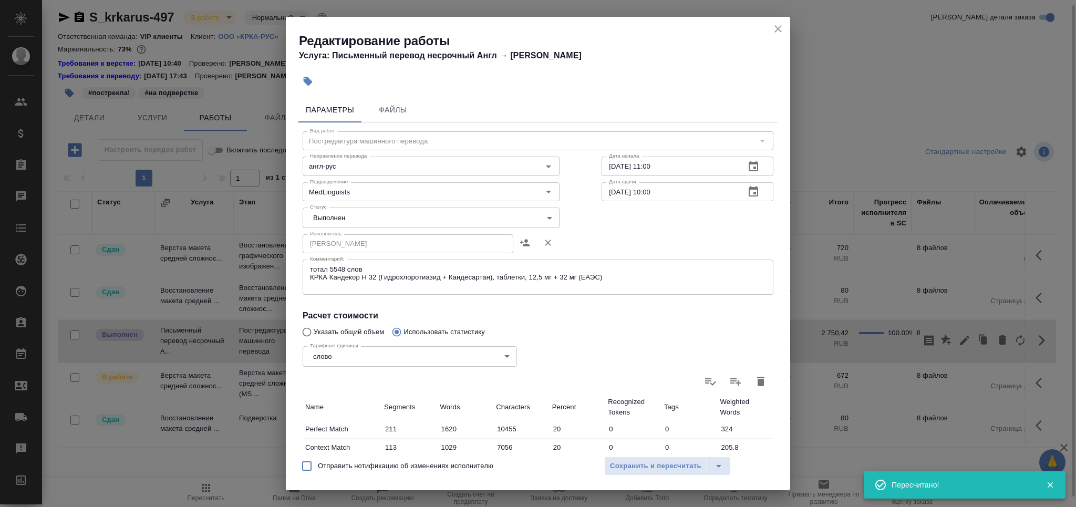
click at [319, 215] on body "🙏 .cls-1 fill:#fff; AWATERA Grabko [PERSON_NAME] Спецификации Заказы 0 Чаты Tod…" at bounding box center [538, 253] width 1076 height 507
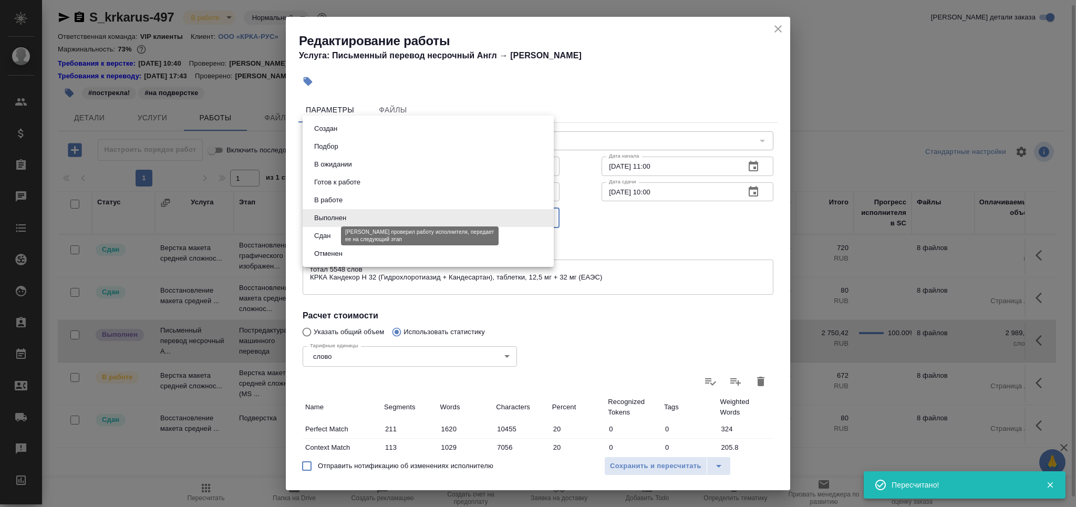
click at [323, 234] on button "Сдан" at bounding box center [322, 236] width 23 height 12
type input "closed"
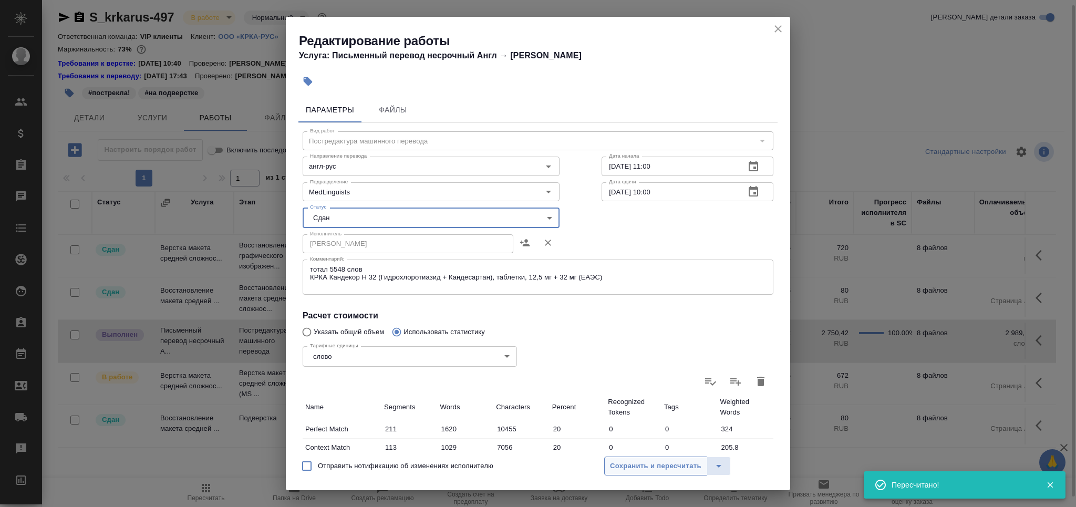
click at [649, 460] on span "Сохранить и пересчитать" at bounding box center [655, 466] width 91 height 12
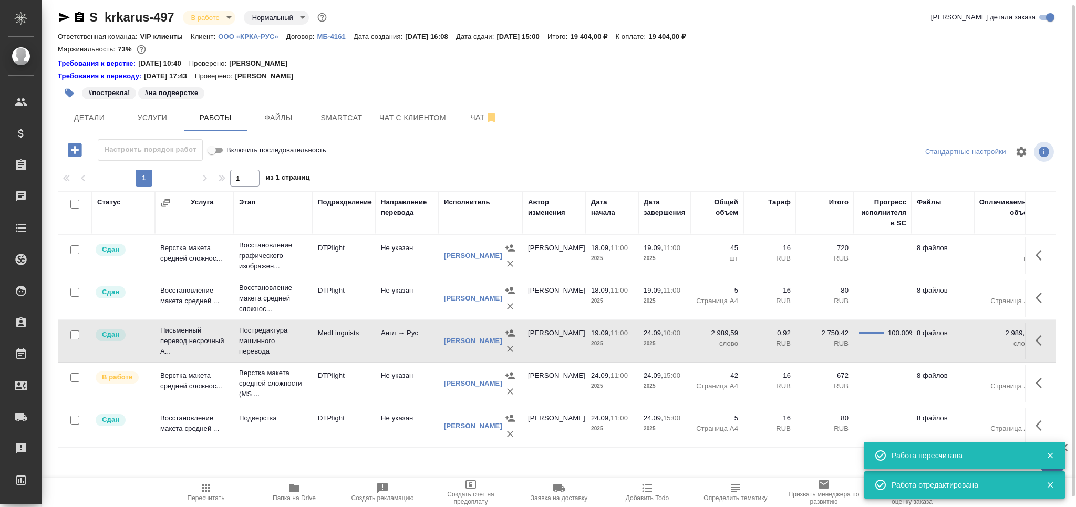
click at [329, 400] on td "DTPlight" at bounding box center [344, 383] width 63 height 37
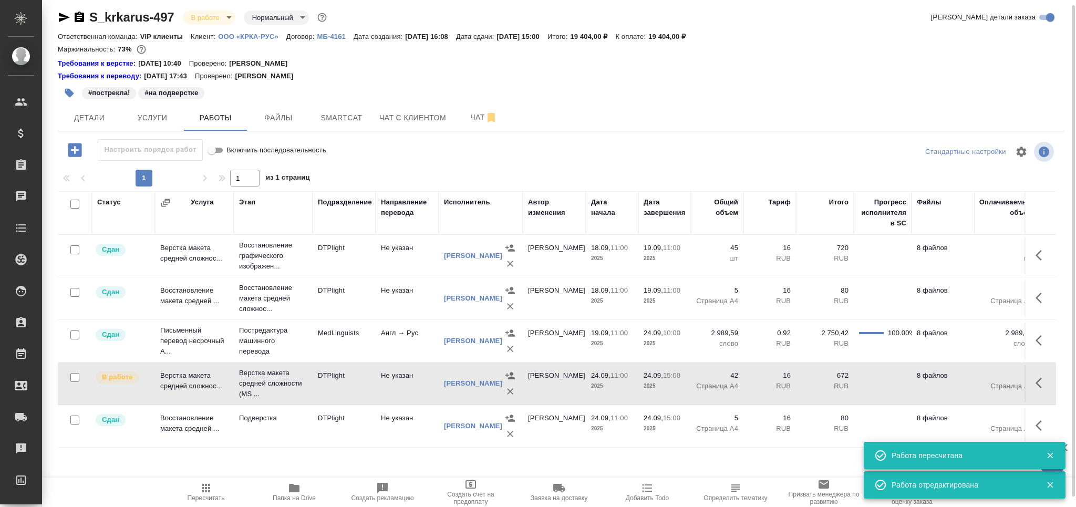
click at [329, 400] on td "DTPlight" at bounding box center [344, 383] width 63 height 37
click at [458, 114] on button "Чат" at bounding box center [483, 118] width 63 height 26
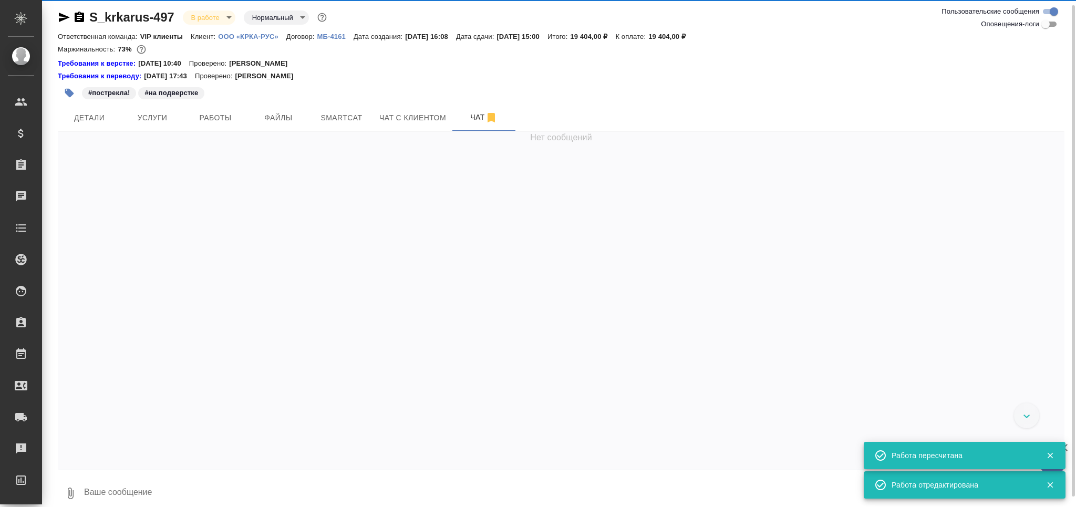
scroll to position [197, 0]
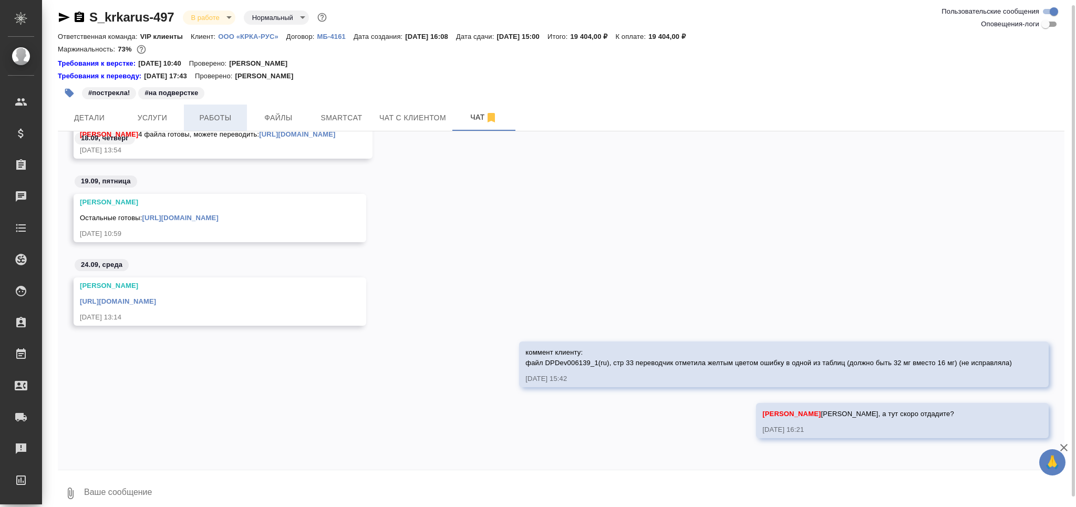
click at [225, 120] on span "Работы" at bounding box center [215, 117] width 50 height 13
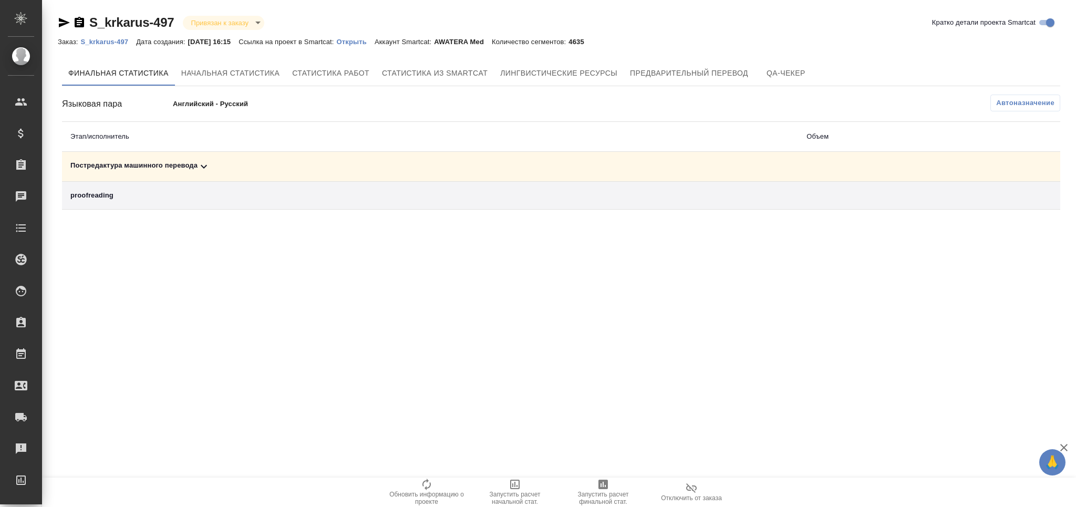
click at [207, 164] on icon at bounding box center [204, 166] width 13 height 13
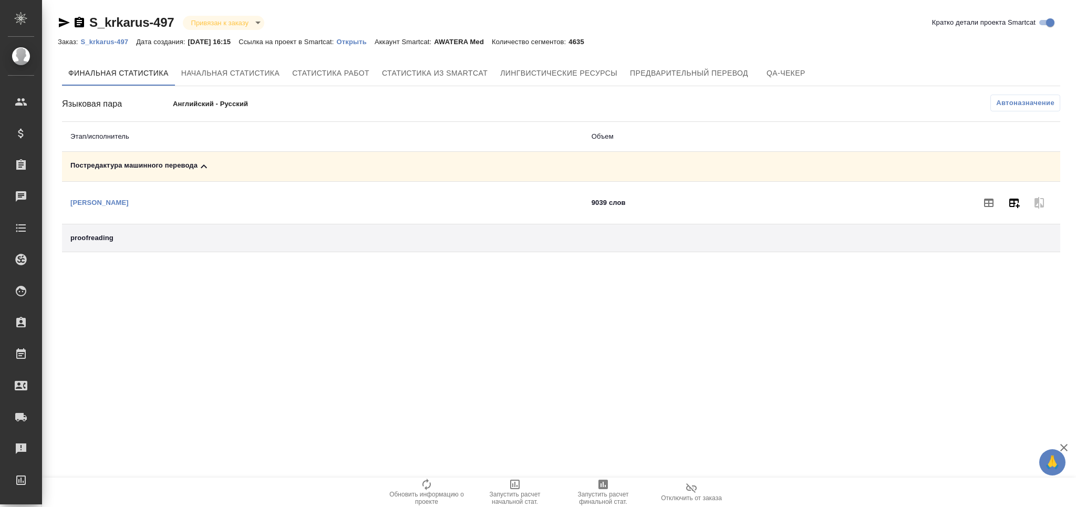
click at [1013, 200] on icon "button" at bounding box center [1014, 203] width 11 height 9
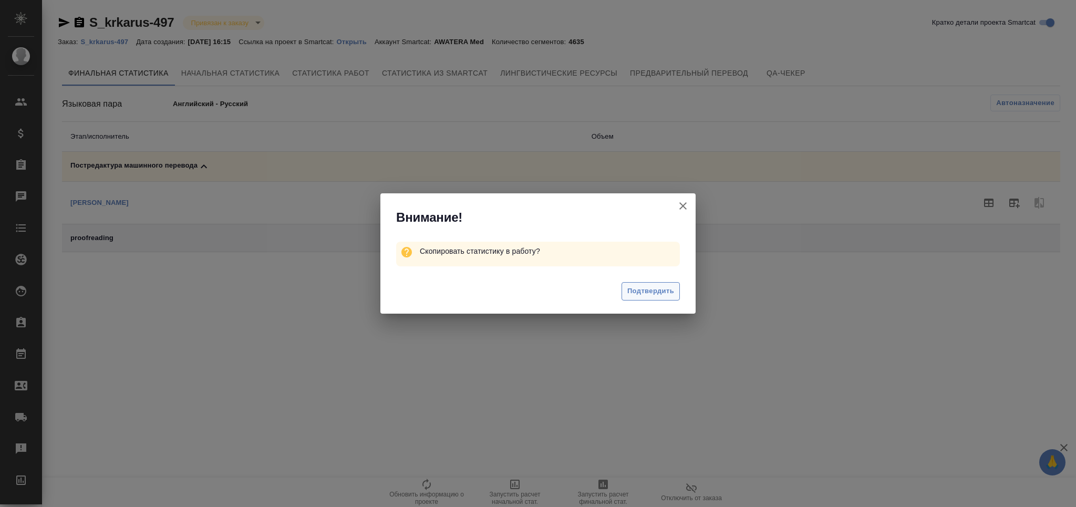
click at [647, 285] on span "Подтвердить" at bounding box center [650, 291] width 47 height 12
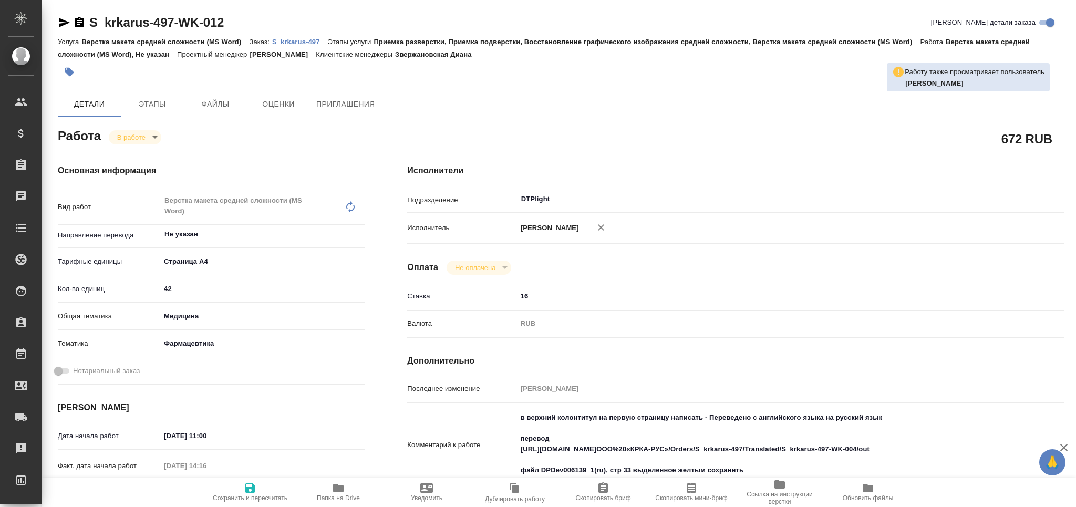
type textarea "x"
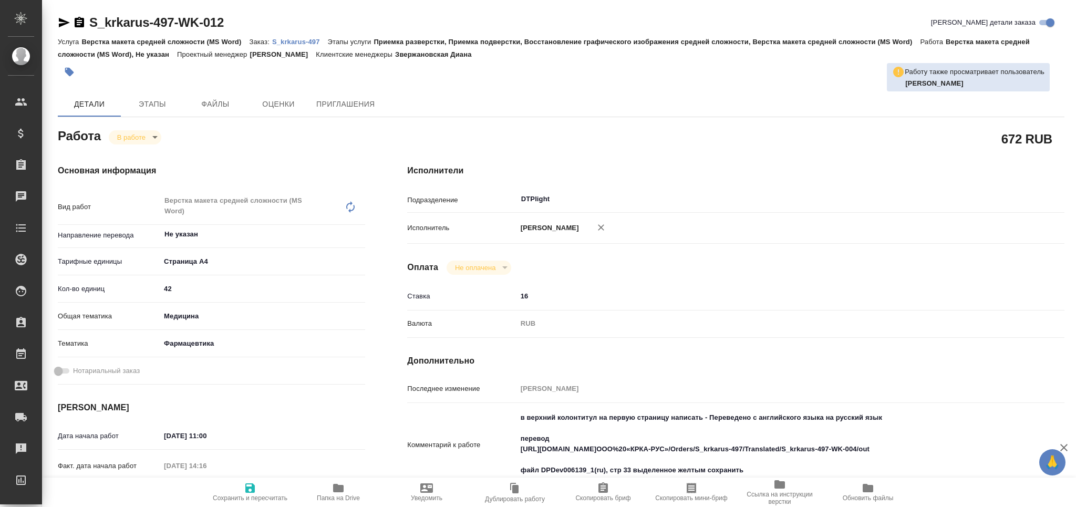
type textarea "x"
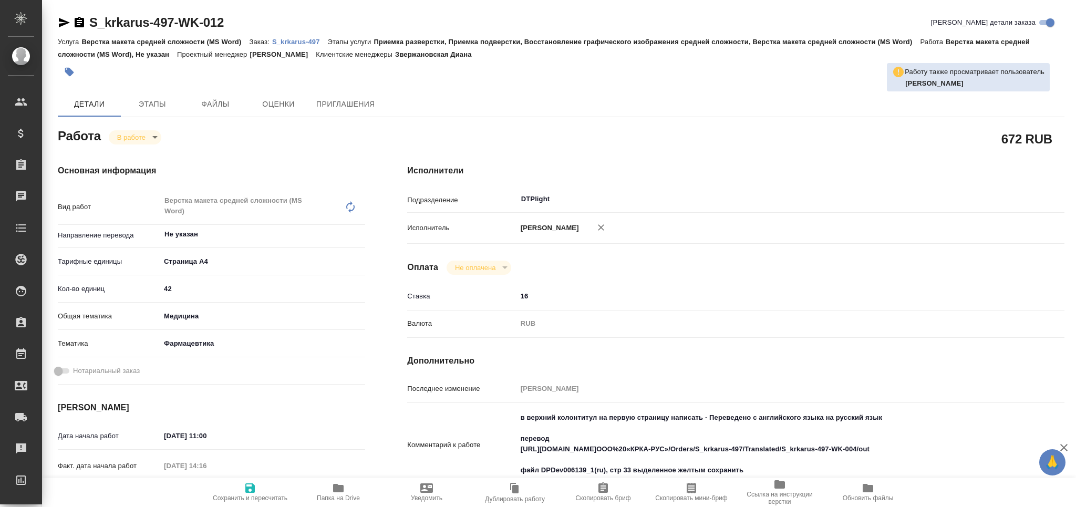
type textarea "x"
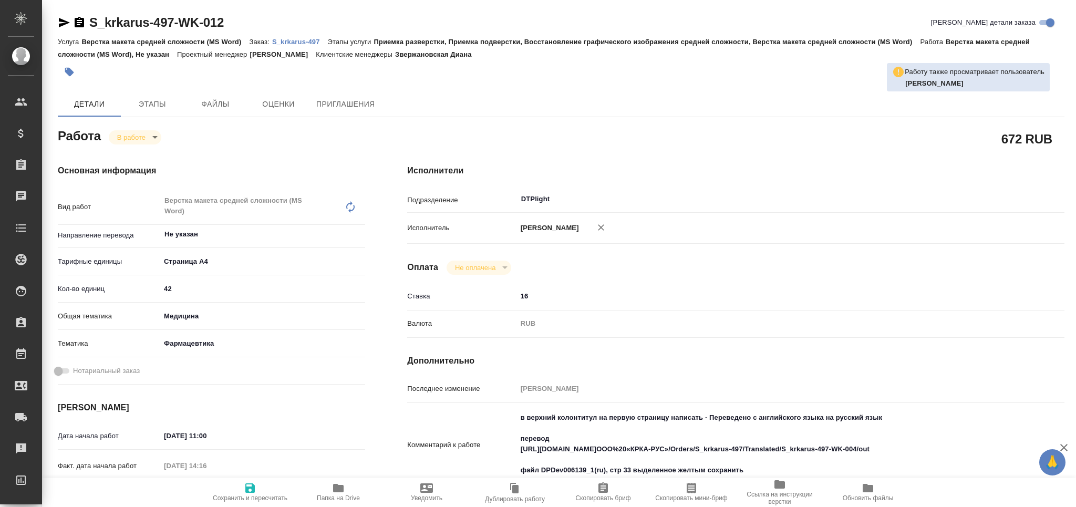
type textarea "x"
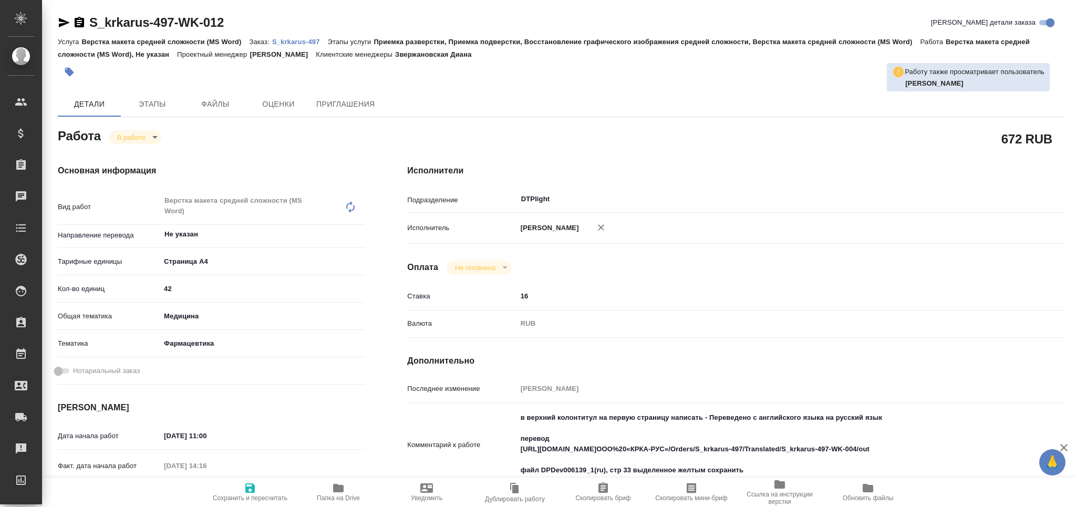
scroll to position [140, 0]
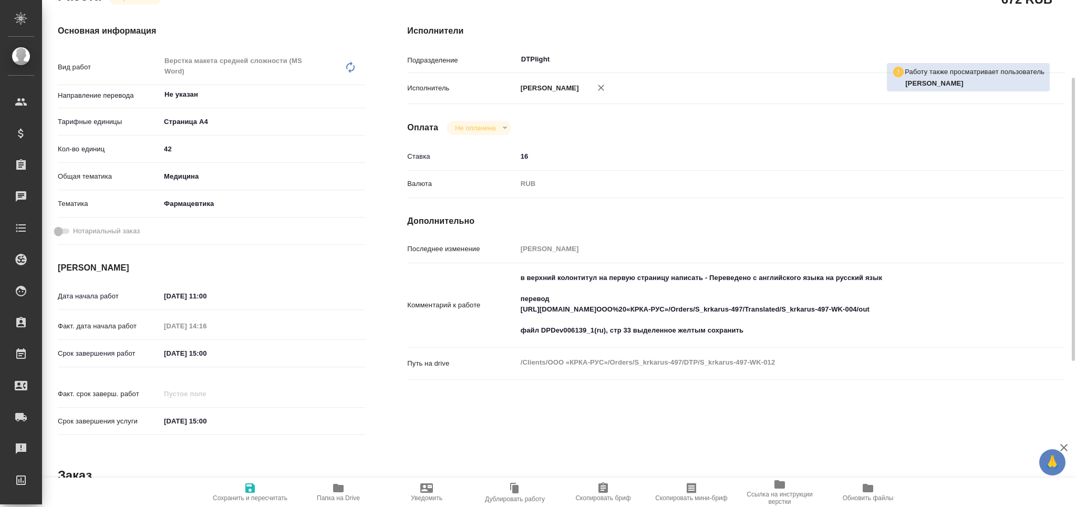
type textarea "x"
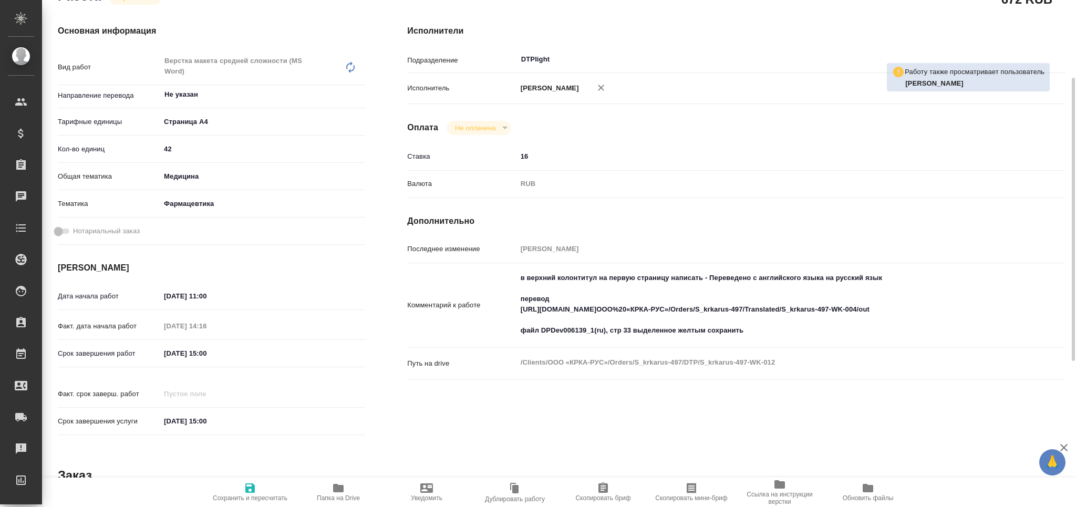
type textarea "x"
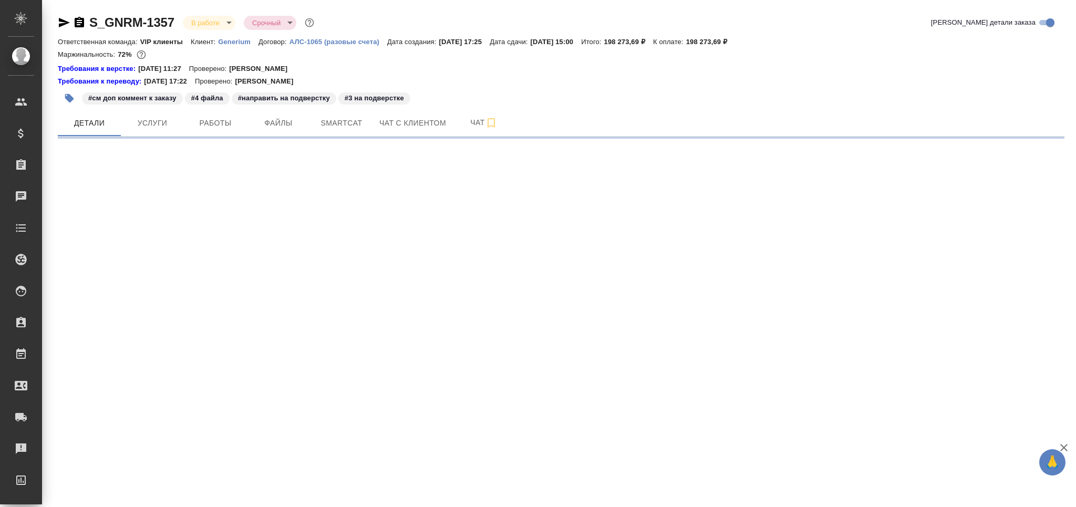
select select "RU"
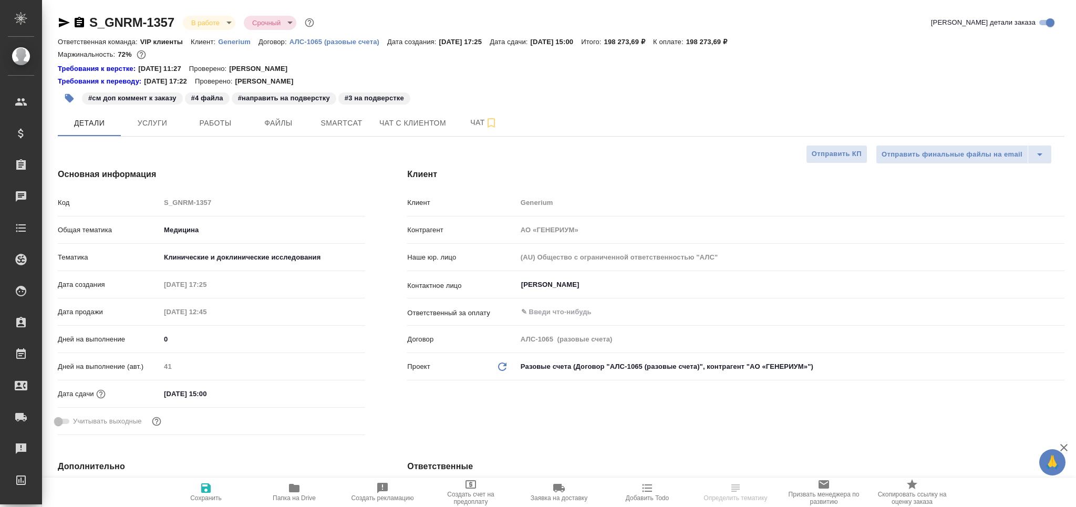
click at [341, 128] on span "Smartcat" at bounding box center [341, 123] width 50 height 13
type textarea "x"
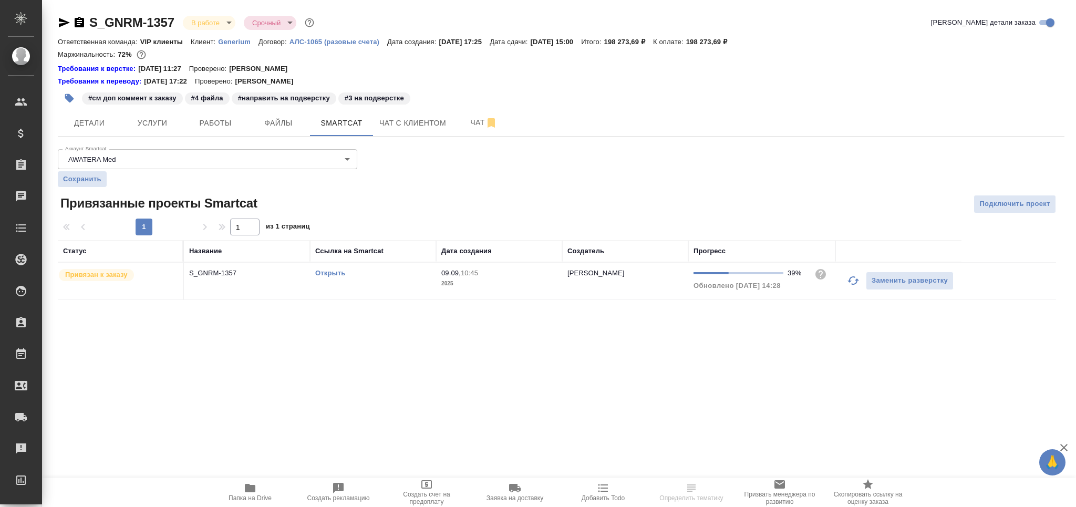
click at [852, 283] on icon "button" at bounding box center [853, 280] width 13 height 13
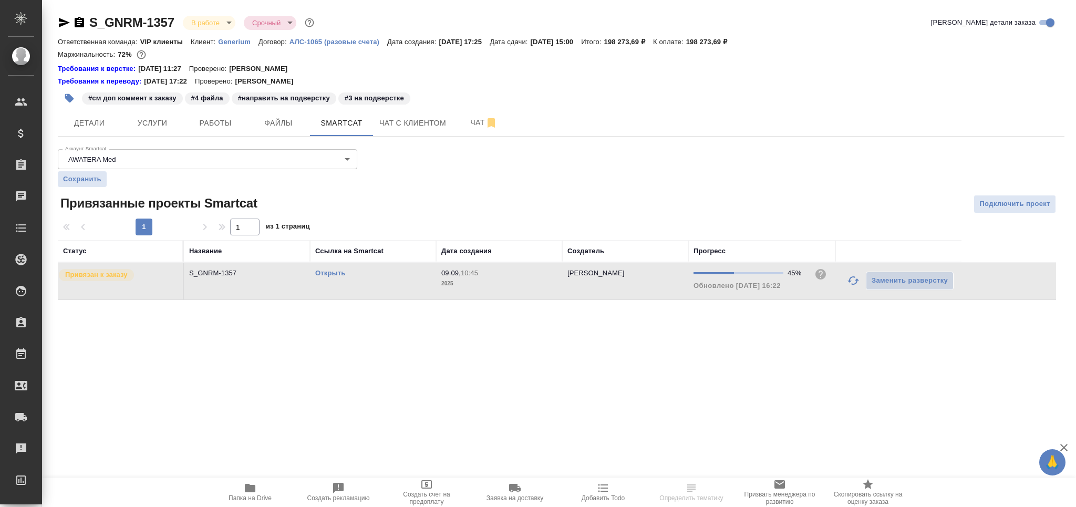
click at [325, 271] on link "Открыть" at bounding box center [330, 273] width 30 height 8
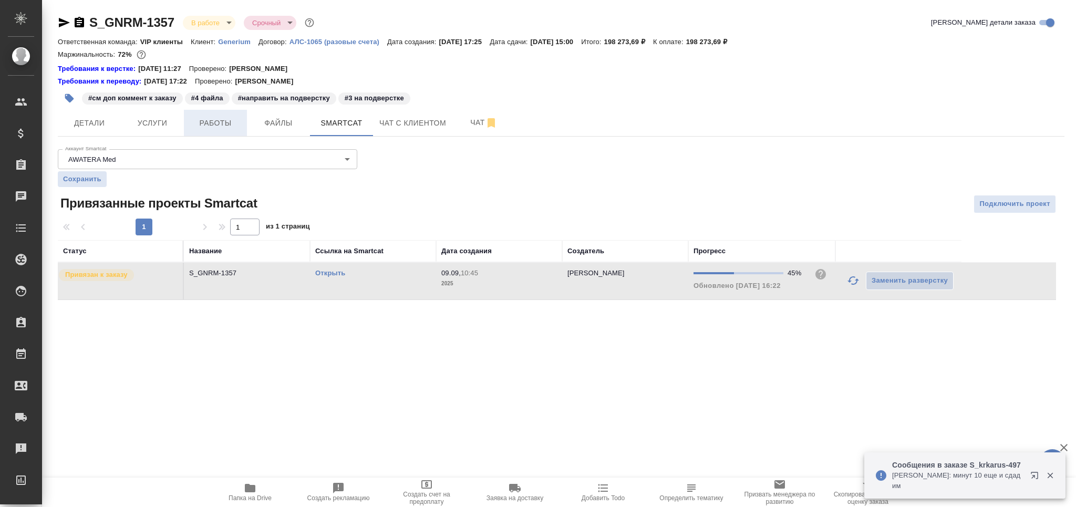
click at [220, 117] on span "Работы" at bounding box center [215, 123] width 50 height 13
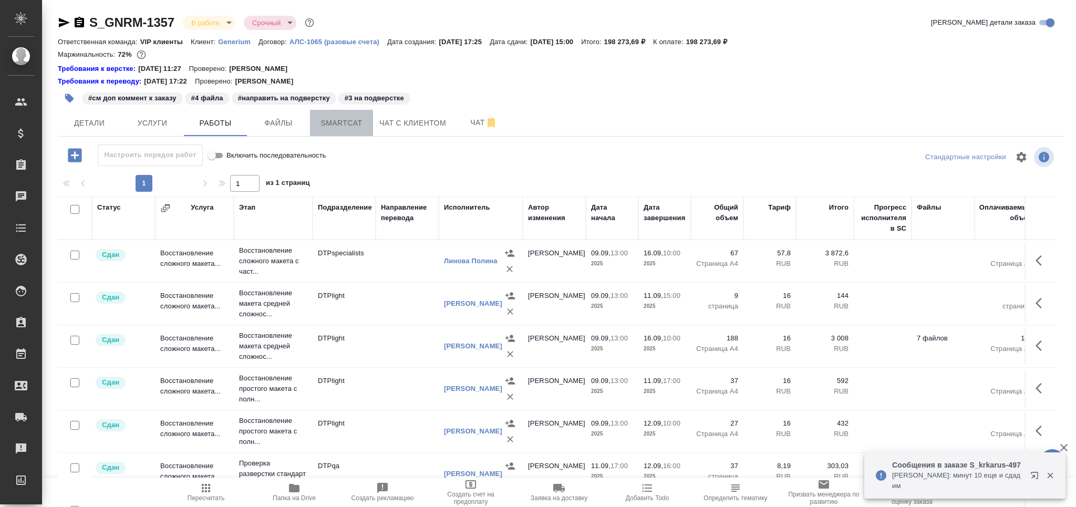
click at [348, 122] on span "Smartcat" at bounding box center [341, 123] width 50 height 13
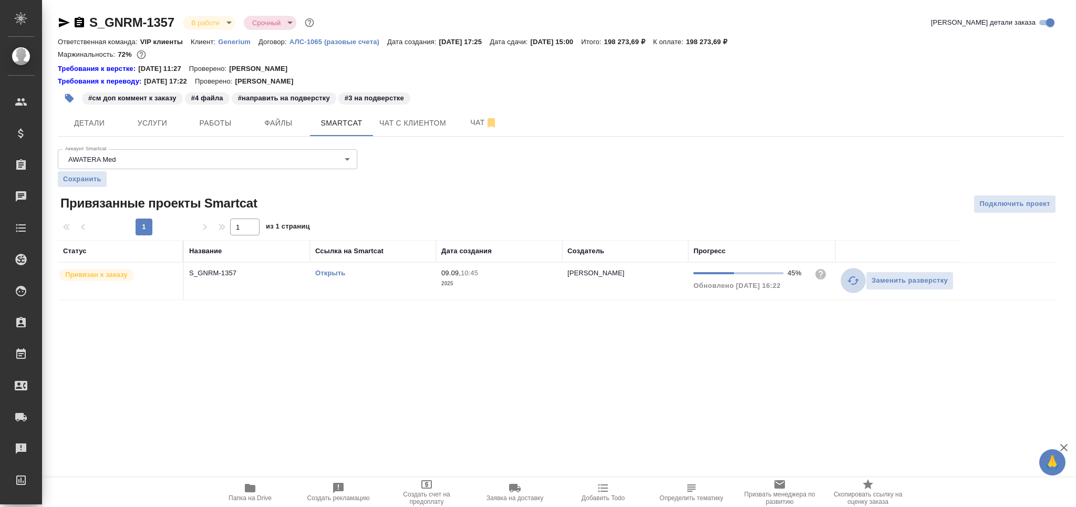
click at [850, 278] on icon "button" at bounding box center [853, 280] width 13 height 13
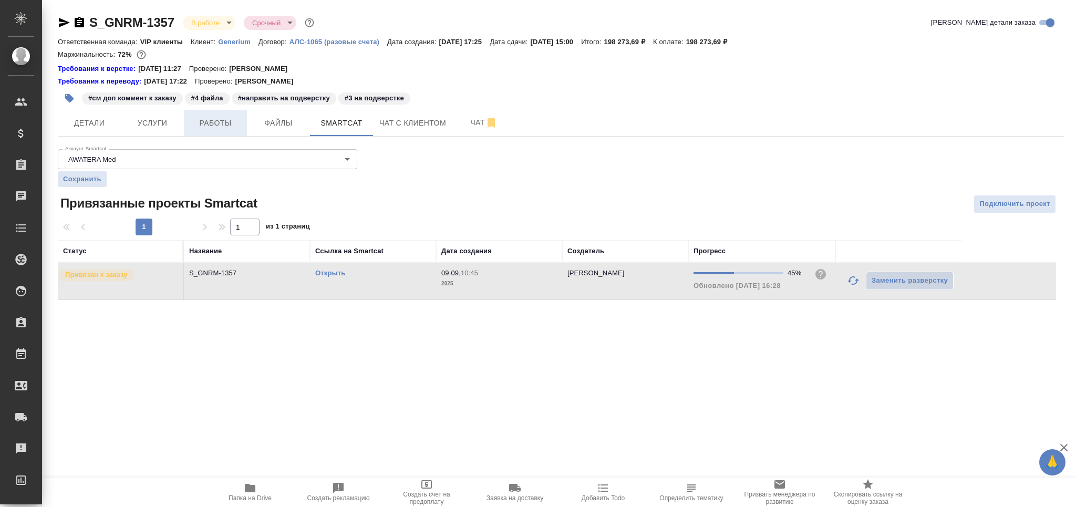
click at [207, 111] on button "Работы" at bounding box center [215, 123] width 63 height 26
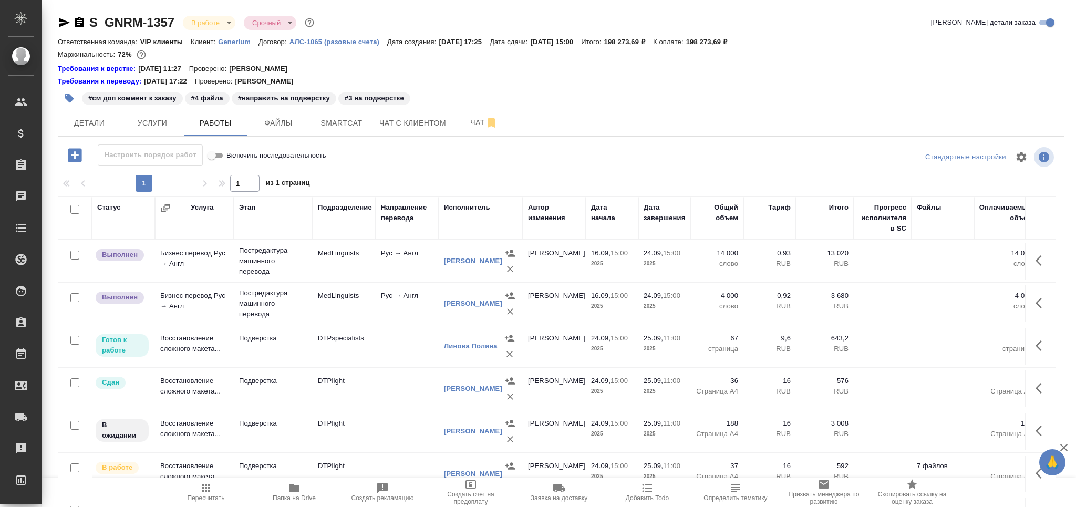
scroll to position [354, 0]
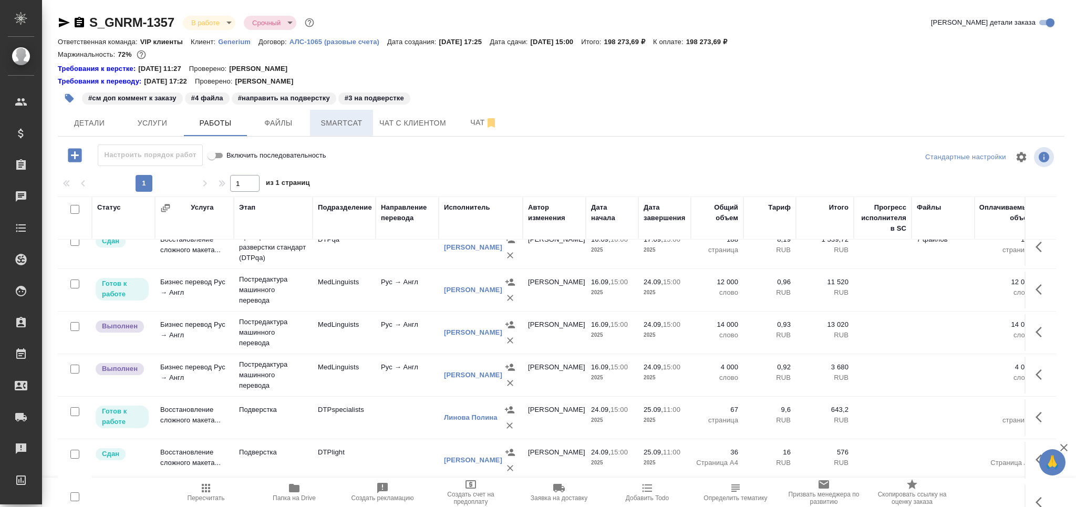
click at [338, 120] on span "Smartcat" at bounding box center [341, 123] width 50 height 13
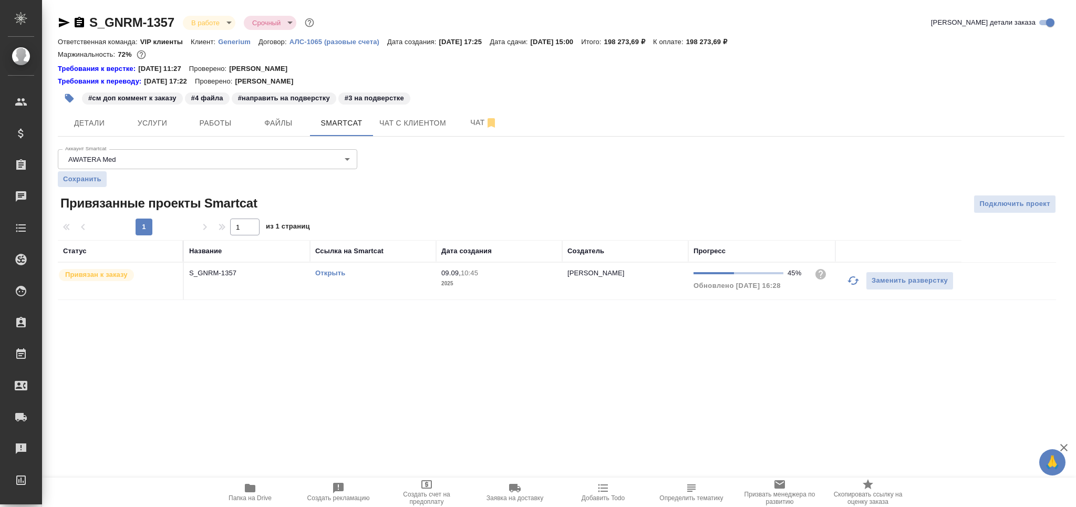
click at [850, 281] on icon "button" at bounding box center [854, 280] width 12 height 8
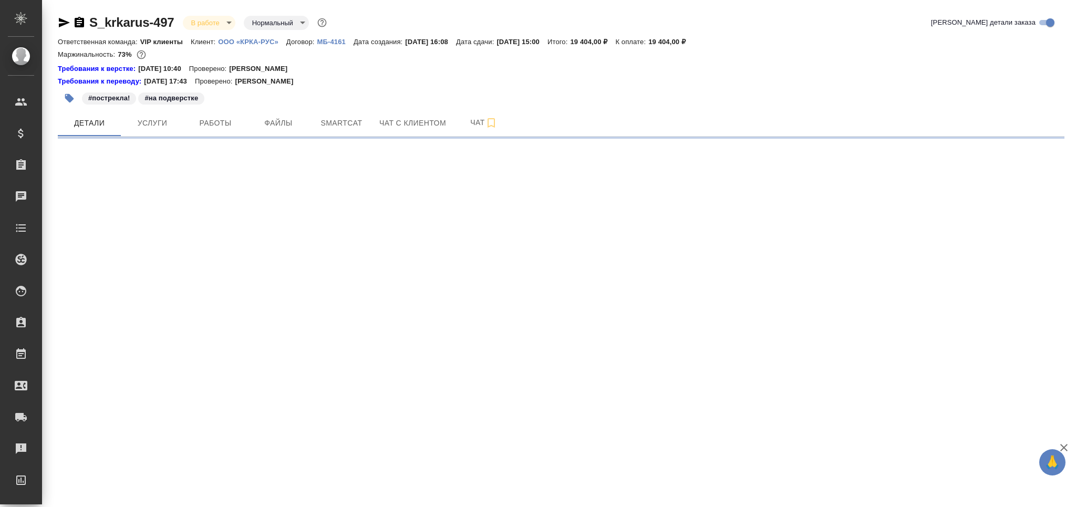
select select "RU"
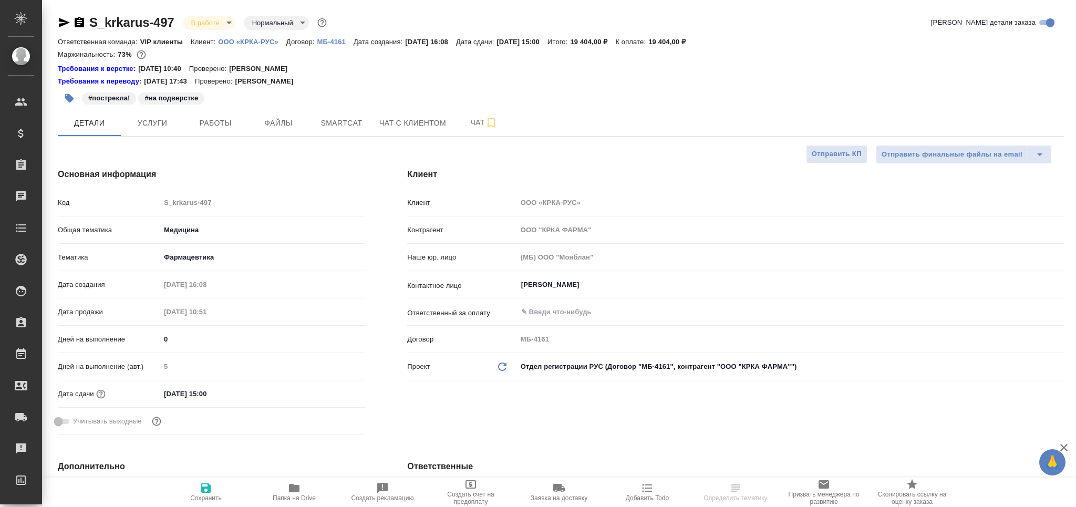
type textarea "x"
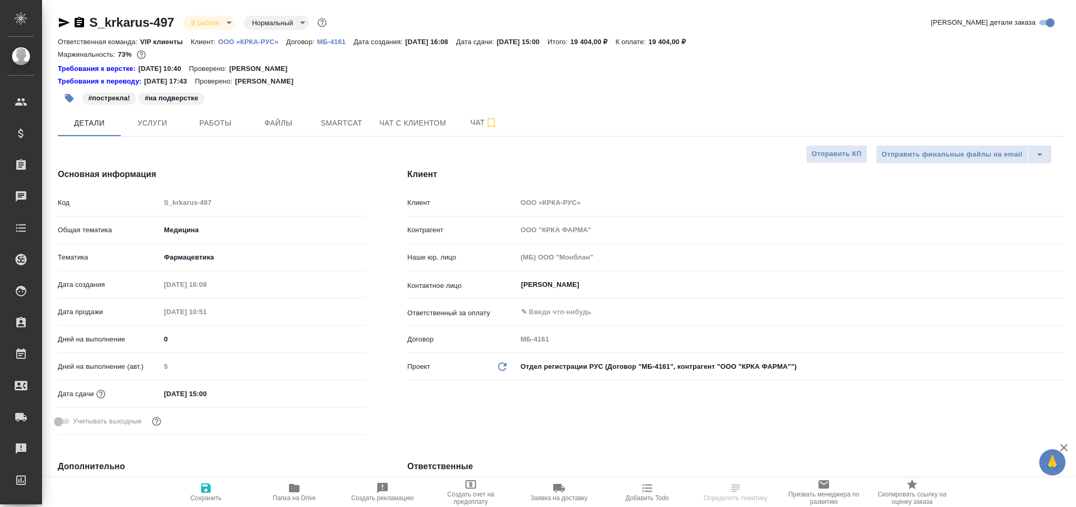
type textarea "x"
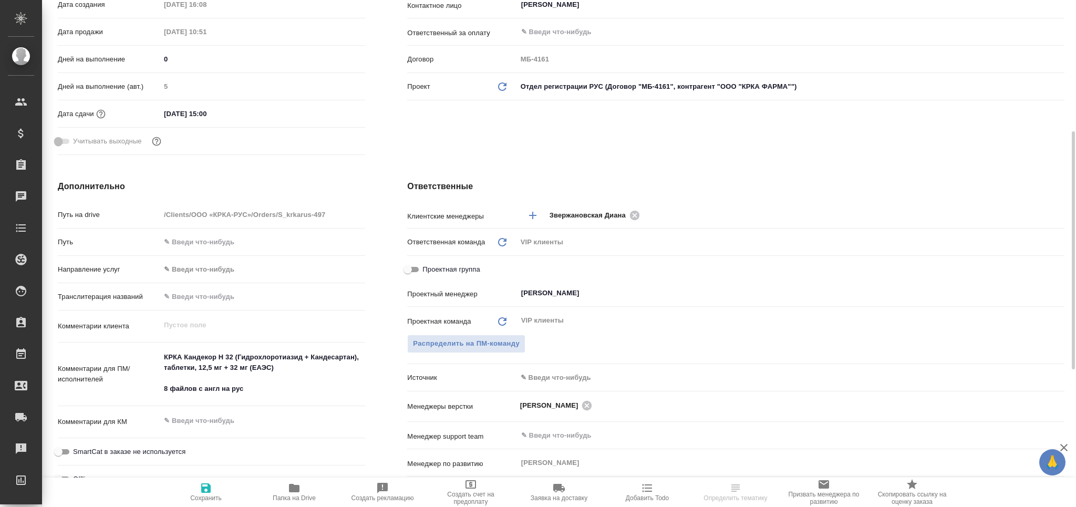
click at [416, 270] on input "Проектная группа" at bounding box center [408, 269] width 38 height 13
checkbox input "true"
type textarea "x"
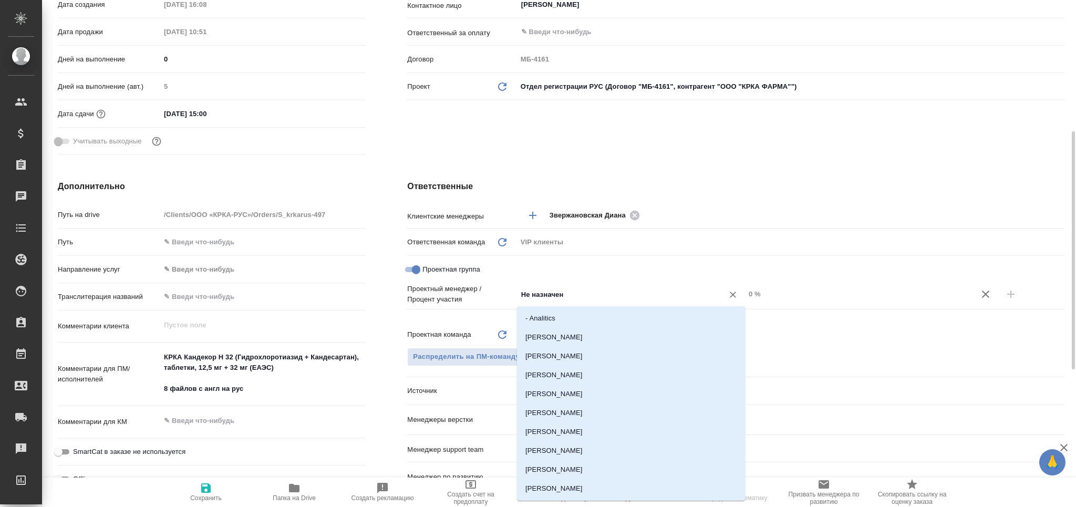
click at [546, 295] on input "Не назначен" at bounding box center [613, 294] width 187 height 13
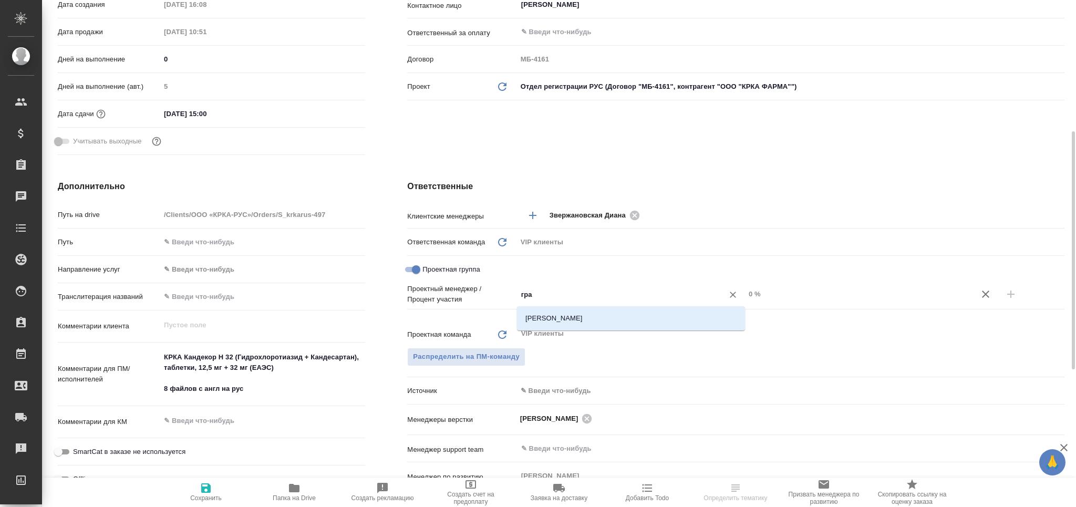
type input "граб"
click at [568, 313] on li "[PERSON_NAME]" at bounding box center [631, 318] width 228 height 19
type textarea "x"
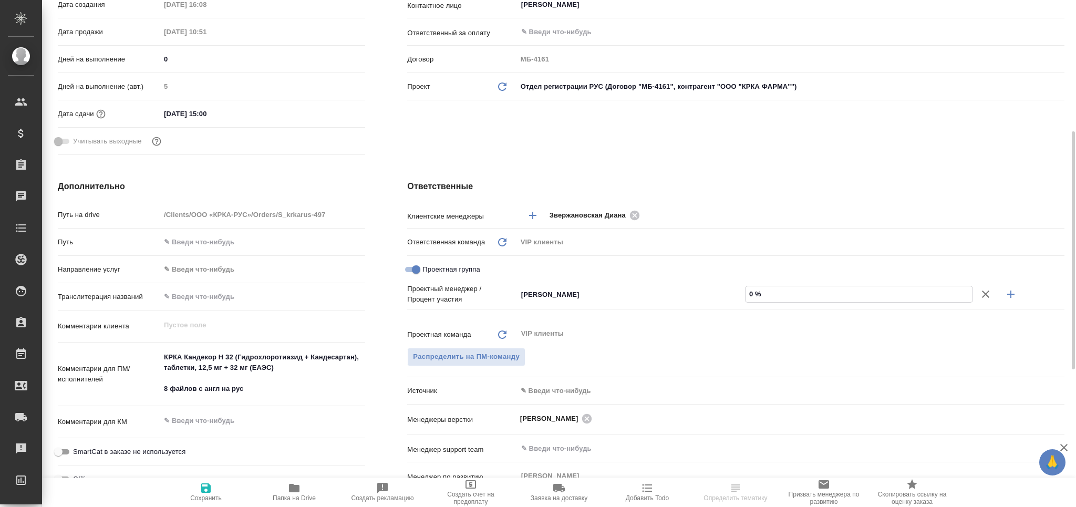
click at [747, 301] on input "0 %" at bounding box center [859, 293] width 227 height 15
type input "90 %"
type textarea "x"
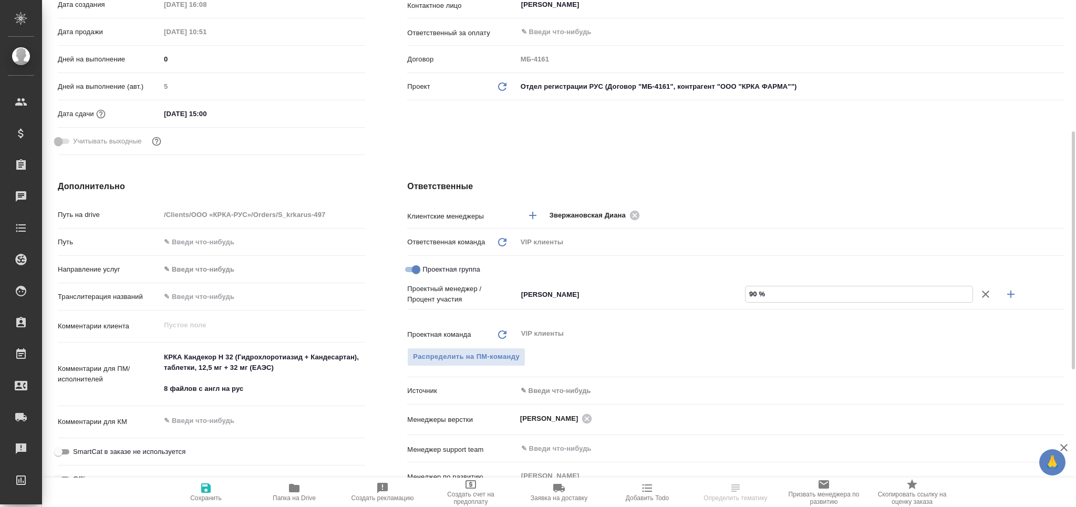
type input "90 %"
click at [1005, 299] on icon "button" at bounding box center [1011, 294] width 13 height 13
type textarea "x"
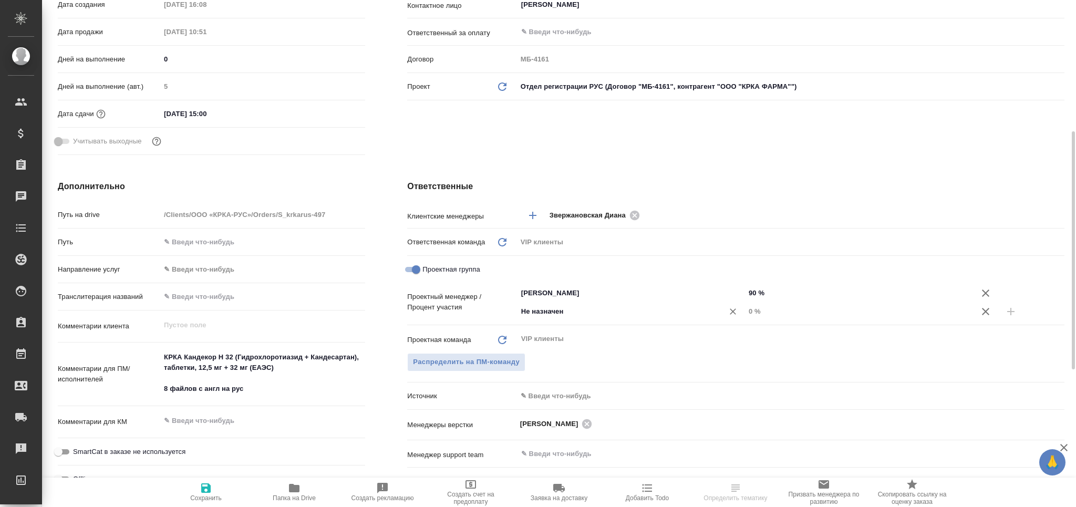
click at [539, 313] on input "Не назначен" at bounding box center [613, 311] width 187 height 13
type input "Не нгорзначен"
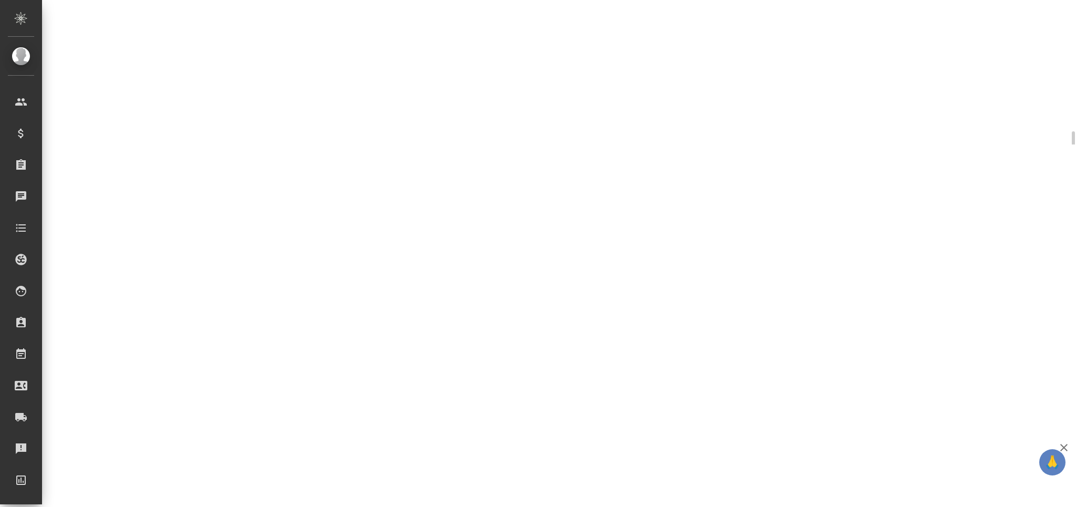
select select "RU"
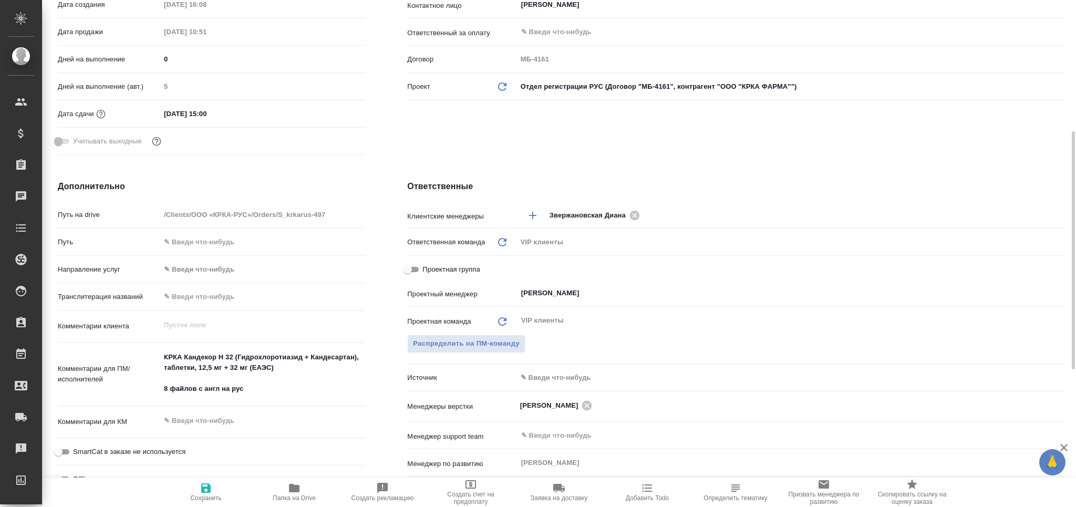
type textarea "x"
click at [417, 270] on input "Проектная группа" at bounding box center [408, 269] width 38 height 13
checkbox input "true"
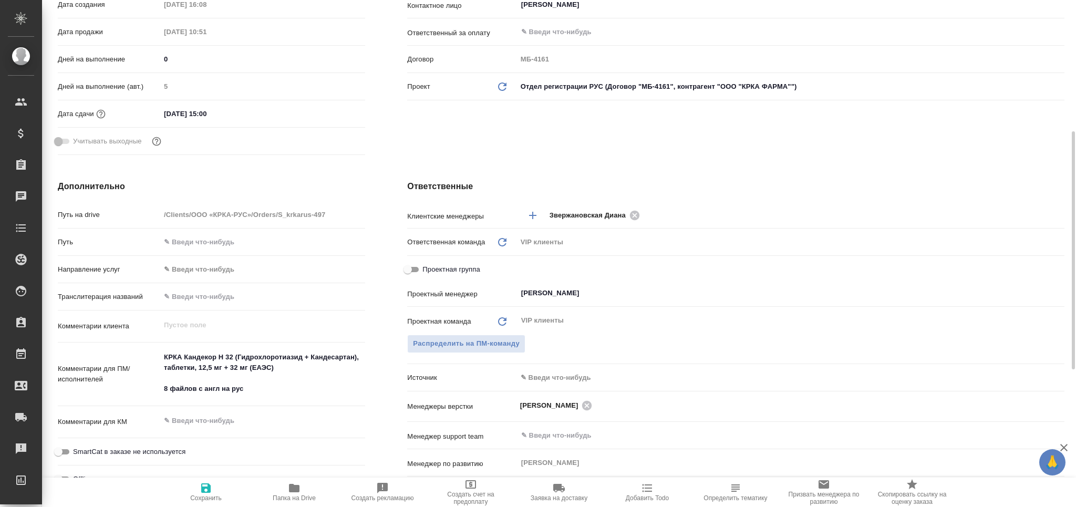
type textarea "x"
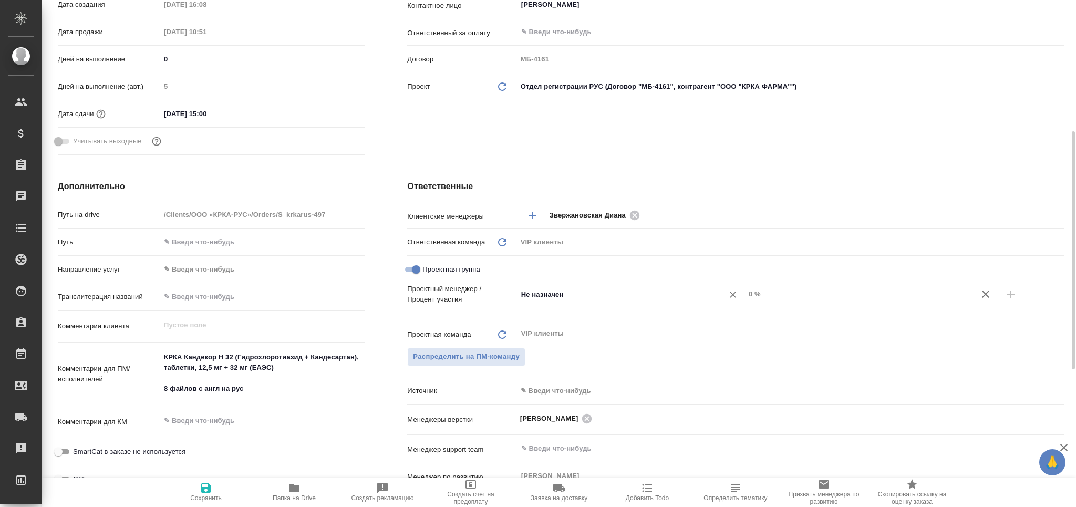
click at [573, 298] on input "Не назначен" at bounding box center [613, 294] width 187 height 13
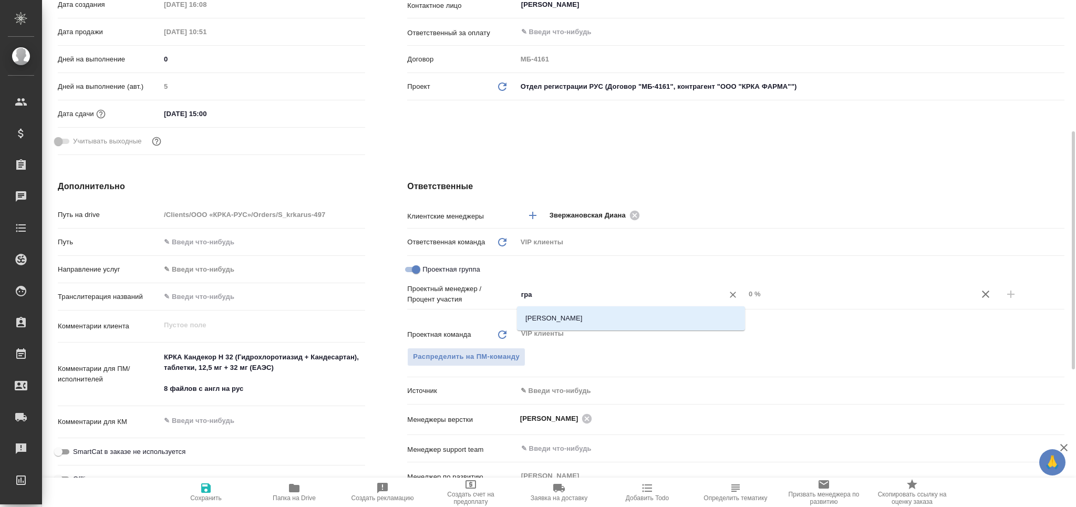
type input "граб"
click at [576, 317] on li "[PERSON_NAME]" at bounding box center [631, 318] width 228 height 19
type textarea "x"
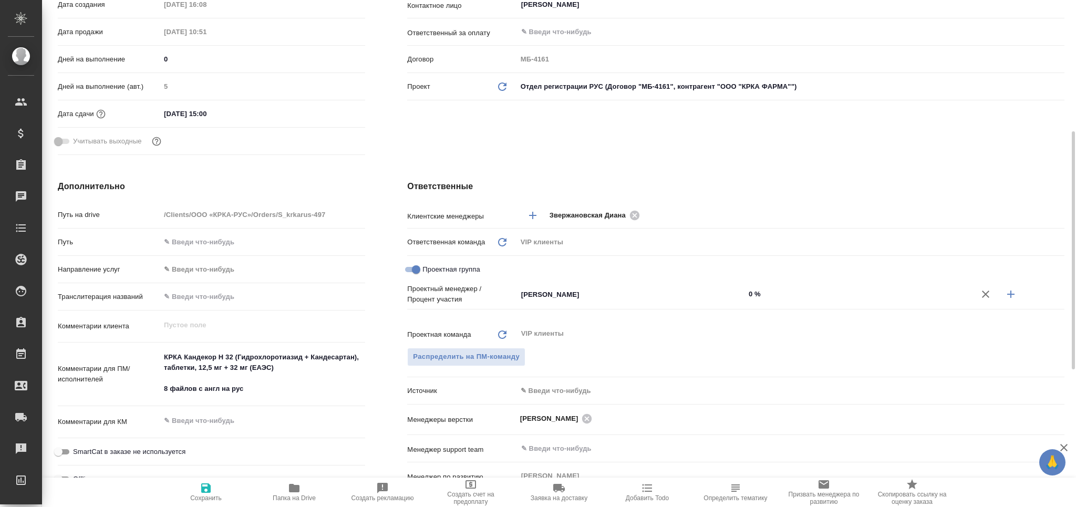
click at [747, 287] on input "0 %" at bounding box center [859, 293] width 228 height 15
type input "90 %"
type textarea "x"
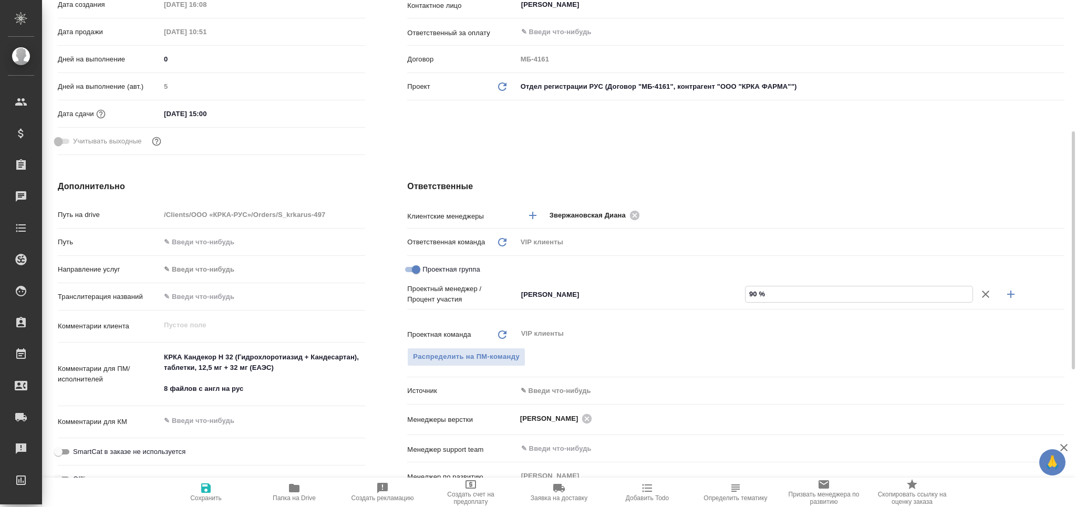
type input "90 %"
click at [1014, 293] on icon "button" at bounding box center [1011, 294] width 13 height 13
type textarea "x"
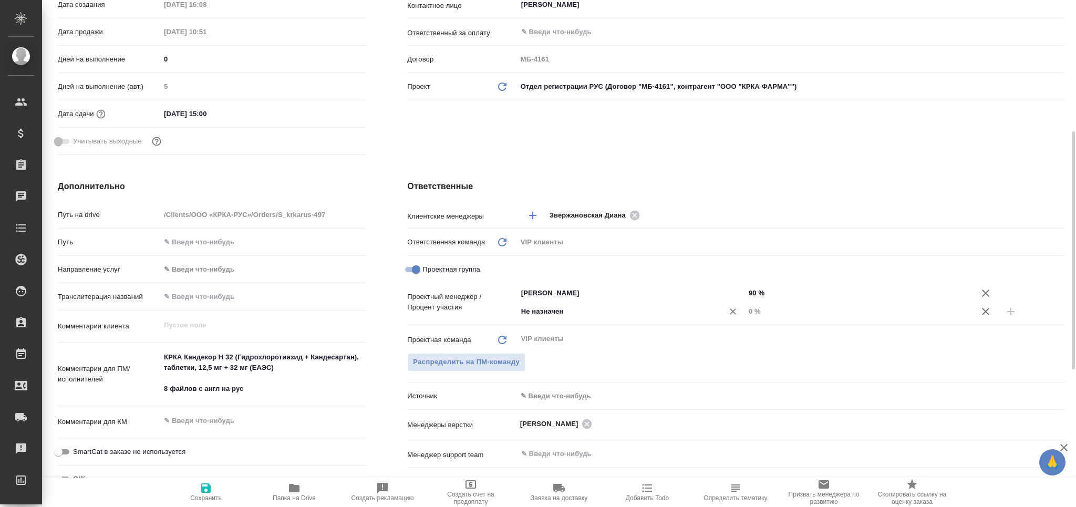
click at [597, 321] on div "Не назначен ​" at bounding box center [631, 311] width 228 height 19
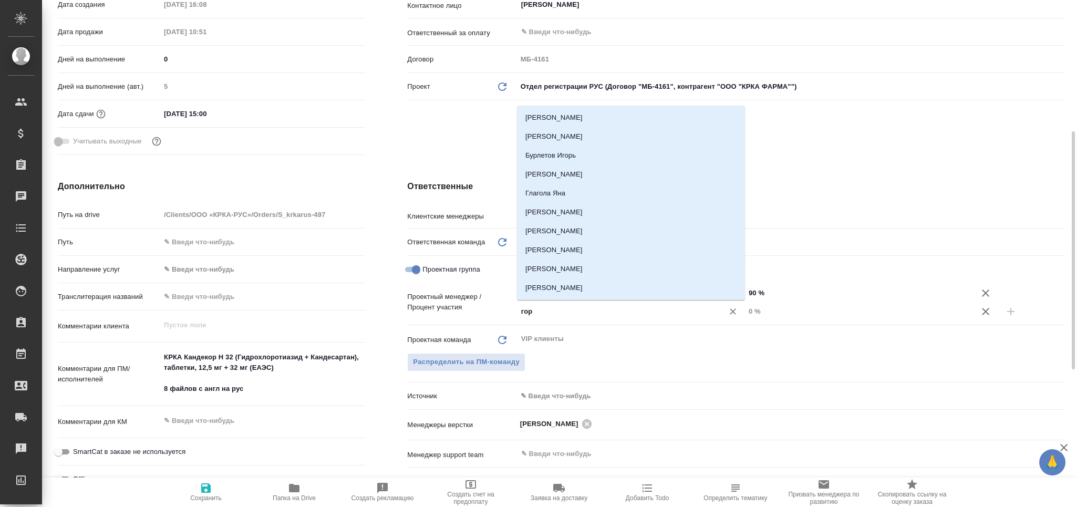
type input "горш"
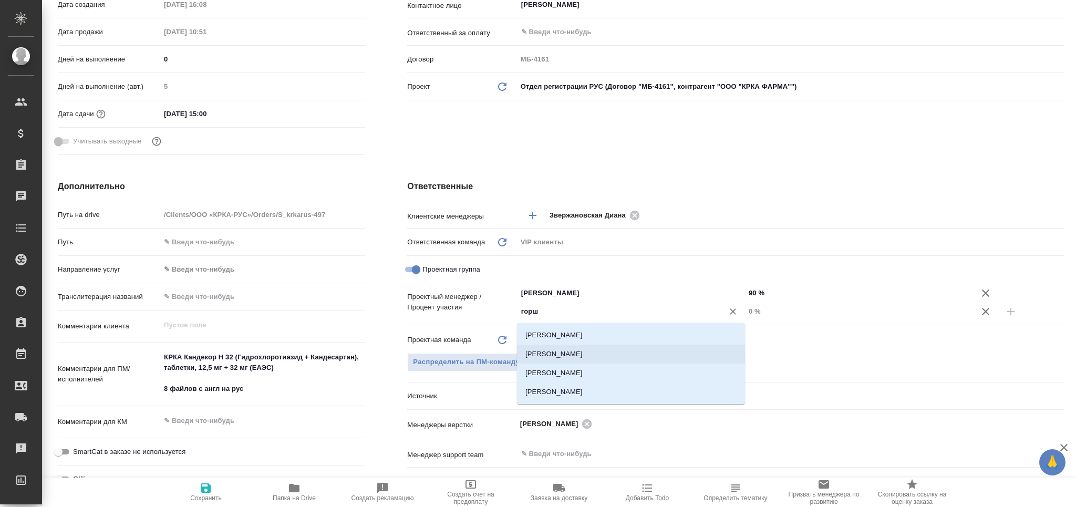
click at [603, 356] on li "[PERSON_NAME]" at bounding box center [631, 354] width 228 height 19
type textarea "x"
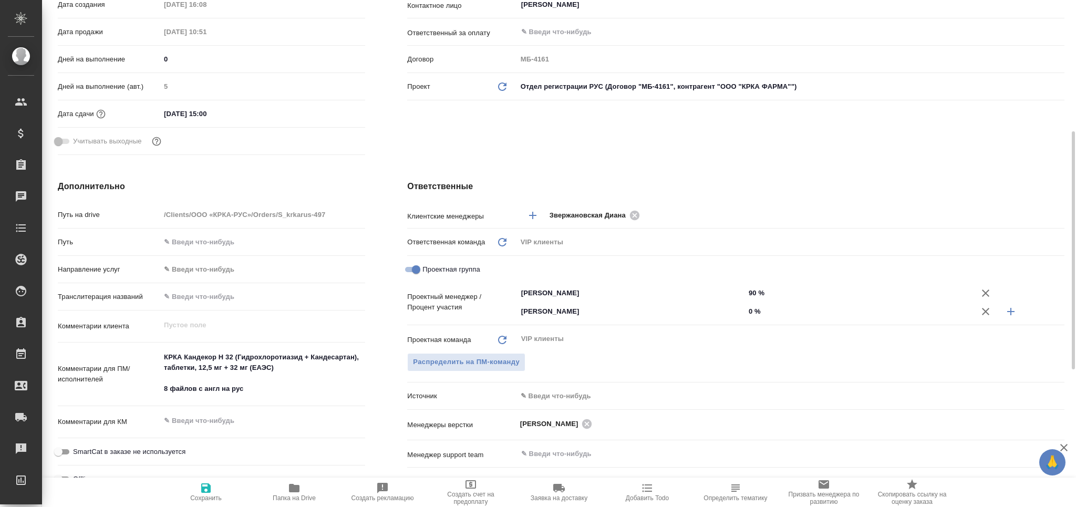
drag, startPoint x: 749, startPoint y: 313, endPoint x: 753, endPoint y: 320, distance: 7.8
click at [749, 314] on input "0 %" at bounding box center [859, 311] width 228 height 15
type input "10 %"
type textarea "x"
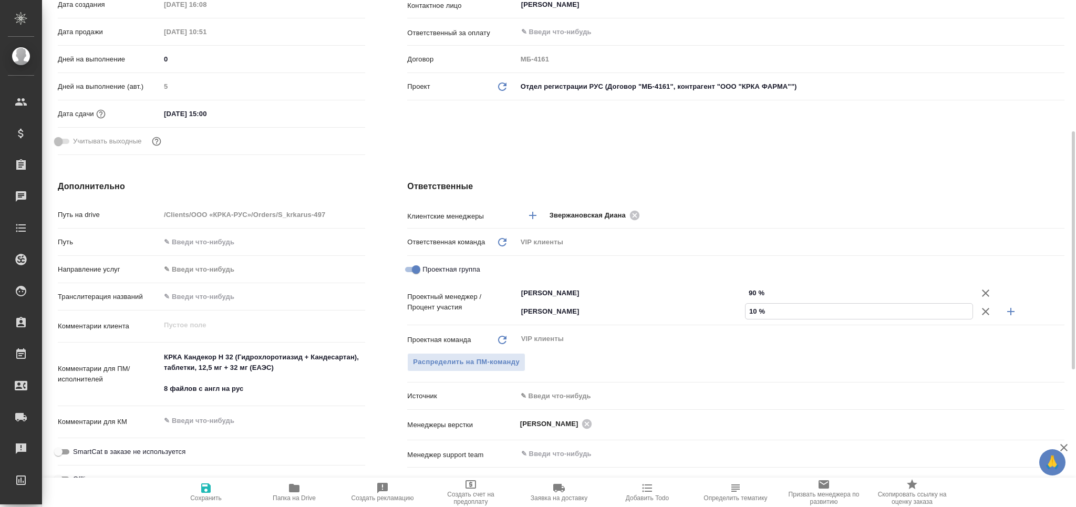
type textarea "x"
type input "10 %"
click at [207, 490] on icon "button" at bounding box center [205, 487] width 9 height 9
type textarea "x"
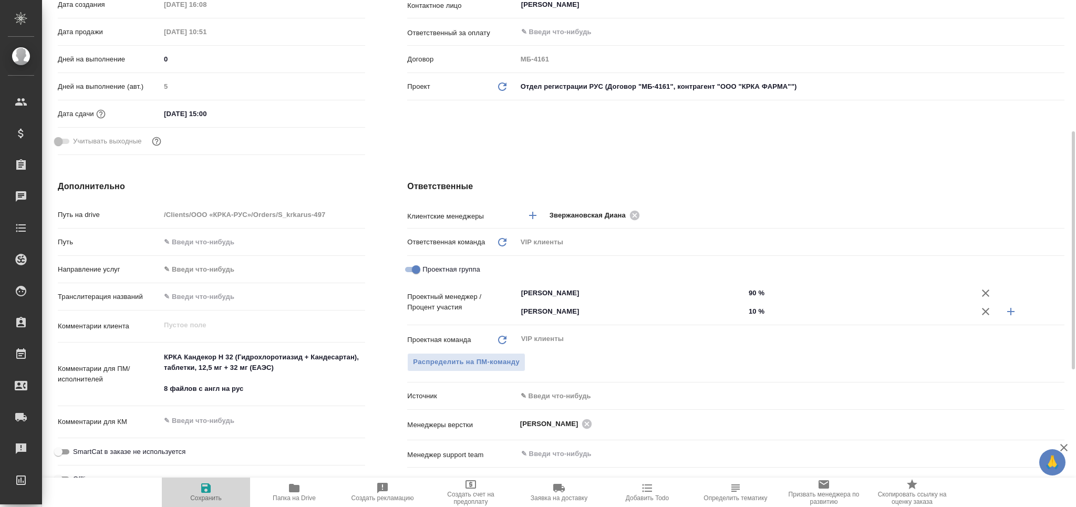
type textarea "x"
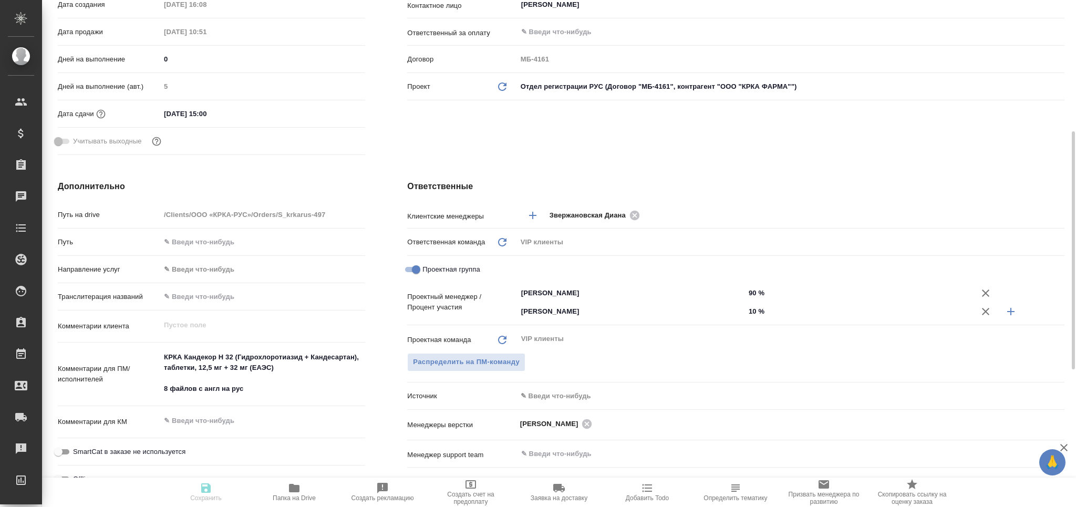
type textarea "x"
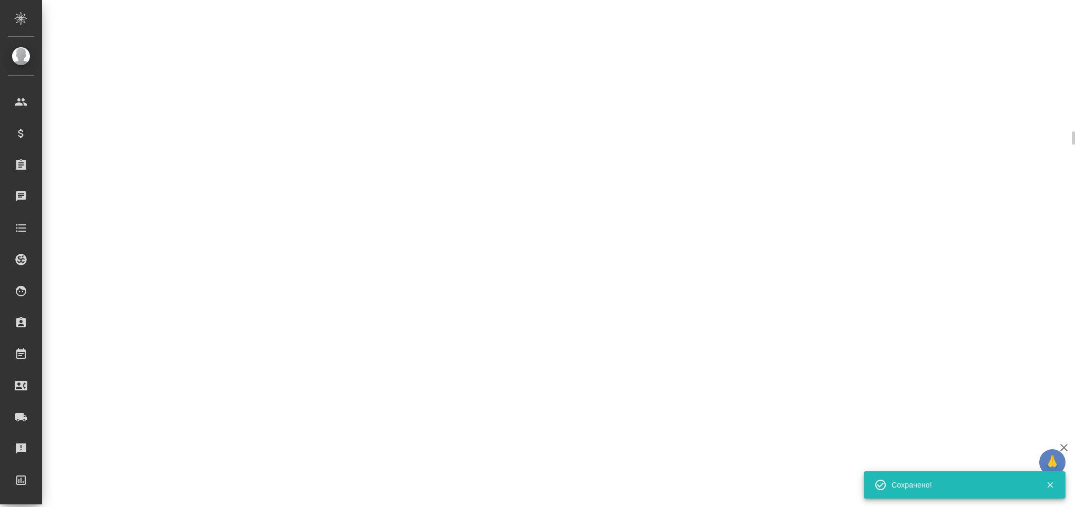
select select "RU"
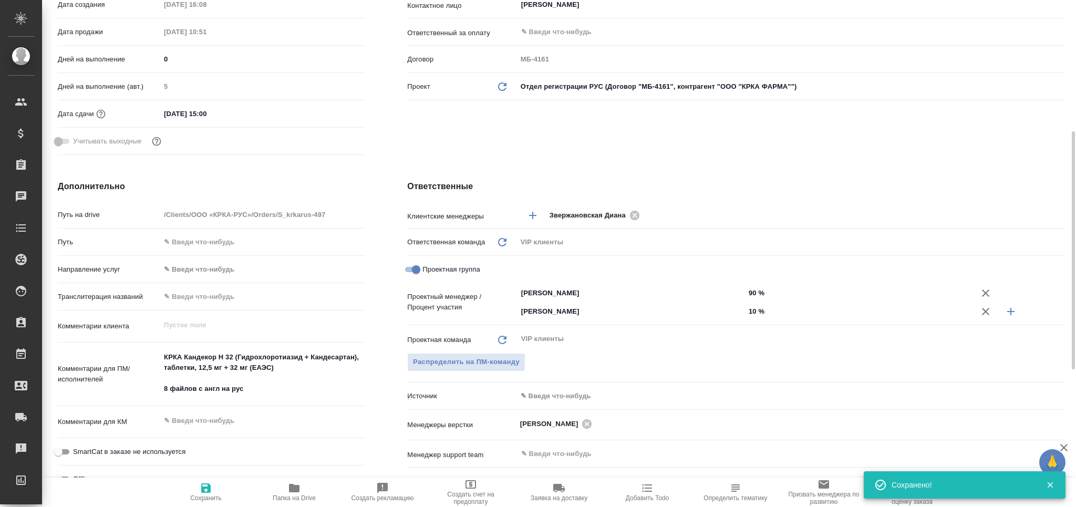
type textarea "x"
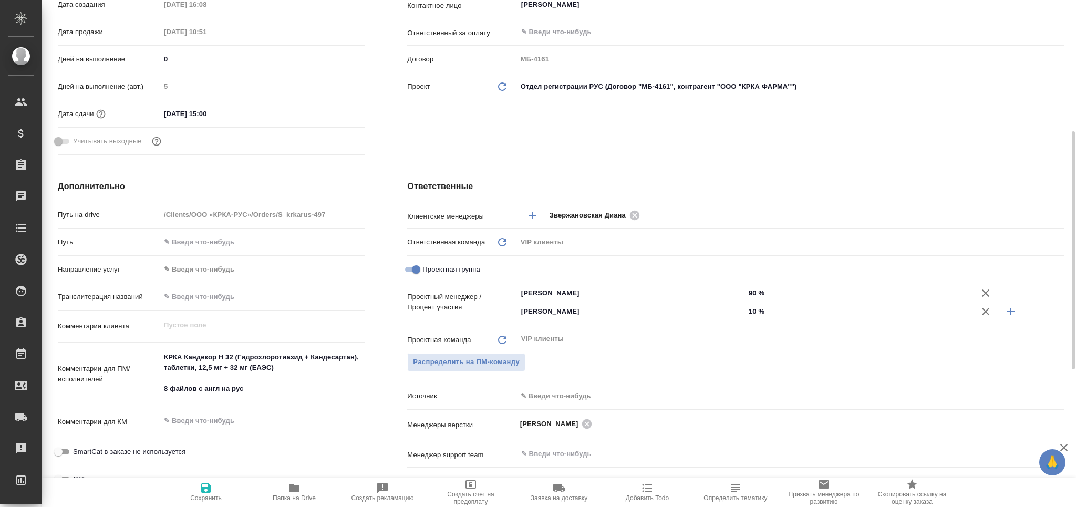
type textarea "x"
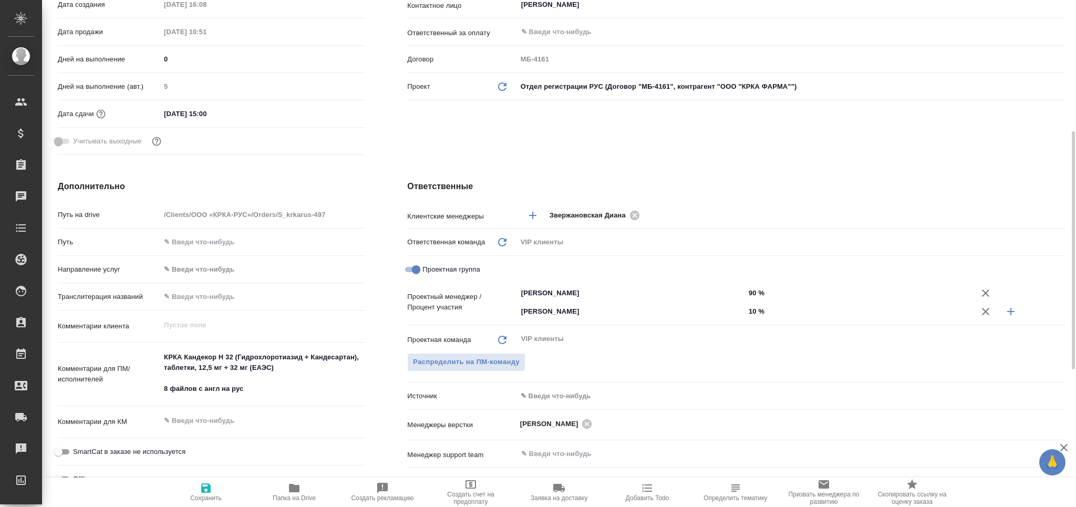
type textarea "x"
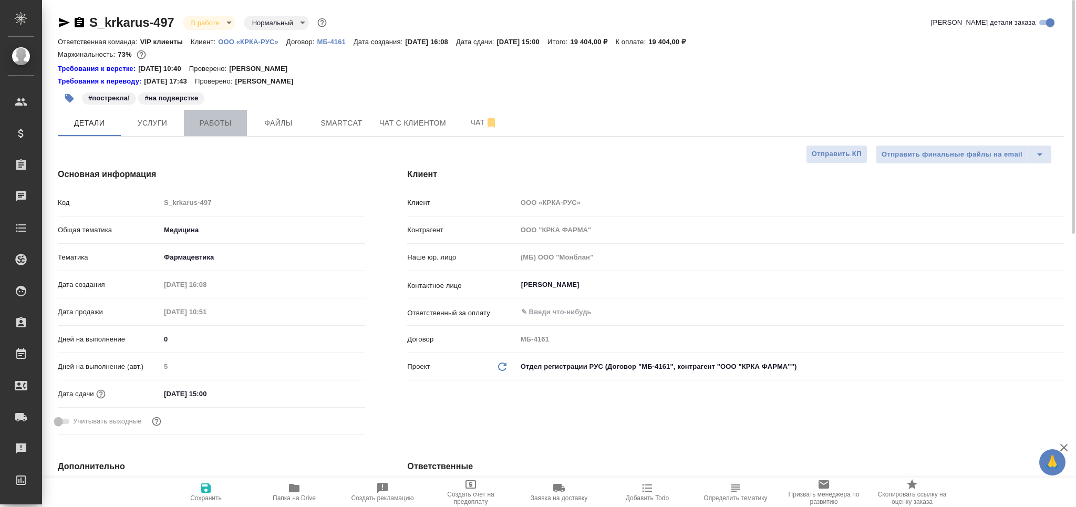
click at [209, 119] on span "Работы" at bounding box center [215, 123] width 50 height 13
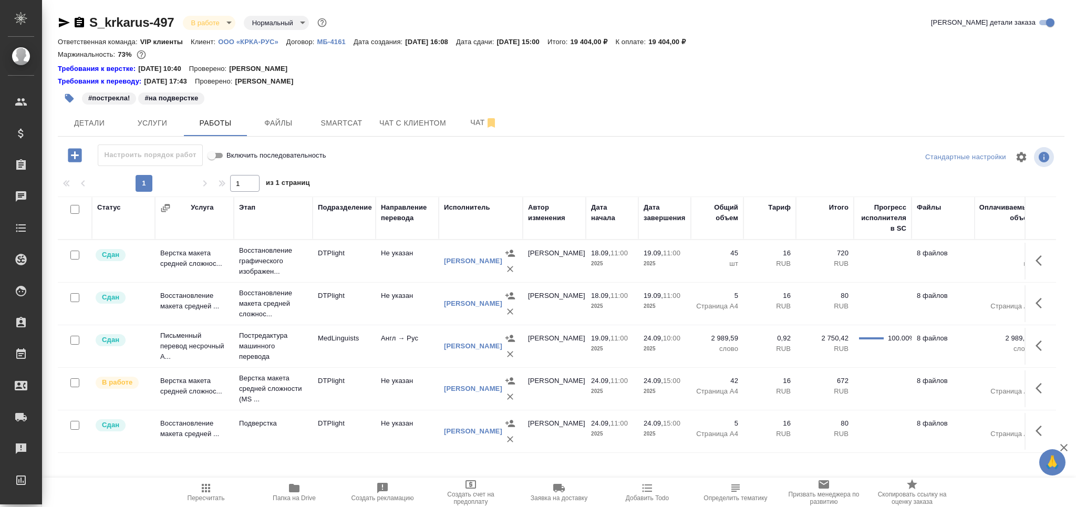
click at [64, 22] on icon "button" at bounding box center [64, 22] width 11 height 9
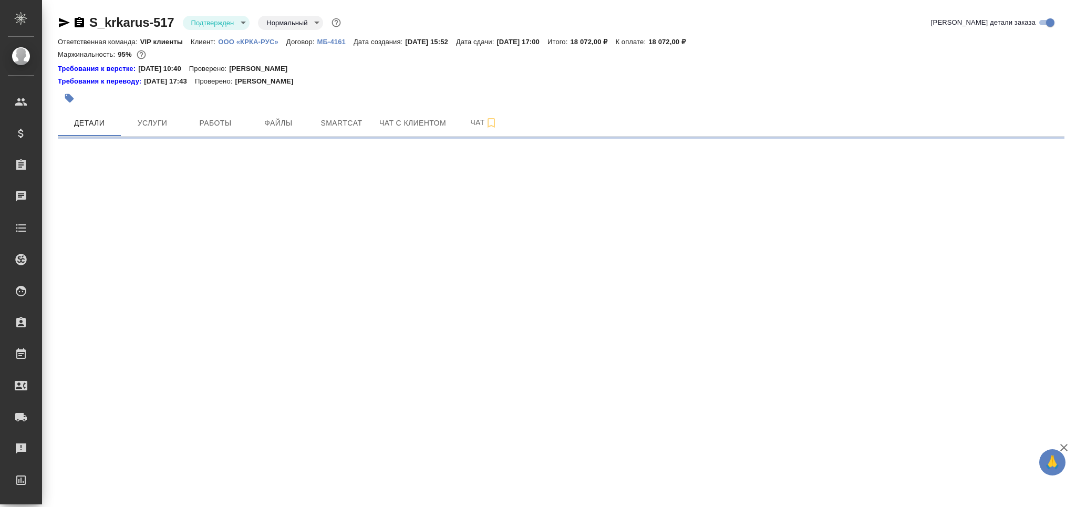
click at [66, 103] on icon "button" at bounding box center [69, 98] width 11 height 11
select select "RU"
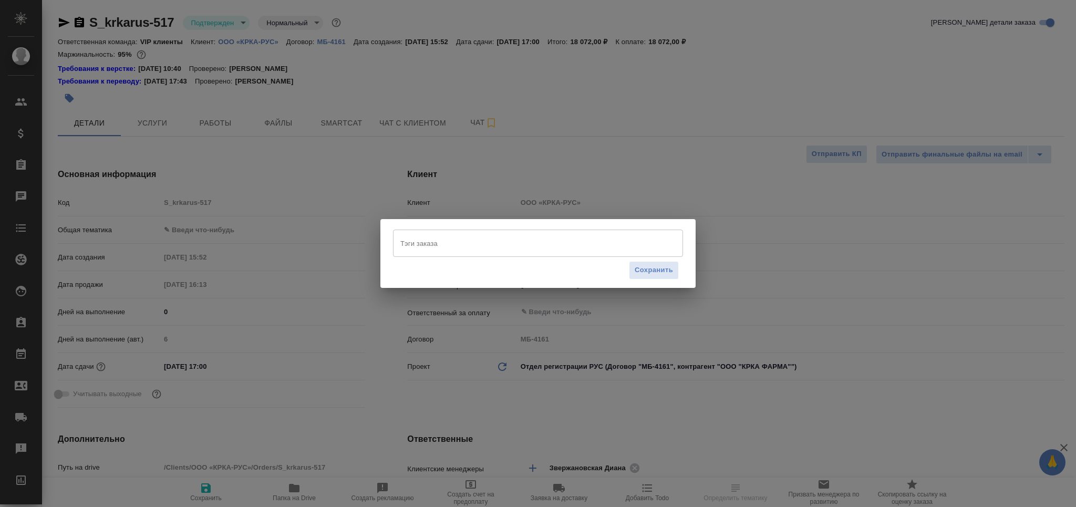
type textarea "x"
click at [439, 244] on input "Тэги заказа" at bounding box center [528, 243] width 261 height 18
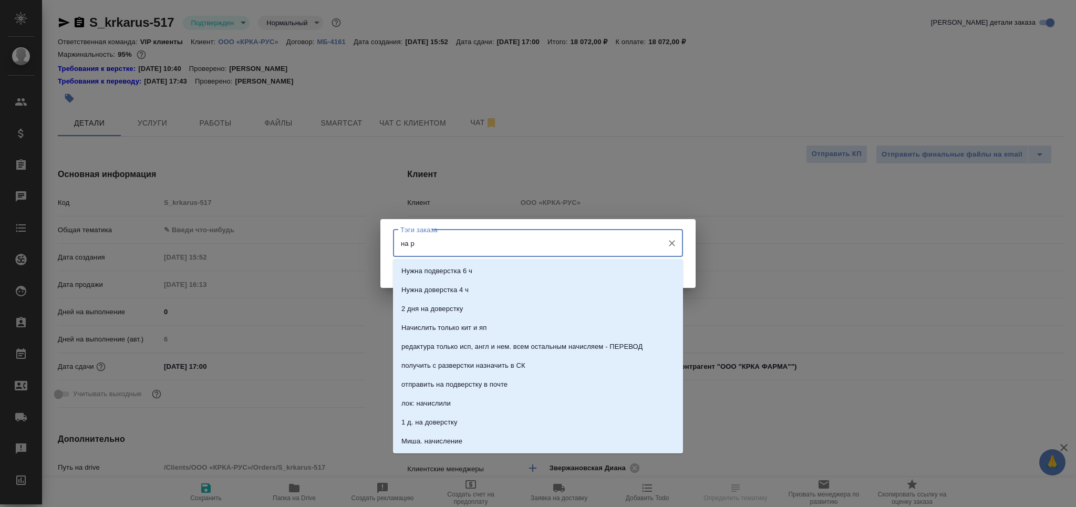
type input "на ра"
click at [431, 271] on p "На разверстке" at bounding box center [424, 271] width 47 height 11
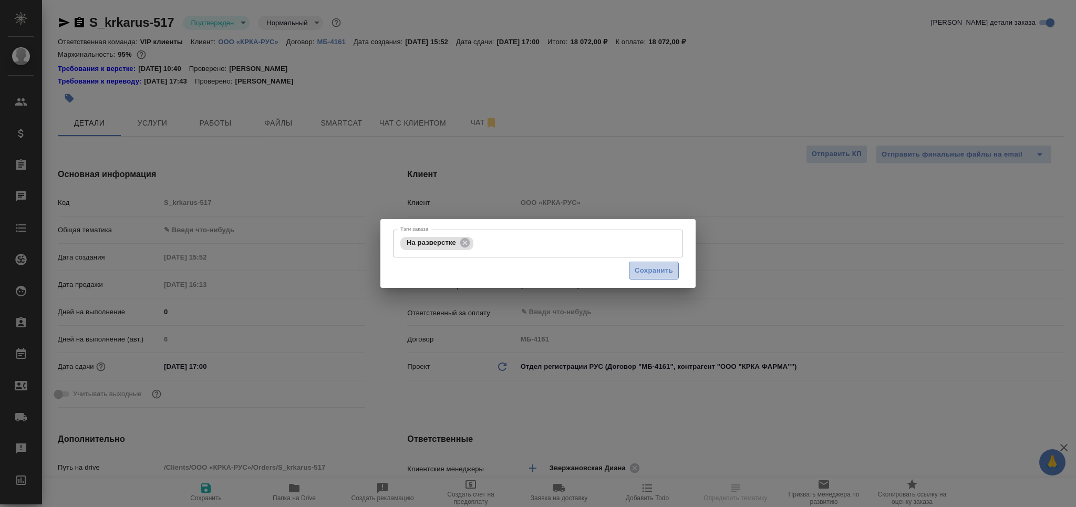
click at [668, 272] on span "Сохранить" at bounding box center [654, 271] width 38 height 12
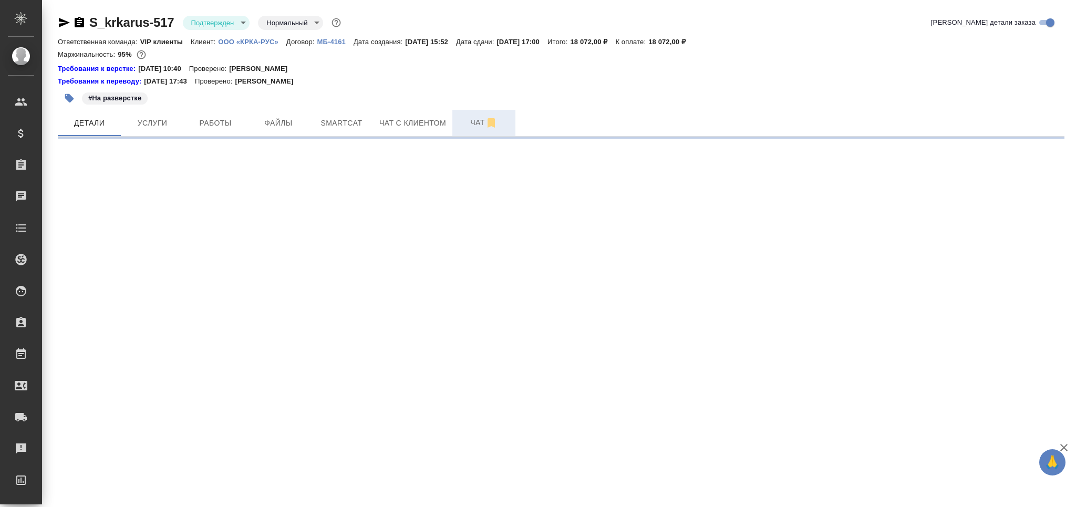
select select "RU"
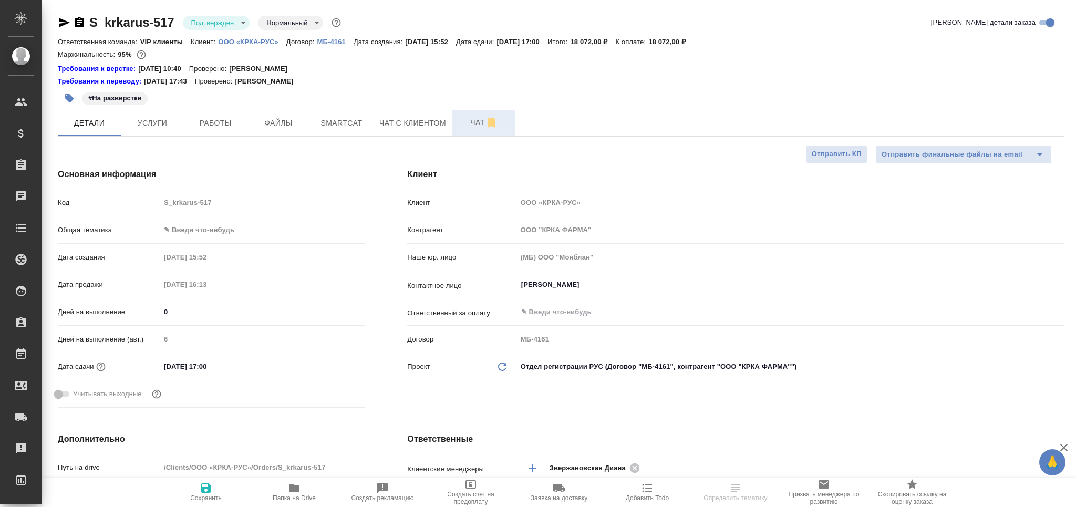
type textarea "x"
click at [466, 119] on span "Чат" at bounding box center [484, 122] width 50 height 13
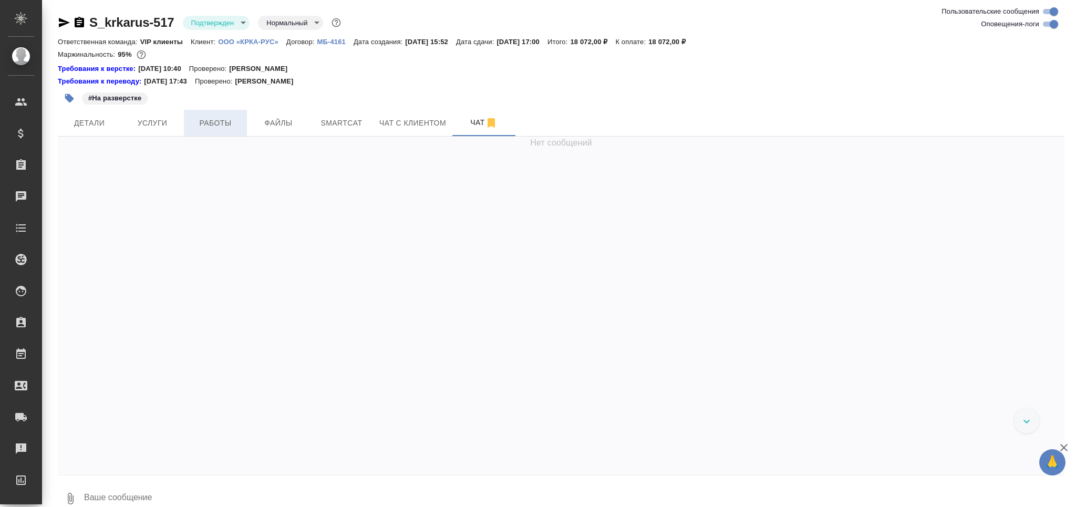
click at [212, 119] on span "Работы" at bounding box center [215, 123] width 50 height 13
